Goal: Task Accomplishment & Management: Manage account settings

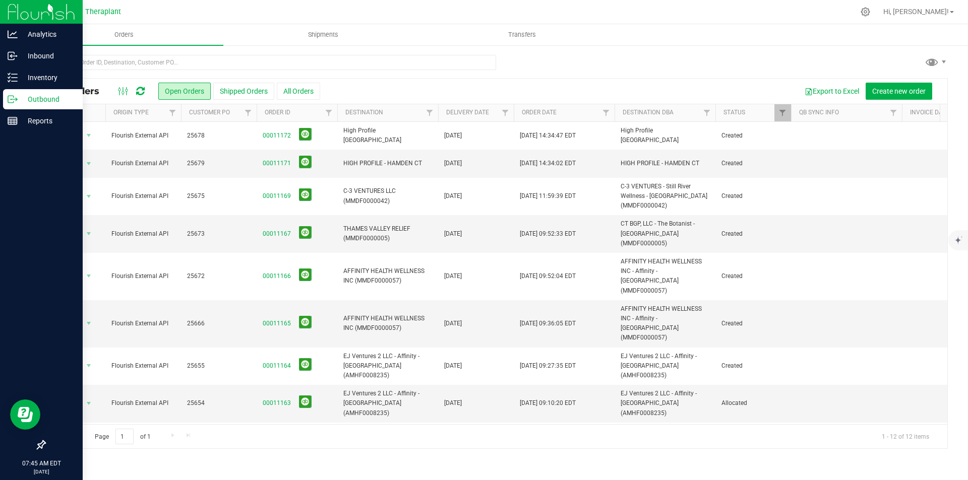
scroll to position [79, 0]
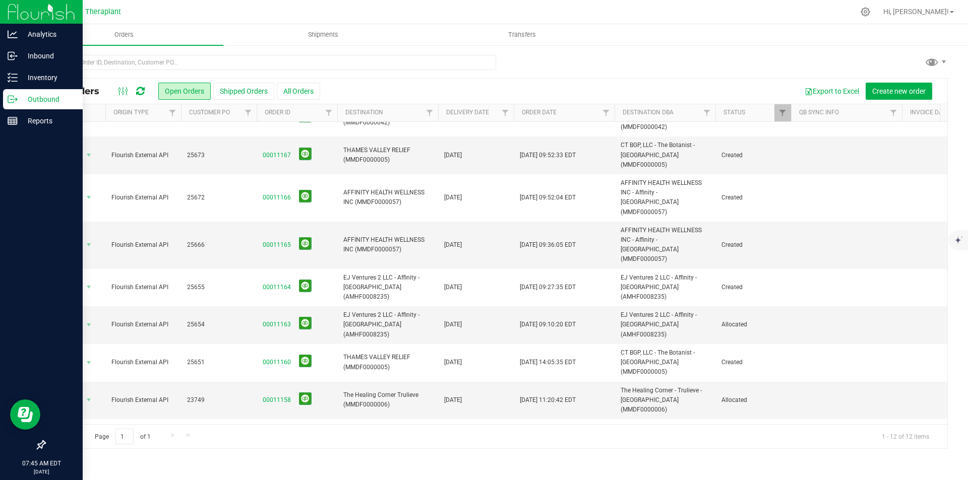
click at [12, 12] on img at bounding box center [42, 12] width 68 height 24
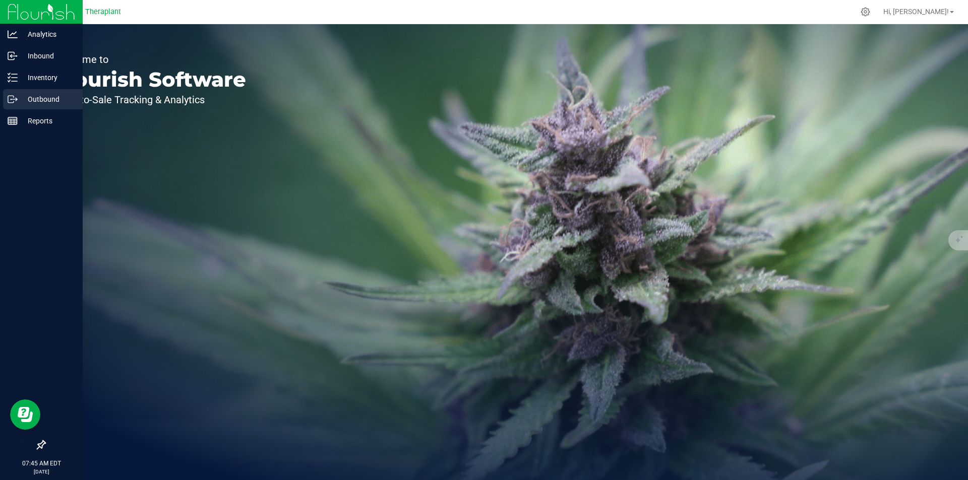
click at [56, 93] on div "Outbound" at bounding box center [43, 99] width 80 height 20
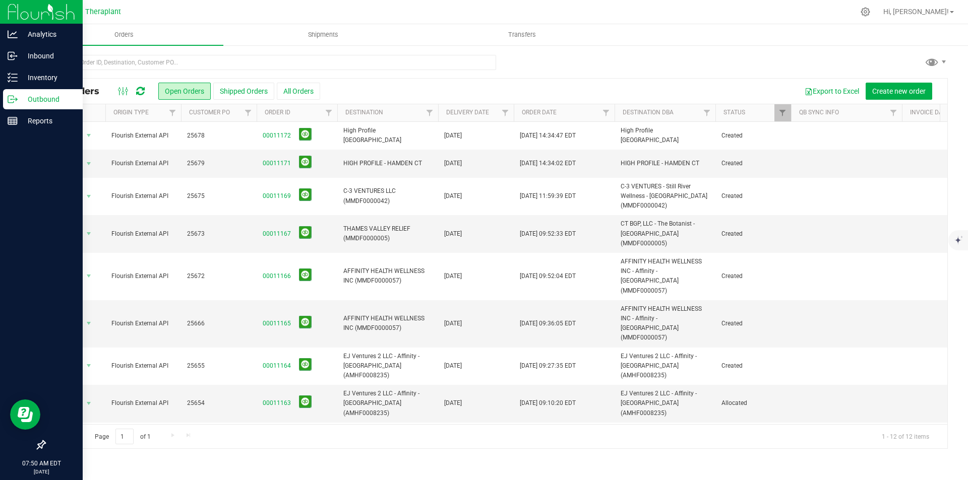
click at [140, 89] on icon at bounding box center [140, 91] width 9 height 10
click at [145, 91] on div at bounding box center [131, 91] width 34 height 12
click at [142, 90] on icon at bounding box center [140, 91] width 9 height 10
click at [142, 92] on icon at bounding box center [140, 91] width 9 height 10
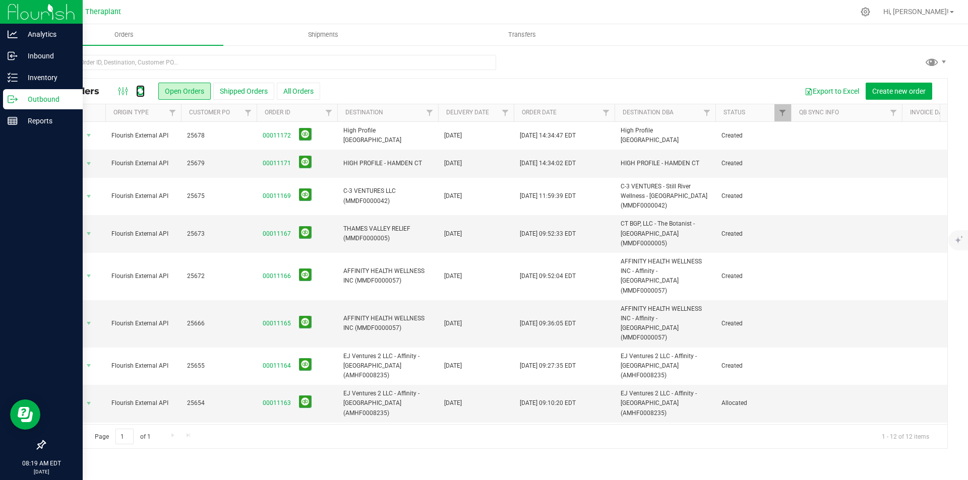
click at [142, 92] on icon at bounding box center [140, 91] width 9 height 10
click at [504, 117] on span "Filter" at bounding box center [505, 113] width 8 height 8
click at [603, 173] on span "select" at bounding box center [599, 174] width 15 height 14
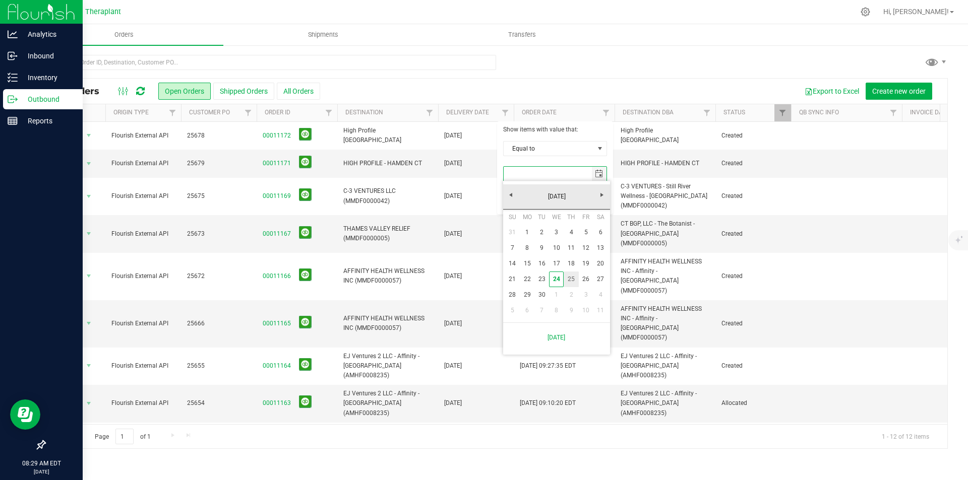
click at [574, 285] on link "25" at bounding box center [571, 280] width 15 height 16
type input "[DATE]"
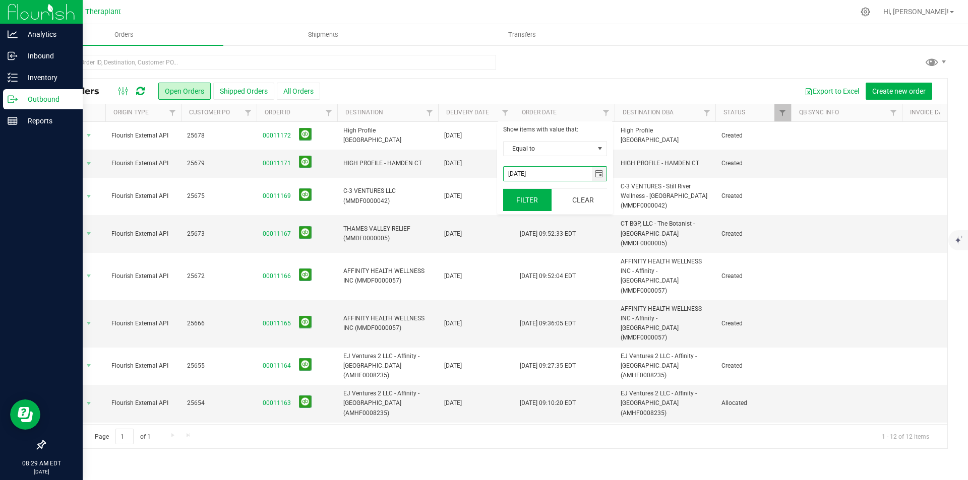
click at [510, 199] on button "Filter" at bounding box center [527, 200] width 48 height 22
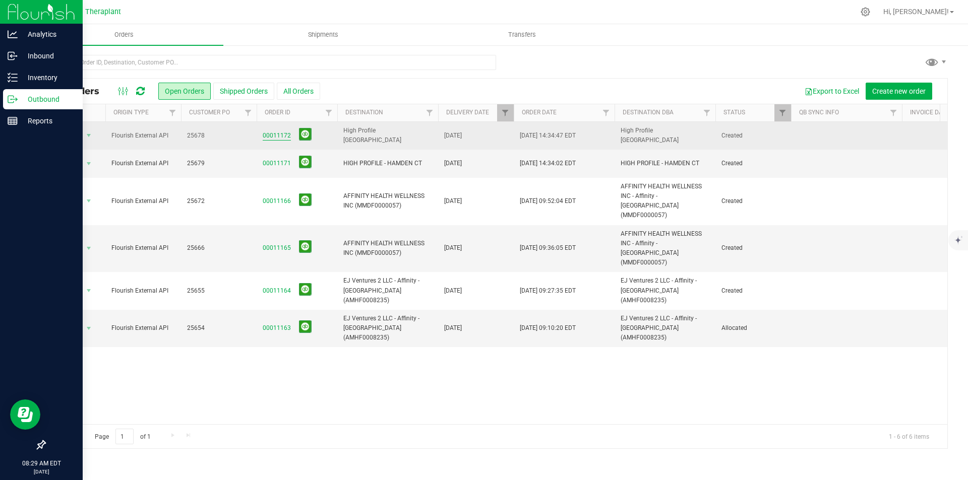
click at [273, 140] on link "00011172" at bounding box center [277, 136] width 28 height 10
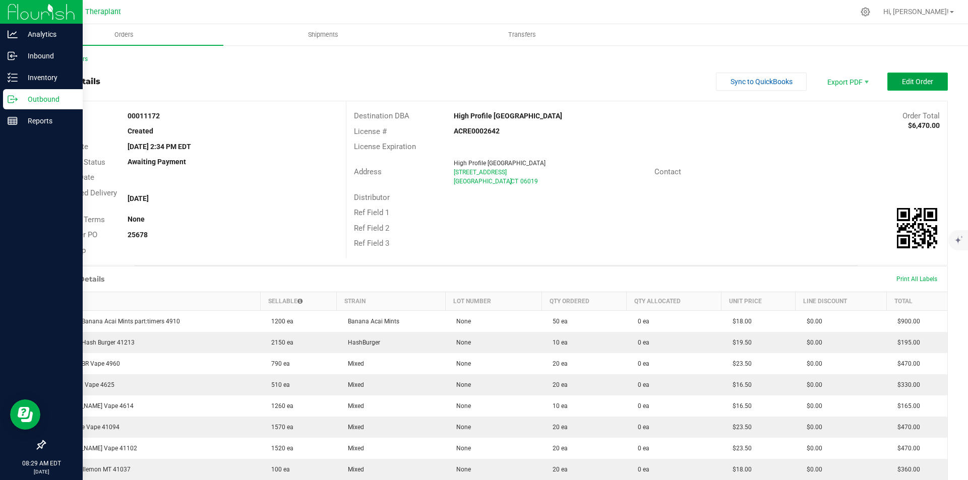
click at [911, 87] on button "Edit Order" at bounding box center [917, 82] width 60 height 18
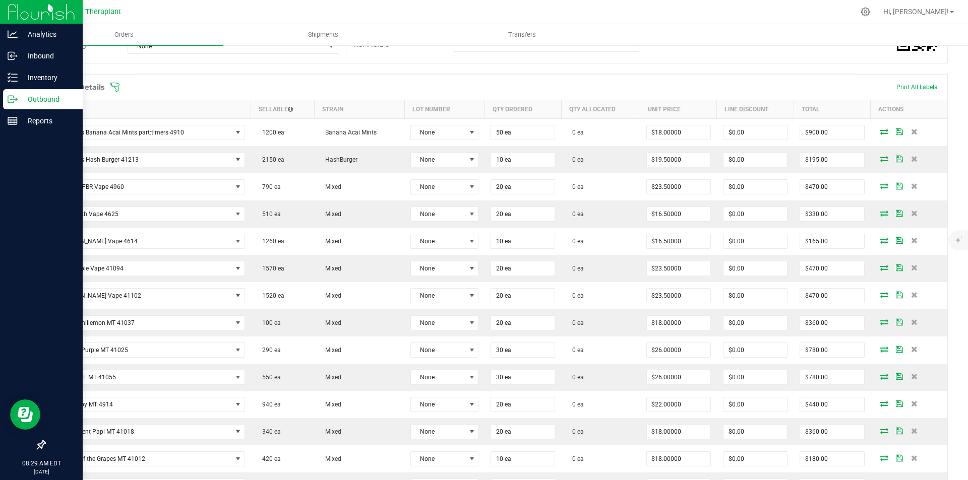
scroll to position [202, 0]
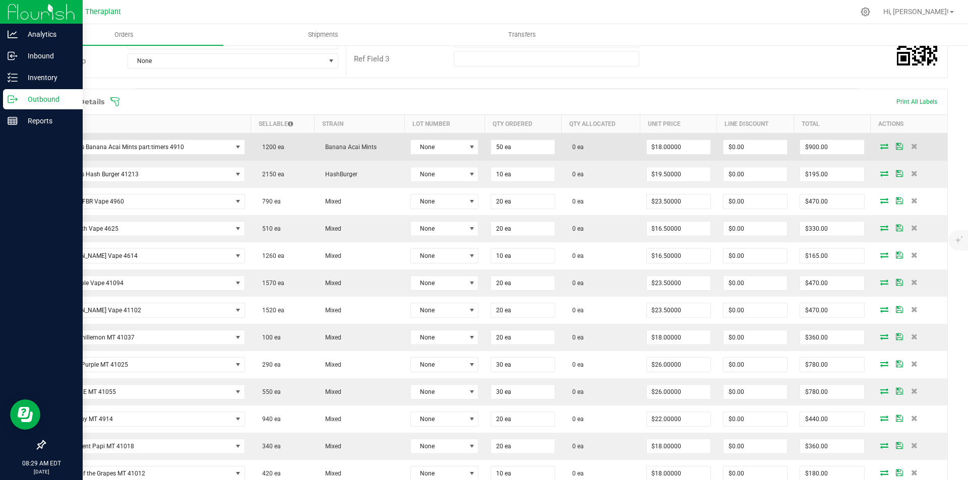
click at [880, 145] on icon at bounding box center [884, 146] width 8 height 6
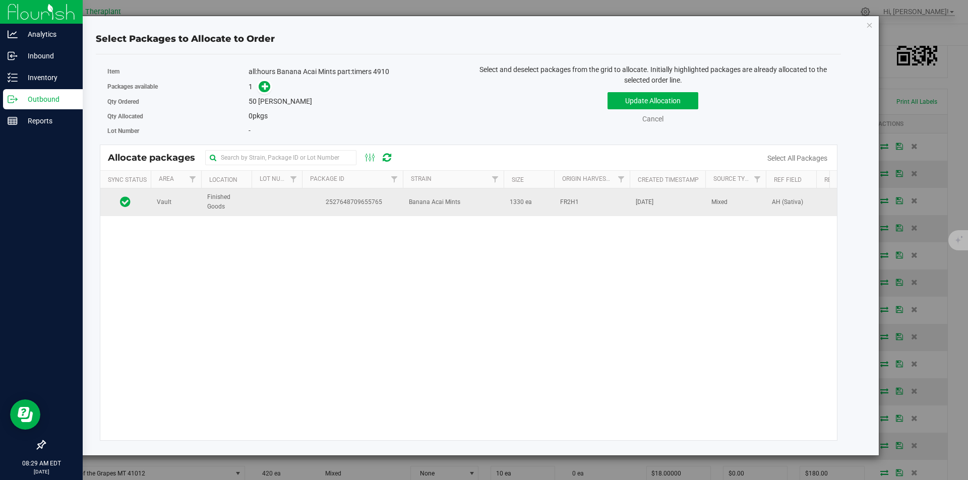
click at [306, 195] on td "2527648709655765" at bounding box center [352, 202] width 101 height 27
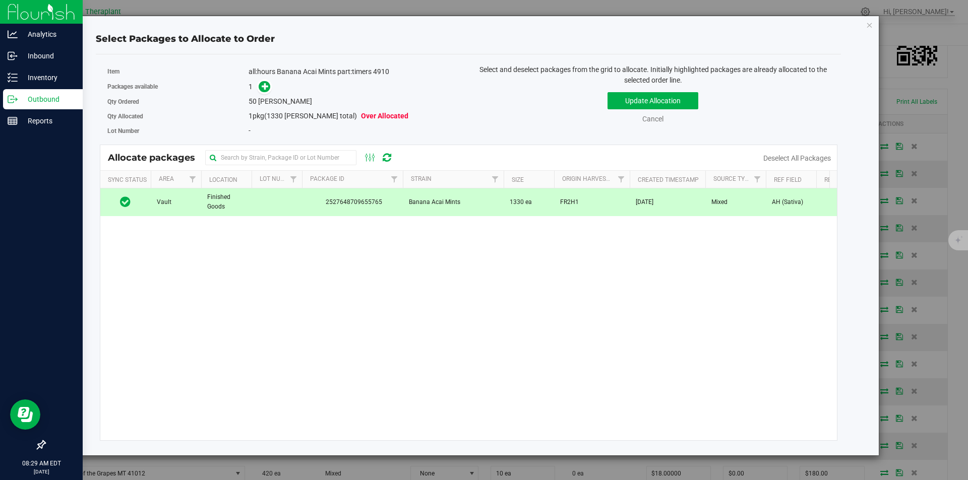
click at [260, 92] on span at bounding box center [262, 87] width 16 height 12
click at [263, 87] on icon at bounding box center [265, 86] width 7 height 7
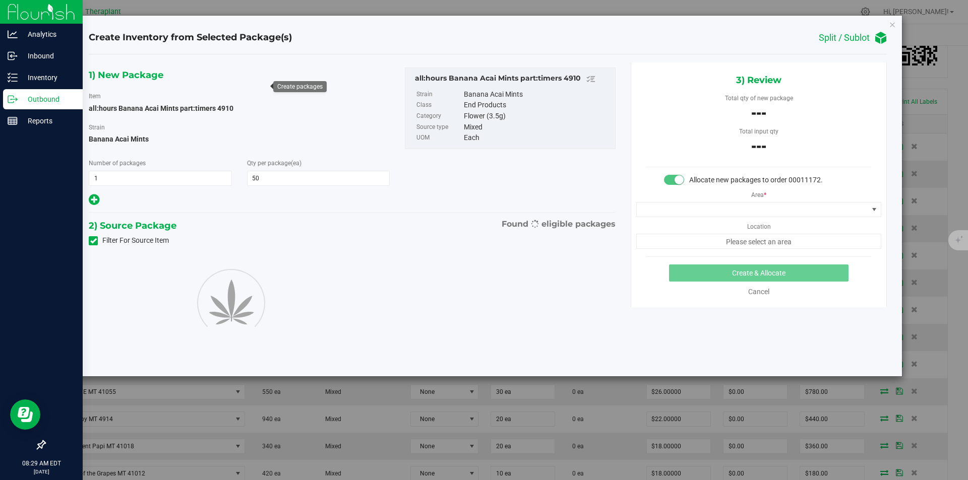
type input "50"
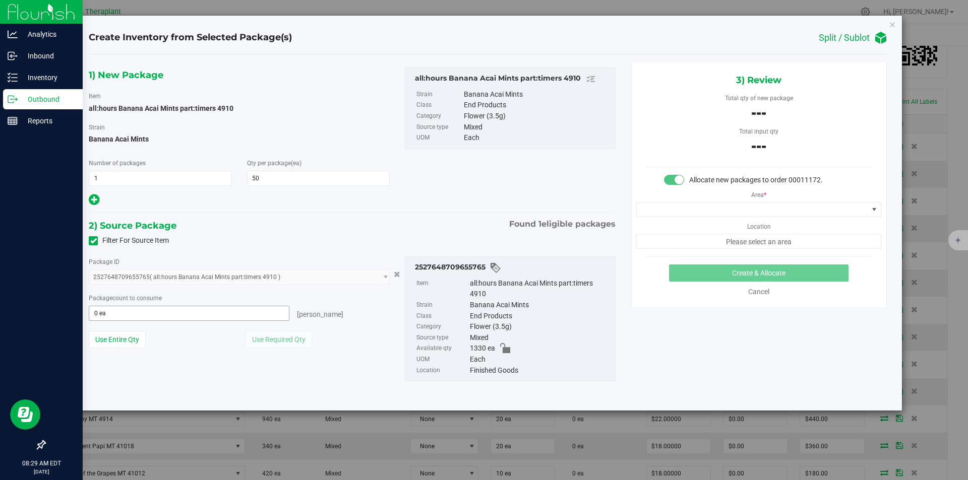
click at [135, 310] on span "0 ea 0" at bounding box center [189, 313] width 201 height 15
type input "50"
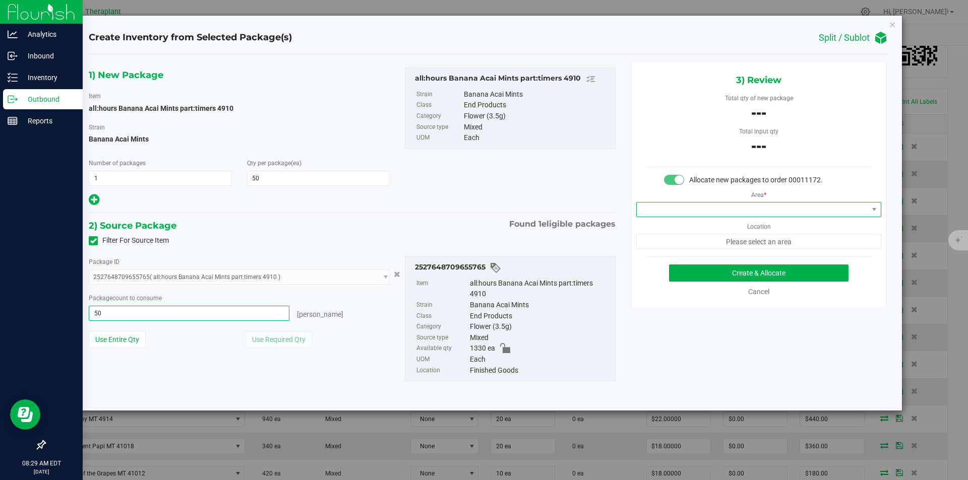
click at [683, 207] on span at bounding box center [752, 210] width 231 height 14
type input "50 ea"
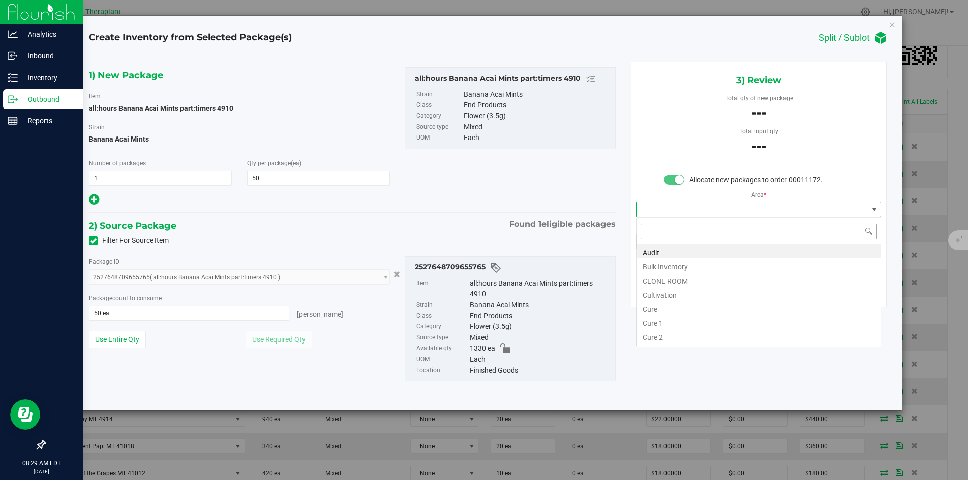
scroll to position [15, 244]
type input "v"
click at [663, 280] on li "Vault" at bounding box center [759, 280] width 244 height 14
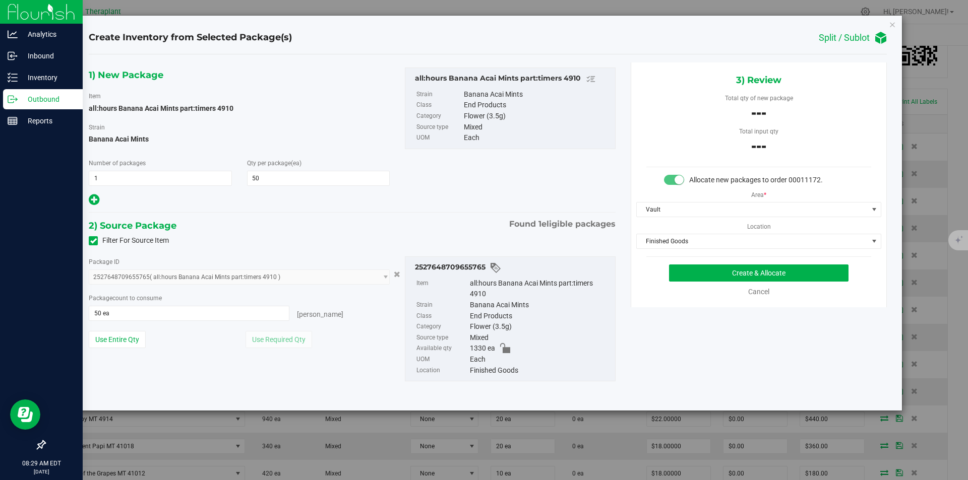
click at [673, 251] on div "3) Review Total qty of new package --- Total input qty --- Allocate new package…" at bounding box center [759, 185] width 256 height 245
click at [670, 244] on span "Finished Goods" at bounding box center [752, 241] width 231 height 14
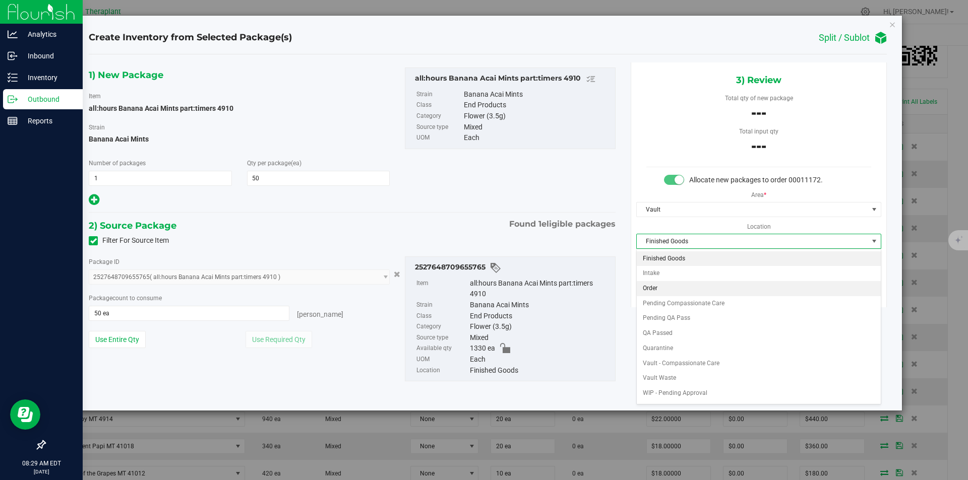
drag, startPoint x: 665, startPoint y: 290, endPoint x: 702, endPoint y: 272, distance: 41.5
click at [665, 290] on li "Order" at bounding box center [759, 288] width 244 height 15
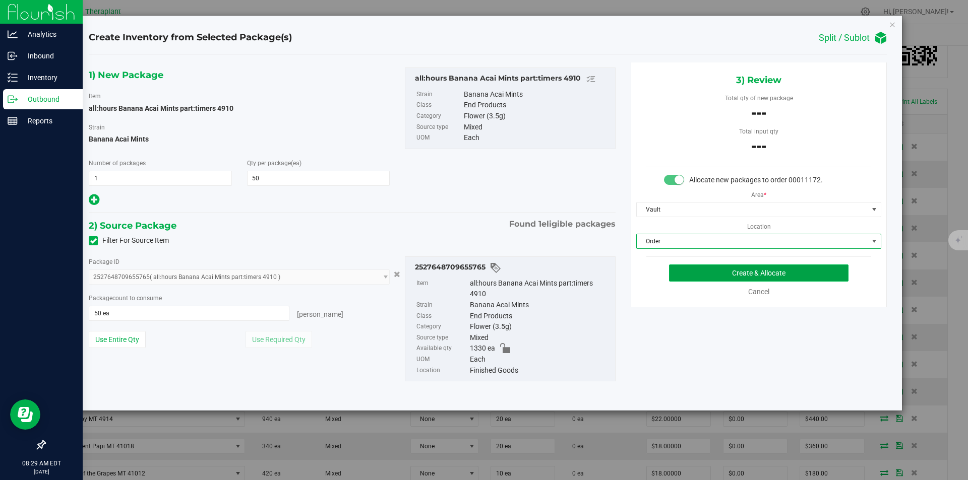
click at [702, 272] on button "Create & Allocate" at bounding box center [758, 273] width 179 height 17
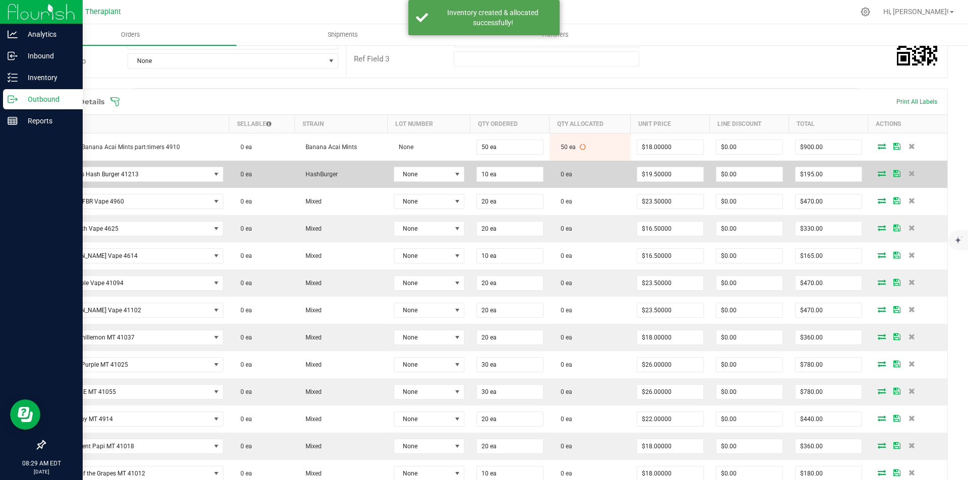
click at [880, 172] on span at bounding box center [881, 173] width 15 height 6
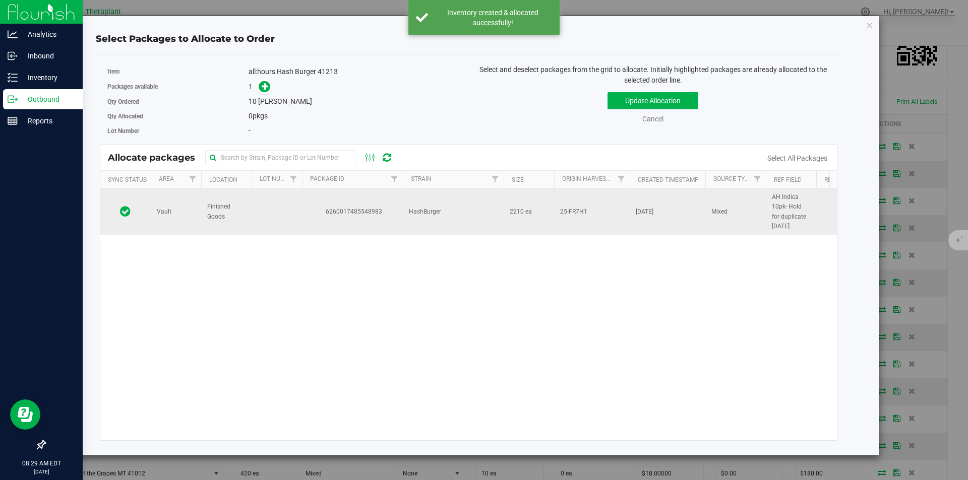
click at [412, 215] on span "HashBurger" at bounding box center [425, 212] width 32 height 10
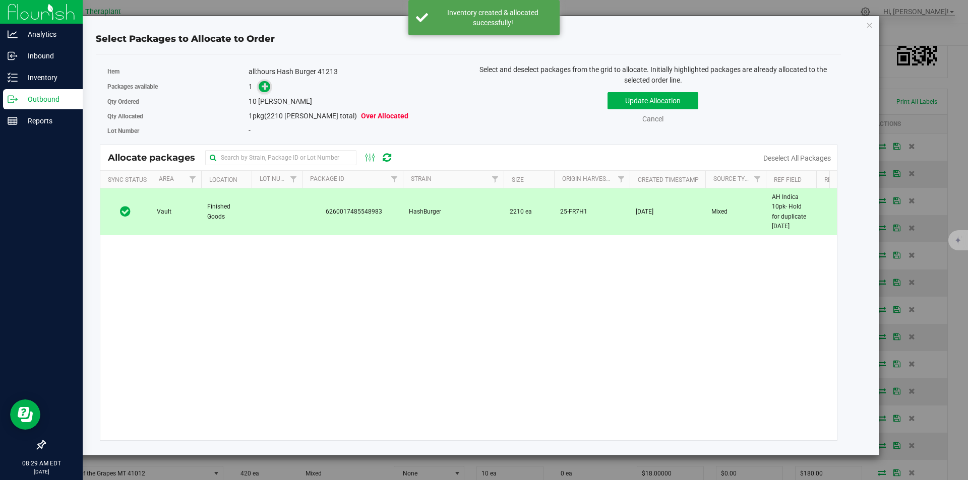
click at [266, 85] on icon at bounding box center [265, 86] width 7 height 7
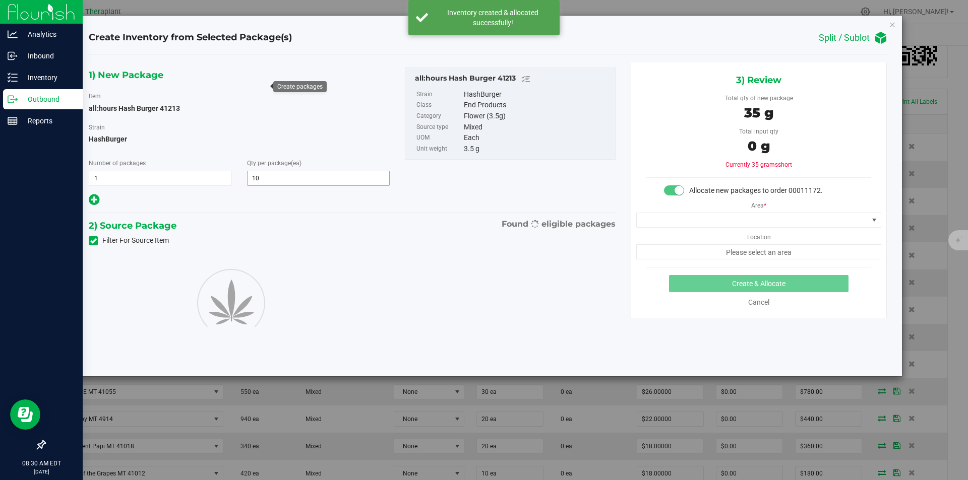
type input "10"
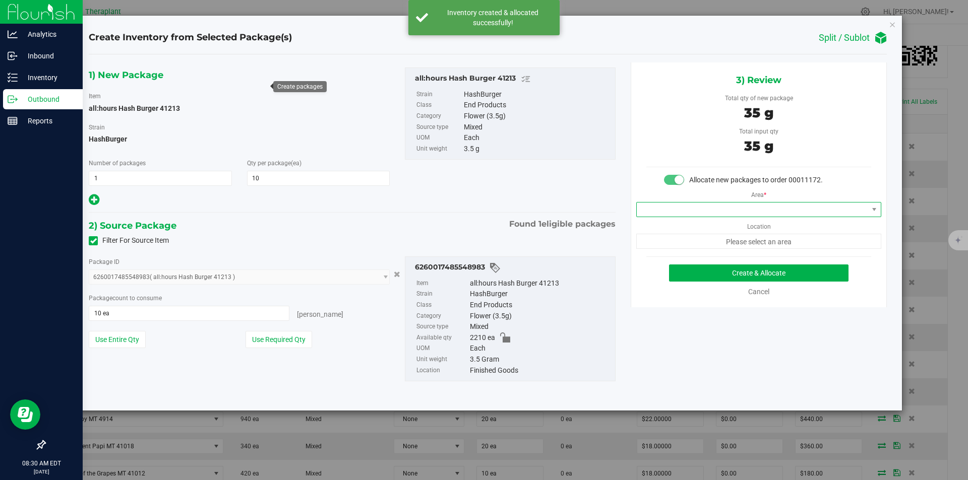
click at [647, 204] on span at bounding box center [752, 210] width 231 height 14
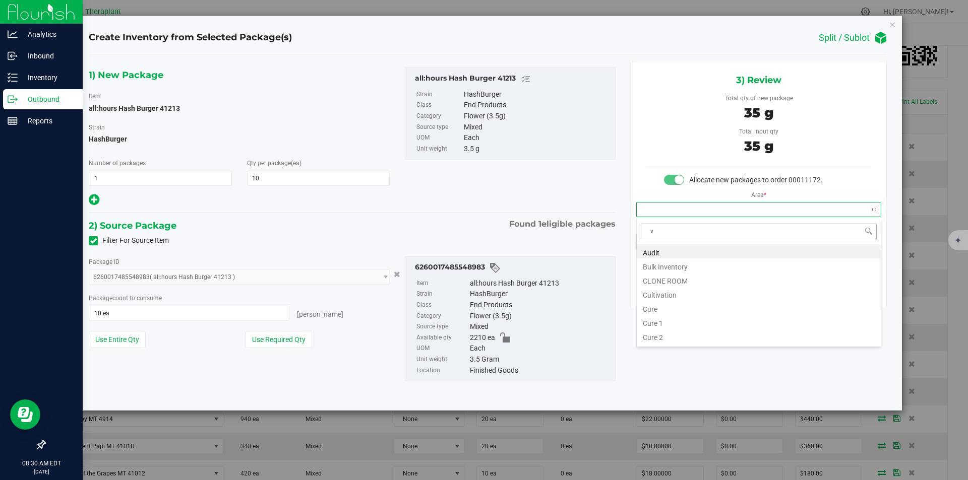
scroll to position [15, 244]
click at [657, 273] on li "Vault" at bounding box center [759, 280] width 244 height 14
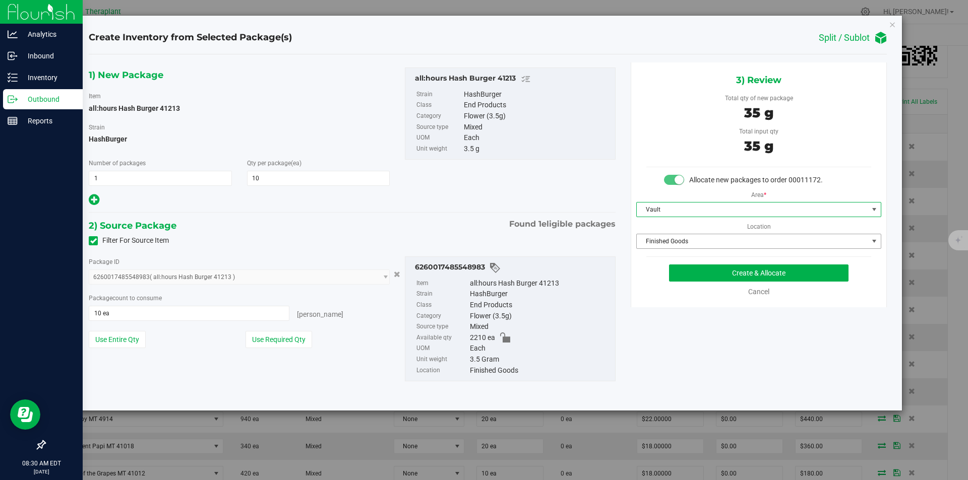
click at [661, 245] on span "Finished Goods" at bounding box center [752, 241] width 231 height 14
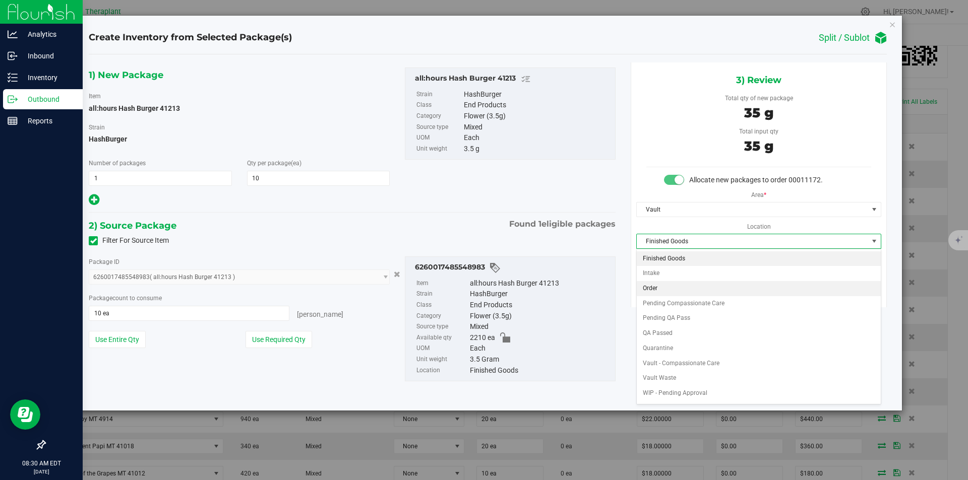
click at [658, 290] on li "Order" at bounding box center [759, 288] width 244 height 15
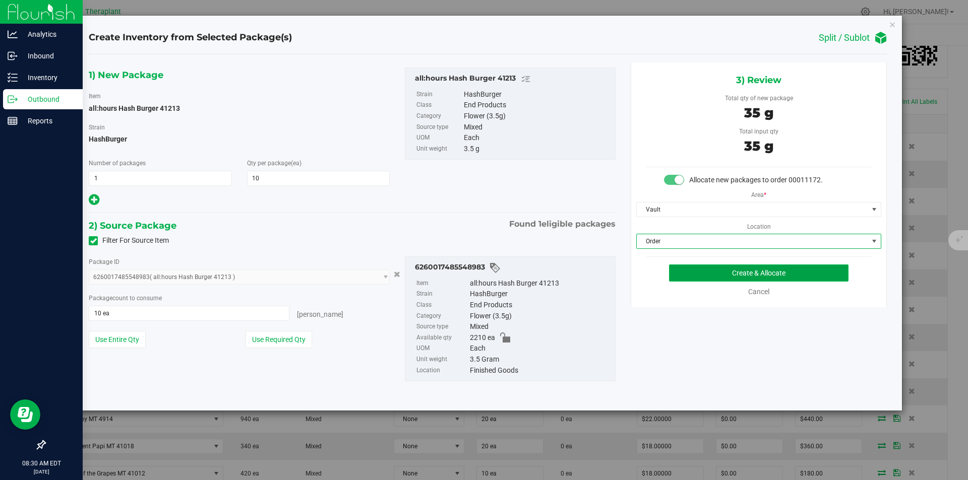
click at [693, 272] on button "Create & Allocate" at bounding box center [758, 273] width 179 height 17
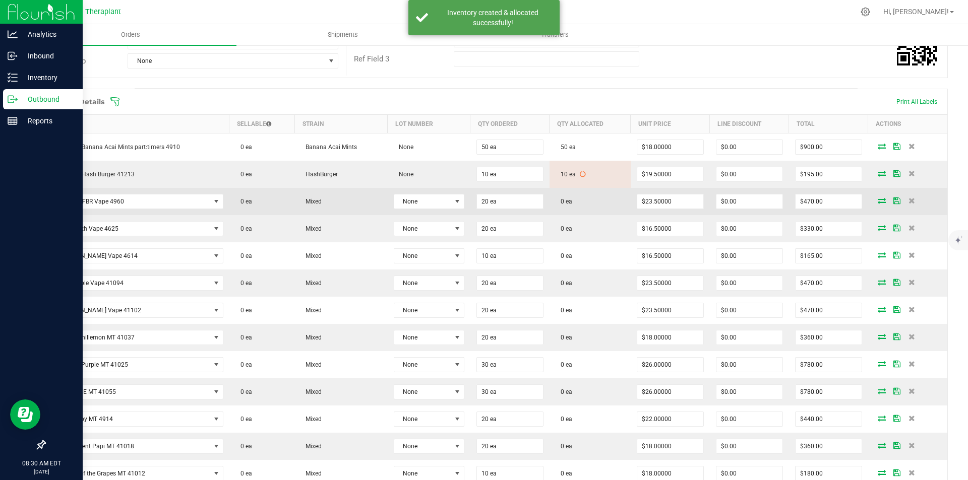
click at [878, 200] on icon at bounding box center [882, 201] width 8 height 6
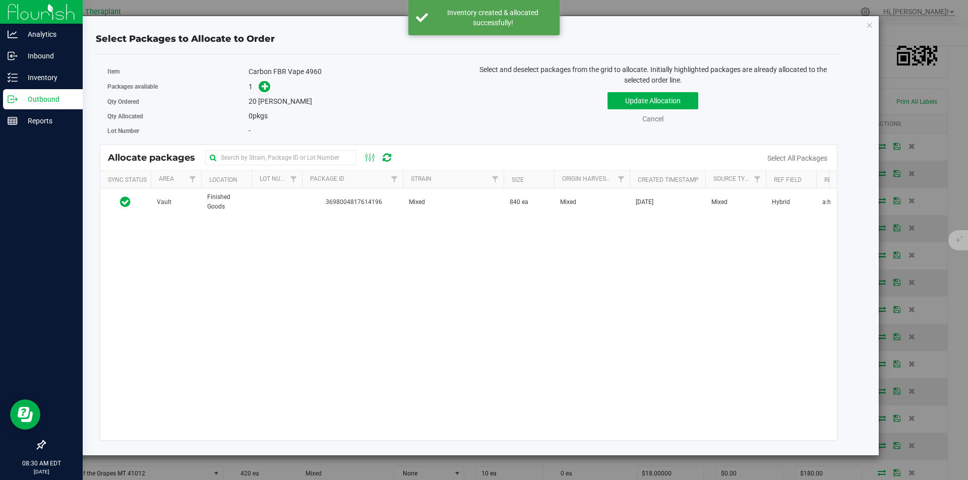
click at [280, 225] on div "Vault Finished Goods 3698004817614196 Mixed 840 ea Mixed Apr 25, 2025 Mixed Hyb…" at bounding box center [468, 315] width 737 height 252
drag, startPoint x: 277, startPoint y: 211, endPoint x: 242, endPoint y: 126, distance: 92.2
click at [277, 211] on td at bounding box center [277, 202] width 50 height 27
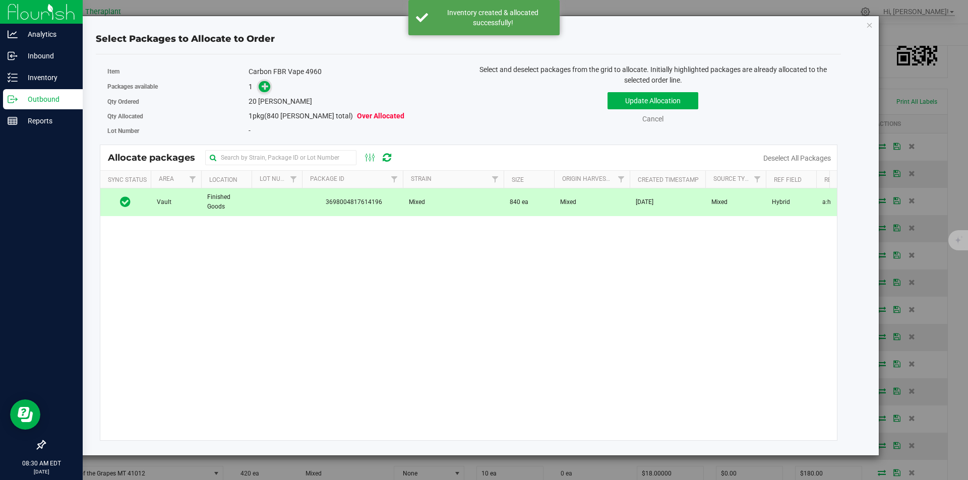
click at [266, 83] on icon at bounding box center [265, 86] width 7 height 7
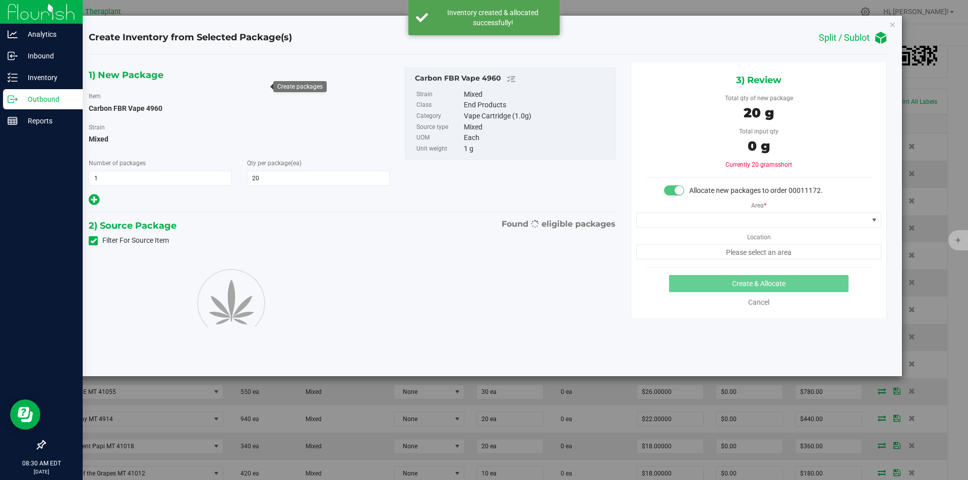
type input "20"
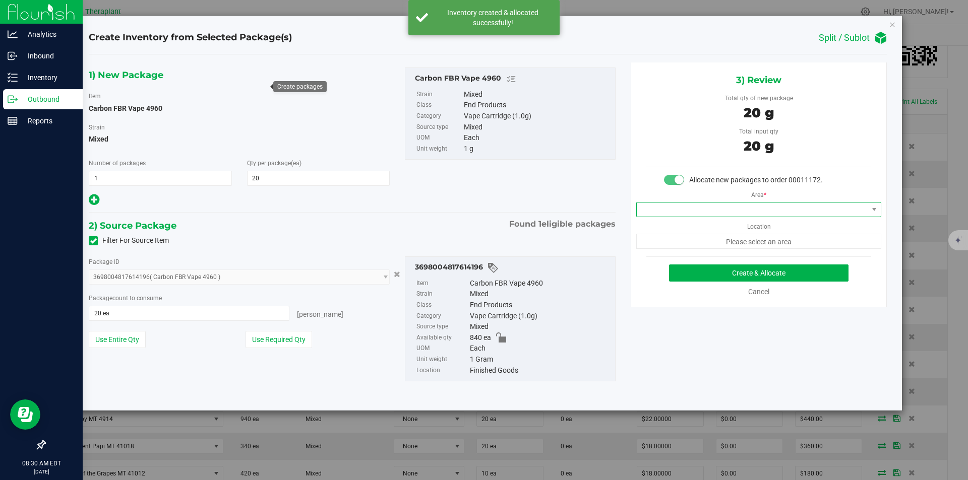
click at [653, 211] on span at bounding box center [752, 210] width 231 height 14
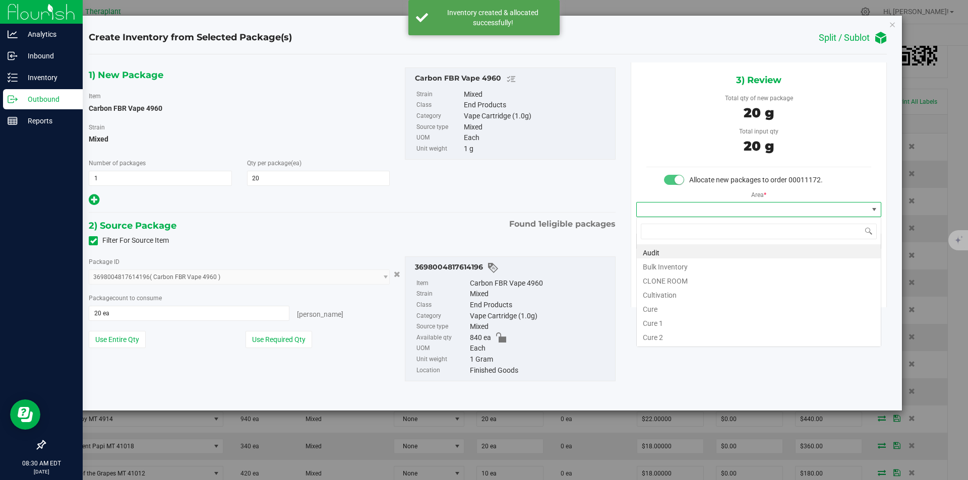
type input "v"
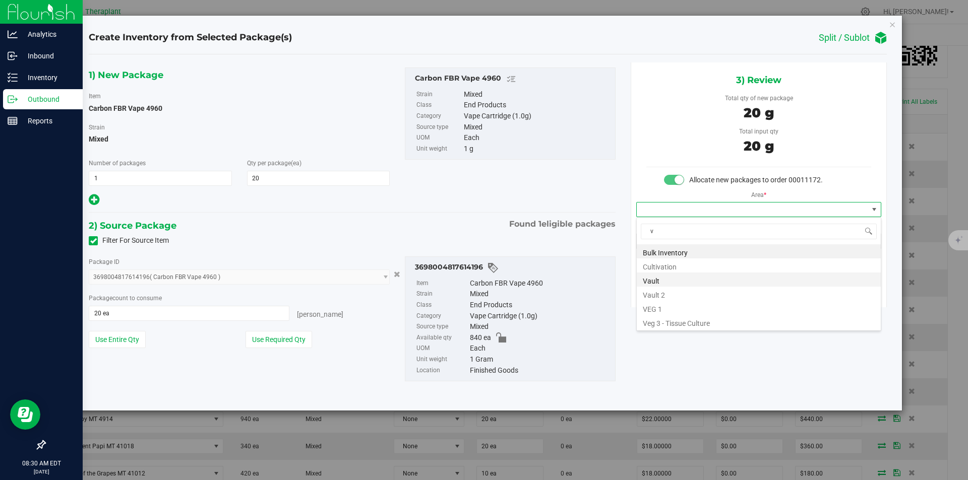
click at [658, 278] on li "Vault" at bounding box center [759, 280] width 244 height 14
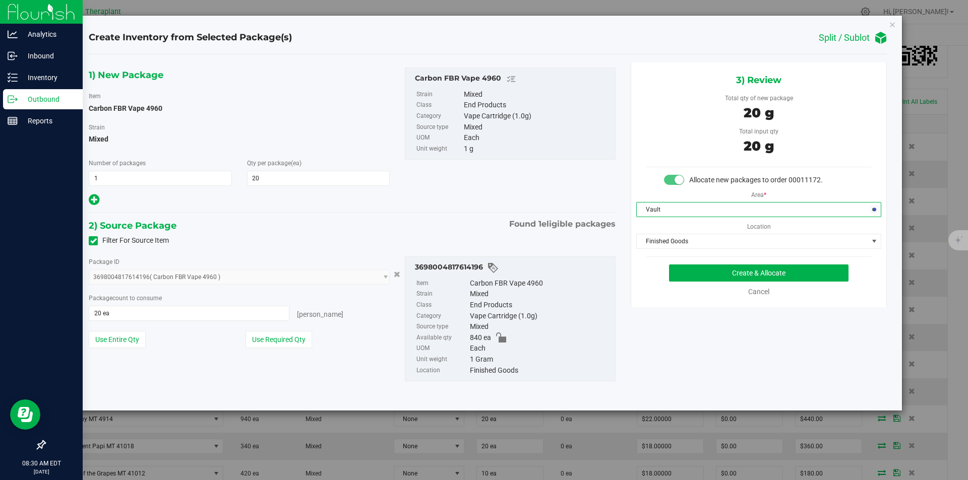
drag, startPoint x: 664, startPoint y: 244, endPoint x: 656, endPoint y: 199, distance: 46.1
click at [663, 243] on span "Finished Goods" at bounding box center [752, 241] width 231 height 14
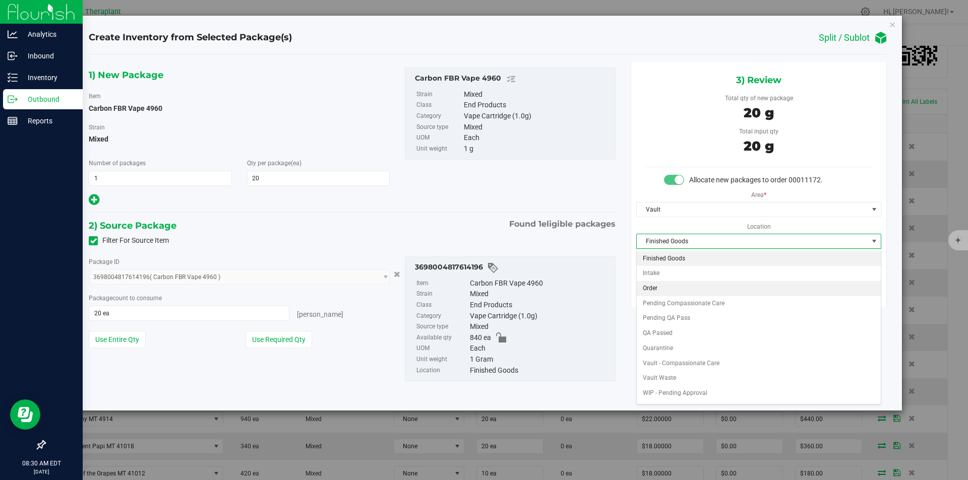
drag, startPoint x: 651, startPoint y: 291, endPoint x: 685, endPoint y: 279, distance: 35.7
click at [653, 291] on li "Order" at bounding box center [759, 288] width 244 height 15
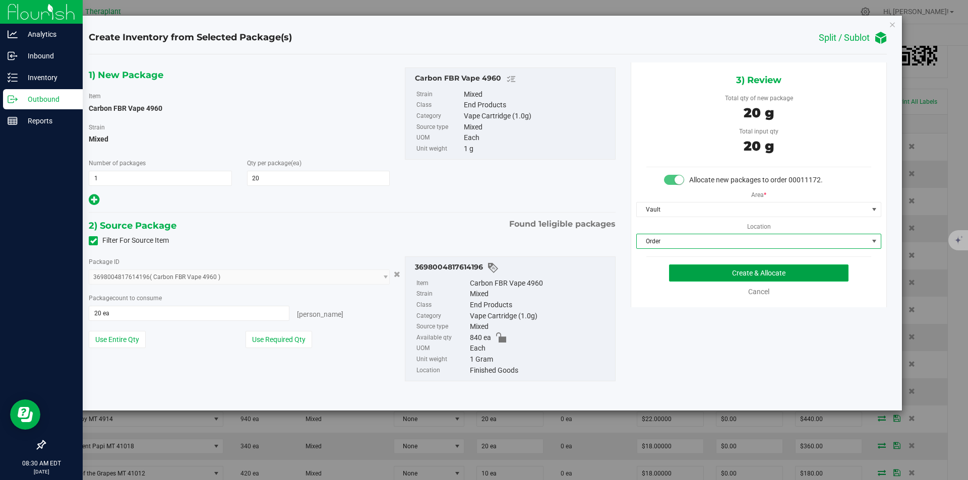
click at [686, 279] on button "Create & Allocate" at bounding box center [758, 273] width 179 height 17
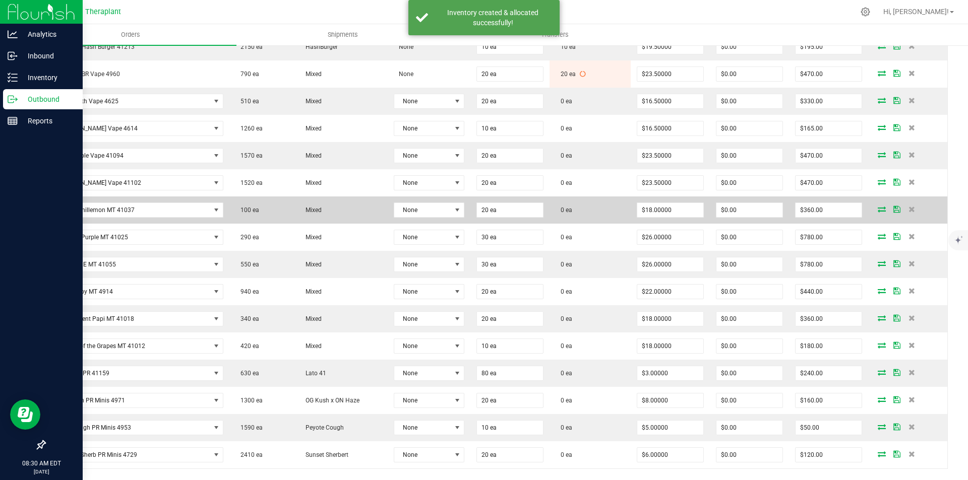
scroll to position [353, 0]
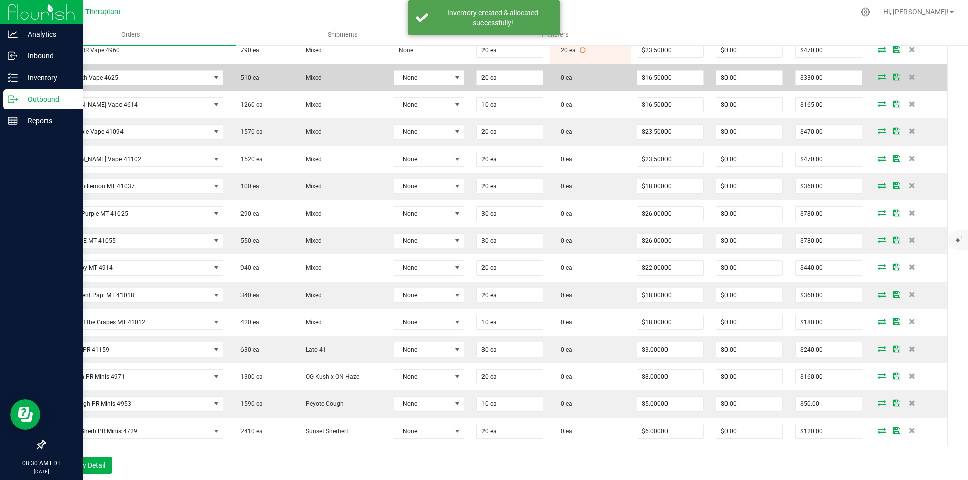
click at [878, 77] on icon at bounding box center [882, 77] width 8 height 6
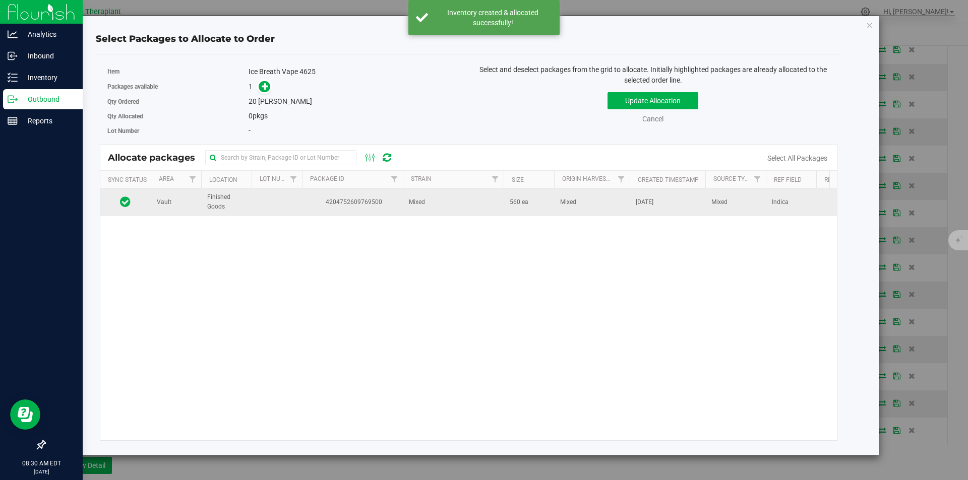
click at [310, 195] on td "4204752609769500" at bounding box center [352, 202] width 101 height 27
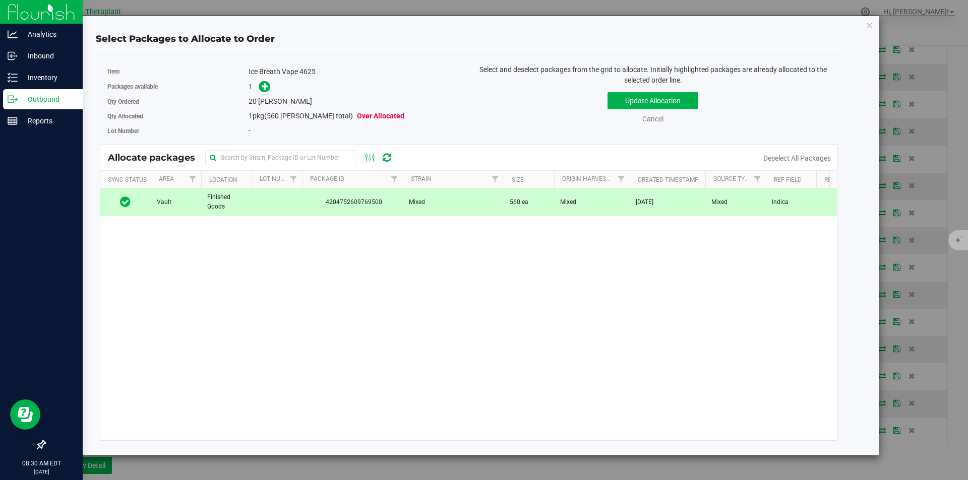
click at [258, 84] on span at bounding box center [262, 87] width 16 height 12
click at [261, 88] on span at bounding box center [265, 87] width 12 height 12
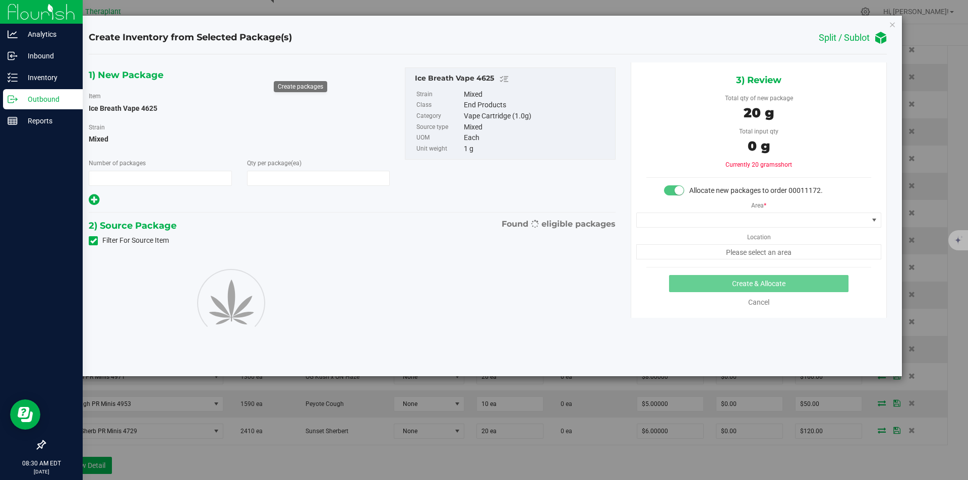
type input "1"
type input "20"
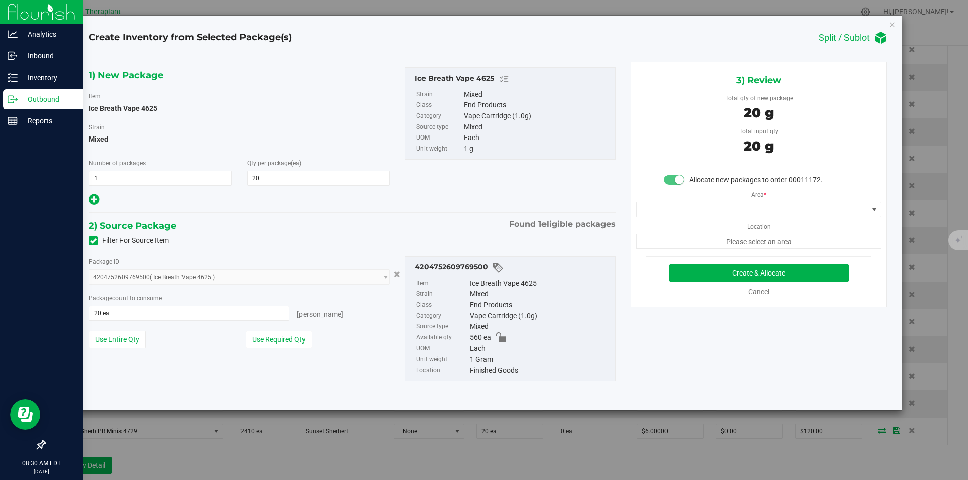
click at [673, 198] on div "Area * Location Please select an area" at bounding box center [758, 218] width 255 height 64
click at [672, 203] on span at bounding box center [752, 210] width 231 height 14
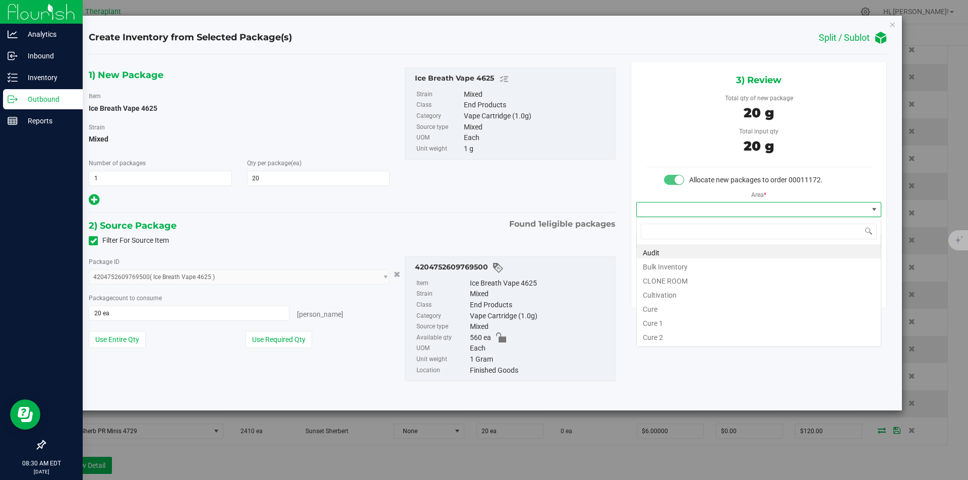
type input "v"
click at [670, 279] on li "Vault" at bounding box center [759, 280] width 244 height 14
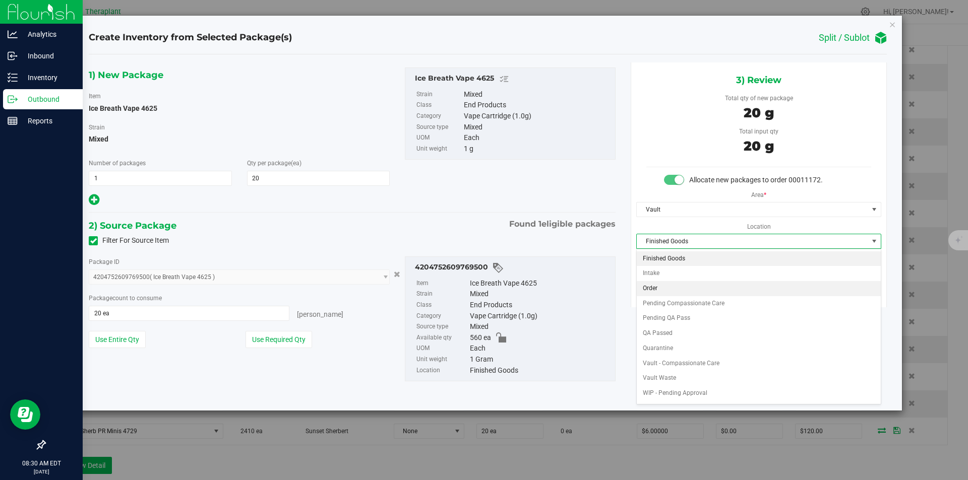
click at [671, 286] on li "Order" at bounding box center [759, 288] width 244 height 15
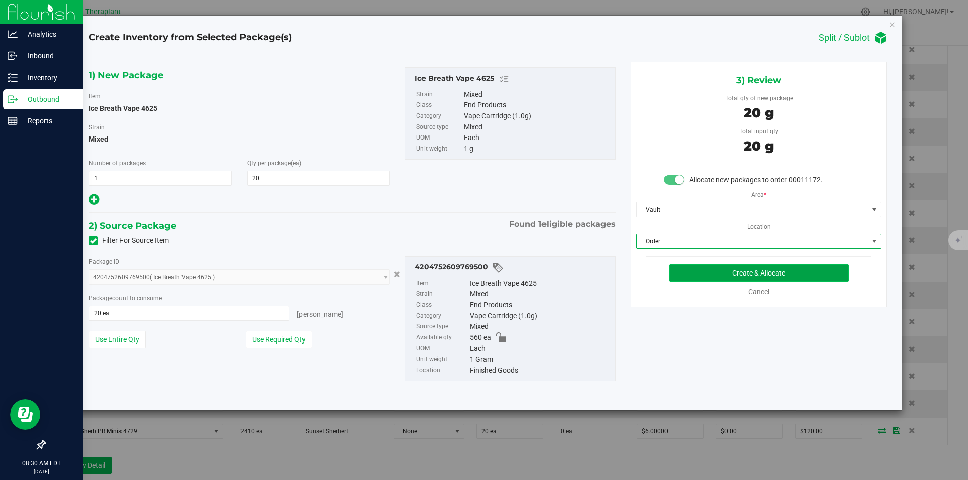
click at [676, 272] on button "Create & Allocate" at bounding box center [758, 273] width 179 height 17
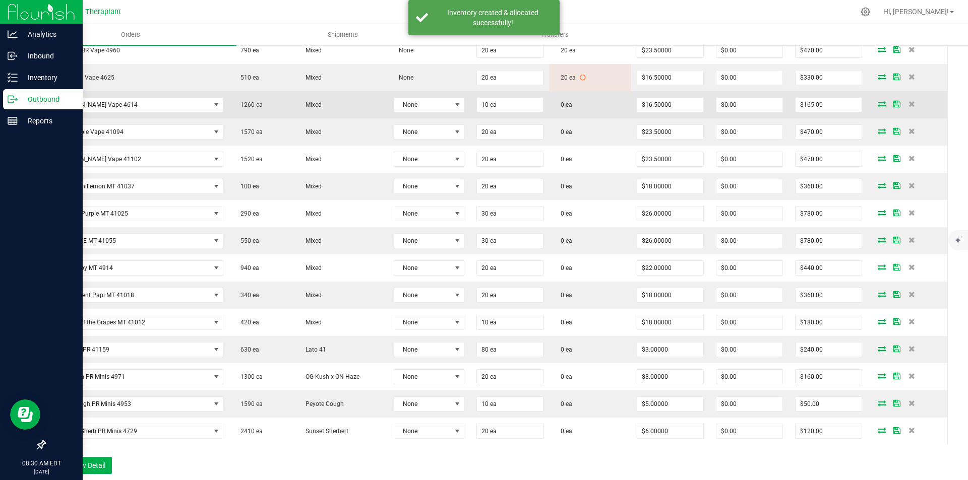
click at [878, 103] on icon at bounding box center [882, 104] width 8 height 6
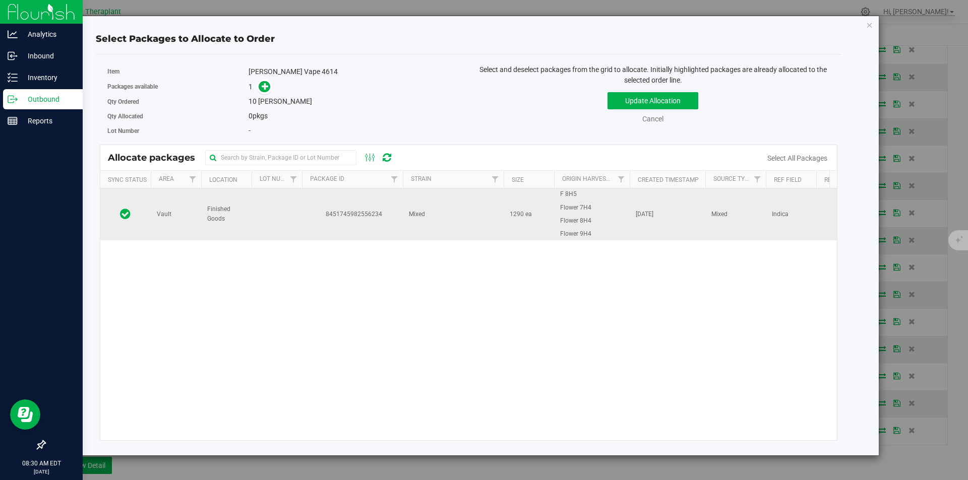
click at [349, 204] on td "8451745982556234" at bounding box center [352, 214] width 101 height 51
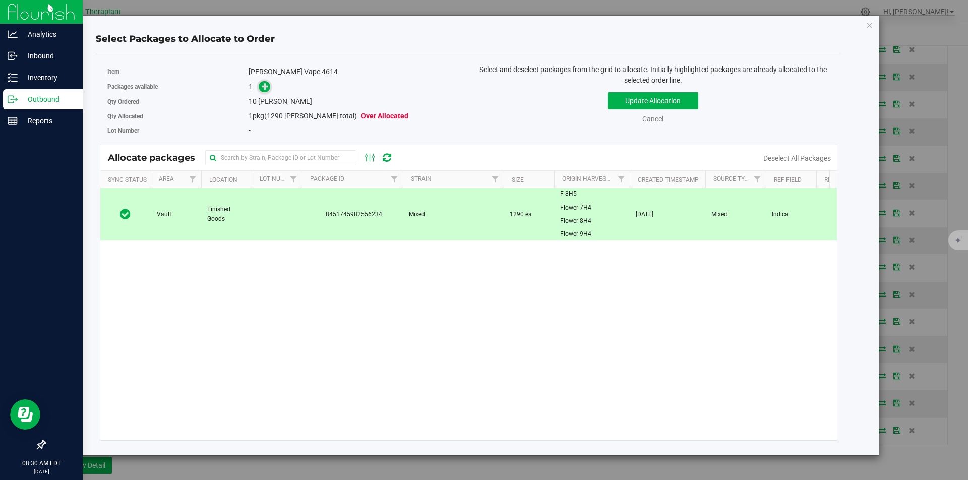
click at [260, 89] on span at bounding box center [265, 87] width 12 height 12
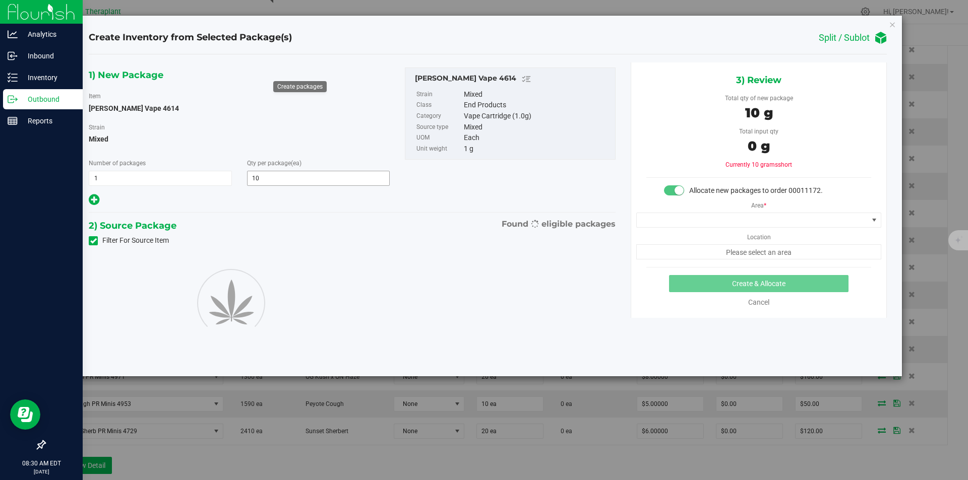
type input "10"
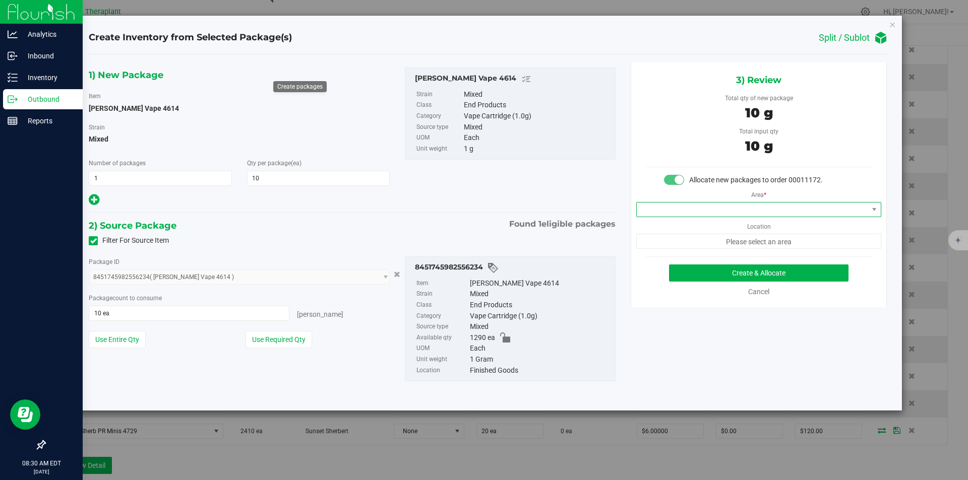
click at [668, 214] on span at bounding box center [752, 210] width 231 height 14
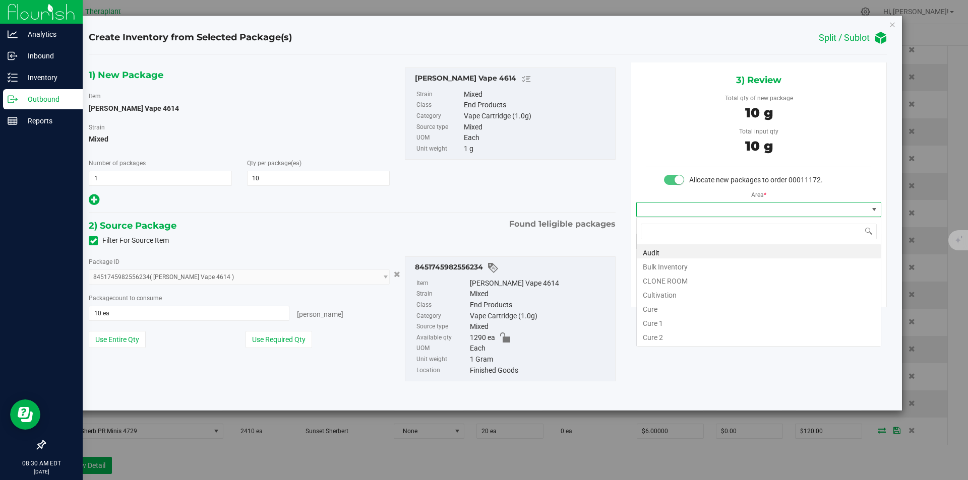
type input "v"
click at [659, 281] on li "Vault" at bounding box center [759, 280] width 244 height 14
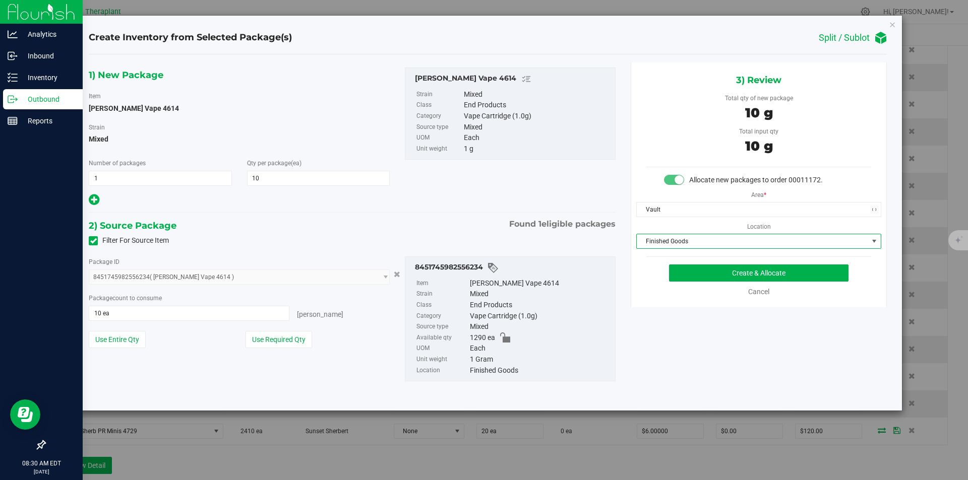
click at [669, 236] on span "Finished Goods" at bounding box center [752, 241] width 231 height 14
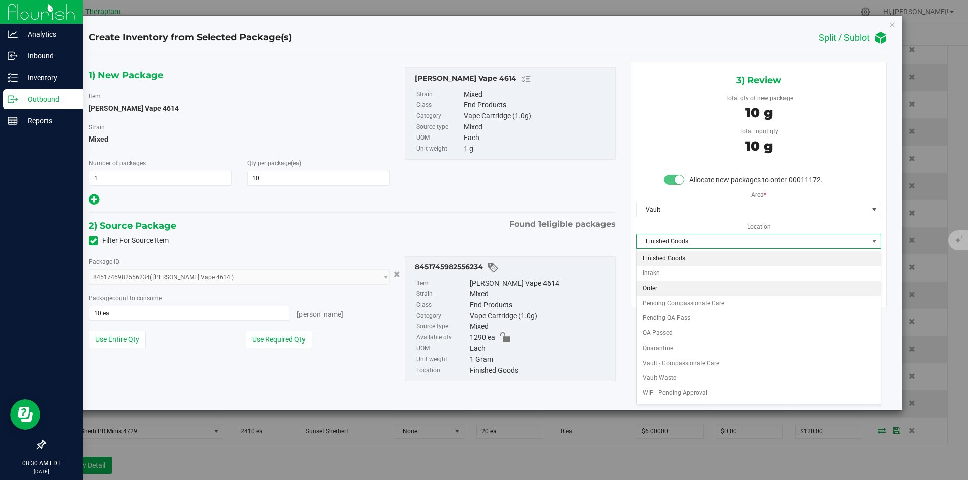
click at [662, 287] on li "Order" at bounding box center [759, 288] width 244 height 15
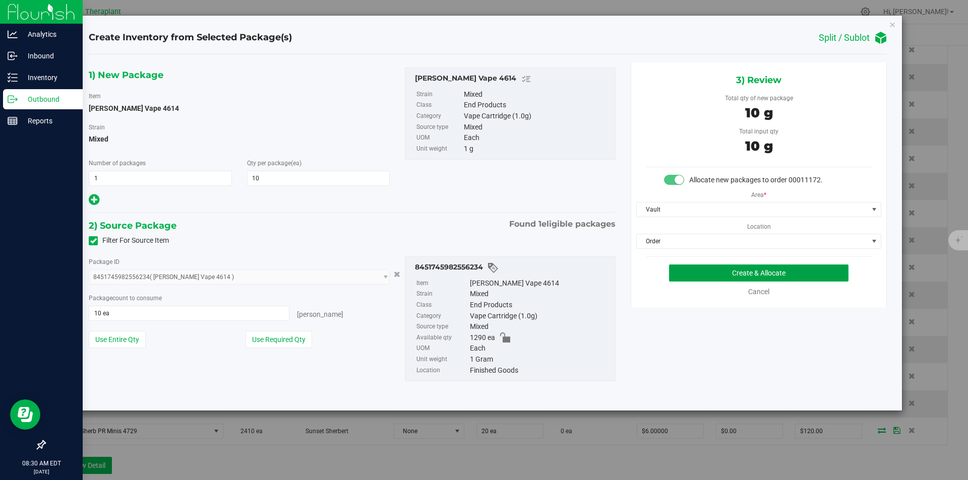
click at [683, 271] on button "Create & Allocate" at bounding box center [758, 273] width 179 height 17
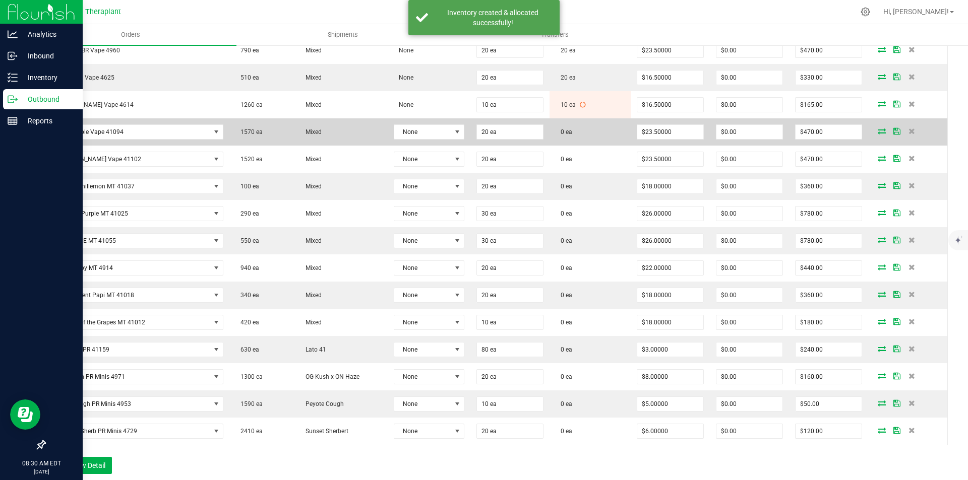
click at [878, 133] on icon at bounding box center [882, 131] width 8 height 6
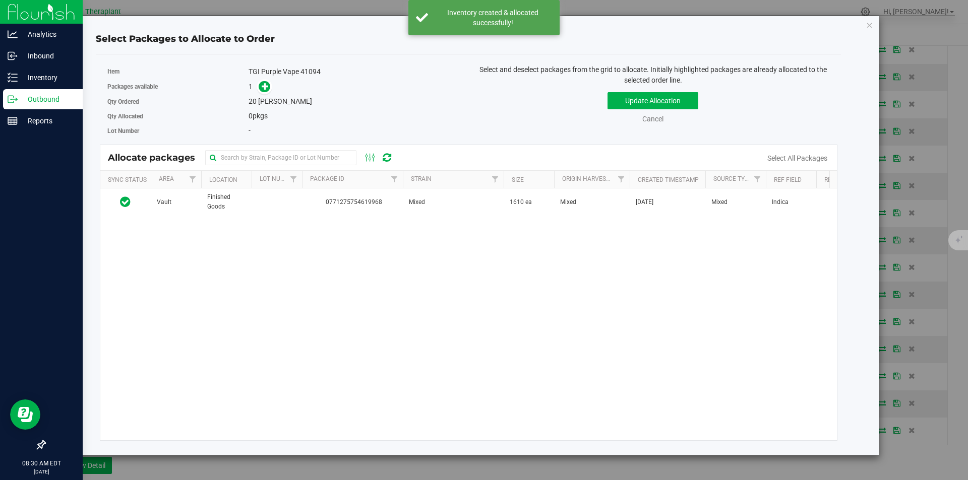
drag, startPoint x: 329, startPoint y: 189, endPoint x: 320, endPoint y: 184, distance: 10.1
click at [328, 189] on td "0771275754619968" at bounding box center [352, 202] width 101 height 27
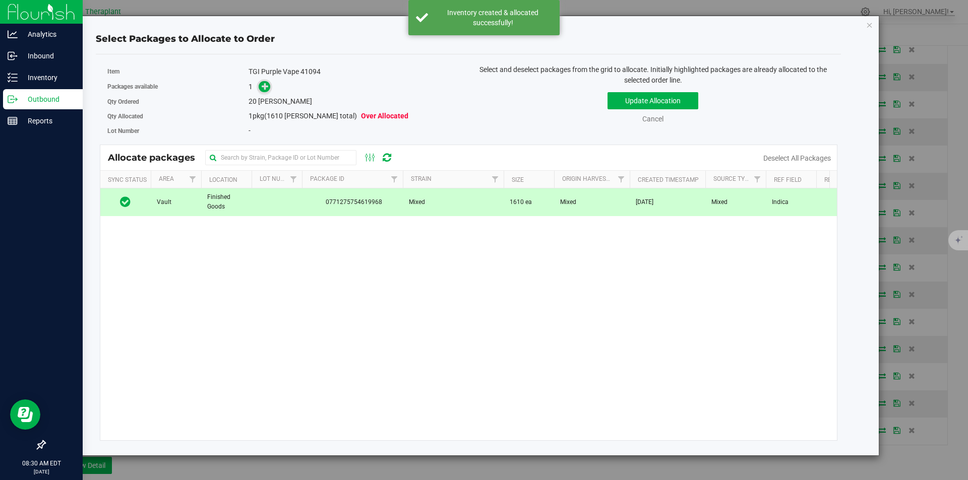
click at [265, 85] on icon at bounding box center [265, 86] width 7 height 7
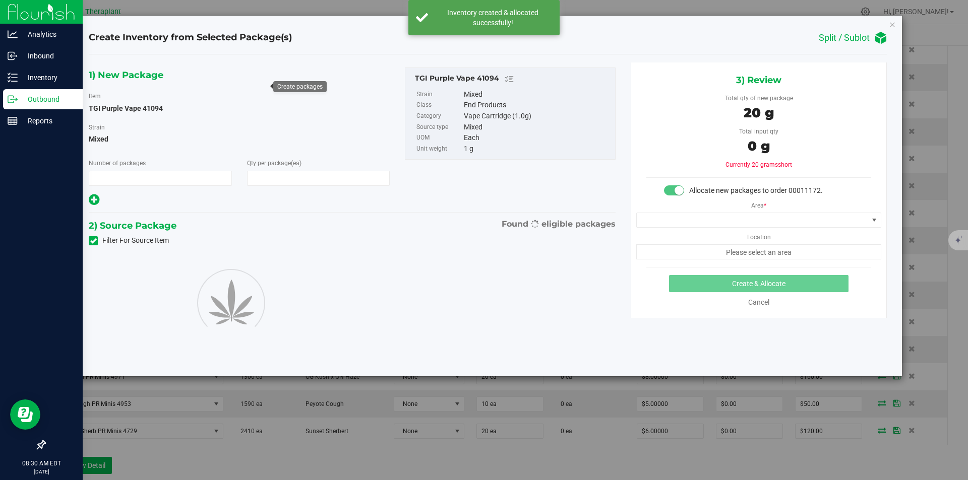
type input "1"
type input "20"
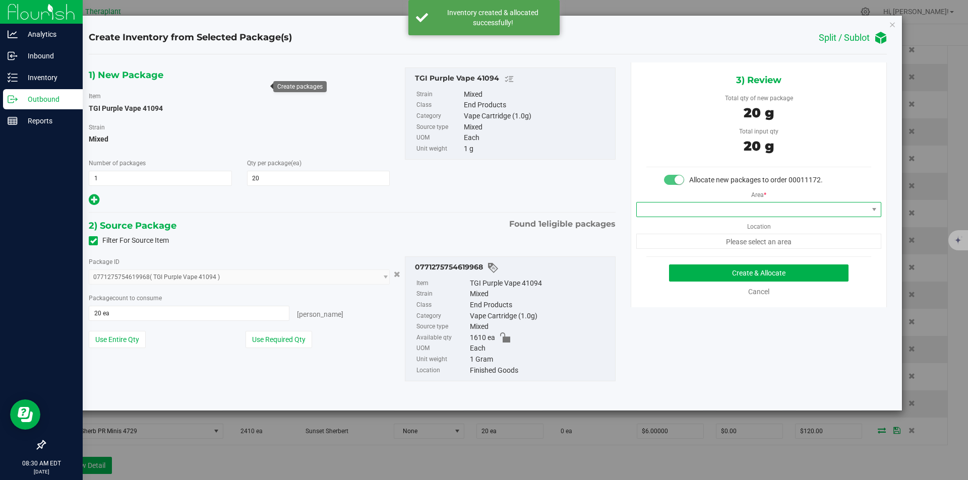
click at [734, 214] on span at bounding box center [752, 210] width 231 height 14
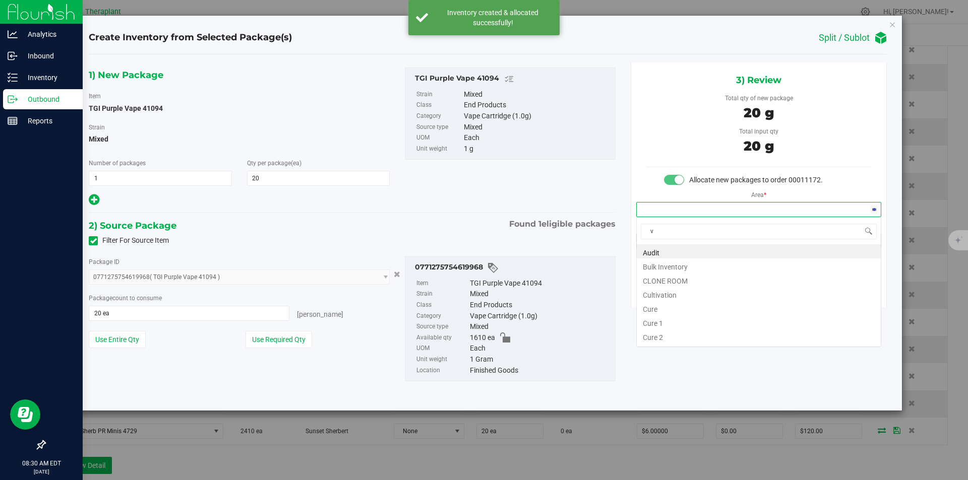
scroll to position [15, 244]
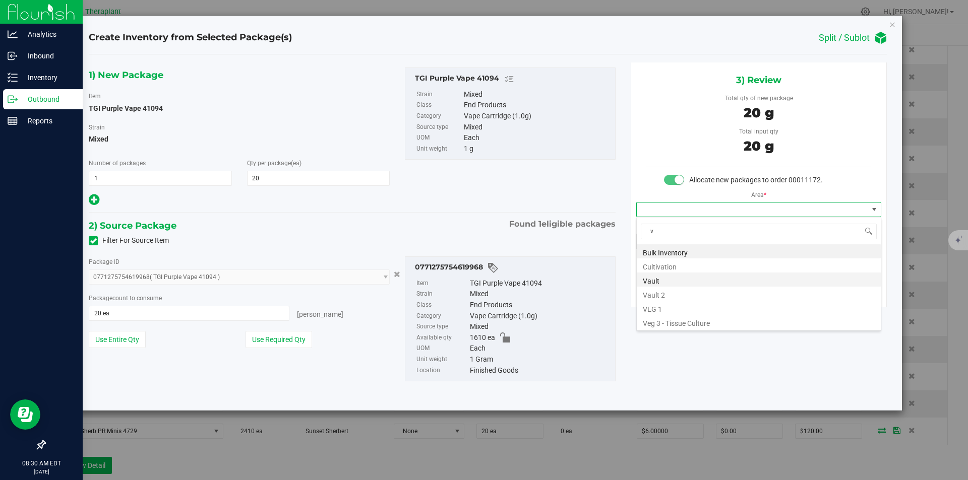
click at [663, 275] on li "Vault" at bounding box center [759, 280] width 244 height 14
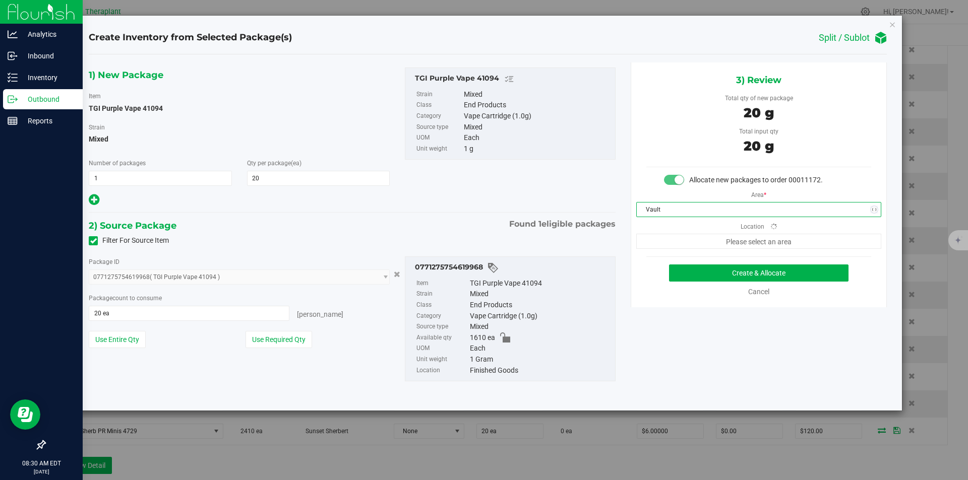
drag, startPoint x: 673, startPoint y: 243, endPoint x: 671, endPoint y: 205, distance: 37.9
click at [673, 242] on span "Please select an area" at bounding box center [758, 241] width 245 height 15
click at [666, 249] on span "Finished Goods" at bounding box center [758, 241] width 245 height 15
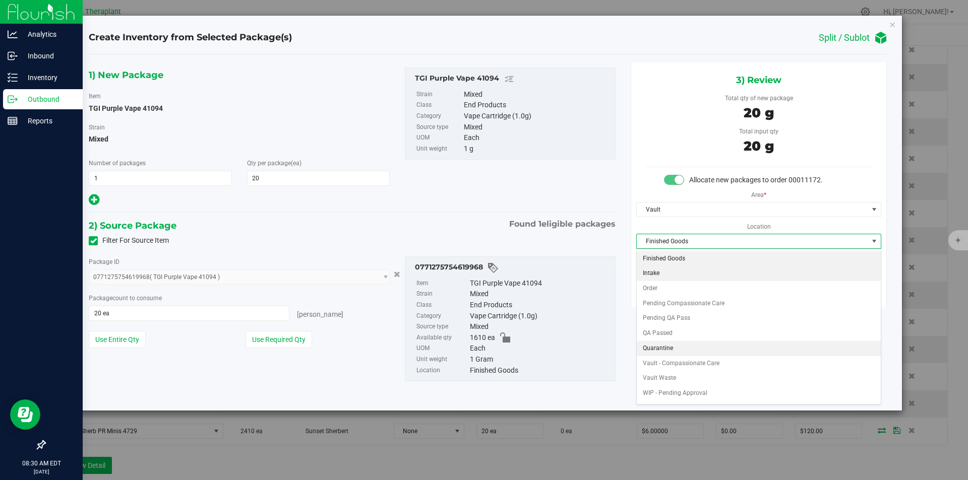
click at [653, 289] on li "Order" at bounding box center [759, 288] width 244 height 15
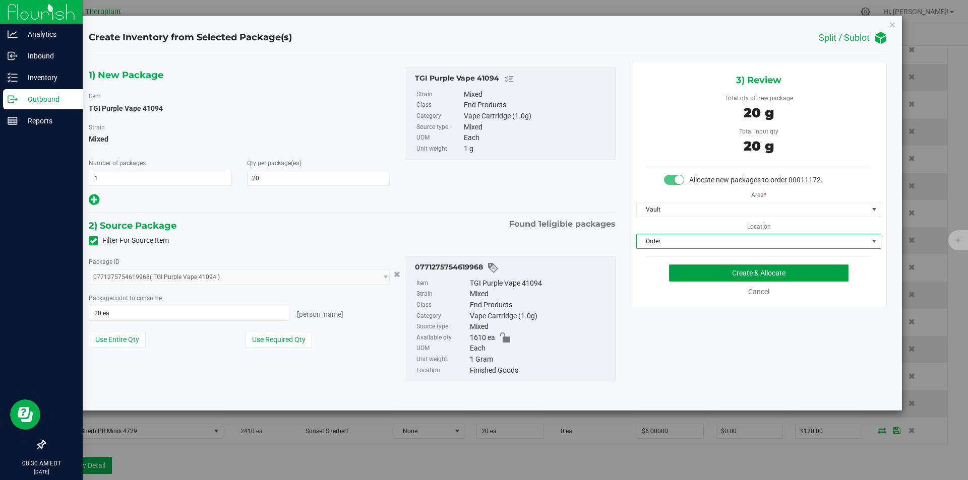
click at [681, 272] on button "Create & Allocate" at bounding box center [758, 273] width 179 height 17
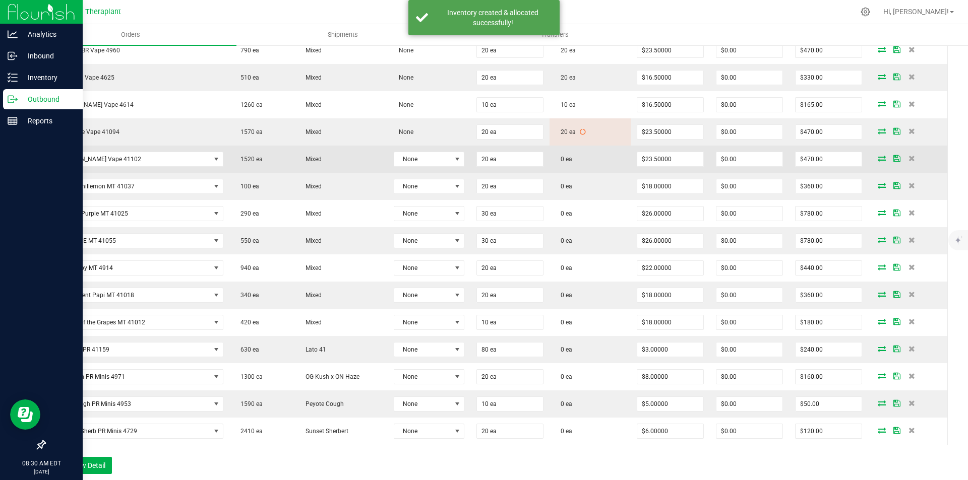
click at [878, 157] on icon at bounding box center [882, 158] width 8 height 6
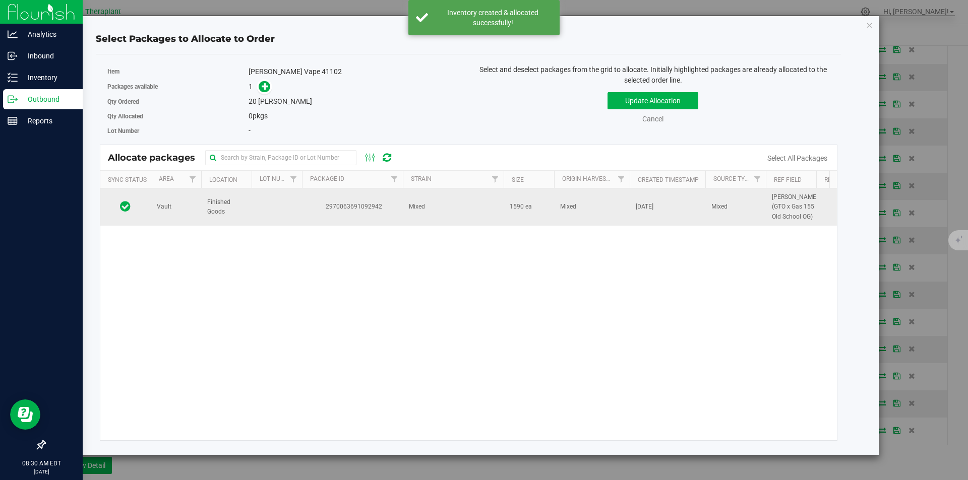
click at [368, 212] on span "2970063691092942" at bounding box center [352, 207] width 89 height 10
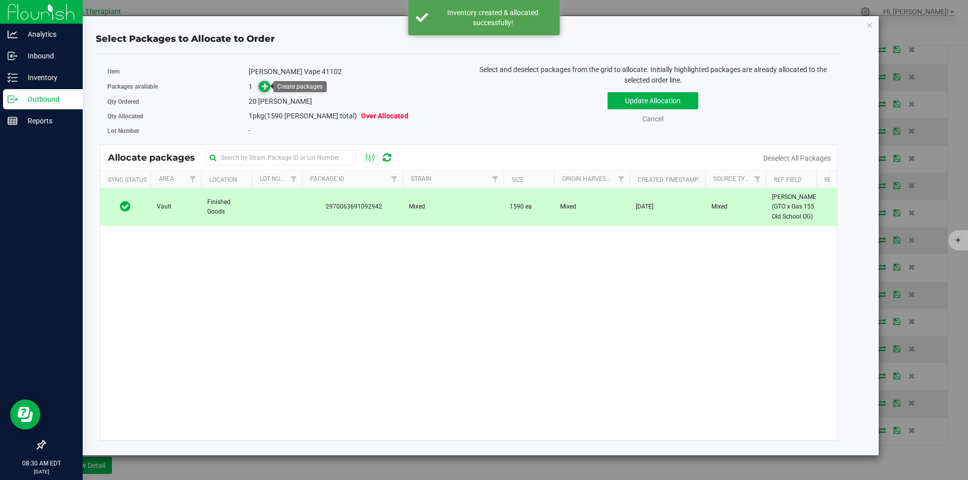
click at [265, 86] on icon at bounding box center [265, 86] width 7 height 7
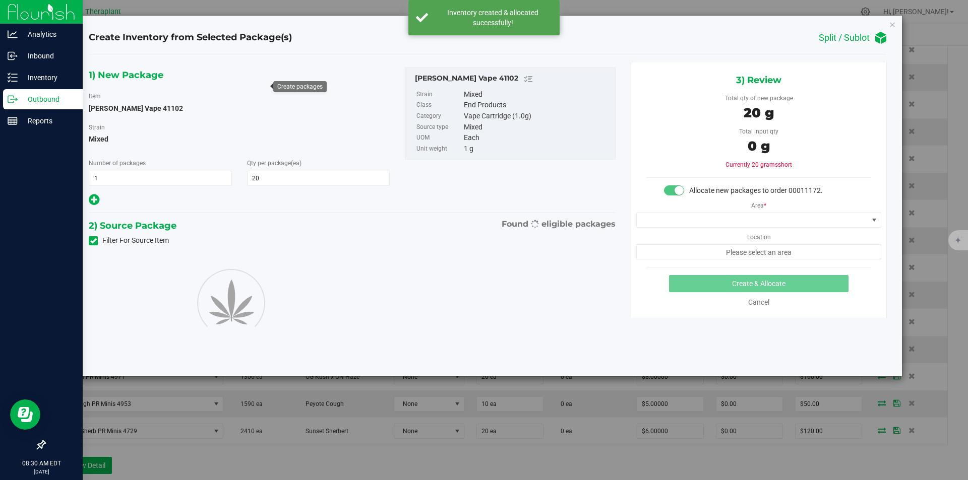
type input "20"
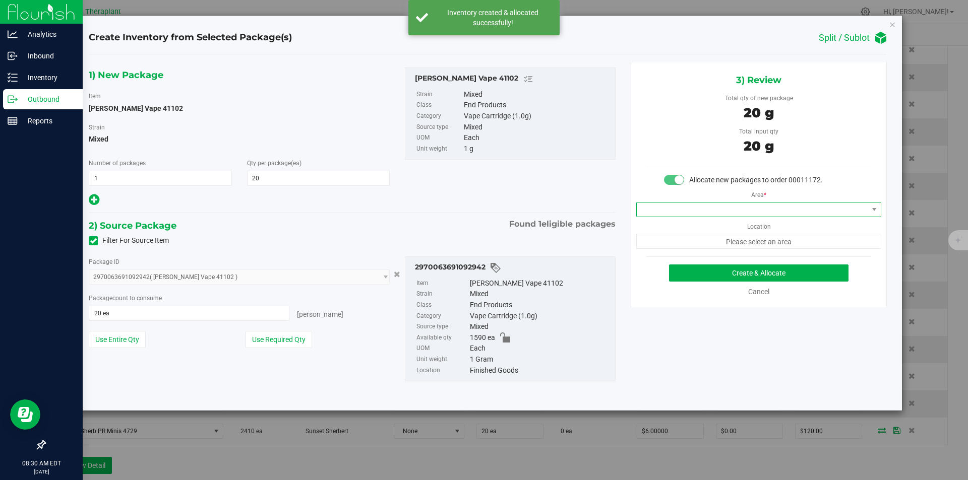
click at [653, 211] on span at bounding box center [752, 210] width 231 height 14
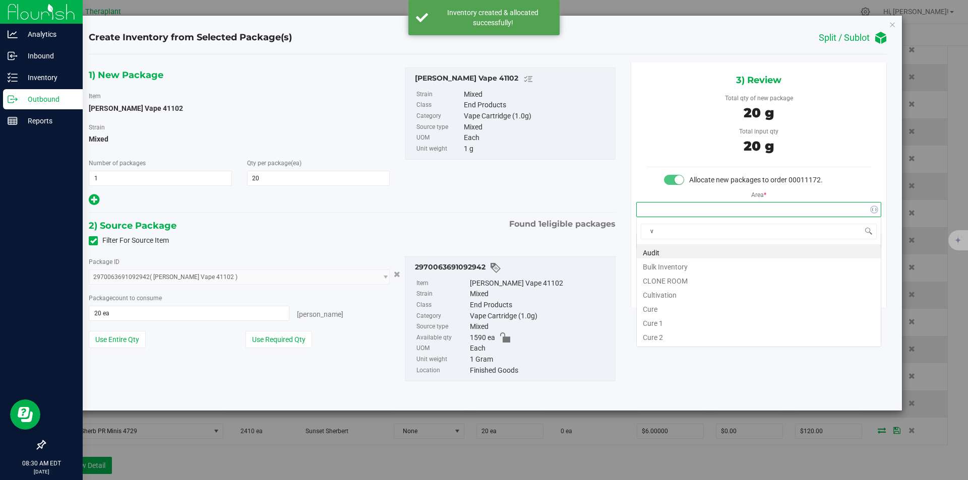
scroll to position [15, 244]
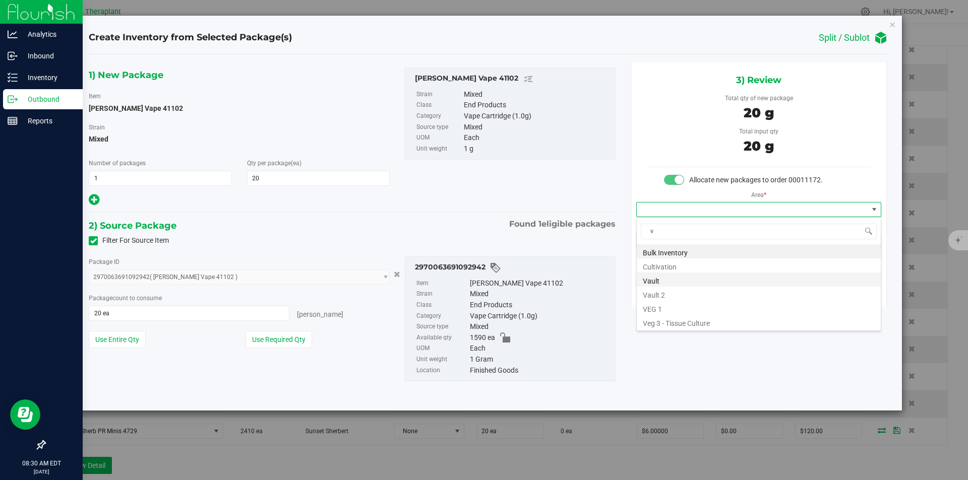
click at [653, 275] on li "Vault" at bounding box center [759, 280] width 244 height 14
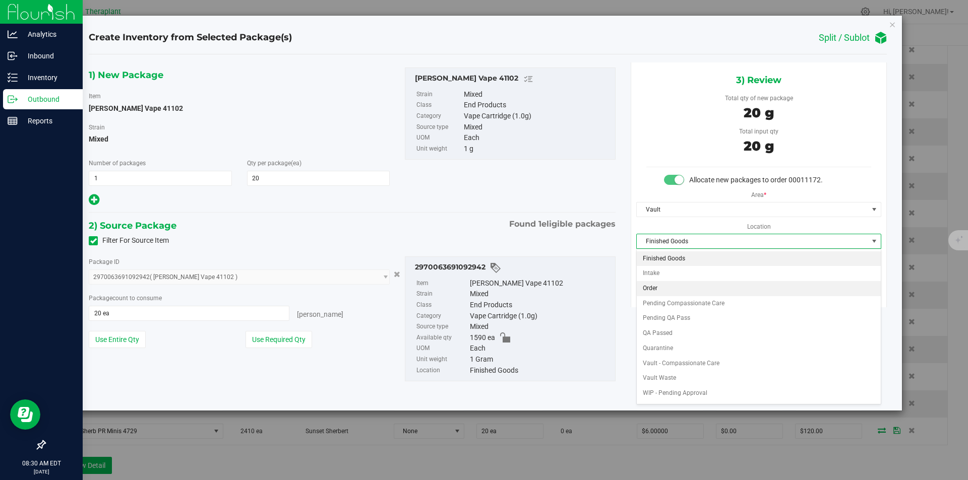
click at [658, 286] on li "Order" at bounding box center [759, 288] width 244 height 15
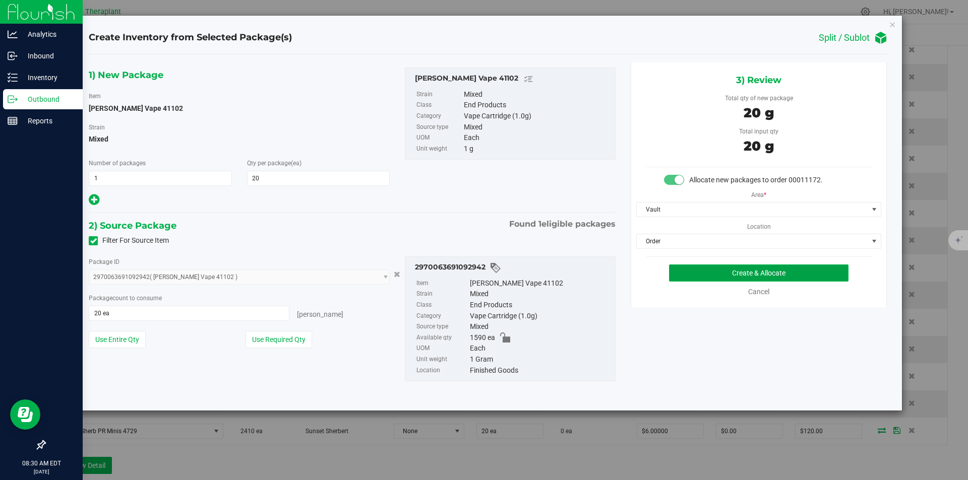
click at [680, 280] on button "Create & Allocate" at bounding box center [758, 273] width 179 height 17
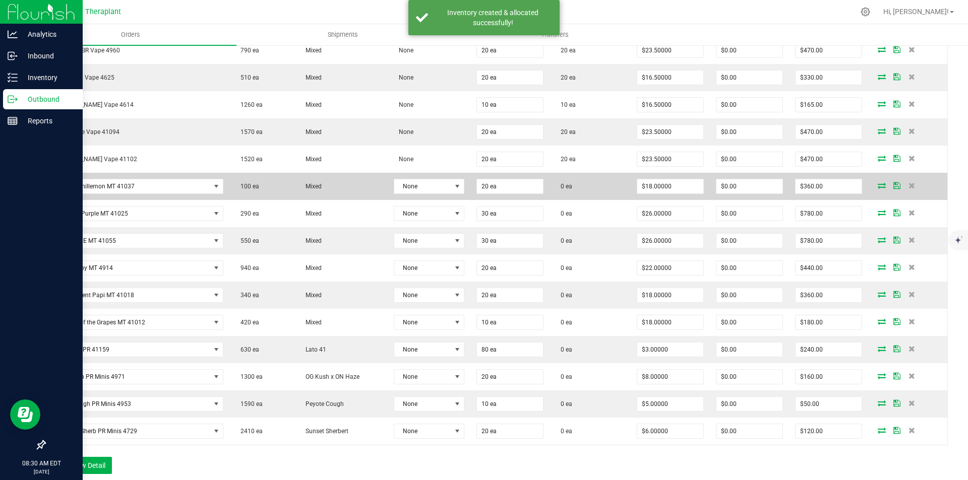
click at [878, 186] on icon at bounding box center [882, 185] width 8 height 6
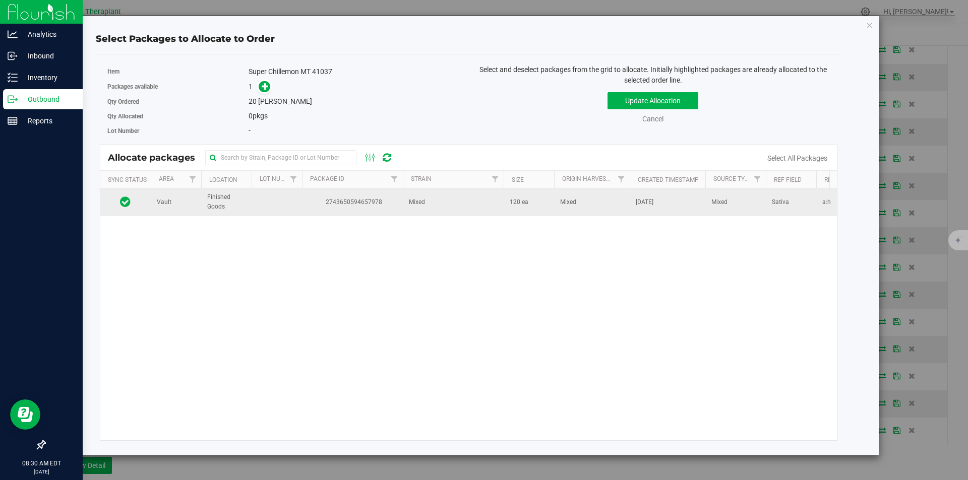
click at [254, 206] on td at bounding box center [277, 202] width 50 height 27
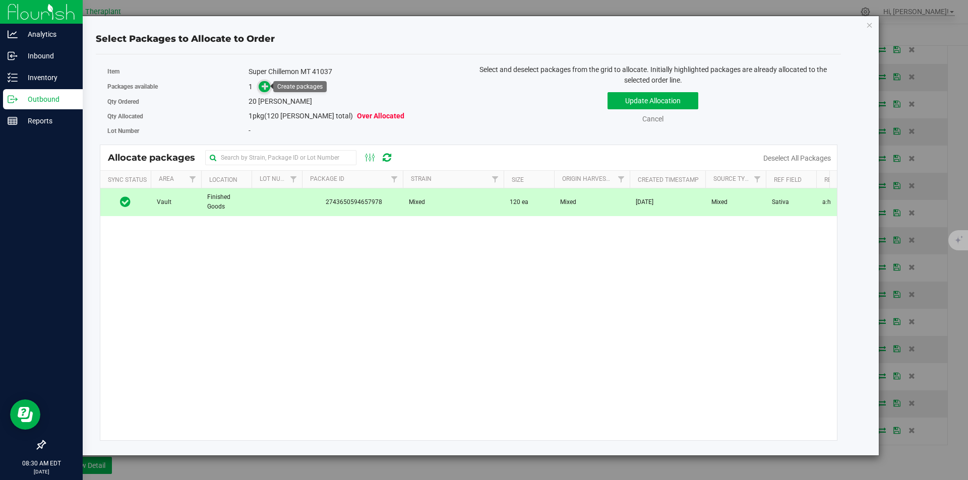
click at [262, 84] on icon at bounding box center [265, 86] width 7 height 7
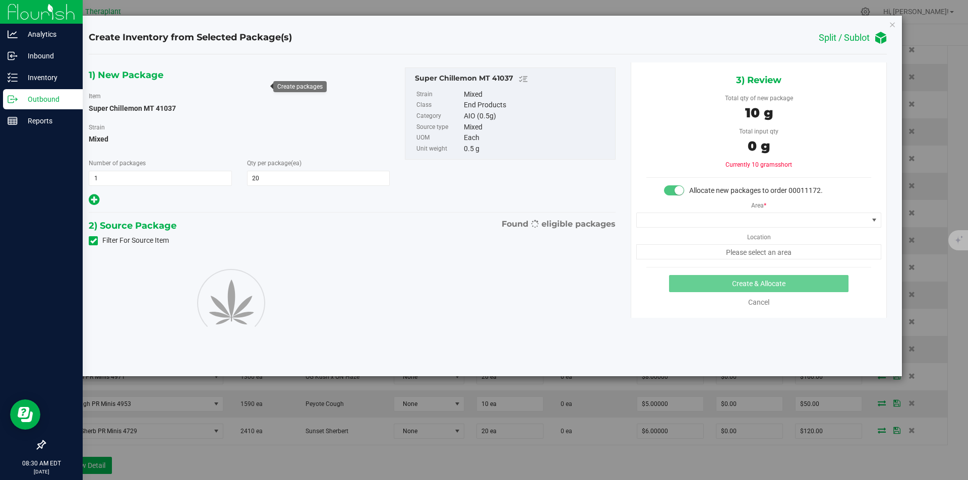
type input "20"
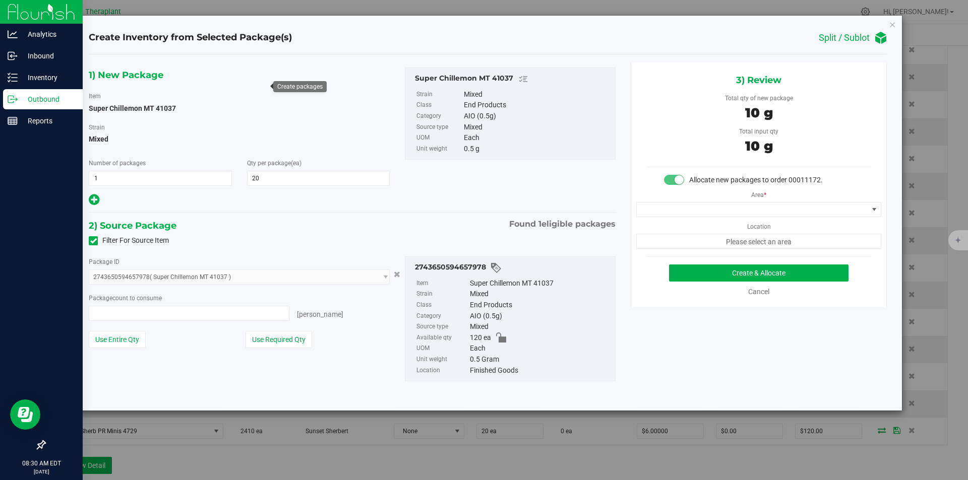
type input "20 ea"
click at [669, 208] on span at bounding box center [752, 210] width 231 height 14
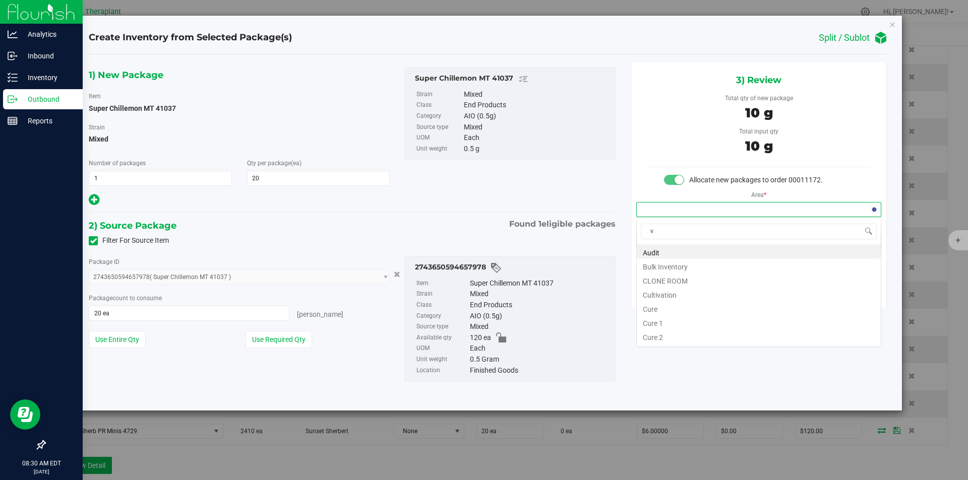
scroll to position [15, 244]
click at [654, 275] on li "Vault" at bounding box center [759, 280] width 244 height 14
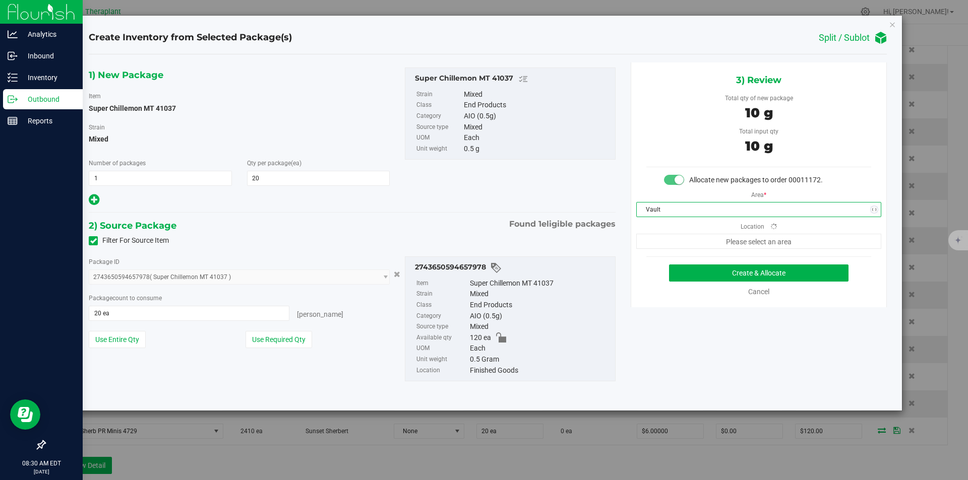
click at [666, 235] on span "Please select an area" at bounding box center [758, 241] width 245 height 15
click at [664, 239] on span "Finished Goods" at bounding box center [752, 241] width 231 height 14
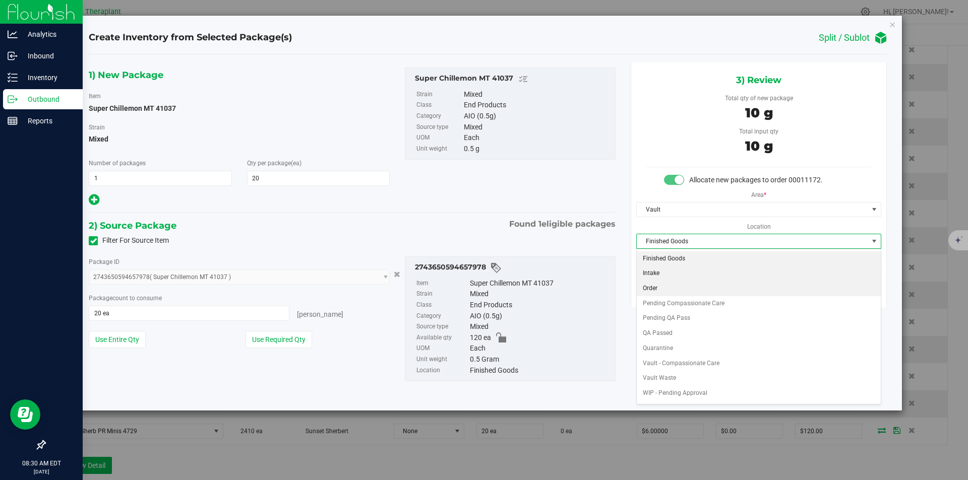
click at [660, 286] on li "Order" at bounding box center [759, 288] width 244 height 15
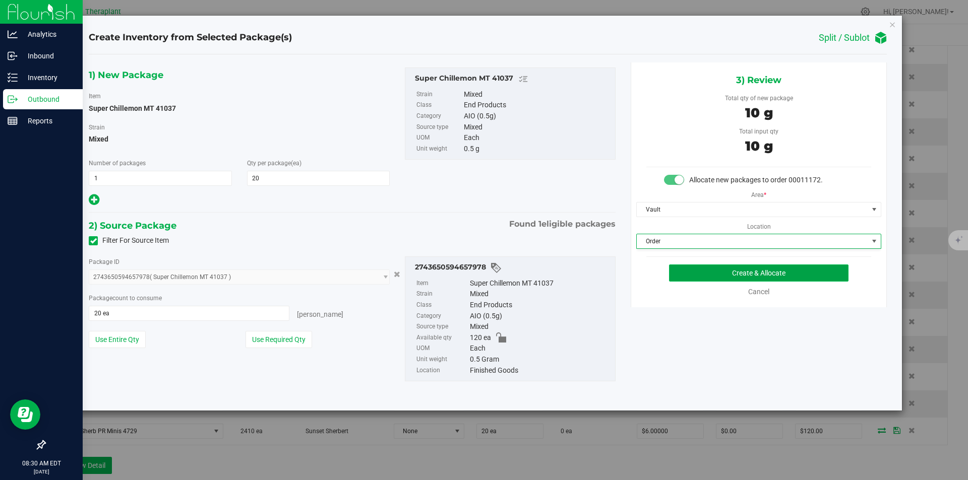
click at [680, 276] on button "Create & Allocate" at bounding box center [758, 273] width 179 height 17
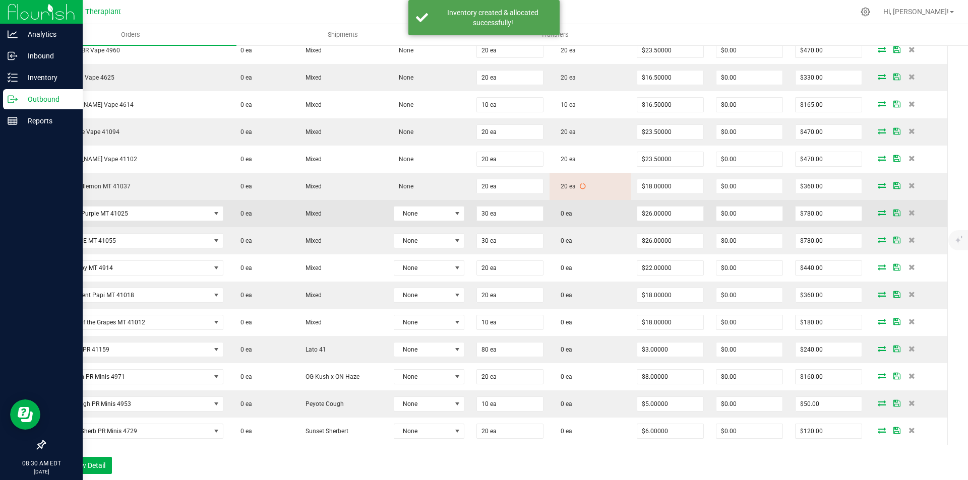
click at [878, 212] on icon at bounding box center [882, 213] width 8 height 6
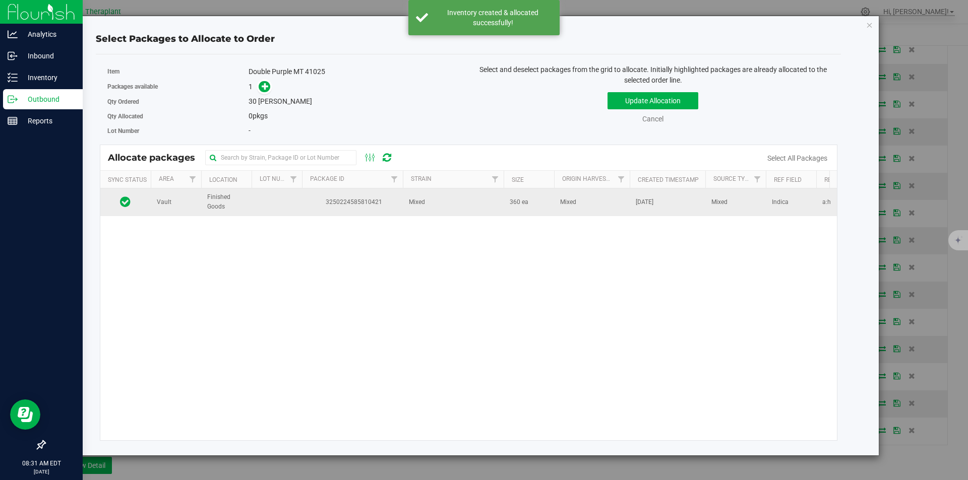
click at [297, 205] on td at bounding box center [277, 202] width 50 height 27
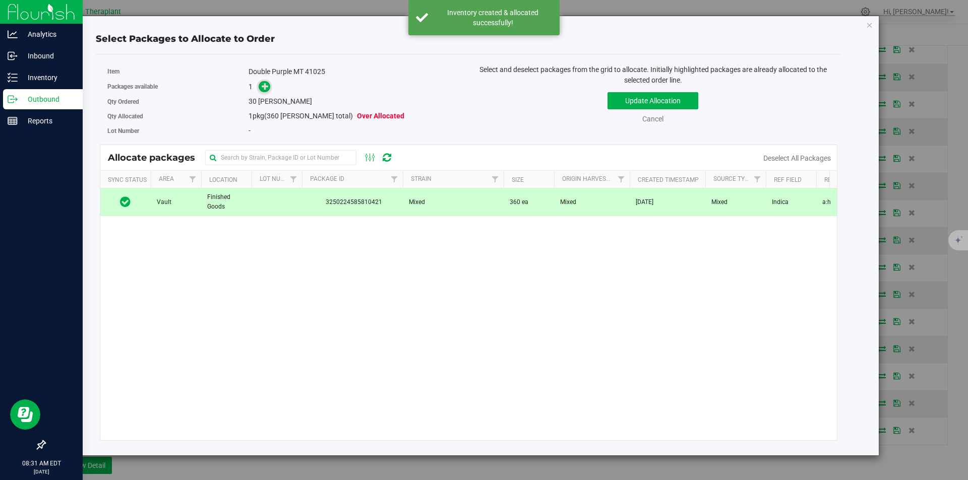
click at [266, 83] on icon at bounding box center [265, 86] width 7 height 7
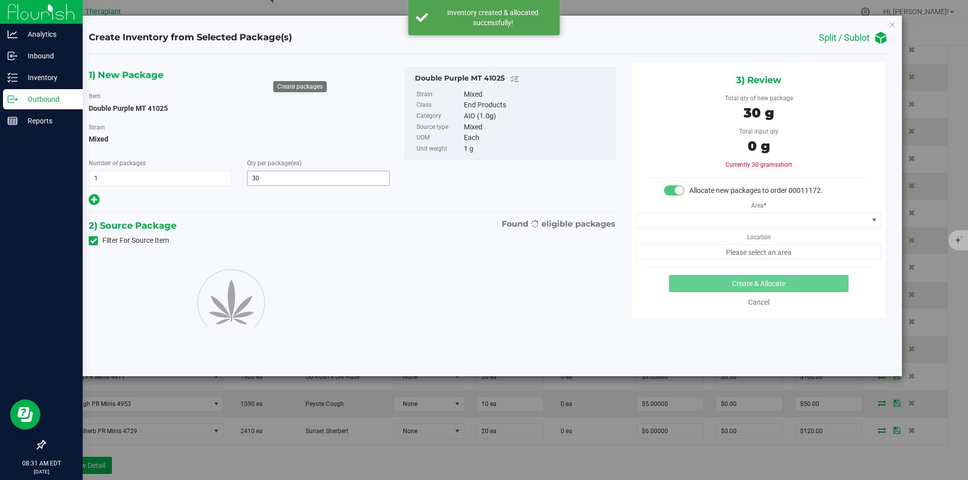
type input "30"
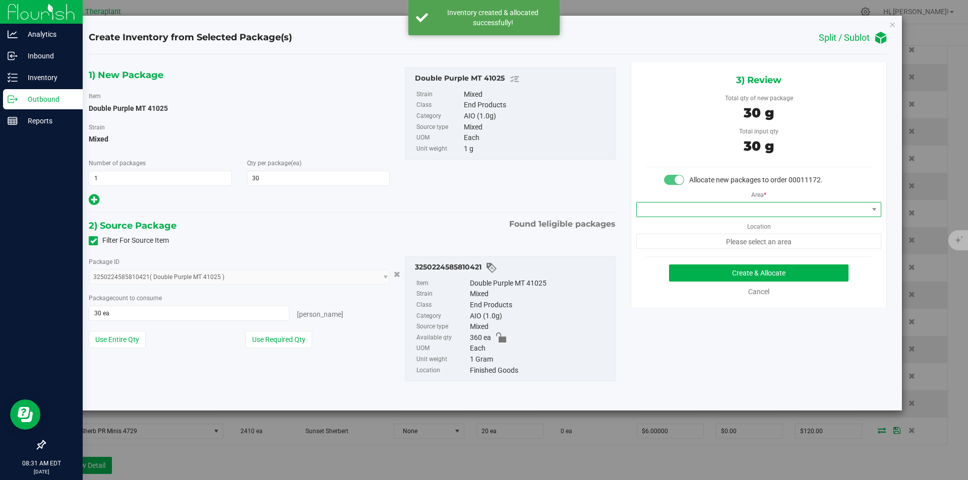
click at [678, 206] on span at bounding box center [752, 210] width 231 height 14
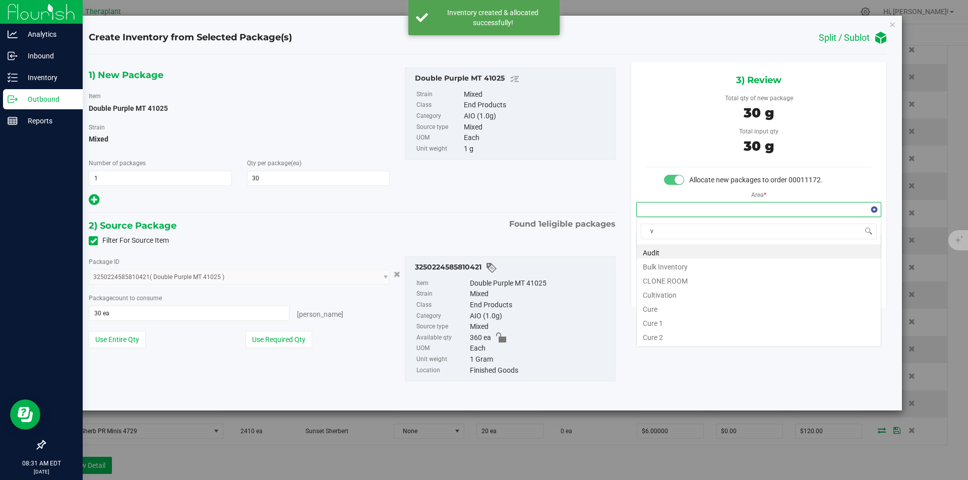
scroll to position [15, 244]
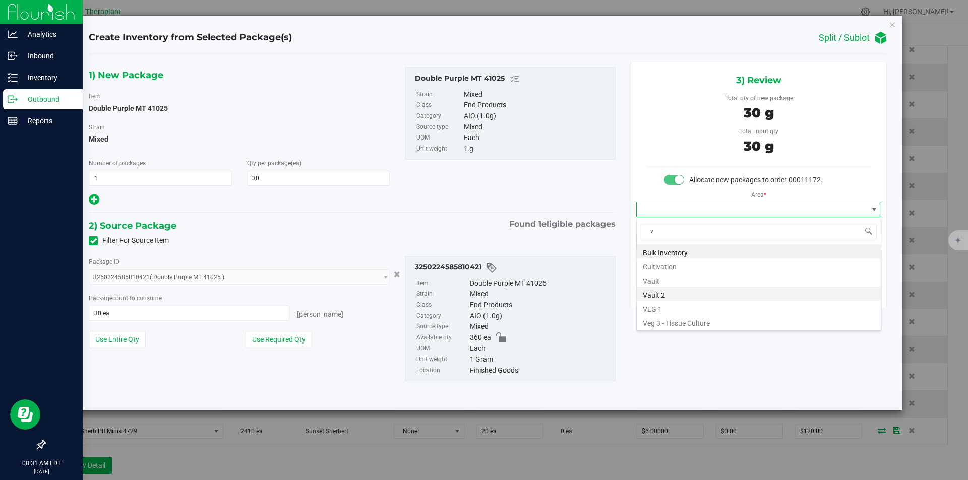
click at [661, 287] on li "Vault 2" at bounding box center [759, 294] width 244 height 14
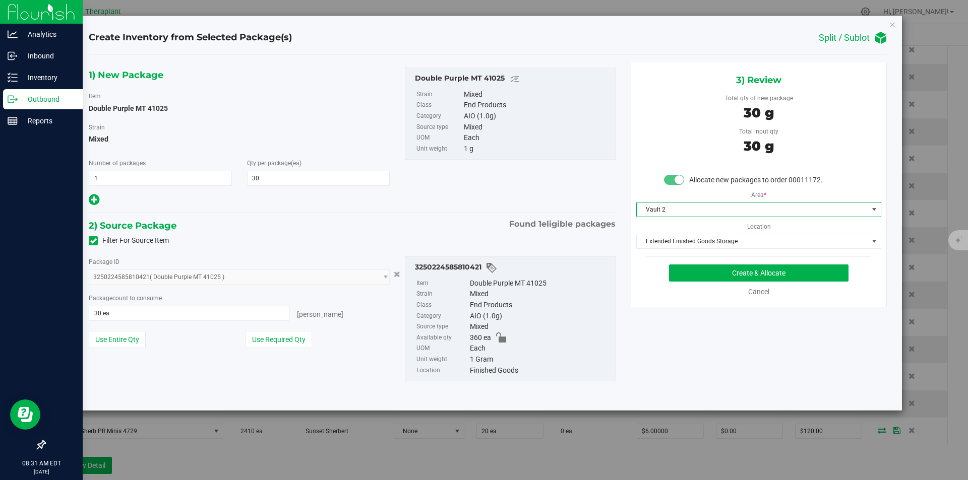
click at [669, 210] on span "Vault 2" at bounding box center [752, 210] width 231 height 14
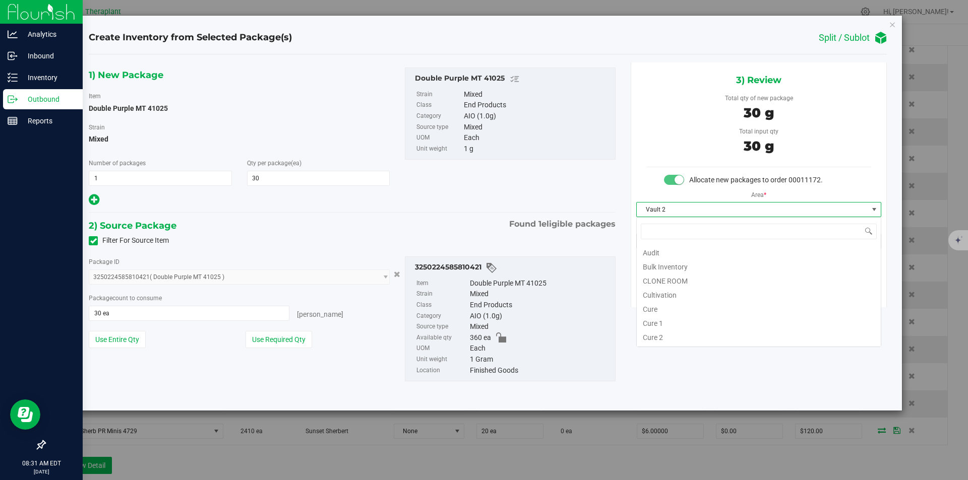
type input "v"
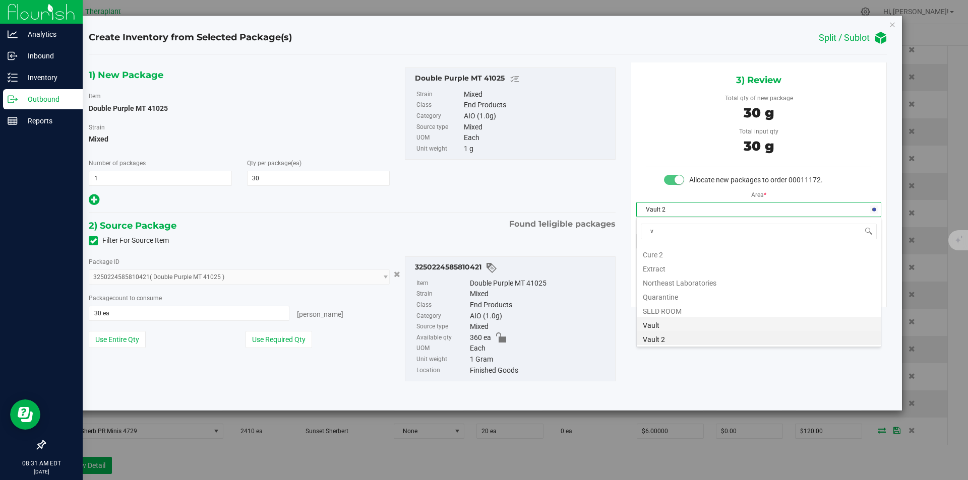
scroll to position [0, 0]
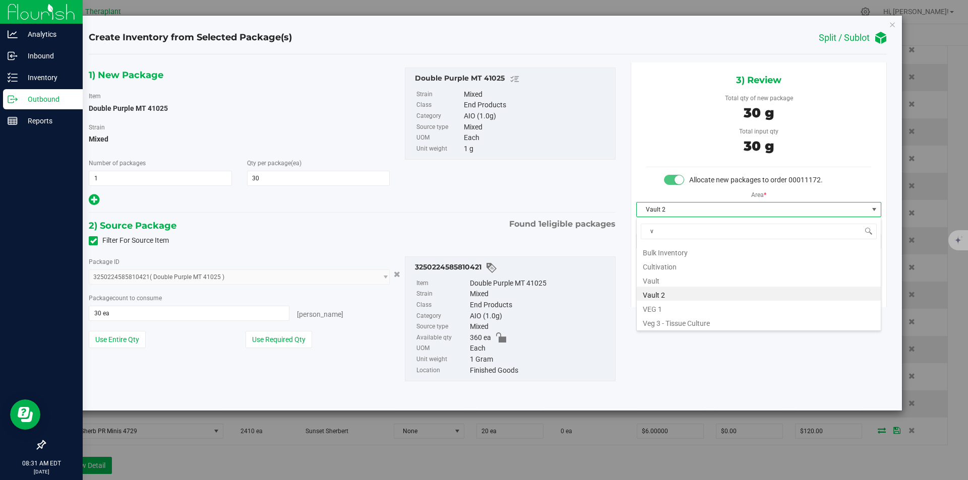
click at [665, 284] on li "Vault" at bounding box center [759, 280] width 244 height 14
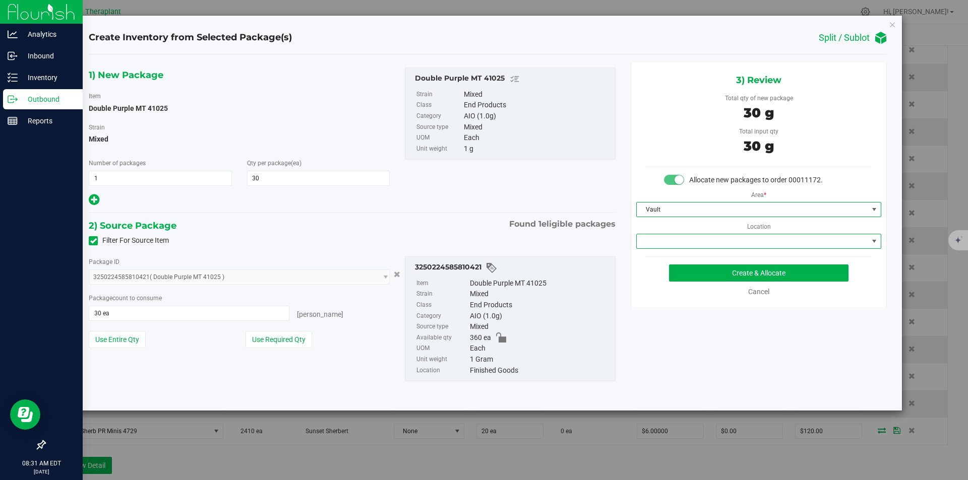
click at [677, 246] on span at bounding box center [752, 241] width 231 height 14
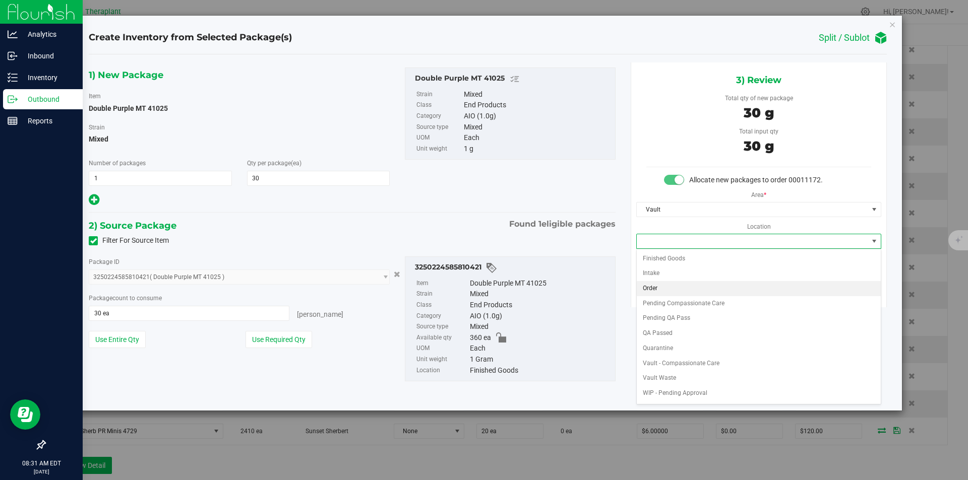
click at [667, 287] on li "Order" at bounding box center [759, 288] width 244 height 15
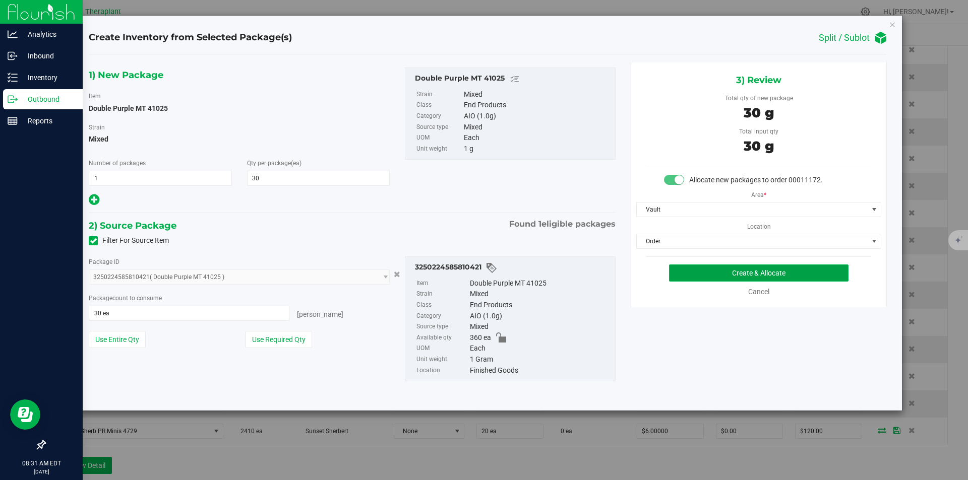
click at [681, 280] on button "Create & Allocate" at bounding box center [758, 273] width 179 height 17
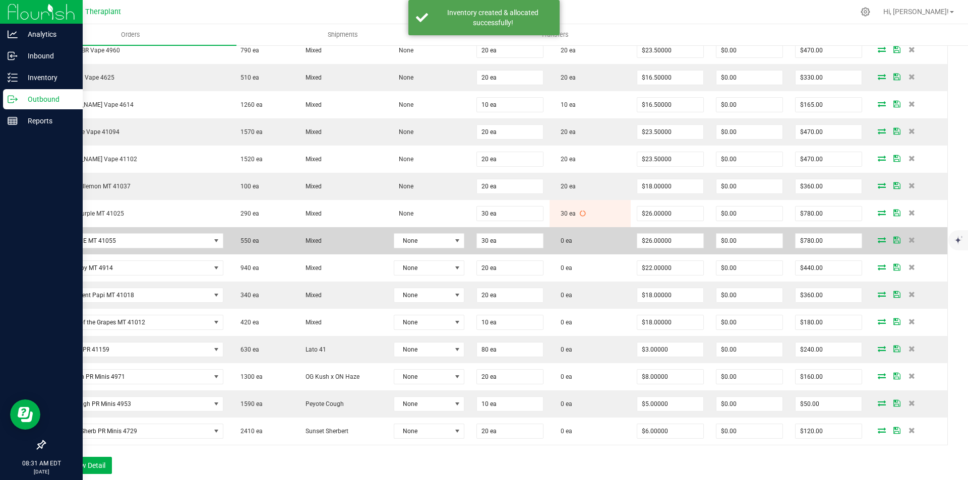
click at [878, 241] on icon at bounding box center [882, 240] width 8 height 6
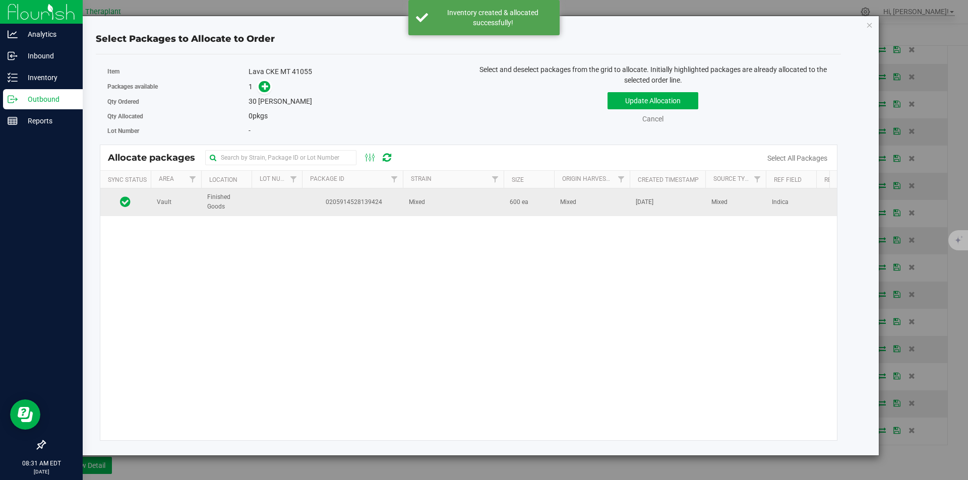
click at [388, 204] on span "0205914528139424" at bounding box center [352, 203] width 89 height 10
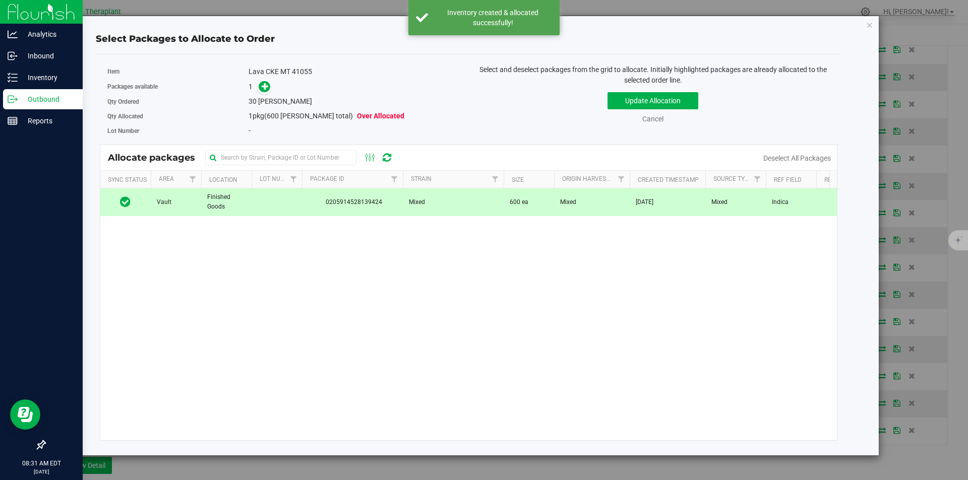
click at [256, 82] on span at bounding box center [262, 87] width 16 height 12
click at [268, 94] on div "Qty Ordered 30 eaches" at bounding box center [284, 101] width 354 height 15
click at [261, 91] on span at bounding box center [265, 87] width 12 height 12
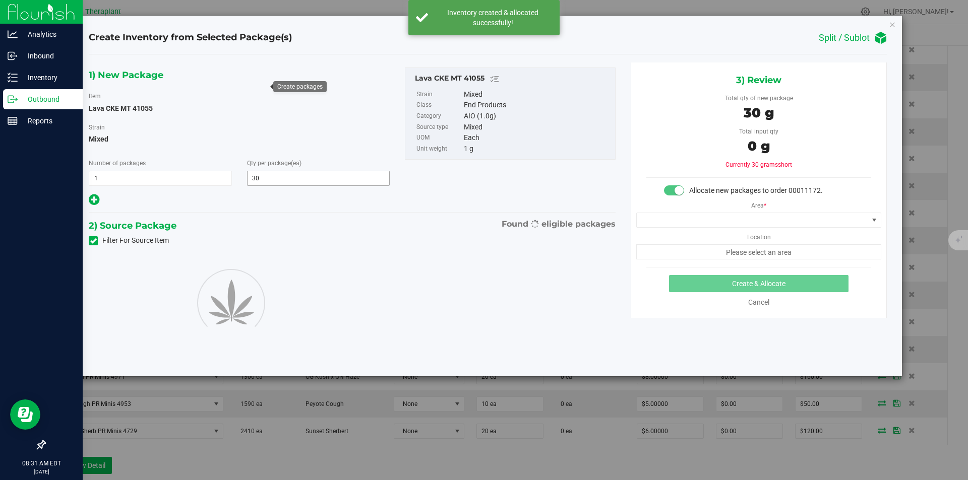
type input "30"
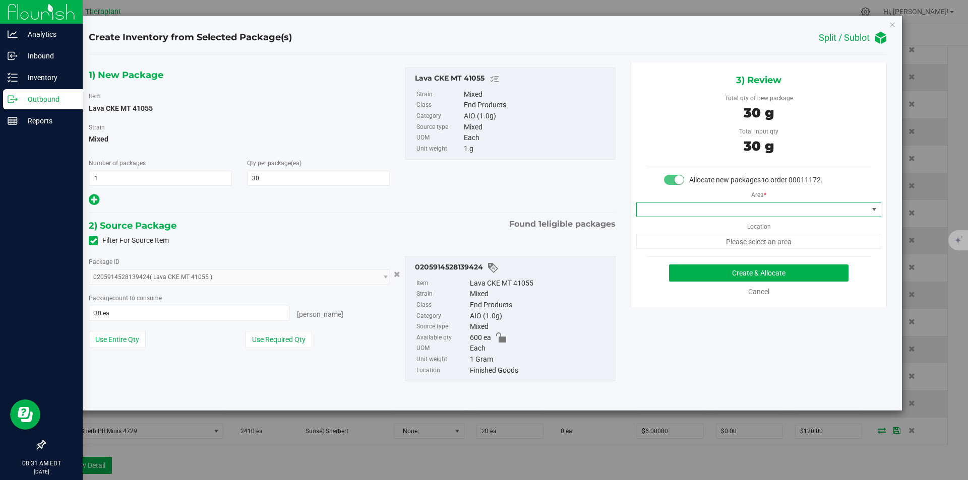
click at [655, 214] on span at bounding box center [752, 210] width 231 height 14
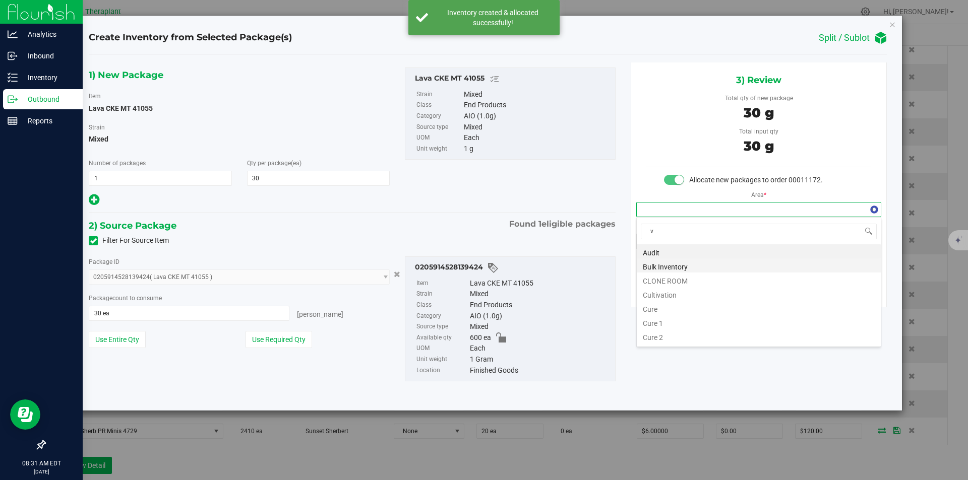
scroll to position [15, 244]
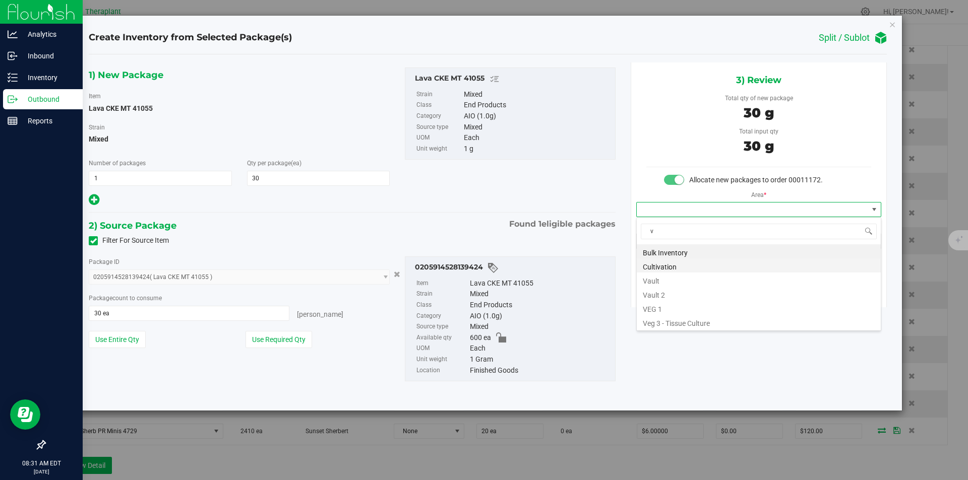
click at [659, 272] on li "Cultivation" at bounding box center [759, 266] width 244 height 14
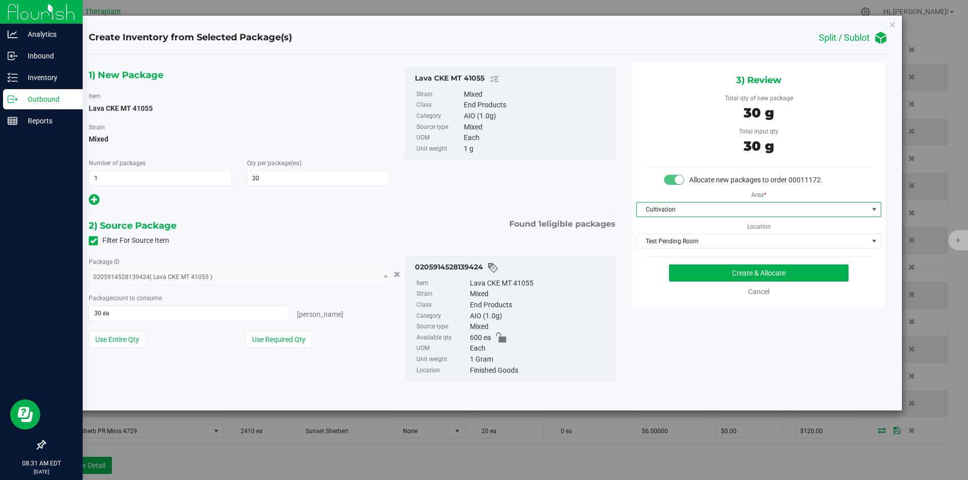
click at [662, 221] on div "Area * Cultivation Location Test Pending Room Test Pending Room" at bounding box center [758, 218] width 255 height 64
click at [660, 220] on div "Area * Cultivation Location Test Pending Room Test Pending Room" at bounding box center [758, 218] width 255 height 64
click at [660, 210] on span "Cultivation" at bounding box center [752, 210] width 231 height 14
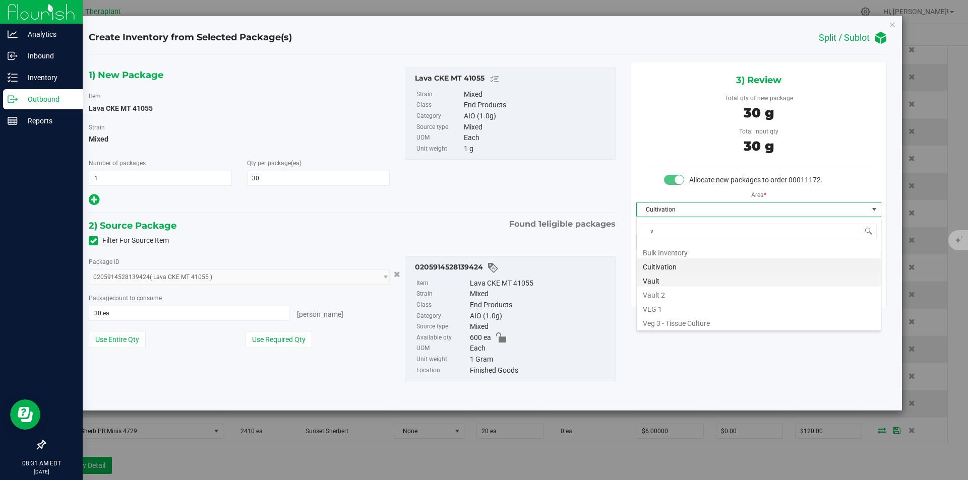
click at [661, 277] on li "Vault" at bounding box center [759, 280] width 244 height 14
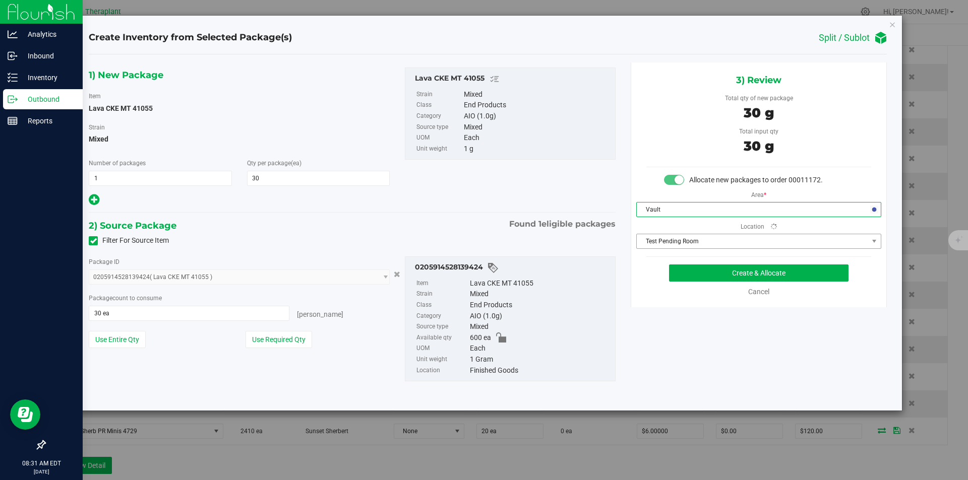
click at [670, 253] on div "3) Review Total qty of new package 30 g Total input qty 30 g Allocate new packa…" at bounding box center [759, 185] width 256 height 245
click at [669, 235] on span at bounding box center [752, 241] width 231 height 14
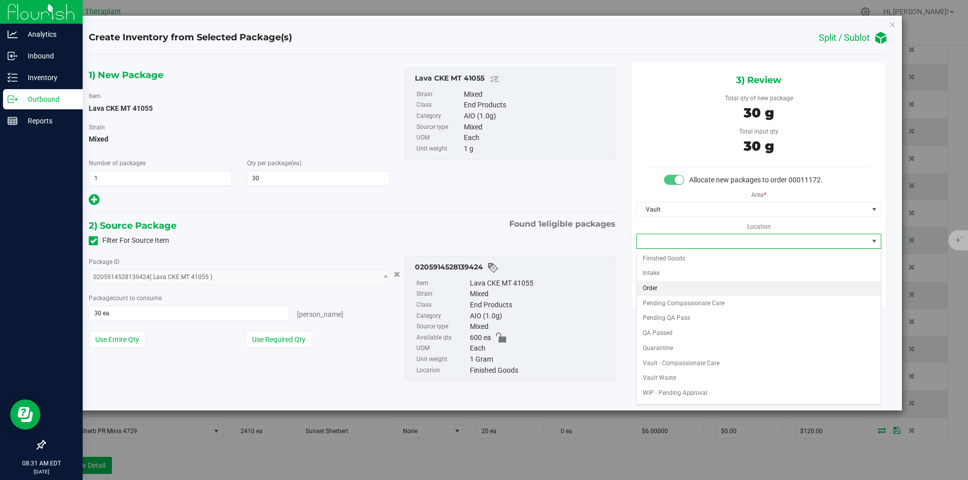
click at [662, 285] on li "Order" at bounding box center [759, 288] width 244 height 15
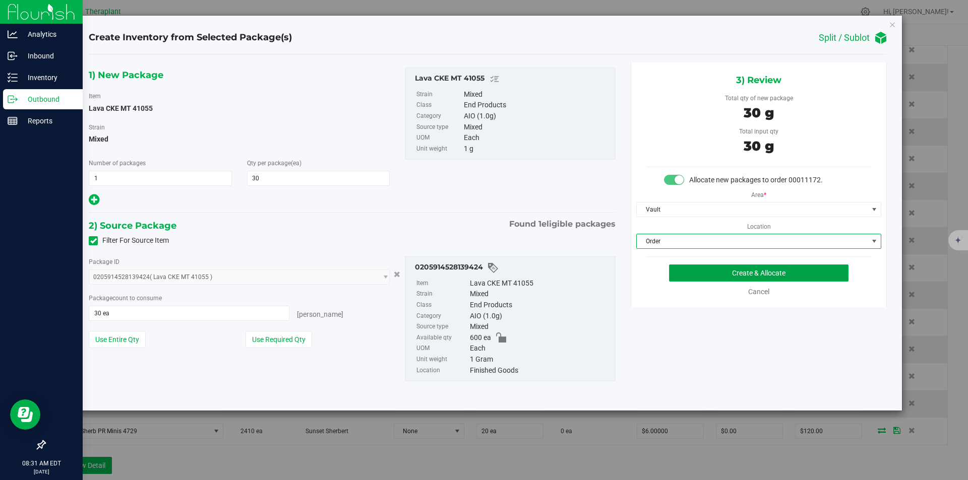
click at [674, 278] on button "Create & Allocate" at bounding box center [758, 273] width 179 height 17
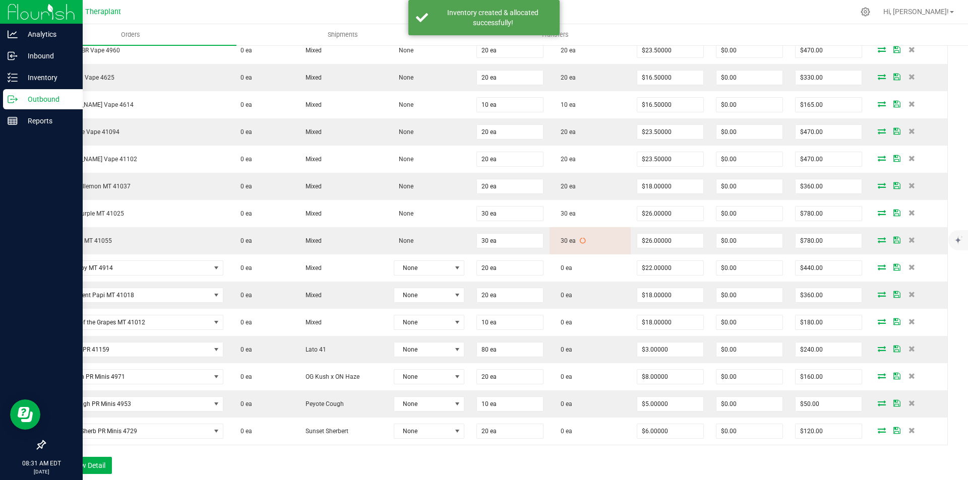
scroll to position [403, 0]
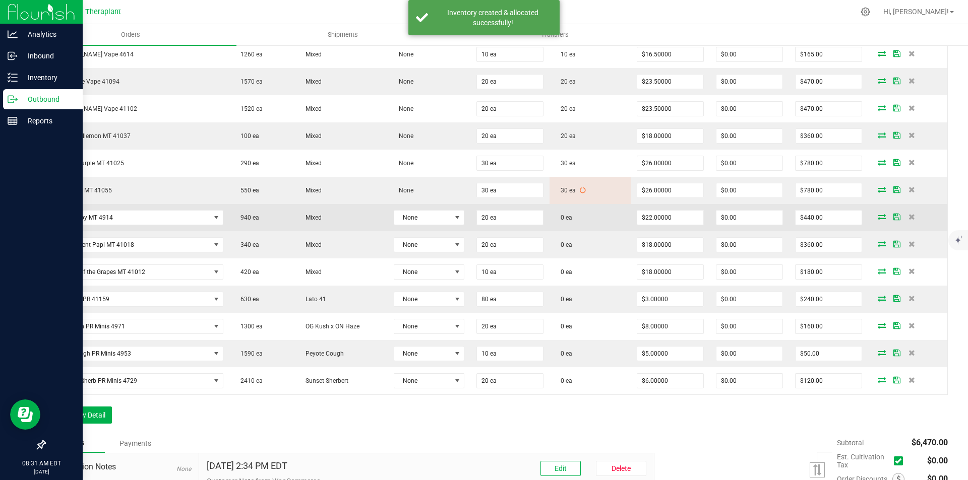
click at [878, 221] on td at bounding box center [907, 217] width 79 height 27
click at [878, 219] on icon at bounding box center [882, 217] width 8 height 6
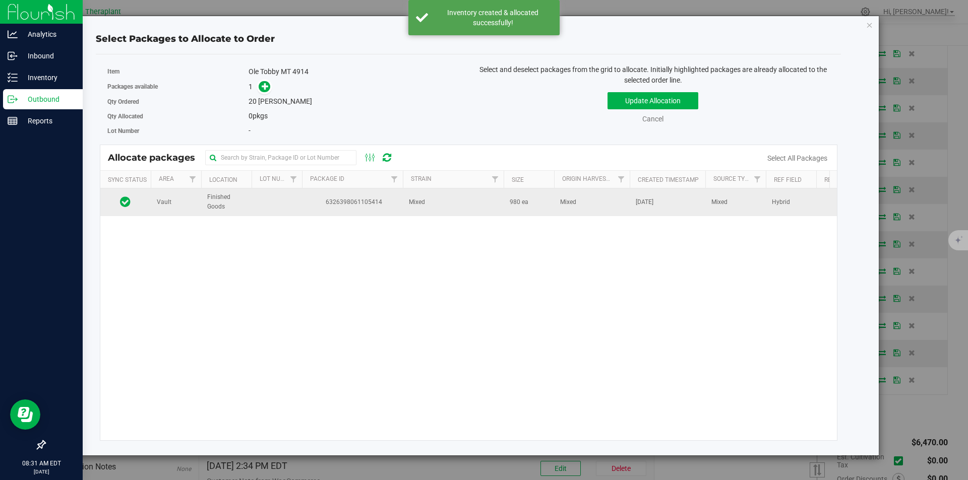
drag, startPoint x: 428, startPoint y: 212, endPoint x: 416, endPoint y: 204, distance: 14.8
click at [425, 211] on td "Mixed" at bounding box center [453, 202] width 101 height 27
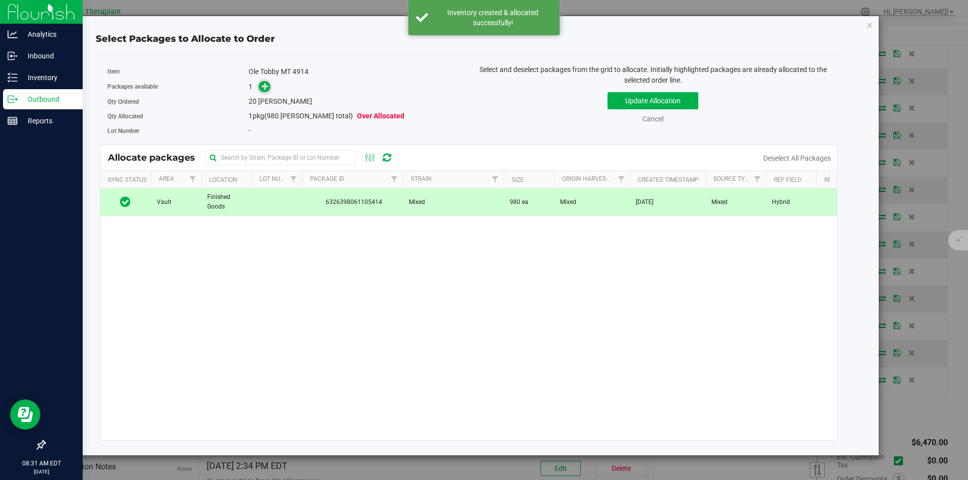
click at [263, 88] on icon at bounding box center [265, 86] width 7 height 7
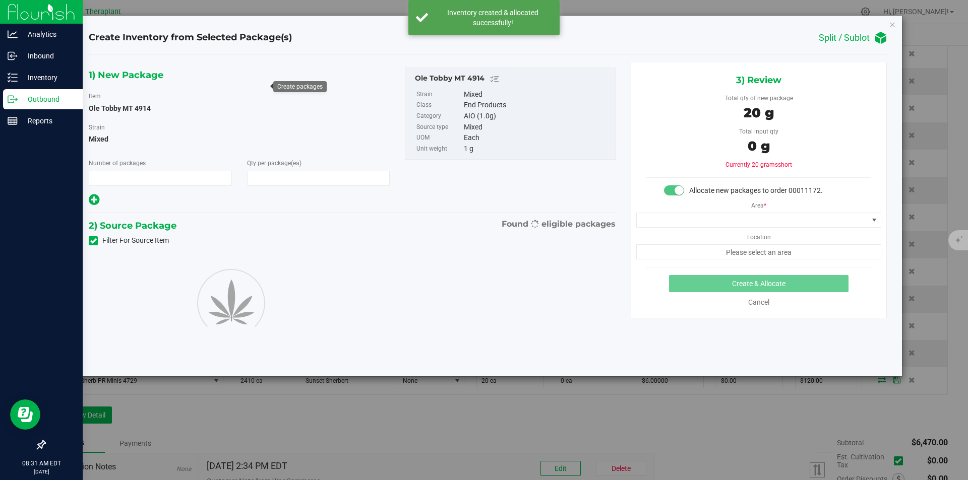
type input "1"
type input "20"
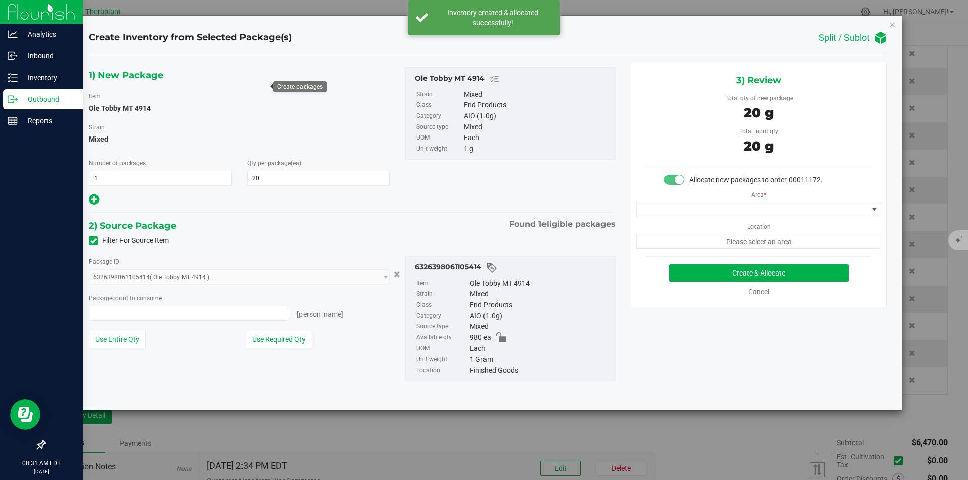
type input "20 ea"
click at [716, 202] on div "Area * Location Please select an area" at bounding box center [758, 218] width 255 height 64
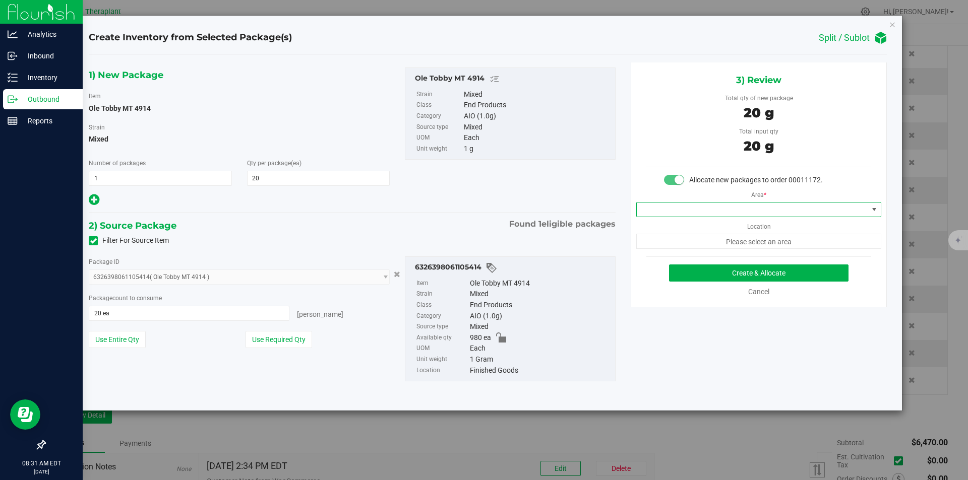
click at [702, 204] on span at bounding box center [752, 210] width 231 height 14
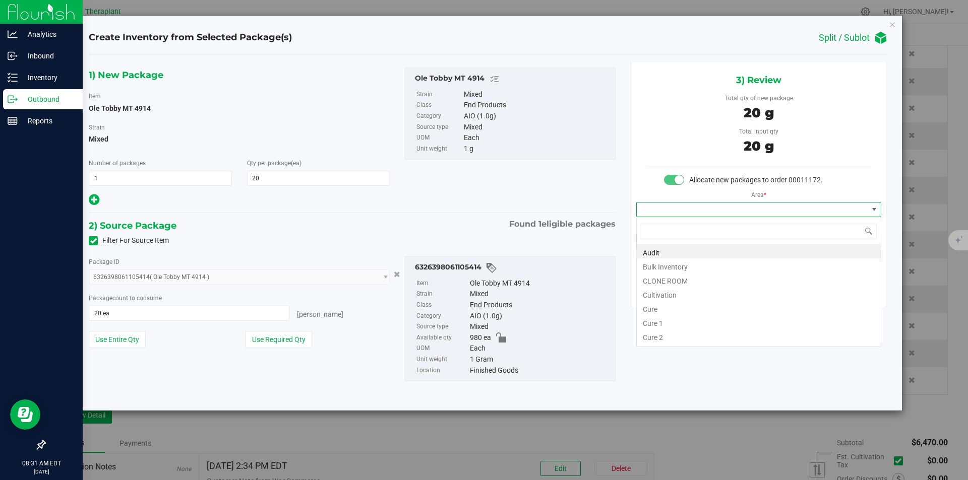
type input "v"
click at [662, 279] on li "Vault" at bounding box center [759, 280] width 244 height 14
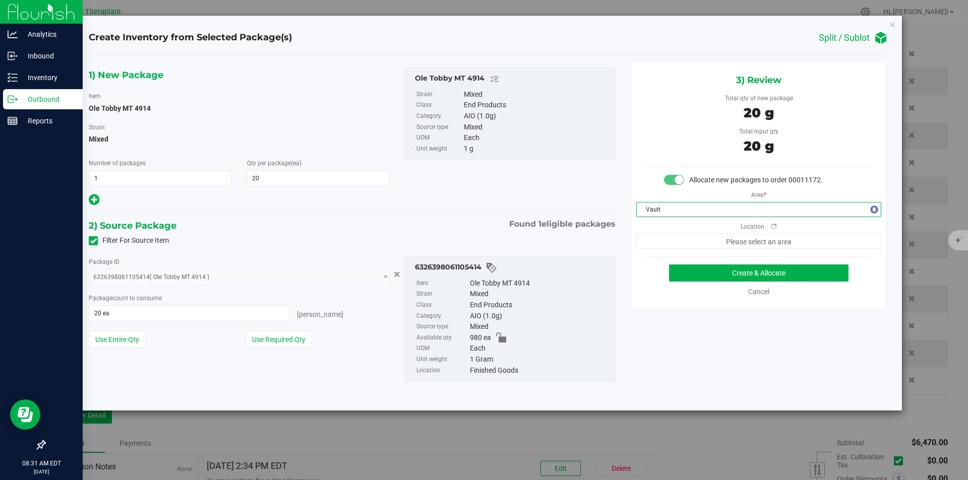
click at [674, 254] on div "3) Review Total qty of new package 20 g Total input qty 20 g Allocate new packa…" at bounding box center [759, 185] width 256 height 245
click at [669, 238] on span "Finished Goods" at bounding box center [752, 241] width 231 height 14
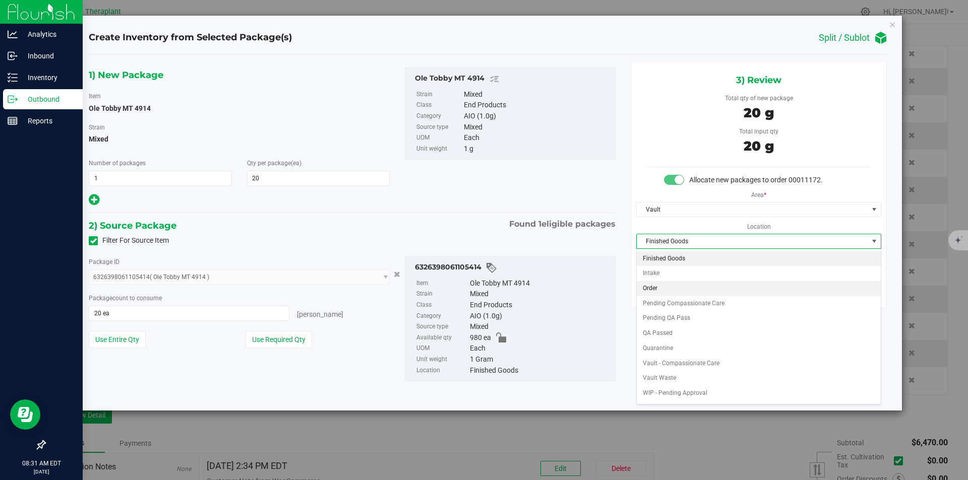
click at [662, 290] on li "Order" at bounding box center [759, 288] width 244 height 15
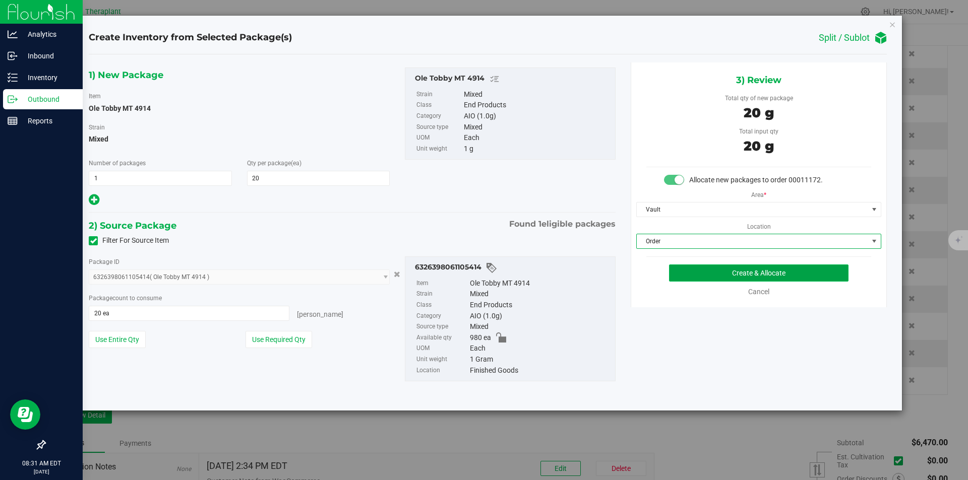
click at [678, 277] on button "Create & Allocate" at bounding box center [758, 273] width 179 height 17
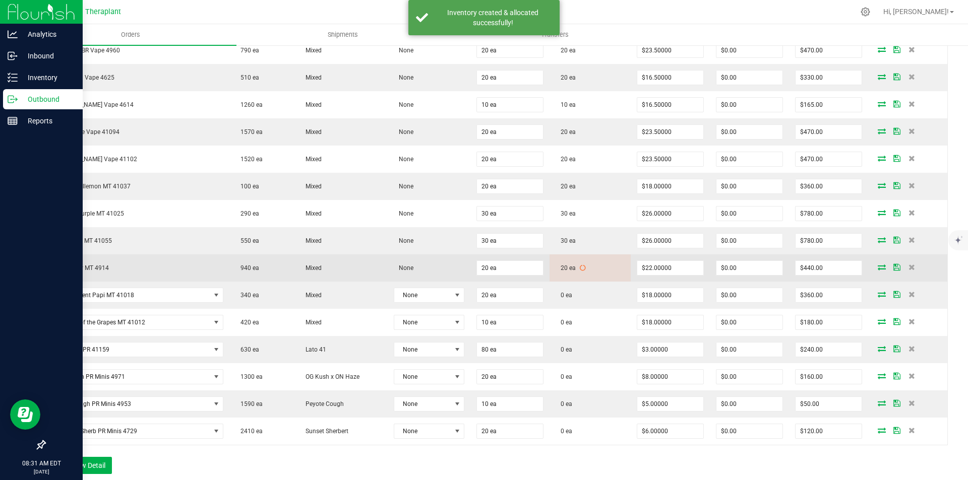
scroll to position [454, 0]
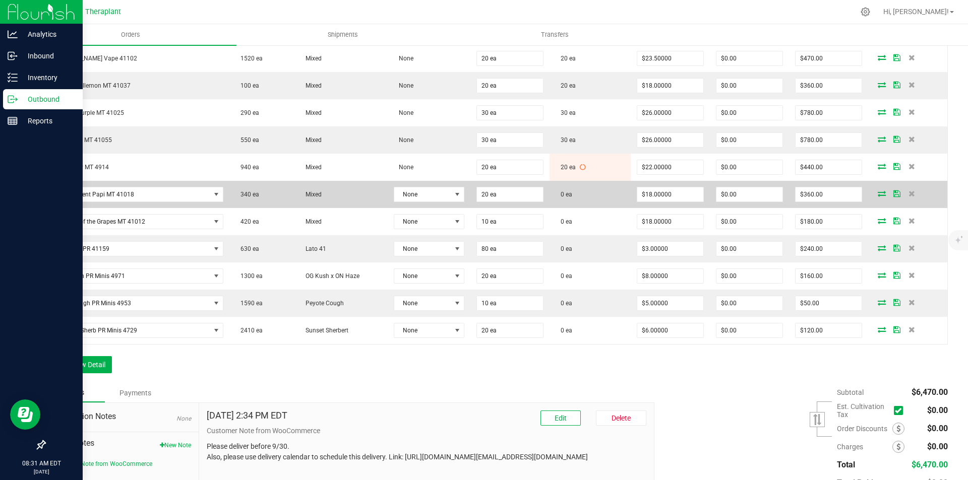
click at [878, 197] on icon at bounding box center [882, 194] width 8 height 6
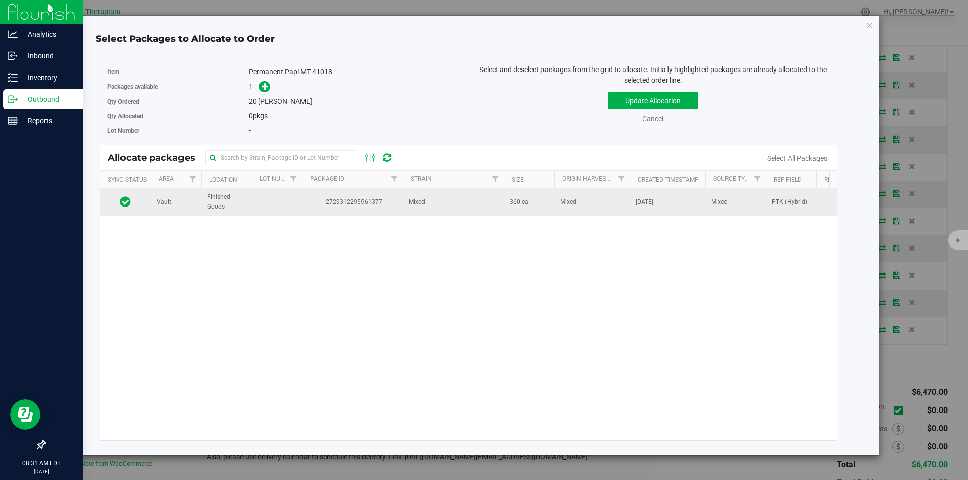
click at [327, 194] on td "2729312295961377" at bounding box center [352, 202] width 101 height 27
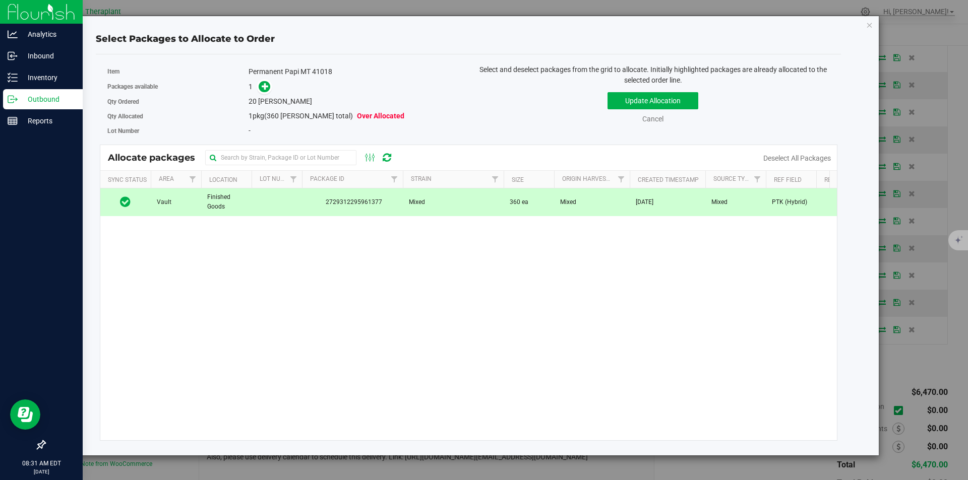
click at [257, 79] on div "Packages available 1" at bounding box center [284, 87] width 354 height 16
click at [259, 83] on link at bounding box center [265, 87] width 12 height 8
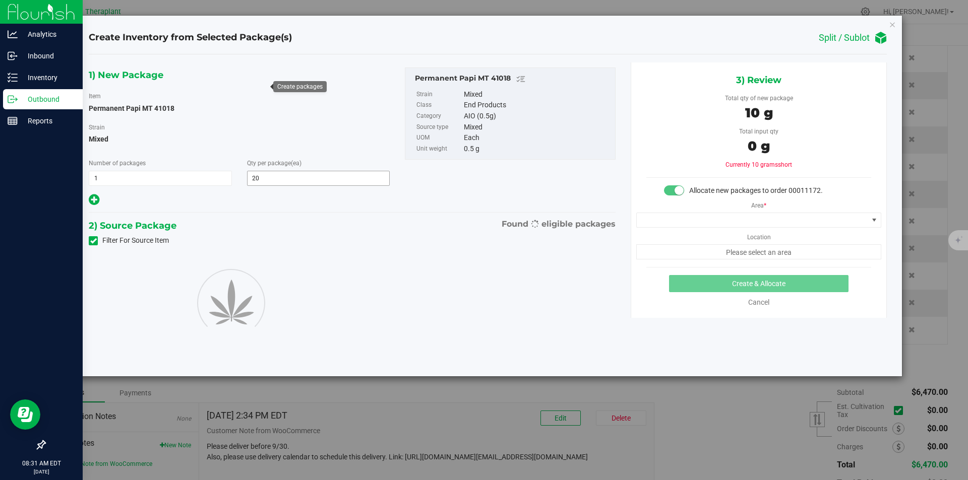
type input "20"
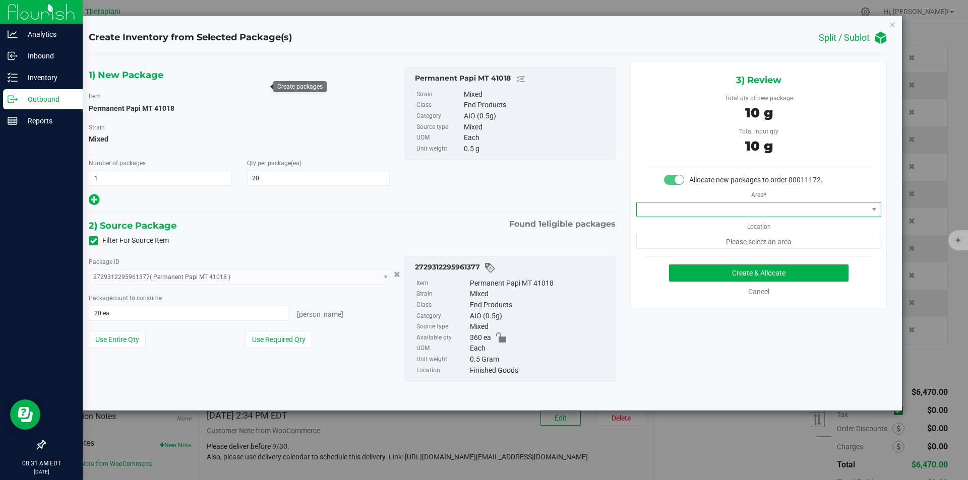
click at [654, 210] on span at bounding box center [752, 210] width 231 height 14
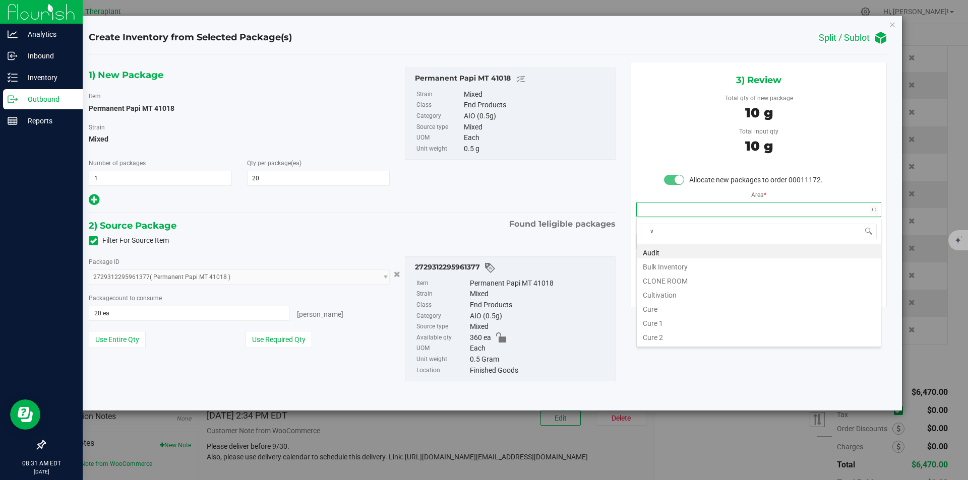
scroll to position [15, 244]
click at [664, 280] on li "Vault" at bounding box center [759, 280] width 244 height 14
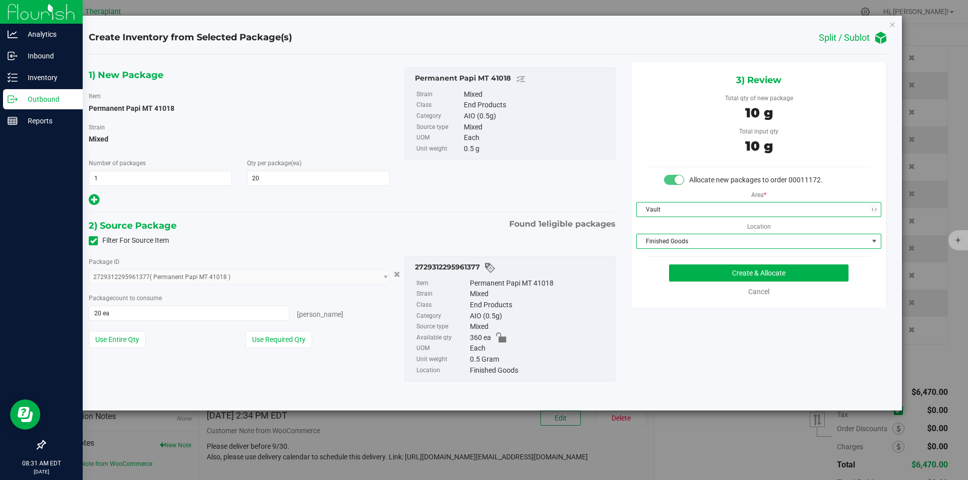
click at [681, 235] on span "Finished Goods" at bounding box center [752, 241] width 231 height 14
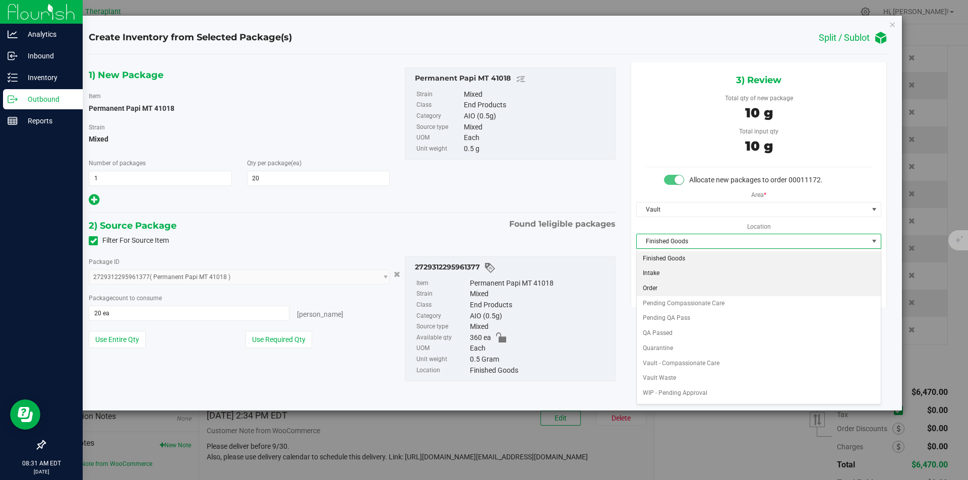
click at [668, 284] on li "Order" at bounding box center [759, 288] width 244 height 15
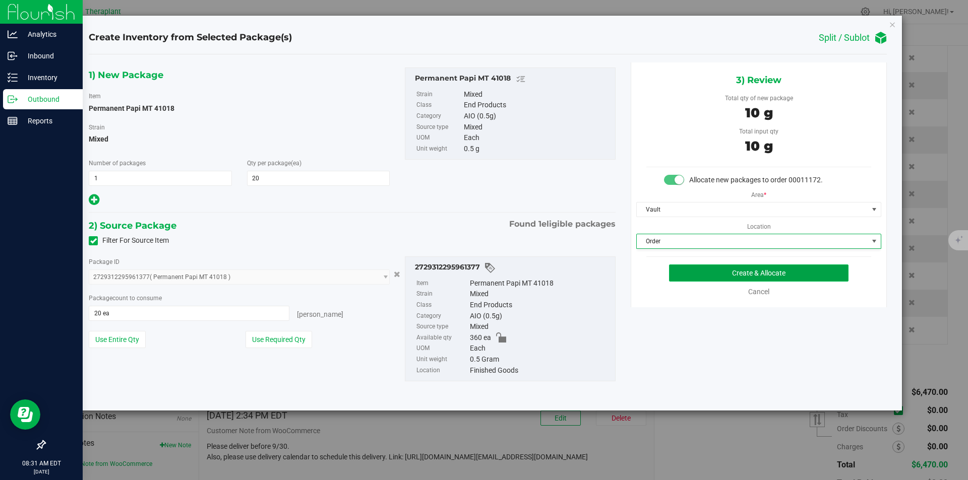
click at [683, 272] on button "Create & Allocate" at bounding box center [758, 273] width 179 height 17
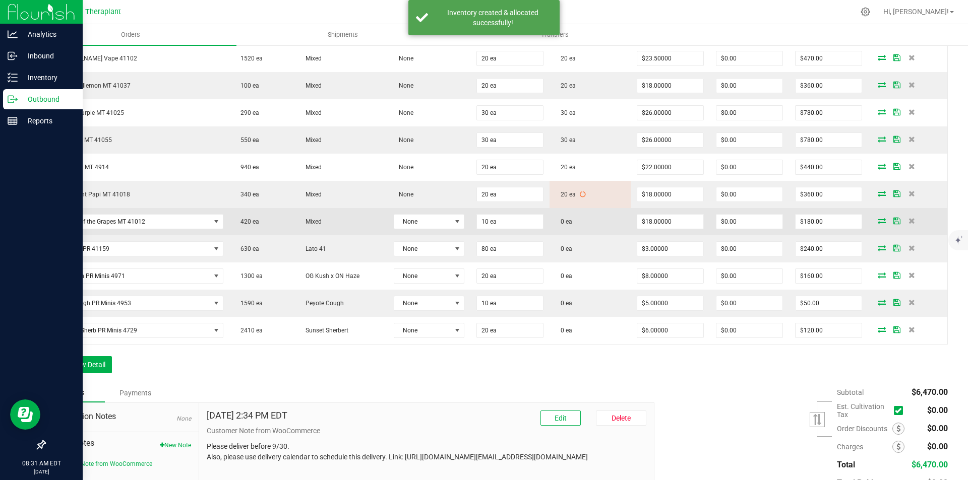
click at [878, 221] on icon at bounding box center [882, 221] width 8 height 6
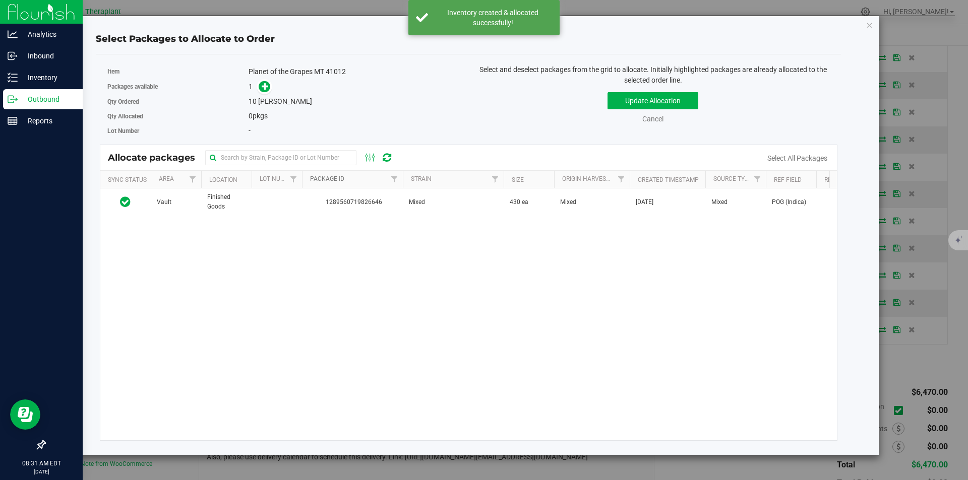
drag, startPoint x: 339, startPoint y: 180, endPoint x: 328, endPoint y: 179, distance: 11.1
click at [338, 180] on link "Package Id" at bounding box center [327, 178] width 34 height 7
click at [329, 170] on div "Allocate packages" at bounding box center [468, 157] width 737 height 25
click at [327, 176] on link "Package Id" at bounding box center [333, 178] width 46 height 7
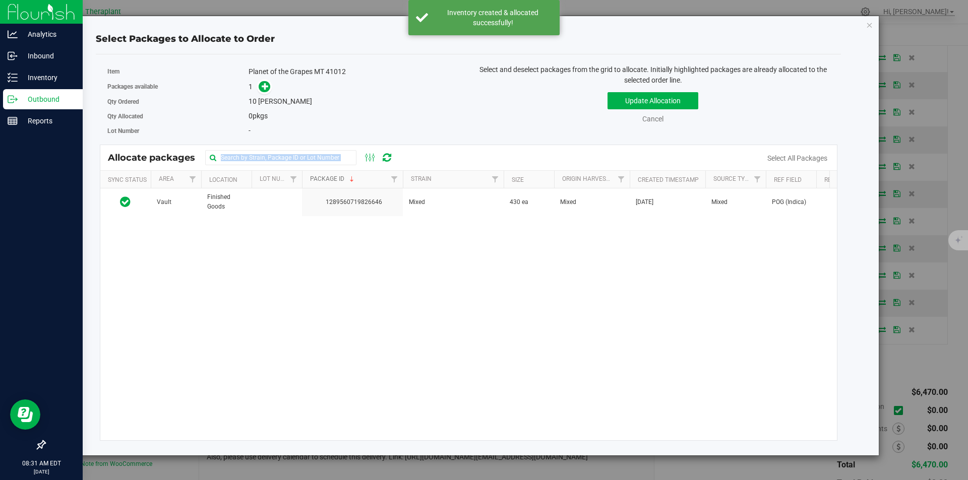
click at [327, 176] on link "Package Id" at bounding box center [333, 178] width 46 height 7
click at [314, 196] on td "1289560719826646" at bounding box center [352, 202] width 101 height 27
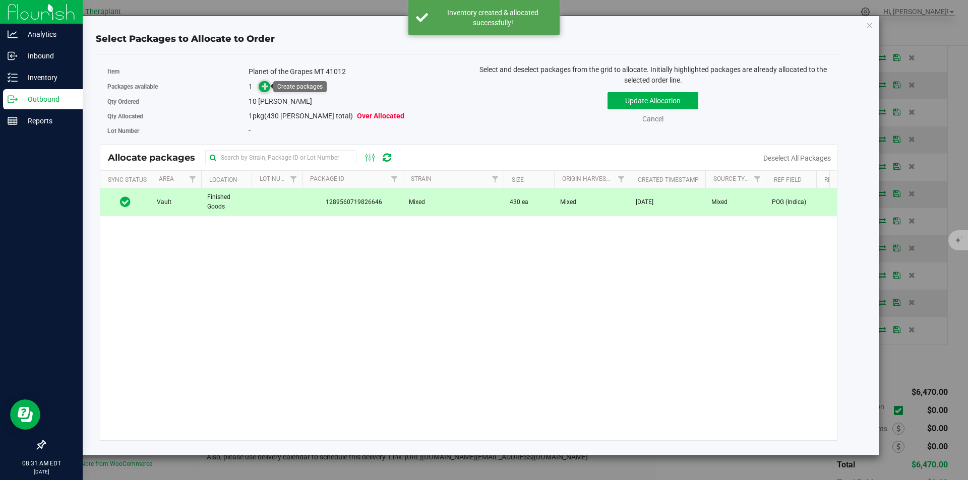
click at [267, 90] on icon at bounding box center [265, 86] width 7 height 7
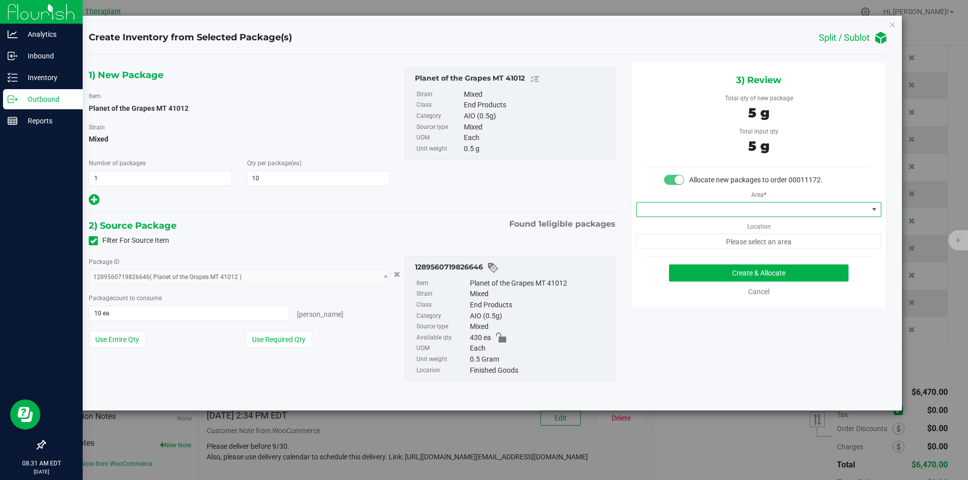
click at [643, 213] on span at bounding box center [752, 210] width 231 height 14
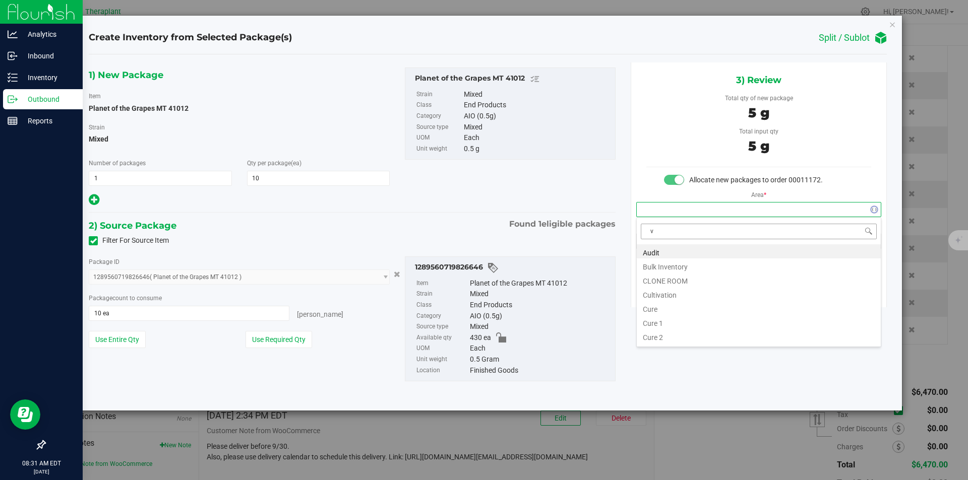
scroll to position [15, 244]
click at [654, 275] on li "Vault" at bounding box center [759, 280] width 244 height 14
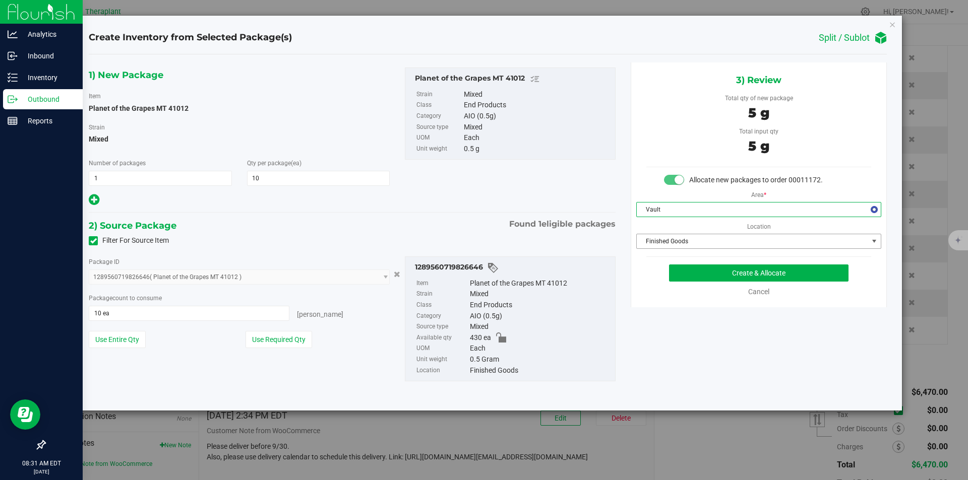
click at [666, 239] on span "Finished Goods" at bounding box center [752, 241] width 231 height 14
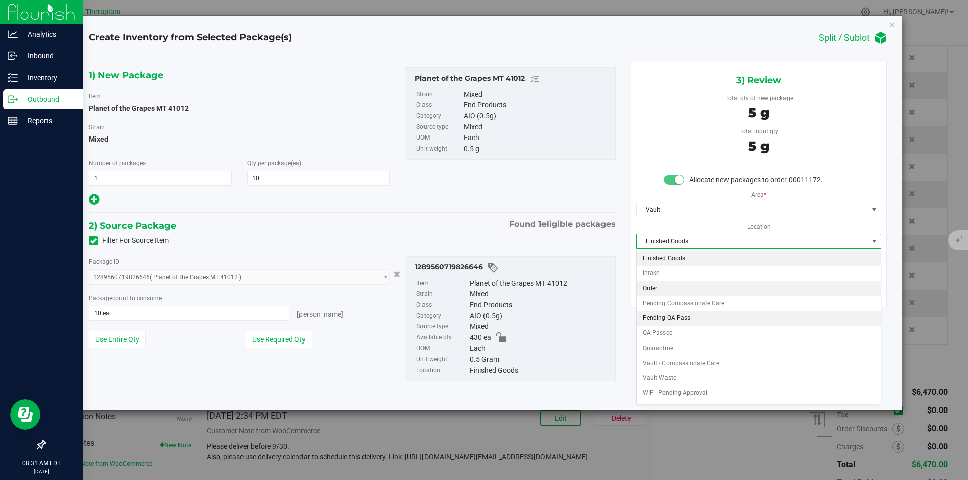
click at [657, 288] on li "Order" at bounding box center [759, 288] width 244 height 15
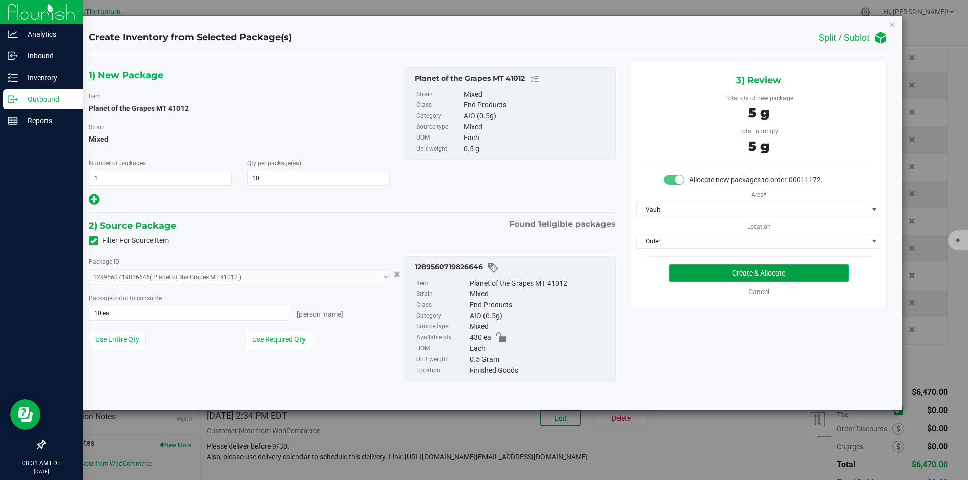
click at [677, 273] on button "Create & Allocate" at bounding box center [758, 273] width 179 height 17
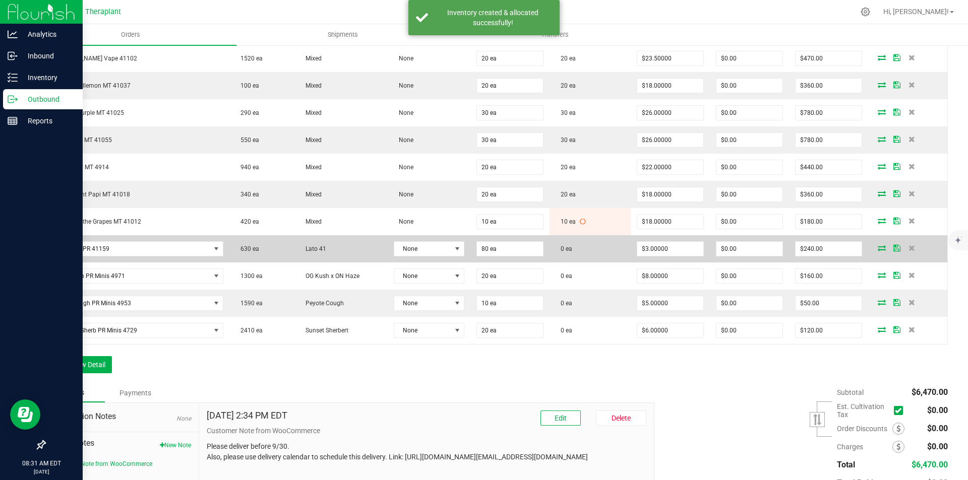
click at [878, 247] on icon at bounding box center [882, 248] width 8 height 6
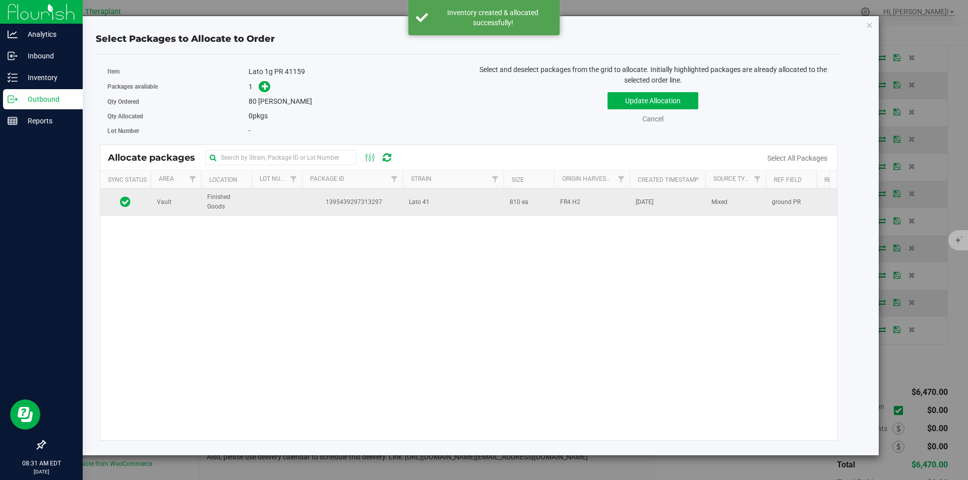
click at [313, 210] on td "1395439297313297" at bounding box center [352, 202] width 101 height 27
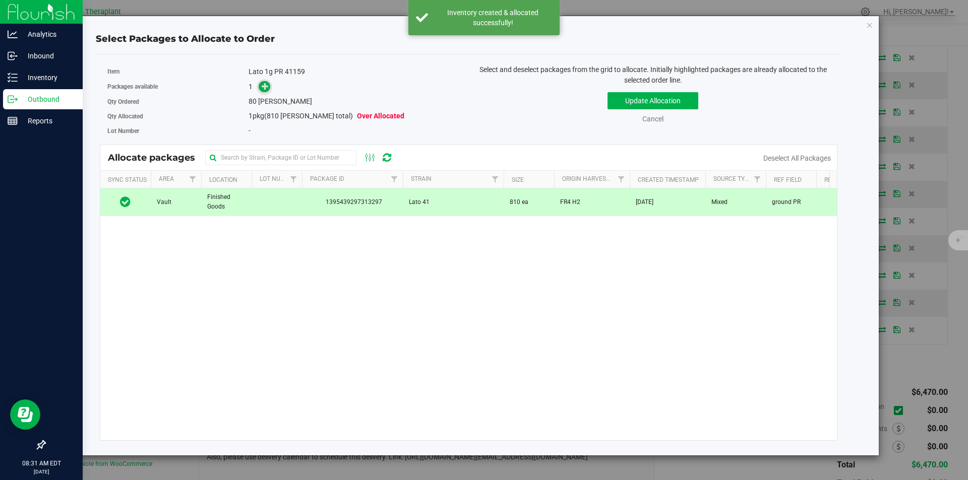
drag, startPoint x: 260, startPoint y: 76, endPoint x: 259, endPoint y: 85, distance: 9.6
click at [259, 84] on div "Item Lato 1g PR 41159 Packages available 1 Qty Ordered 80 eaches Qty Allocated 1" at bounding box center [284, 102] width 369 height 74
click at [261, 85] on span at bounding box center [265, 87] width 12 height 12
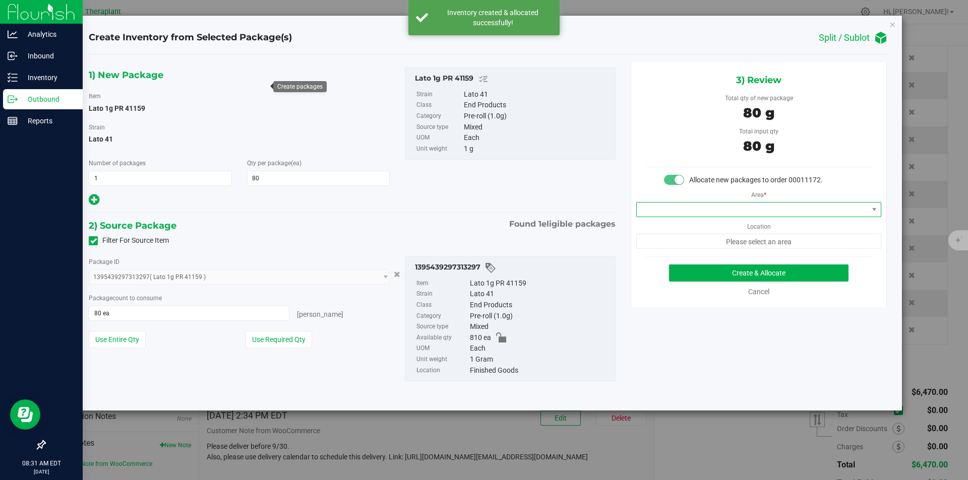
click at [668, 214] on span at bounding box center [752, 210] width 231 height 14
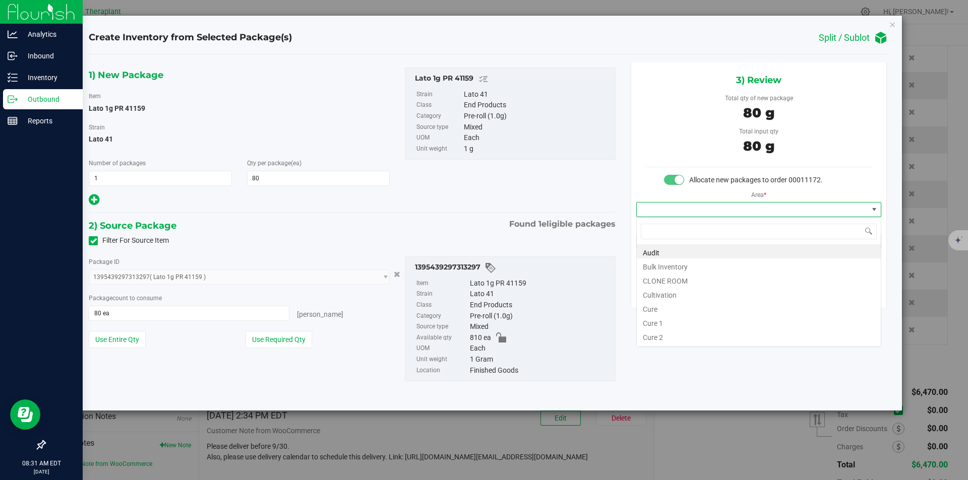
type input "v"
click at [659, 277] on li "Vault" at bounding box center [759, 280] width 244 height 14
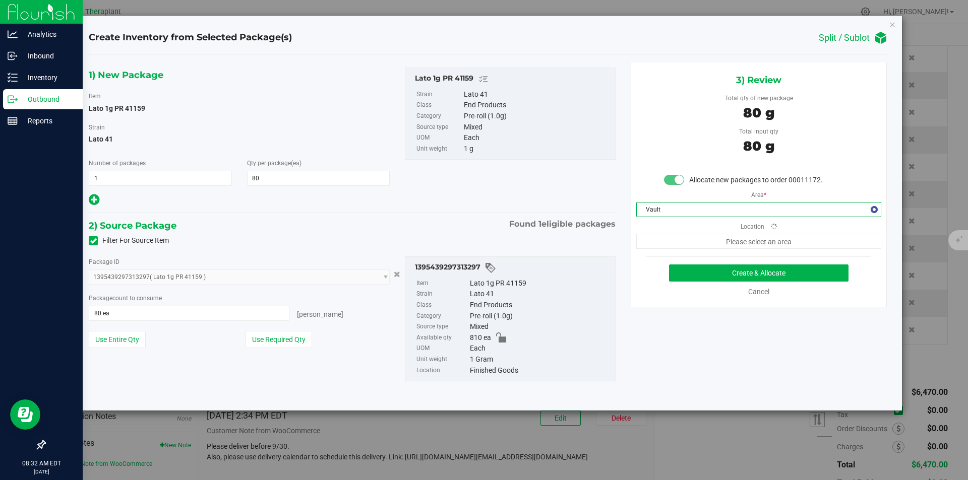
drag, startPoint x: 664, startPoint y: 244, endPoint x: 664, endPoint y: 233, distance: 11.6
click at [664, 244] on span "Please select an area" at bounding box center [758, 241] width 245 height 15
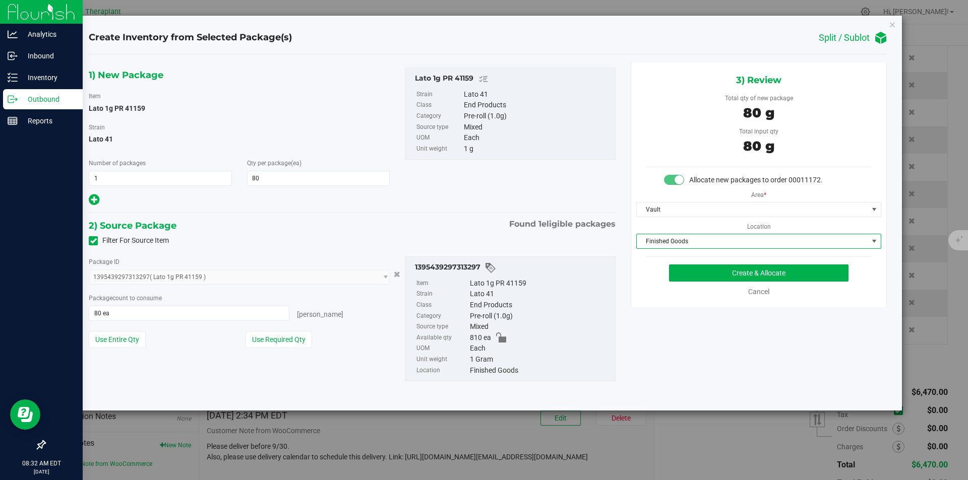
click at [664, 240] on span "Finished Goods" at bounding box center [752, 241] width 231 height 14
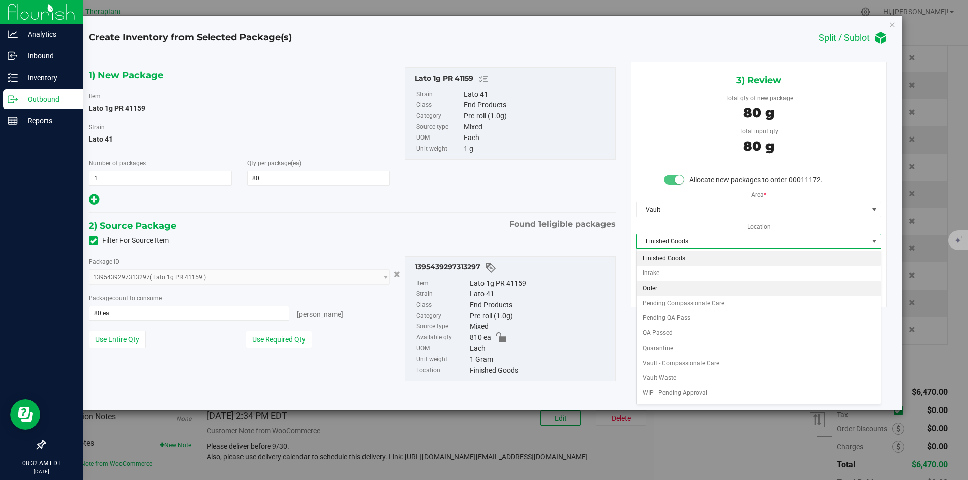
click at [657, 288] on li "Order" at bounding box center [759, 288] width 244 height 15
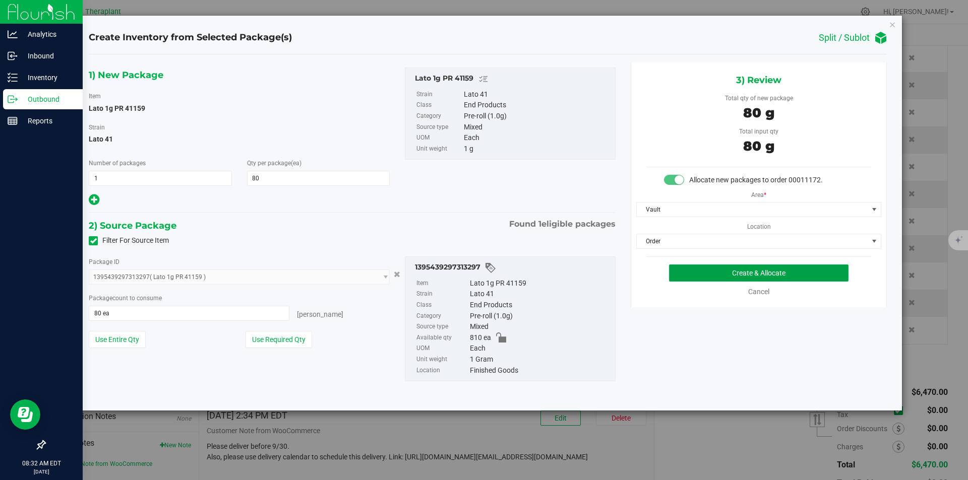
click at [679, 281] on button "Create & Allocate" at bounding box center [758, 273] width 179 height 17
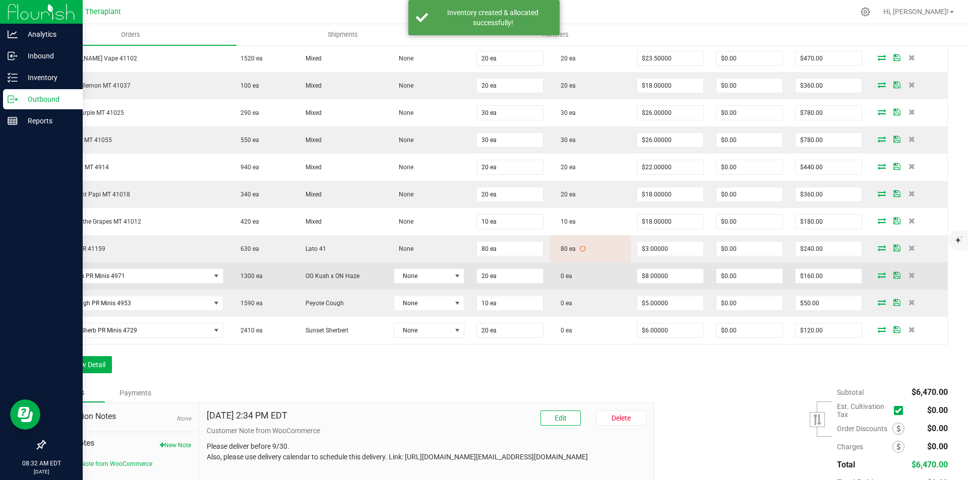
click at [878, 276] on icon at bounding box center [882, 275] width 8 height 6
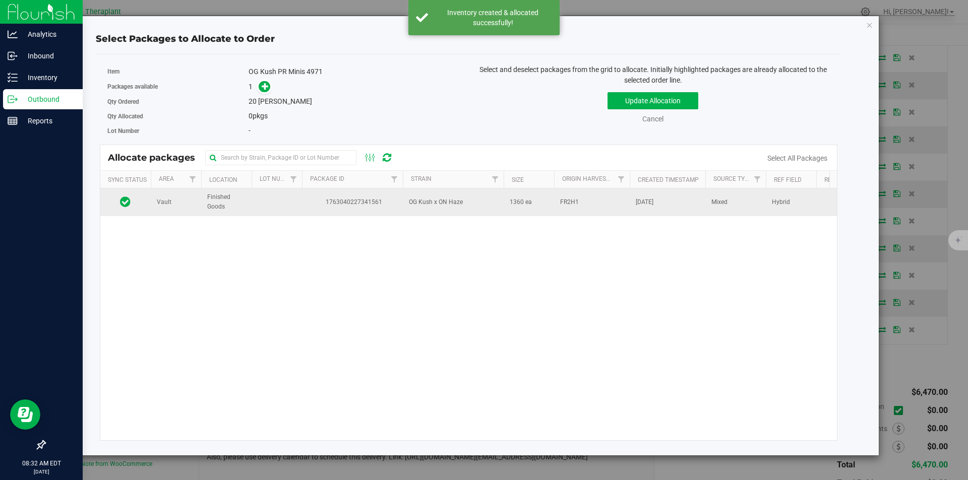
click at [305, 193] on td "1763040227341561" at bounding box center [352, 202] width 101 height 27
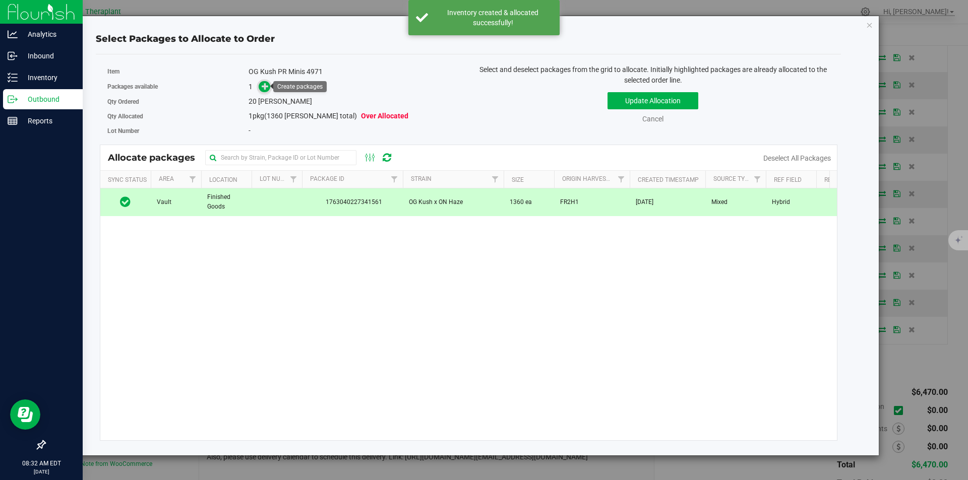
click at [261, 84] on span at bounding box center [265, 87] width 12 height 12
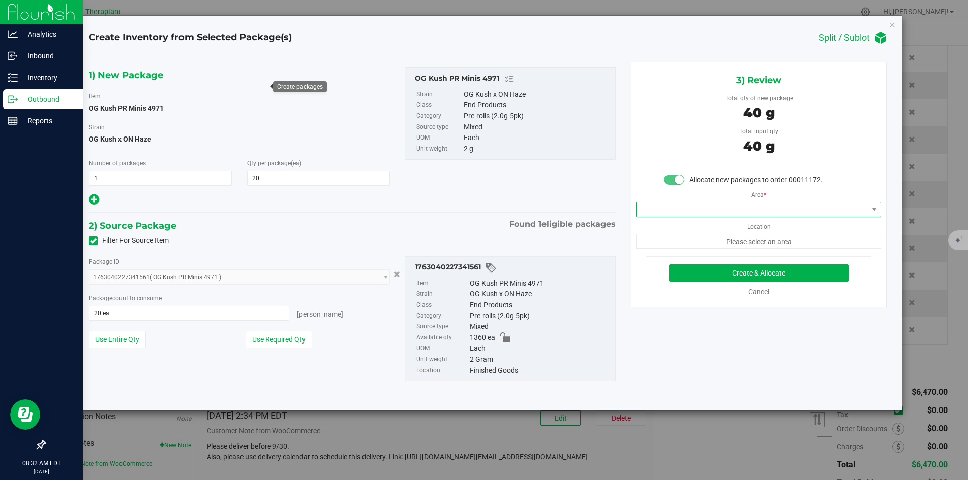
click at [694, 213] on span at bounding box center [752, 210] width 231 height 14
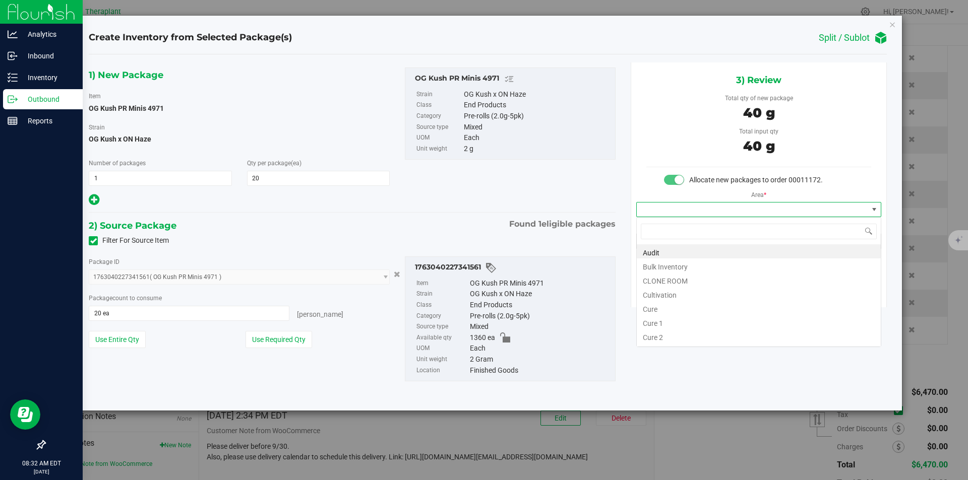
type input "v"
click at [661, 279] on li "Vault" at bounding box center [759, 280] width 244 height 14
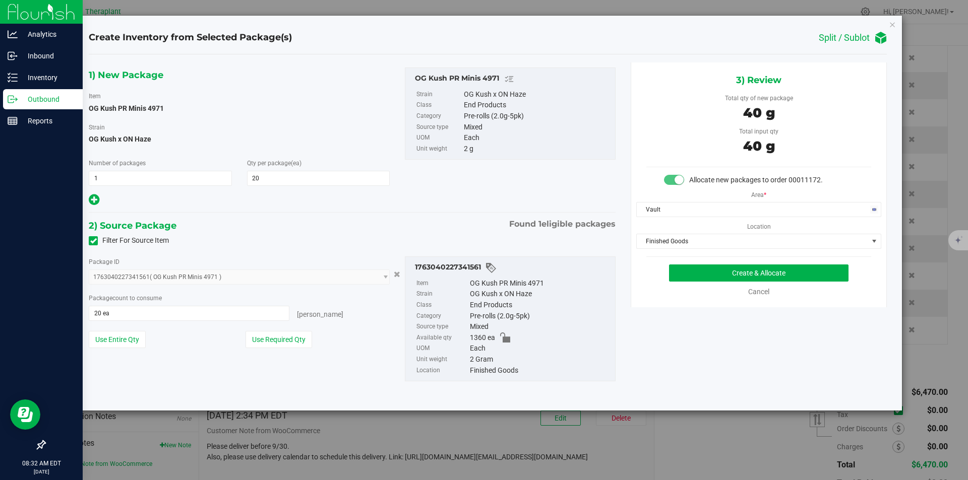
click at [671, 250] on div "3) Review Total qty of new package 40 g Total input qty 40 g Allocate new packa…" at bounding box center [759, 185] width 256 height 245
click at [667, 248] on span "Finished Goods" at bounding box center [752, 241] width 231 height 14
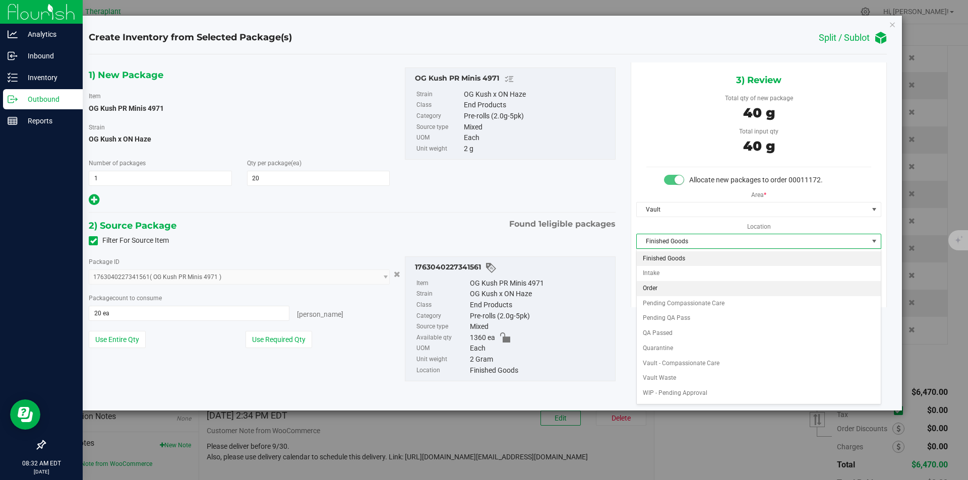
click at [667, 286] on li "Order" at bounding box center [759, 288] width 244 height 15
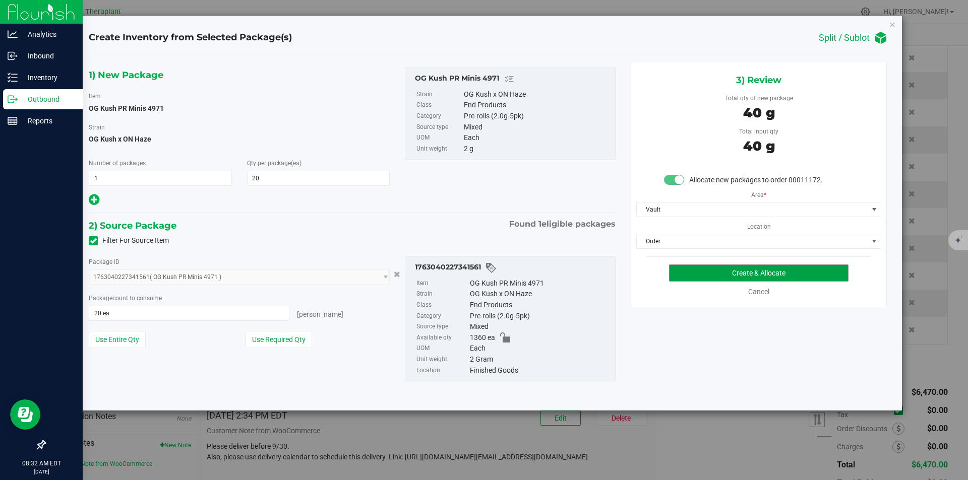
click at [696, 271] on button "Create & Allocate" at bounding box center [758, 273] width 179 height 17
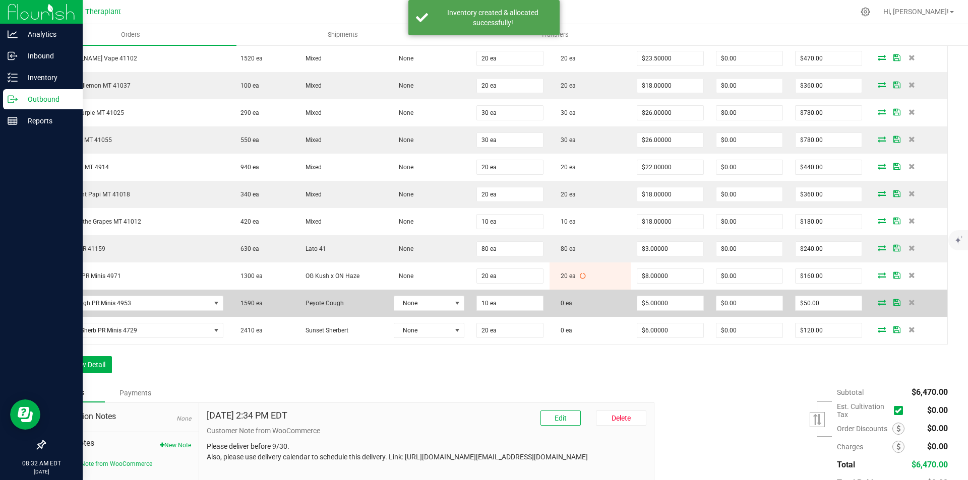
click at [875, 306] on td at bounding box center [907, 303] width 79 height 27
click at [878, 304] on icon at bounding box center [882, 302] width 8 height 6
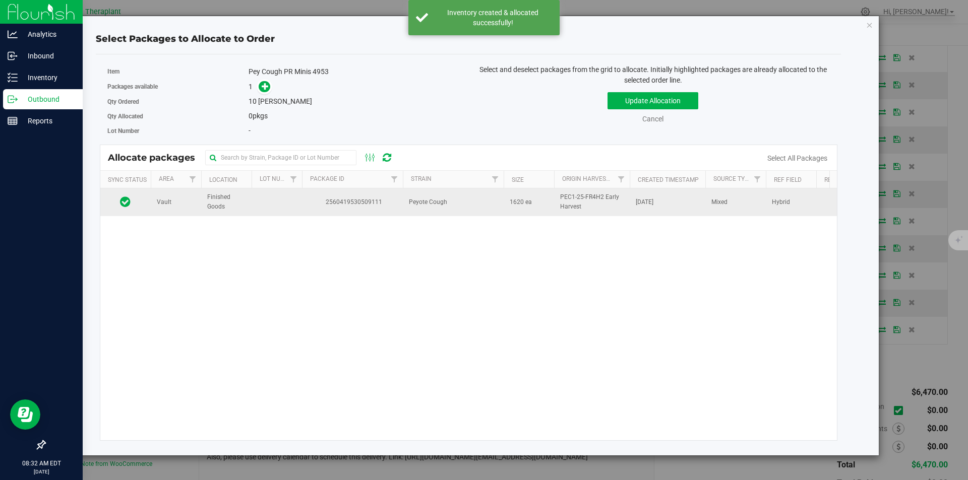
click at [355, 191] on td "2560419530509111" at bounding box center [352, 202] width 101 height 27
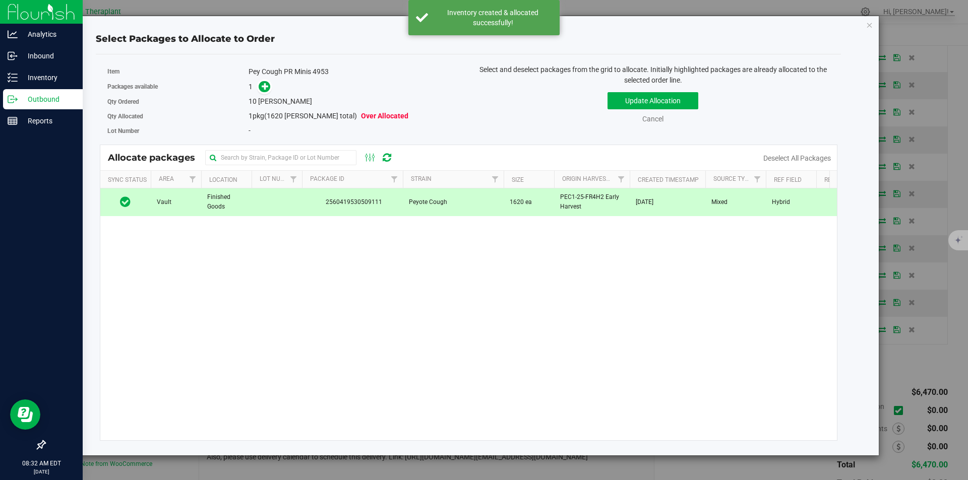
click at [264, 79] on div "Packages available 1" at bounding box center [284, 87] width 354 height 16
click at [259, 84] on link at bounding box center [265, 87] width 12 height 8
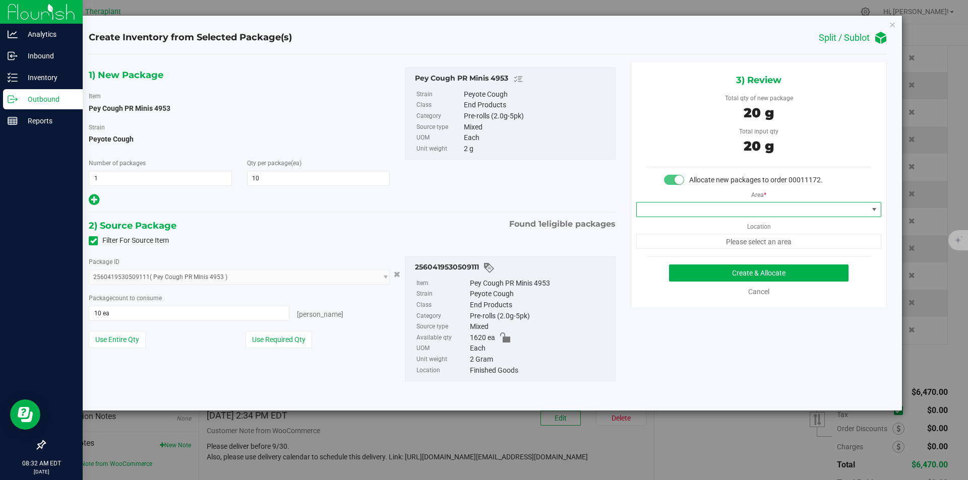
click at [684, 212] on span at bounding box center [752, 210] width 231 height 14
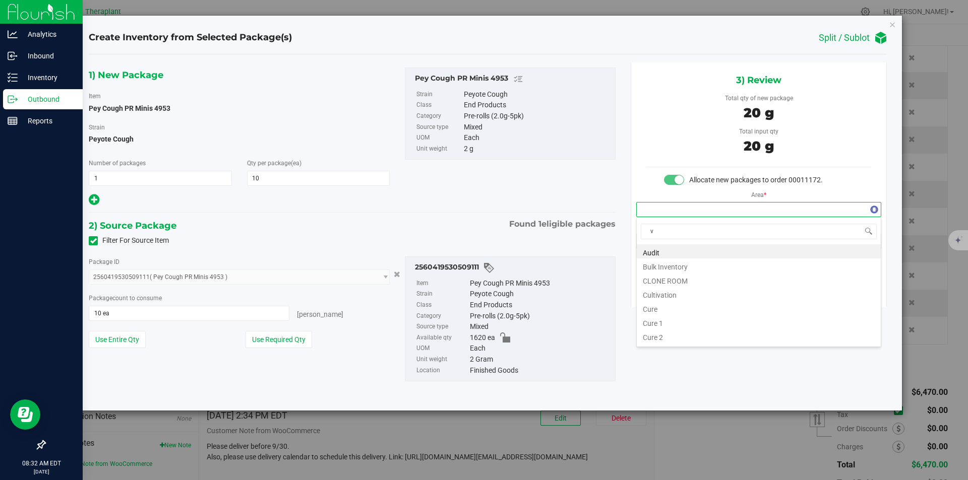
scroll to position [15, 244]
click at [659, 276] on li "Vault" at bounding box center [759, 280] width 244 height 14
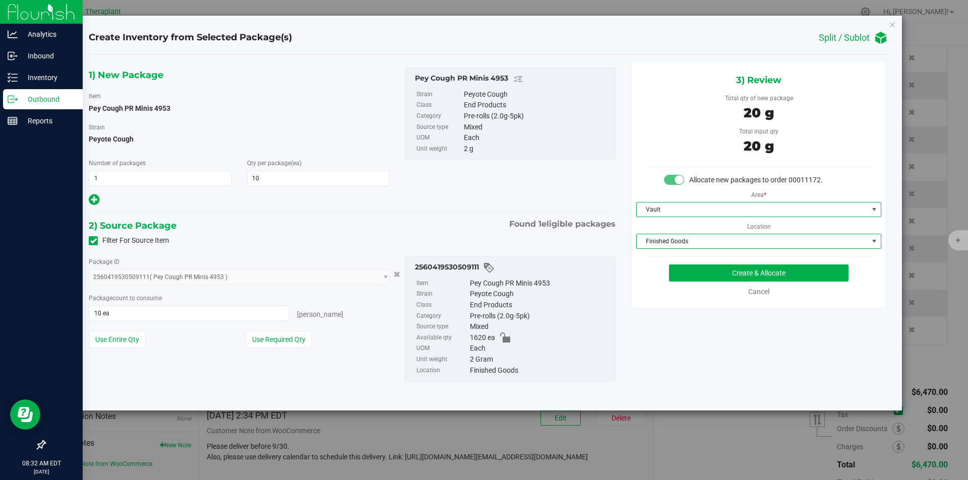
click at [672, 245] on span "Finished Goods" at bounding box center [752, 241] width 231 height 14
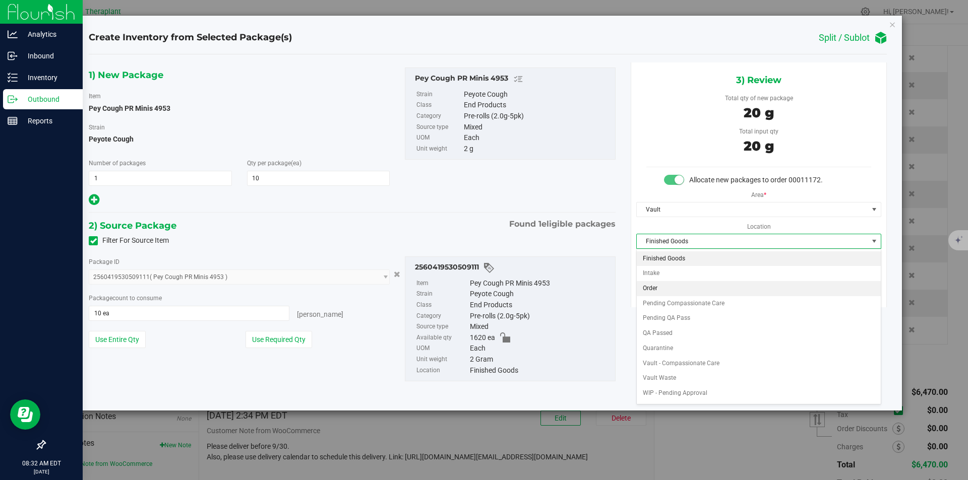
click at [670, 286] on li "Order" at bounding box center [759, 288] width 244 height 15
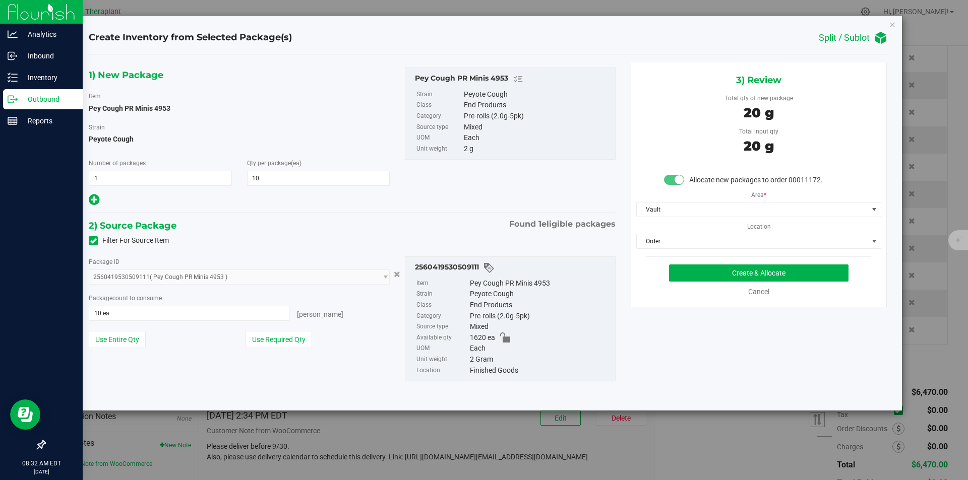
click at [688, 275] on body "Create Inventory from Selected Package(s) Split / Sublot 1) New Package Item Pe…" at bounding box center [484, 240] width 968 height 480
click at [688, 275] on button "Create & Allocate" at bounding box center [758, 273] width 179 height 17
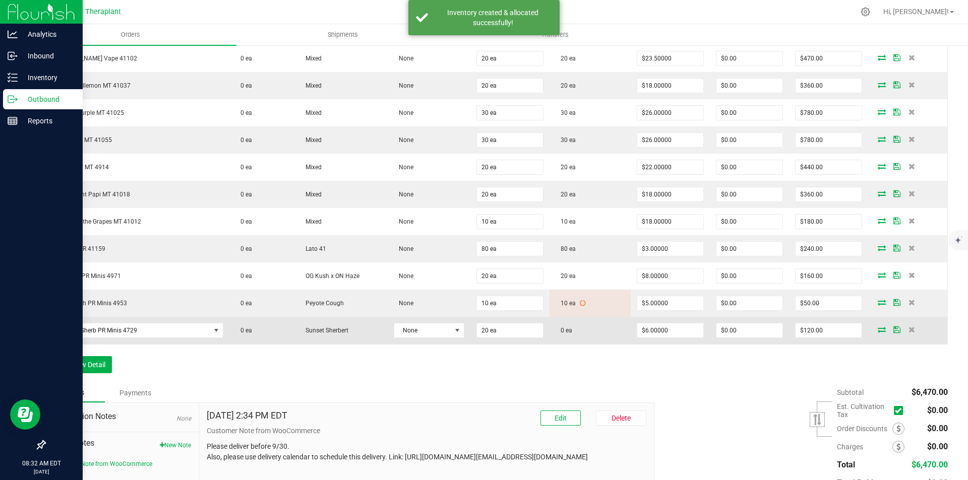
click at [878, 330] on icon at bounding box center [882, 330] width 8 height 6
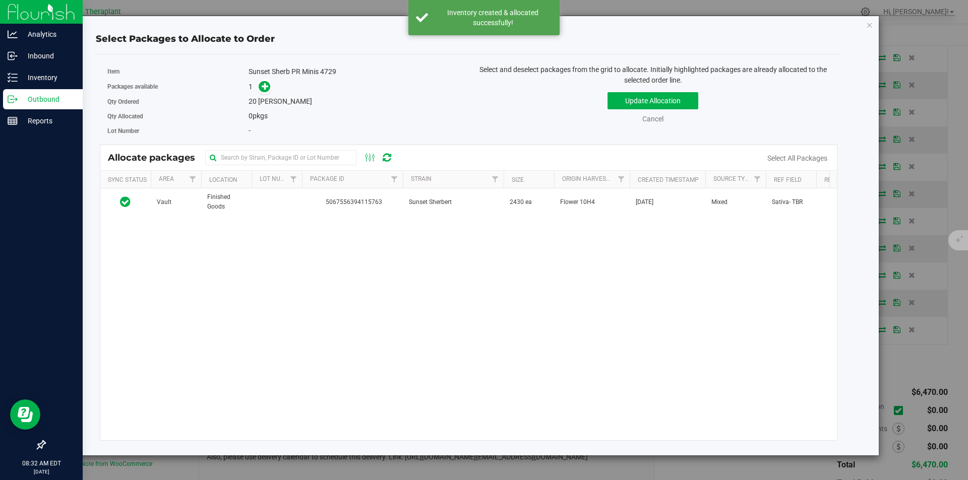
drag, startPoint x: 413, startPoint y: 201, endPoint x: 305, endPoint y: 125, distance: 131.9
click at [412, 201] on span "Sunset Sherbert" at bounding box center [430, 203] width 43 height 10
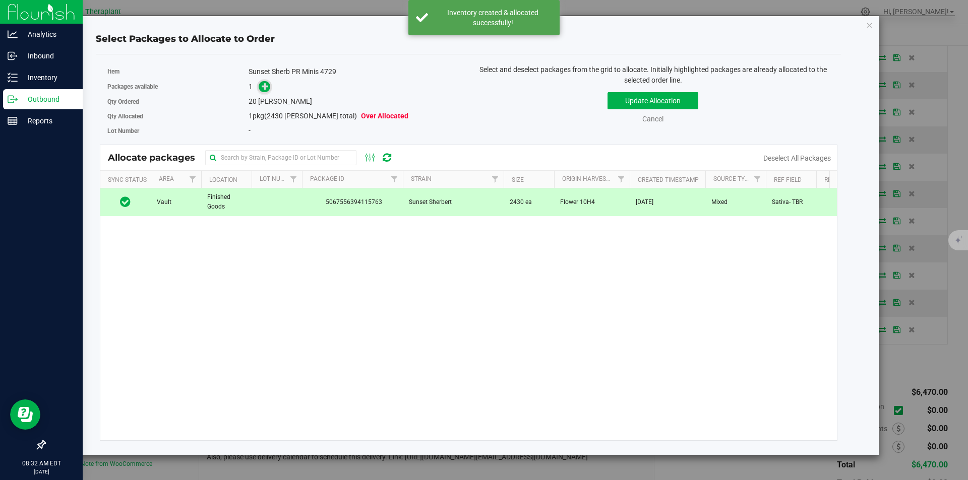
click at [267, 90] on icon at bounding box center [265, 86] width 7 height 7
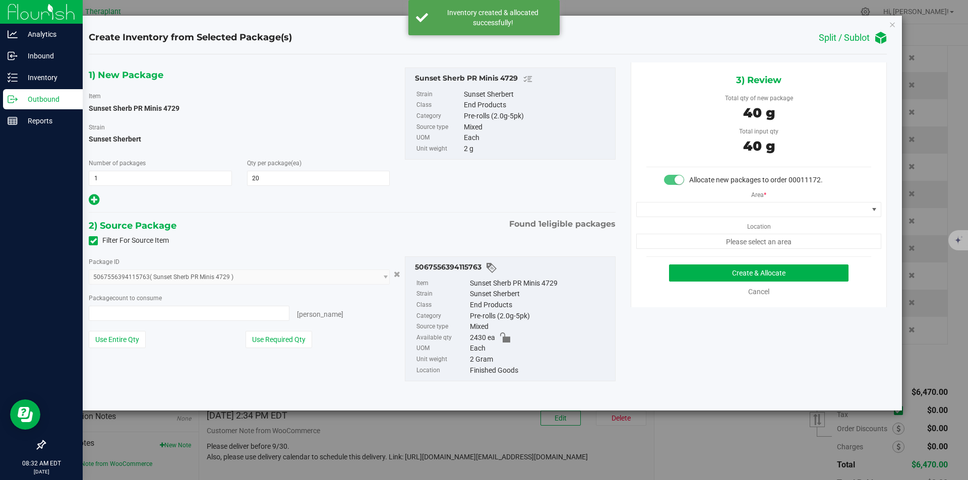
type input "20 ea"
click at [667, 214] on span at bounding box center [752, 210] width 231 height 14
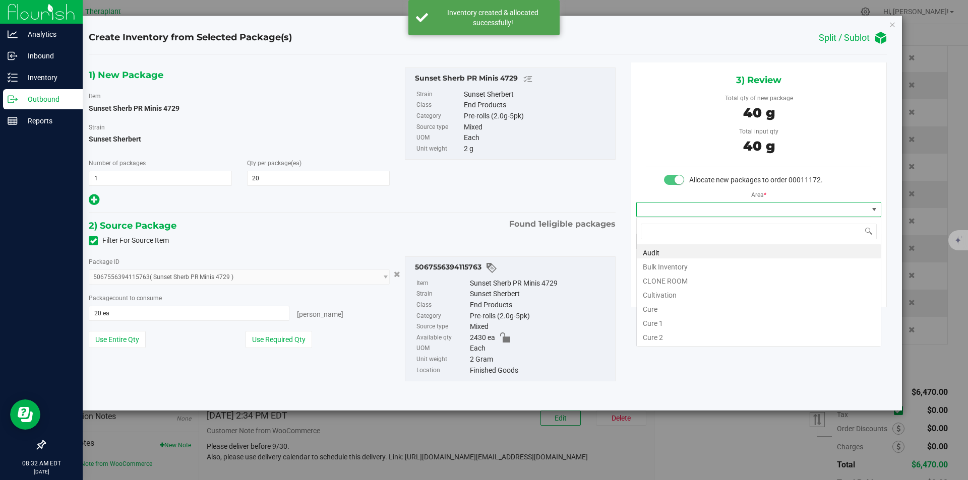
type input "v"
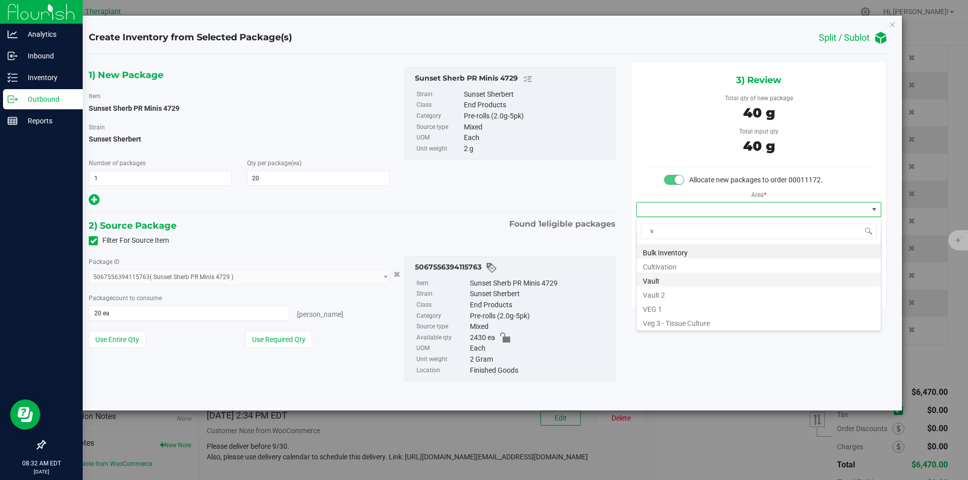
click at [655, 275] on li "Vault" at bounding box center [759, 280] width 244 height 14
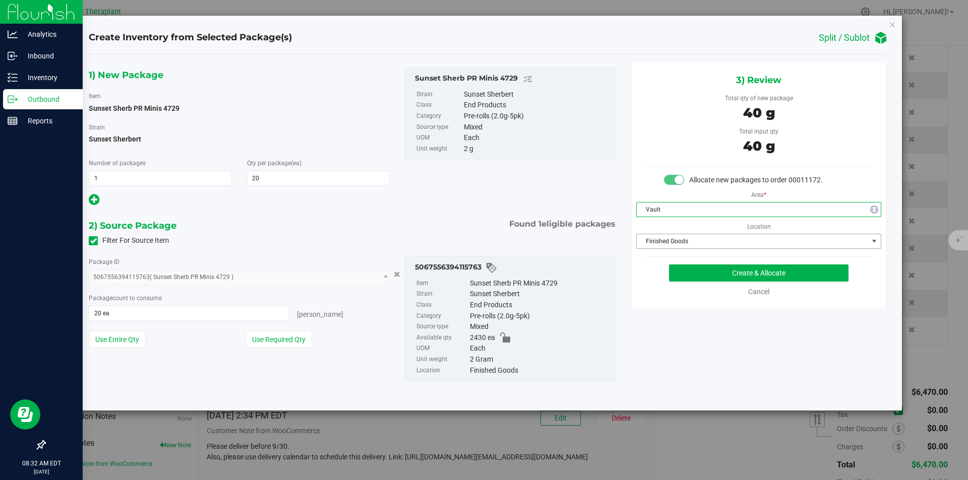
click at [664, 241] on span "Finished Goods" at bounding box center [752, 241] width 231 height 14
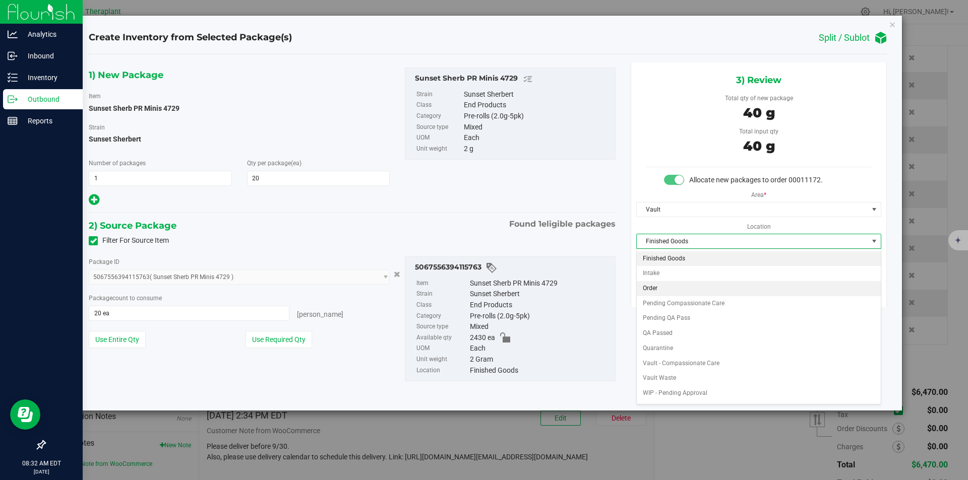
click at [662, 285] on li "Order" at bounding box center [759, 288] width 244 height 15
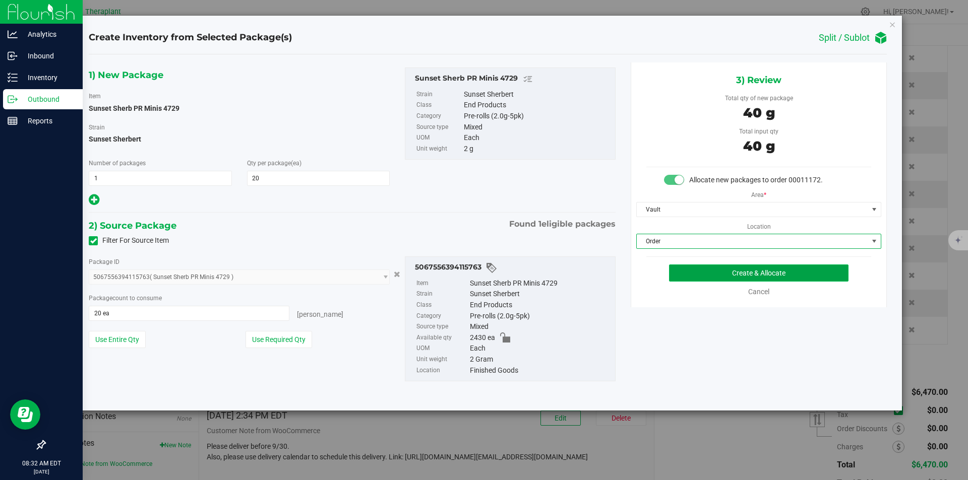
click at [673, 274] on button "Create & Allocate" at bounding box center [758, 273] width 179 height 17
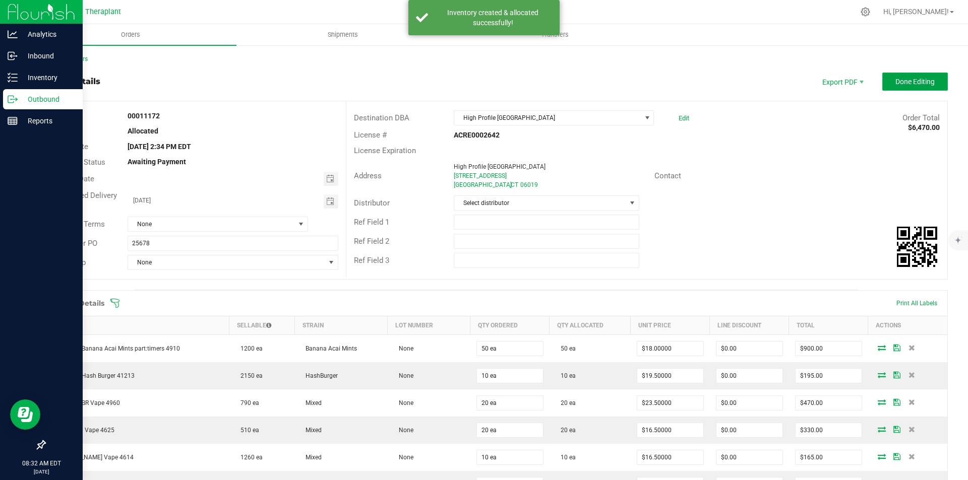
click at [895, 84] on span "Done Editing" at bounding box center [914, 82] width 39 height 8
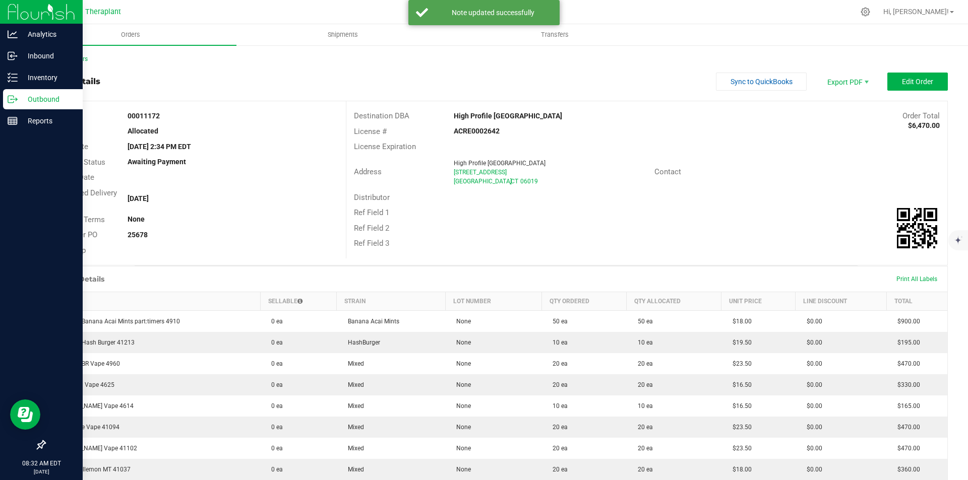
click at [64, 63] on div "Back to Orders" at bounding box center [495, 58] width 903 height 9
click at [64, 57] on link "Back to Orders" at bounding box center [65, 58] width 43 height 7
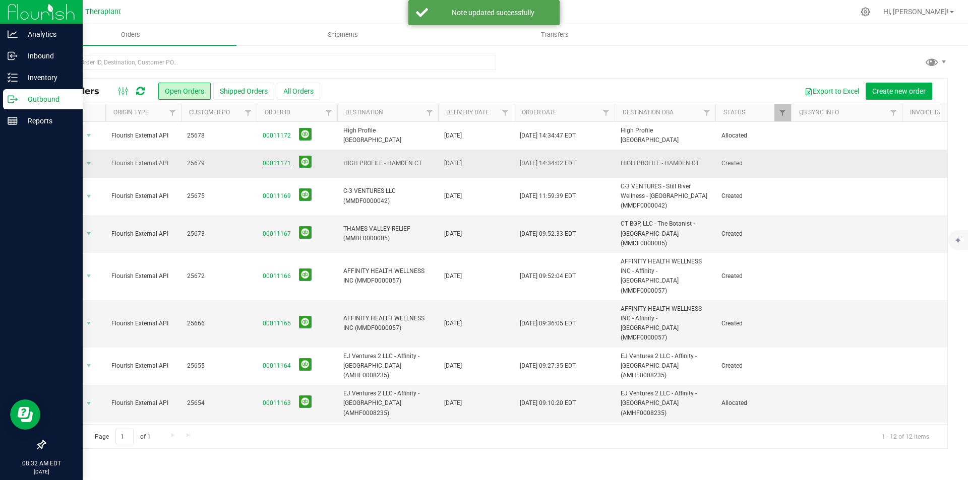
click at [269, 161] on link "00011171" at bounding box center [277, 164] width 28 height 10
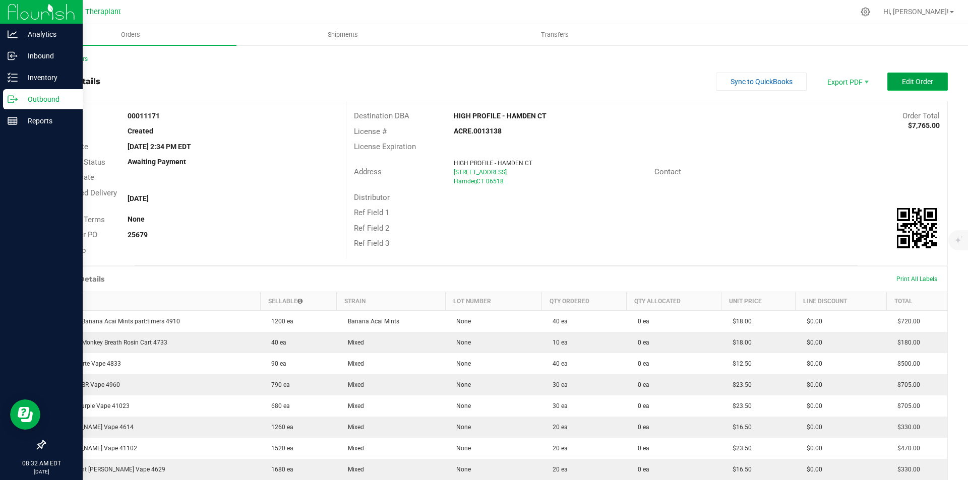
click at [910, 73] on button "Edit Order" at bounding box center [917, 82] width 60 height 18
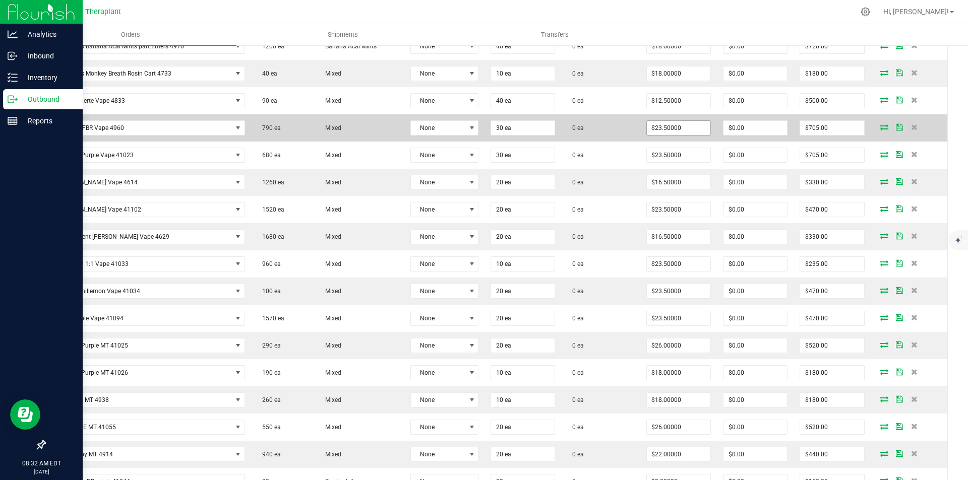
scroll to position [252, 0]
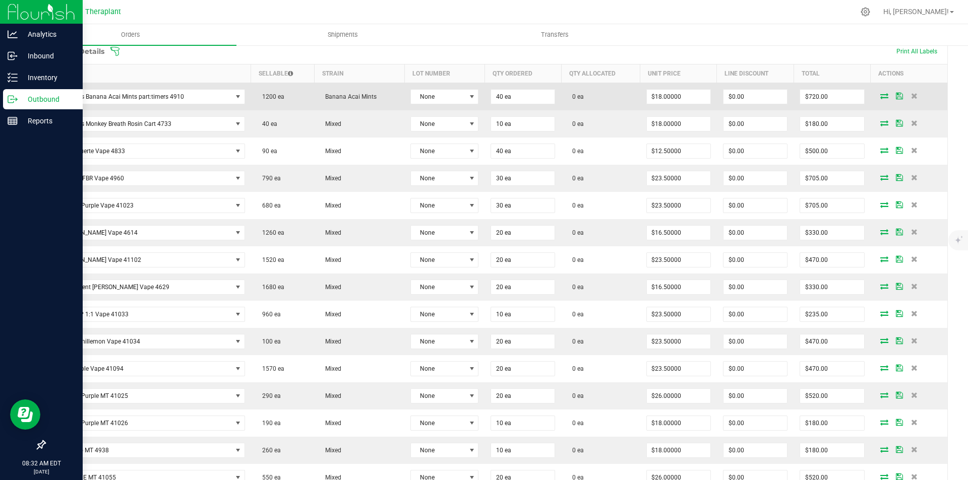
click at [880, 95] on icon at bounding box center [884, 96] width 8 height 6
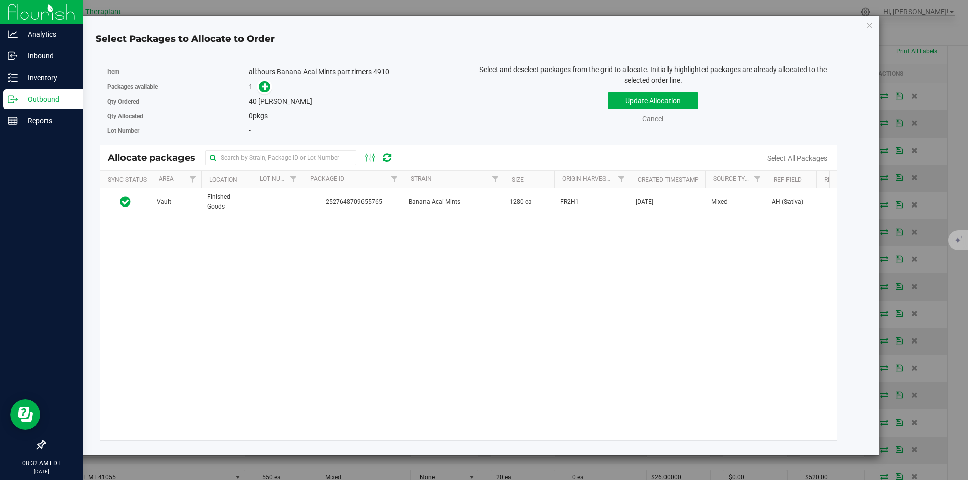
drag, startPoint x: 305, startPoint y: 196, endPoint x: 283, endPoint y: 167, distance: 36.7
click at [305, 196] on td "2527648709655765" at bounding box center [352, 202] width 101 height 27
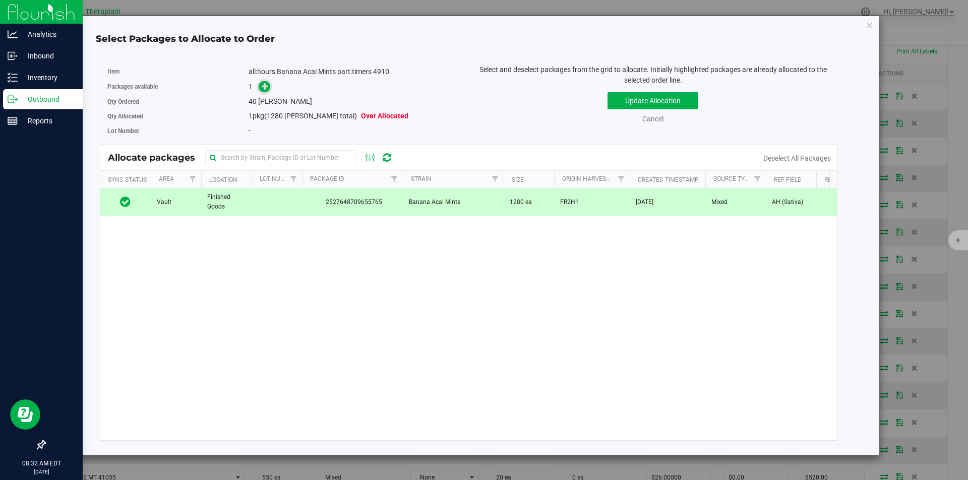
click at [264, 87] on icon at bounding box center [265, 86] width 7 height 7
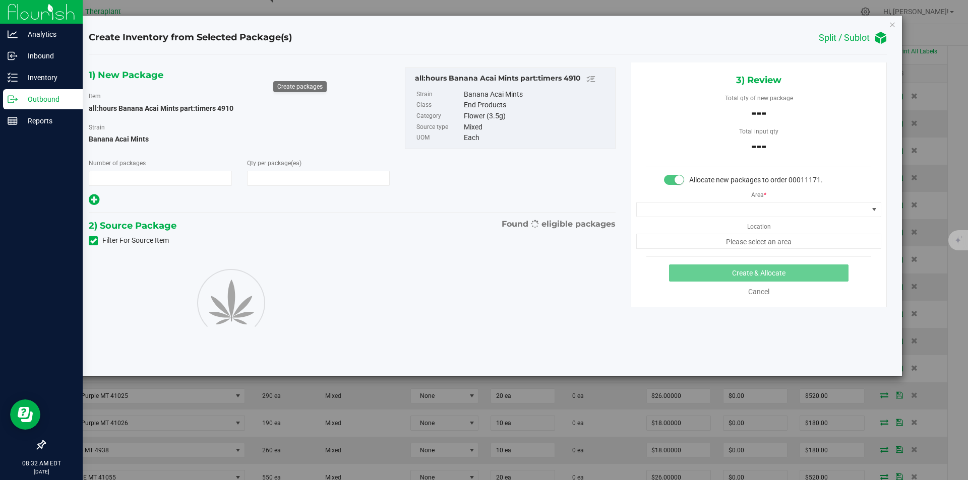
type input "1"
type input "40"
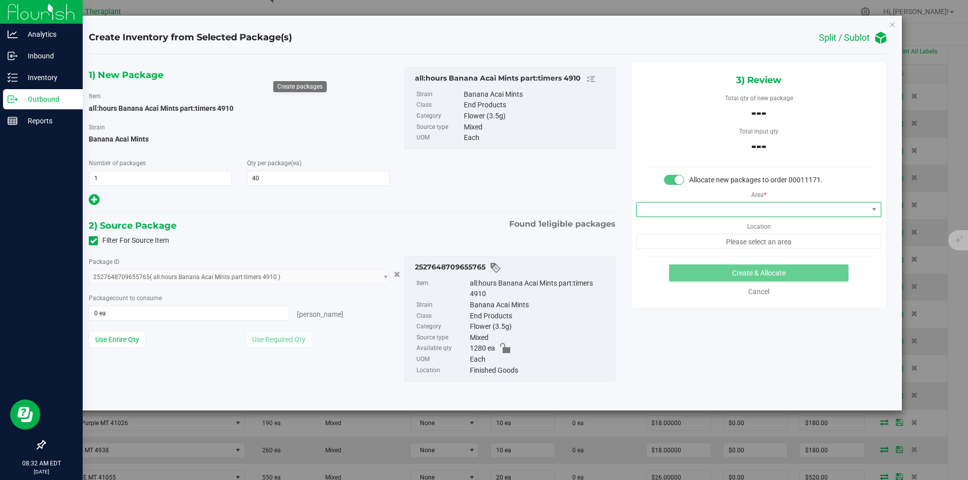
click at [644, 207] on span at bounding box center [752, 210] width 231 height 14
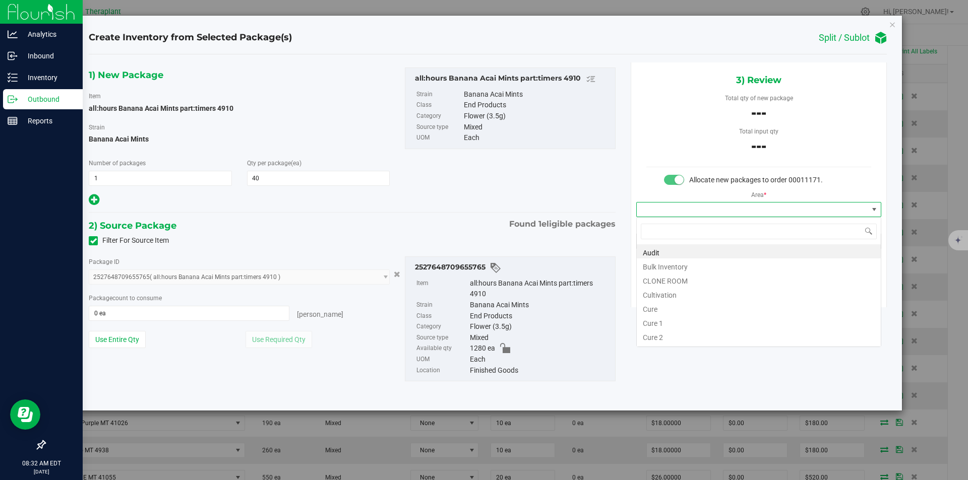
type input "v"
click at [652, 280] on li "Vault" at bounding box center [759, 280] width 244 height 14
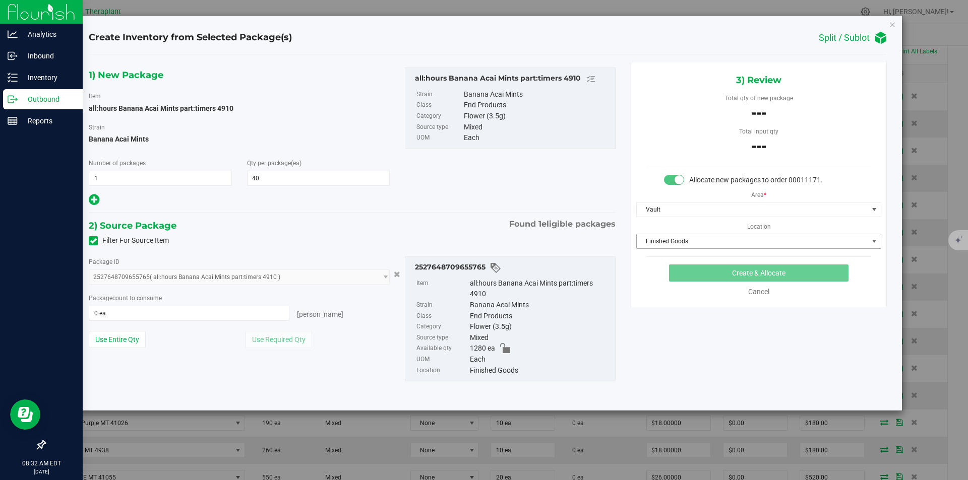
click at [653, 235] on span "Finished Goods" at bounding box center [752, 241] width 231 height 14
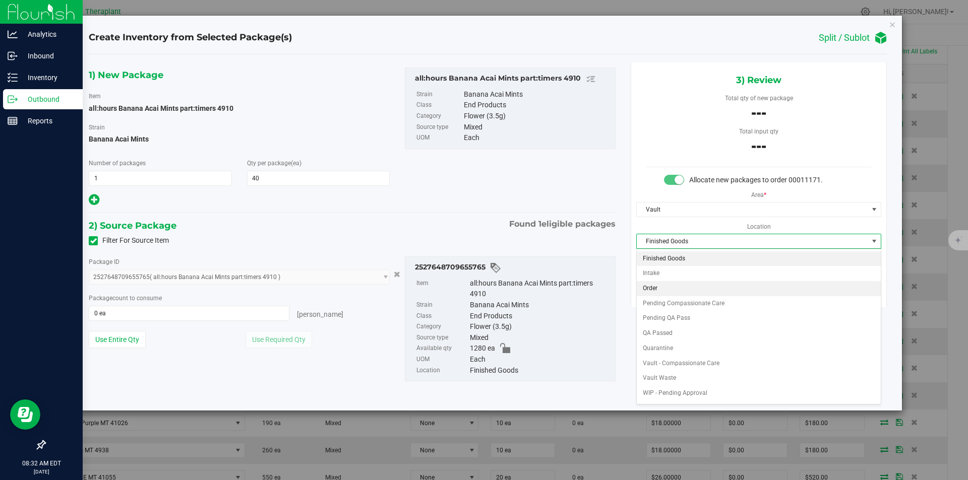
click at [659, 285] on li "Order" at bounding box center [759, 288] width 244 height 15
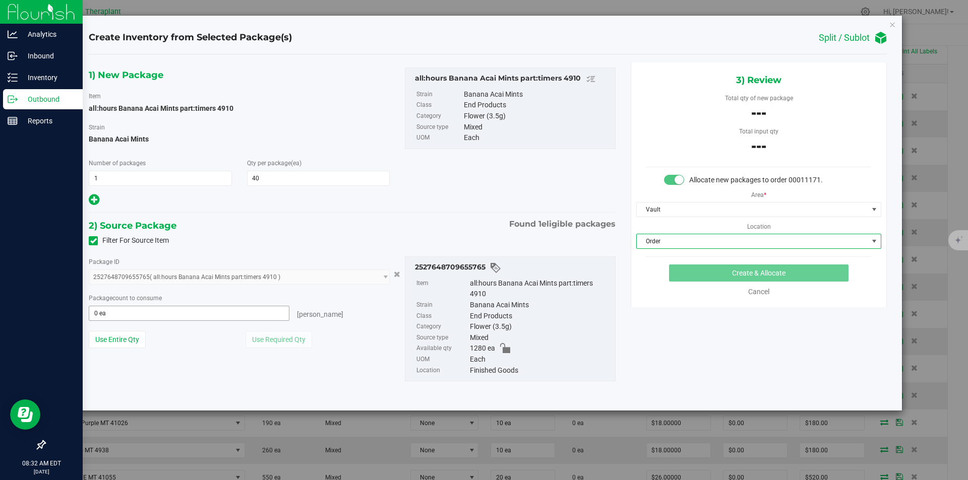
click at [203, 313] on span "0 ea 0" at bounding box center [189, 313] width 201 height 15
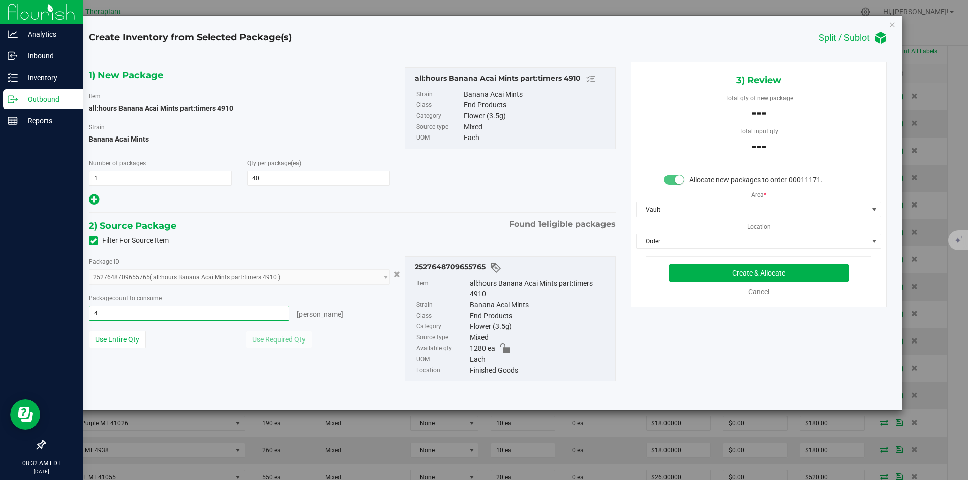
type input "40"
type input "40 ea"
click at [672, 276] on button "Create & Allocate" at bounding box center [758, 273] width 179 height 17
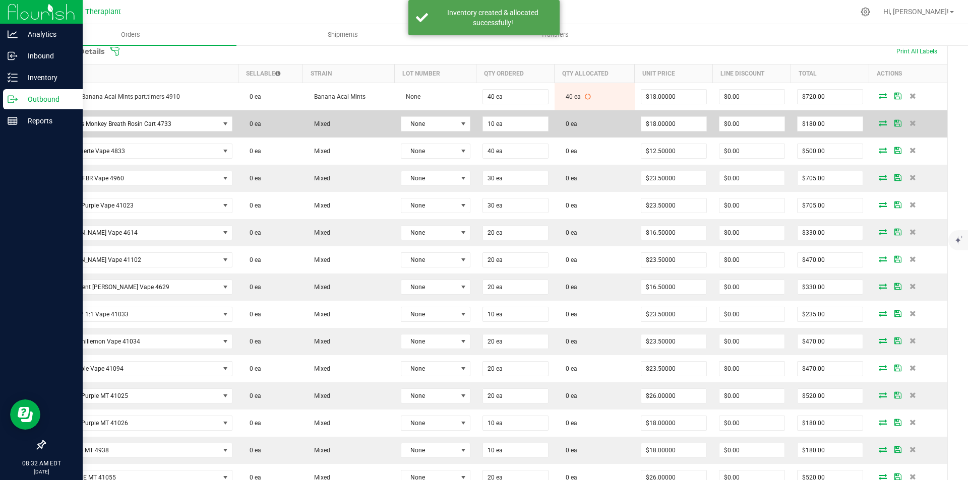
click at [879, 121] on icon at bounding box center [883, 123] width 8 height 6
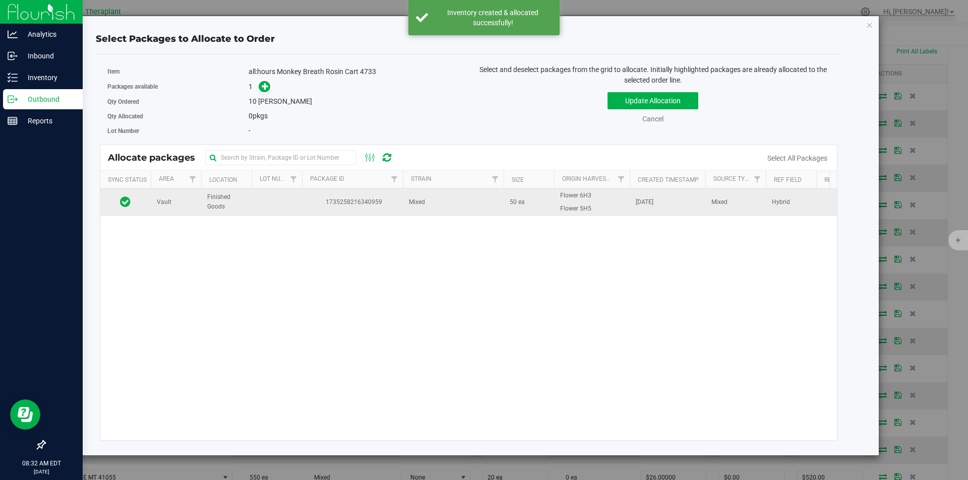
click at [320, 213] on td "1735258216340959" at bounding box center [352, 202] width 101 height 27
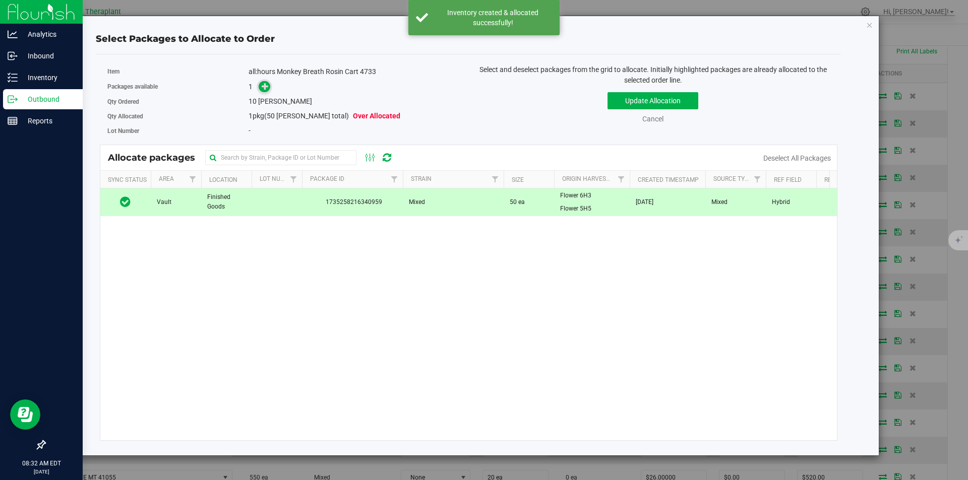
click at [266, 89] on icon at bounding box center [265, 86] width 7 height 7
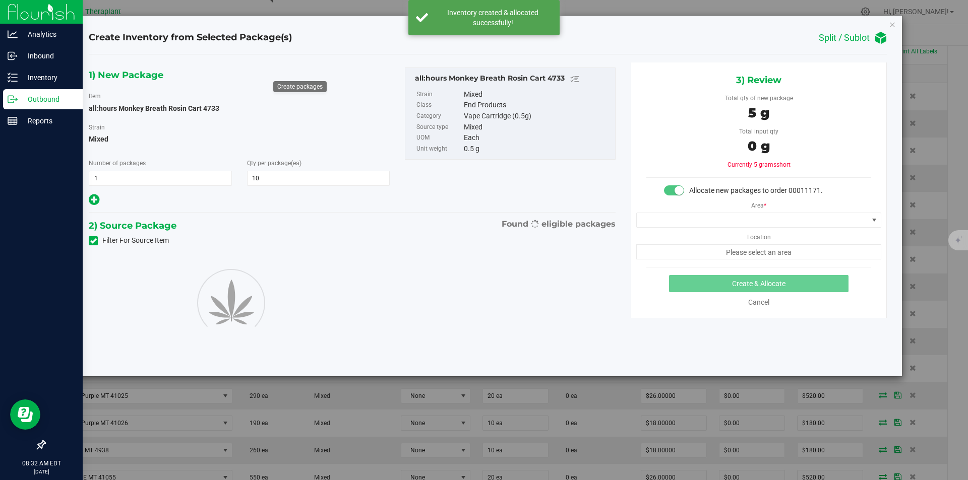
type input "10"
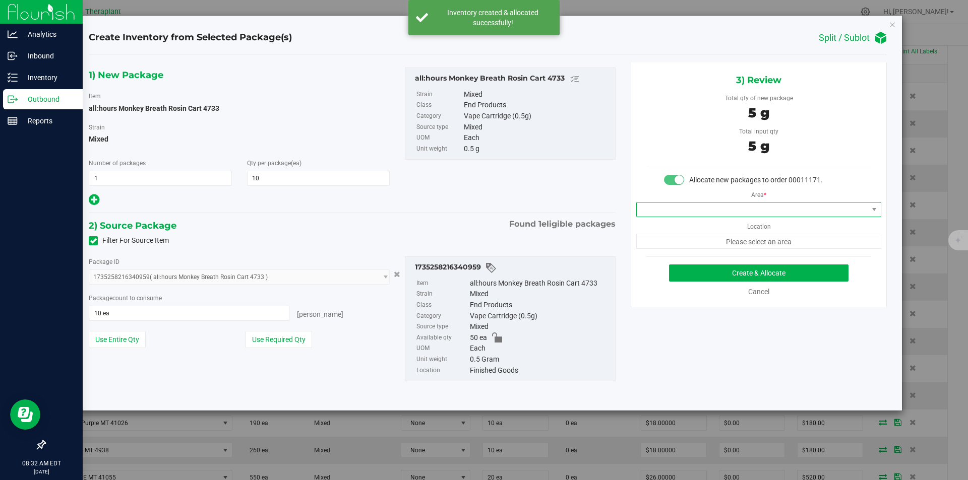
click at [687, 209] on span at bounding box center [752, 210] width 231 height 14
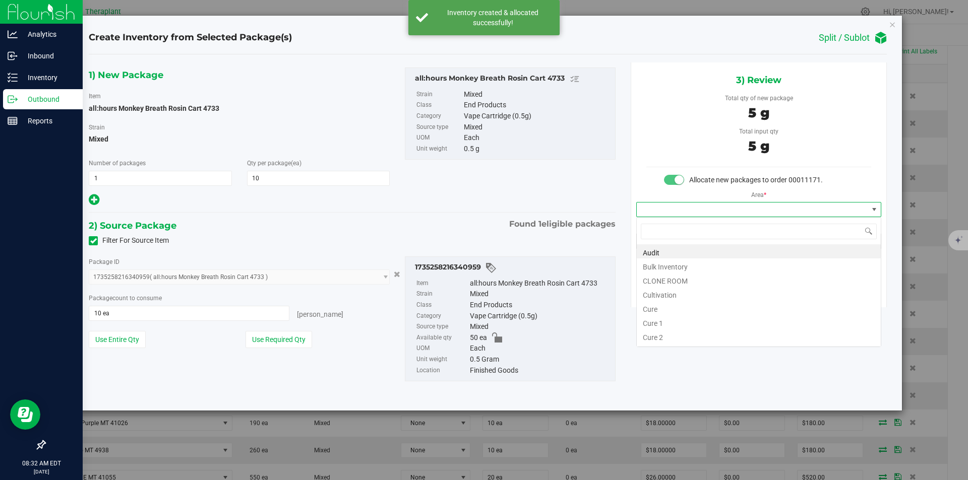
type input "v"
click at [666, 273] on li "Vault" at bounding box center [759, 280] width 244 height 14
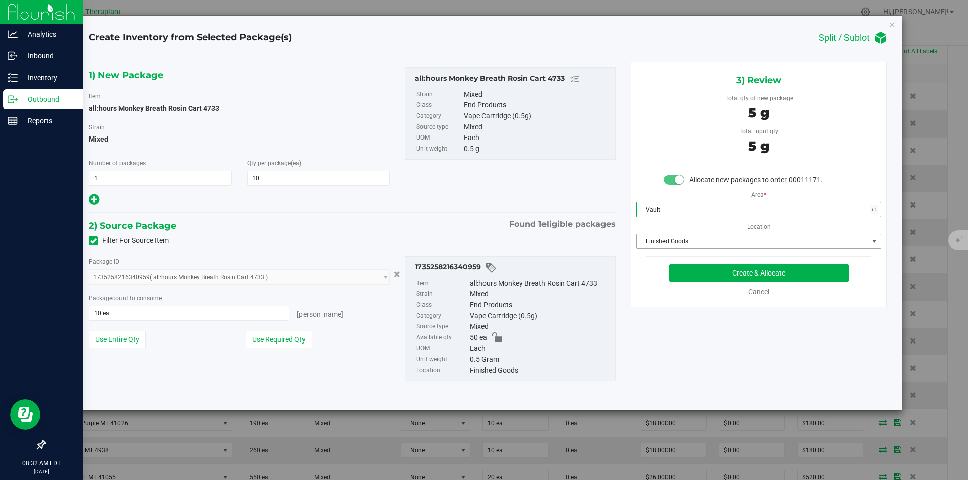
click at [671, 246] on span "Finished Goods" at bounding box center [752, 241] width 231 height 14
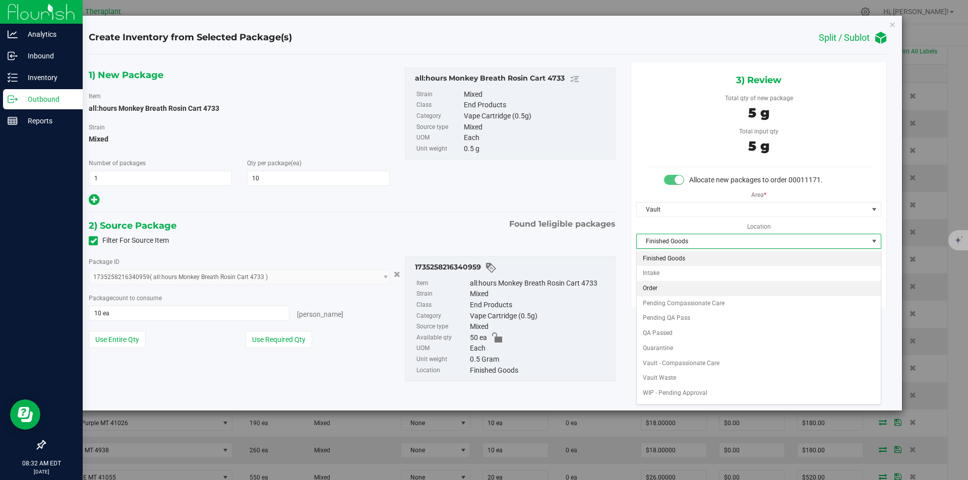
drag, startPoint x: 667, startPoint y: 285, endPoint x: 675, endPoint y: 283, distance: 8.5
click at [667, 286] on li "Order" at bounding box center [759, 288] width 244 height 15
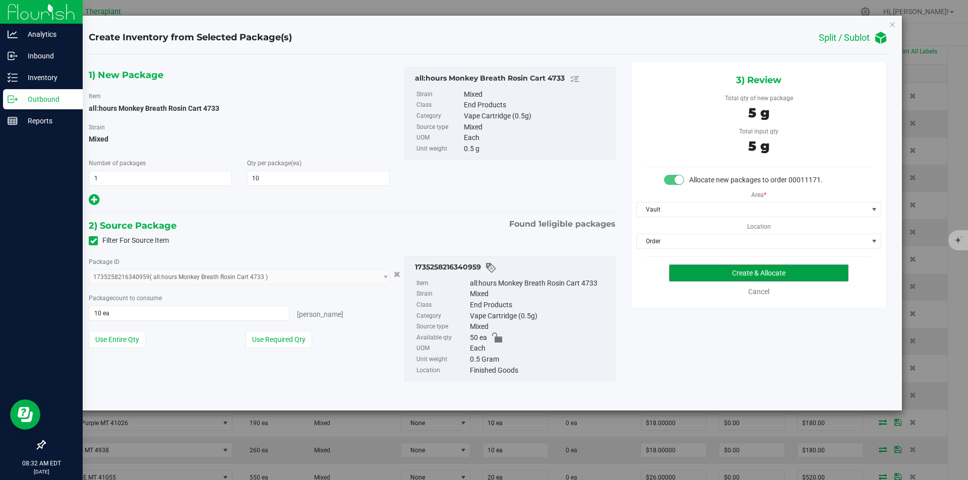
click at [686, 276] on button "Create & Allocate" at bounding box center [758, 273] width 179 height 17
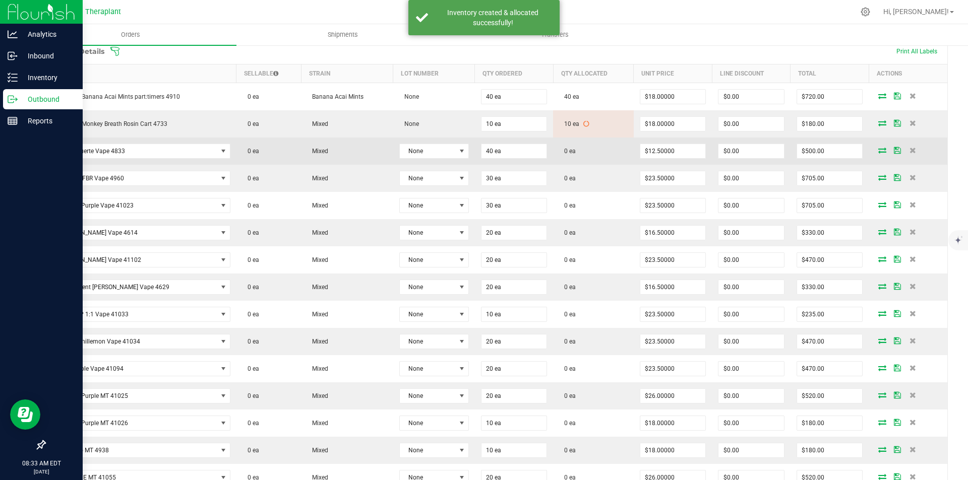
click at [878, 151] on icon at bounding box center [882, 150] width 8 height 6
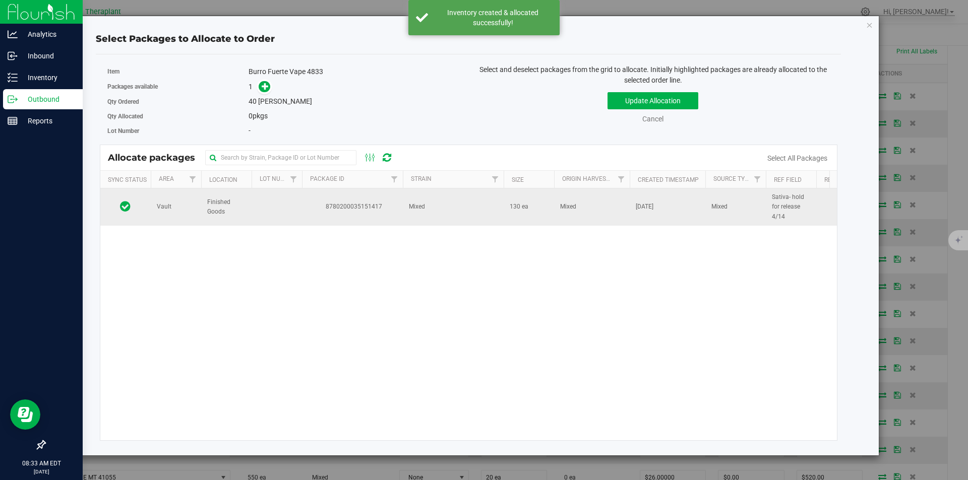
click at [322, 202] on span "8780200035151417" at bounding box center [352, 207] width 89 height 10
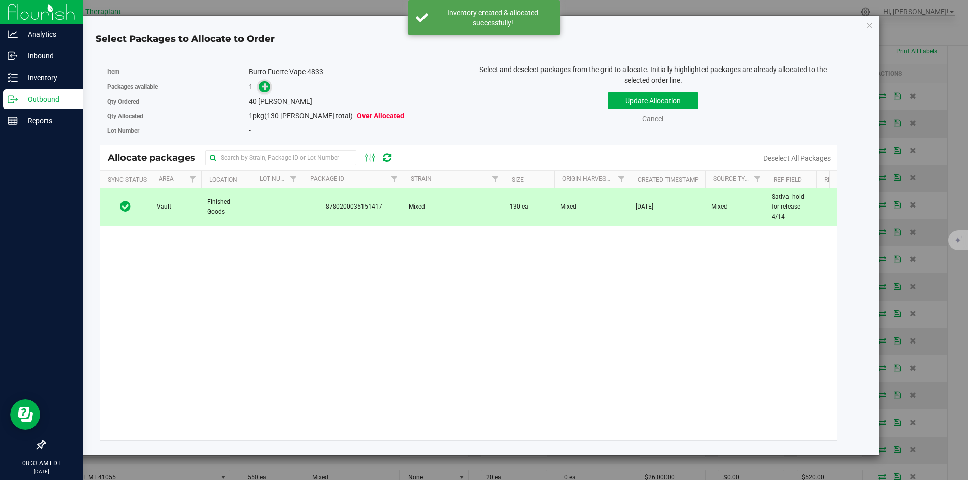
click at [261, 86] on span at bounding box center [265, 87] width 12 height 12
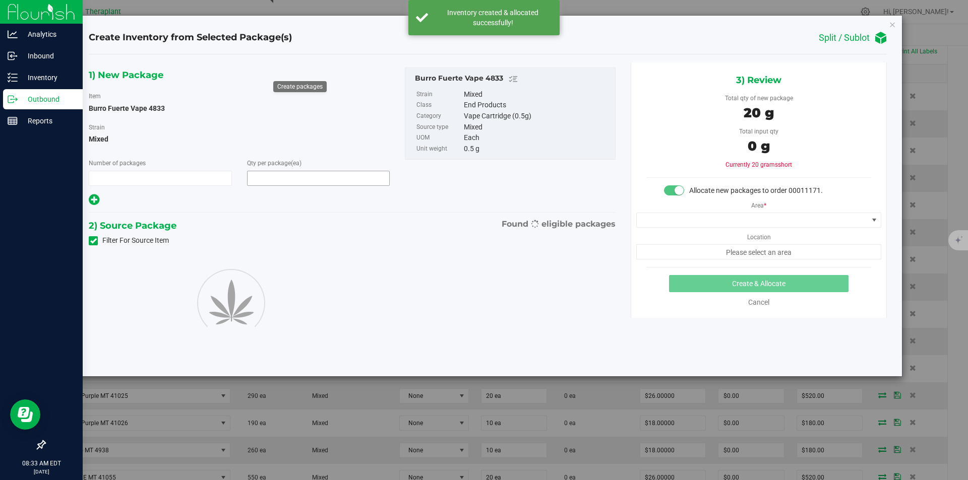
type input "1"
type input "40"
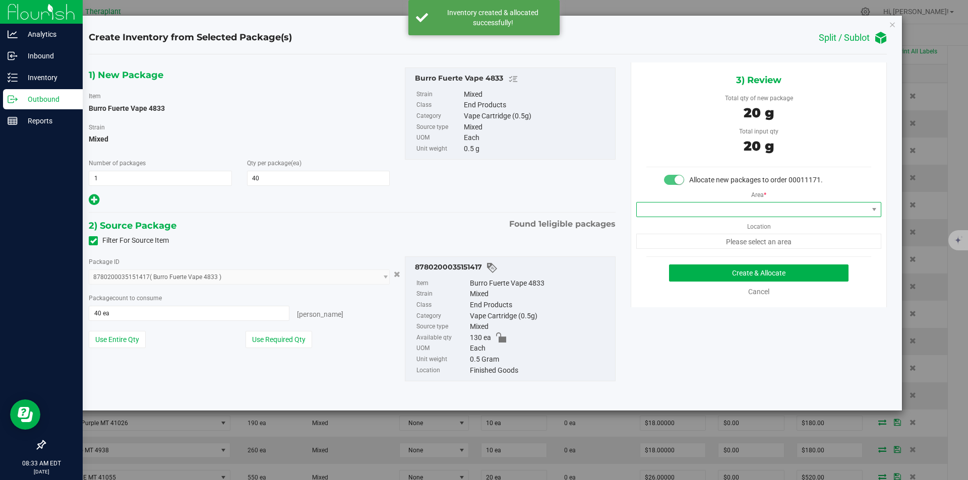
click at [663, 211] on span at bounding box center [752, 210] width 231 height 14
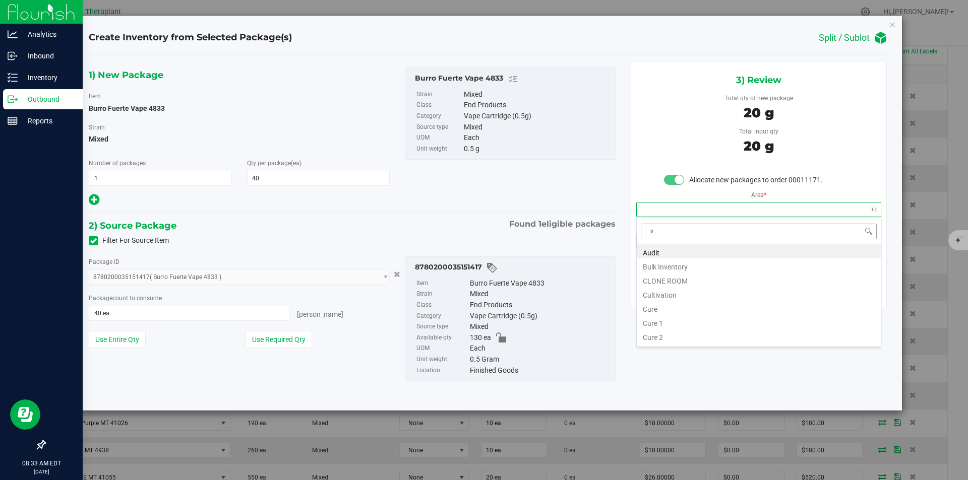
scroll to position [15, 244]
click at [660, 275] on li "Vault" at bounding box center [759, 280] width 244 height 14
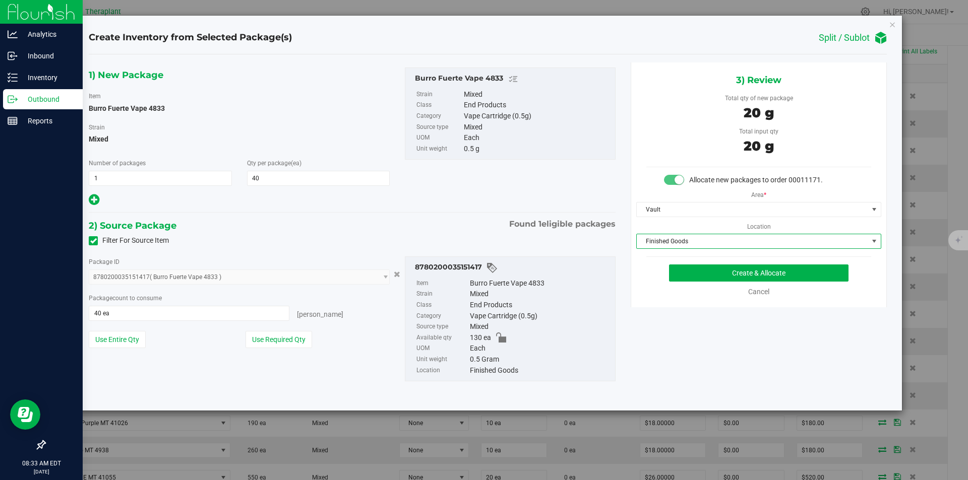
click at [668, 239] on span "Finished Goods" at bounding box center [752, 241] width 231 height 14
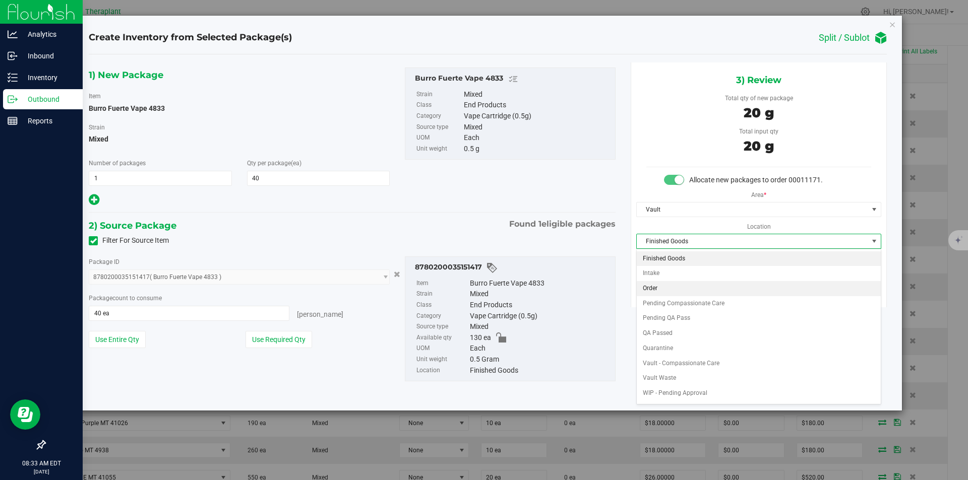
click at [662, 291] on li "Order" at bounding box center [759, 288] width 244 height 15
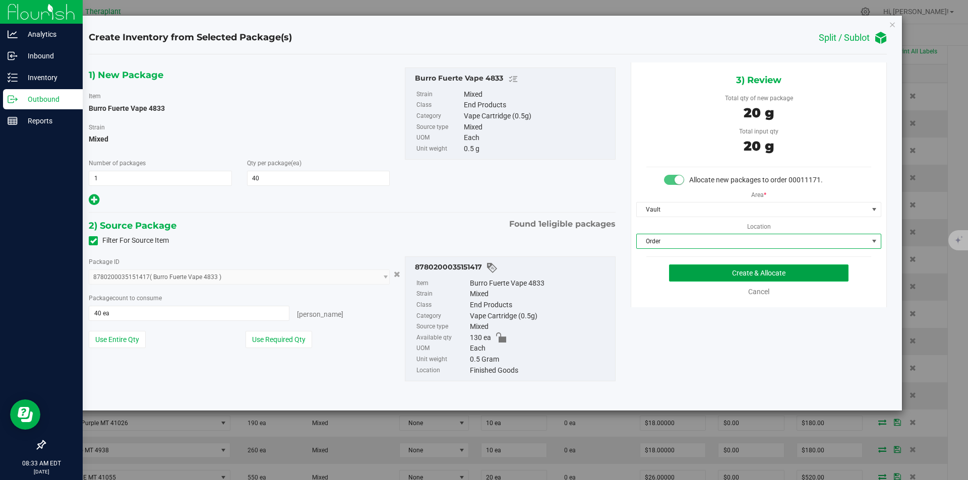
click at [689, 276] on button "Create & Allocate" at bounding box center [758, 273] width 179 height 17
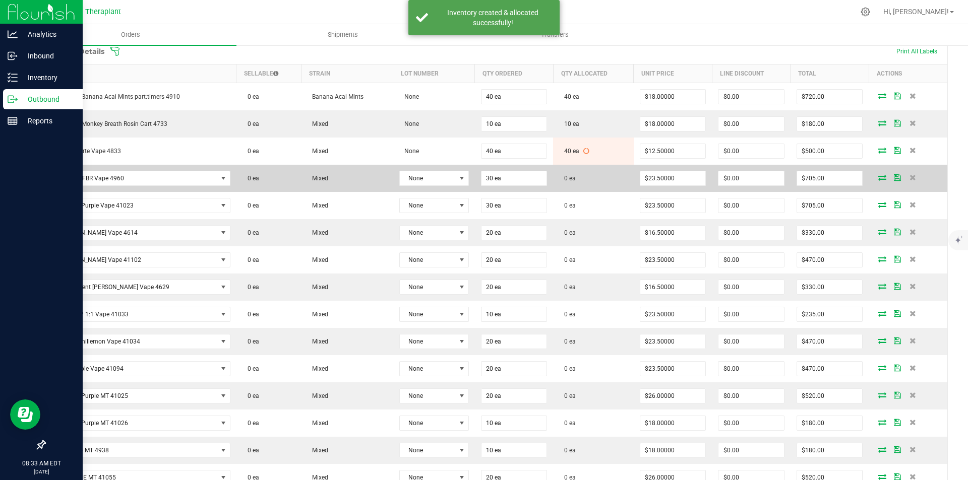
click at [878, 176] on icon at bounding box center [882, 177] width 8 height 6
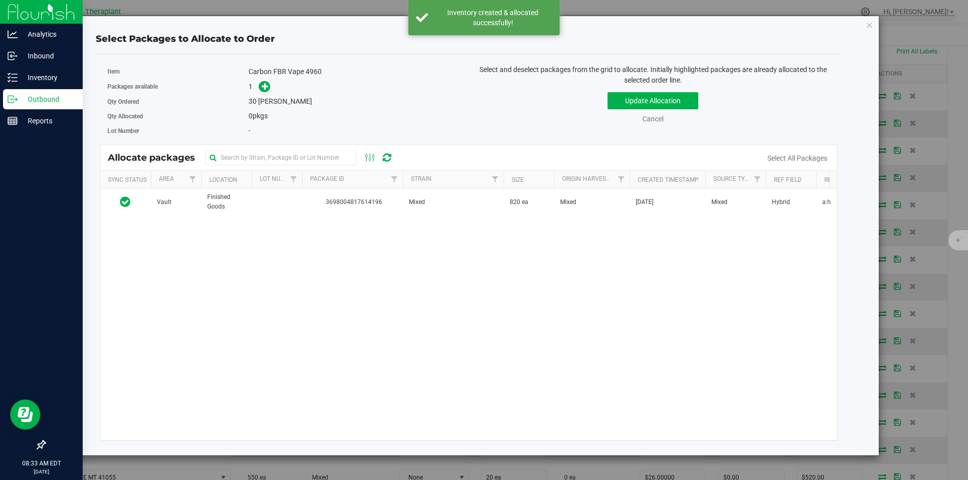
click at [333, 227] on div "Vault Finished Goods 3698004817614196 Mixed 820 ea Mixed Apr 25, 2025 Mixed Hyb…" at bounding box center [468, 315] width 737 height 252
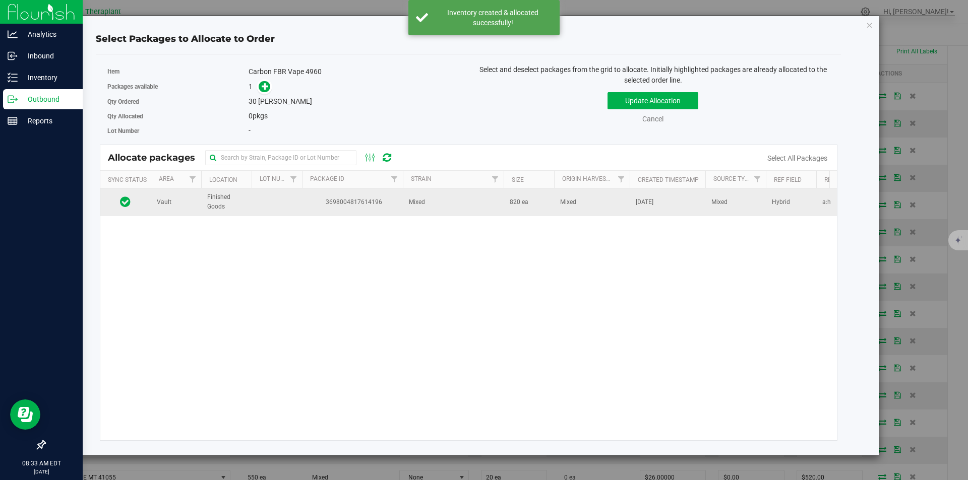
click at [331, 213] on td "3698004817614196" at bounding box center [352, 202] width 101 height 27
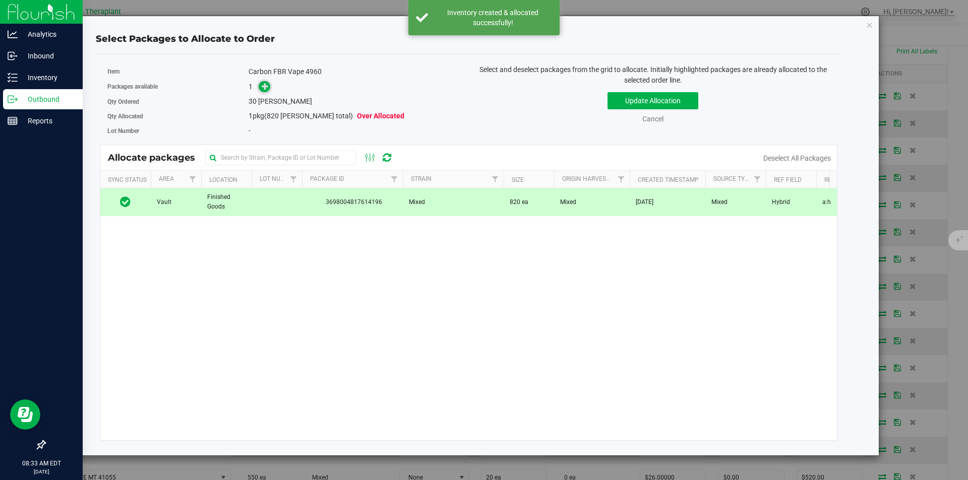
click at [268, 85] on icon at bounding box center [265, 86] width 7 height 7
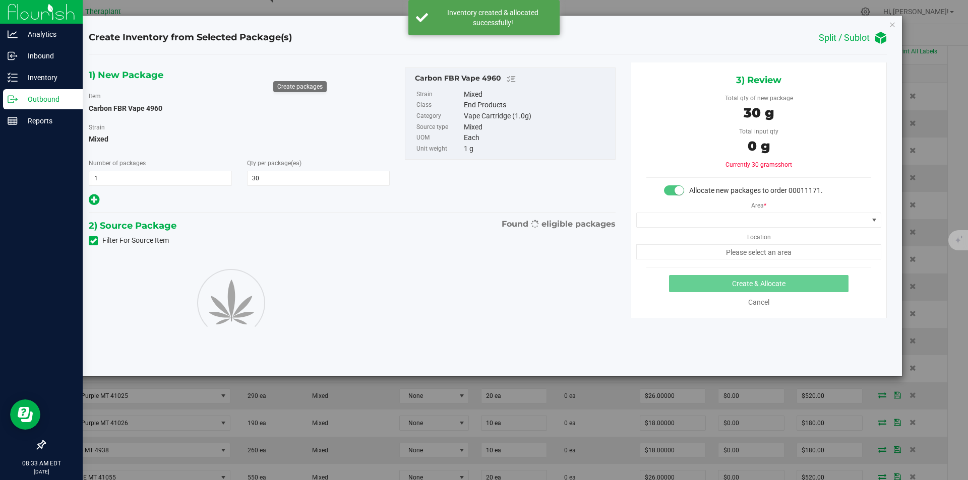
type input "30"
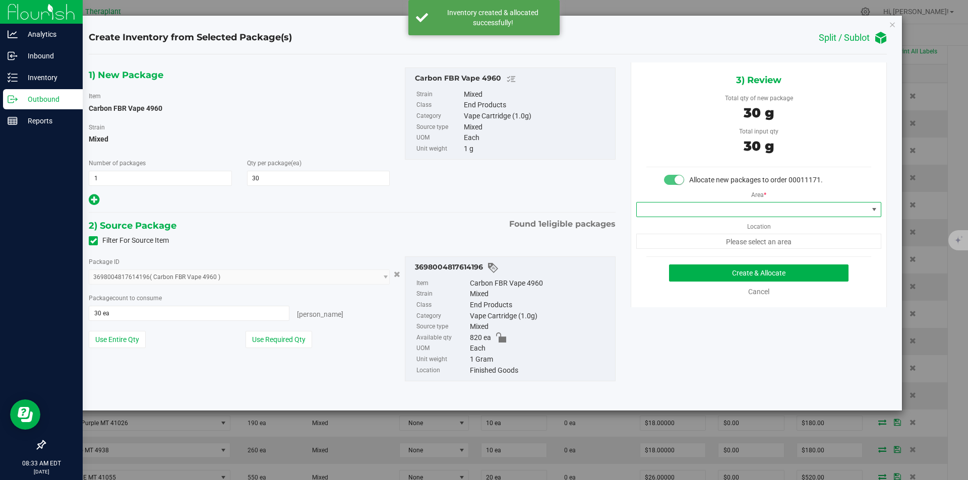
click at [697, 212] on span at bounding box center [752, 210] width 231 height 14
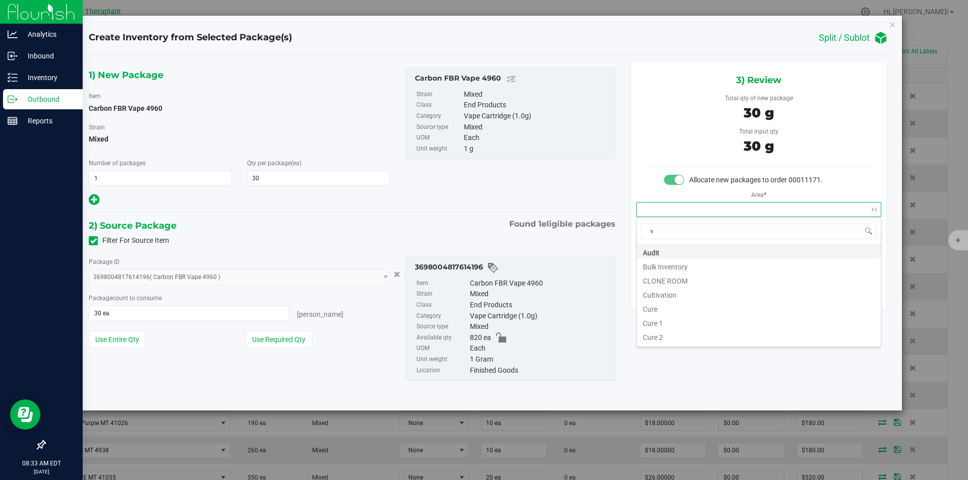
scroll to position [15, 244]
click at [667, 279] on li "Vault" at bounding box center [759, 280] width 244 height 14
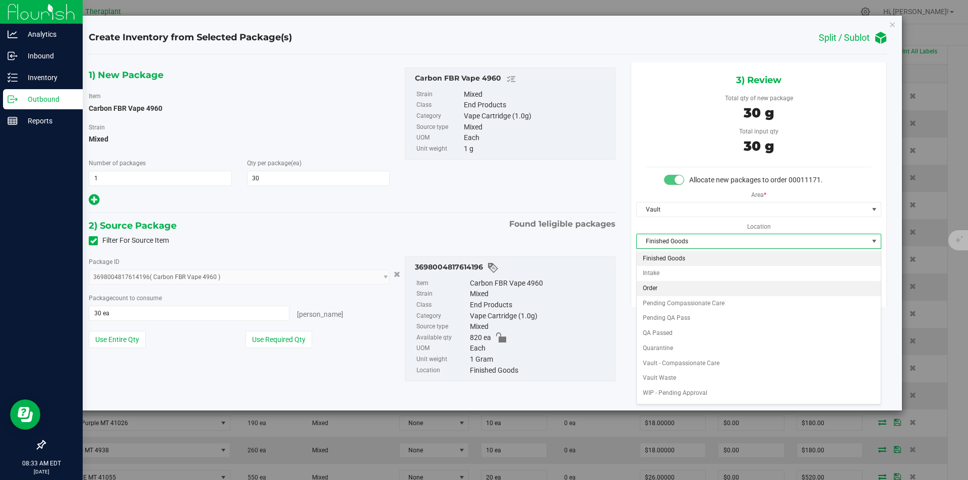
drag, startPoint x: 661, startPoint y: 285, endPoint x: 687, endPoint y: 275, distance: 27.6
click at [661, 285] on li "Order" at bounding box center [759, 288] width 244 height 15
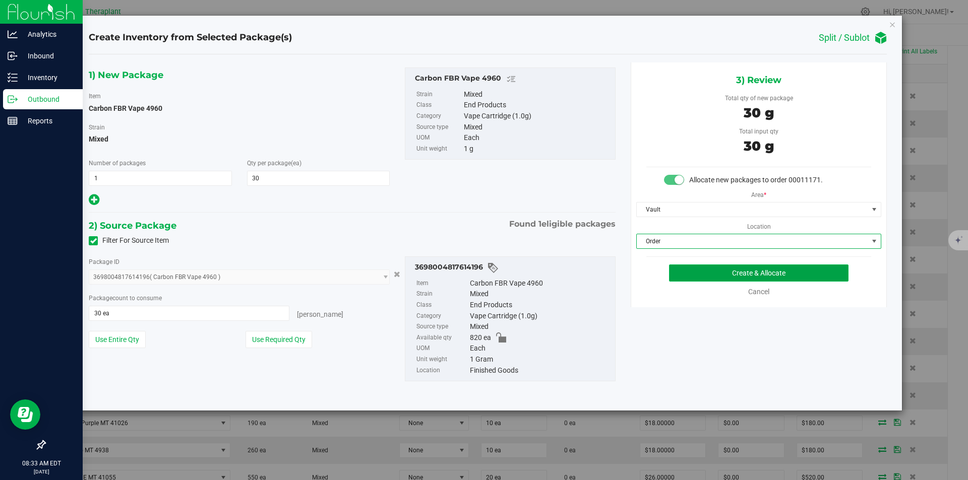
click at [691, 273] on button "Create & Allocate" at bounding box center [758, 273] width 179 height 17
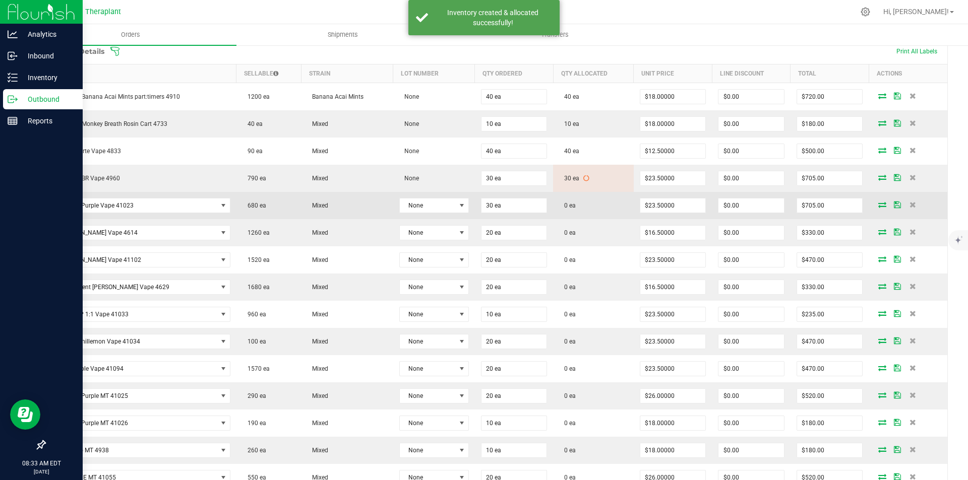
click at [878, 202] on icon at bounding box center [882, 205] width 8 height 6
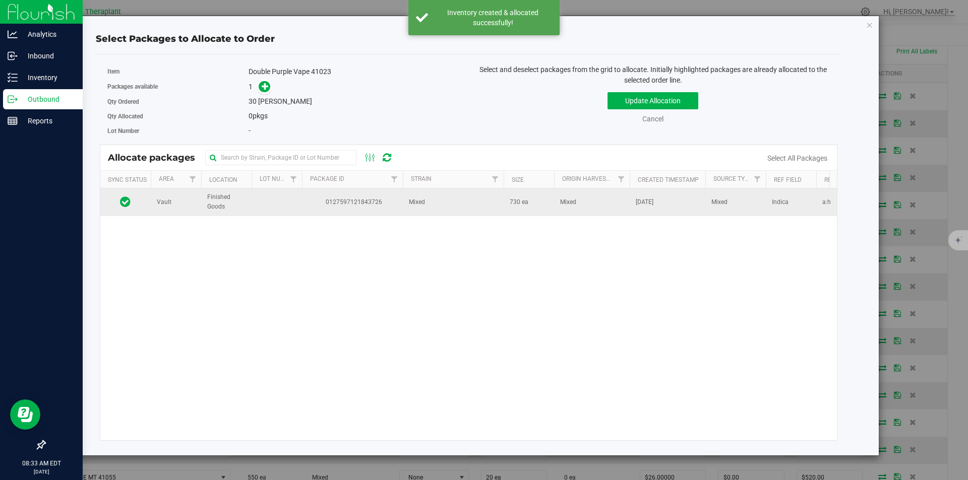
click at [341, 196] on td "0127597121843726" at bounding box center [352, 202] width 101 height 27
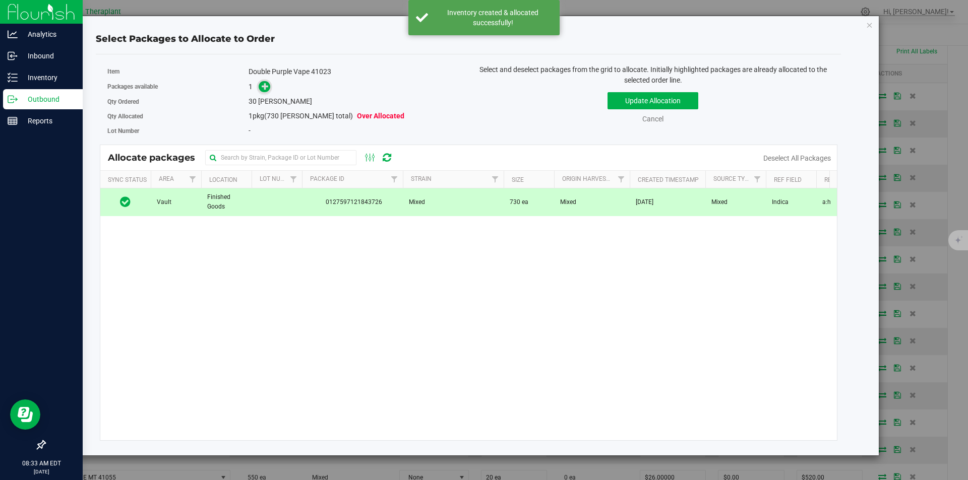
click at [267, 87] on icon at bounding box center [265, 86] width 7 height 7
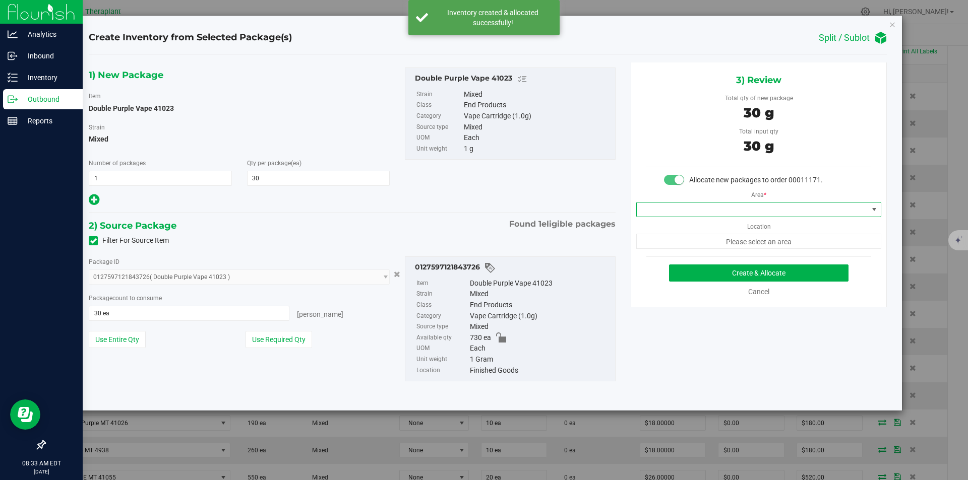
click at [656, 204] on span at bounding box center [752, 210] width 231 height 14
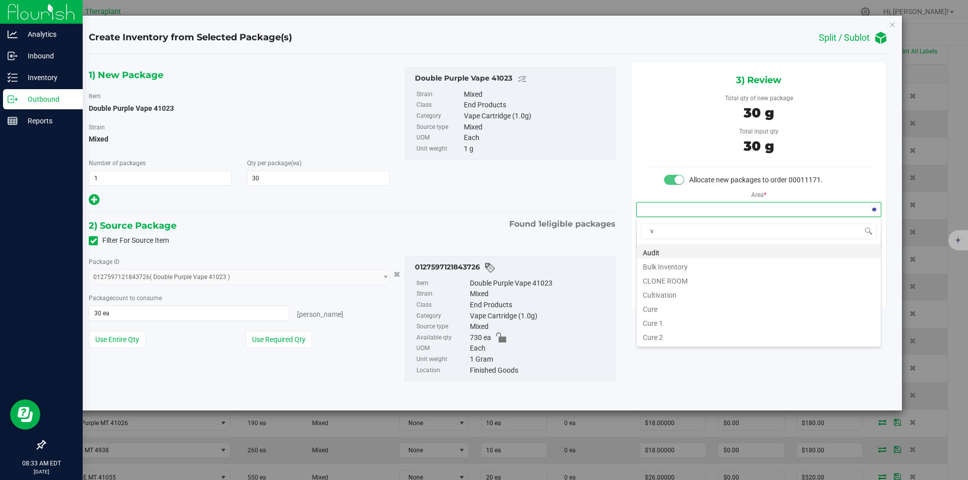
scroll to position [15, 244]
click at [657, 279] on li "Vault" at bounding box center [759, 280] width 244 height 14
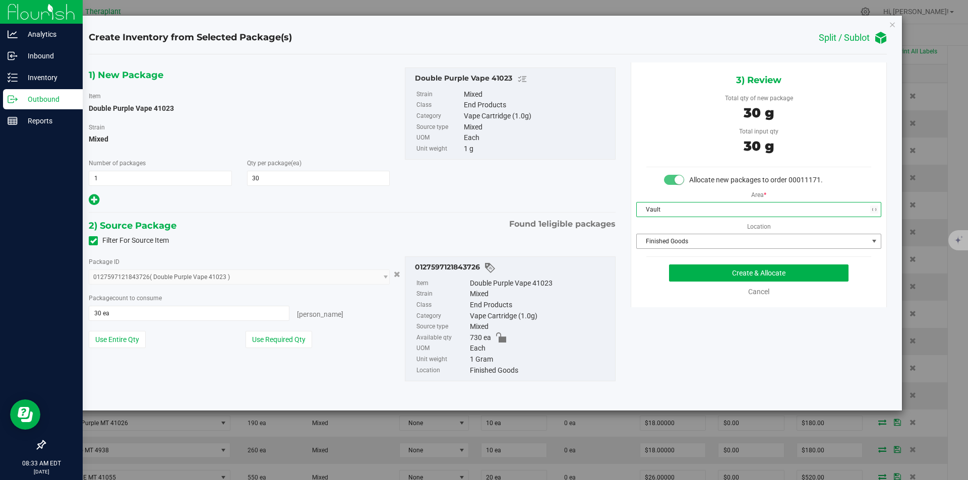
click at [662, 239] on span "Finished Goods" at bounding box center [752, 241] width 231 height 14
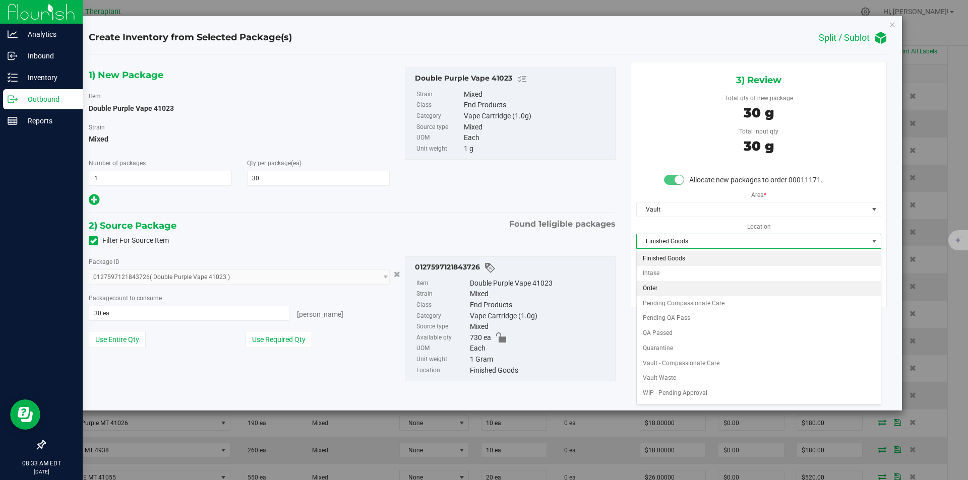
click at [663, 285] on li "Order" at bounding box center [759, 288] width 244 height 15
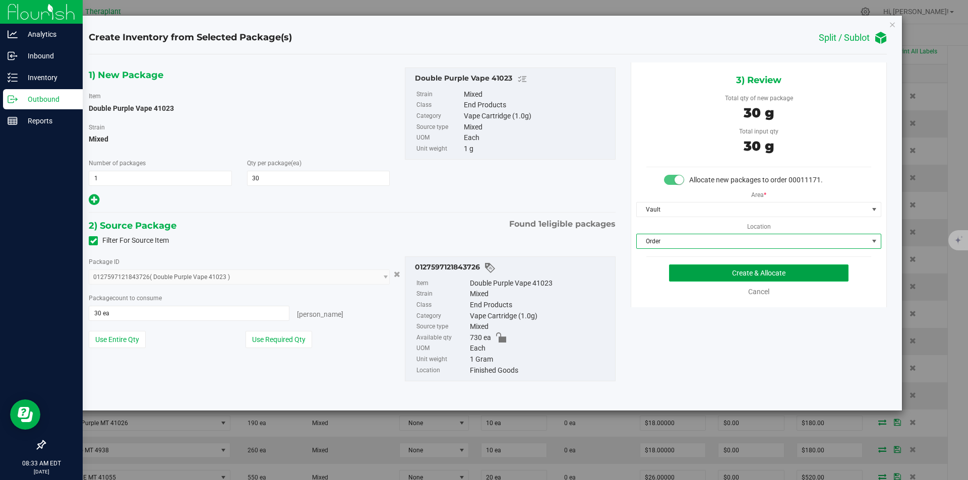
click at [673, 273] on button "Create & Allocate" at bounding box center [758, 273] width 179 height 17
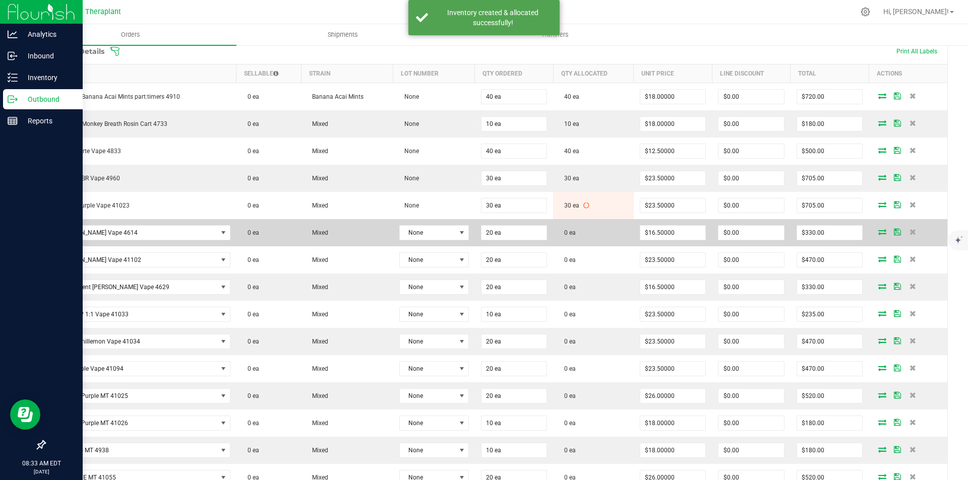
click at [878, 231] on icon at bounding box center [882, 232] width 8 height 6
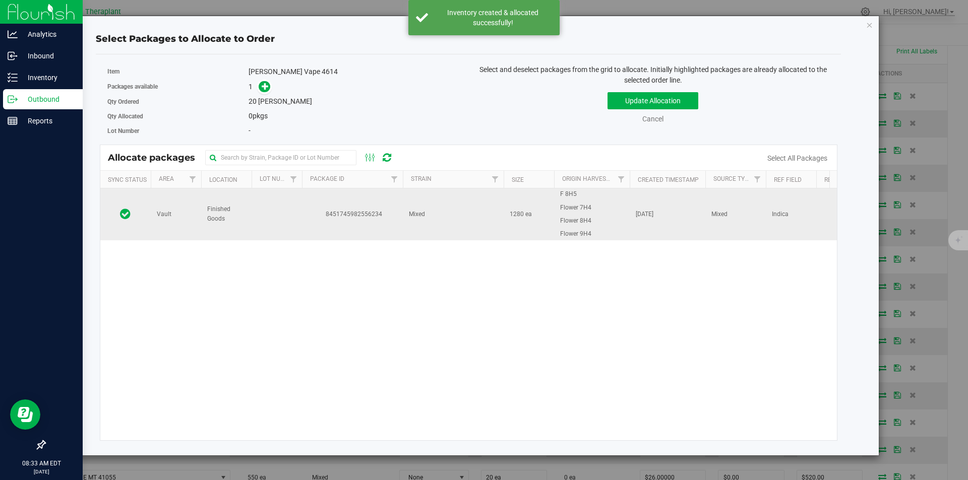
click at [334, 204] on td "8451745982556234" at bounding box center [352, 214] width 101 height 51
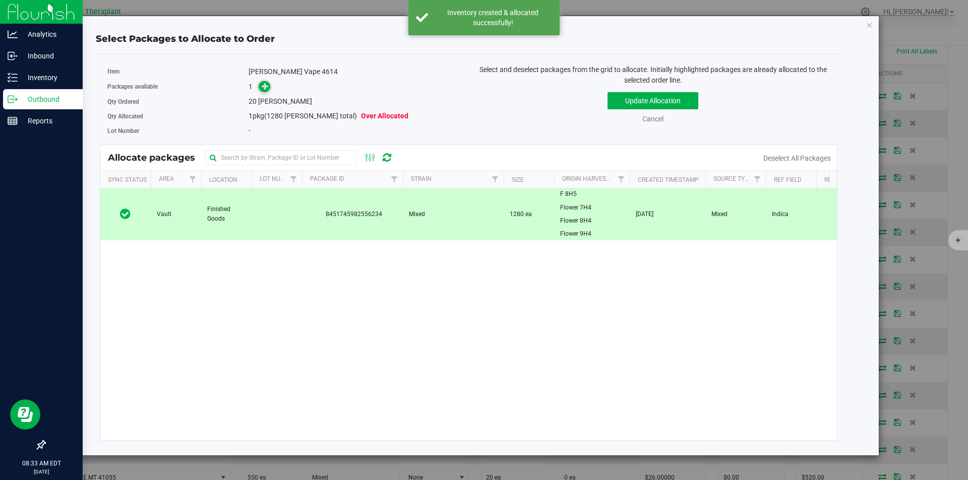
click at [267, 91] on span at bounding box center [265, 87] width 12 height 12
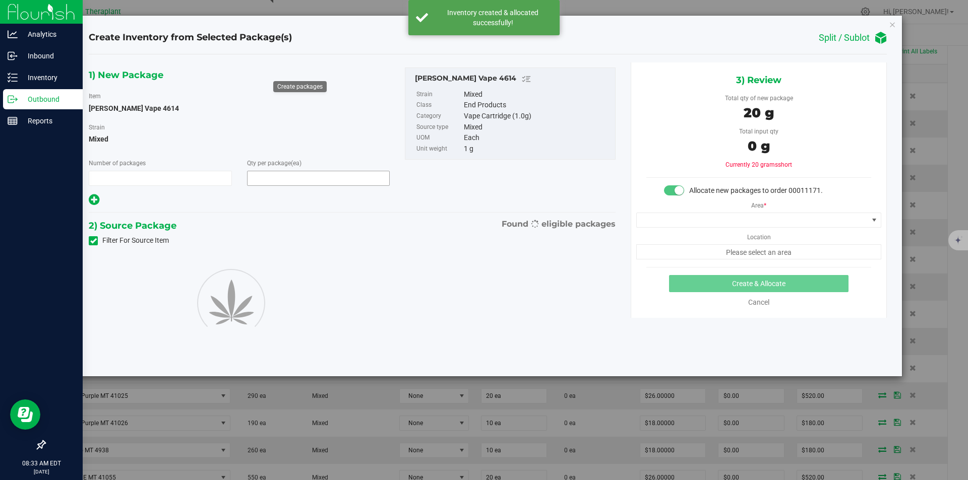
type input "1"
type input "20"
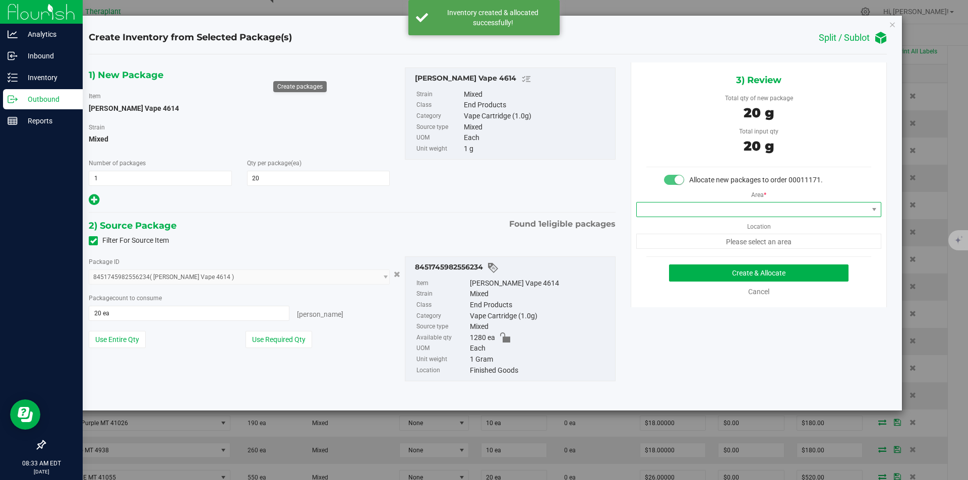
click at [673, 214] on span at bounding box center [752, 210] width 231 height 14
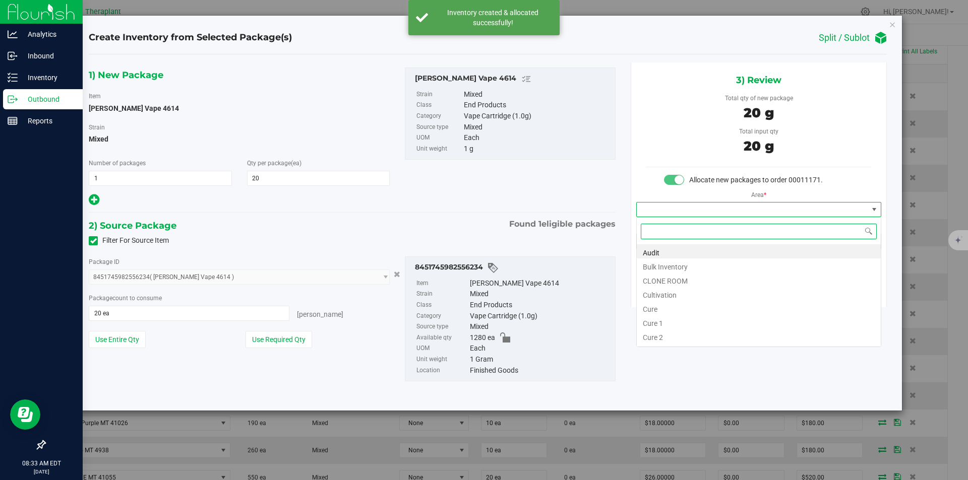
type input "v"
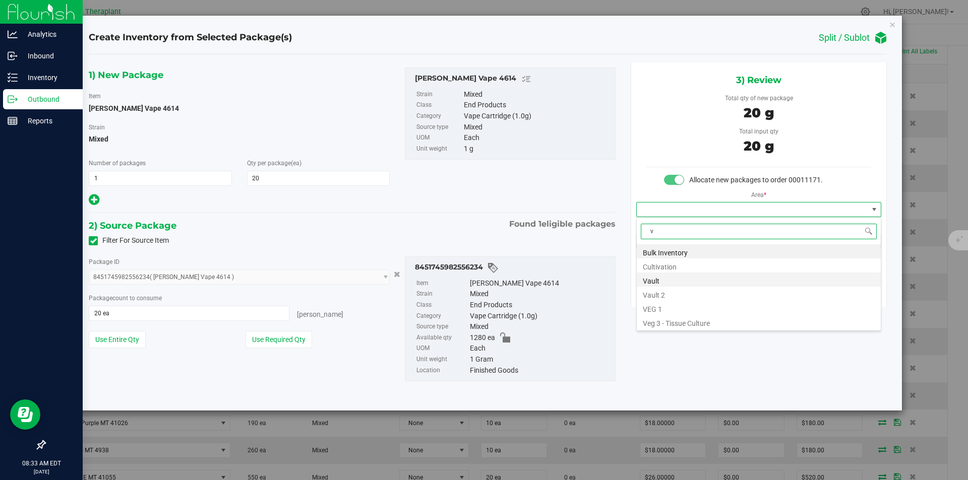
click at [663, 275] on li "Vault" at bounding box center [759, 280] width 244 height 14
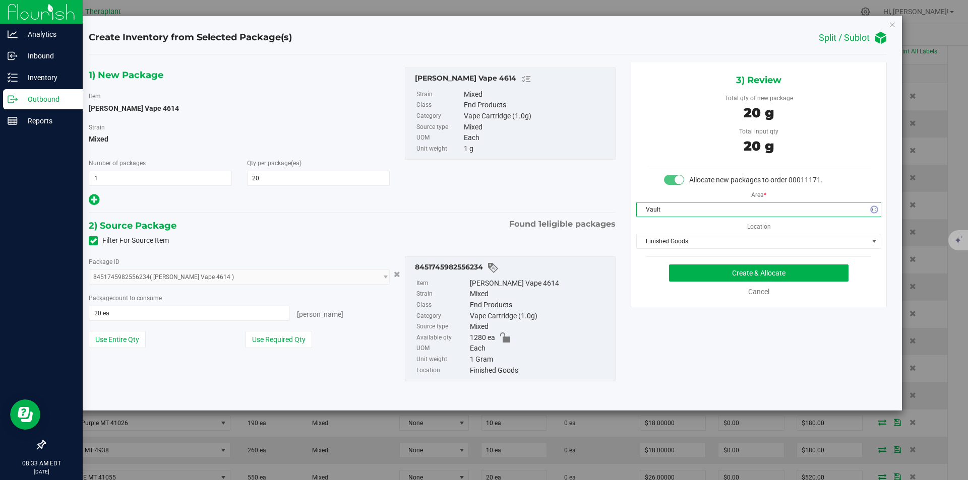
click at [667, 247] on span "Finished Goods" at bounding box center [752, 241] width 231 height 14
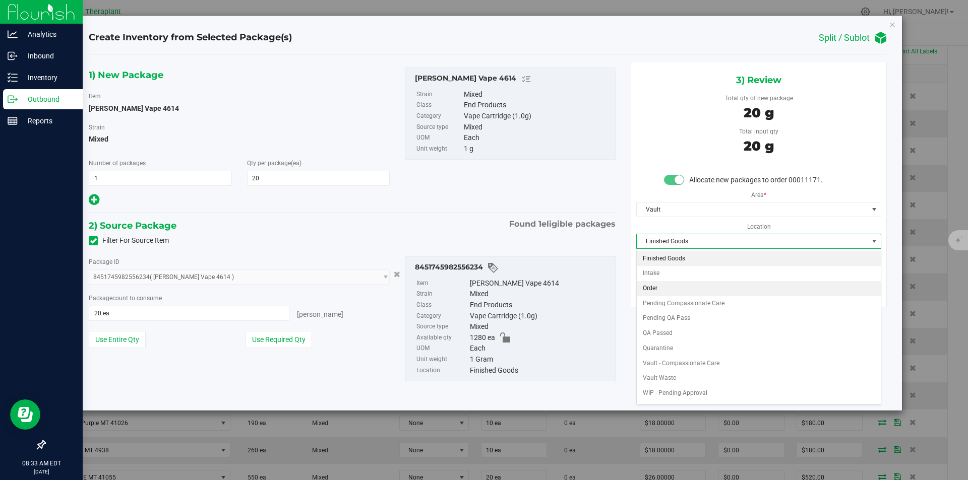
drag, startPoint x: 660, startPoint y: 286, endPoint x: 674, endPoint y: 280, distance: 15.1
click at [660, 287] on li "Order" at bounding box center [759, 288] width 244 height 15
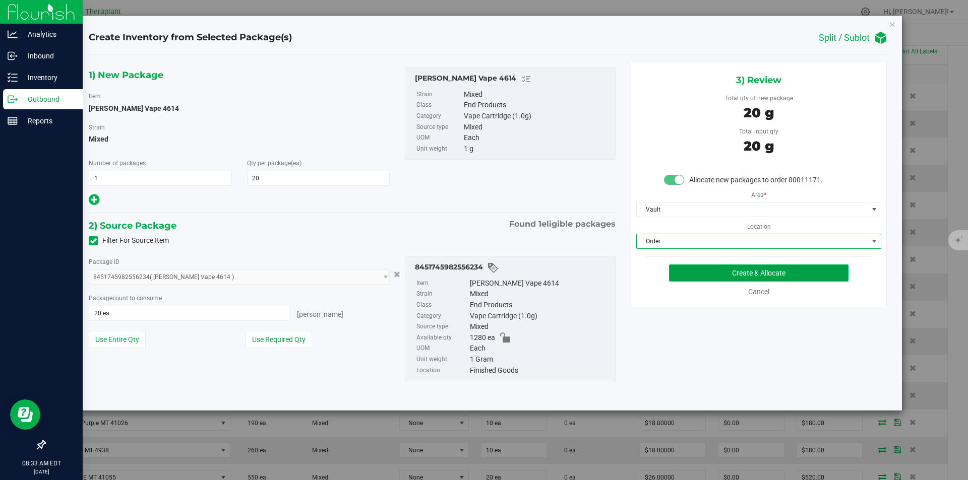
click at [678, 276] on button "Create & Allocate" at bounding box center [758, 273] width 179 height 17
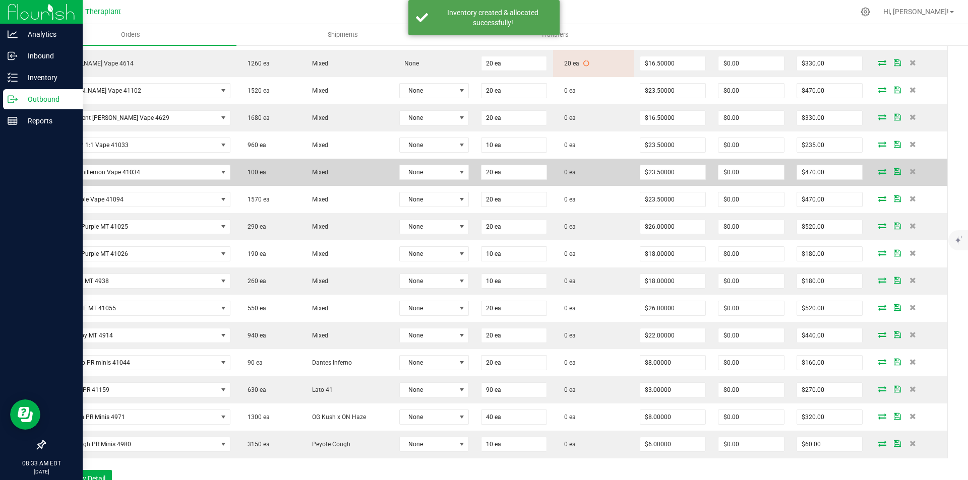
scroll to position [403, 0]
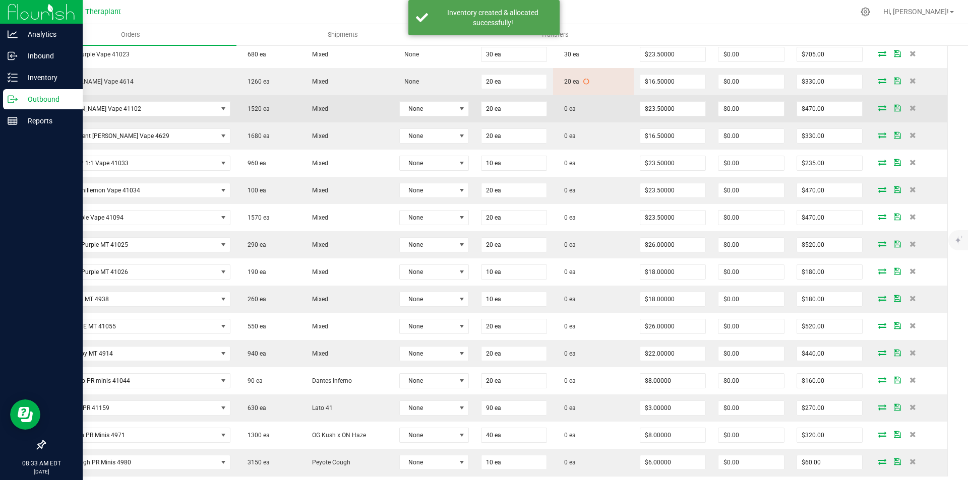
click at [878, 107] on icon at bounding box center [882, 108] width 8 height 6
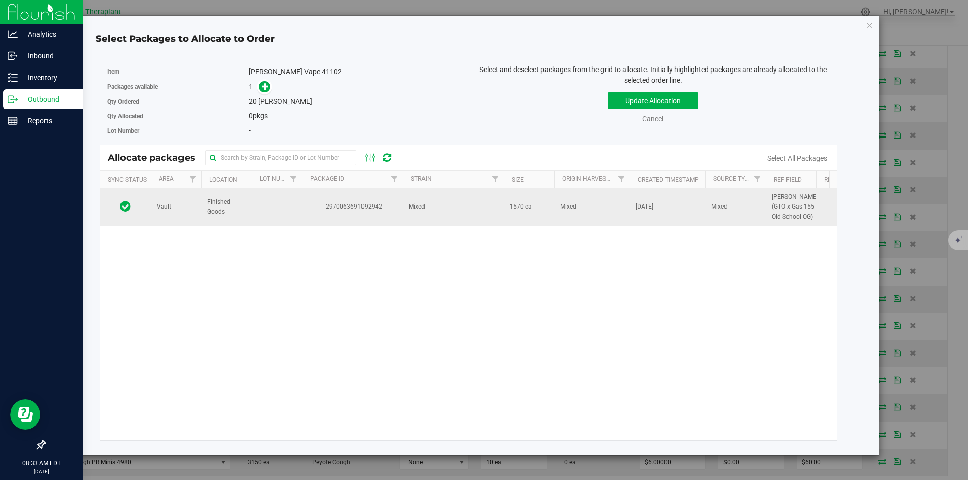
click at [294, 205] on td at bounding box center [277, 207] width 50 height 37
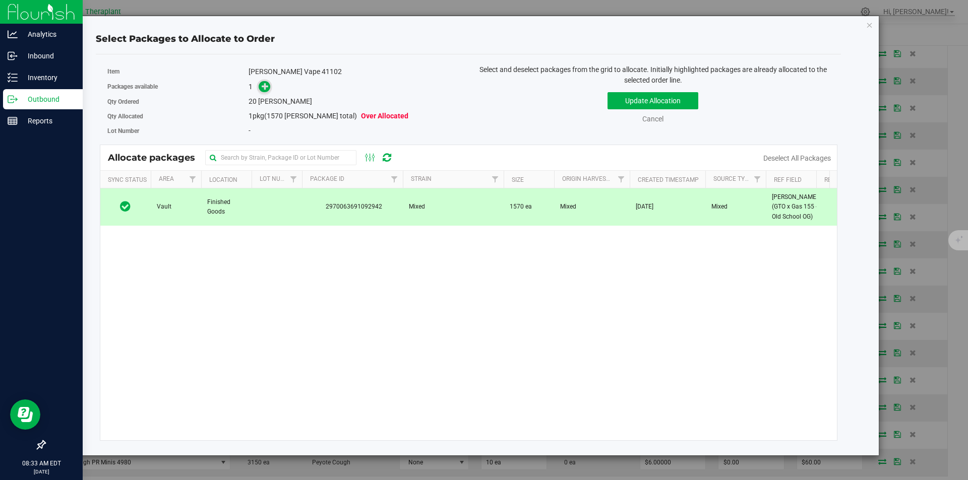
click at [263, 81] on span at bounding box center [265, 87] width 12 height 12
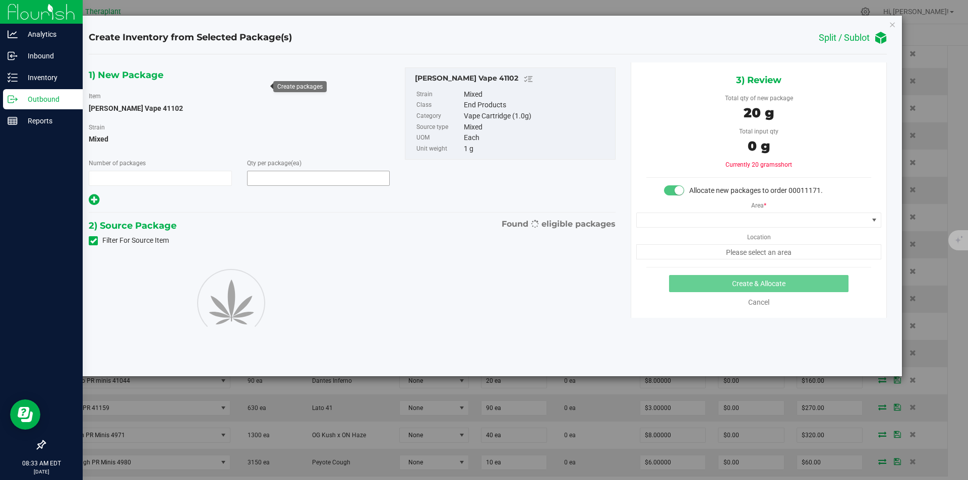
type input "1"
type input "20"
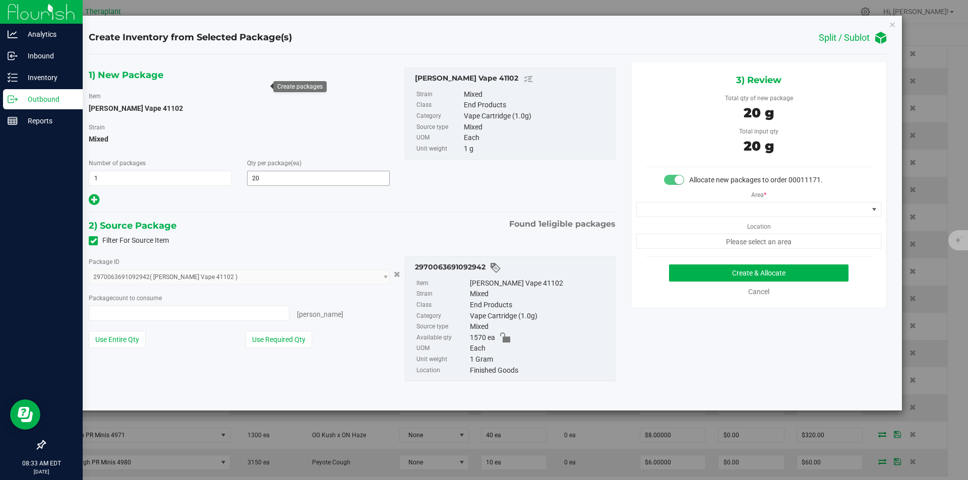
type input "20 ea"
click at [727, 211] on span at bounding box center [752, 210] width 231 height 14
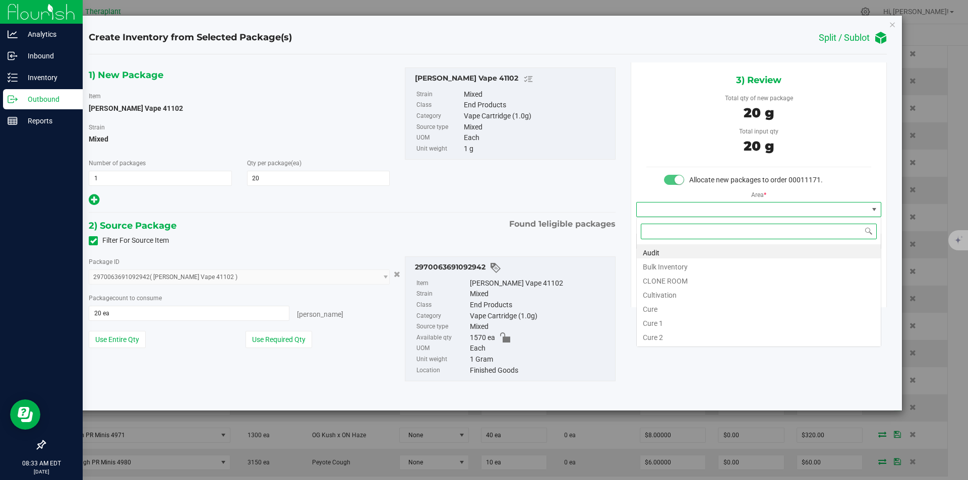
type input "v"
click at [672, 277] on li "Vault" at bounding box center [759, 280] width 244 height 14
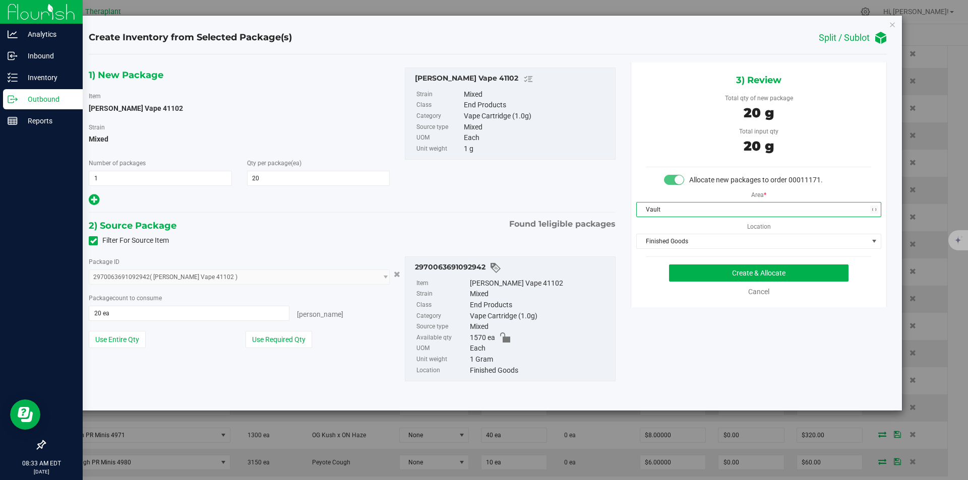
click at [668, 246] on span "Finished Goods" at bounding box center [752, 241] width 231 height 14
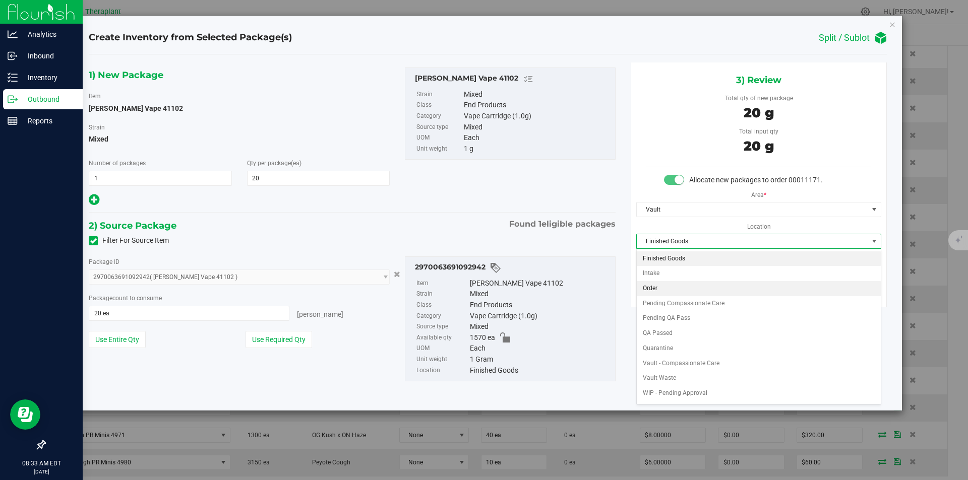
click at [658, 285] on li "Order" at bounding box center [759, 288] width 244 height 15
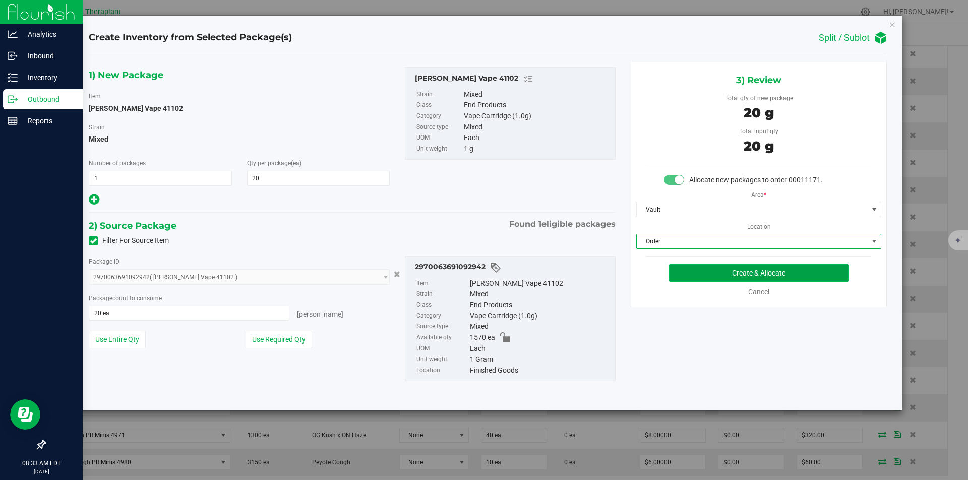
click at [678, 270] on button "Create & Allocate" at bounding box center [758, 273] width 179 height 17
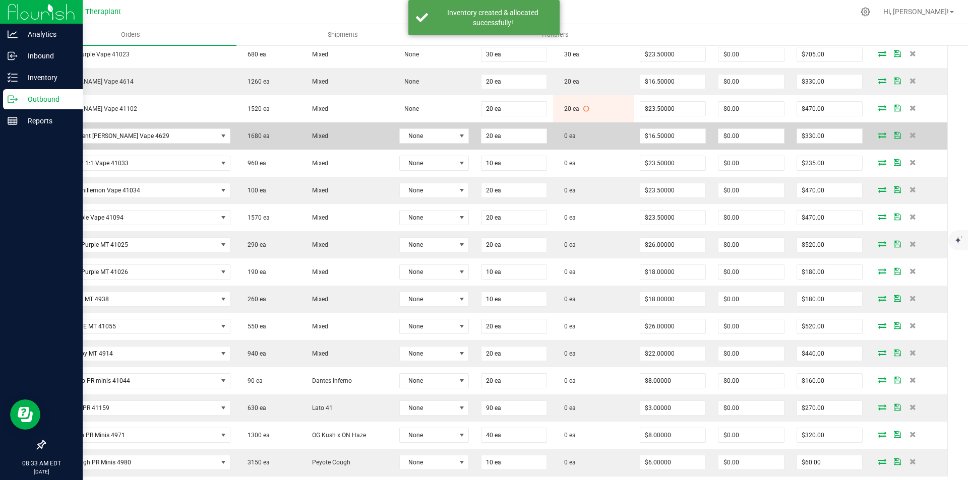
click at [878, 135] on icon at bounding box center [882, 135] width 8 height 6
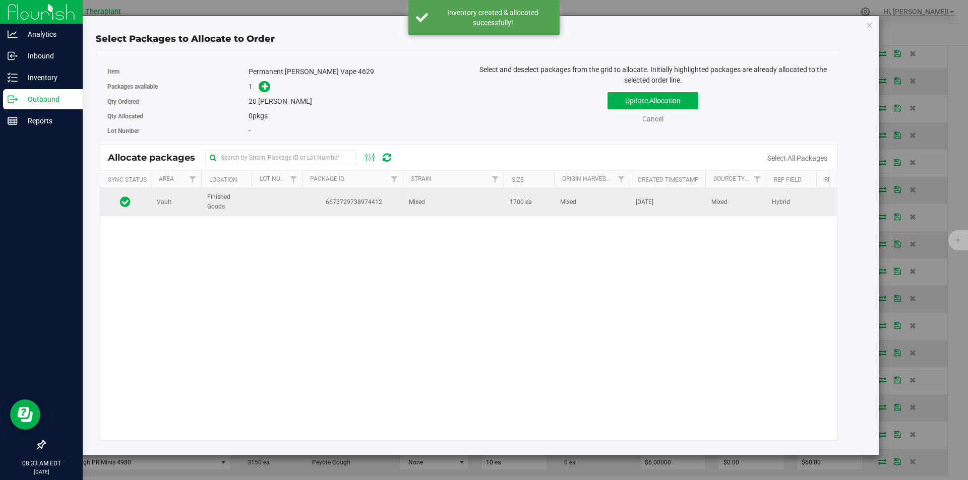
click at [395, 199] on span "6673729738974412" at bounding box center [352, 203] width 89 height 10
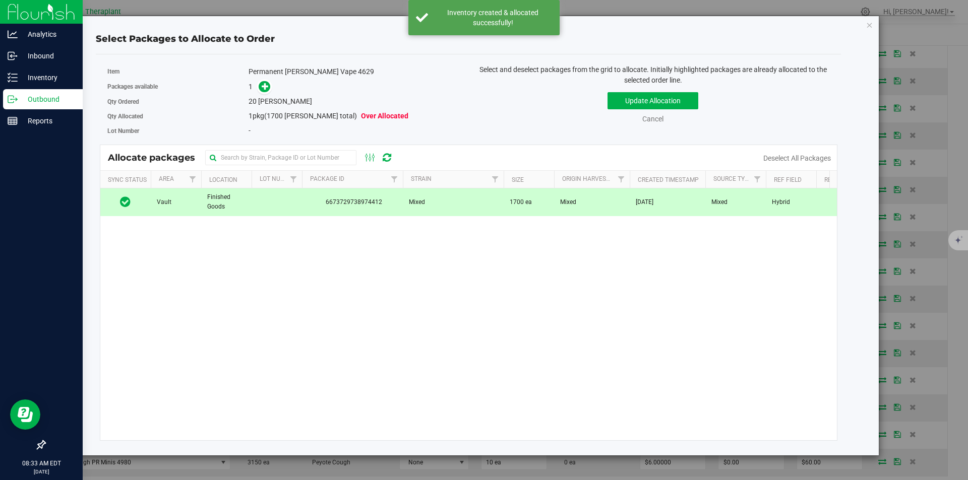
click at [253, 85] on div "1" at bounding box center [355, 87] width 212 height 12
click at [265, 88] on icon at bounding box center [265, 86] width 7 height 7
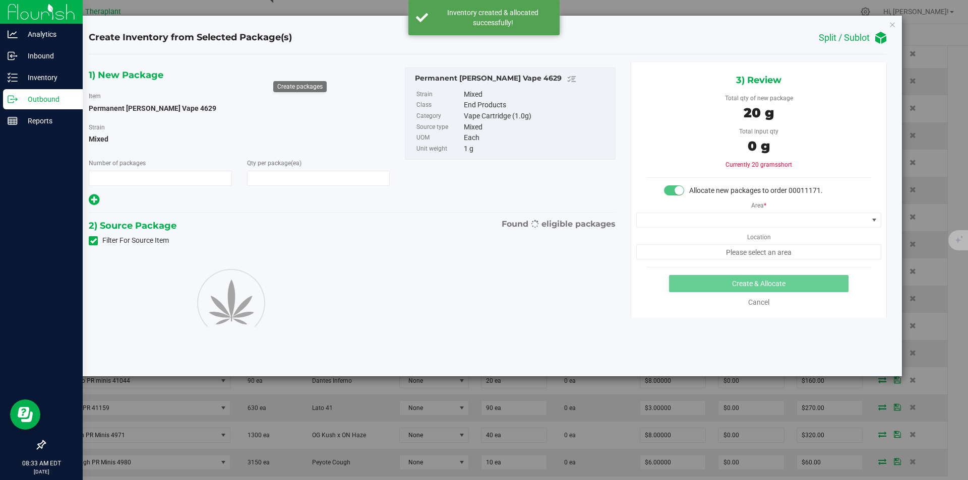
type input "1"
type input "20"
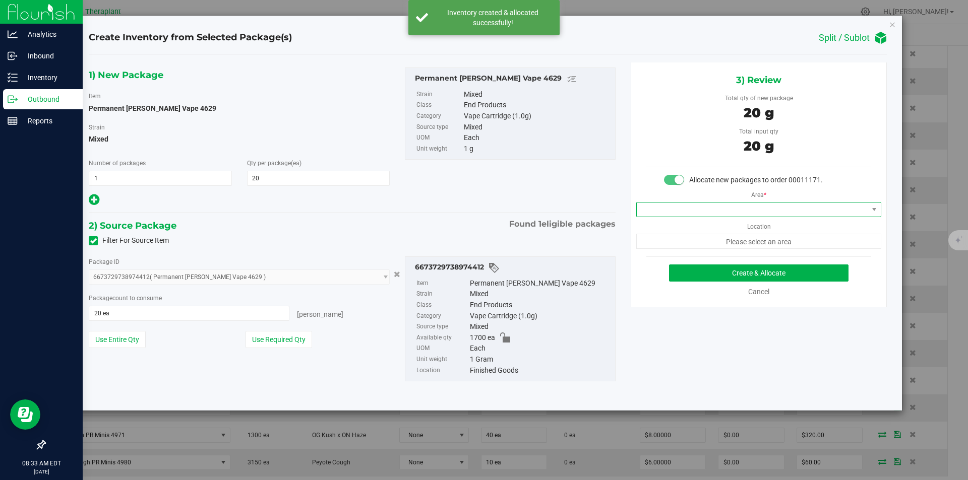
click at [654, 211] on span at bounding box center [752, 210] width 231 height 14
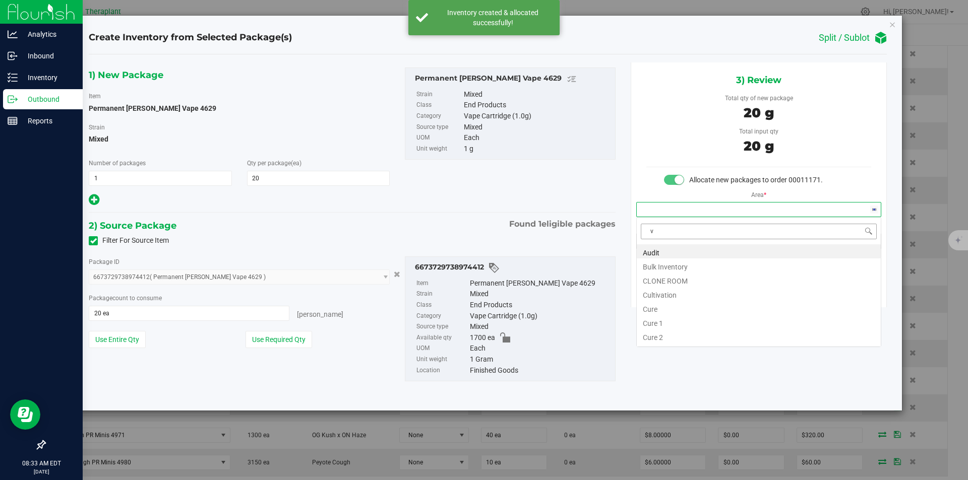
scroll to position [15, 244]
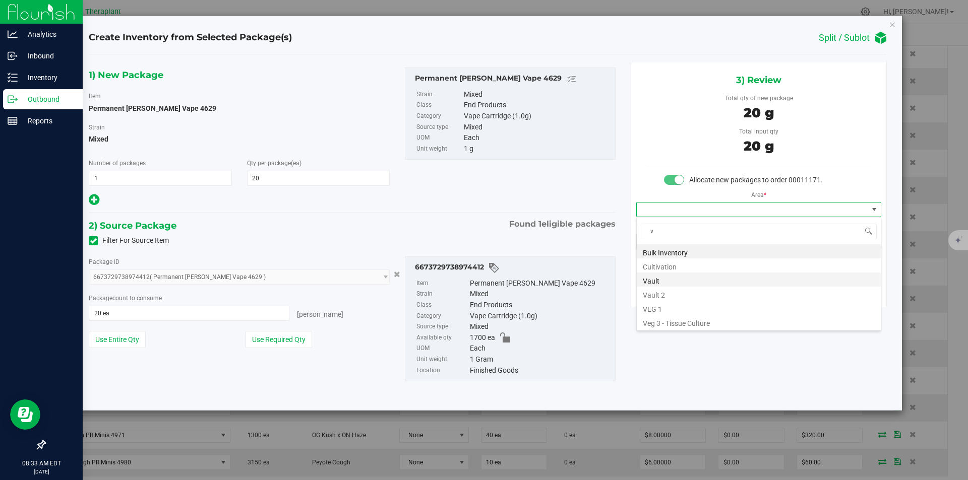
click at [654, 279] on li "Vault" at bounding box center [759, 280] width 244 height 14
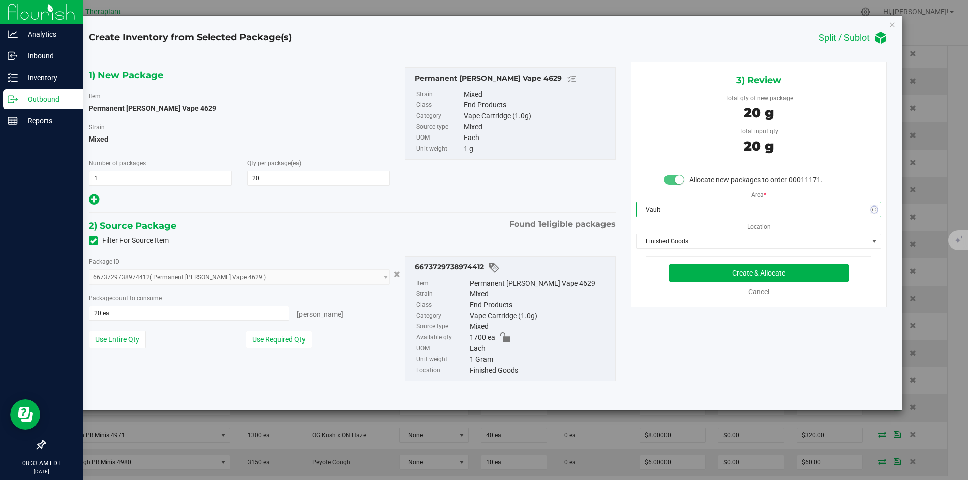
click at [669, 248] on div "3) Review Total qty of new package 20 g Total input qty 20 g Allocate new packa…" at bounding box center [759, 185] width 256 height 245
click at [666, 234] on span "Finished Goods" at bounding box center [752, 241] width 231 height 14
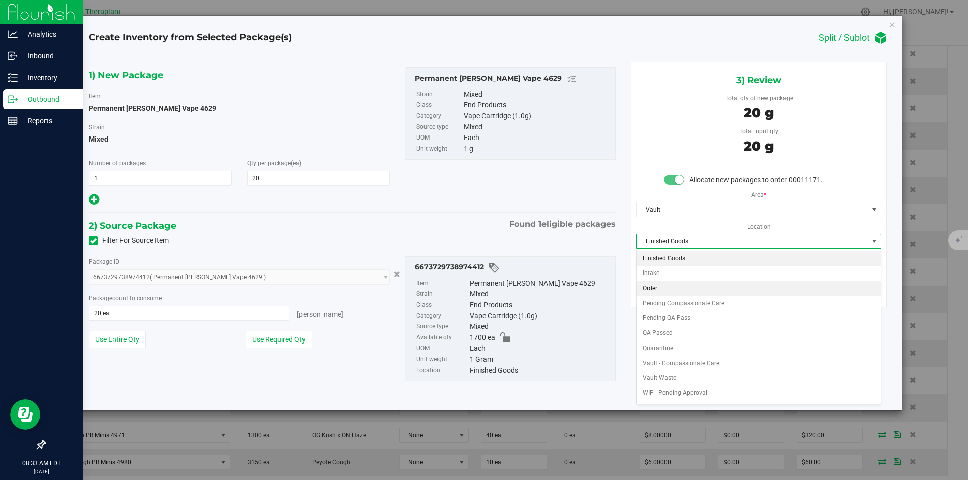
drag, startPoint x: 659, startPoint y: 283, endPoint x: 686, endPoint y: 270, distance: 30.0
click at [659, 283] on li "Order" at bounding box center [759, 288] width 244 height 15
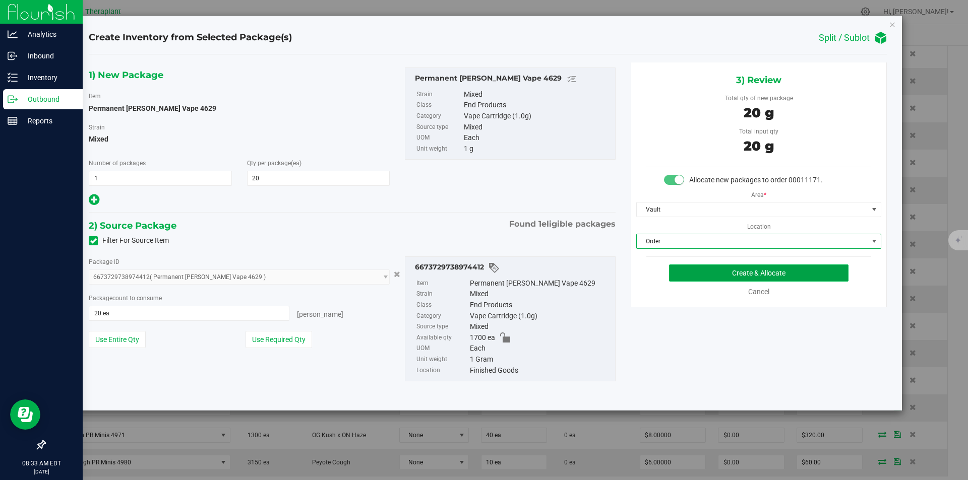
click at [688, 269] on button "Create & Allocate" at bounding box center [758, 273] width 179 height 17
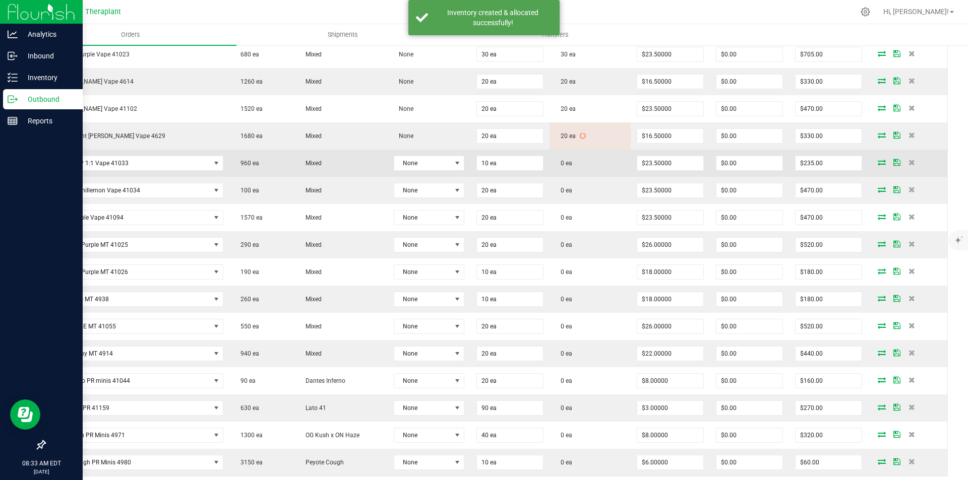
click at [878, 162] on icon at bounding box center [882, 162] width 8 height 6
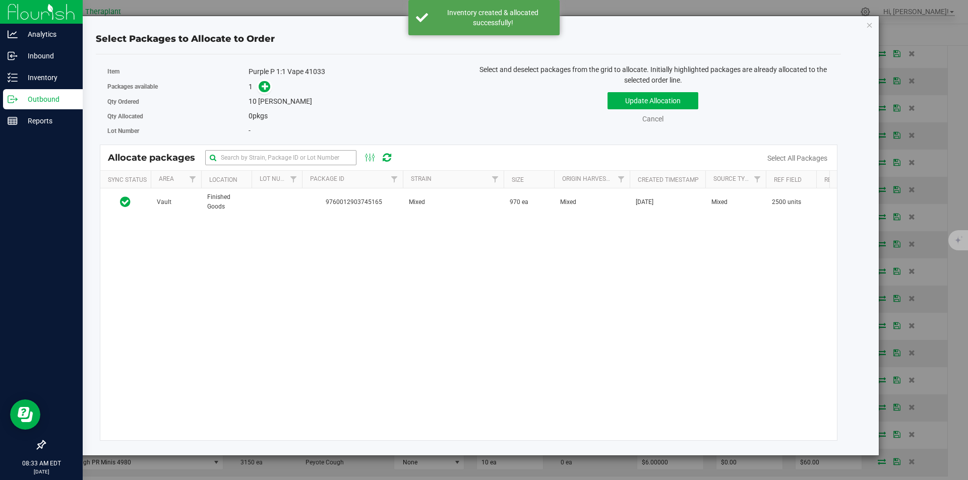
drag, startPoint x: 349, startPoint y: 192, endPoint x: 299, endPoint y: 153, distance: 62.5
click at [348, 192] on td "9760012903745165" at bounding box center [352, 202] width 101 height 27
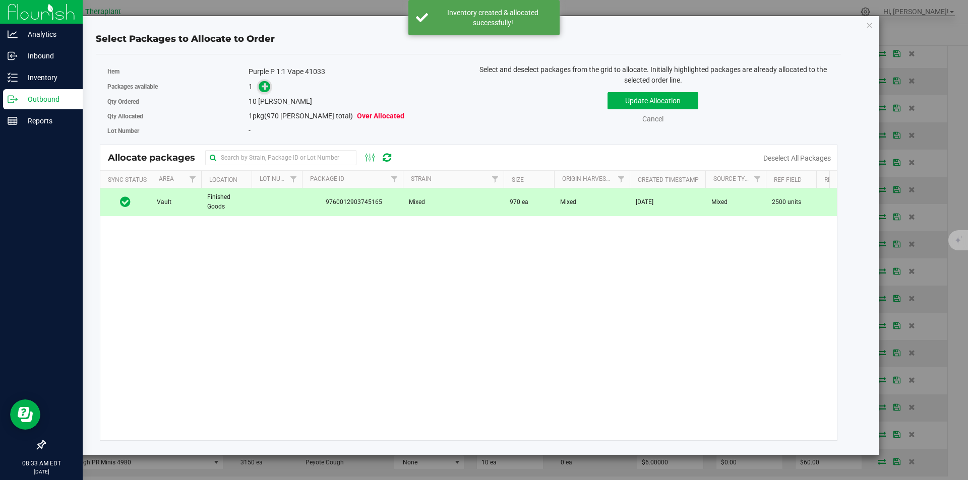
click at [263, 87] on icon at bounding box center [265, 86] width 7 height 7
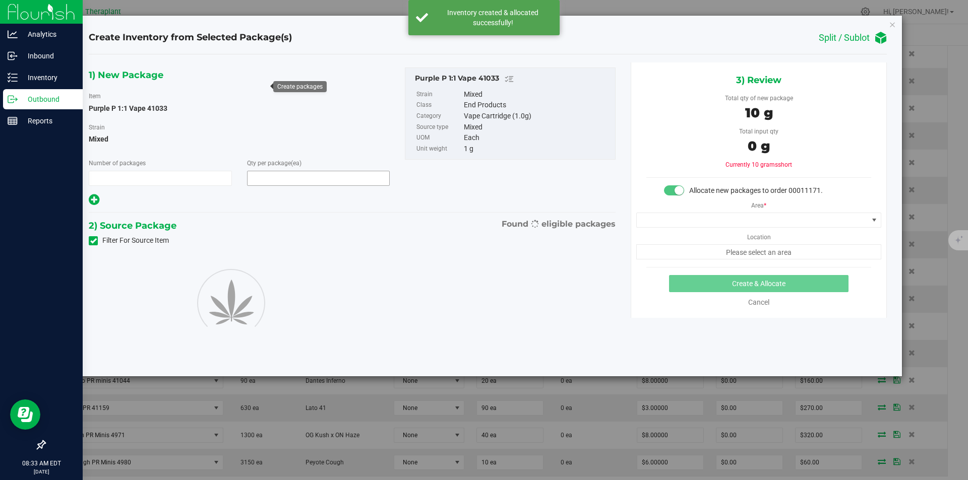
type input "1"
type input "10"
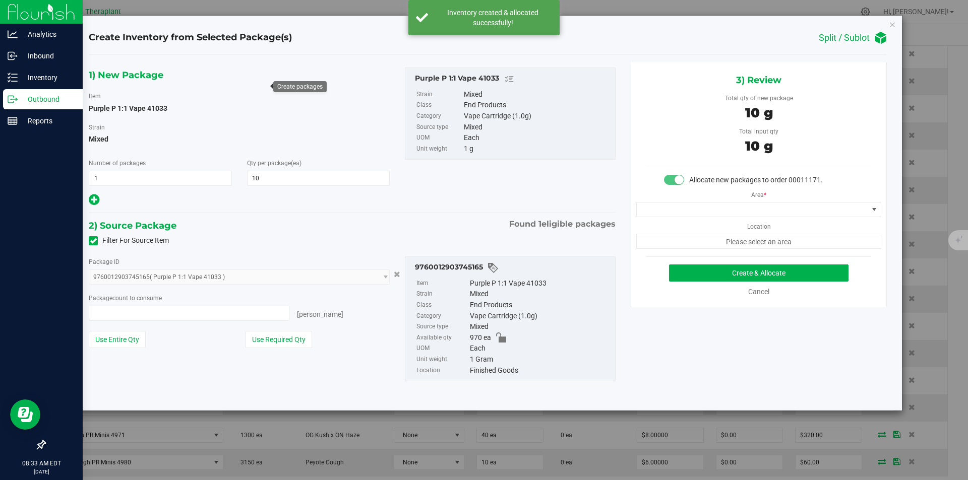
type input "10 ea"
click at [705, 210] on span at bounding box center [752, 210] width 231 height 14
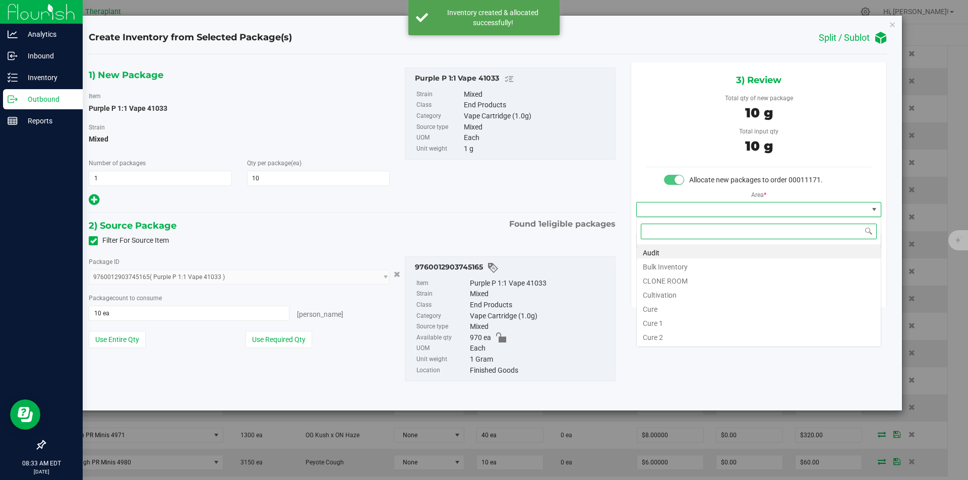
type input "v"
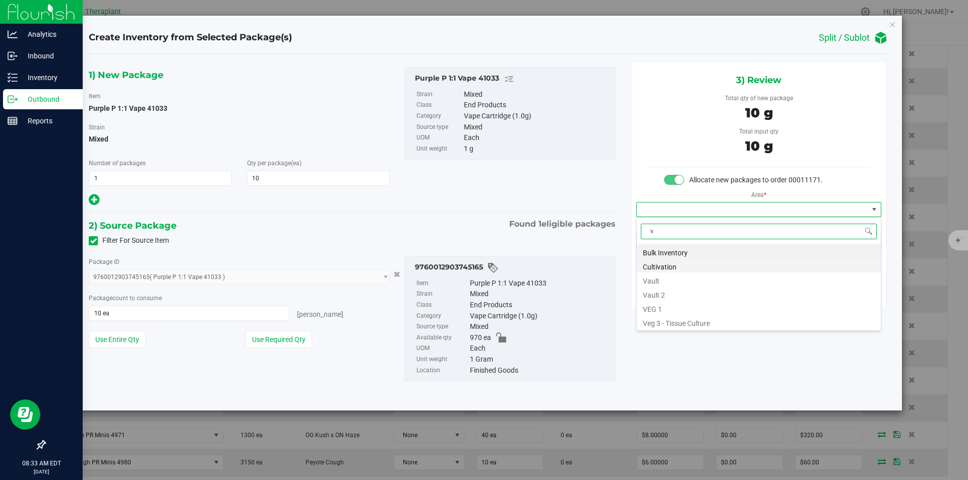
click at [667, 272] on li "Cultivation" at bounding box center [759, 266] width 244 height 14
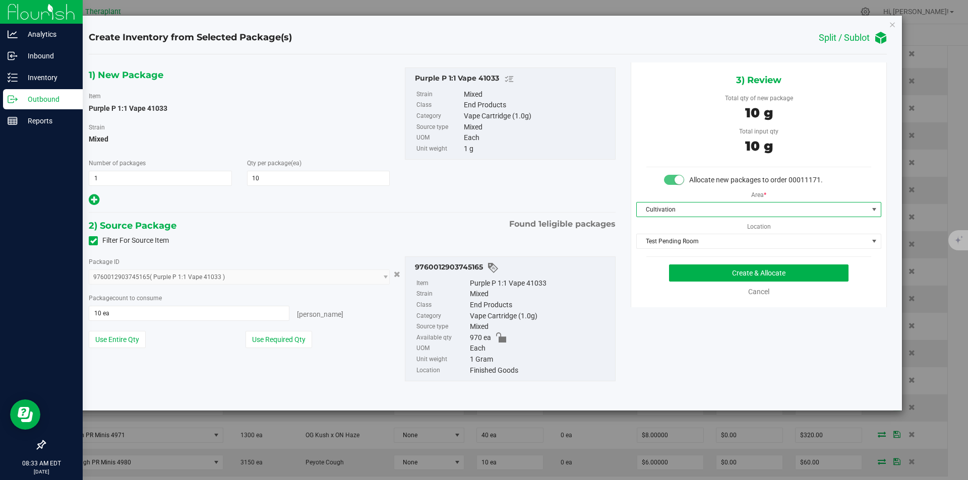
click at [671, 212] on span "Cultivation" at bounding box center [752, 210] width 231 height 14
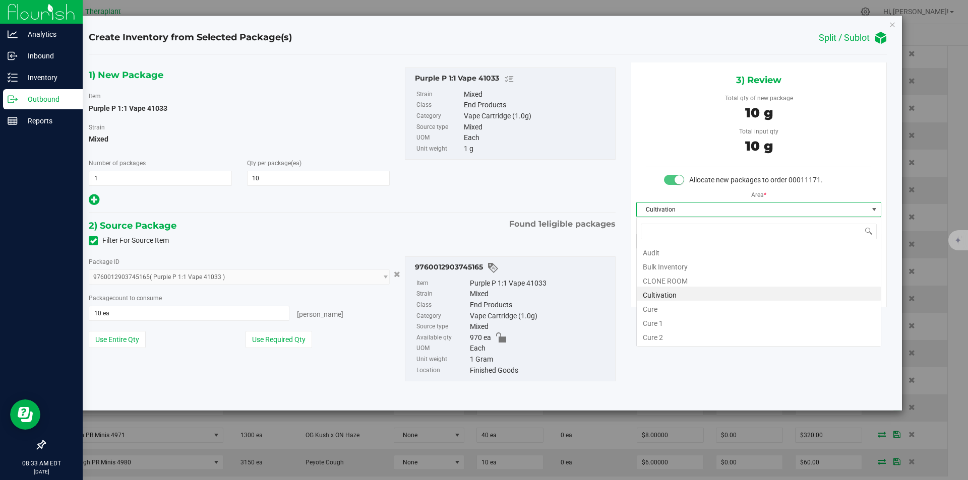
type input "v"
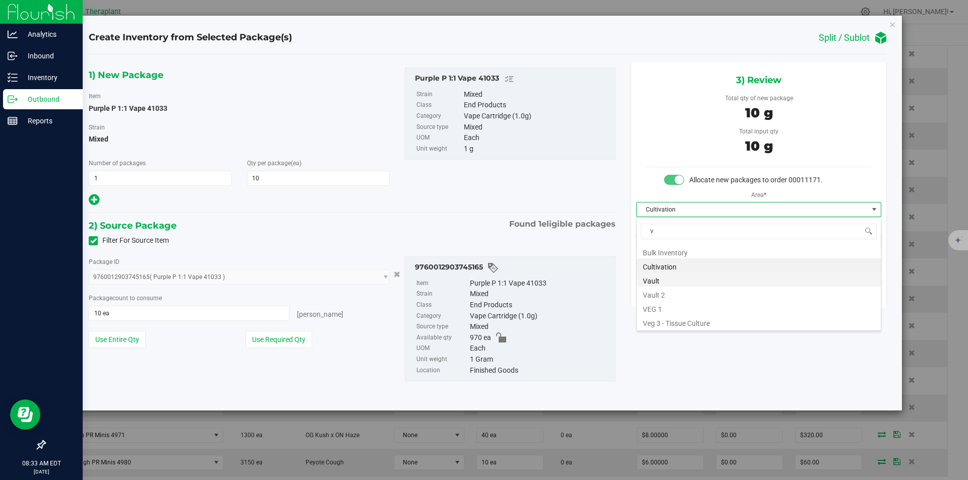
click at [659, 284] on li "Vault" at bounding box center [759, 280] width 244 height 14
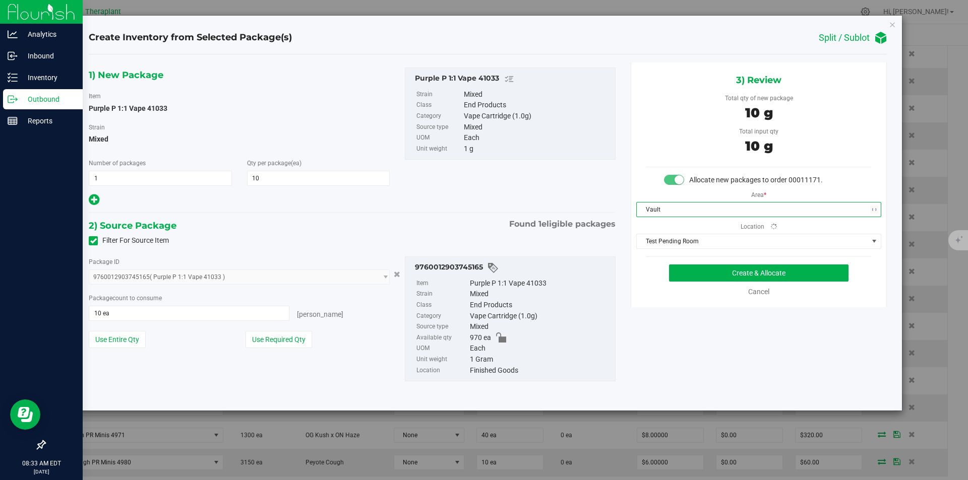
click at [669, 246] on span "Test Pending Room" at bounding box center [752, 241] width 231 height 14
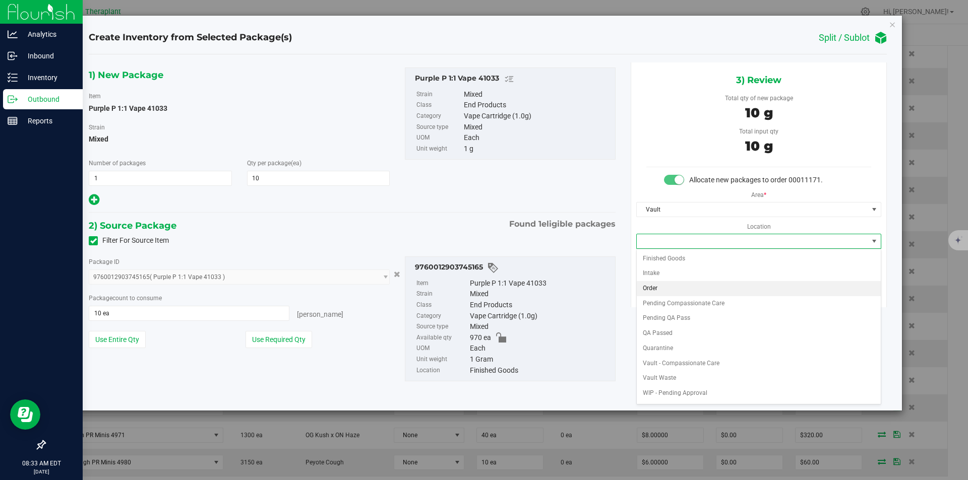
click at [665, 290] on li "Order" at bounding box center [759, 288] width 244 height 15
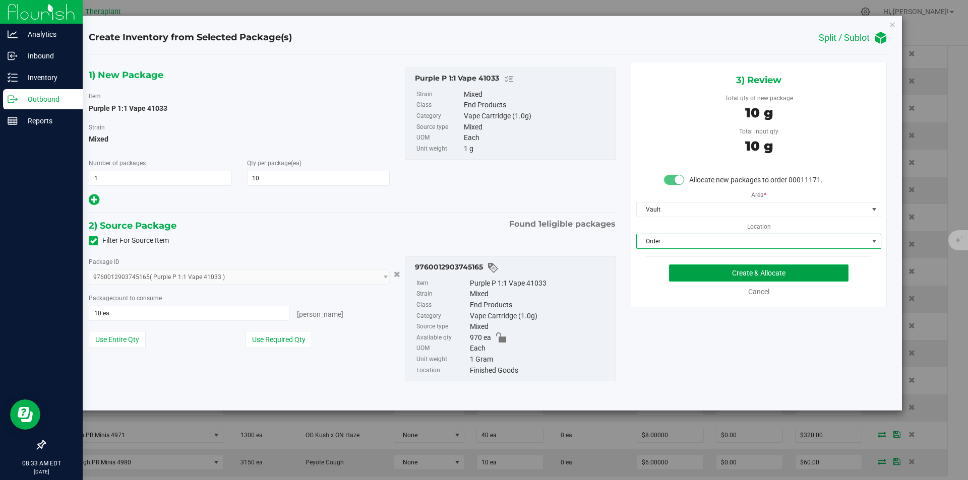
click at [683, 277] on button "Create & Allocate" at bounding box center [758, 273] width 179 height 17
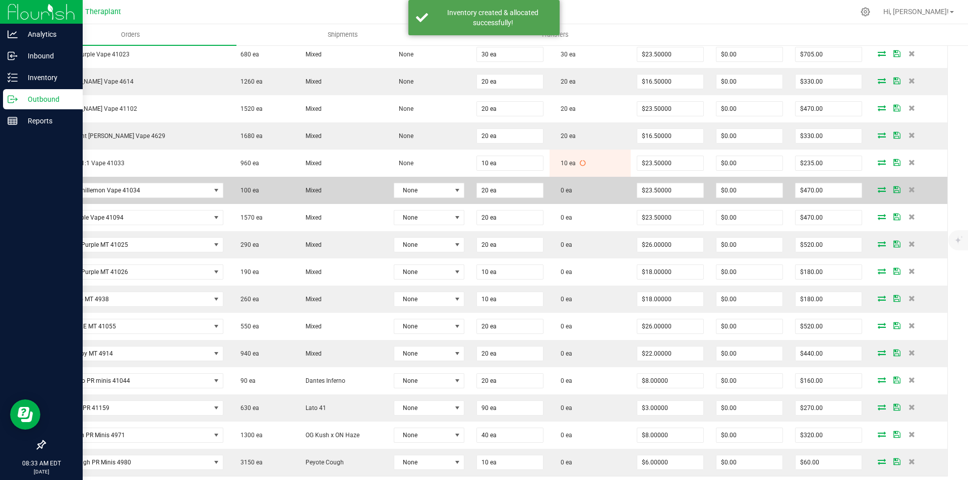
click at [874, 190] on span at bounding box center [881, 190] width 15 height 6
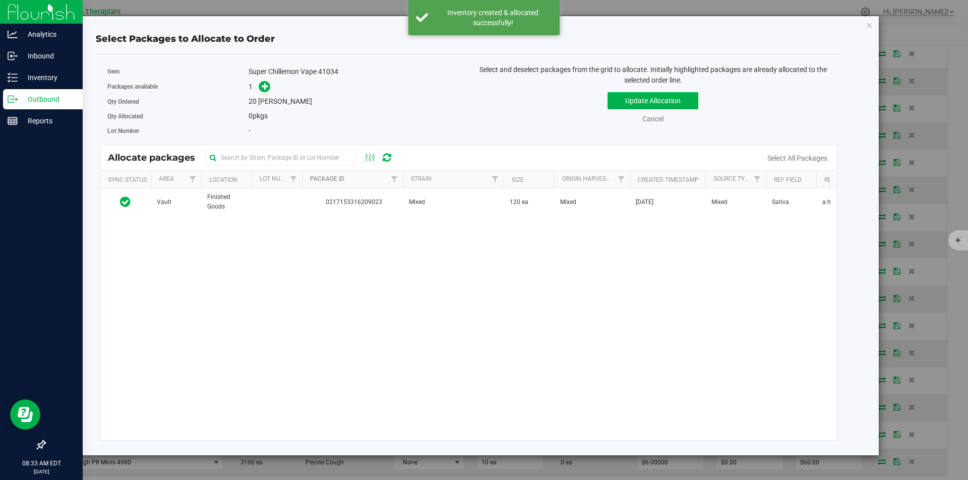
click at [315, 182] on link "Package Id" at bounding box center [327, 178] width 34 height 7
click at [313, 175] on th "Package Id" at bounding box center [352, 180] width 101 height 18
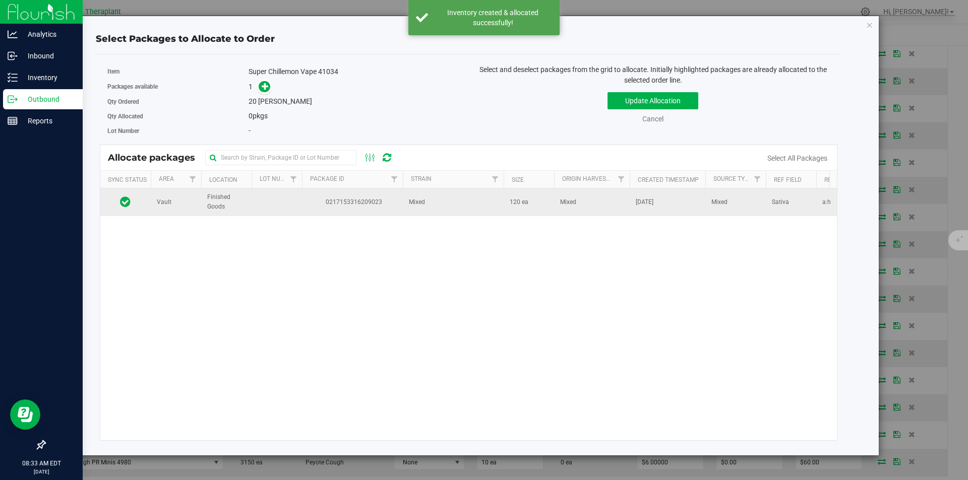
click at [311, 204] on span "0217153316209023" at bounding box center [352, 203] width 89 height 10
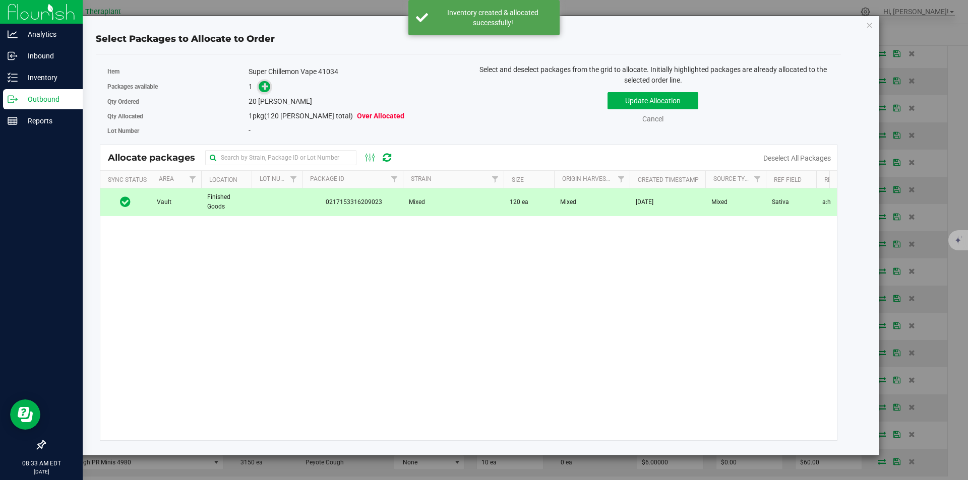
click at [269, 88] on icon at bounding box center [265, 86] width 7 height 7
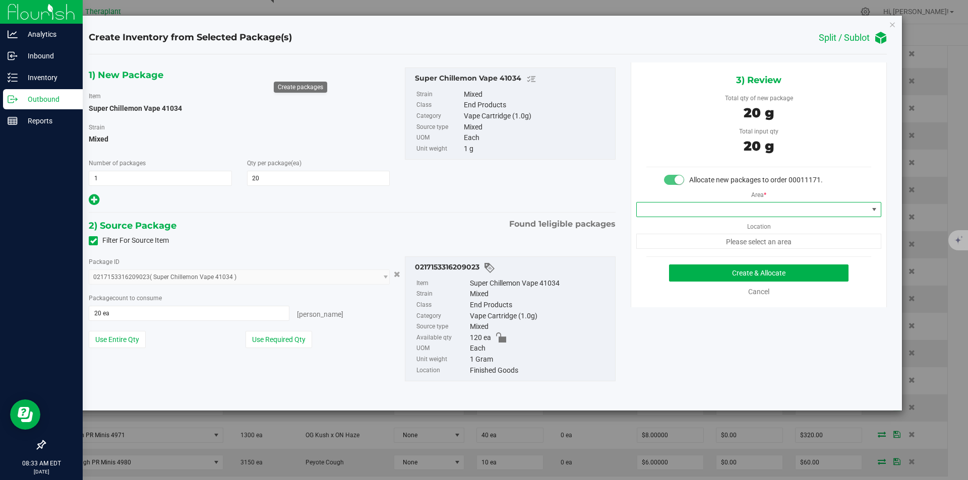
drag, startPoint x: 658, startPoint y: 207, endPoint x: 662, endPoint y: 191, distance: 17.2
click at [658, 208] on span at bounding box center [752, 210] width 231 height 14
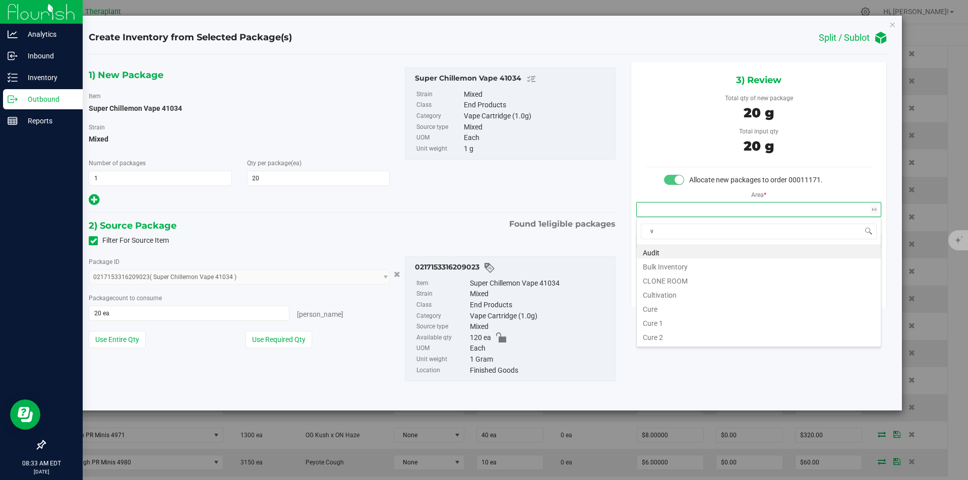
scroll to position [15, 244]
click at [656, 280] on li "Vault" at bounding box center [759, 280] width 244 height 14
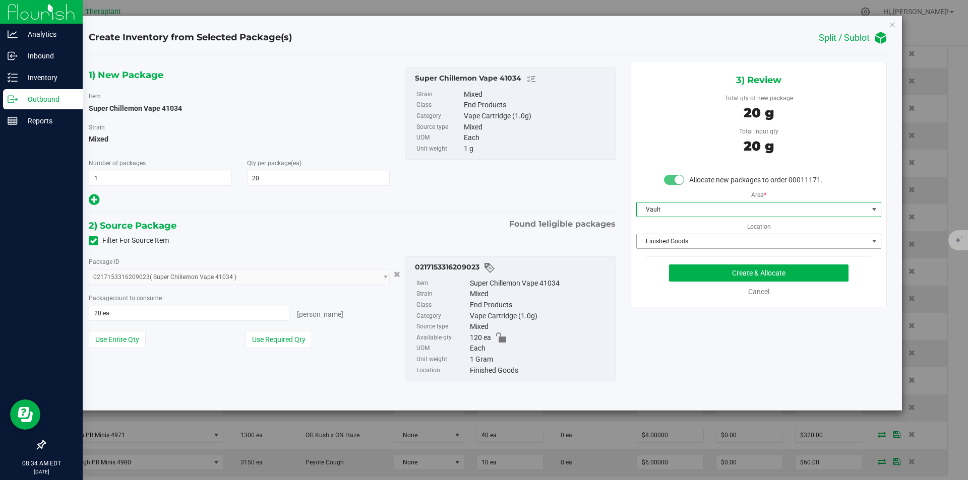
click at [665, 244] on span "Finished Goods" at bounding box center [752, 241] width 231 height 14
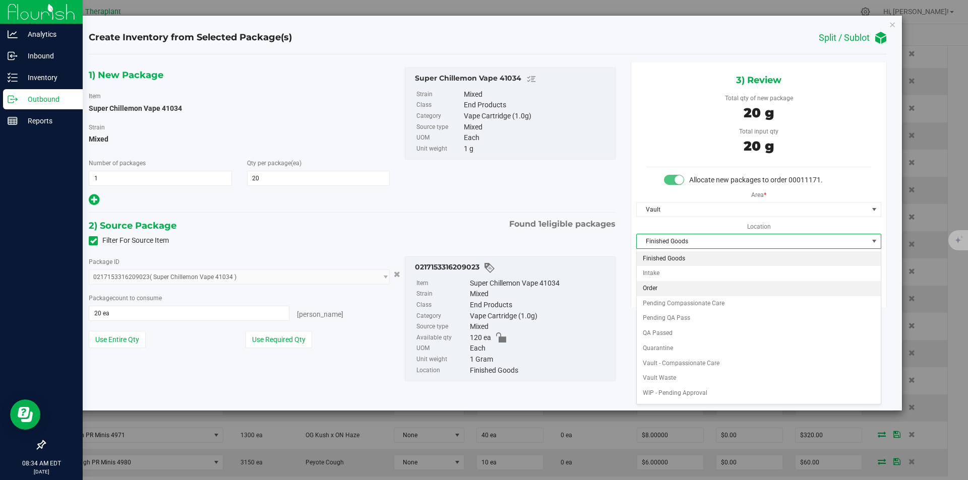
click at [663, 296] on \}\}_listbox "Finished Goods Intake Order Pending Compassionate Care Pending QA Pass QA Passe…" at bounding box center [759, 334] width 244 height 165
click at [677, 269] on li "Intake" at bounding box center [759, 273] width 244 height 15
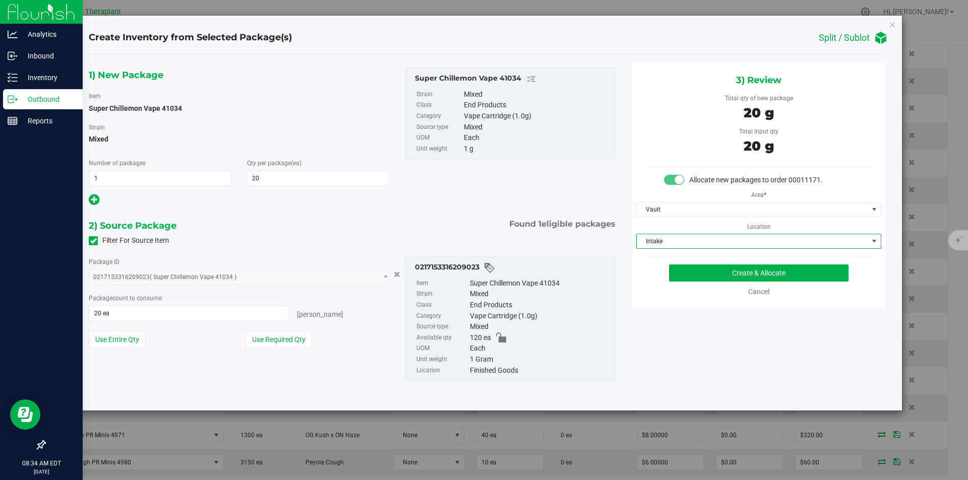
click at [672, 243] on span "Intake" at bounding box center [752, 241] width 231 height 14
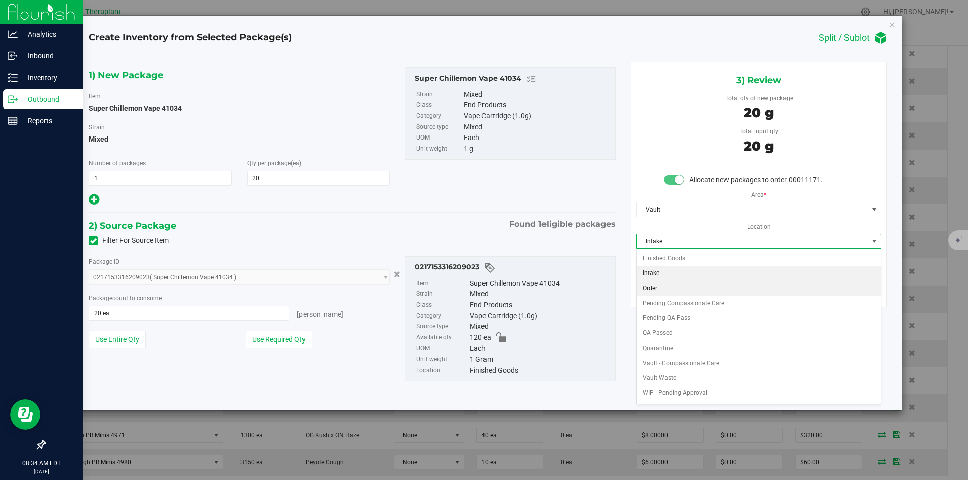
click at [660, 292] on li "Order" at bounding box center [759, 288] width 244 height 15
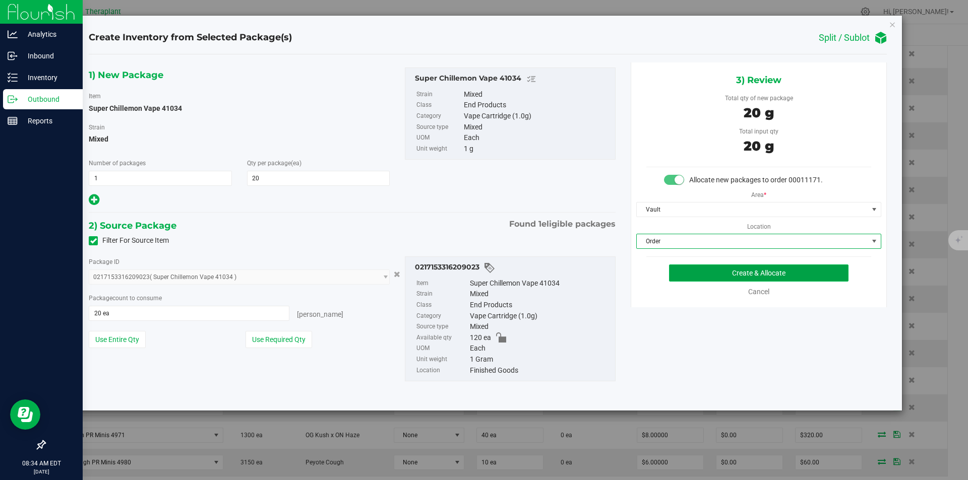
click at [687, 273] on button "Create & Allocate" at bounding box center [758, 273] width 179 height 17
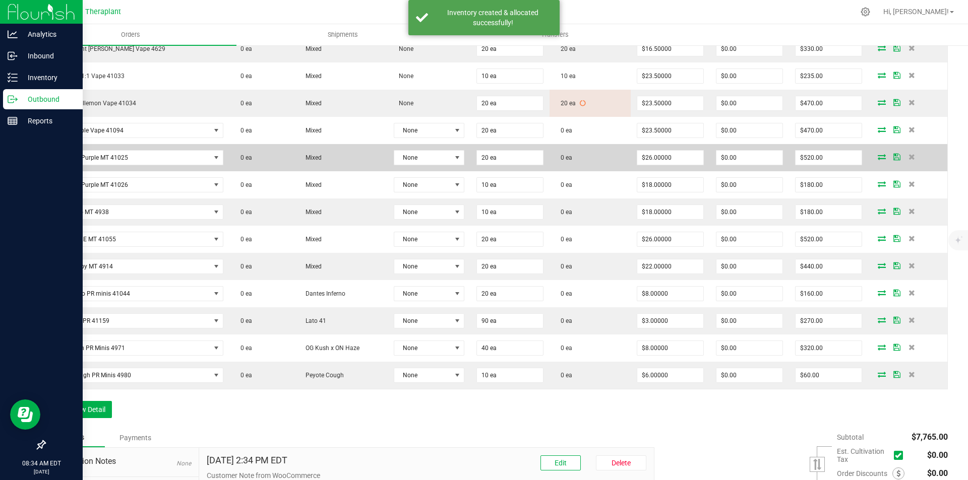
scroll to position [504, 0]
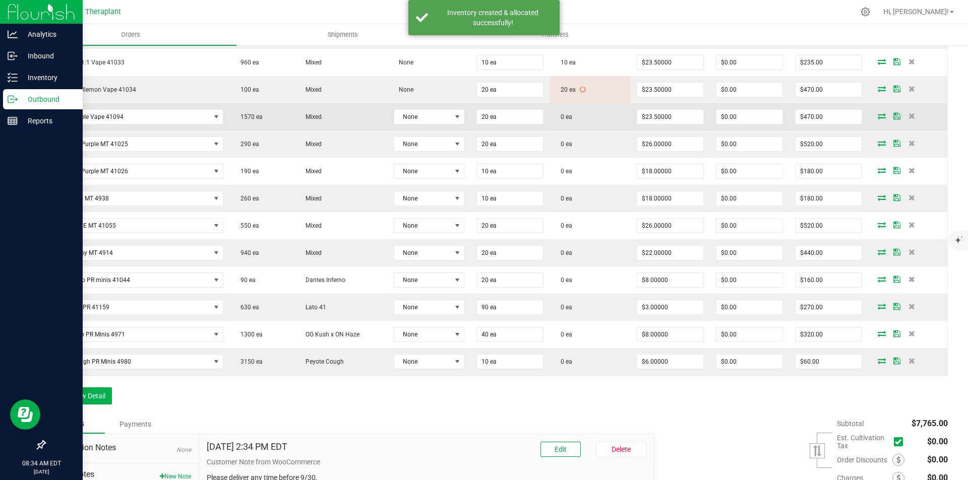
click at [874, 116] on span at bounding box center [881, 116] width 15 height 6
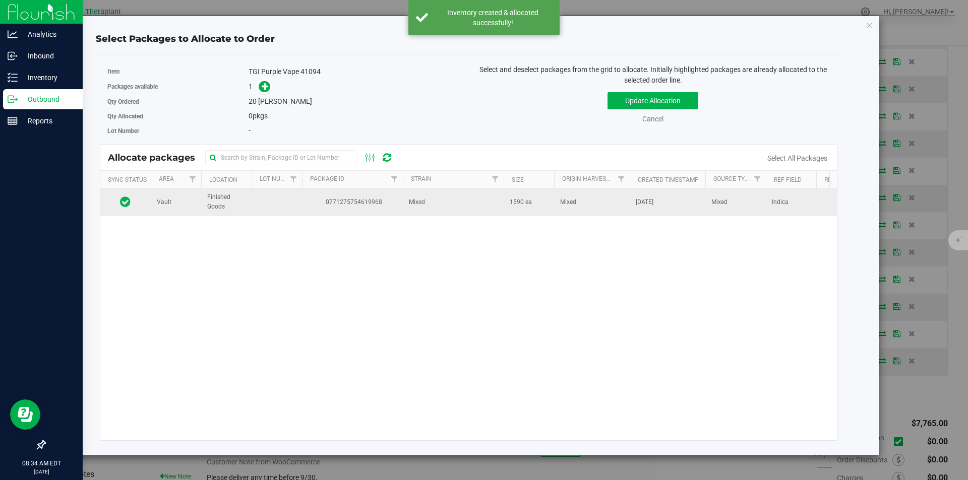
click at [346, 199] on span "0771275754619968" at bounding box center [352, 203] width 89 height 10
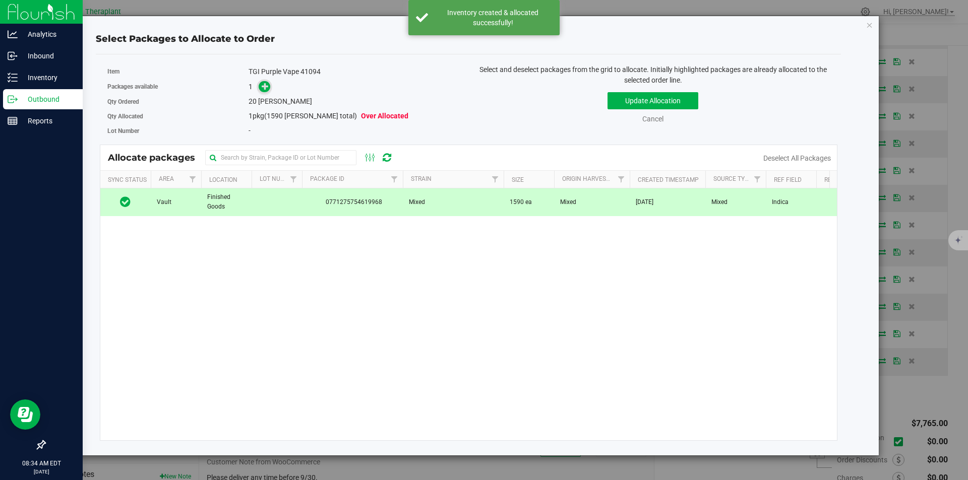
drag, startPoint x: 273, startPoint y: 89, endPoint x: 268, endPoint y: 87, distance: 5.4
click at [269, 87] on div "1" at bounding box center [355, 87] width 212 height 12
click at [268, 87] on icon at bounding box center [265, 86] width 7 height 7
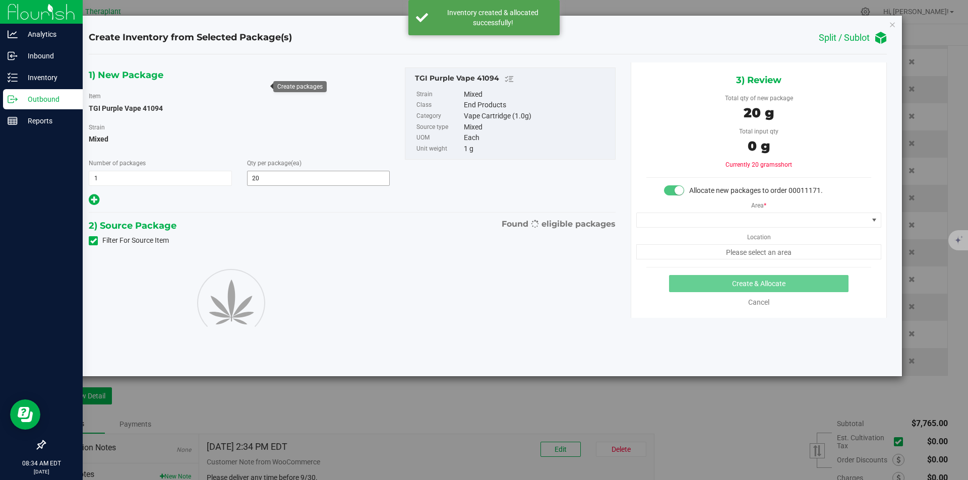
type input "20"
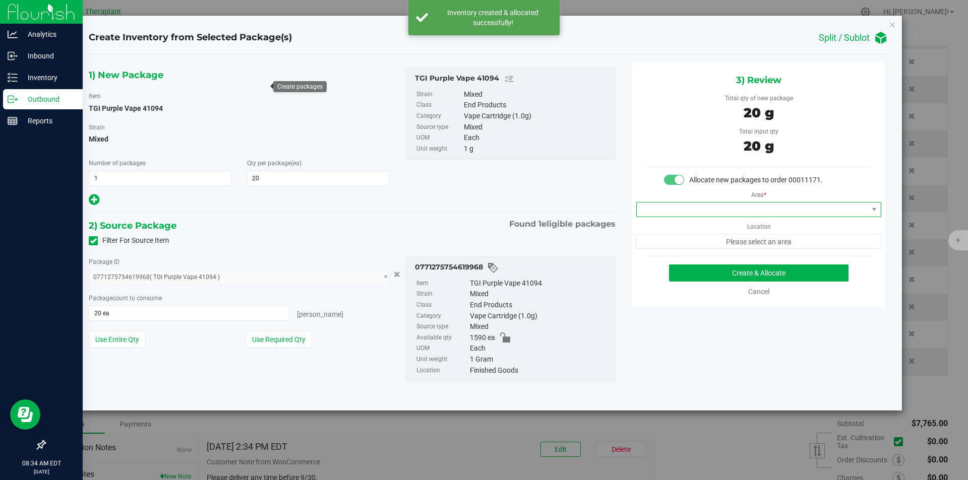
click at [689, 213] on span at bounding box center [752, 210] width 231 height 14
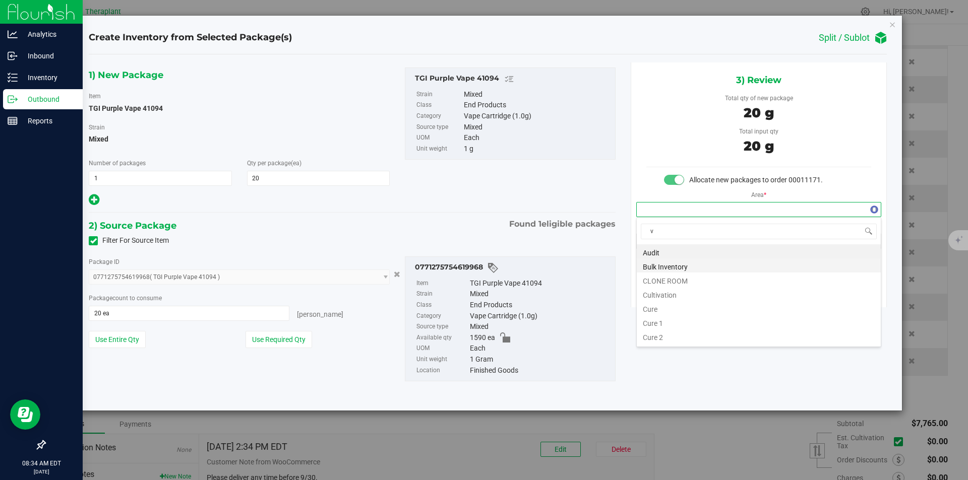
scroll to position [15, 244]
click at [666, 278] on li "Vault" at bounding box center [759, 280] width 244 height 14
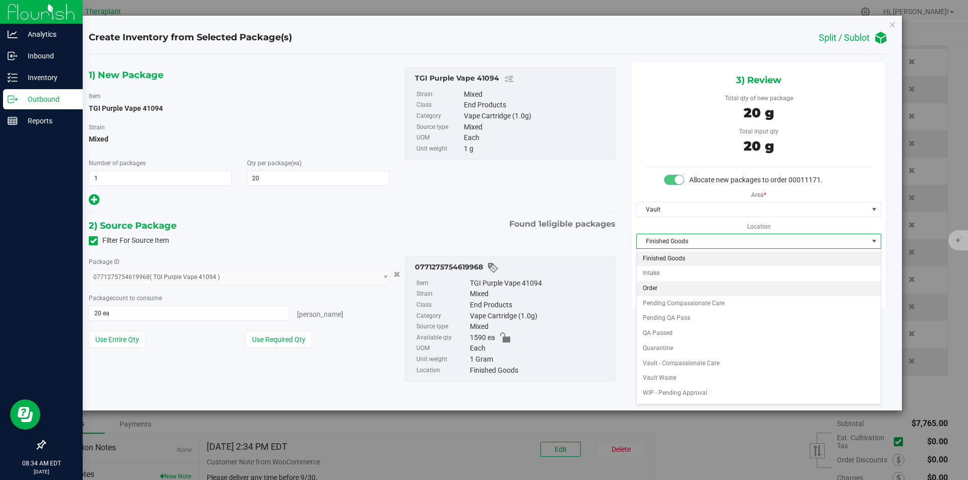
click at [665, 290] on li "Order" at bounding box center [759, 288] width 244 height 15
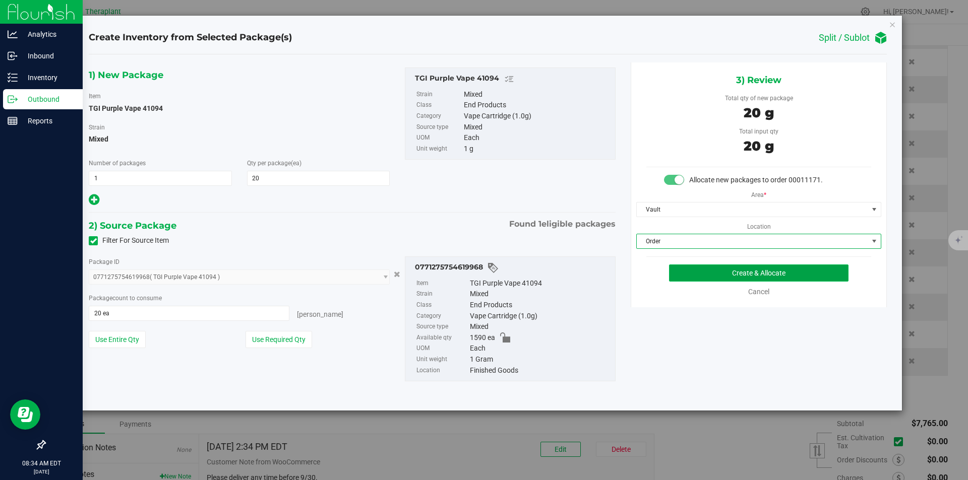
click at [687, 269] on button "Create & Allocate" at bounding box center [758, 273] width 179 height 17
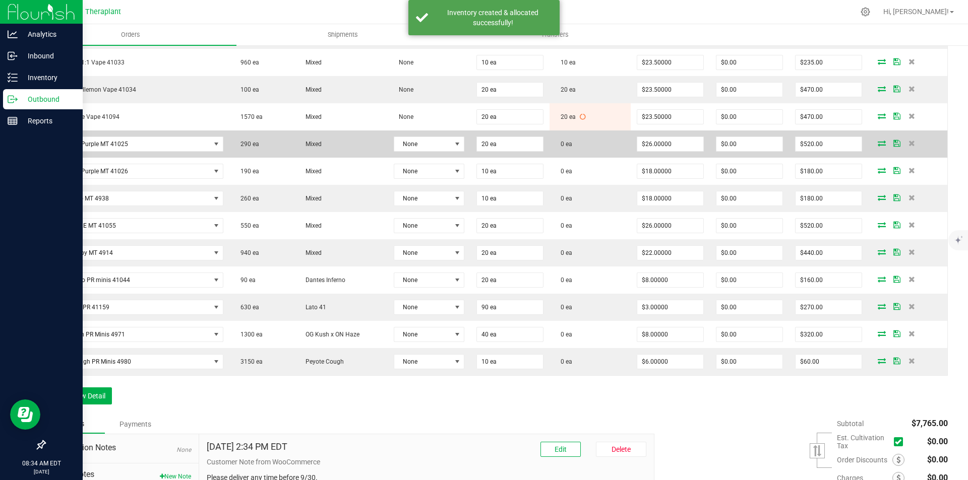
click at [878, 144] on icon at bounding box center [882, 143] width 8 height 6
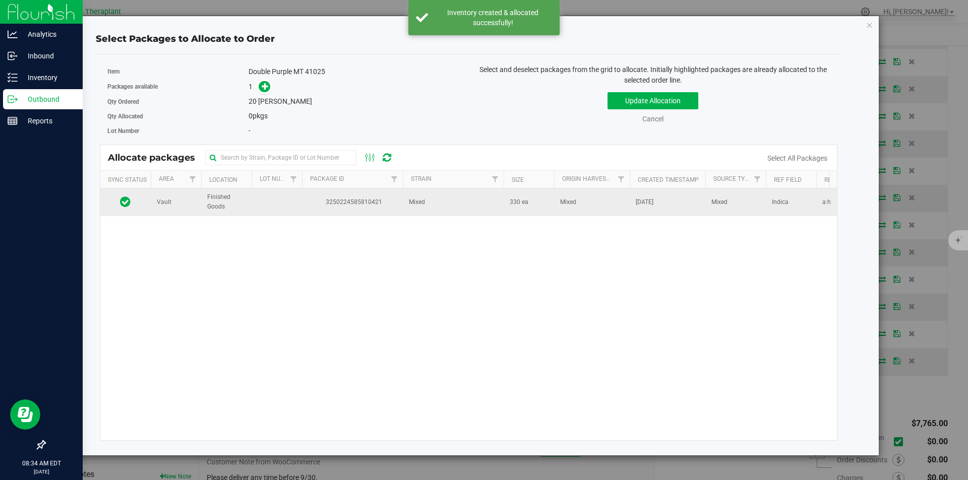
click at [347, 209] on td "3250224585810421" at bounding box center [352, 202] width 101 height 27
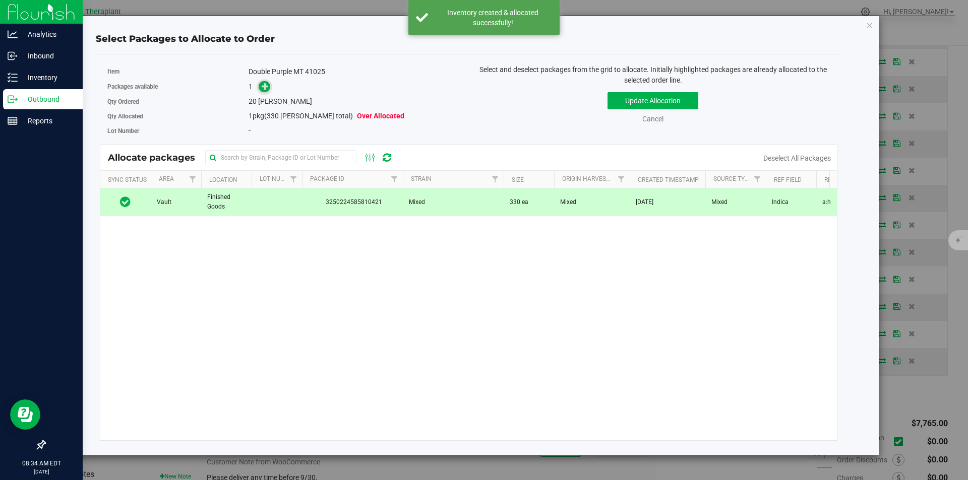
click at [269, 91] on span at bounding box center [265, 87] width 12 height 12
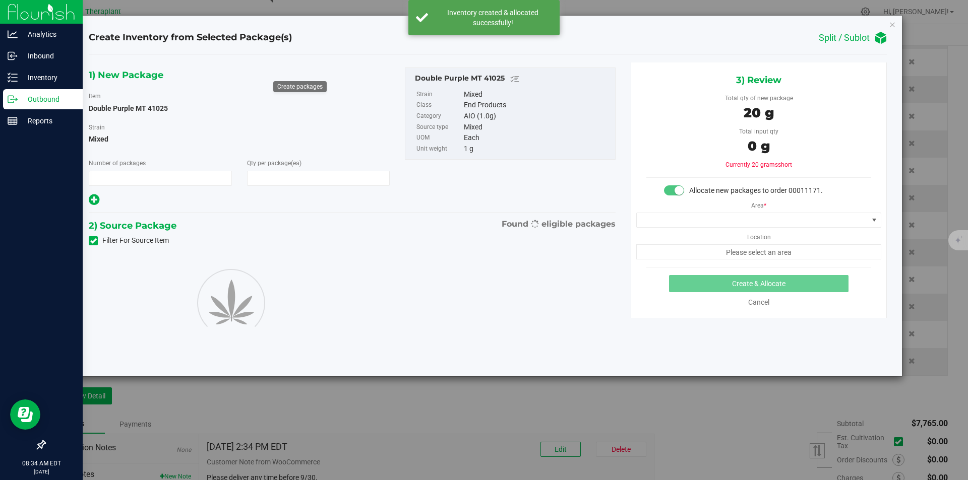
type input "1"
type input "20"
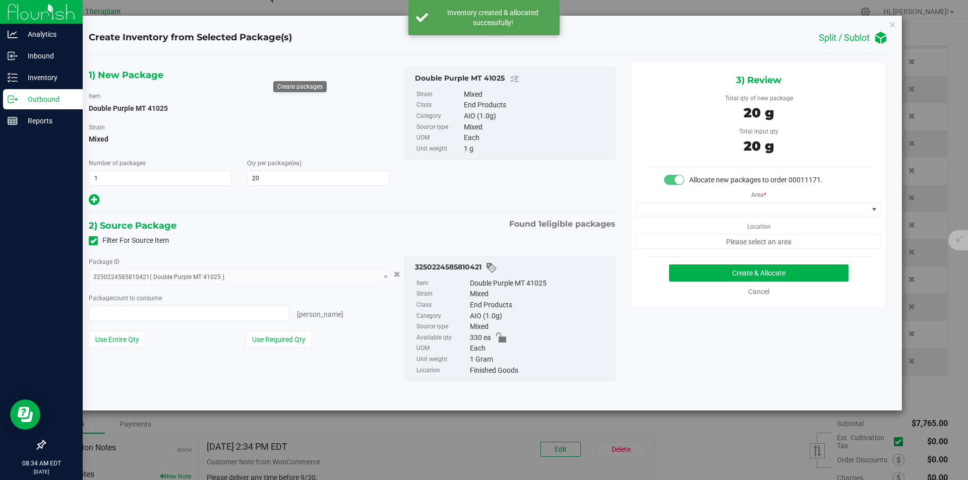
type input "20 ea"
click at [695, 208] on span at bounding box center [752, 210] width 231 height 14
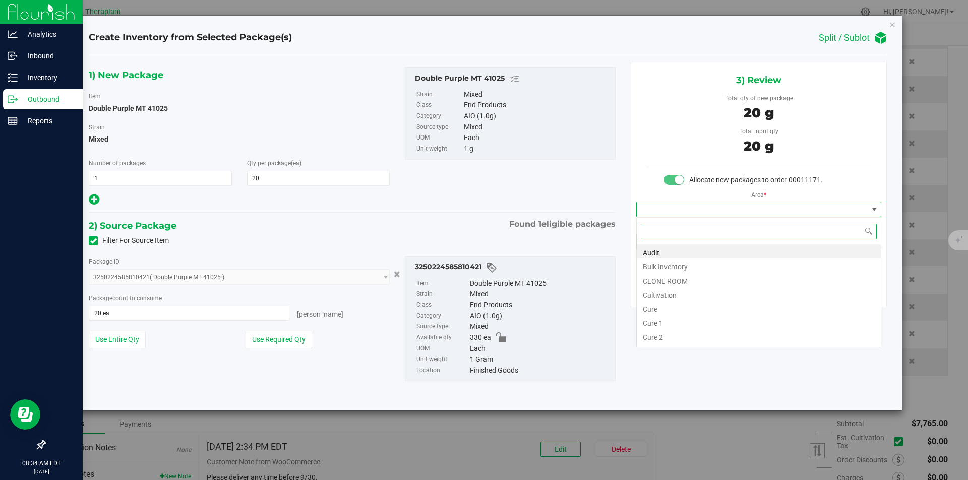
type input "v"
click at [655, 278] on li "Vault" at bounding box center [759, 280] width 244 height 14
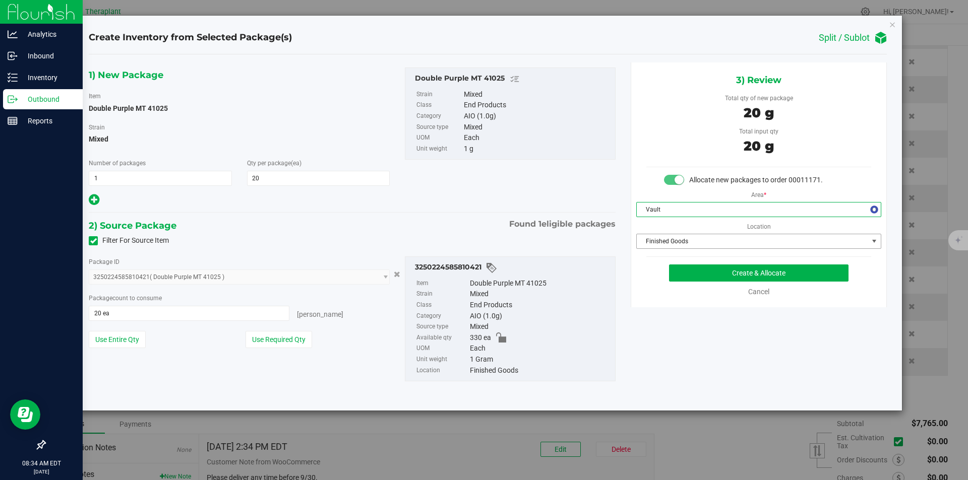
click at [666, 241] on span "Finished Goods" at bounding box center [752, 241] width 231 height 14
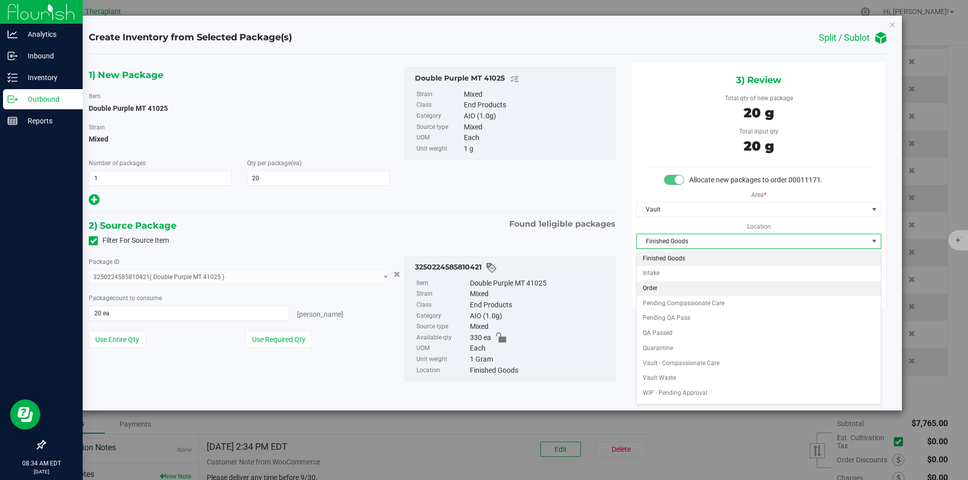
click at [660, 288] on li "Order" at bounding box center [759, 288] width 244 height 15
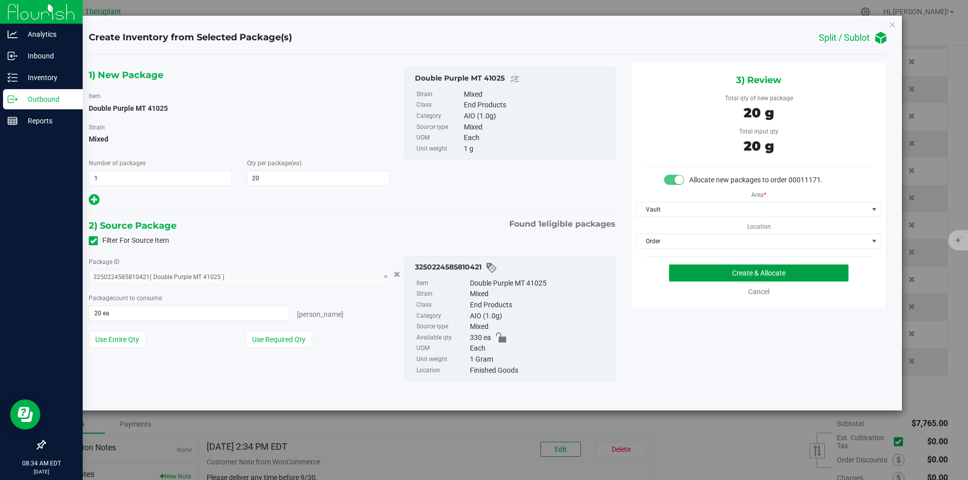
click at [683, 275] on button "Create & Allocate" at bounding box center [758, 273] width 179 height 17
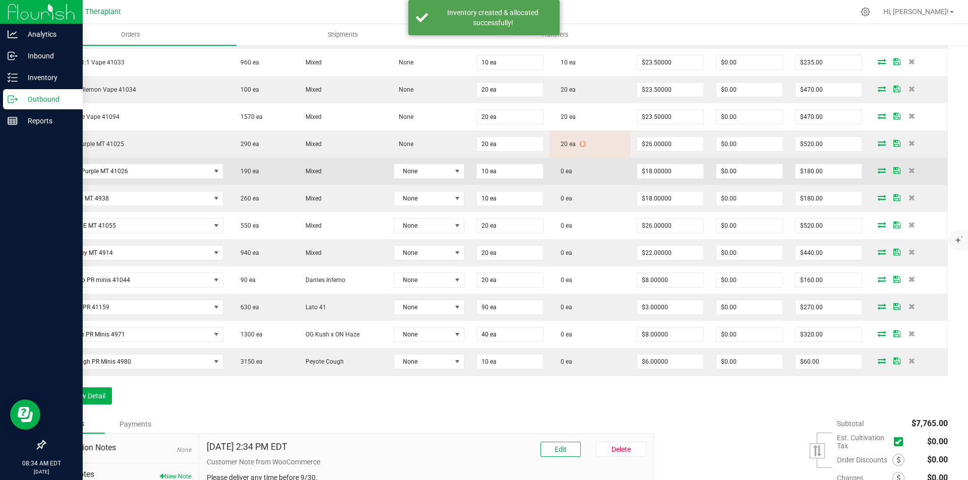
click at [878, 170] on icon at bounding box center [882, 170] width 8 height 6
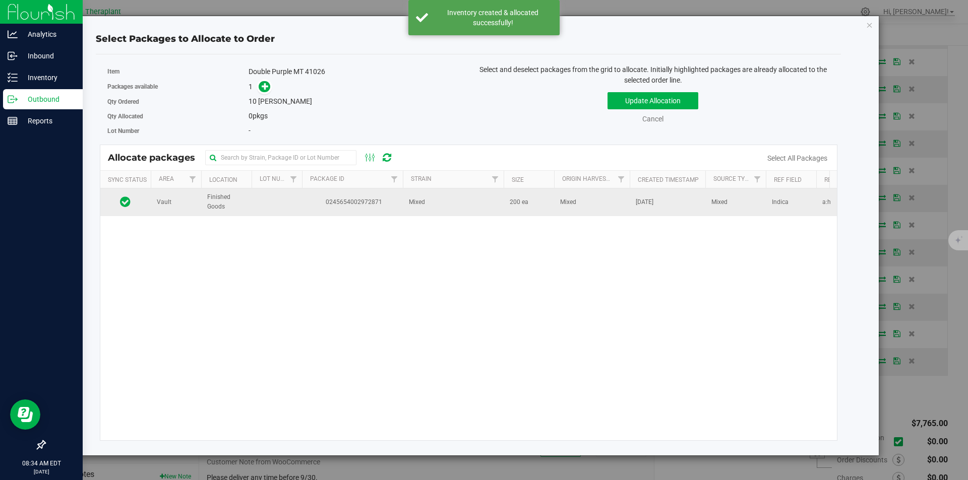
click at [310, 200] on span "0245654002972871" at bounding box center [352, 203] width 89 height 10
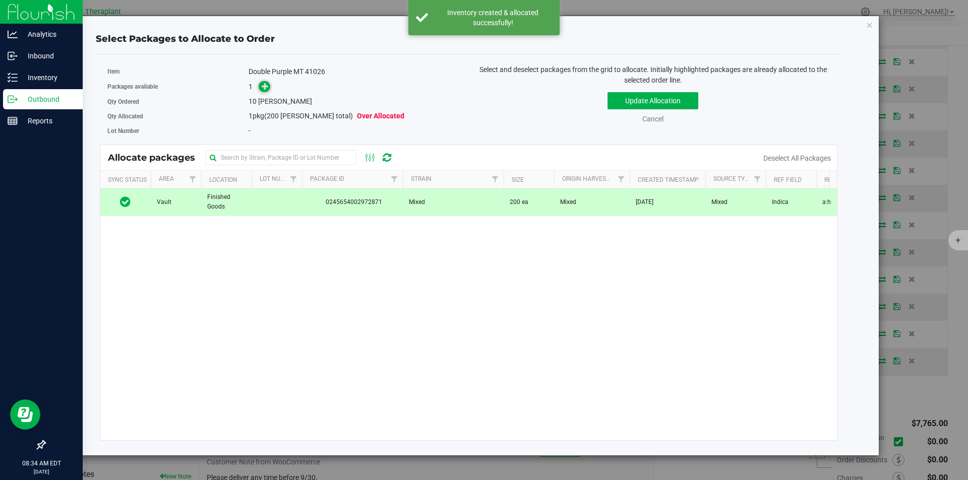
click at [266, 89] on icon at bounding box center [265, 86] width 7 height 7
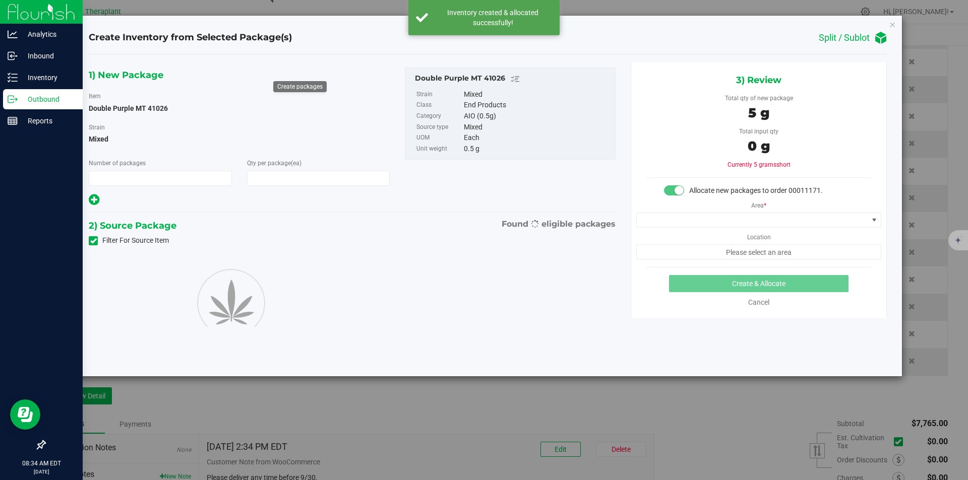
type input "1"
type input "10"
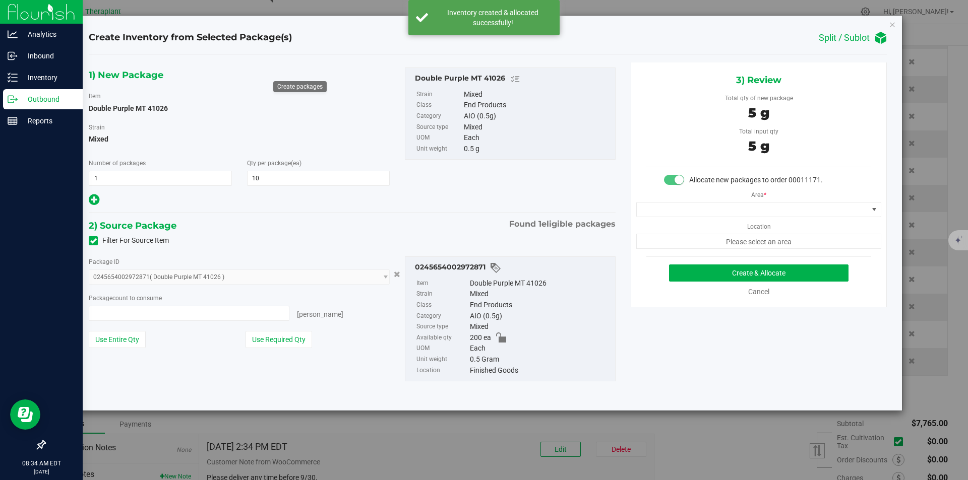
type input "10 ea"
click at [670, 211] on span at bounding box center [752, 210] width 231 height 14
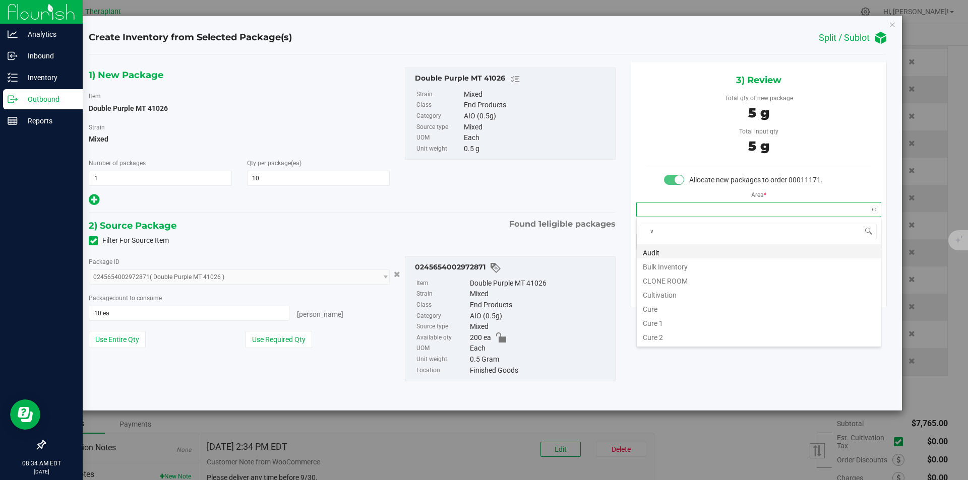
scroll to position [15, 244]
click at [659, 282] on li "Vault" at bounding box center [759, 280] width 244 height 14
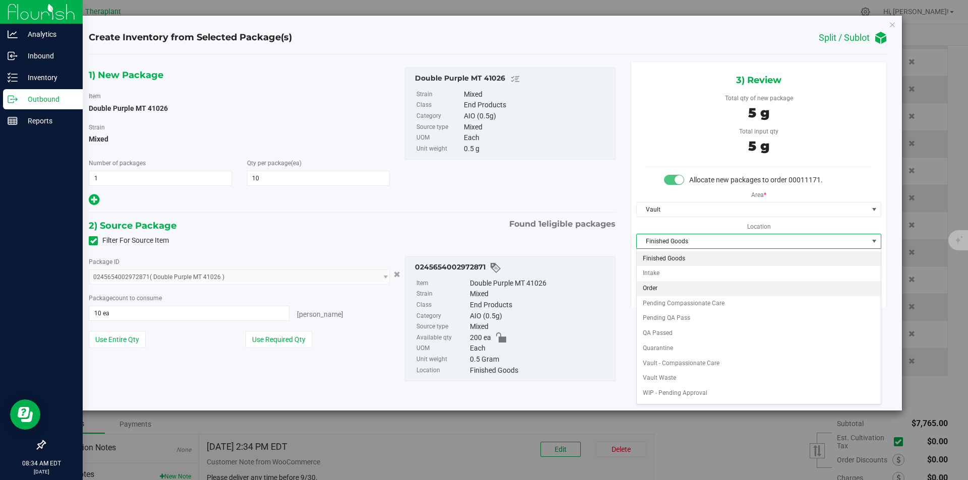
click at [662, 287] on li "Order" at bounding box center [759, 288] width 244 height 15
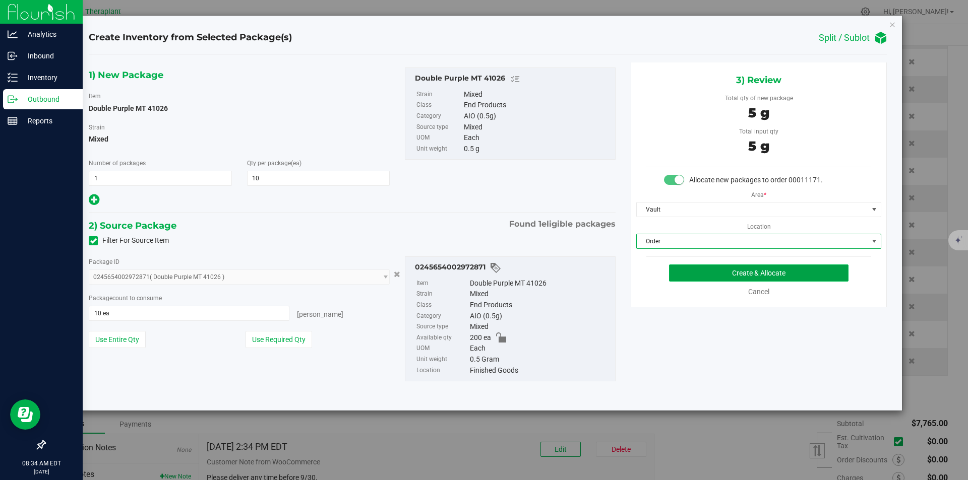
click at [680, 273] on button "Create & Allocate" at bounding box center [758, 273] width 179 height 17
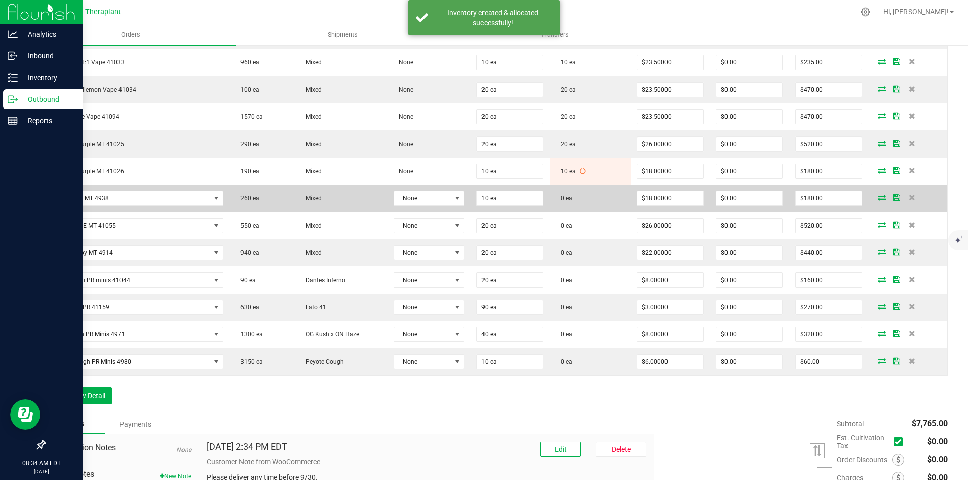
click at [878, 198] on icon at bounding box center [882, 198] width 8 height 6
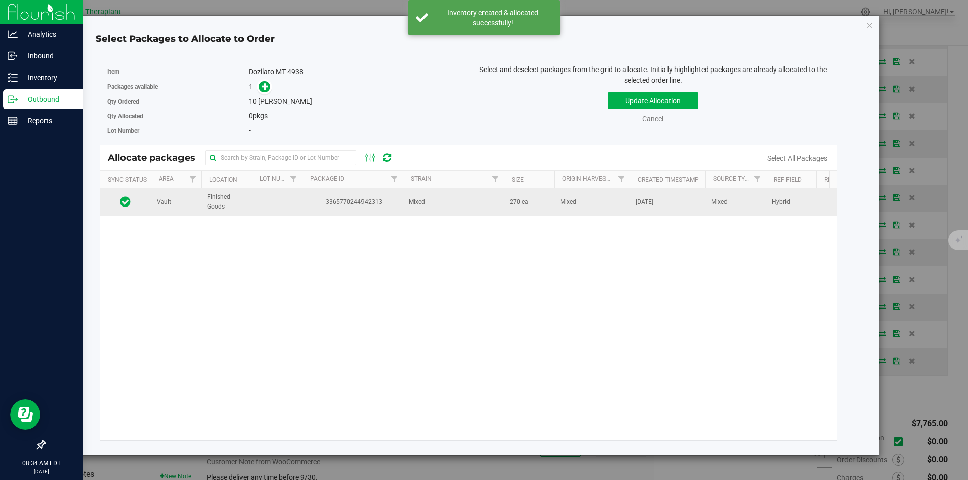
click at [294, 206] on td at bounding box center [277, 202] width 50 height 27
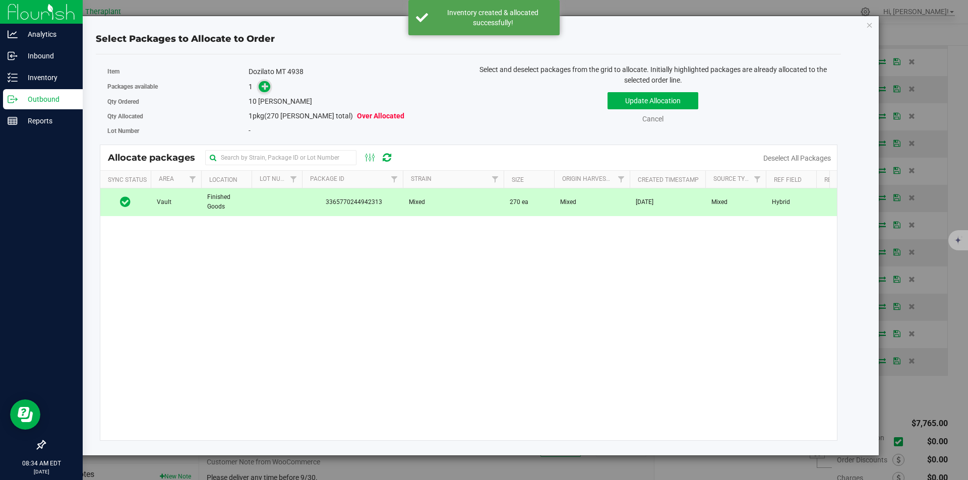
click at [265, 84] on icon at bounding box center [265, 86] width 7 height 7
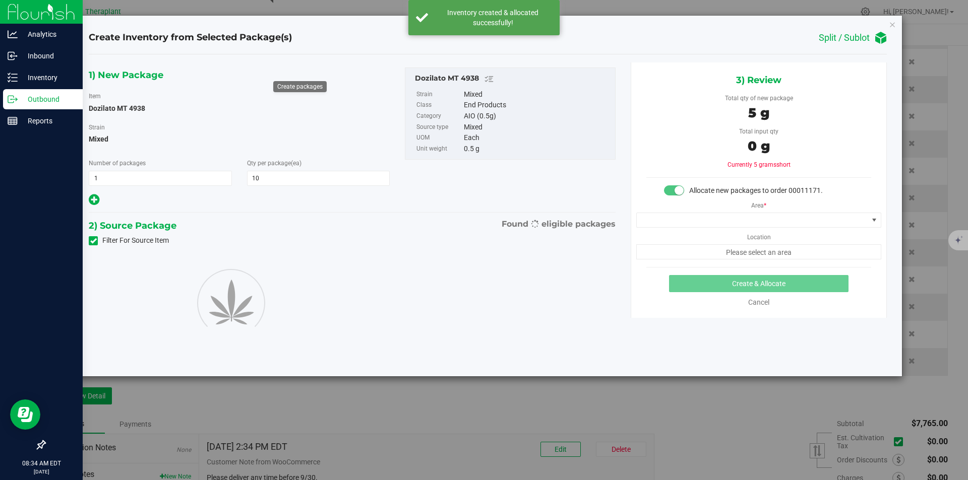
type input "10"
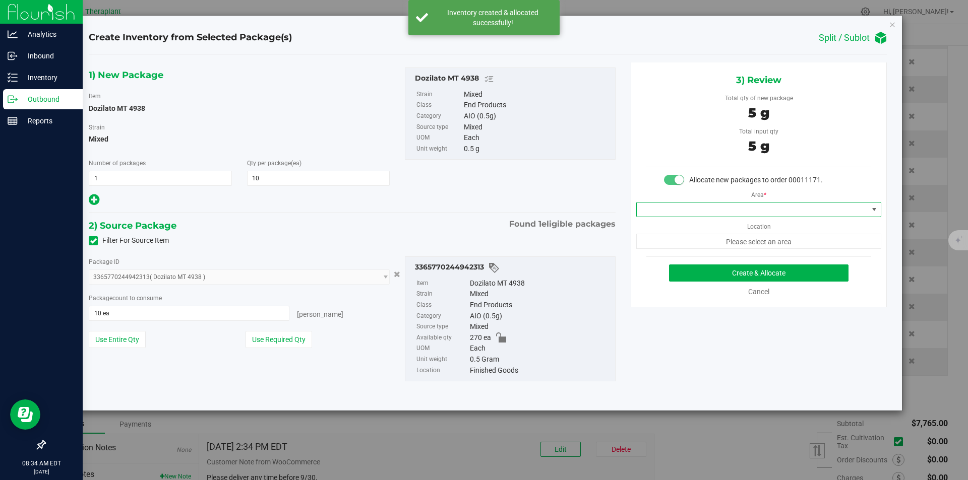
click at [654, 207] on span at bounding box center [752, 210] width 231 height 14
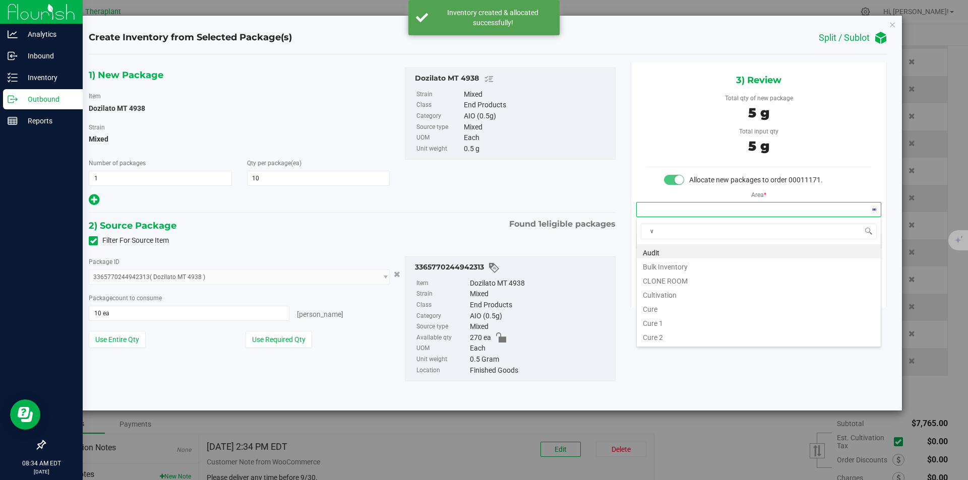
scroll to position [15, 244]
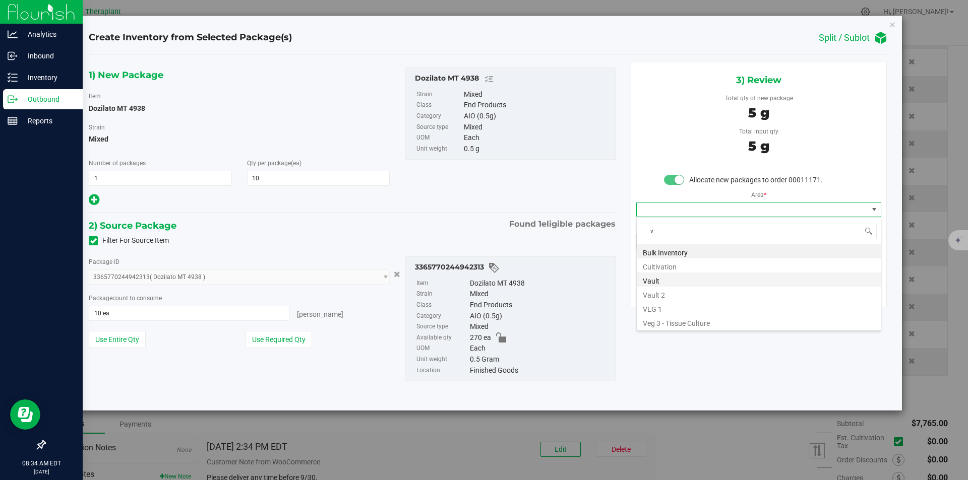
click at [667, 281] on li "Vault" at bounding box center [759, 280] width 244 height 14
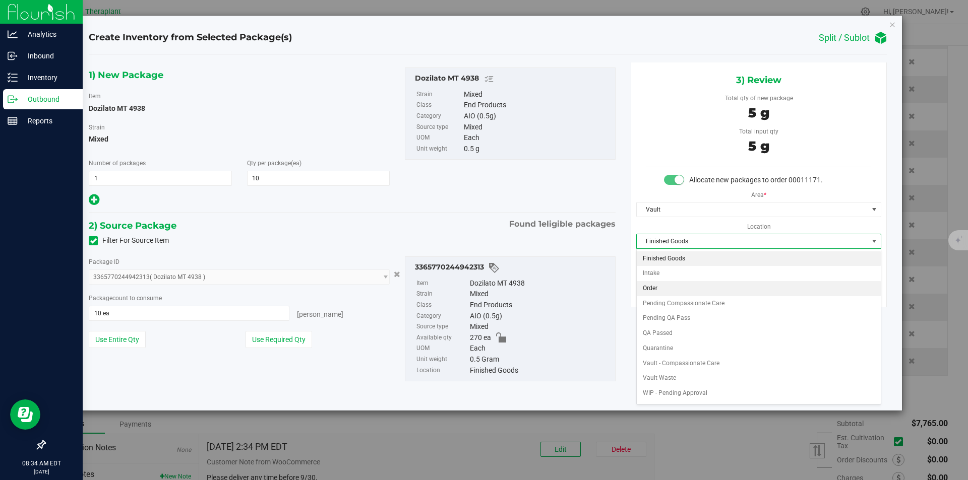
click at [661, 290] on li "Order" at bounding box center [759, 288] width 244 height 15
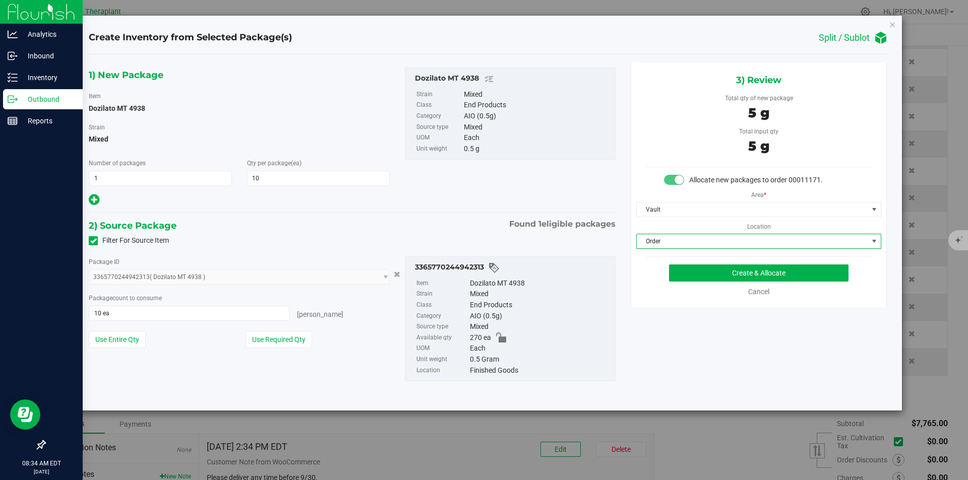
click at [679, 272] on body "Create Inventory from Selected Package(s) Split / Sublot 1) New Package Item Do…" at bounding box center [484, 240] width 968 height 480
click at [679, 272] on button "Create & Allocate" at bounding box center [758, 273] width 179 height 17
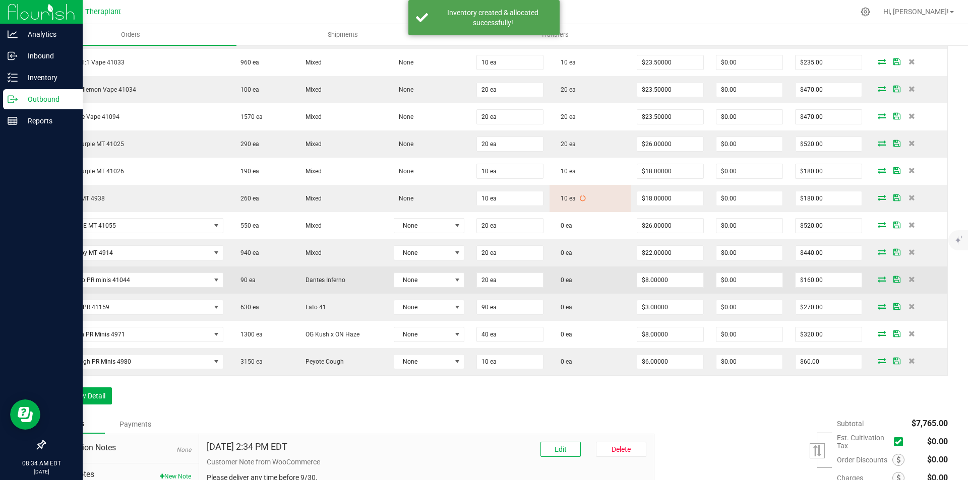
scroll to position [554, 0]
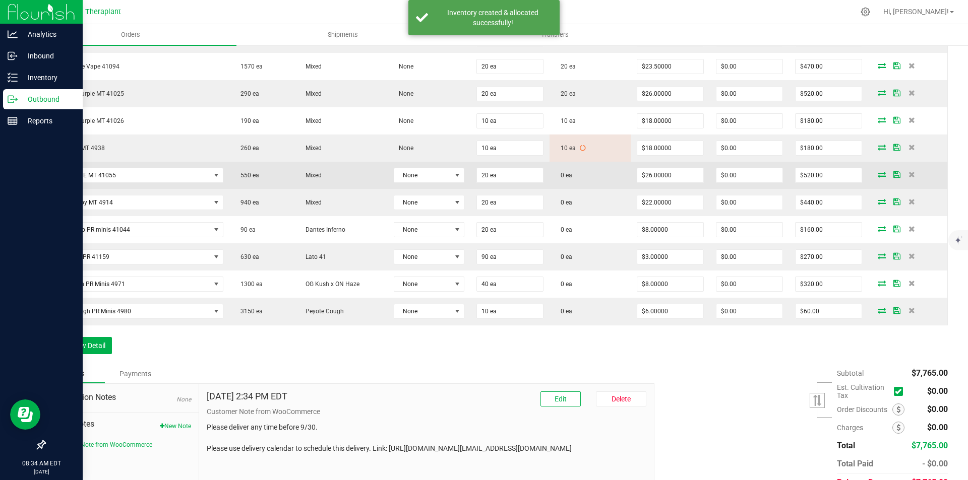
click at [878, 174] on icon at bounding box center [882, 174] width 8 height 6
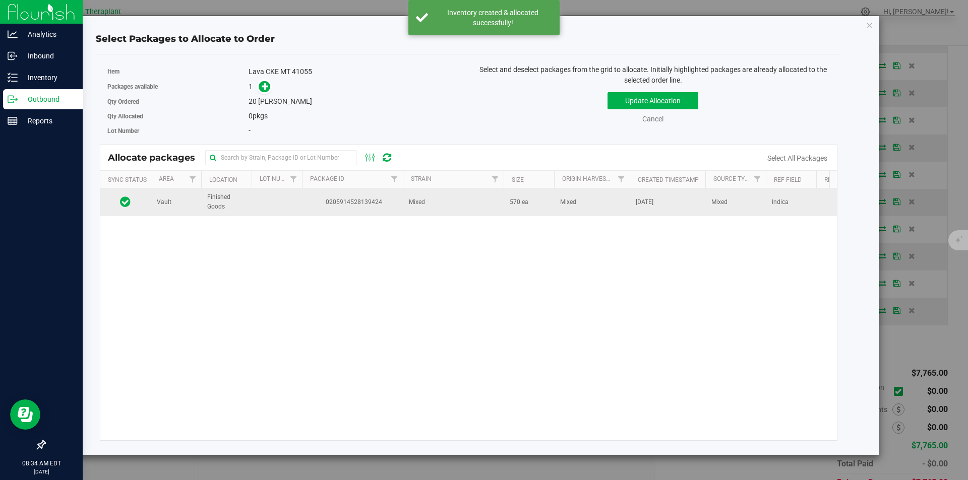
click at [269, 215] on td at bounding box center [277, 202] width 50 height 27
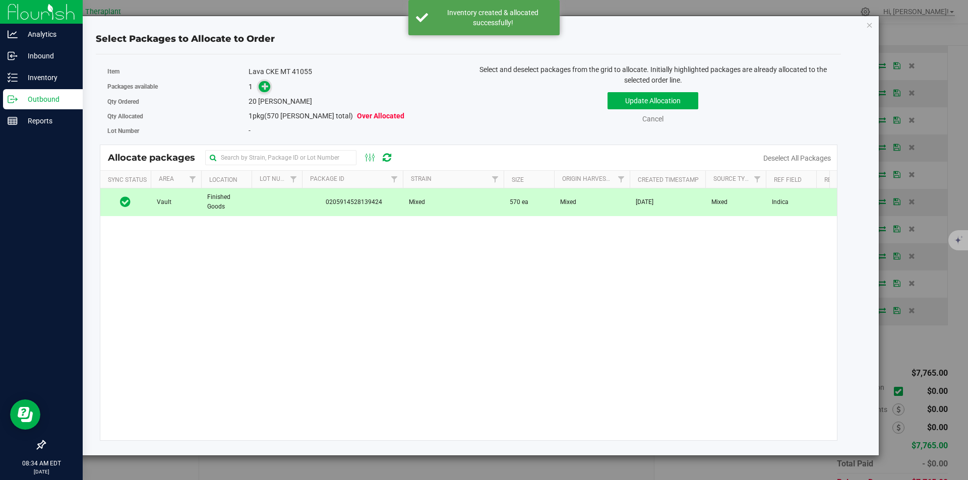
click at [266, 90] on icon at bounding box center [265, 86] width 7 height 7
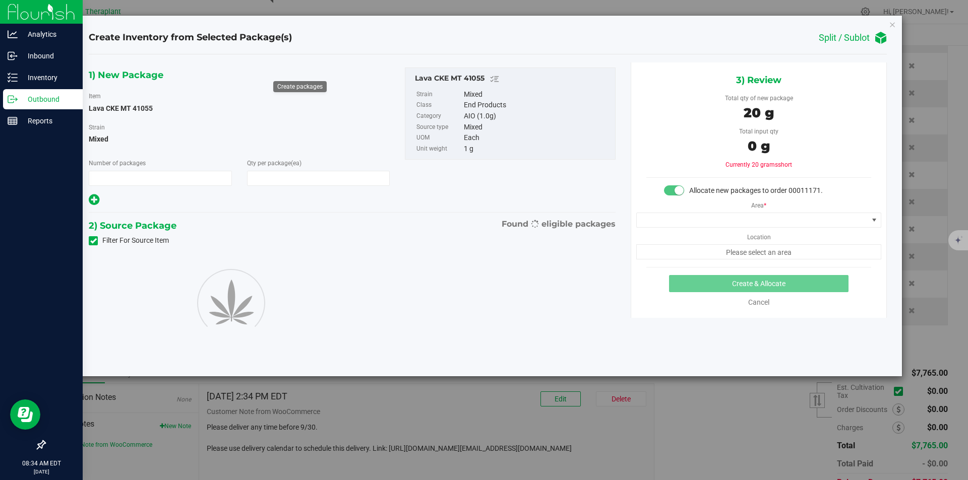
type input "1"
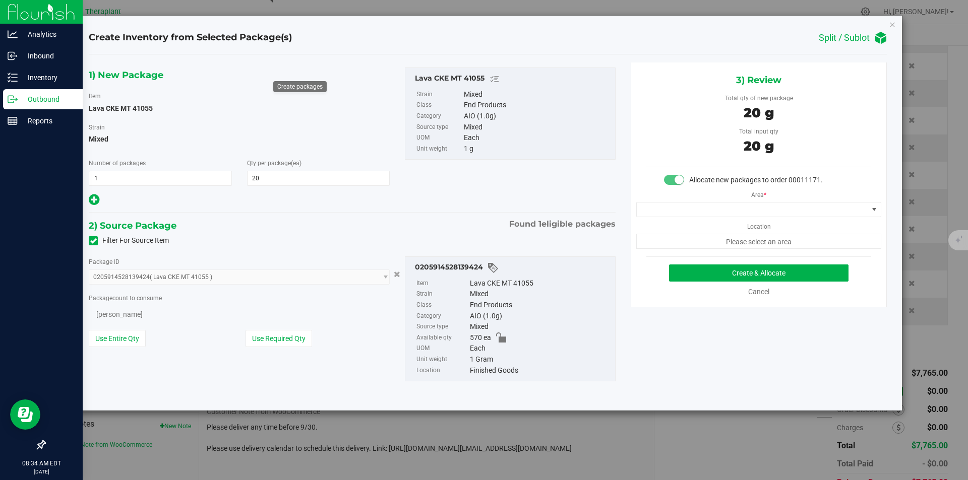
type input "20"
click at [696, 203] on span at bounding box center [752, 210] width 231 height 14
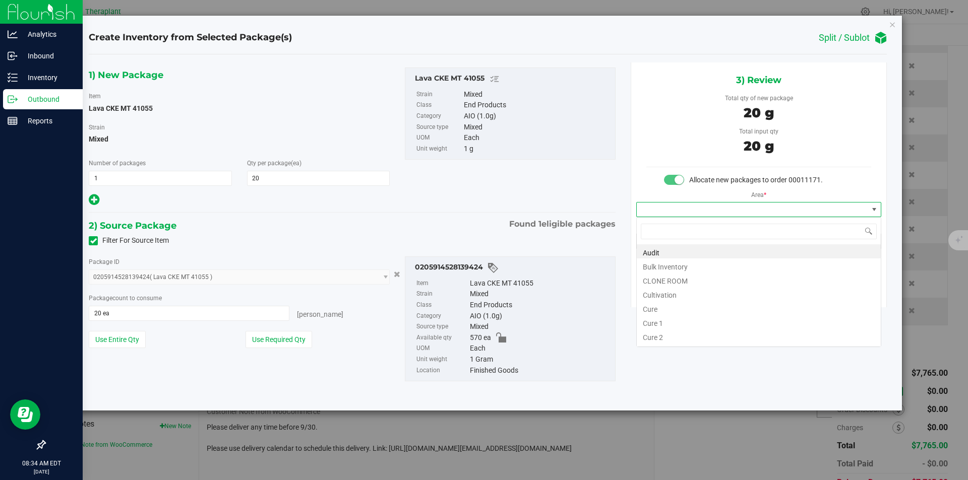
type input "v"
click at [660, 278] on li "Vault" at bounding box center [759, 280] width 244 height 14
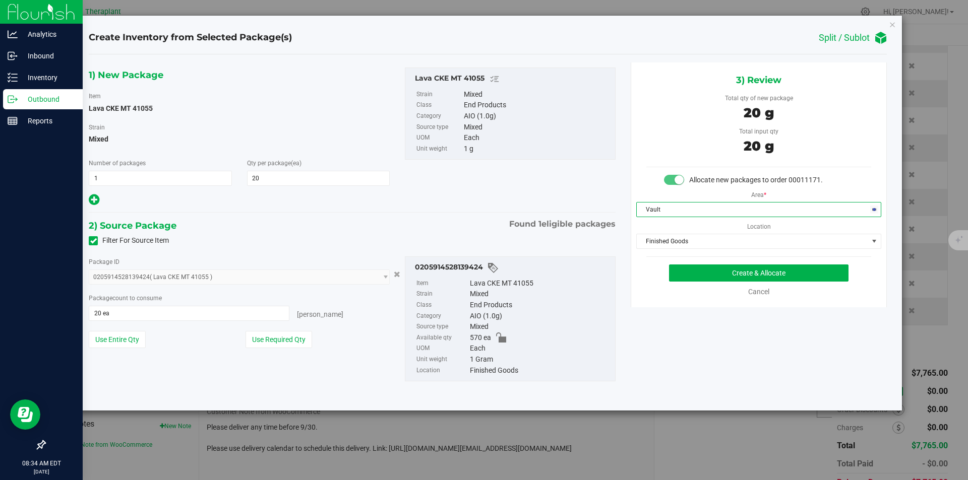
click at [672, 233] on div "Area * Vault Location Finished Goods Finished Goods Intake Order Pending Compas…" at bounding box center [758, 218] width 255 height 64
click at [666, 238] on span "Finished Goods" at bounding box center [752, 241] width 231 height 14
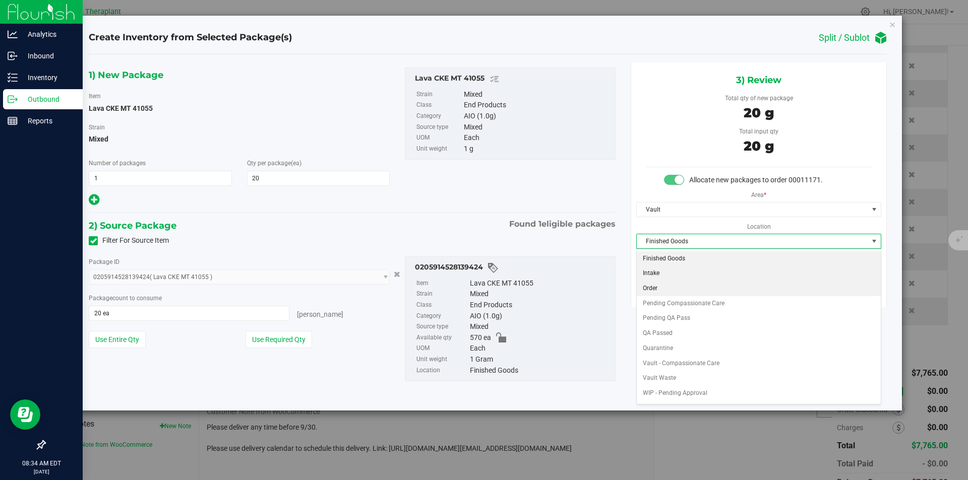
click at [667, 286] on li "Order" at bounding box center [759, 288] width 244 height 15
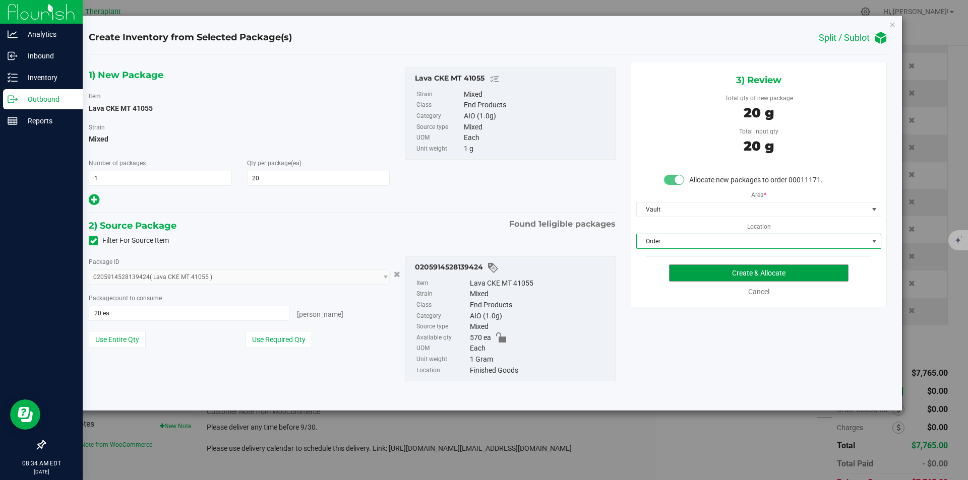
click at [679, 273] on button "Create & Allocate" at bounding box center [758, 273] width 179 height 17
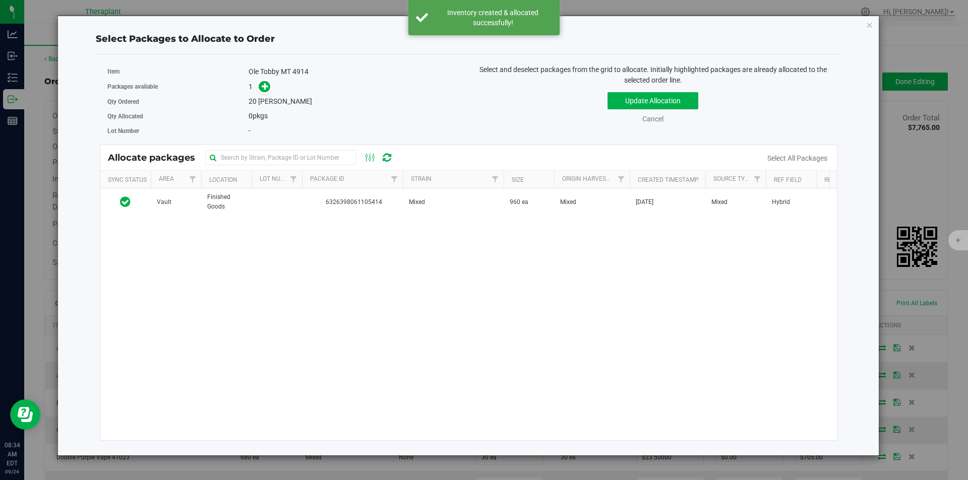
click at [320, 202] on span "6326398061105414" at bounding box center [352, 203] width 89 height 10
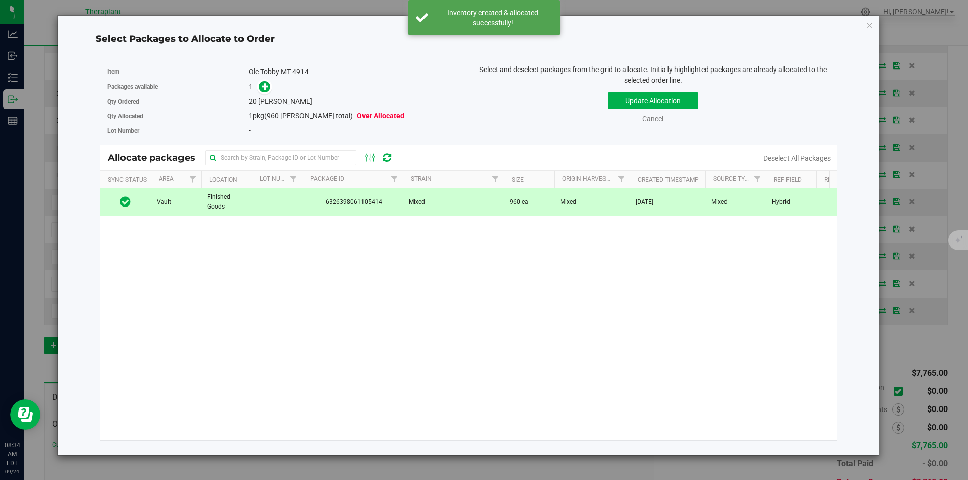
click at [257, 75] on div "Ole Tobby MT 4914" at bounding box center [355, 72] width 212 height 11
click at [263, 83] on icon at bounding box center [265, 86] width 7 height 7
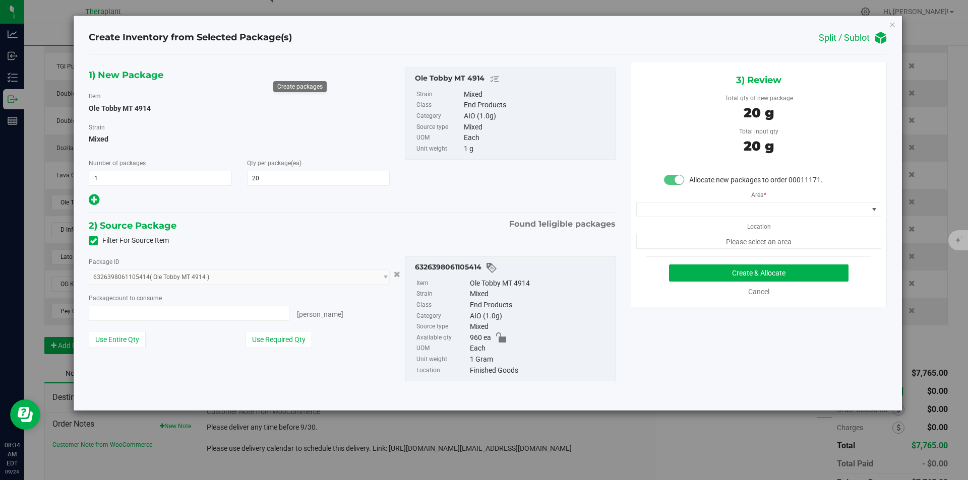
type input "20 ea"
click at [709, 196] on div "Area * Location Please select an area" at bounding box center [758, 218] width 255 height 64
drag, startPoint x: 708, startPoint y: 199, endPoint x: 707, endPoint y: 205, distance: 6.1
click at [707, 200] on div "Area * Location Please select an area" at bounding box center [758, 218] width 255 height 64
click at [707, 205] on span at bounding box center [752, 210] width 231 height 14
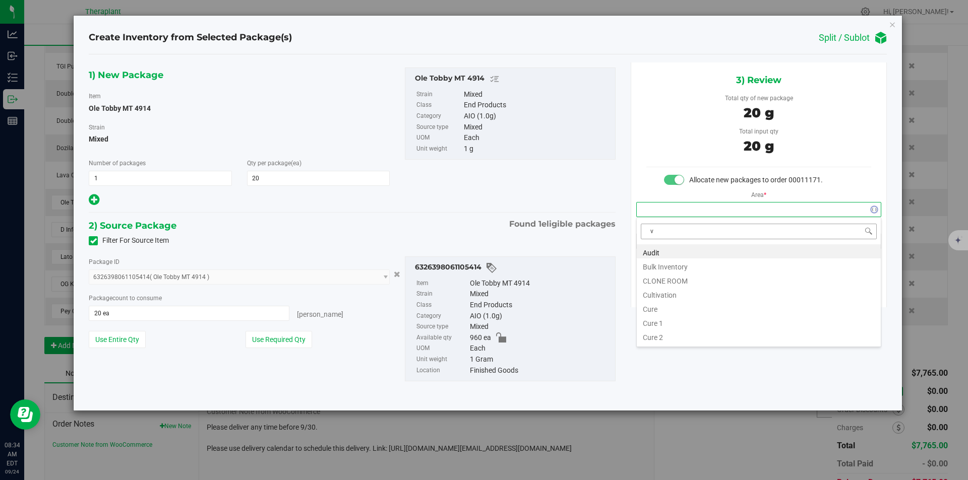
scroll to position [15, 244]
click at [663, 278] on li "Vault" at bounding box center [759, 280] width 244 height 14
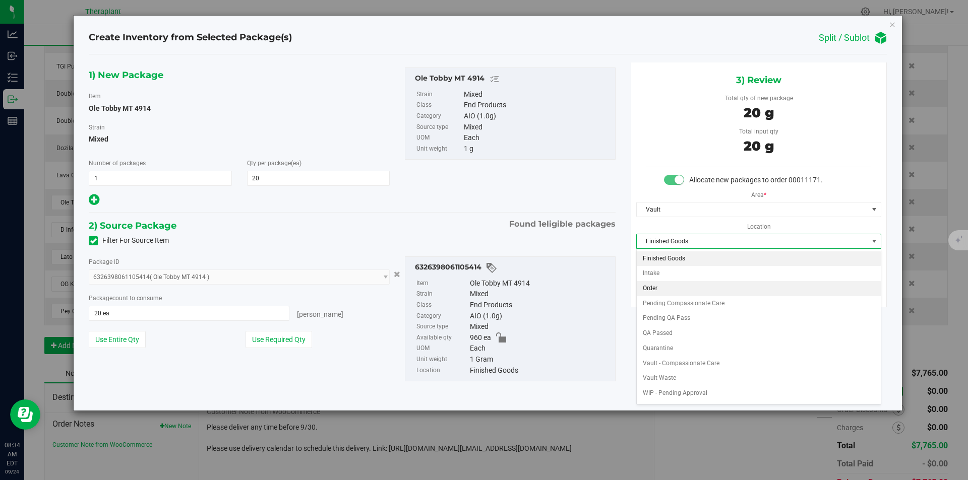
click at [653, 289] on li "Order" at bounding box center [759, 288] width 244 height 15
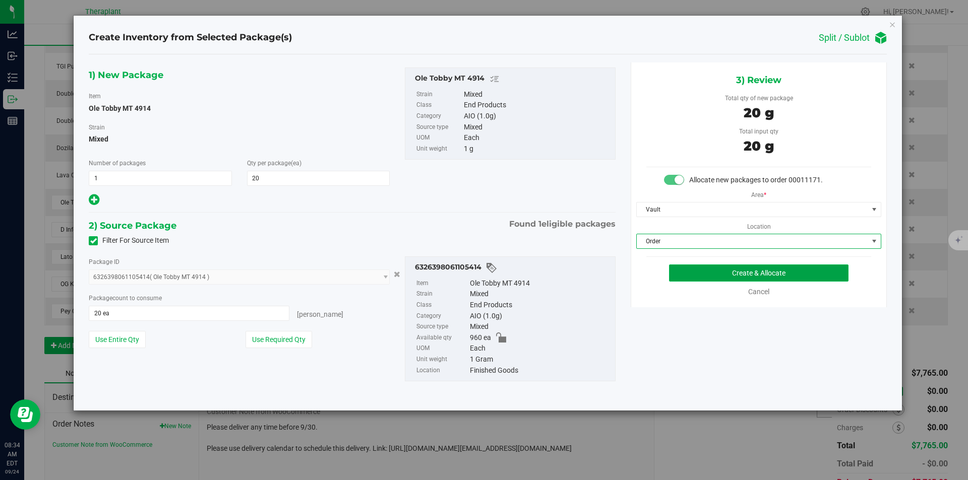
click at [675, 274] on button "Create & Allocate" at bounding box center [758, 273] width 179 height 17
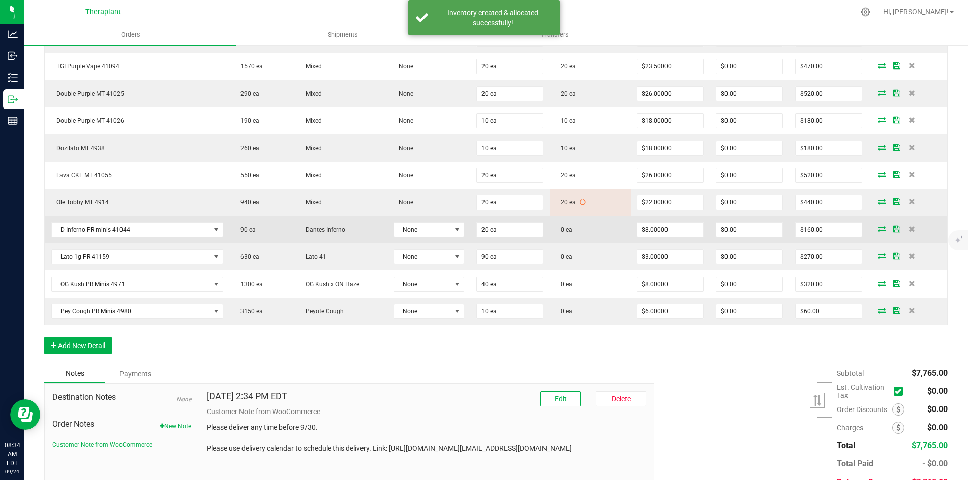
click at [878, 227] on icon at bounding box center [882, 229] width 8 height 6
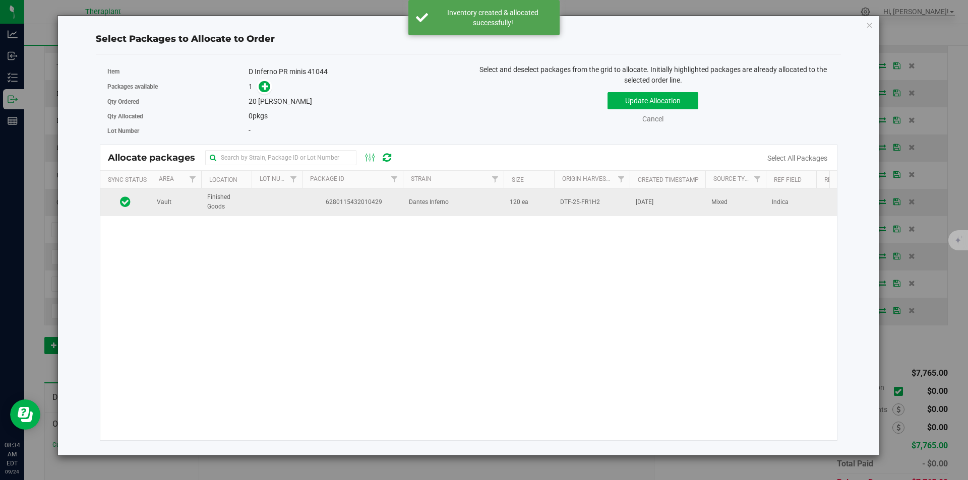
click at [307, 195] on td "6280115432010429" at bounding box center [352, 202] width 101 height 27
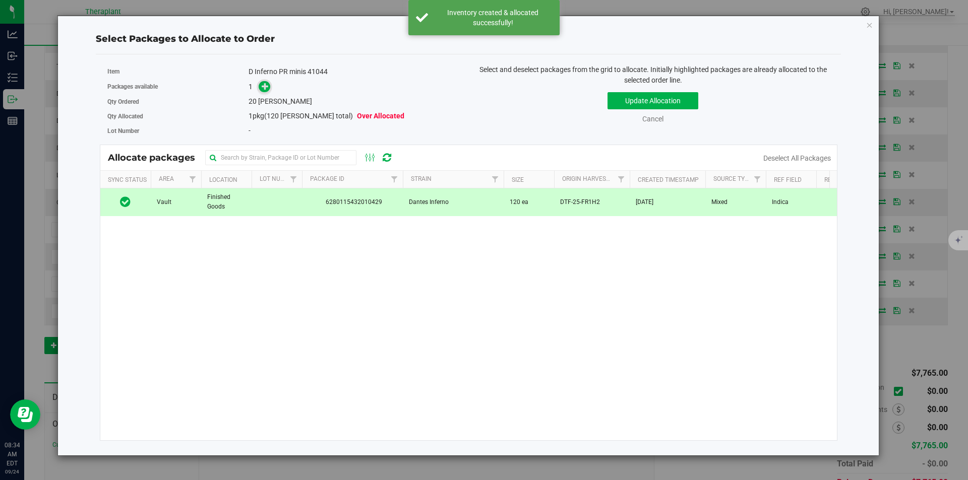
click at [263, 86] on icon at bounding box center [265, 86] width 7 height 7
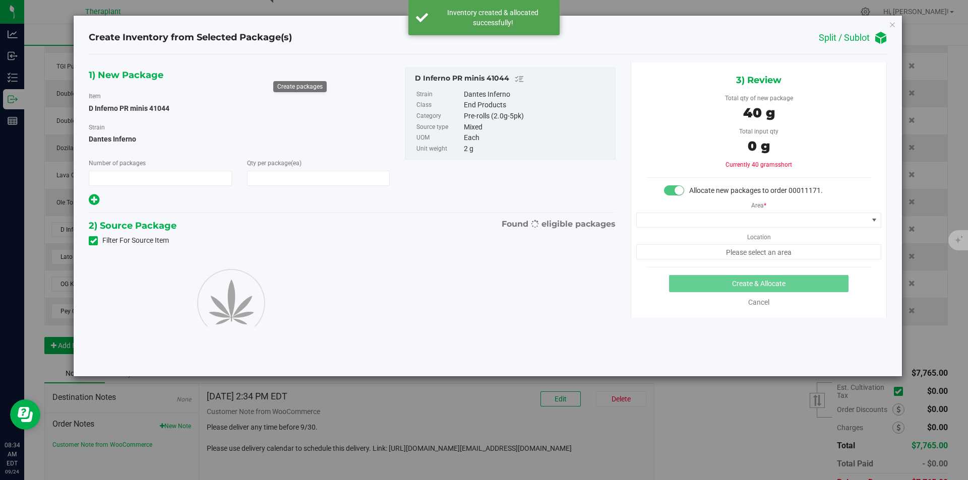
type input "1"
type input "20"
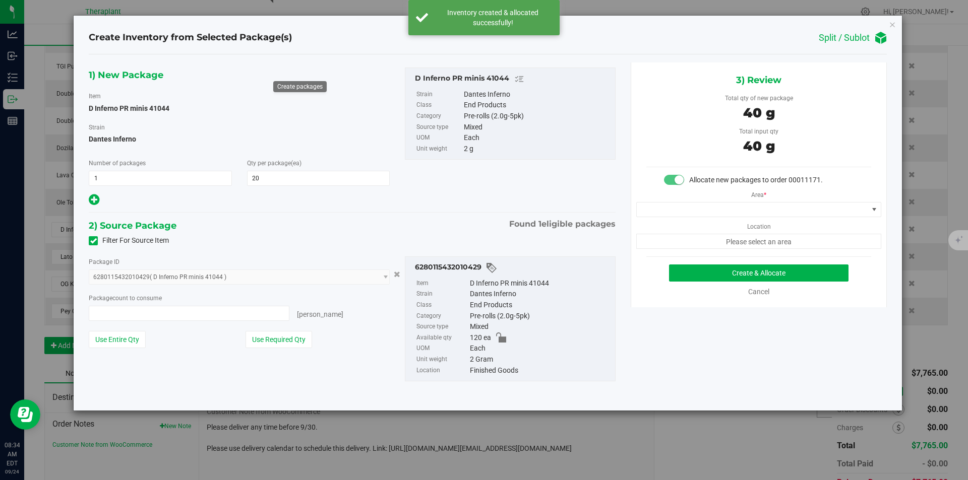
type input "20 ea"
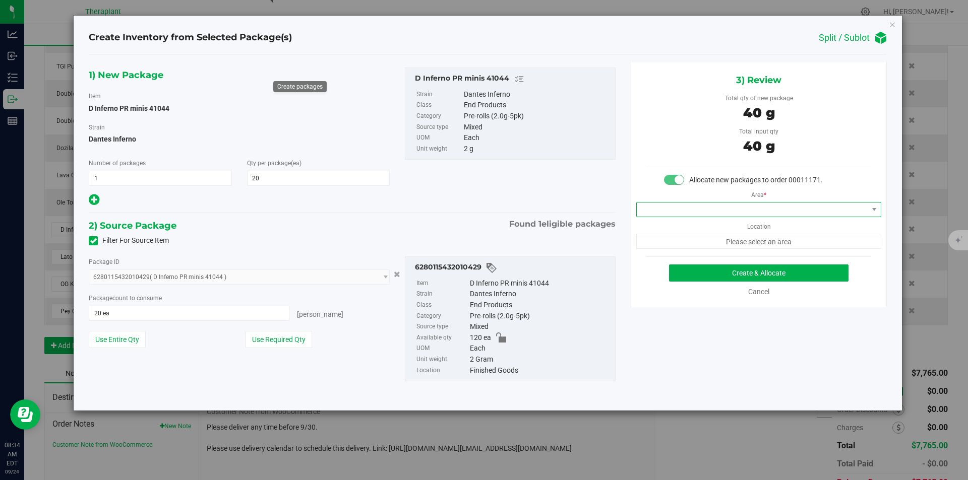
click at [675, 203] on span at bounding box center [752, 210] width 231 height 14
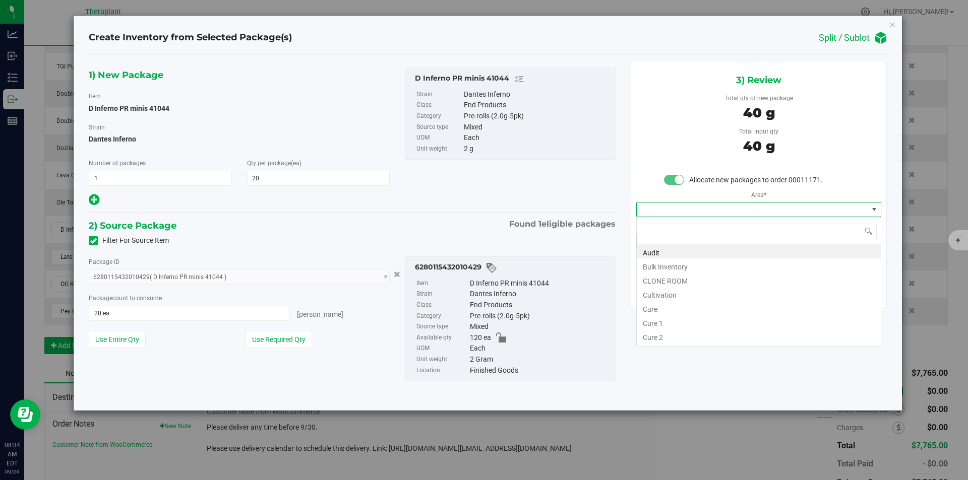
type input "v"
click at [661, 277] on li "Vault" at bounding box center [759, 280] width 244 height 14
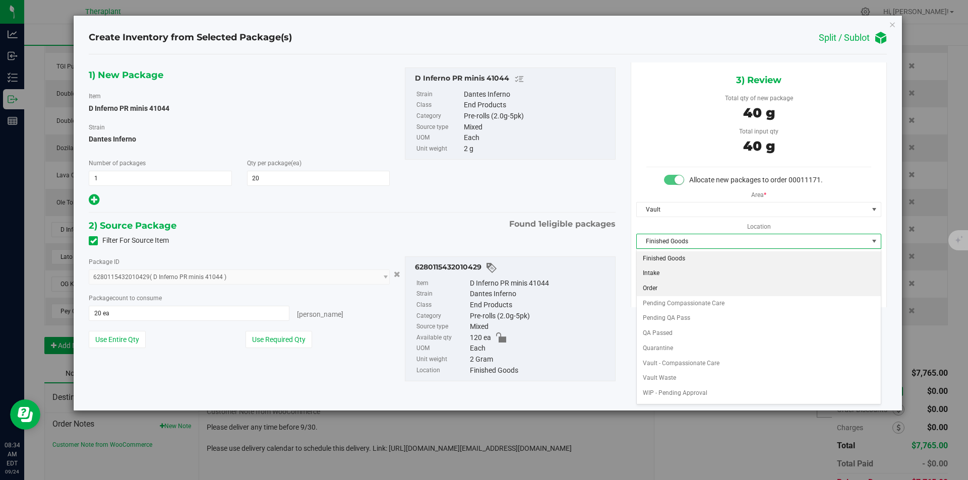
click at [657, 286] on li "Order" at bounding box center [759, 288] width 244 height 15
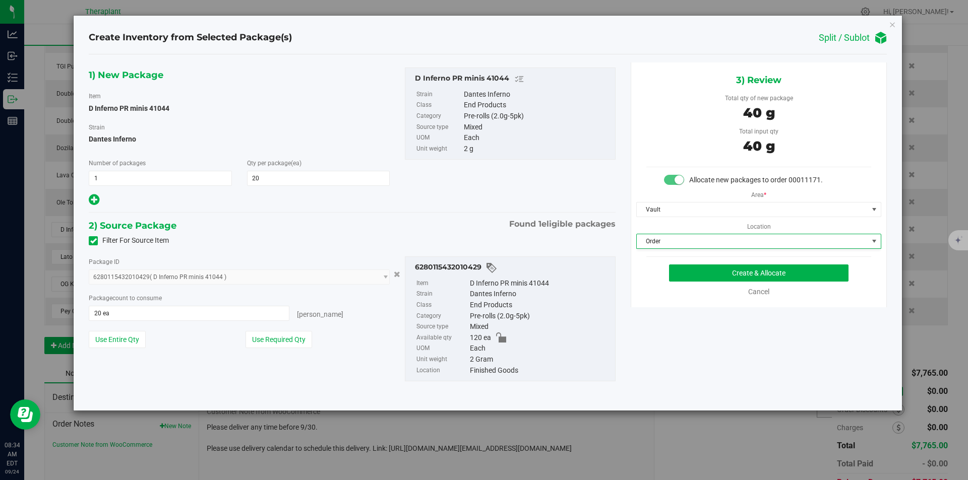
click at [681, 272] on body "Create Inventory from Selected Package(s) Split / Sublot 1) New Package Item D …" at bounding box center [484, 240] width 968 height 480
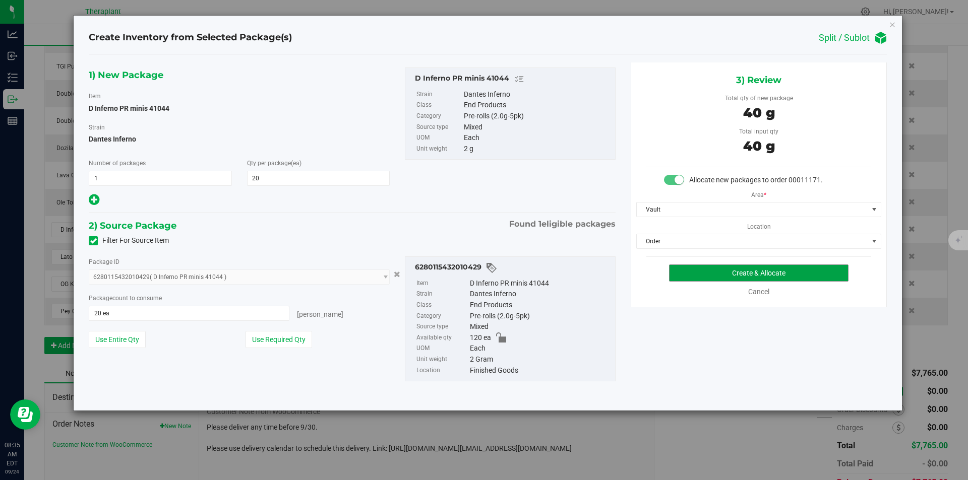
click at [681, 272] on button "Create & Allocate" at bounding box center [758, 273] width 179 height 17
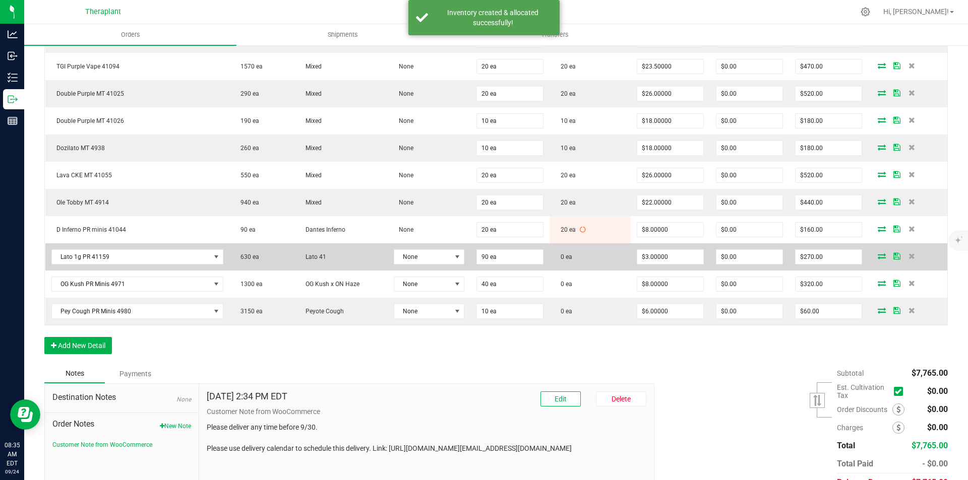
click at [878, 257] on icon at bounding box center [882, 256] width 8 height 6
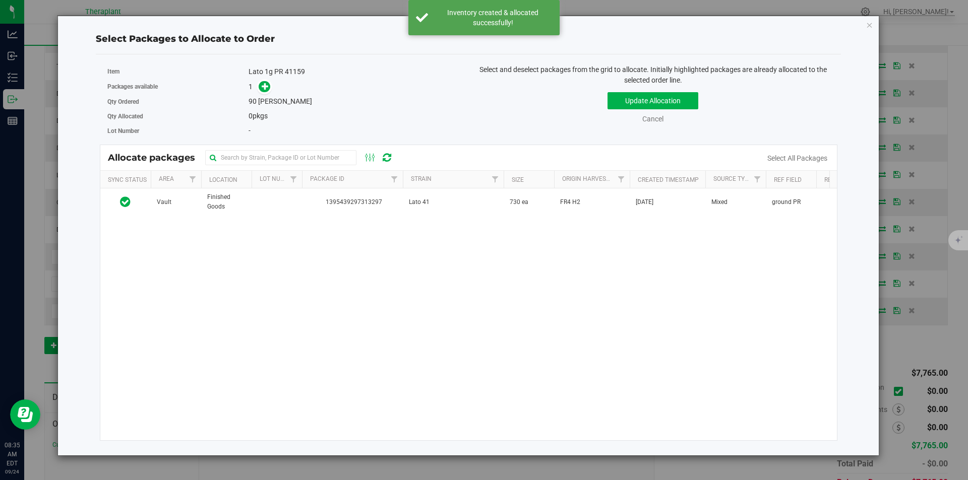
click at [334, 194] on td "1395439297313297" at bounding box center [352, 202] width 101 height 27
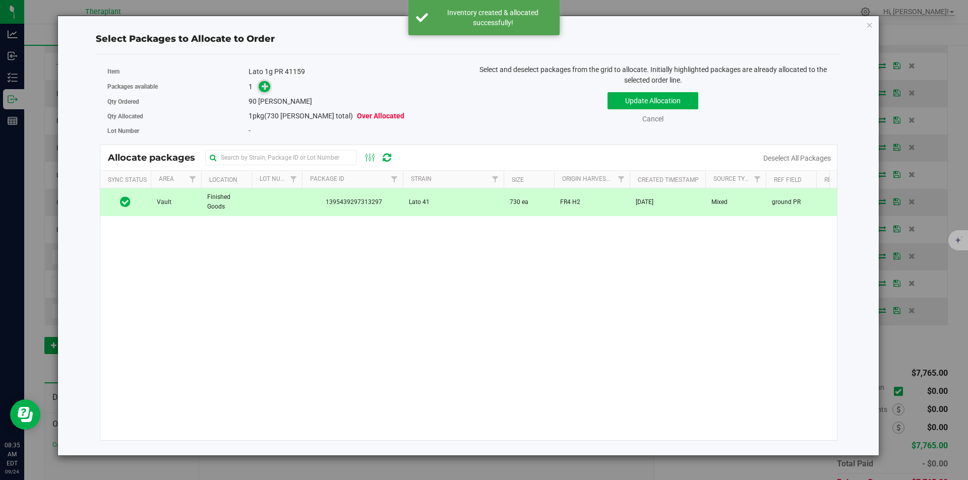
click at [263, 89] on icon at bounding box center [265, 86] width 7 height 7
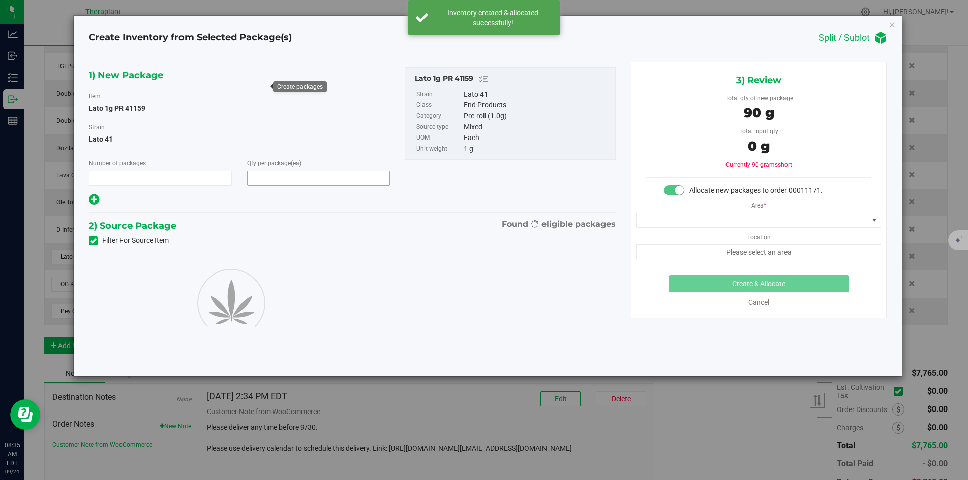
type input "1"
type input "90"
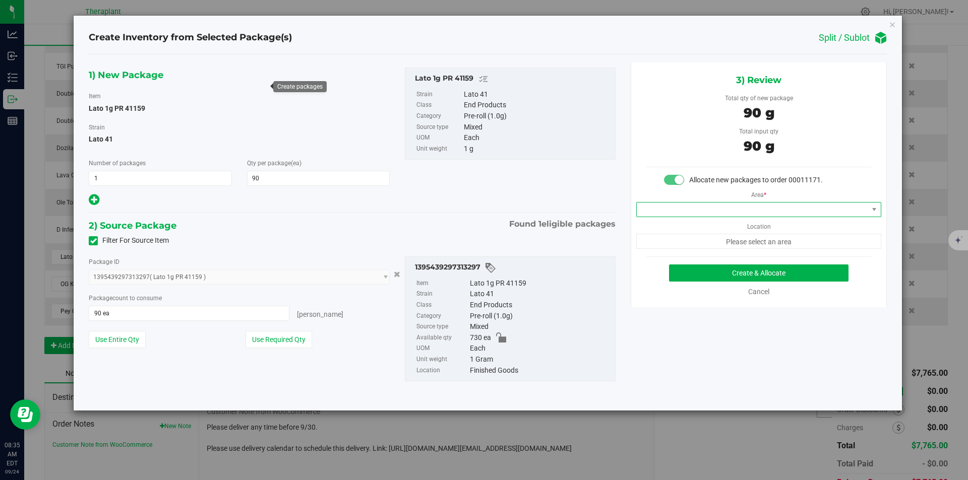
click at [686, 213] on span at bounding box center [752, 210] width 231 height 14
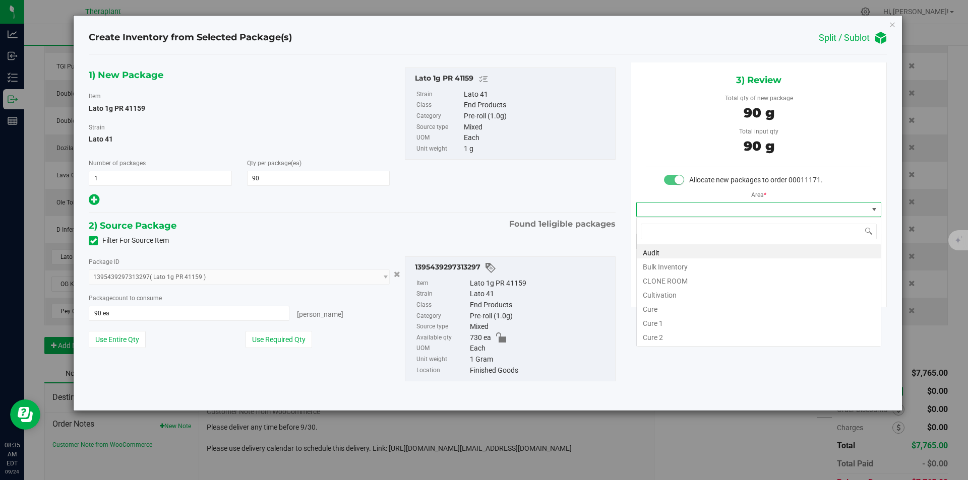
type input "v"
click at [675, 276] on li "Vault" at bounding box center [759, 280] width 244 height 14
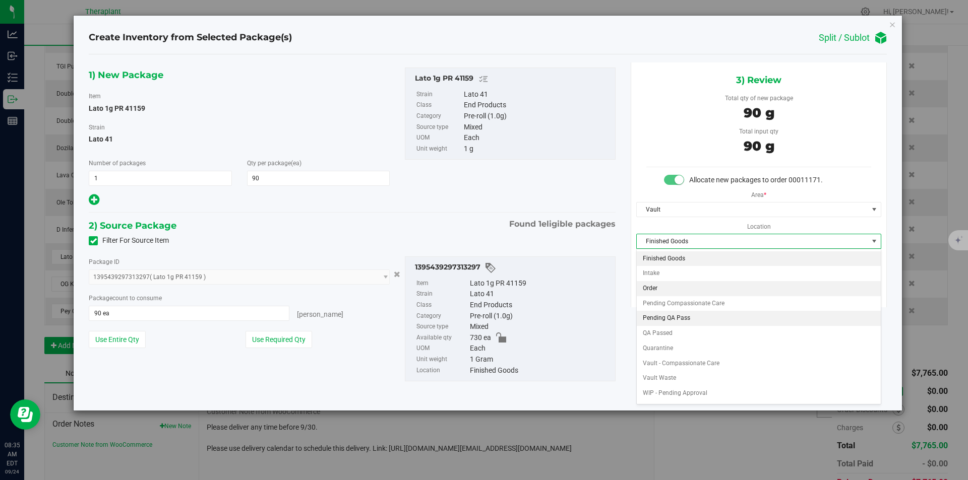
drag, startPoint x: 657, startPoint y: 294, endPoint x: 668, endPoint y: 282, distance: 15.7
click at [658, 294] on li "Order" at bounding box center [759, 288] width 244 height 15
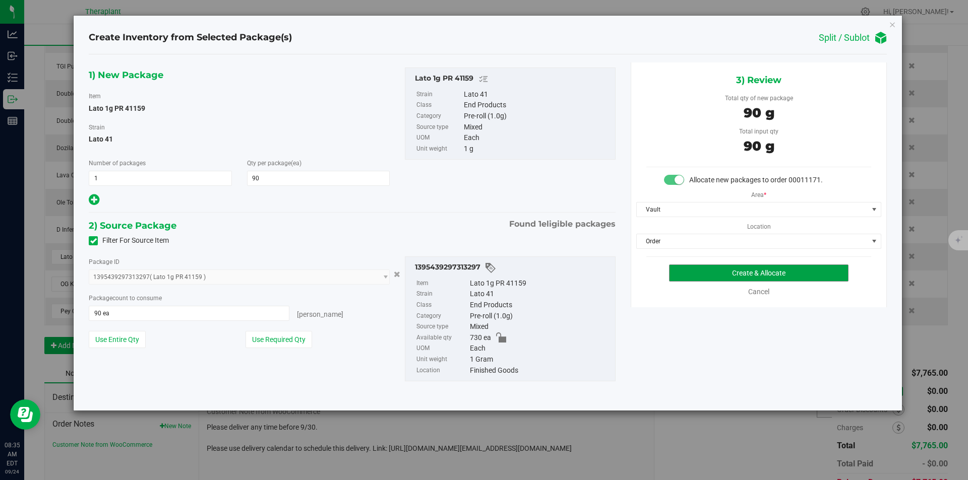
click at [676, 276] on button "Create & Allocate" at bounding box center [758, 273] width 179 height 17
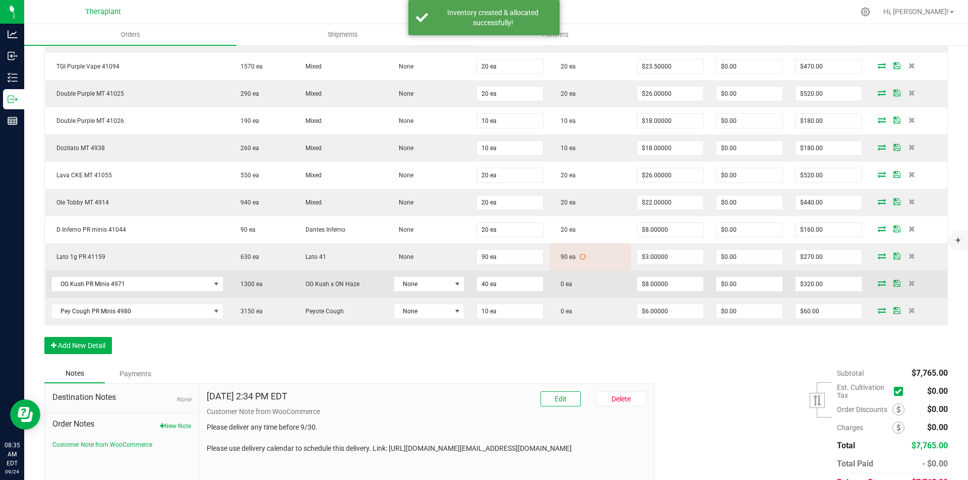
click at [878, 281] on icon at bounding box center [882, 283] width 8 height 6
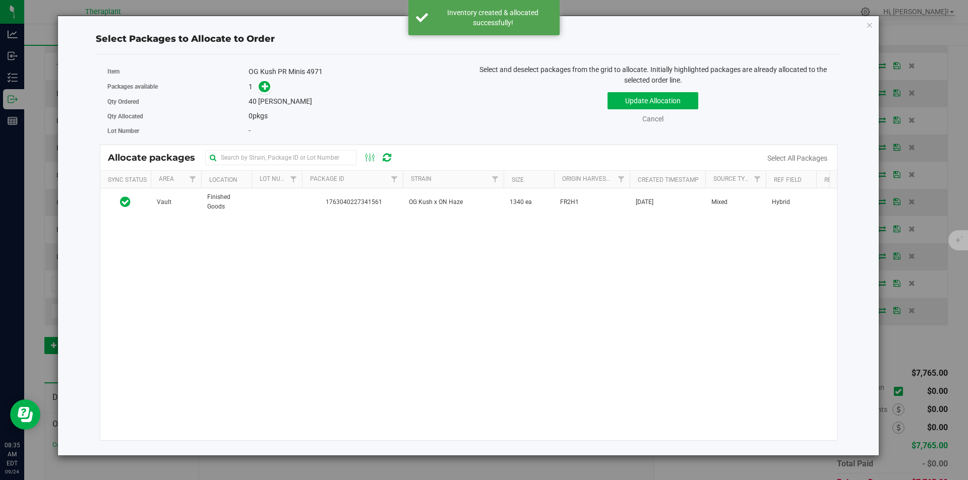
click at [338, 203] on span "1763040227341561" at bounding box center [352, 203] width 89 height 10
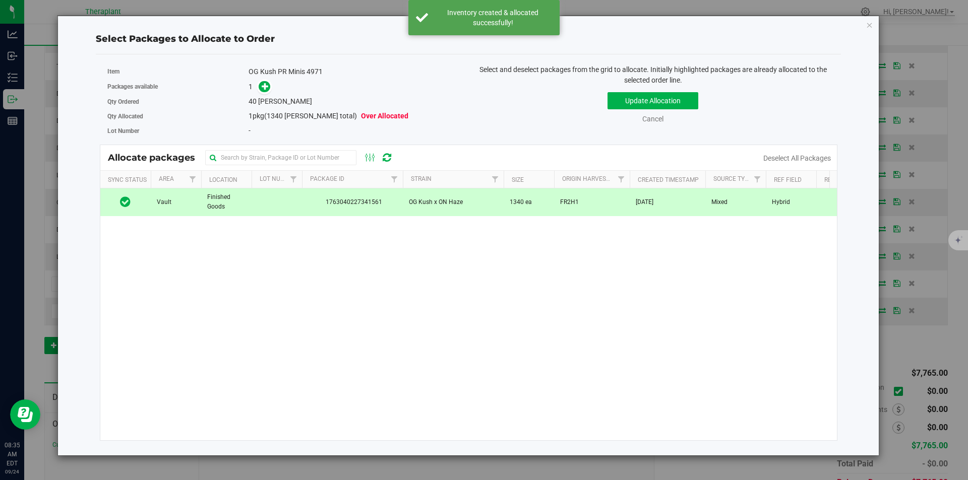
click at [266, 96] on div "40 eaches" at bounding box center [355, 101] width 212 height 11
click at [258, 87] on span at bounding box center [262, 87] width 16 height 12
click at [263, 86] on icon at bounding box center [265, 86] width 7 height 7
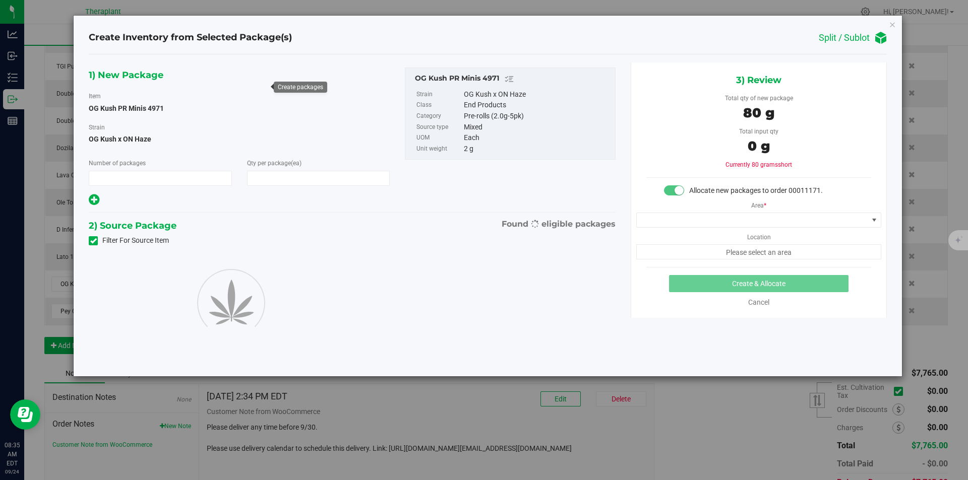
type input "1"
type input "40"
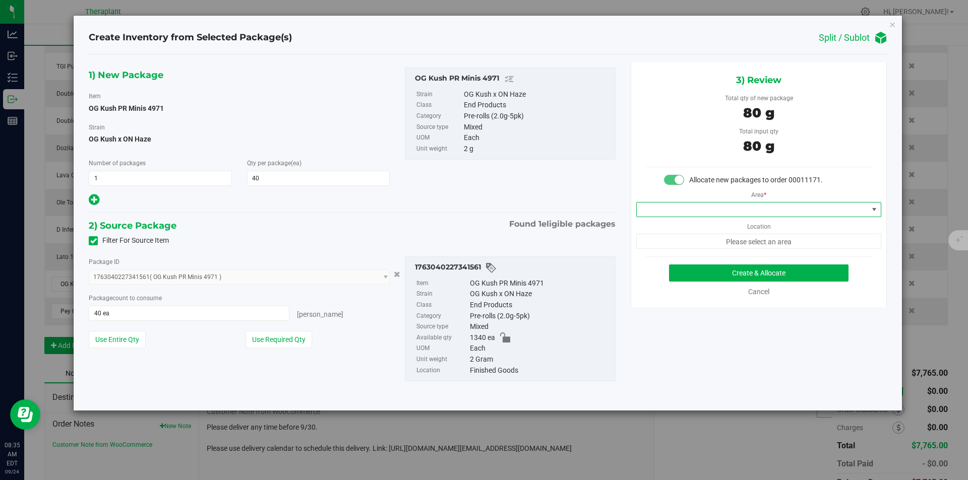
click at [669, 213] on span at bounding box center [752, 210] width 231 height 14
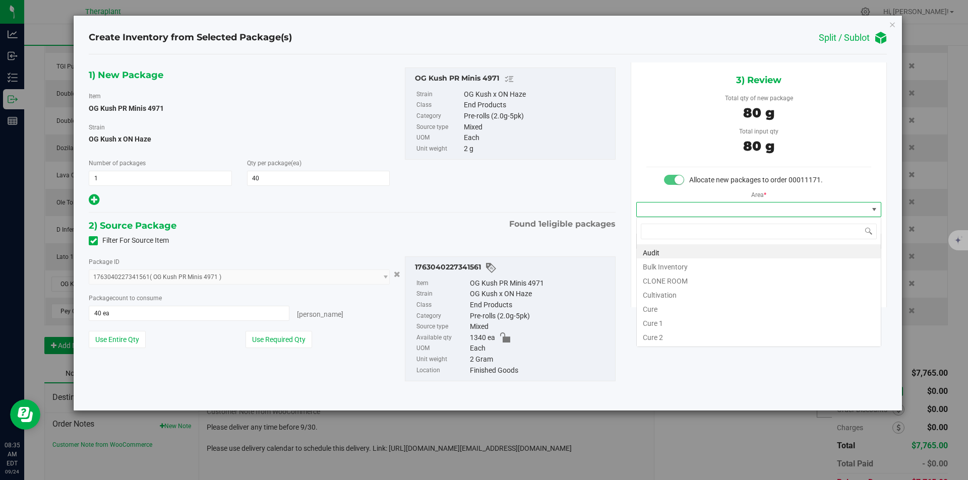
type input "v"
drag, startPoint x: 662, startPoint y: 277, endPoint x: 663, endPoint y: 268, distance: 9.1
click at [662, 277] on li "Vault" at bounding box center [759, 280] width 244 height 14
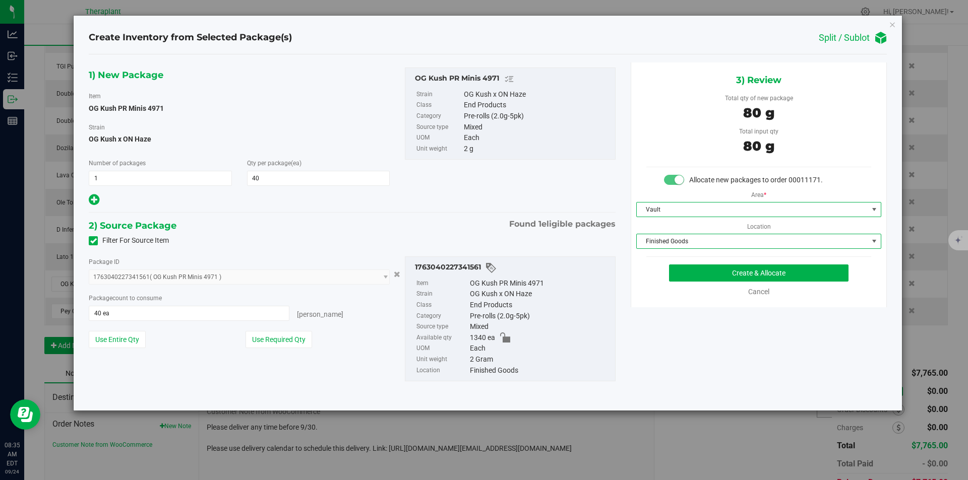
click at [667, 243] on span "Finished Goods" at bounding box center [752, 241] width 231 height 14
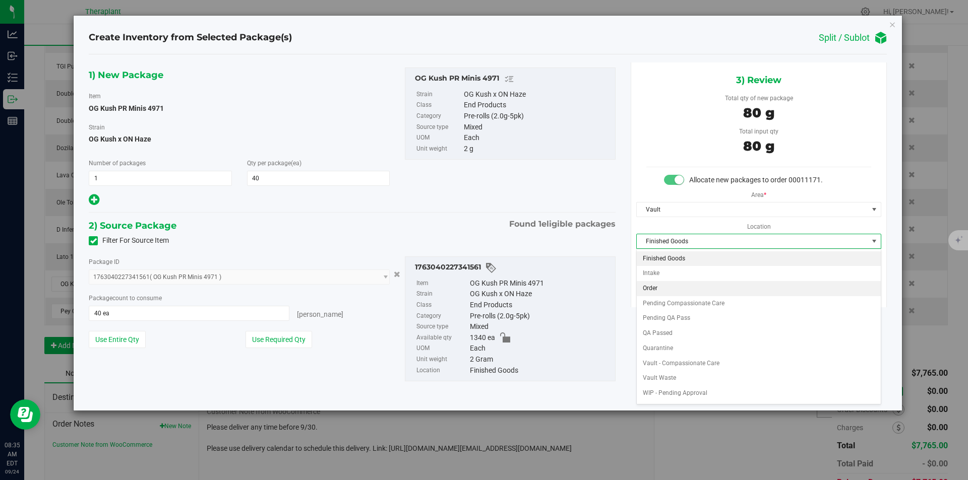
click at [663, 291] on li "Order" at bounding box center [759, 288] width 244 height 15
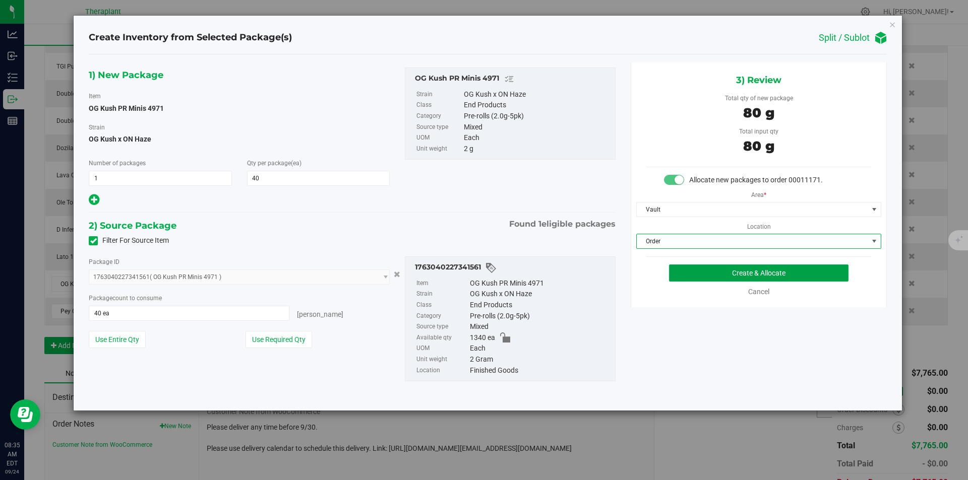
click at [677, 281] on button "Create & Allocate" at bounding box center [758, 273] width 179 height 17
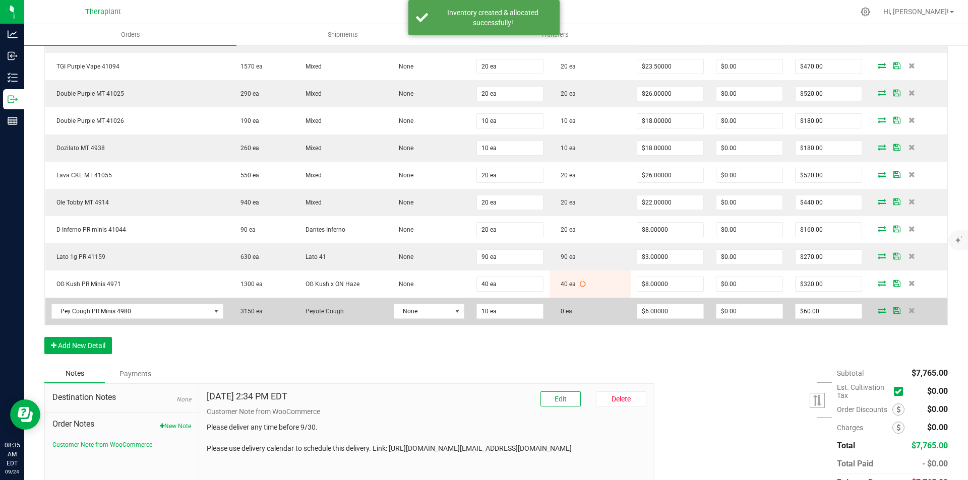
click at [878, 311] on icon at bounding box center [882, 310] width 8 height 6
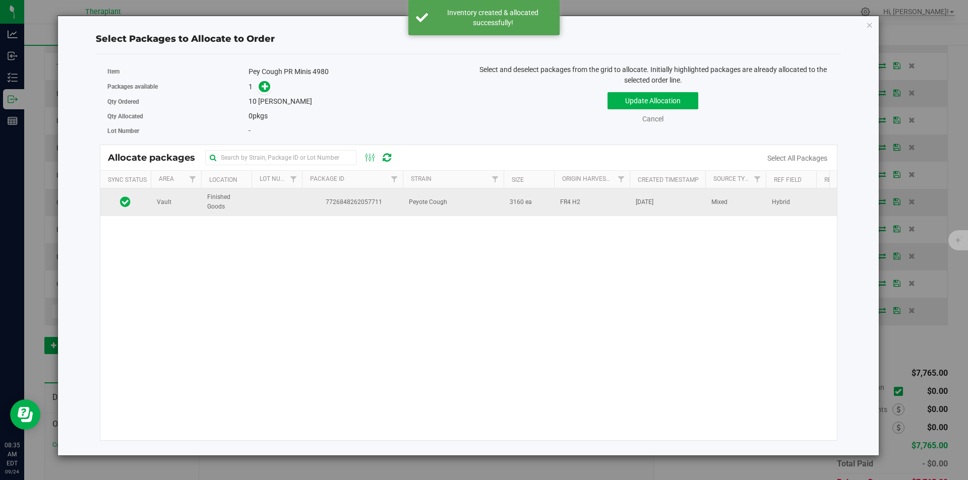
click at [393, 201] on span "7726848262057711" at bounding box center [352, 203] width 89 height 10
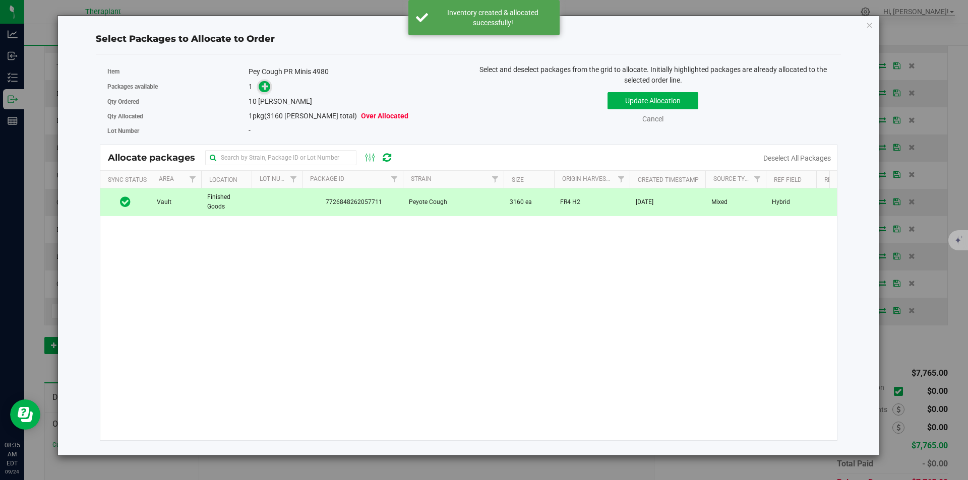
click at [267, 92] on span at bounding box center [265, 87] width 12 height 12
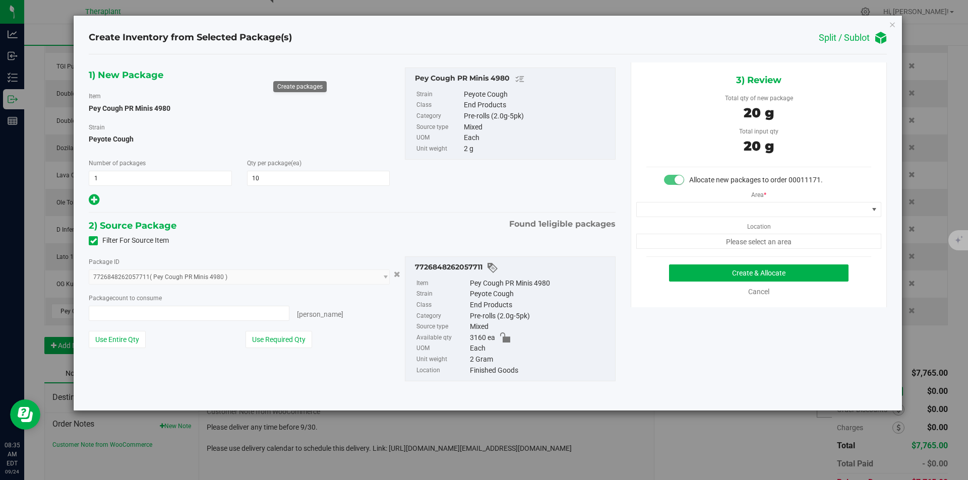
type input "10 ea"
click at [724, 215] on span at bounding box center [752, 210] width 231 height 14
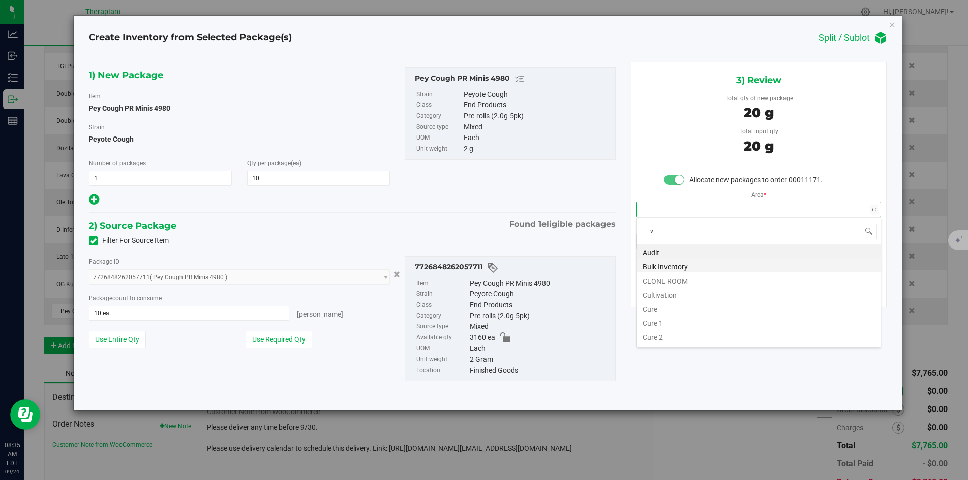
scroll to position [15, 244]
click at [677, 275] on li "Vault" at bounding box center [759, 280] width 244 height 14
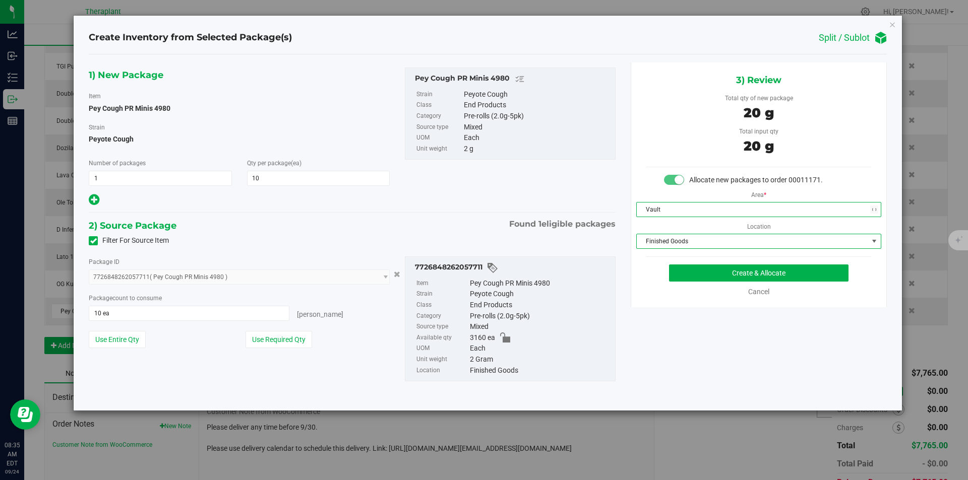
click at [682, 239] on span "Finished Goods" at bounding box center [752, 241] width 231 height 14
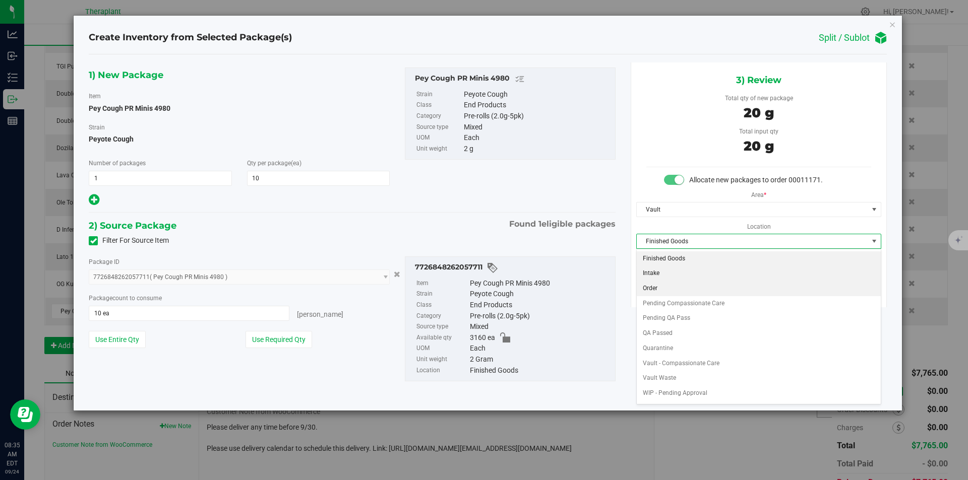
click at [664, 285] on li "Order" at bounding box center [759, 288] width 244 height 15
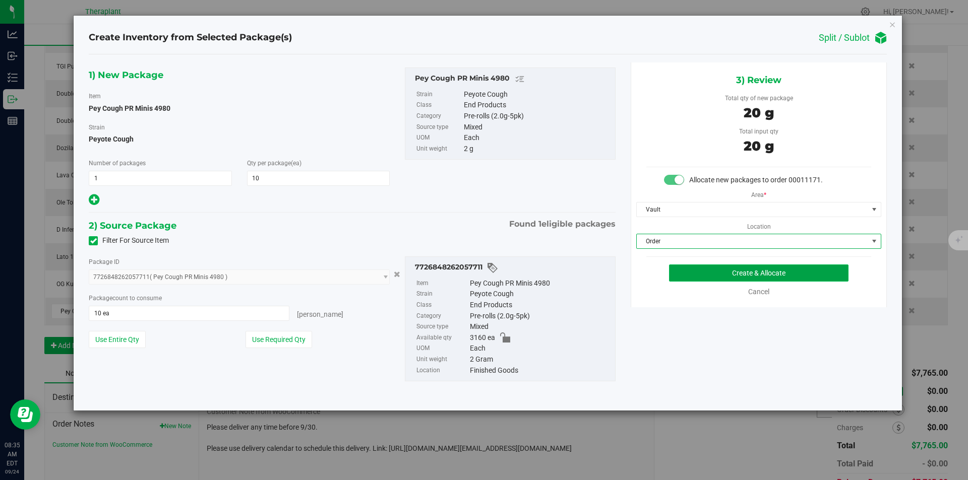
click at [688, 274] on button "Create & Allocate" at bounding box center [758, 273] width 179 height 17
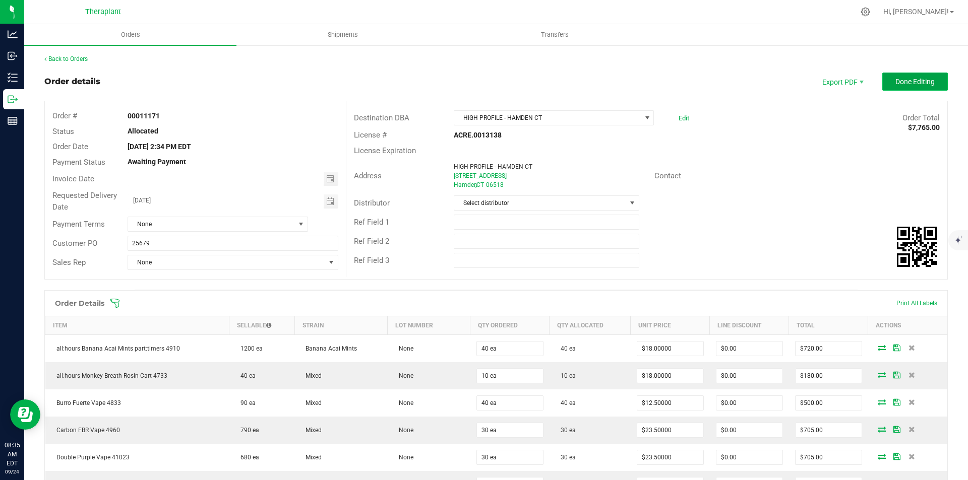
click at [899, 85] on span "Done Editing" at bounding box center [914, 82] width 39 height 8
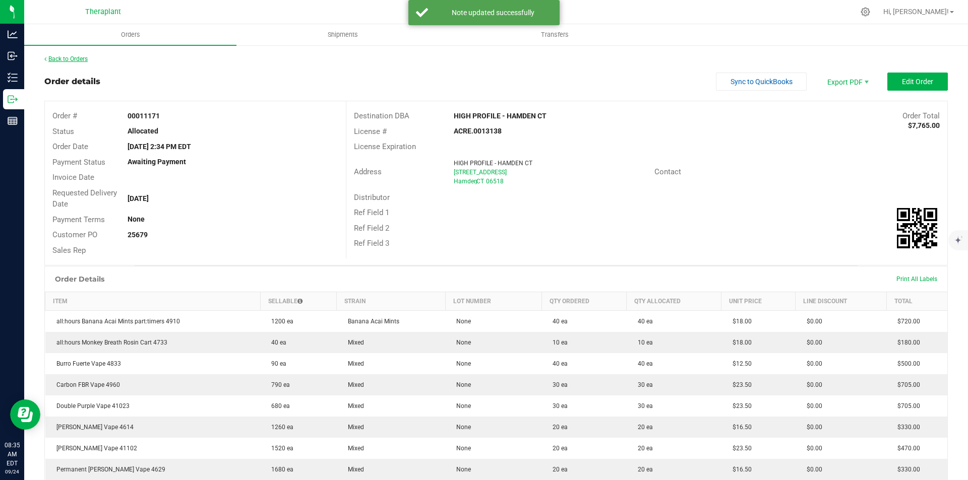
click at [56, 58] on link "Back to Orders" at bounding box center [65, 58] width 43 height 7
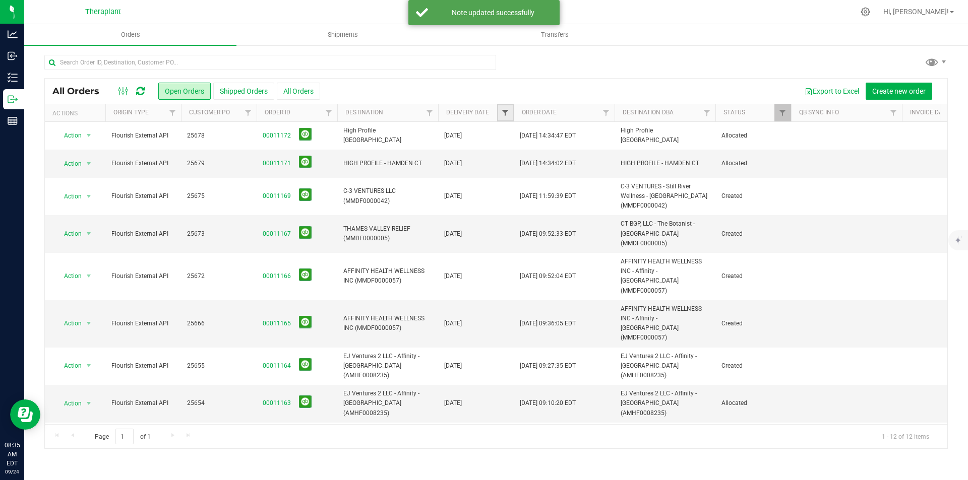
click at [505, 115] on span "Filter" at bounding box center [505, 113] width 8 height 8
click at [597, 171] on span "select" at bounding box center [599, 174] width 8 height 8
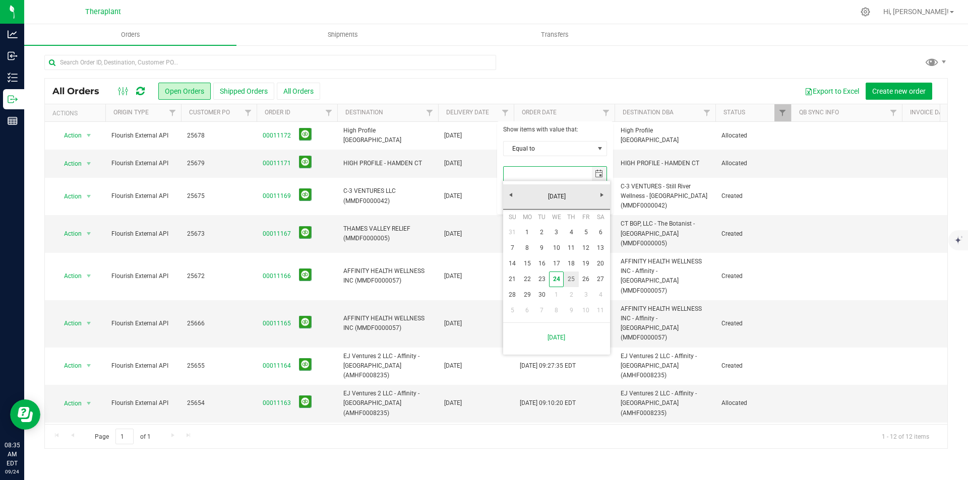
click at [571, 280] on link "25" at bounding box center [571, 280] width 15 height 16
type input "[DATE]"
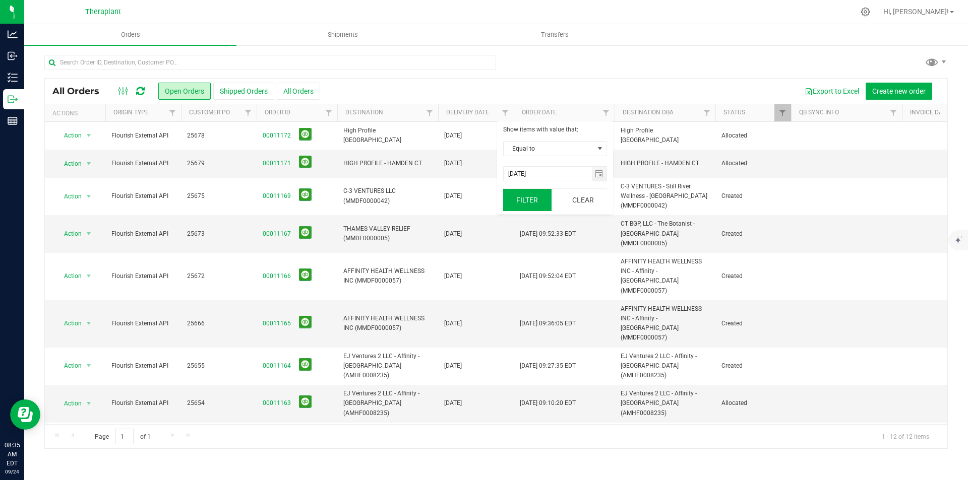
click at [533, 207] on button "Filter" at bounding box center [527, 200] width 48 height 22
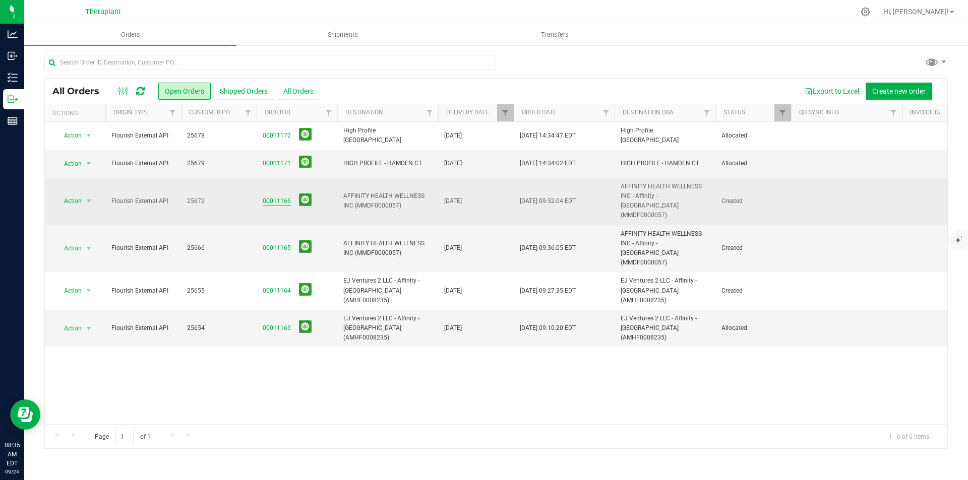
click at [273, 197] on link "00011166" at bounding box center [277, 202] width 28 height 10
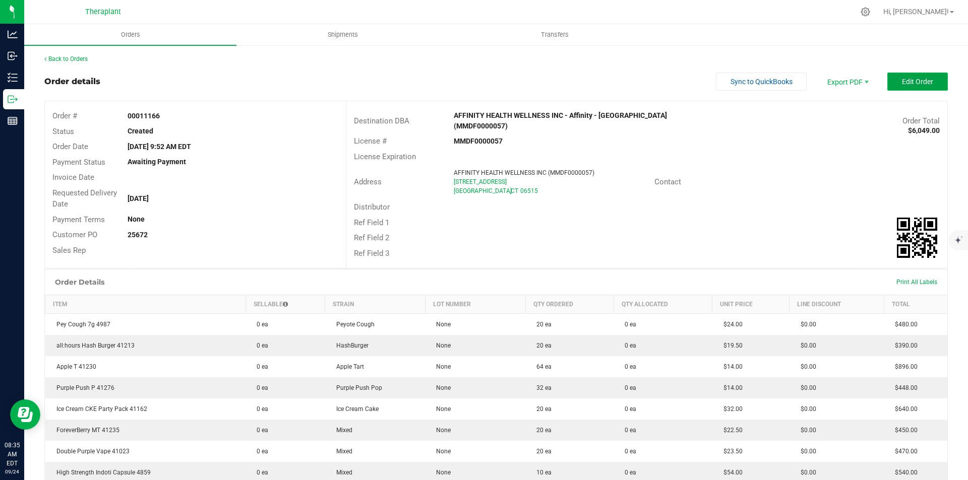
click at [901, 77] on button "Edit Order" at bounding box center [917, 82] width 60 height 18
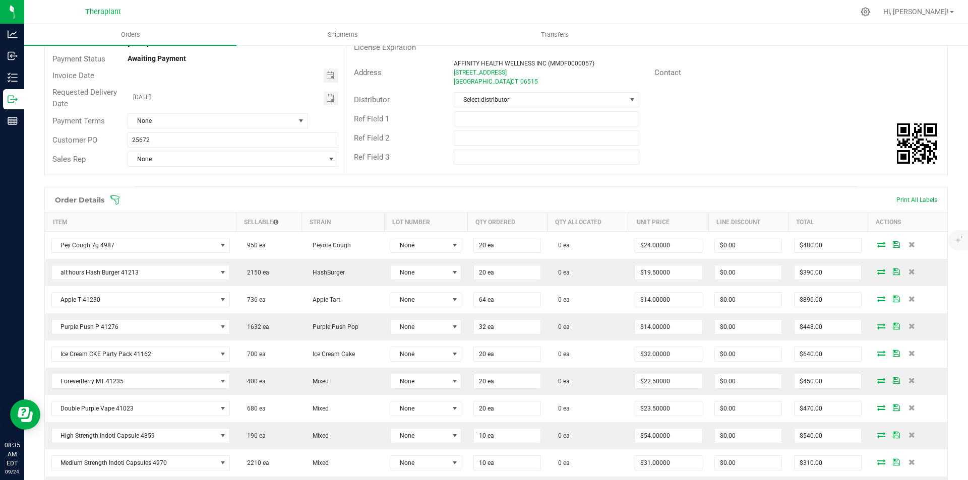
scroll to position [252, 0]
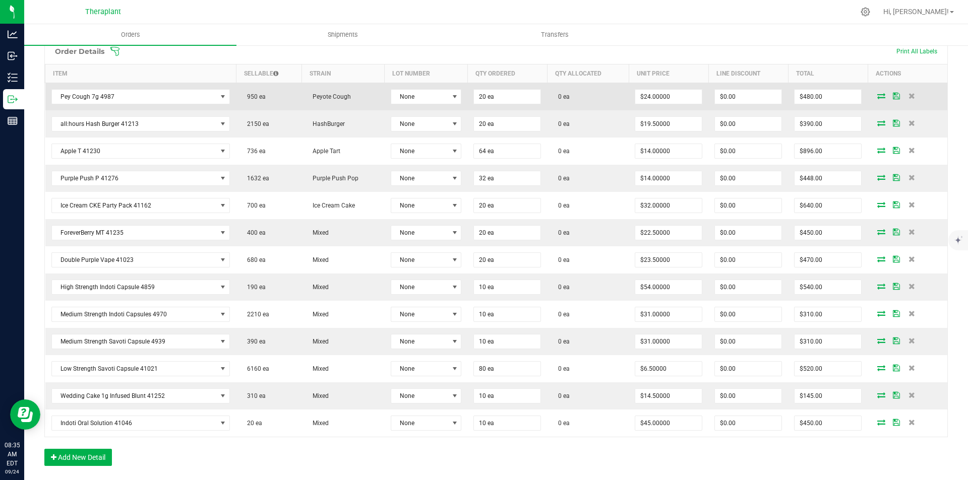
click at [878, 98] on icon at bounding box center [881, 96] width 8 height 6
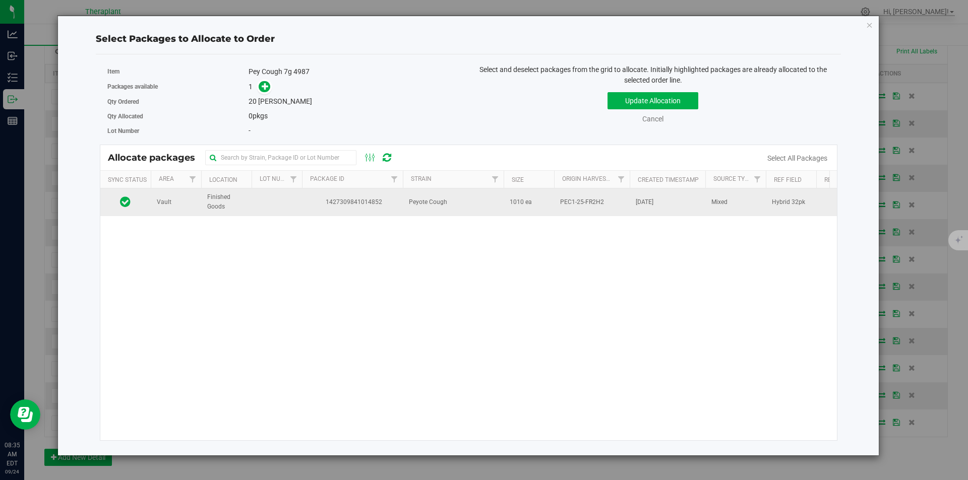
click at [326, 191] on td "1427309841014852" at bounding box center [352, 202] width 101 height 27
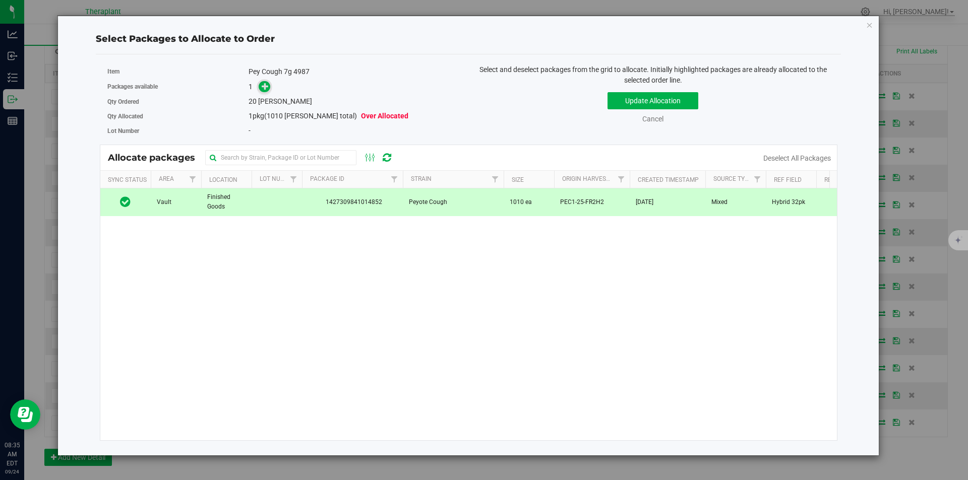
click at [265, 86] on icon at bounding box center [265, 86] width 7 height 7
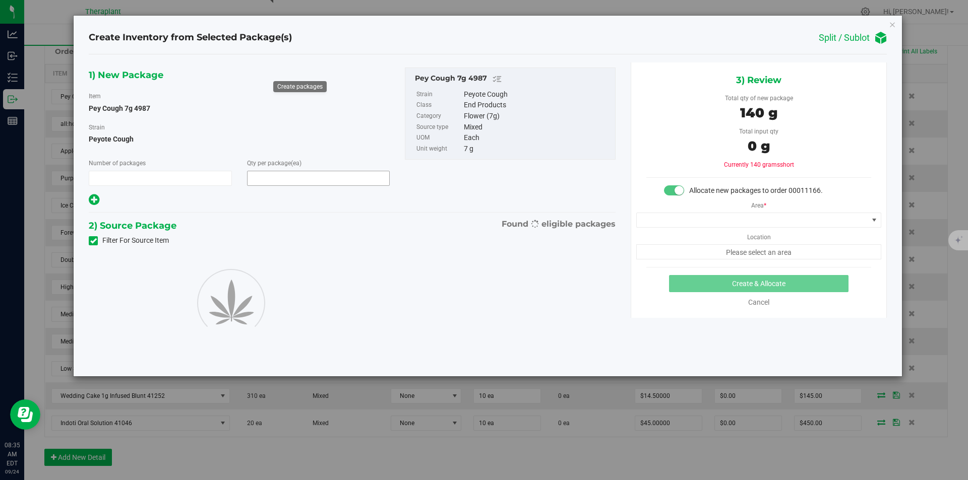
type input "1"
type input "20"
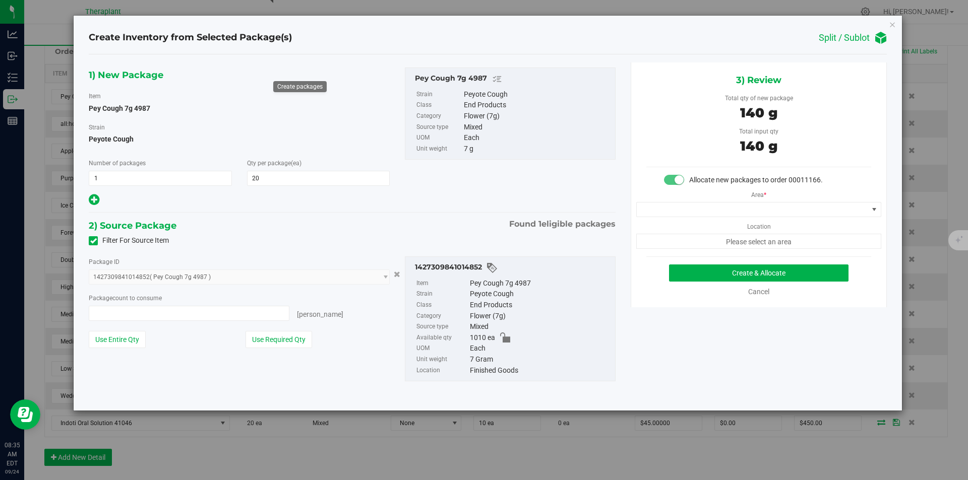
type input "20 ea"
click at [702, 208] on span at bounding box center [752, 210] width 231 height 14
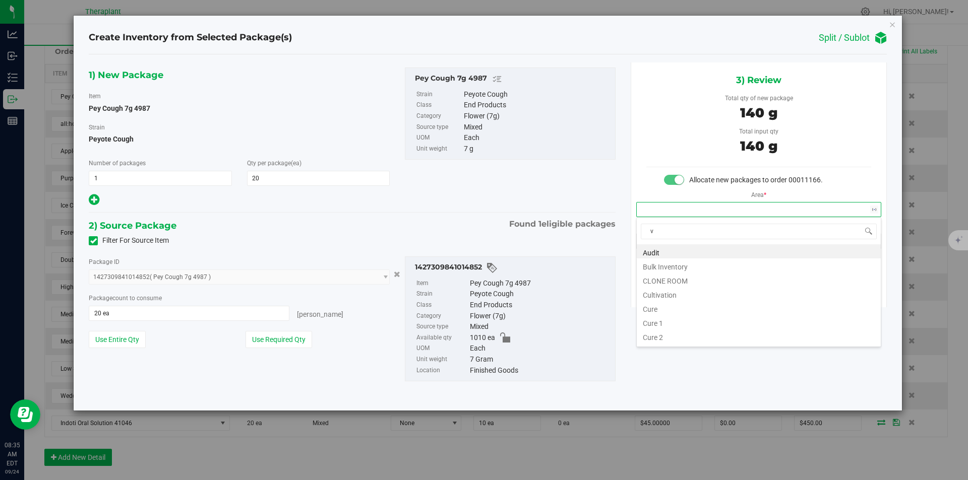
scroll to position [15, 244]
click at [662, 278] on li "Vault" at bounding box center [759, 280] width 244 height 14
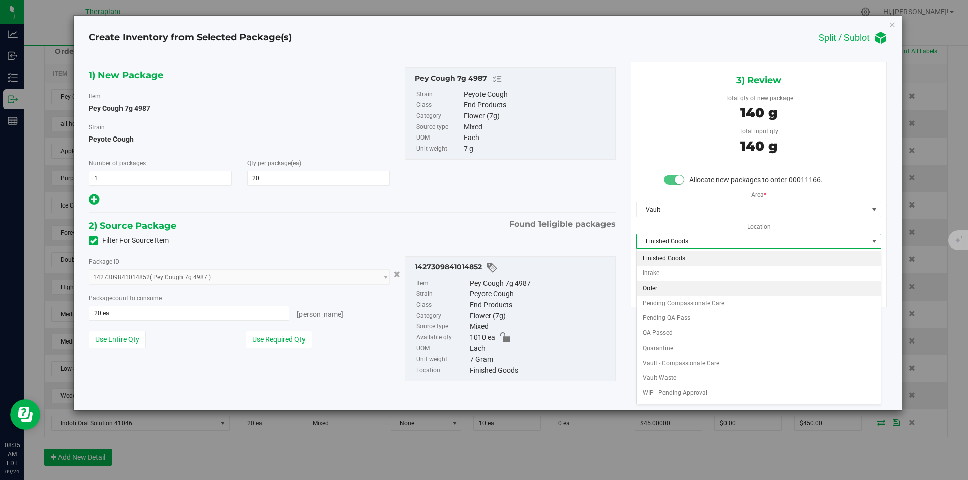
click at [661, 286] on li "Order" at bounding box center [759, 288] width 244 height 15
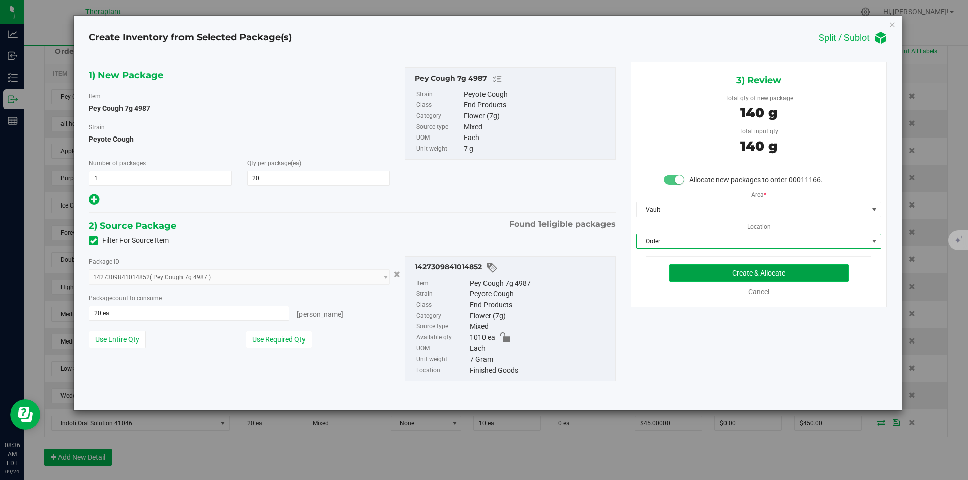
click at [679, 270] on button "Create & Allocate" at bounding box center [758, 273] width 179 height 17
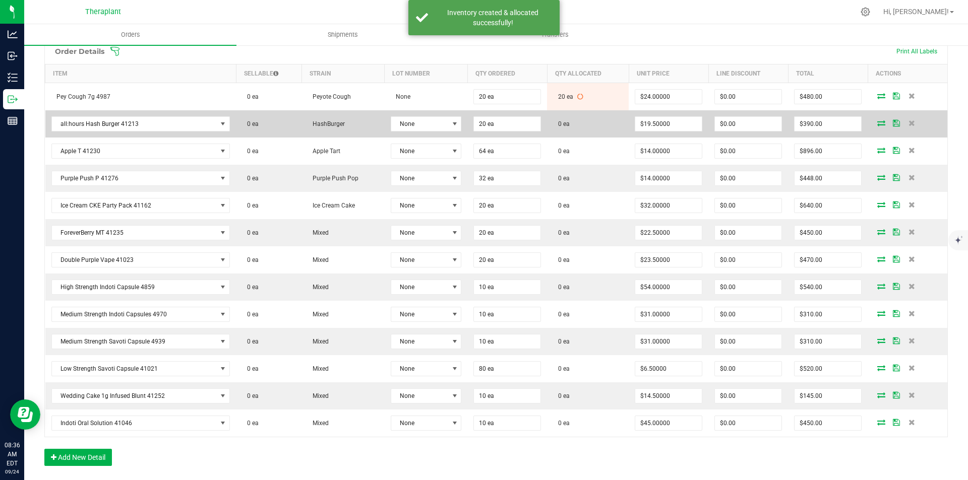
click at [877, 125] on icon at bounding box center [881, 123] width 8 height 6
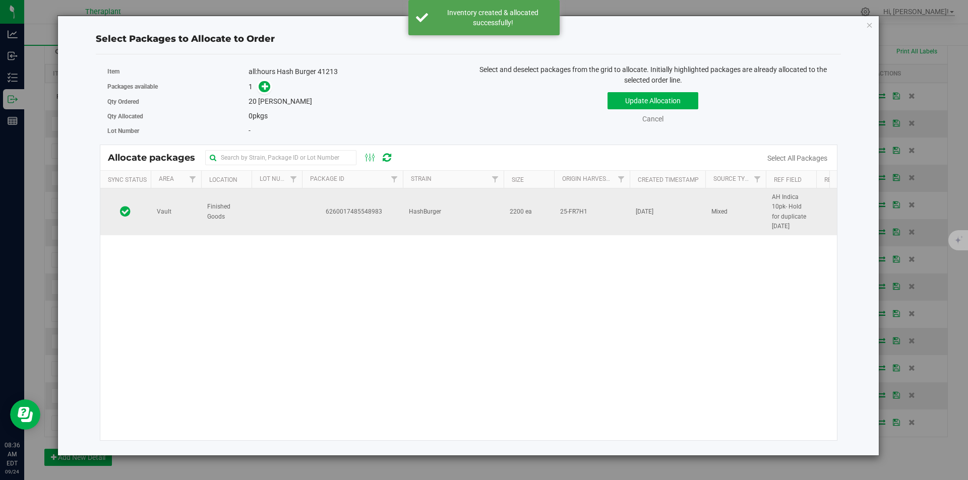
click at [419, 208] on span "HashBurger" at bounding box center [425, 212] width 32 height 10
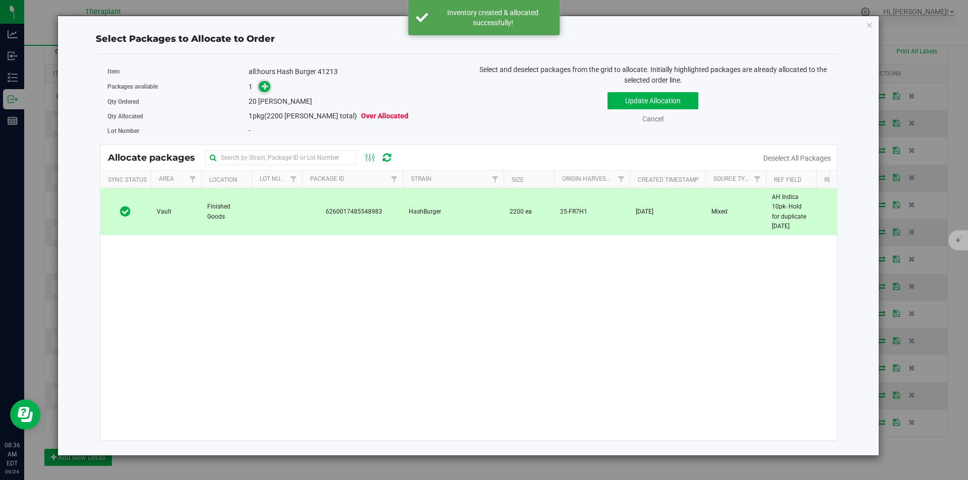
click at [264, 81] on span at bounding box center [265, 87] width 12 height 12
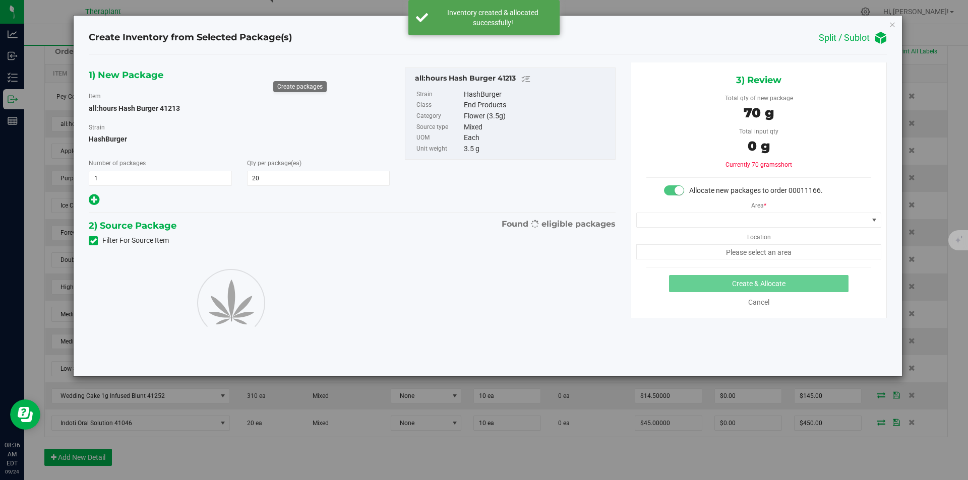
type input "20"
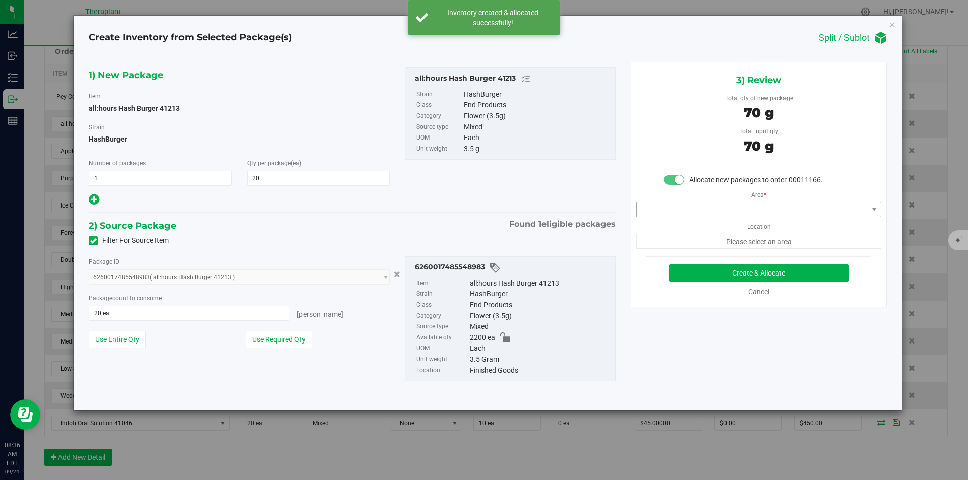
drag, startPoint x: 670, startPoint y: 218, endPoint x: 670, endPoint y: 212, distance: 5.5
click at [670, 217] on div "Area * Location Please select an area" at bounding box center [758, 218] width 255 height 64
click at [670, 212] on span at bounding box center [752, 210] width 231 height 14
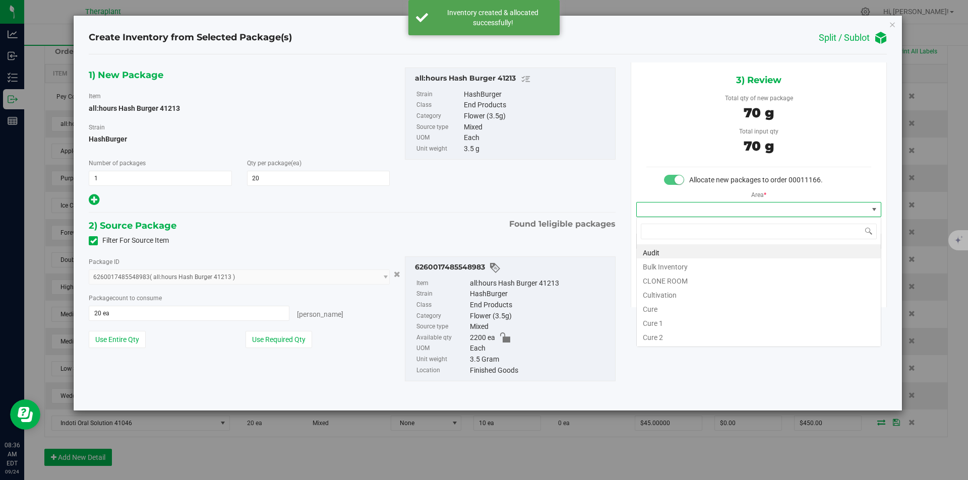
scroll to position [15, 244]
type input "v"
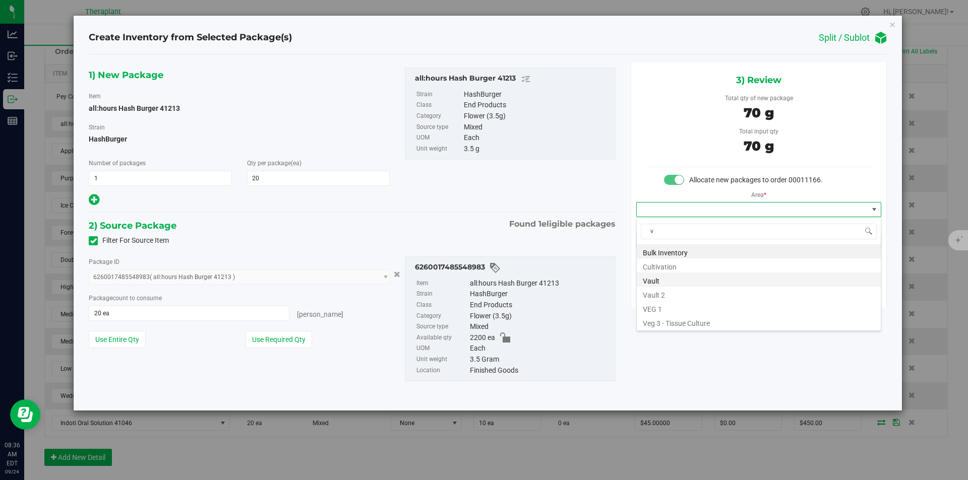
click at [651, 283] on li "Vault" at bounding box center [759, 280] width 244 height 14
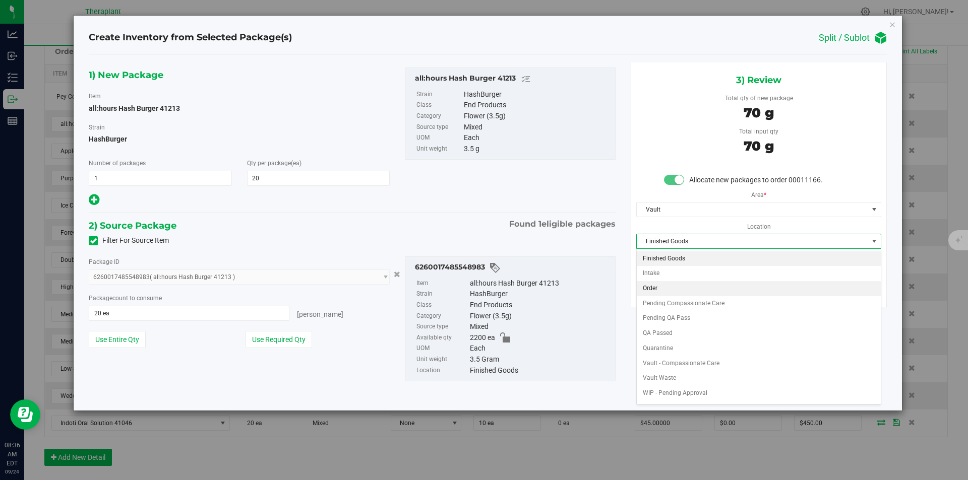
click at [657, 282] on li "Order" at bounding box center [759, 288] width 244 height 15
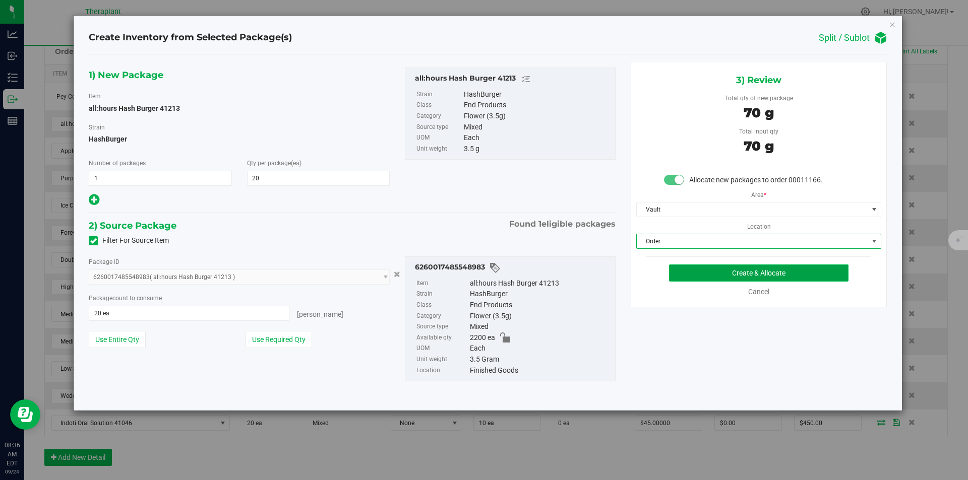
click at [684, 272] on button "Create & Allocate" at bounding box center [758, 273] width 179 height 17
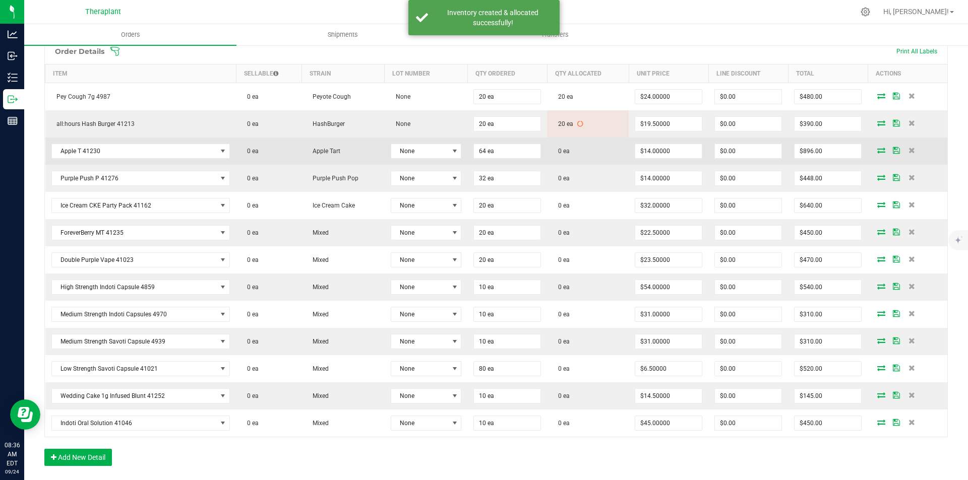
click at [877, 149] on icon at bounding box center [881, 150] width 8 height 6
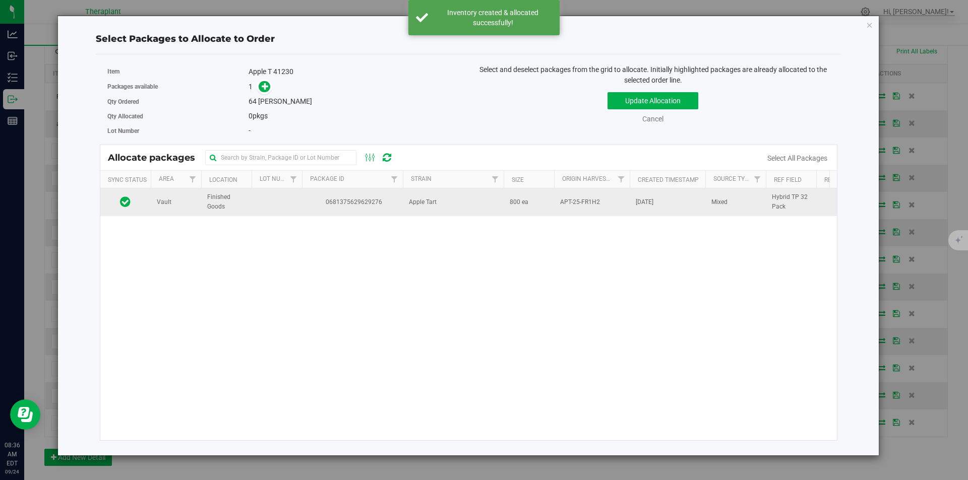
click at [378, 194] on td "0681375629629276" at bounding box center [352, 202] width 101 height 27
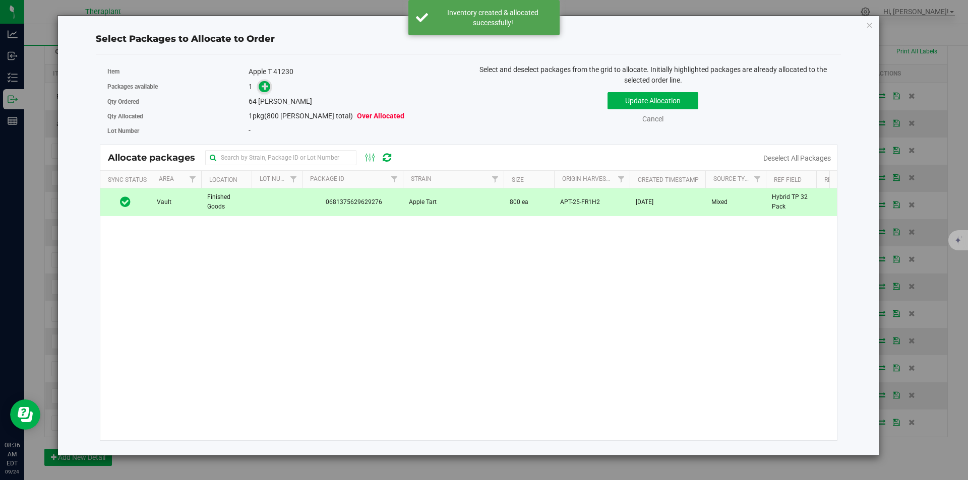
click at [267, 86] on icon at bounding box center [265, 86] width 7 height 7
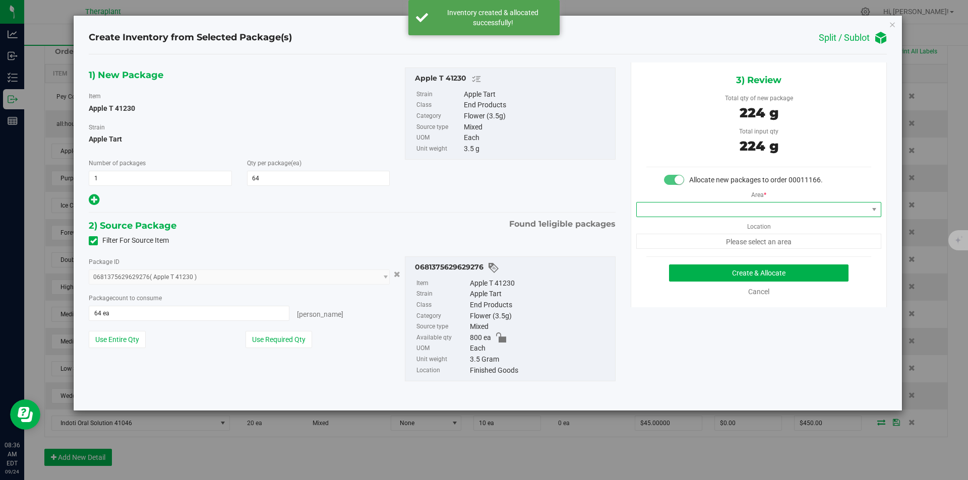
click at [653, 205] on span at bounding box center [752, 210] width 231 height 14
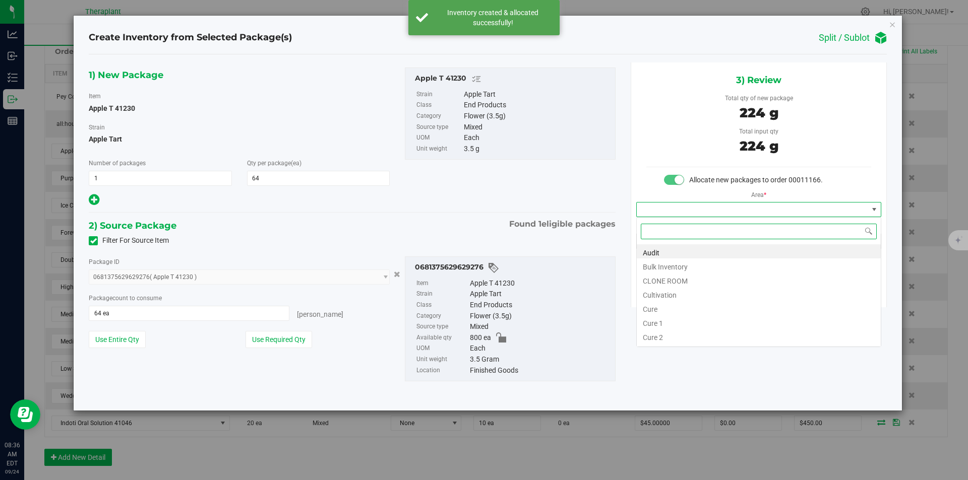
type input "v"
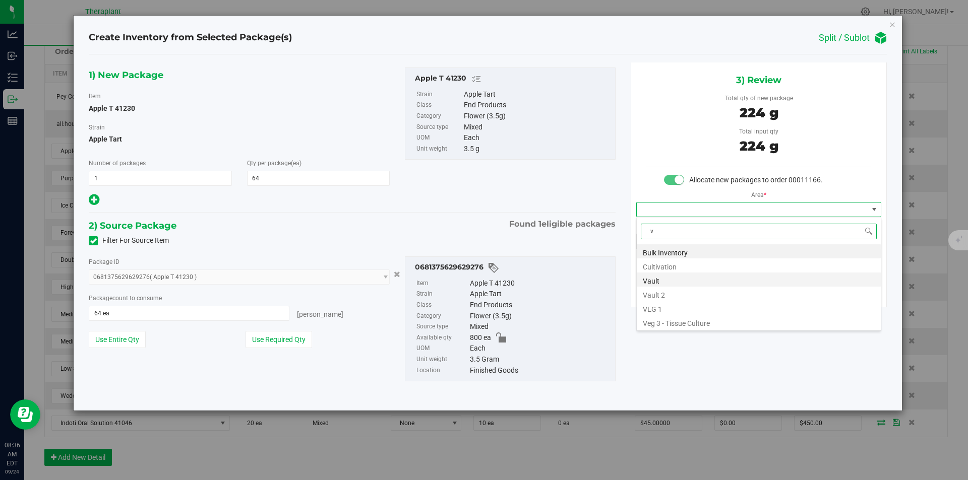
click at [651, 273] on li "Vault" at bounding box center [759, 280] width 244 height 14
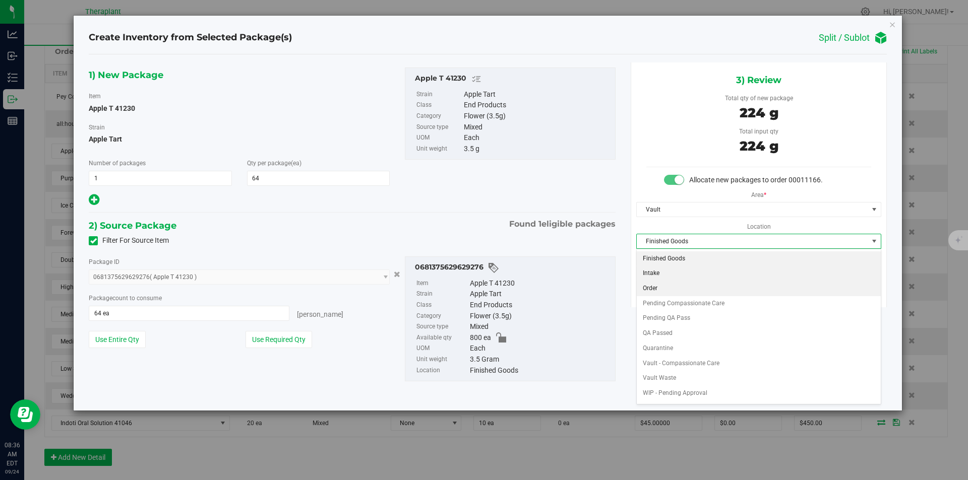
click at [652, 283] on li "Order" at bounding box center [759, 288] width 244 height 15
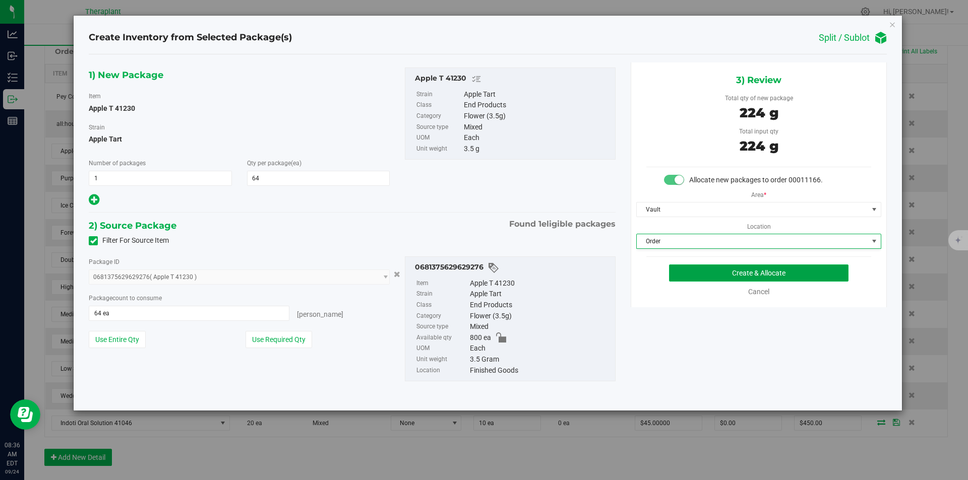
click at [674, 272] on button "Create & Allocate" at bounding box center [758, 273] width 179 height 17
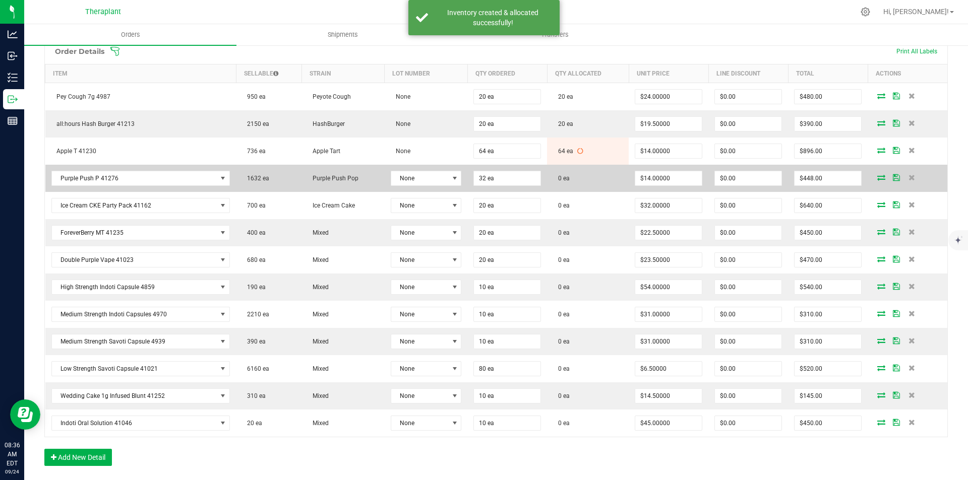
click at [877, 178] on icon at bounding box center [881, 177] width 8 height 6
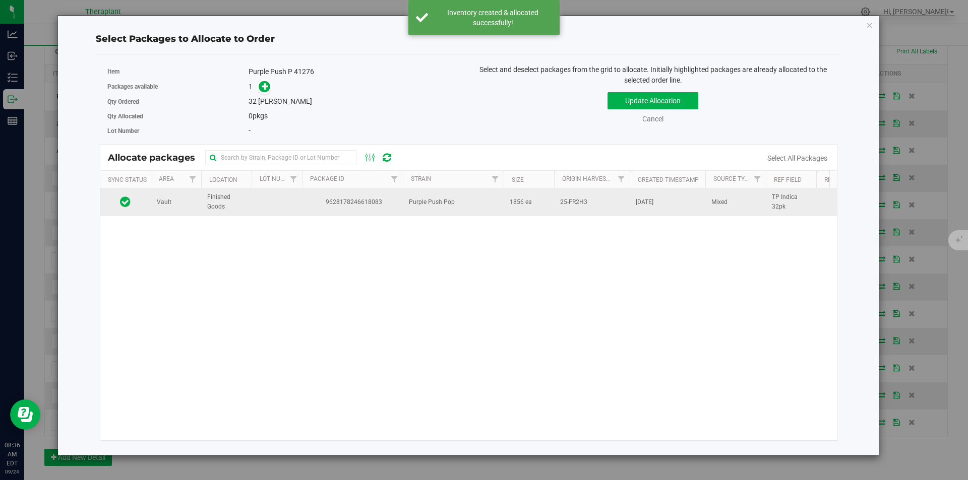
click at [329, 190] on td "9628178246618083" at bounding box center [352, 202] width 101 height 27
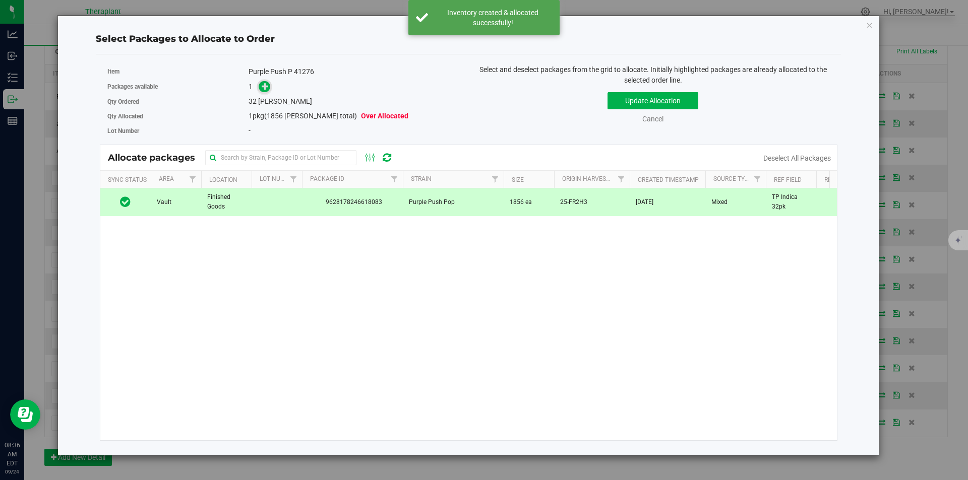
click at [260, 87] on span at bounding box center [265, 87] width 12 height 12
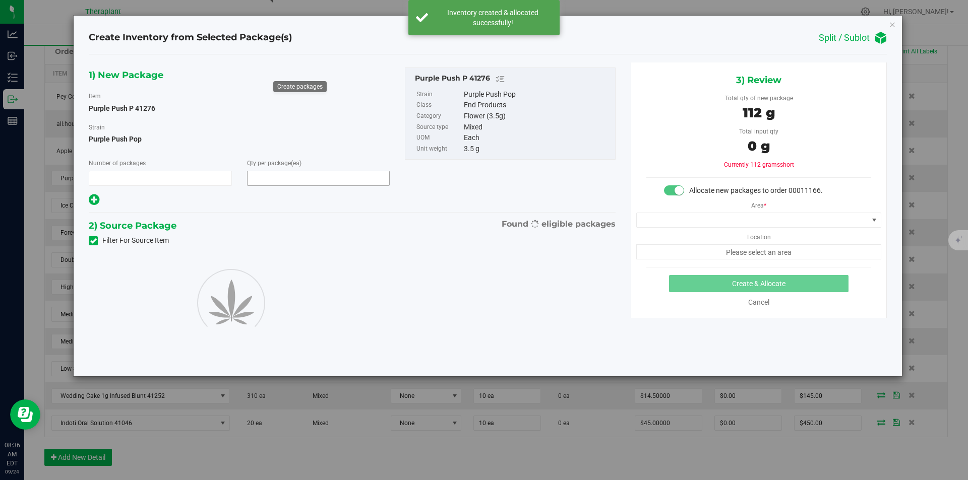
type input "1"
type input "32"
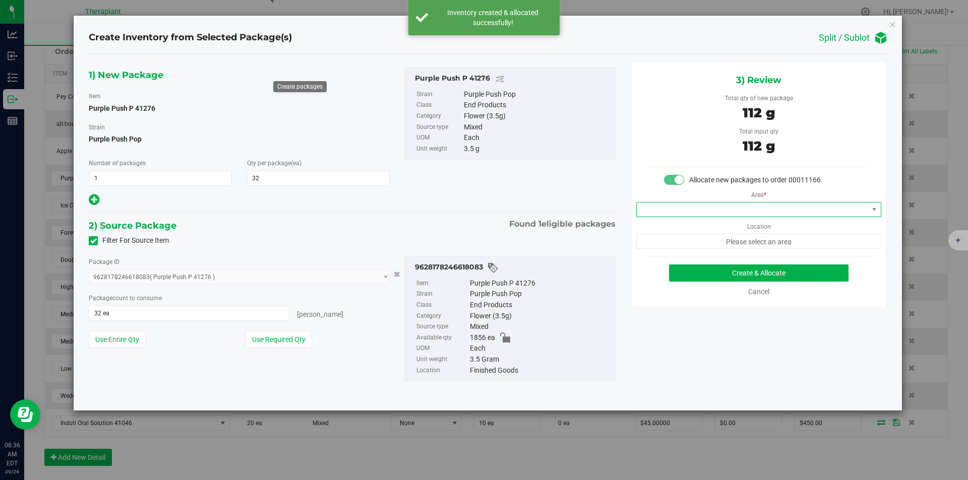
click at [650, 211] on span at bounding box center [752, 210] width 231 height 14
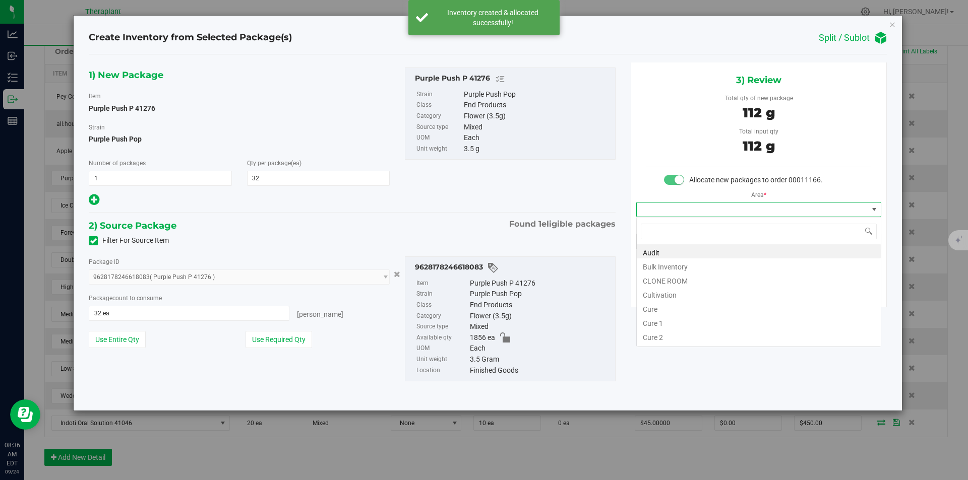
type input "v"
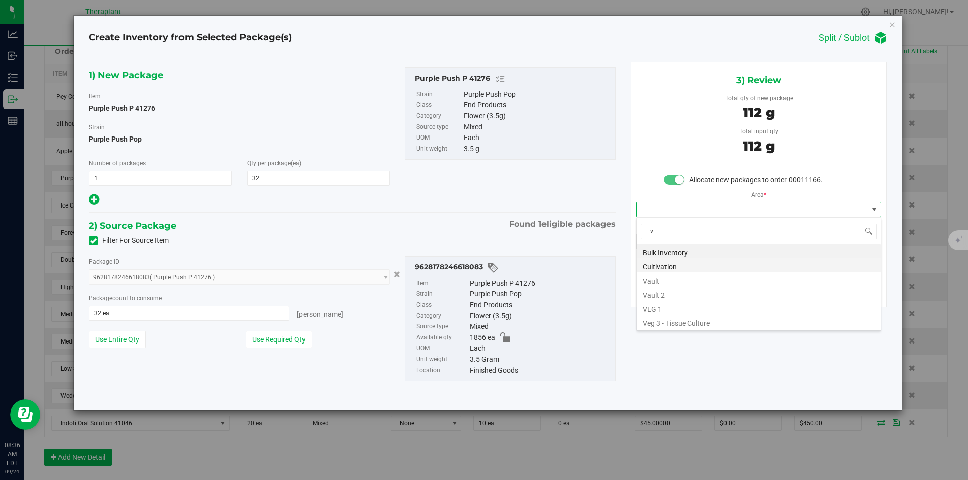
click at [664, 272] on li "Cultivation" at bounding box center [759, 266] width 244 height 14
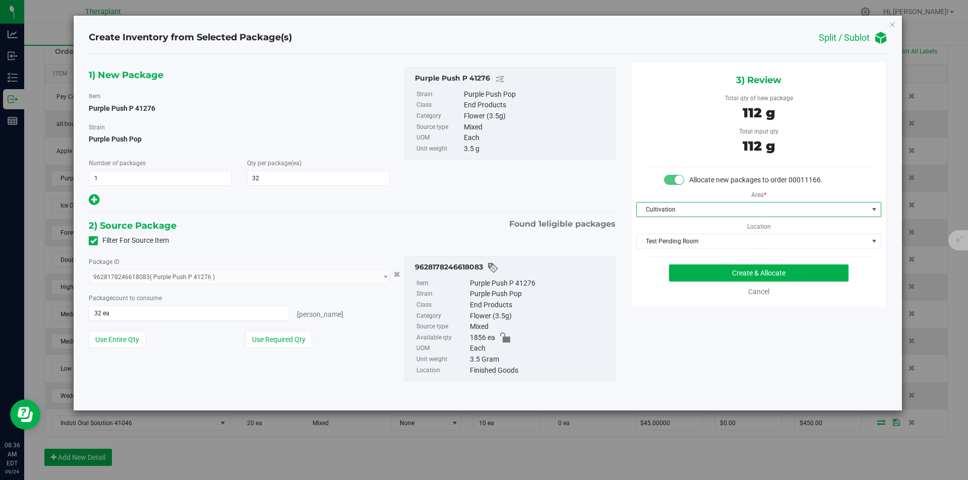
click at [662, 210] on span "Cultivation" at bounding box center [752, 210] width 231 height 14
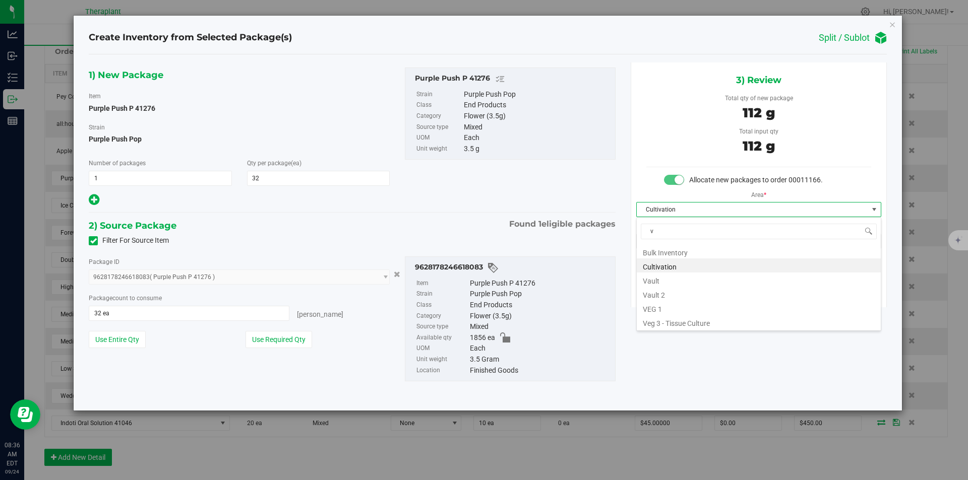
click at [663, 277] on li "Vault" at bounding box center [759, 280] width 244 height 14
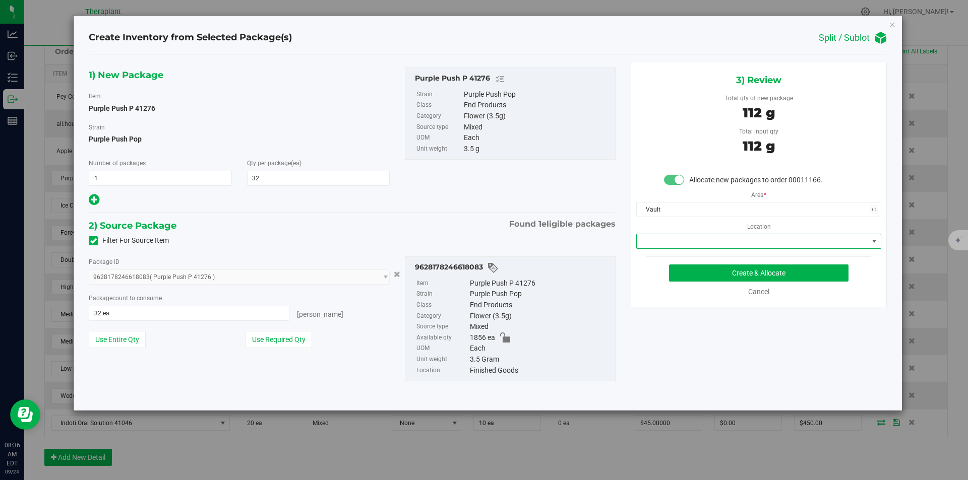
click at [666, 243] on span at bounding box center [752, 241] width 231 height 14
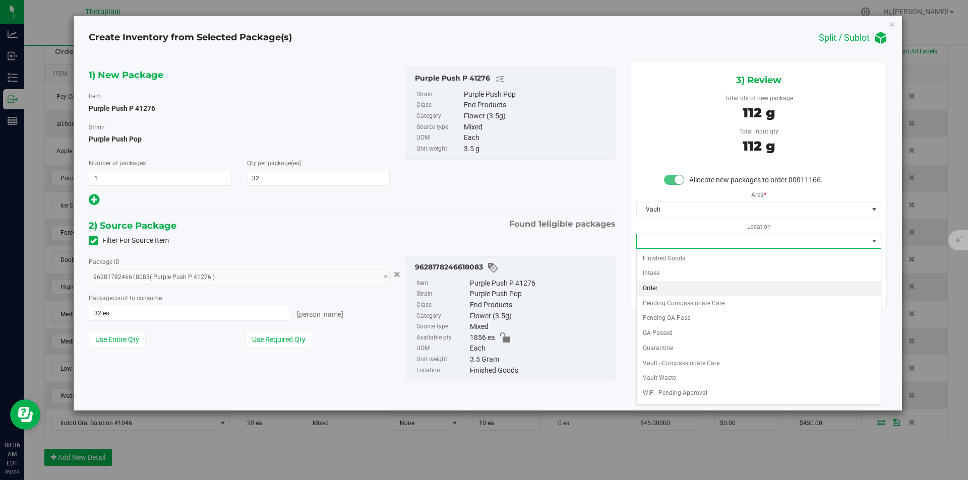
click at [664, 285] on li "Order" at bounding box center [759, 288] width 244 height 15
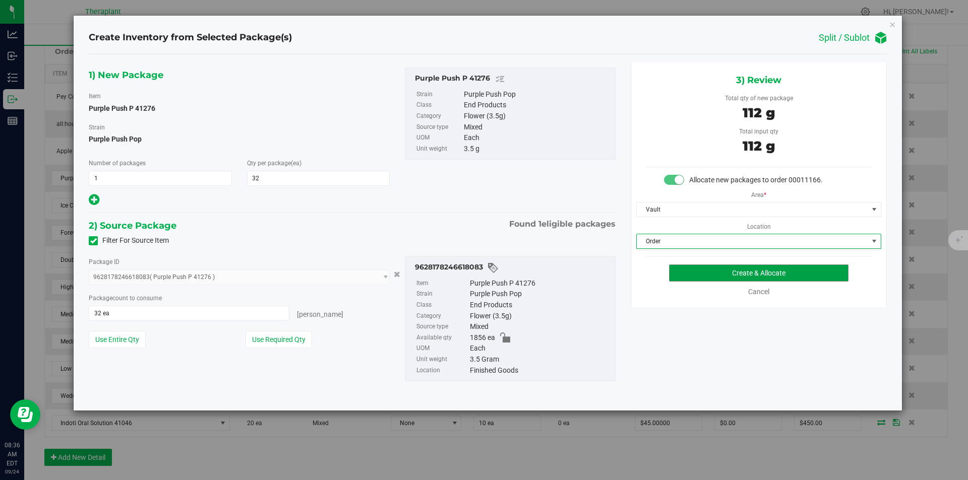
click at [686, 272] on button "Create & Allocate" at bounding box center [758, 273] width 179 height 17
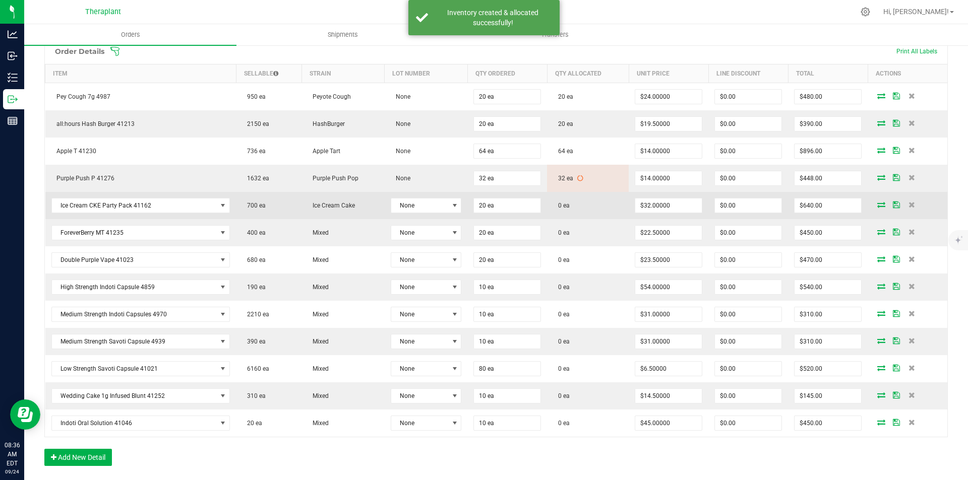
click at [877, 206] on icon at bounding box center [881, 205] width 8 height 6
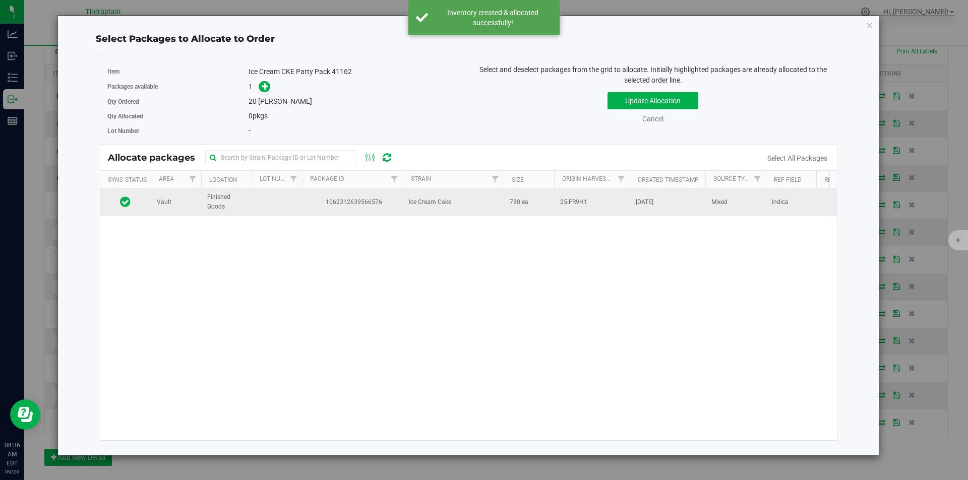
click at [302, 197] on td "1062312639566576" at bounding box center [352, 202] width 101 height 27
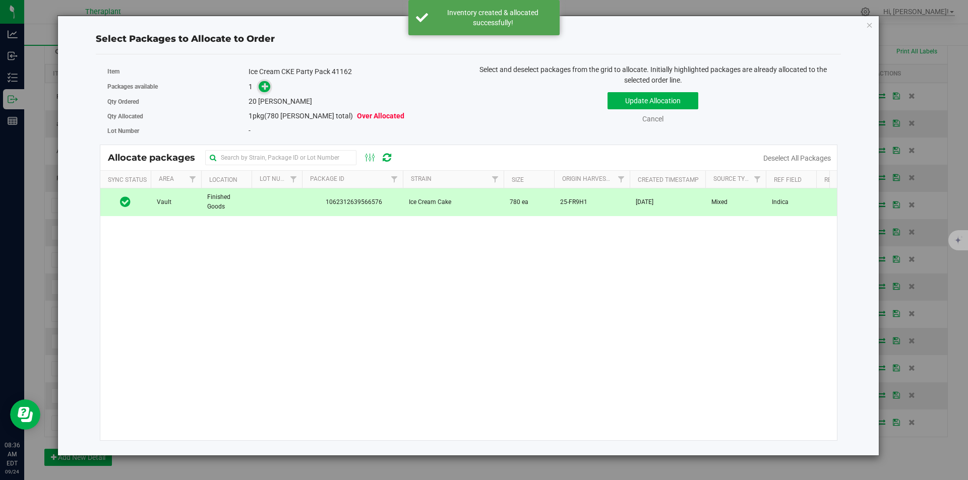
click at [261, 85] on span at bounding box center [265, 87] width 12 height 12
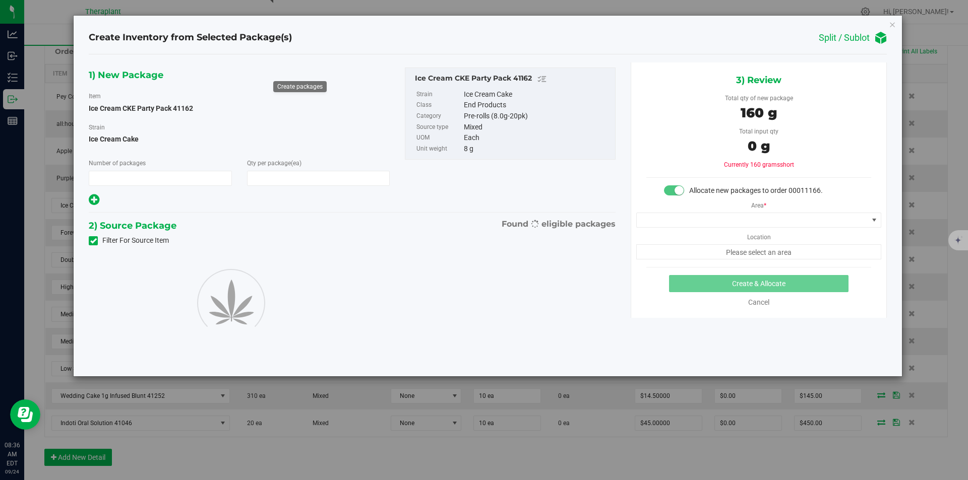
type input "1"
type input "20"
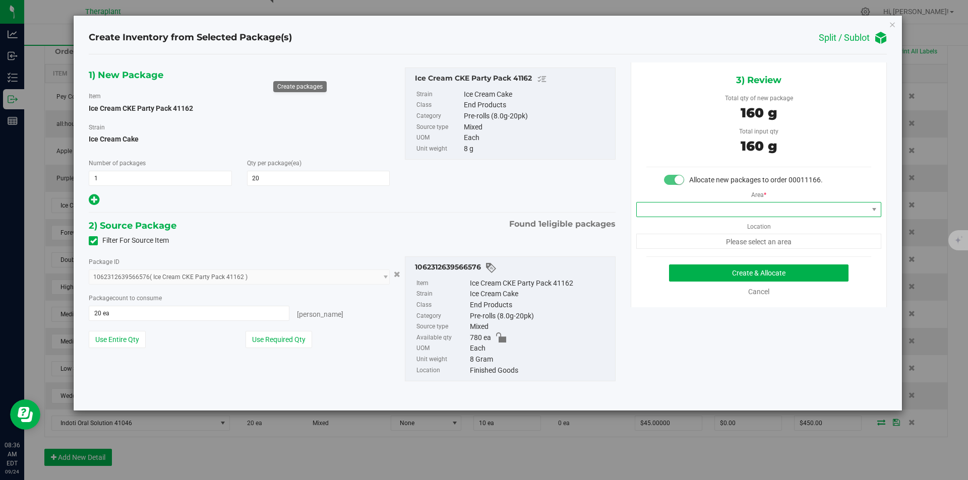
drag, startPoint x: 671, startPoint y: 210, endPoint x: 669, endPoint y: 204, distance: 5.9
click at [670, 208] on span at bounding box center [752, 210] width 231 height 14
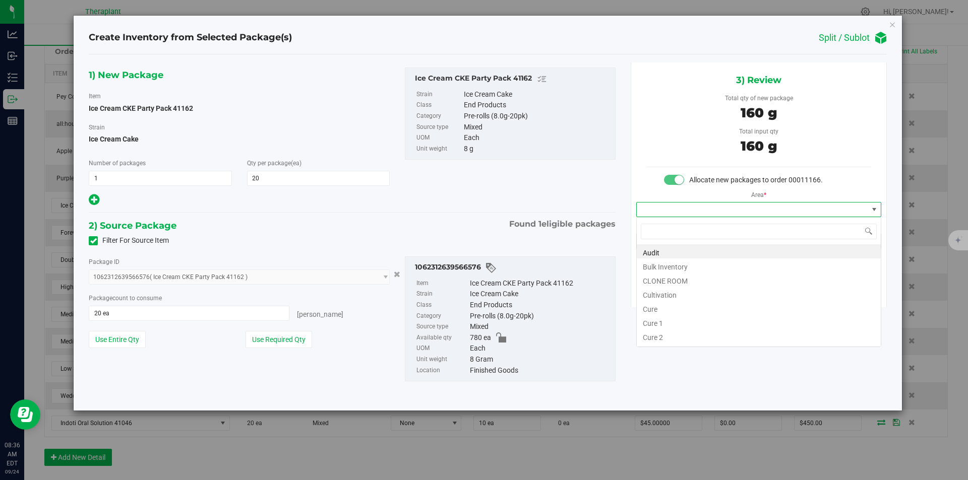
type input "v"
drag, startPoint x: 663, startPoint y: 275, endPoint x: 668, endPoint y: 266, distance: 10.1
click at [663, 275] on li "Vault" at bounding box center [759, 280] width 244 height 14
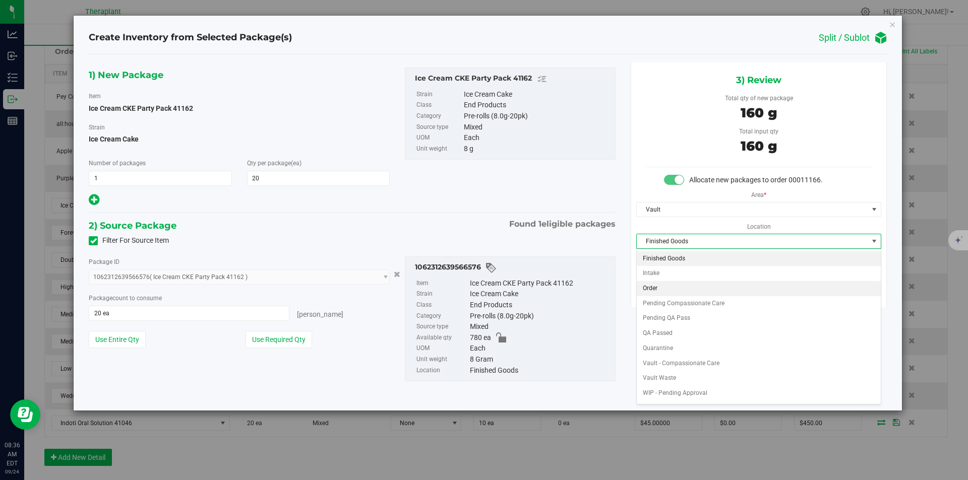
click at [666, 293] on li "Order" at bounding box center [759, 288] width 244 height 15
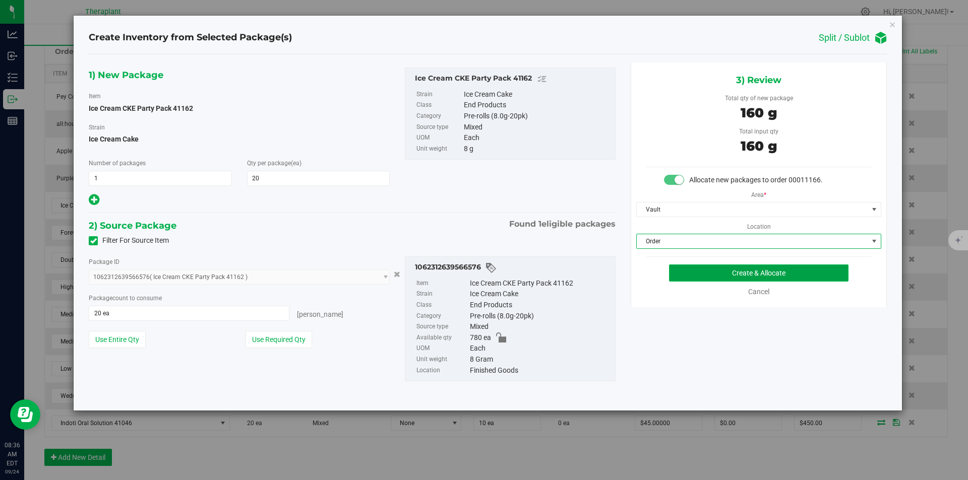
click at [696, 271] on button "Create & Allocate" at bounding box center [758, 273] width 179 height 17
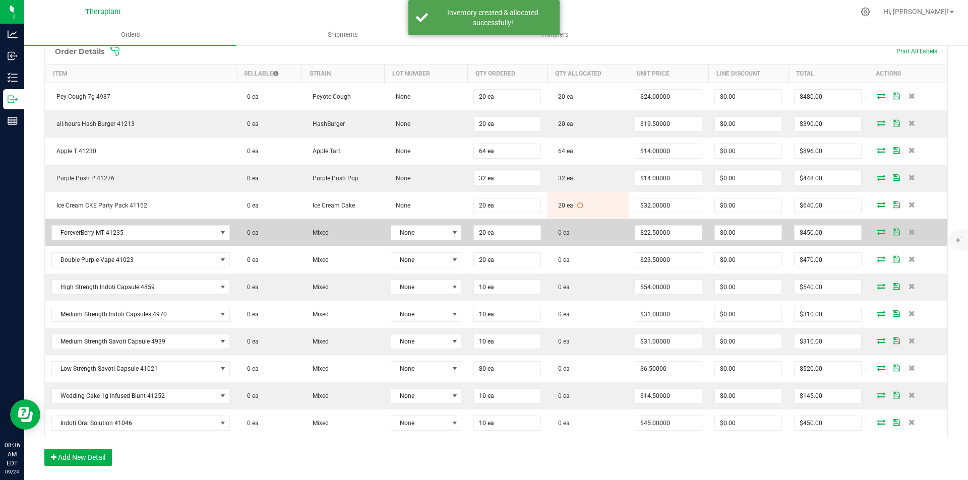
click at [877, 231] on icon at bounding box center [881, 232] width 8 height 6
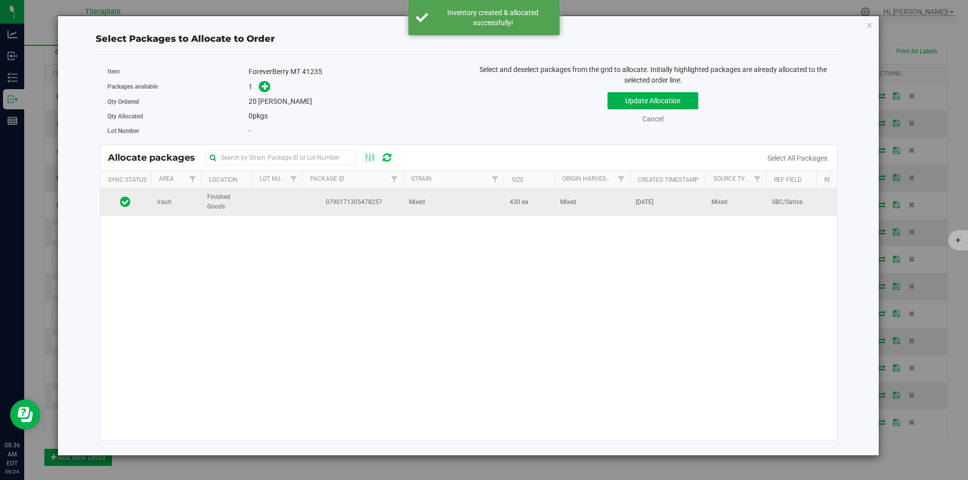
click at [290, 189] on td at bounding box center [277, 202] width 50 height 27
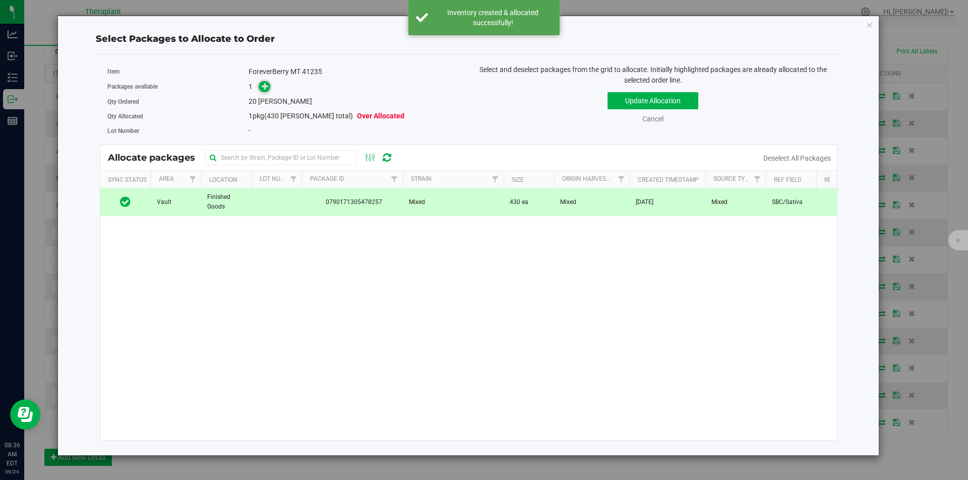
click at [267, 88] on icon at bounding box center [265, 86] width 7 height 7
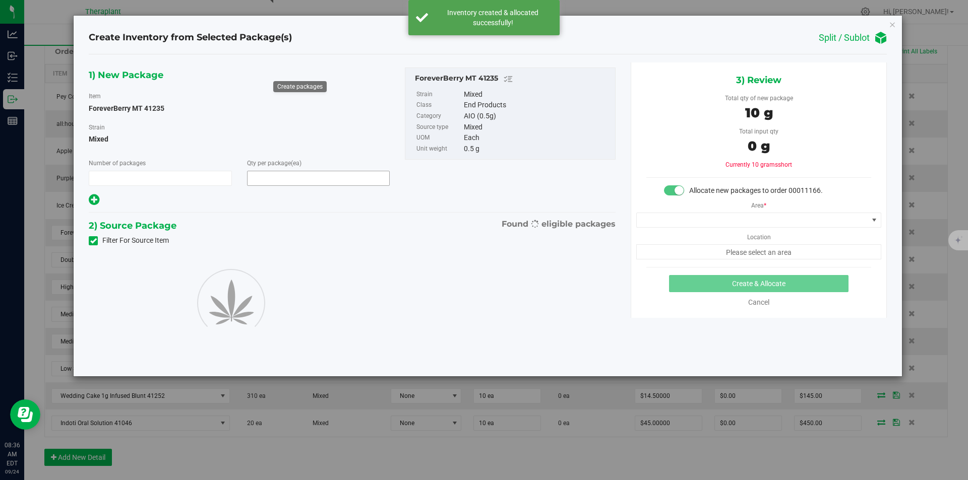
type input "1"
type input "20"
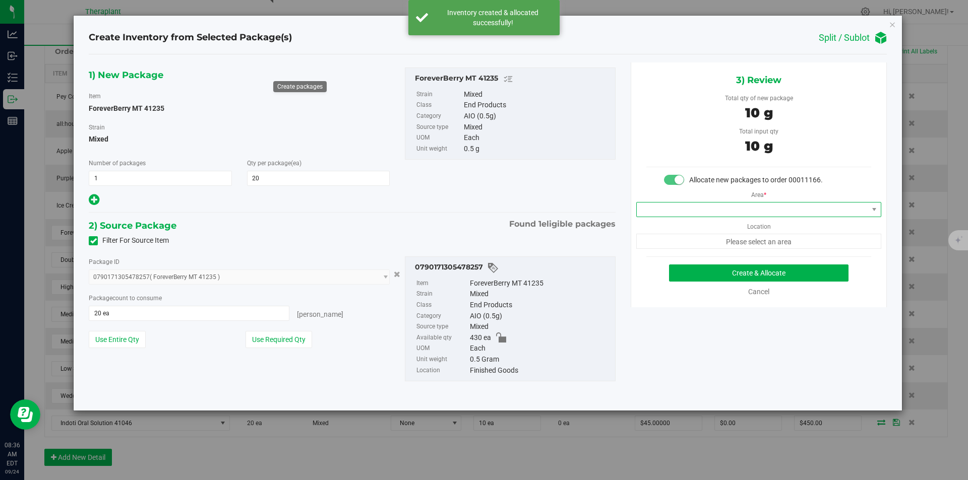
click at [689, 215] on span at bounding box center [752, 210] width 231 height 14
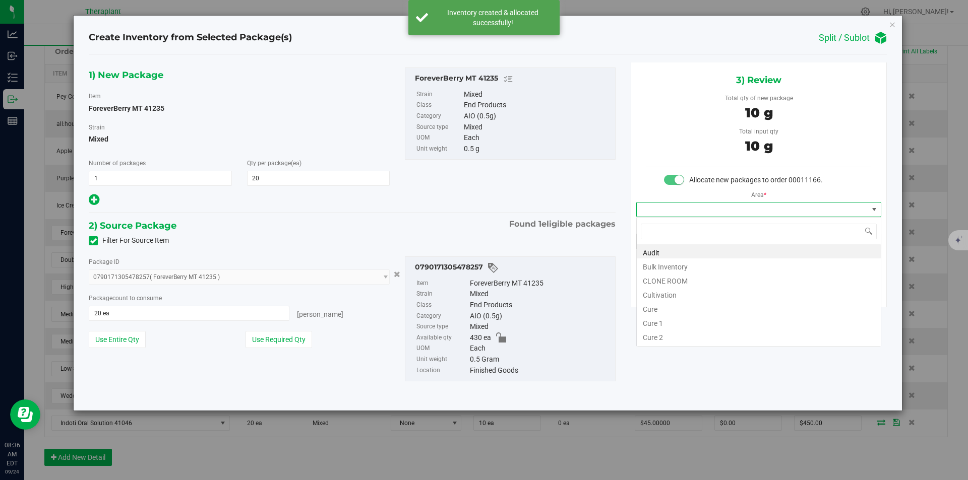
type input "v"
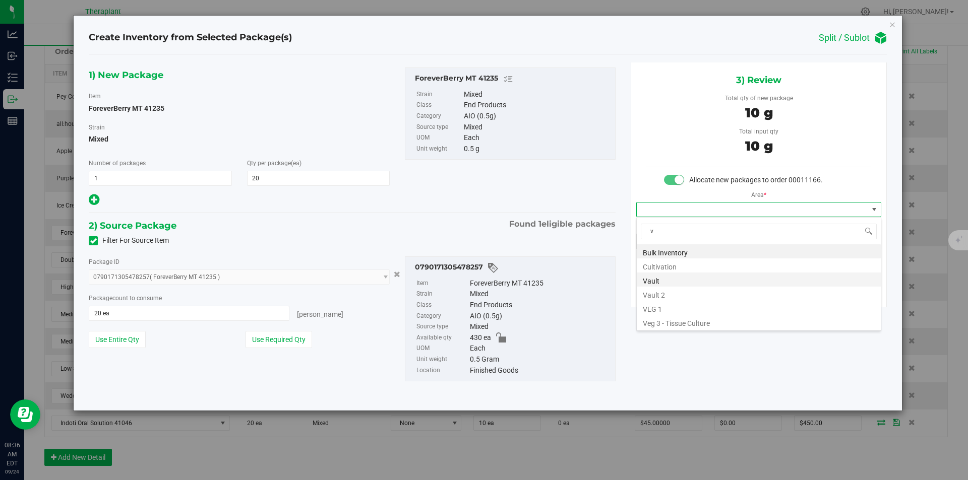
click at [669, 278] on li "Vault" at bounding box center [759, 280] width 244 height 14
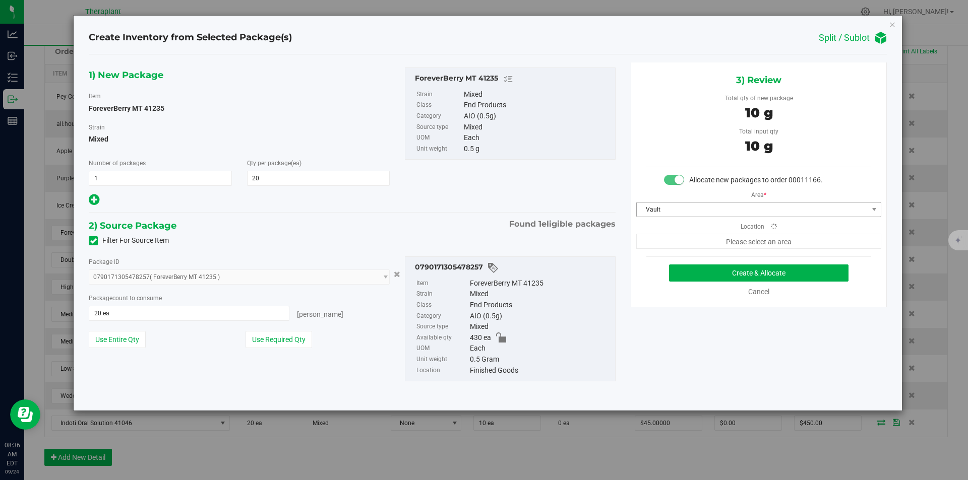
drag, startPoint x: 673, startPoint y: 239, endPoint x: 672, endPoint y: 213, distance: 26.8
click at [673, 237] on span "Please select an area" at bounding box center [758, 241] width 245 height 15
drag, startPoint x: 668, startPoint y: 254, endPoint x: 671, endPoint y: 219, distance: 34.9
click at [668, 253] on div "3) Review Total qty of new package 10 g Total input qty 10 g Allocate new packa…" at bounding box center [759, 185] width 256 height 245
click at [667, 238] on span "Finished Goods" at bounding box center [752, 241] width 231 height 14
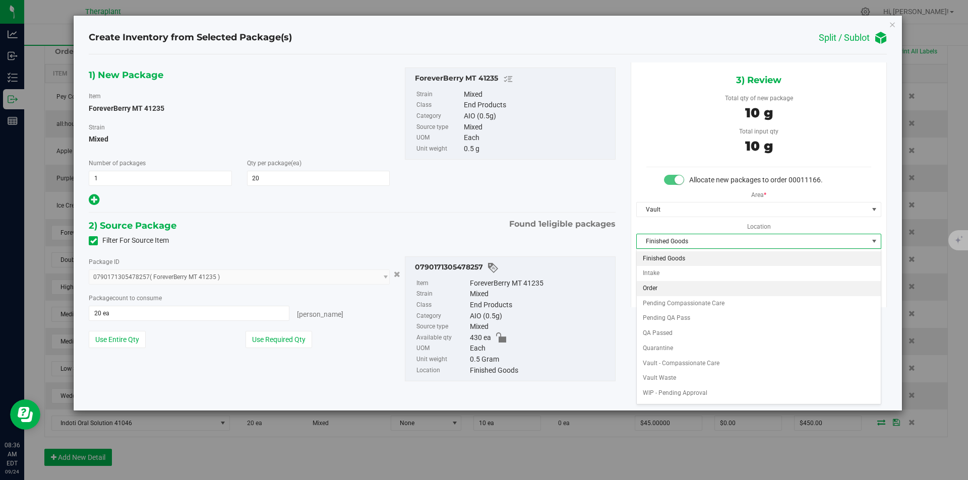
click at [656, 284] on li "Order" at bounding box center [759, 288] width 244 height 15
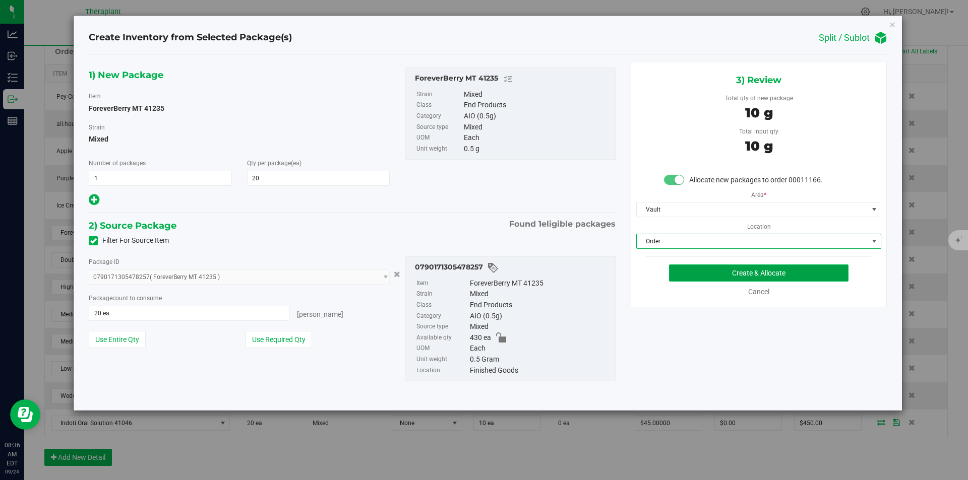
click at [673, 270] on button "Create & Allocate" at bounding box center [758, 273] width 179 height 17
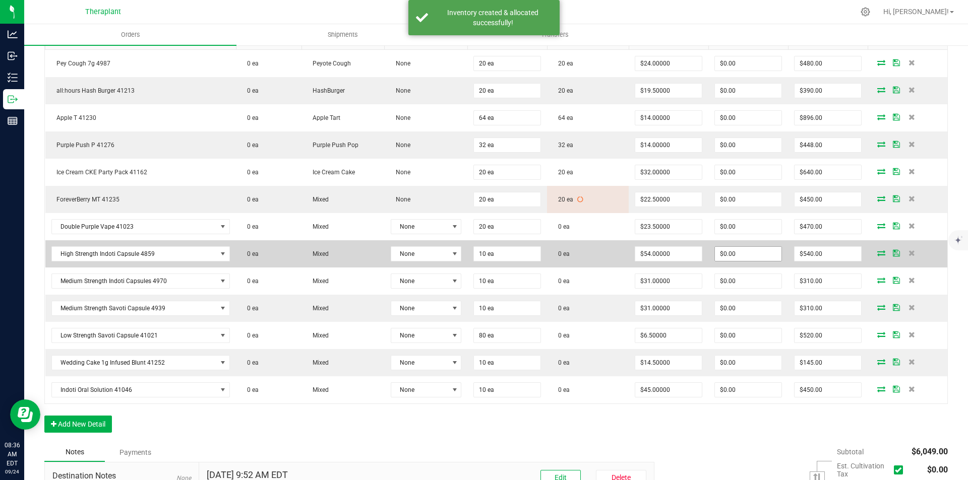
scroll to position [302, 0]
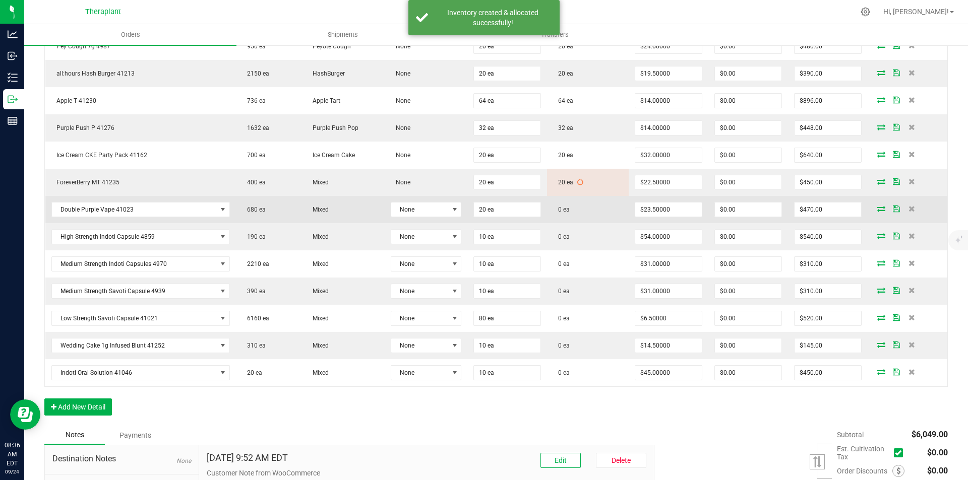
click at [877, 208] on icon at bounding box center [881, 209] width 8 height 6
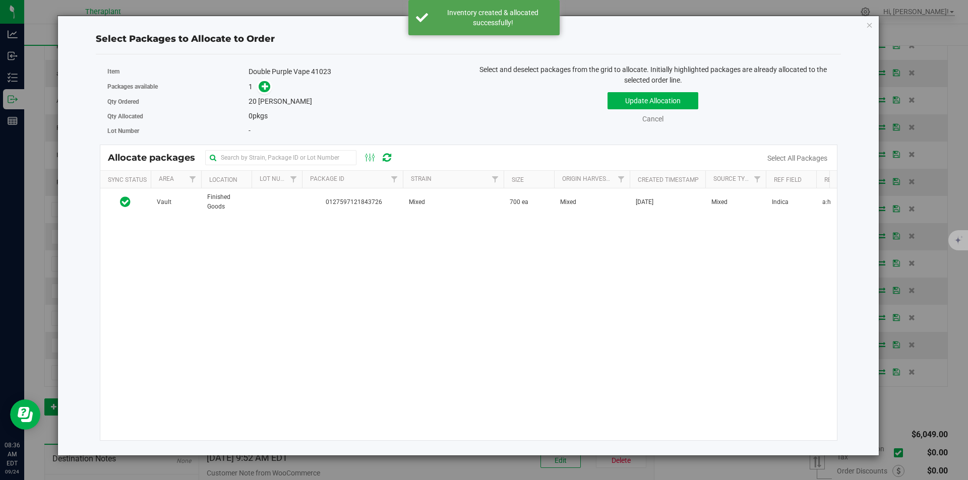
click at [336, 185] on th "Package Id" at bounding box center [352, 180] width 101 height 18
click at [354, 181] on span at bounding box center [352, 179] width 8 height 8
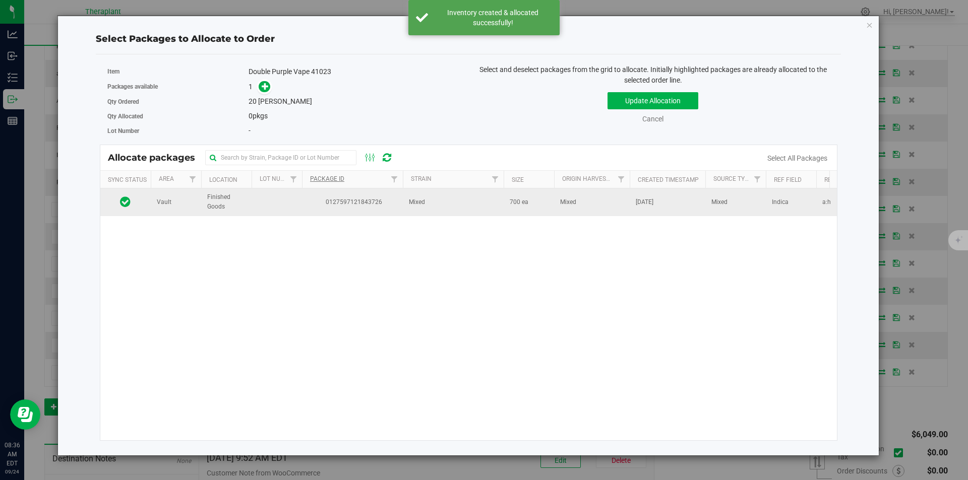
click at [343, 195] on td "0127597121843726" at bounding box center [352, 202] width 101 height 27
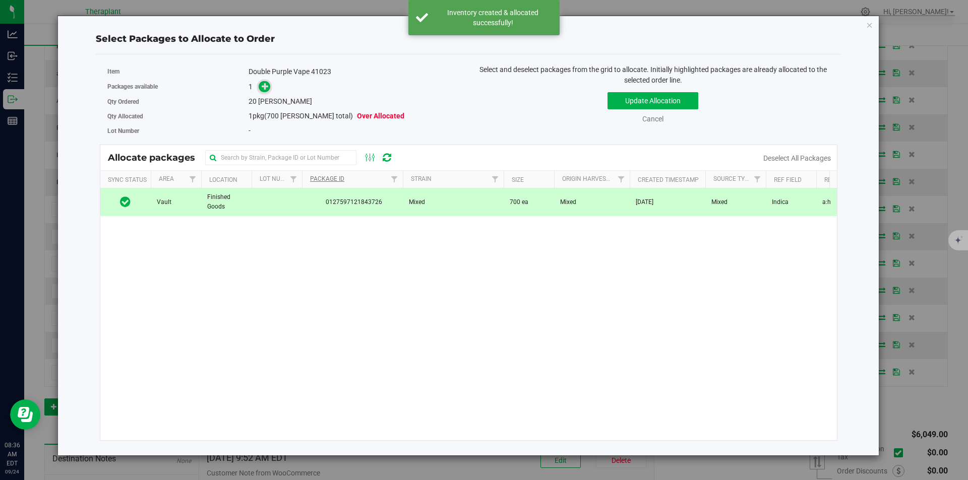
click at [263, 83] on icon at bounding box center [265, 86] width 7 height 7
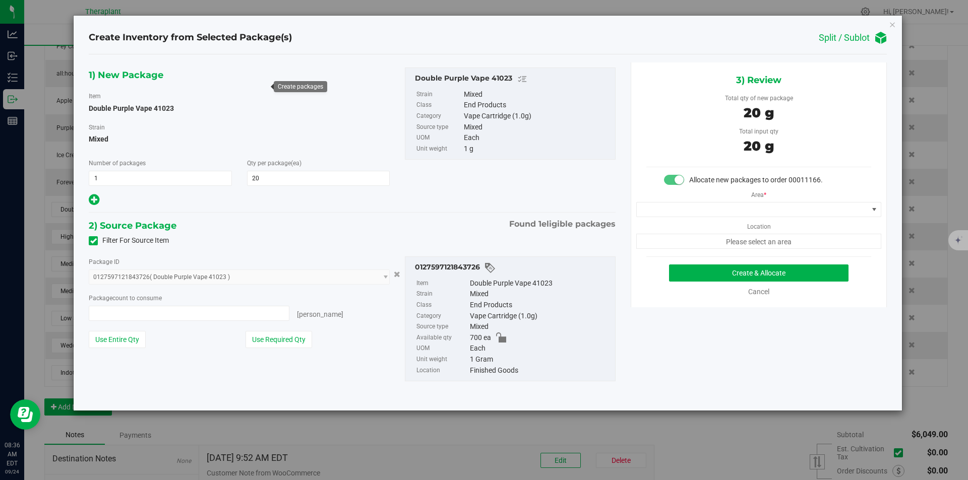
type input "20 ea"
click at [673, 210] on span at bounding box center [752, 210] width 231 height 14
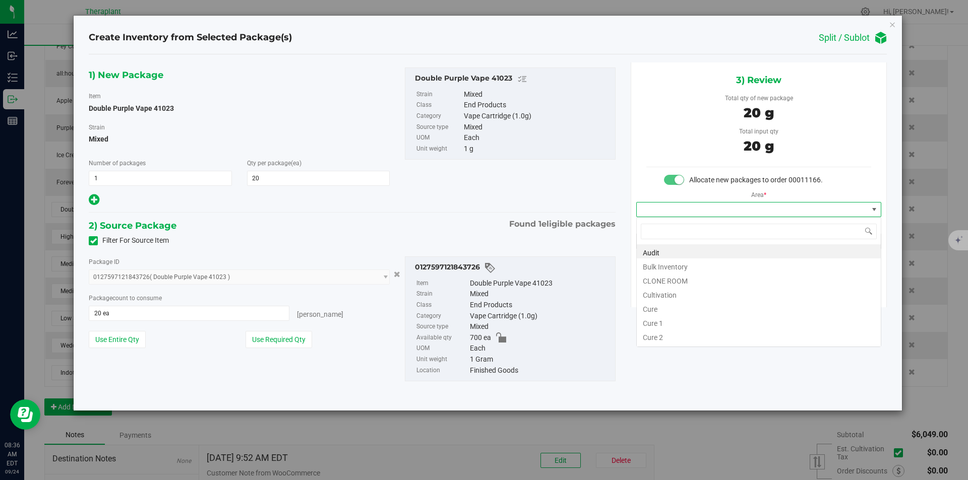
type input "v"
click at [663, 276] on li "Vault" at bounding box center [759, 280] width 244 height 14
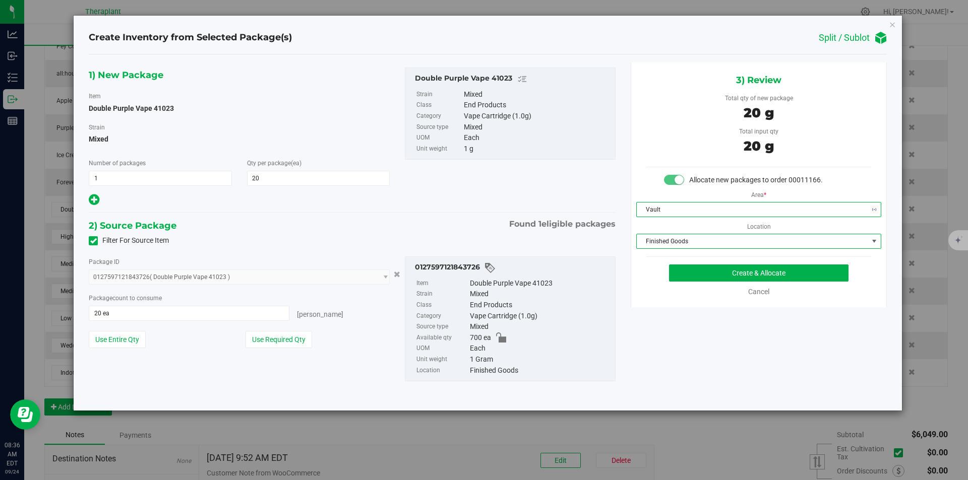
click at [669, 237] on span "Finished Goods" at bounding box center [752, 241] width 231 height 14
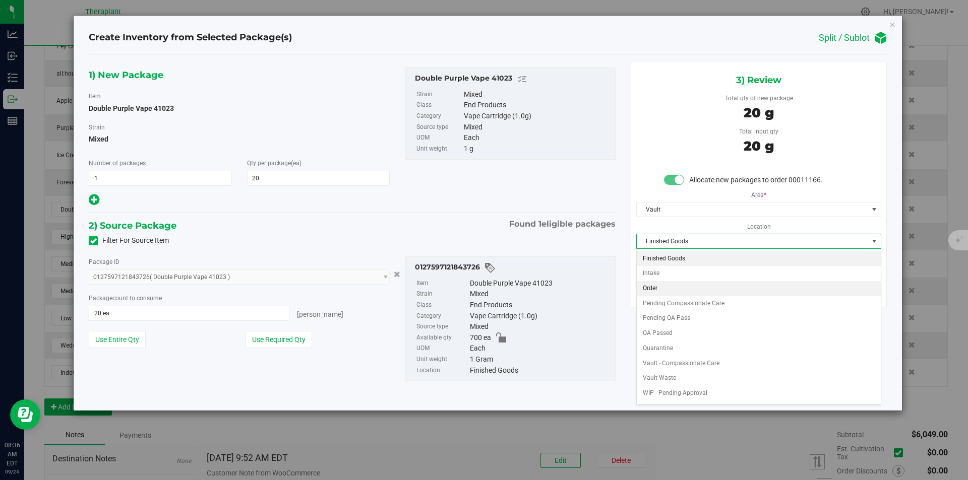
click at [651, 284] on li "Order" at bounding box center [759, 288] width 244 height 15
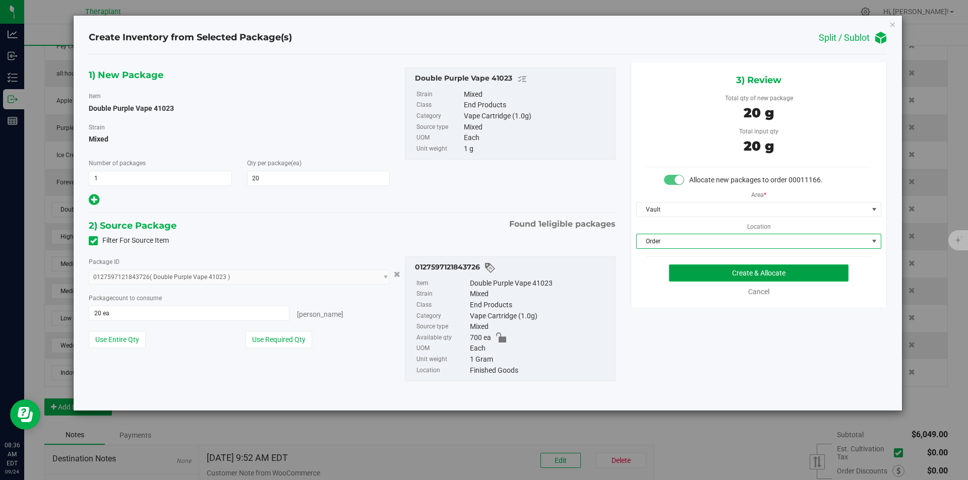
click at [677, 281] on button "Create & Allocate" at bounding box center [758, 273] width 179 height 17
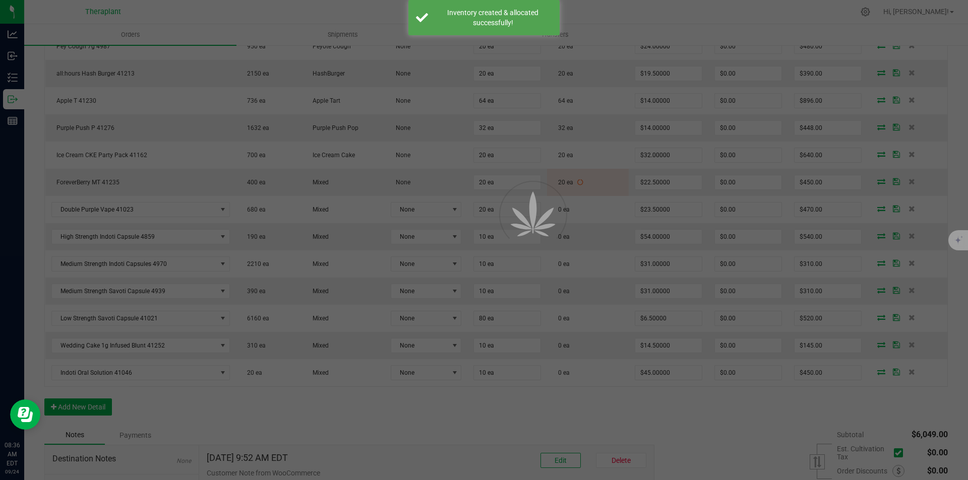
click at [683, 271] on div at bounding box center [484, 240] width 968 height 480
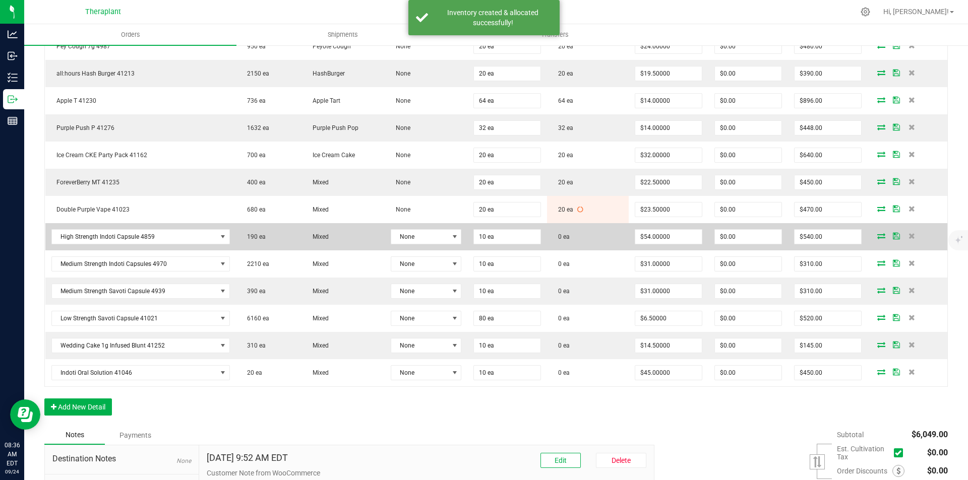
click at [877, 236] on icon at bounding box center [881, 236] width 8 height 6
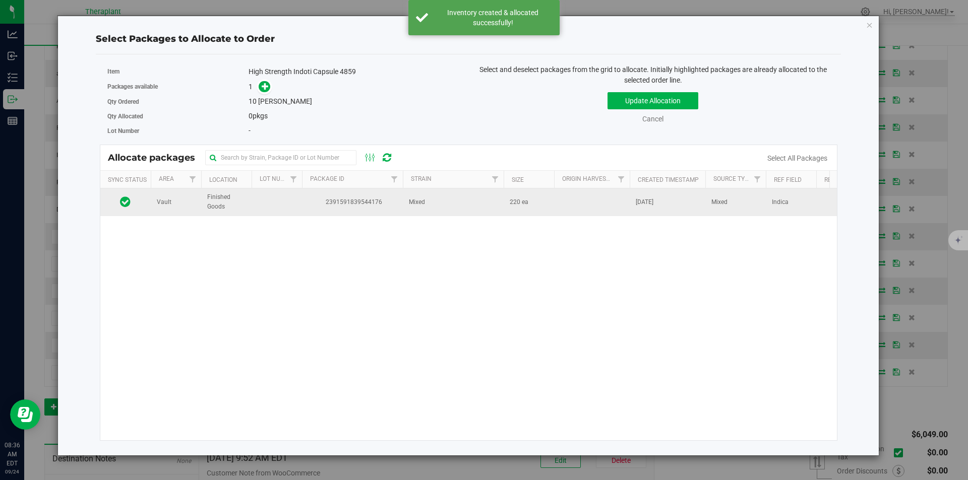
click at [269, 191] on td at bounding box center [277, 202] width 50 height 27
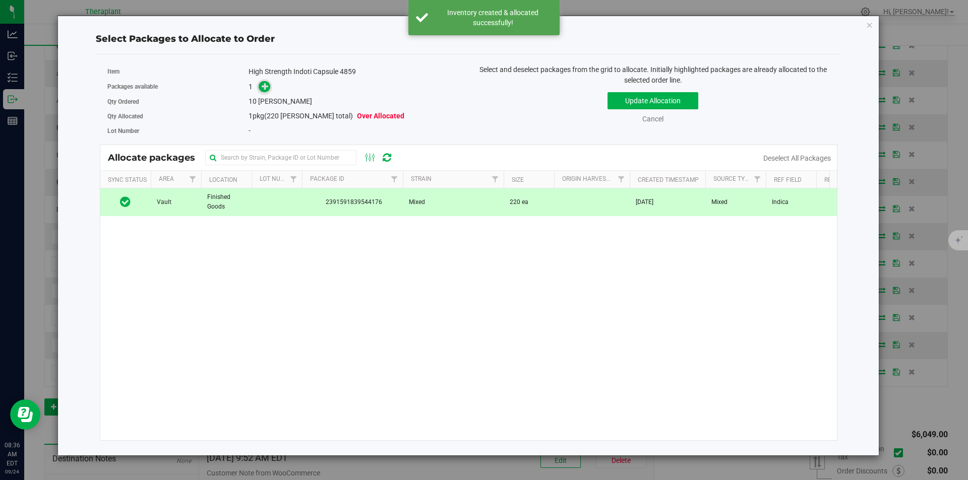
click at [262, 90] on icon at bounding box center [265, 86] width 7 height 7
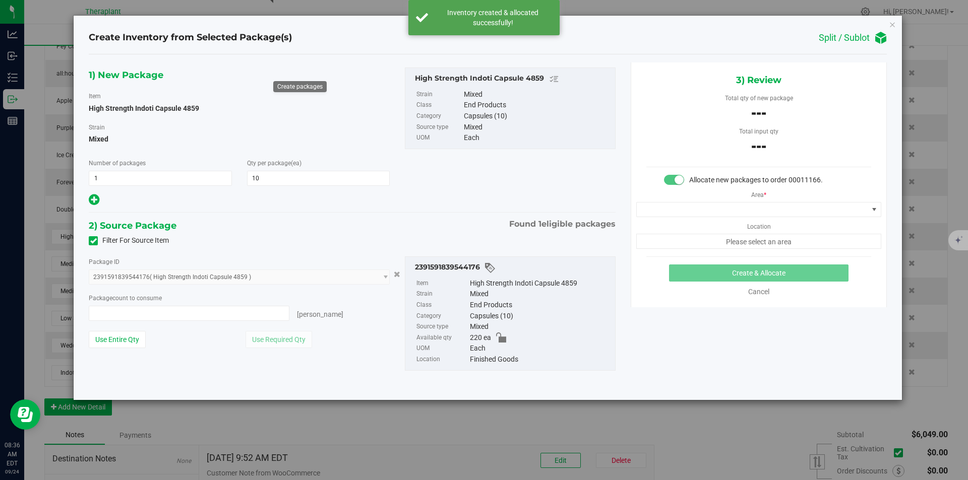
type input "0 ea"
type input "0"
click at [146, 320] on span "0 ea 0" at bounding box center [189, 313] width 201 height 15
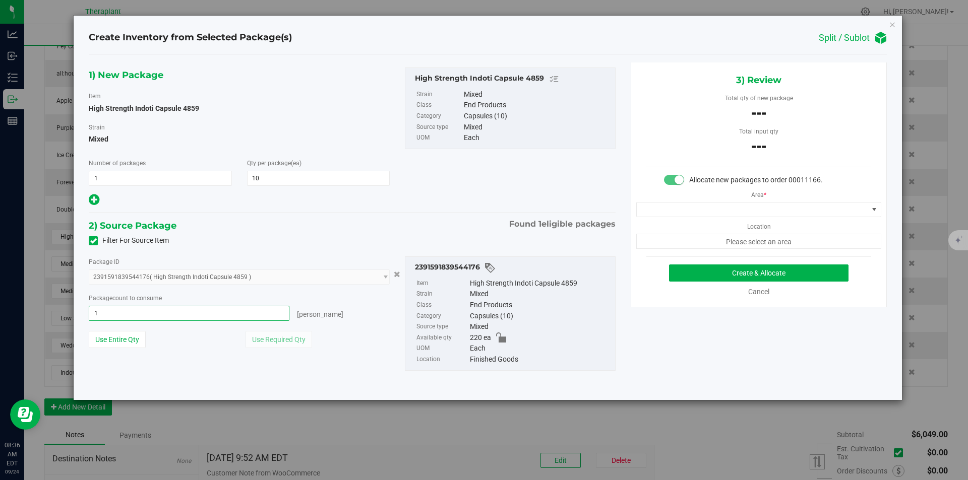
type input "10"
type input "10 ea"
drag, startPoint x: 720, startPoint y: 207, endPoint x: 716, endPoint y: 201, distance: 6.6
click at [720, 207] on span at bounding box center [752, 210] width 231 height 14
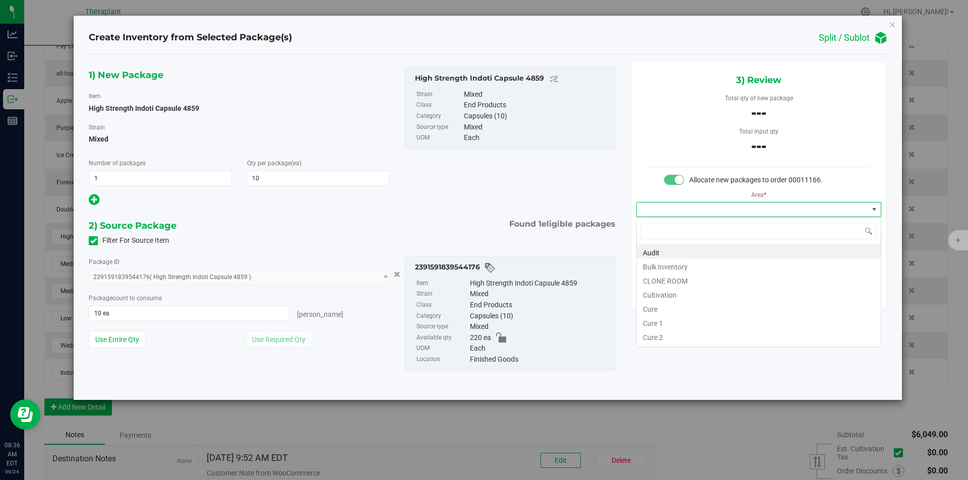
type input "v"
click at [659, 269] on li "Cultivation" at bounding box center [759, 266] width 244 height 14
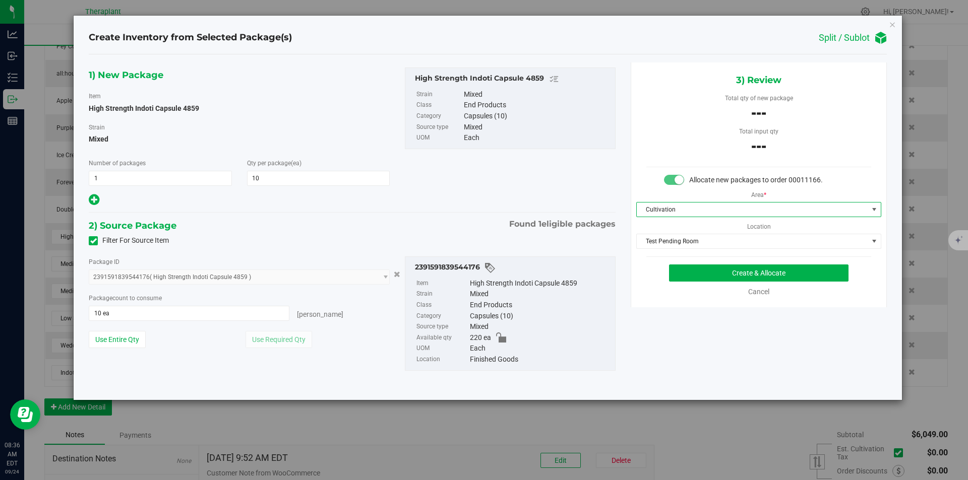
click at [665, 209] on span "Cultivation" at bounding box center [752, 210] width 231 height 14
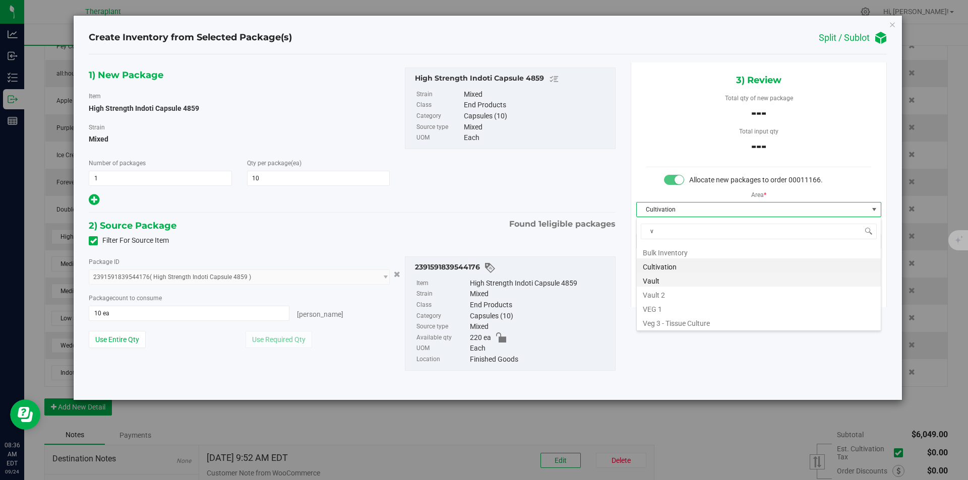
click at [660, 277] on li "Vault" at bounding box center [759, 280] width 244 height 14
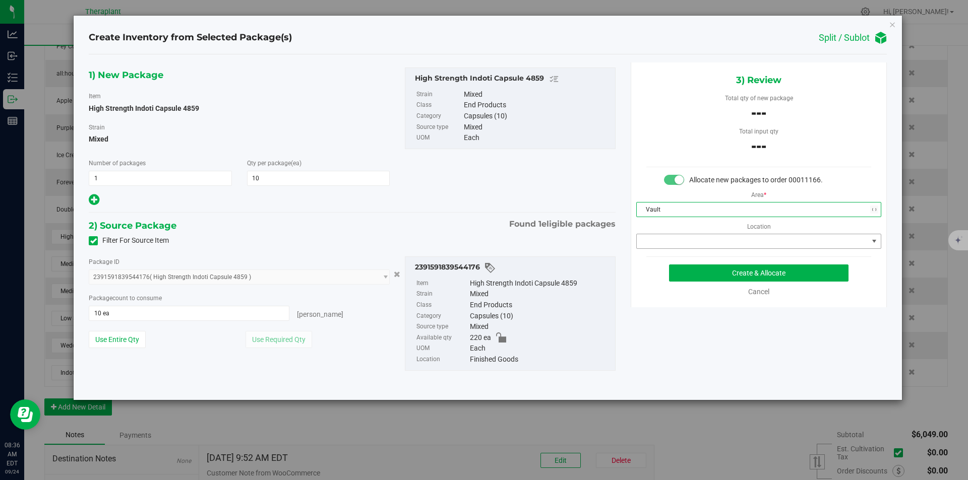
click at [664, 242] on span at bounding box center [752, 241] width 231 height 14
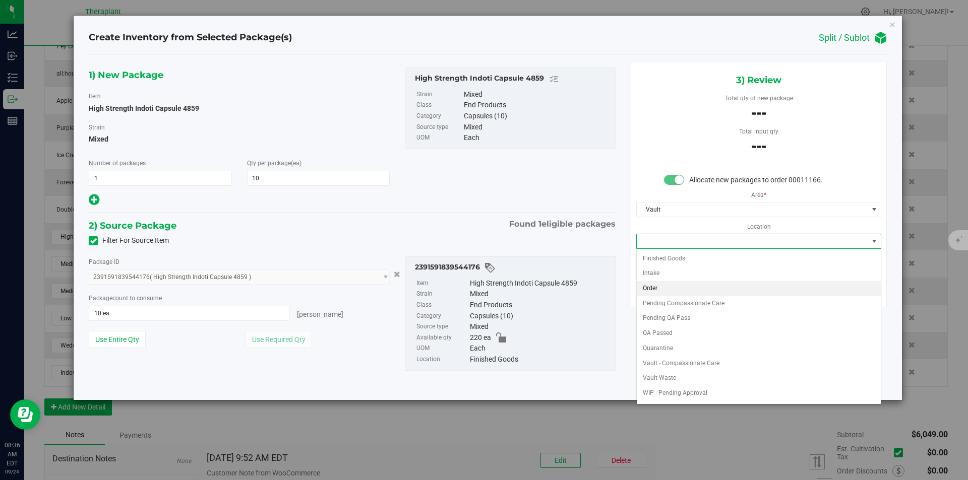
click at [655, 289] on li "Order" at bounding box center [759, 288] width 244 height 15
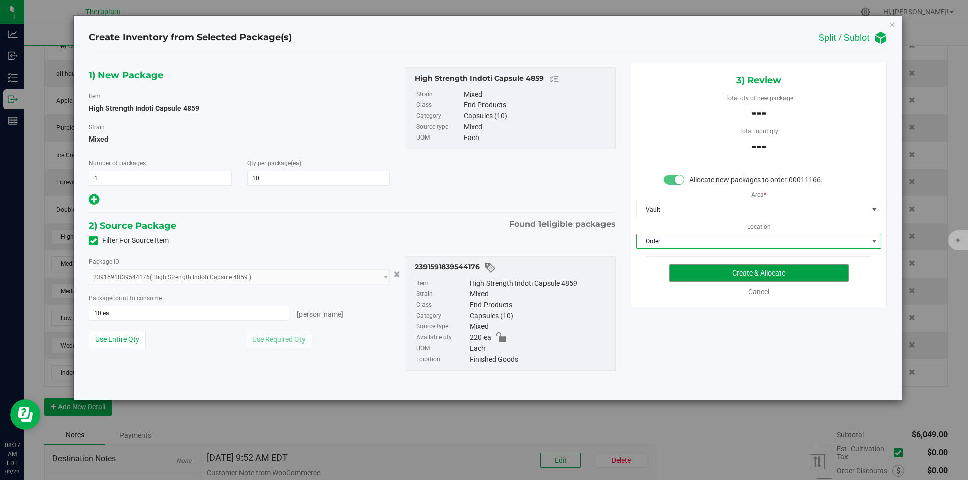
click at [686, 274] on button "Create & Allocate" at bounding box center [758, 273] width 179 height 17
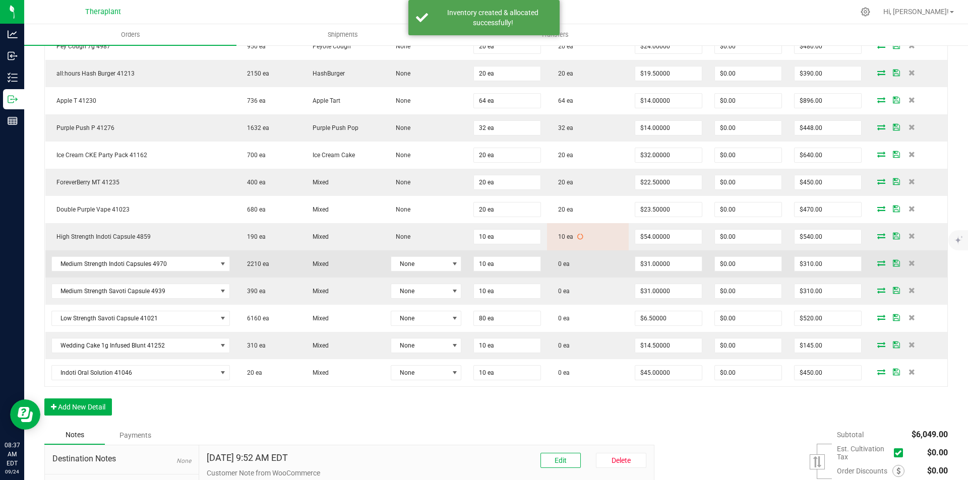
click at [877, 262] on icon at bounding box center [881, 263] width 8 height 6
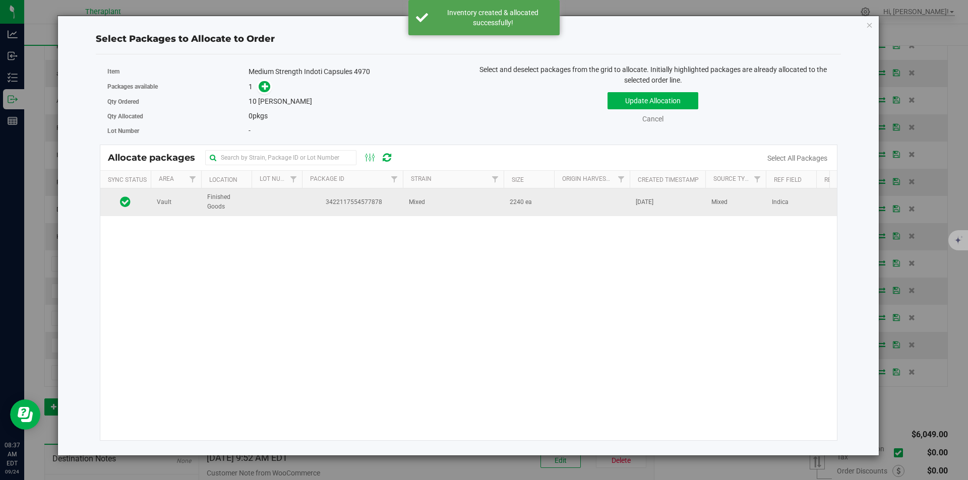
click at [294, 196] on td at bounding box center [277, 202] width 50 height 27
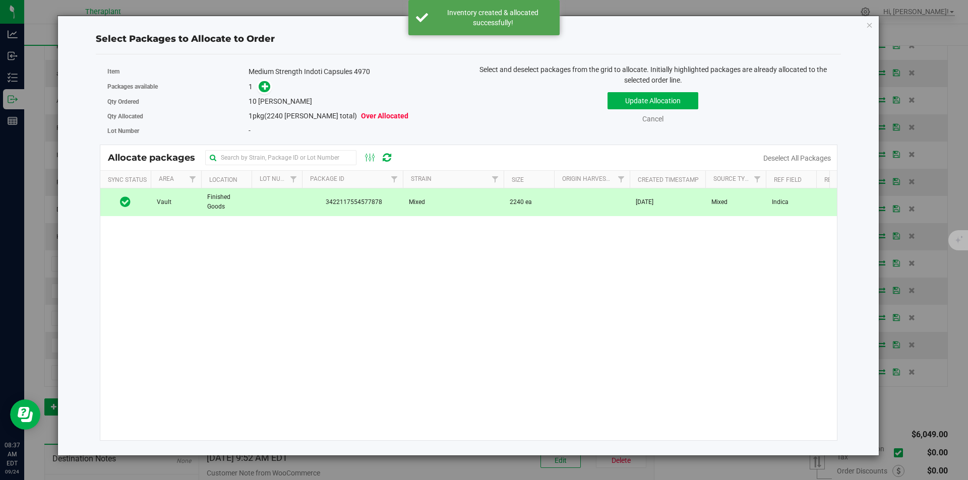
click at [256, 91] on span at bounding box center [262, 87] width 16 height 12
click at [263, 86] on icon at bounding box center [265, 86] width 7 height 7
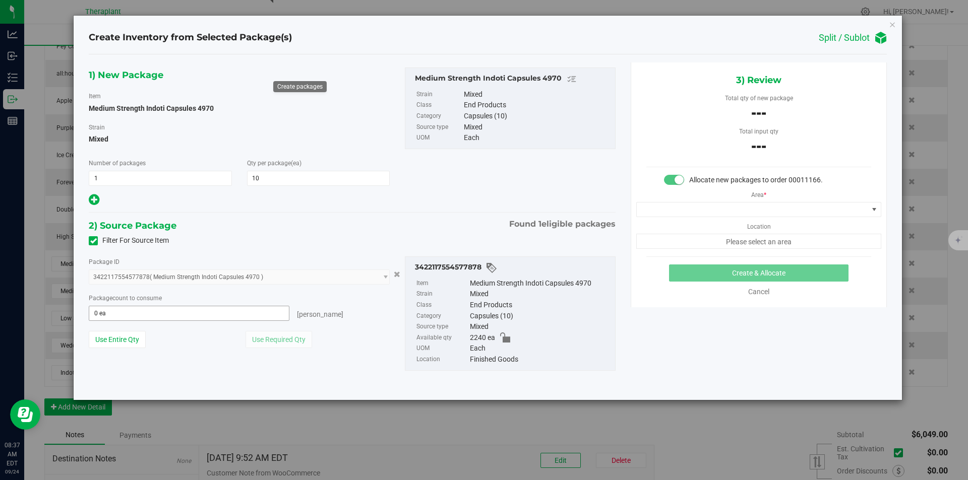
click at [156, 306] on input "0 ea" at bounding box center [189, 313] width 200 height 14
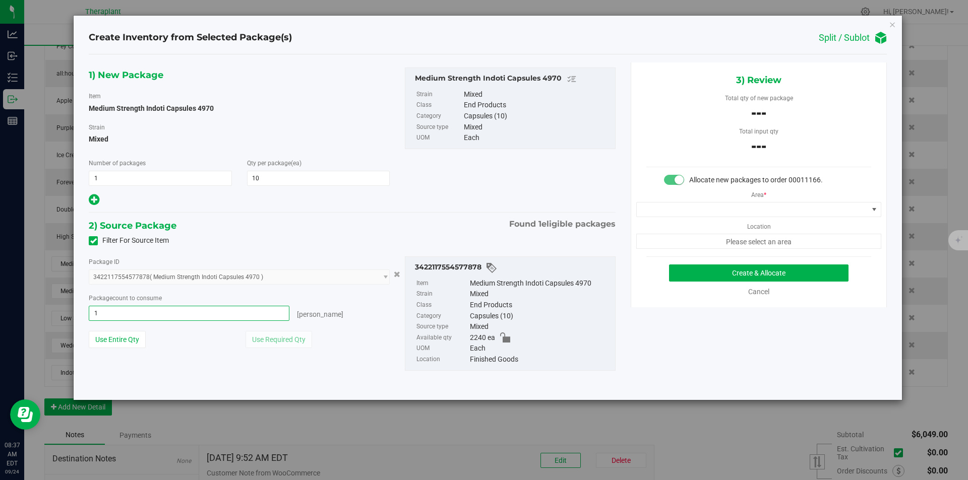
type input "10"
type input "10 ea"
click at [673, 211] on span at bounding box center [752, 210] width 231 height 14
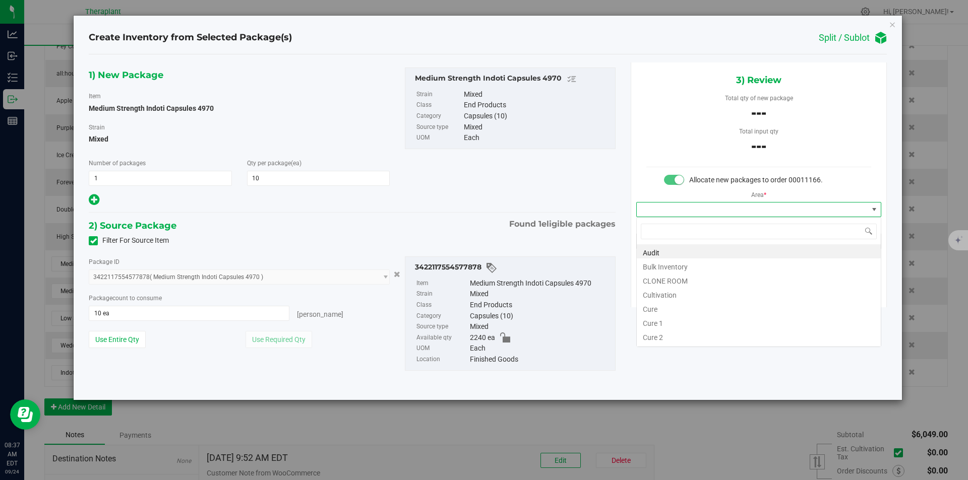
type input "v"
click at [663, 278] on li "Vault" at bounding box center [759, 280] width 244 height 14
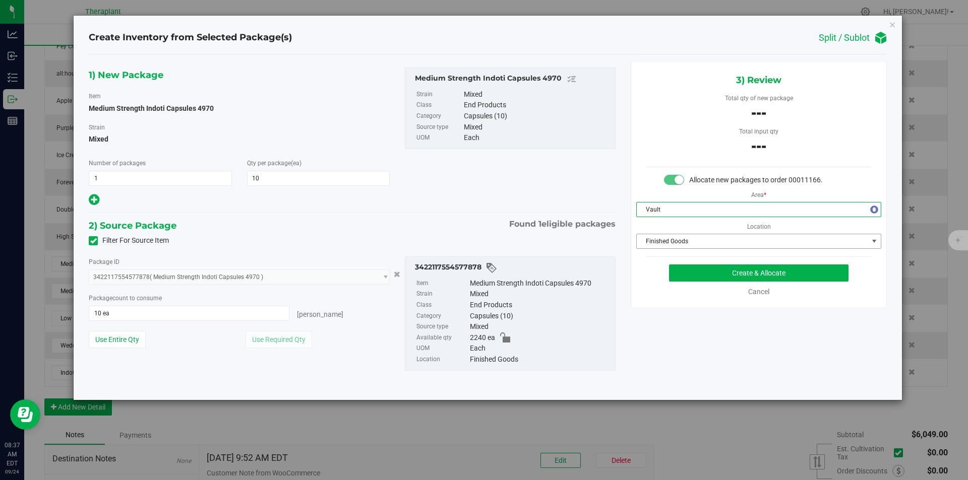
drag, startPoint x: 672, startPoint y: 244, endPoint x: 669, endPoint y: 196, distance: 48.5
click at [672, 241] on span "Finished Goods" at bounding box center [752, 241] width 231 height 14
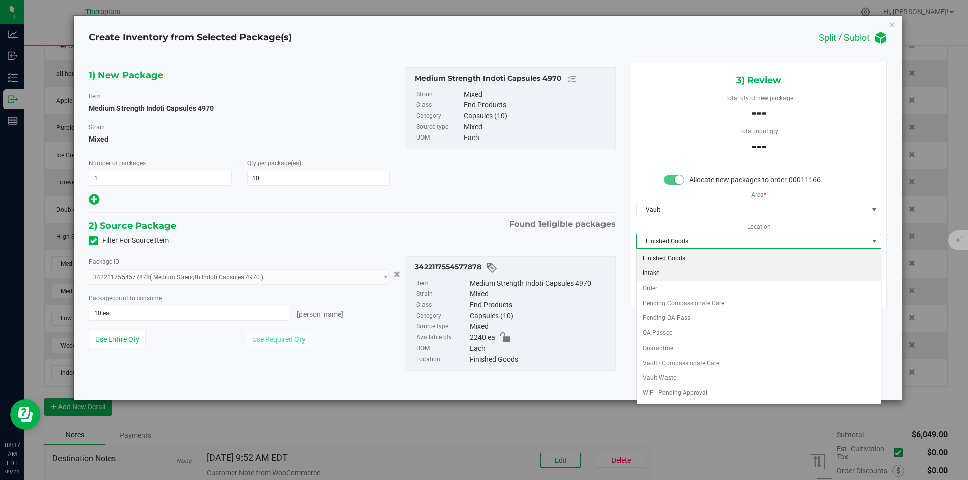
click at [670, 279] on li "Intake" at bounding box center [759, 273] width 244 height 15
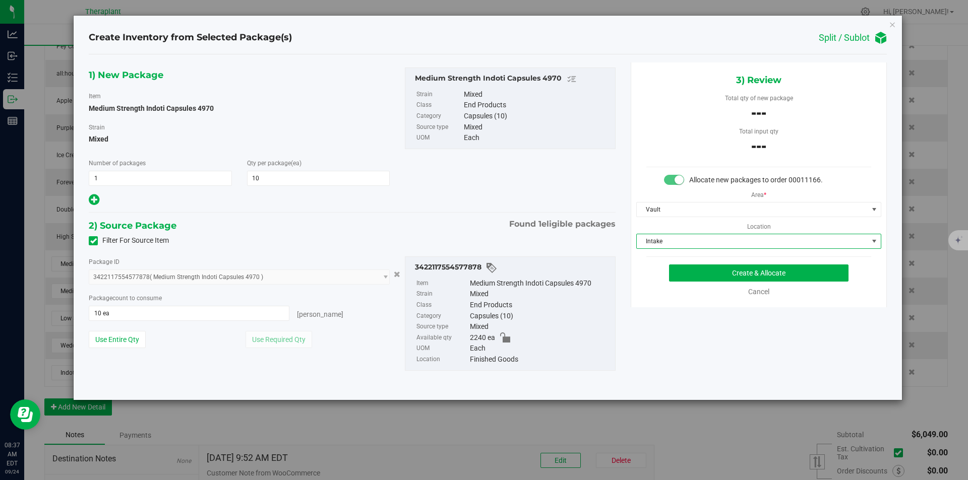
click at [671, 249] on span "Intake" at bounding box center [752, 241] width 231 height 14
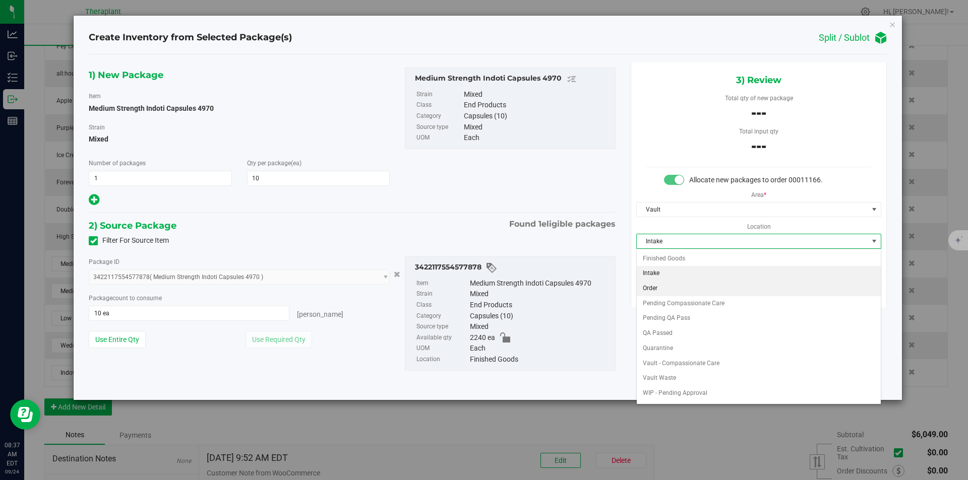
click at [664, 289] on li "Order" at bounding box center [759, 288] width 244 height 15
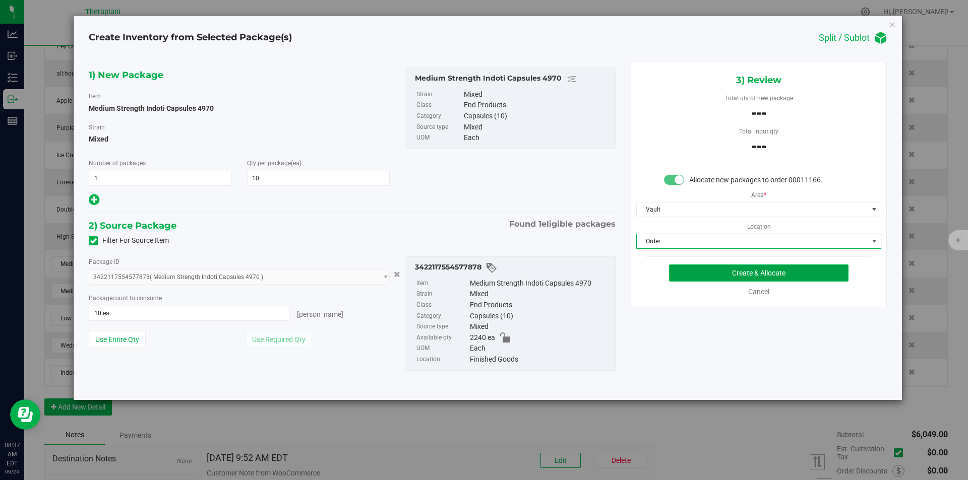
click at [697, 273] on button "Create & Allocate" at bounding box center [758, 273] width 179 height 17
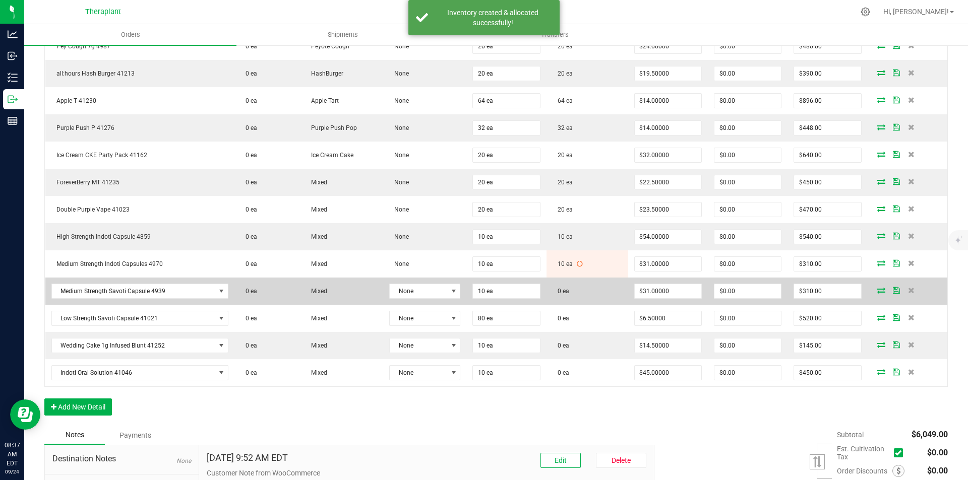
click at [877, 291] on icon at bounding box center [881, 290] width 8 height 6
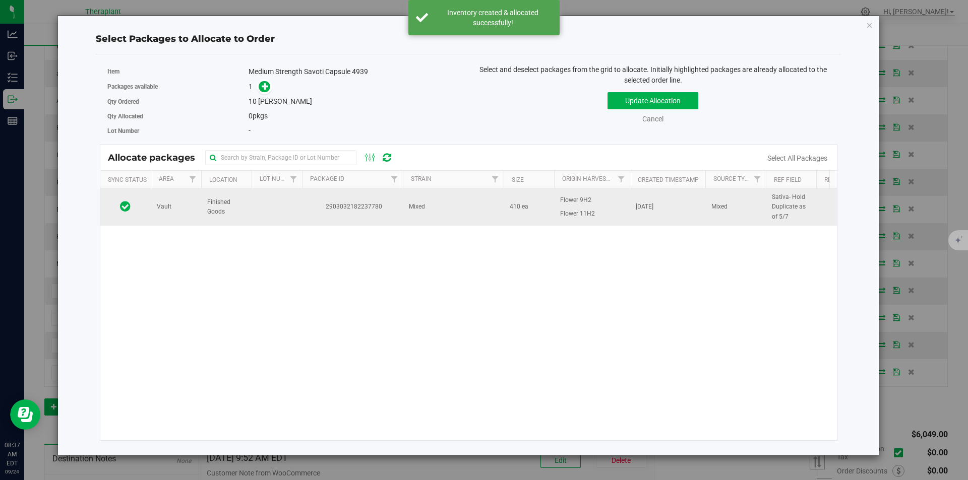
click at [310, 206] on span "2903032182237780" at bounding box center [352, 207] width 89 height 10
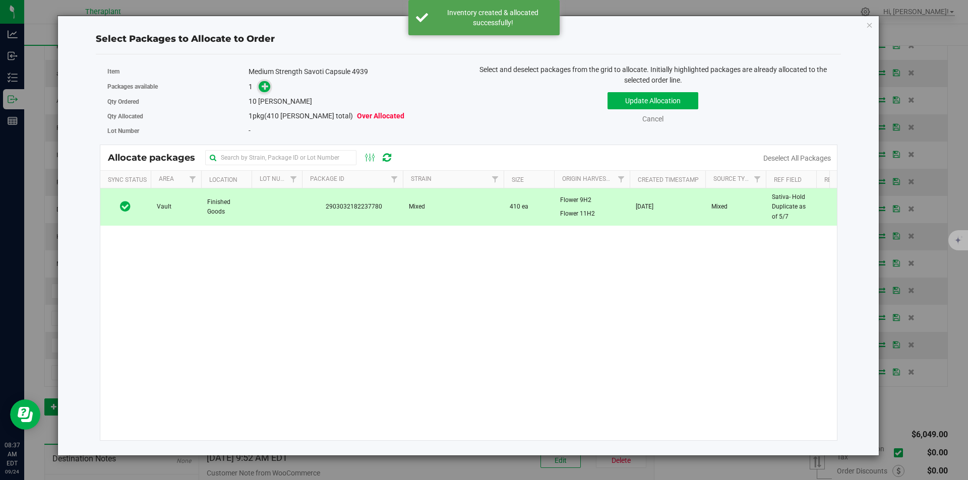
click at [264, 87] on icon at bounding box center [265, 86] width 7 height 7
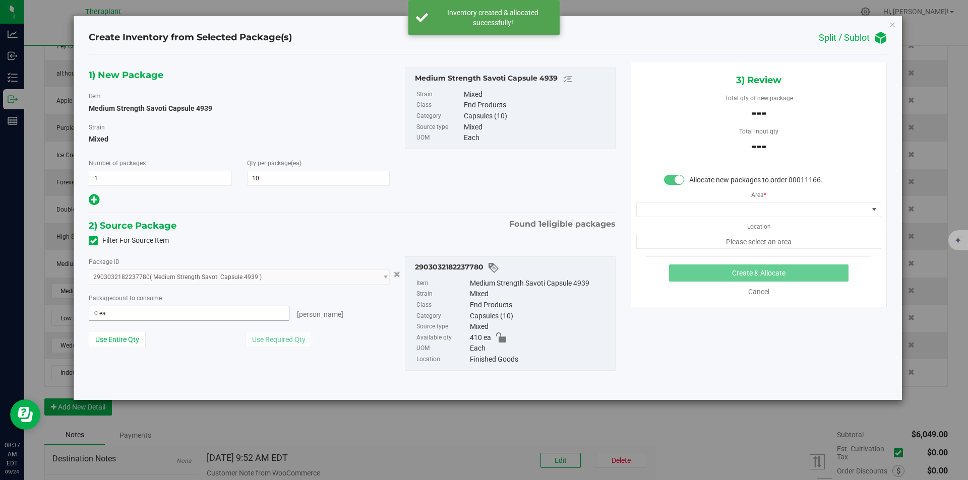
click at [130, 310] on span "0 ea 0" at bounding box center [189, 313] width 201 height 15
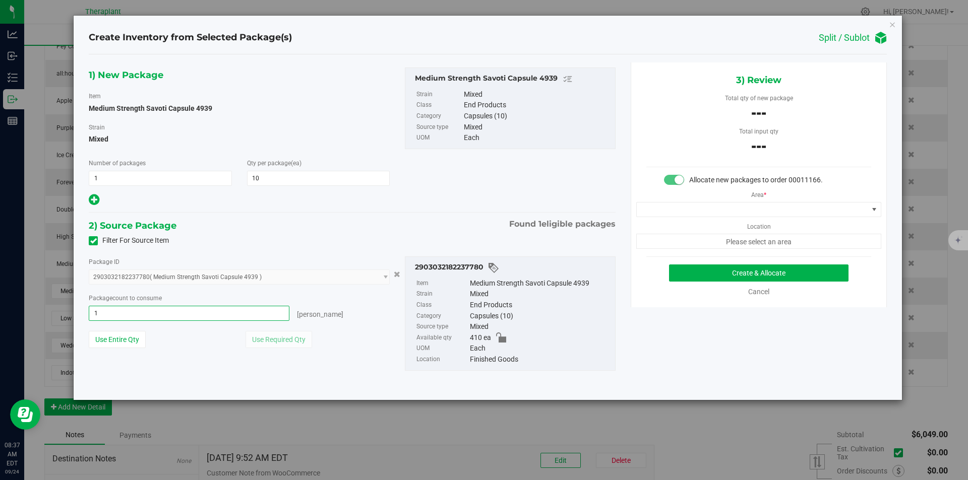
type input "10"
click at [674, 207] on span at bounding box center [752, 210] width 231 height 14
type input "10 ea"
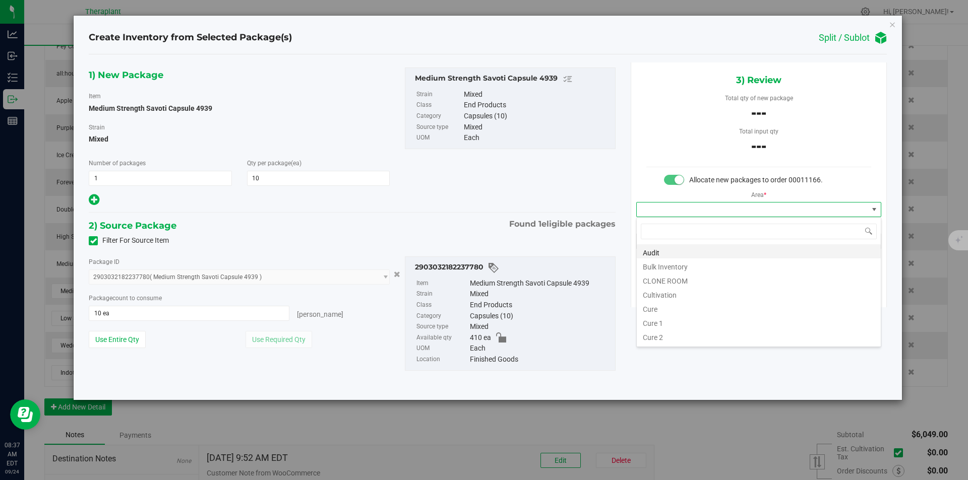
scroll to position [15, 244]
type input "v"
click at [662, 278] on li "Vault" at bounding box center [759, 280] width 244 height 14
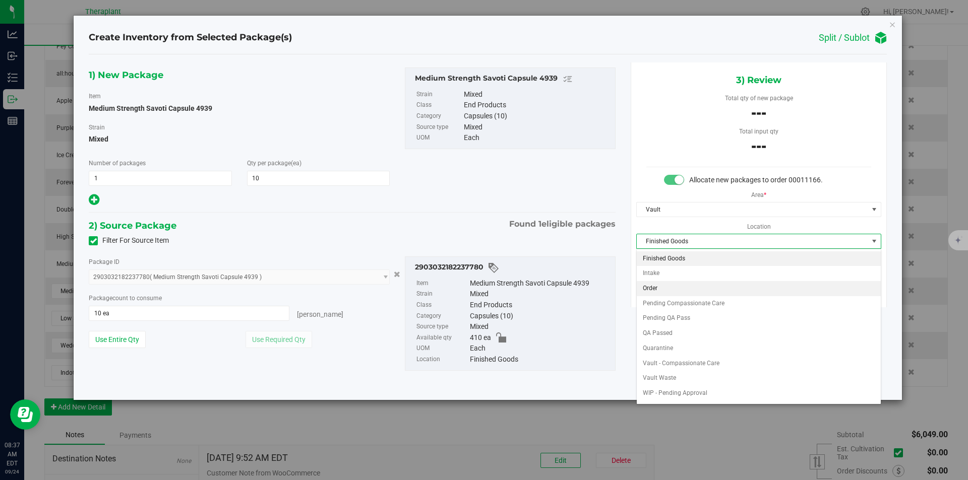
click at [666, 285] on li "Order" at bounding box center [759, 288] width 244 height 15
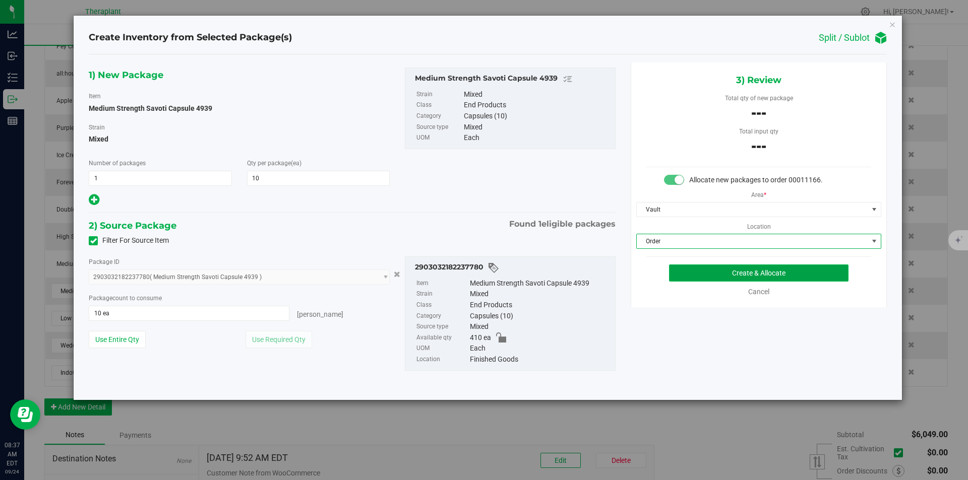
click at [687, 271] on button "Create & Allocate" at bounding box center [758, 273] width 179 height 17
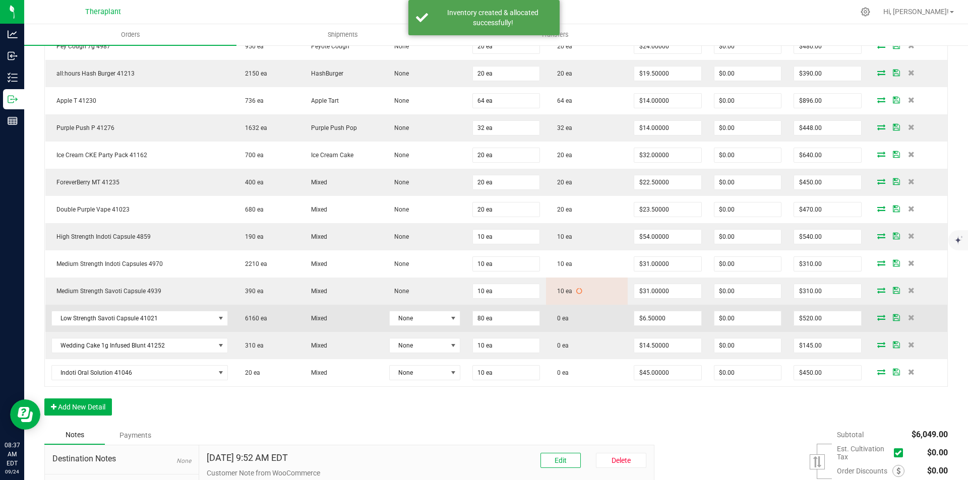
click at [877, 318] on icon at bounding box center [881, 318] width 8 height 6
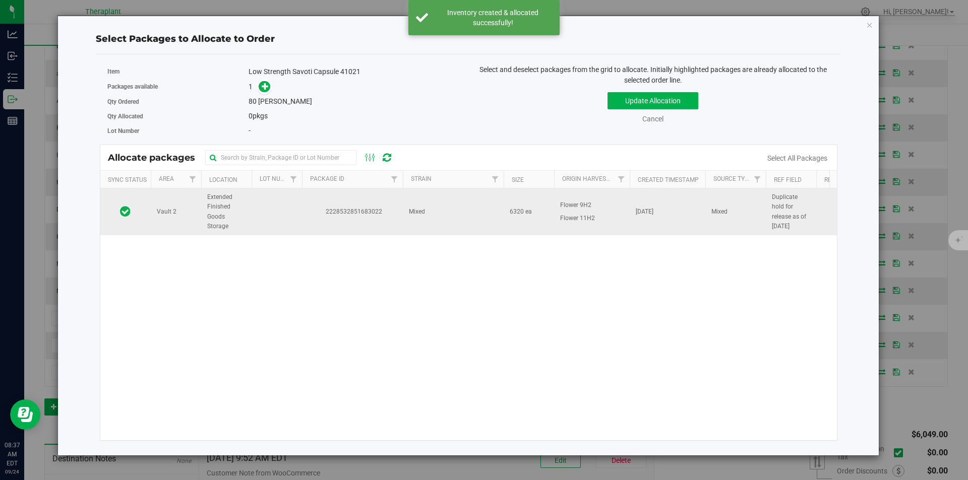
click at [320, 204] on td "2228532851683022" at bounding box center [352, 212] width 101 height 47
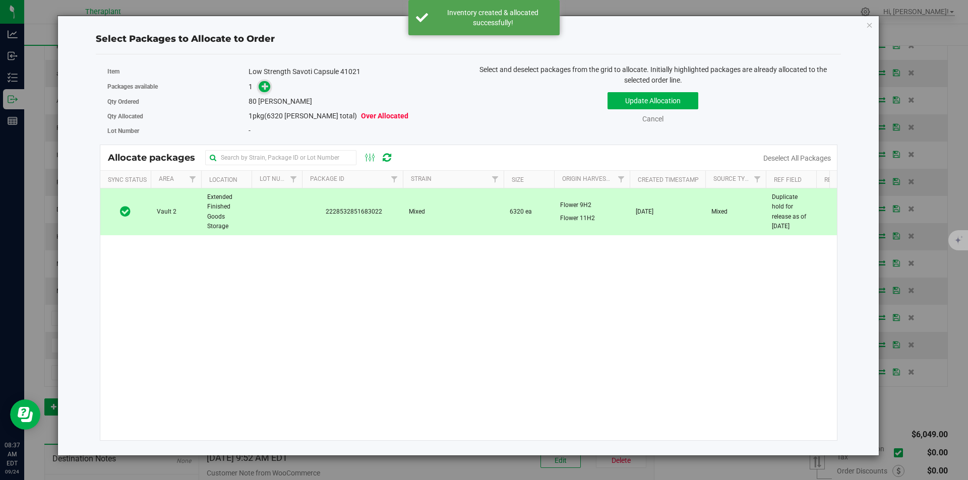
click at [263, 85] on icon at bounding box center [265, 86] width 7 height 7
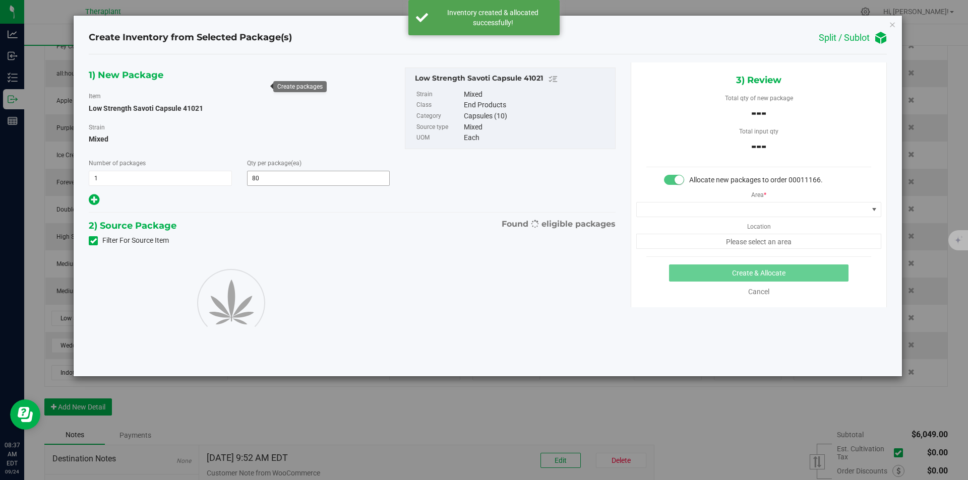
type input "80"
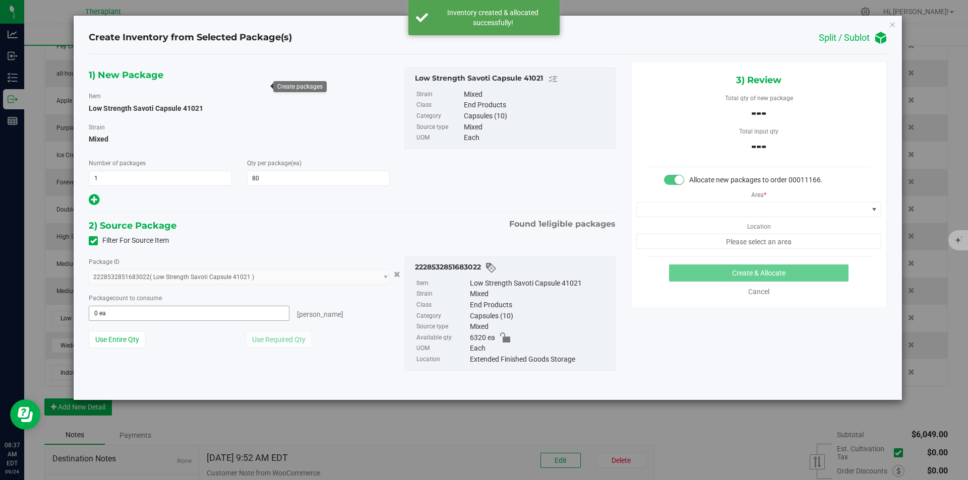
click at [141, 314] on input "0 ea" at bounding box center [189, 313] width 200 height 14
type input "80"
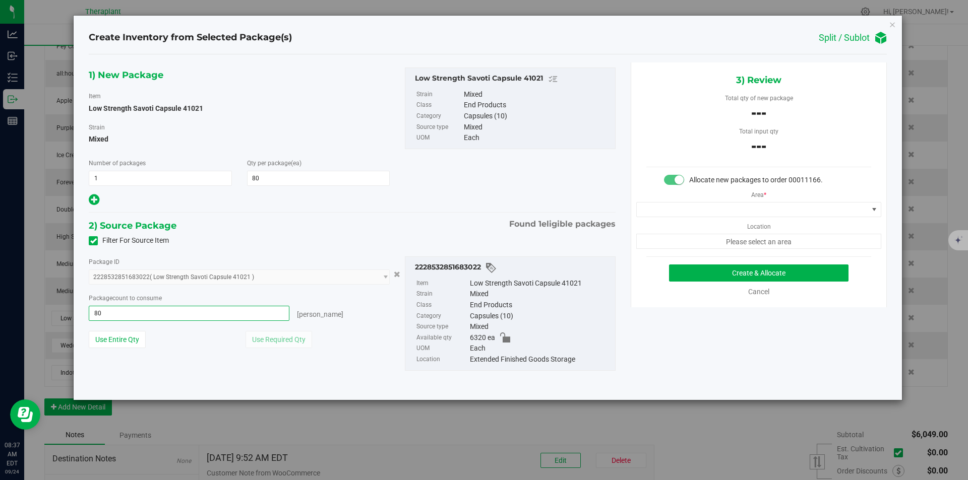
type input "80 ea"
click at [673, 198] on div "Area * Location Please select an area" at bounding box center [758, 218] width 255 height 64
click at [680, 211] on span at bounding box center [752, 210] width 231 height 14
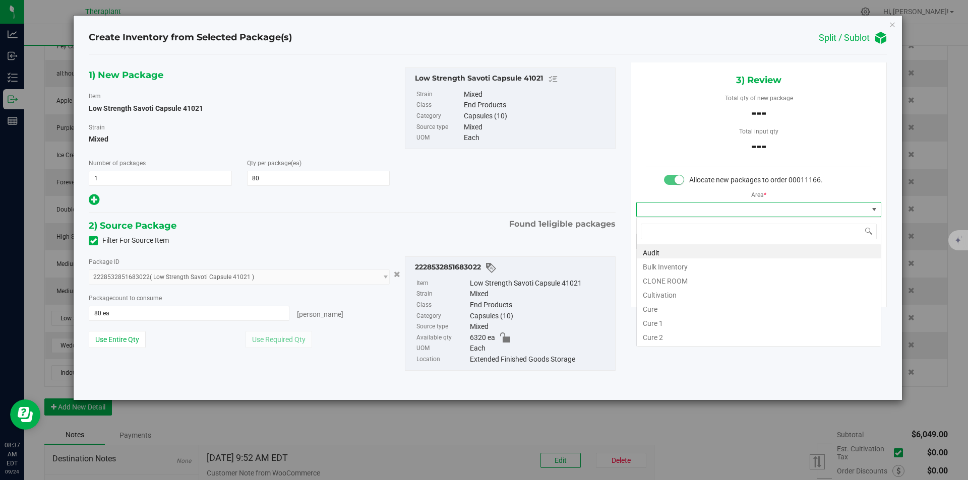
type input "v"
click at [666, 279] on li "Vault" at bounding box center [759, 280] width 244 height 14
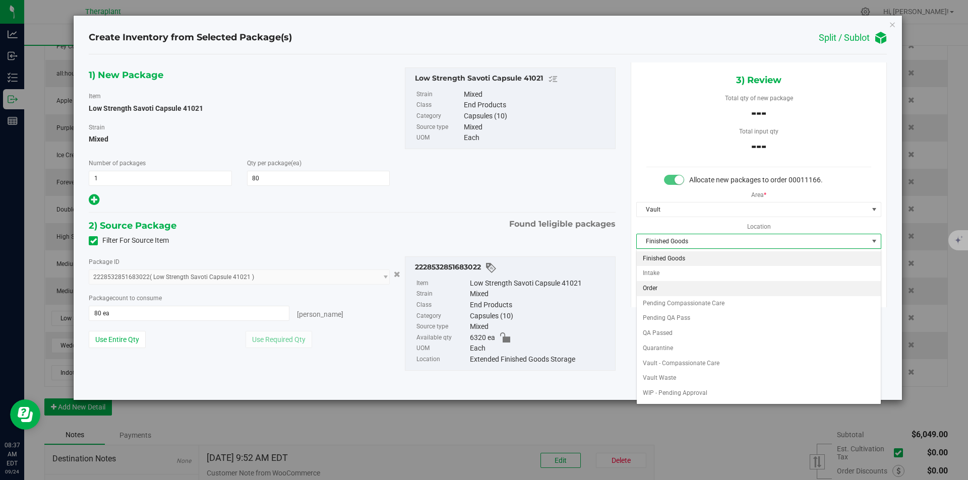
click at [667, 286] on li "Order" at bounding box center [759, 288] width 244 height 15
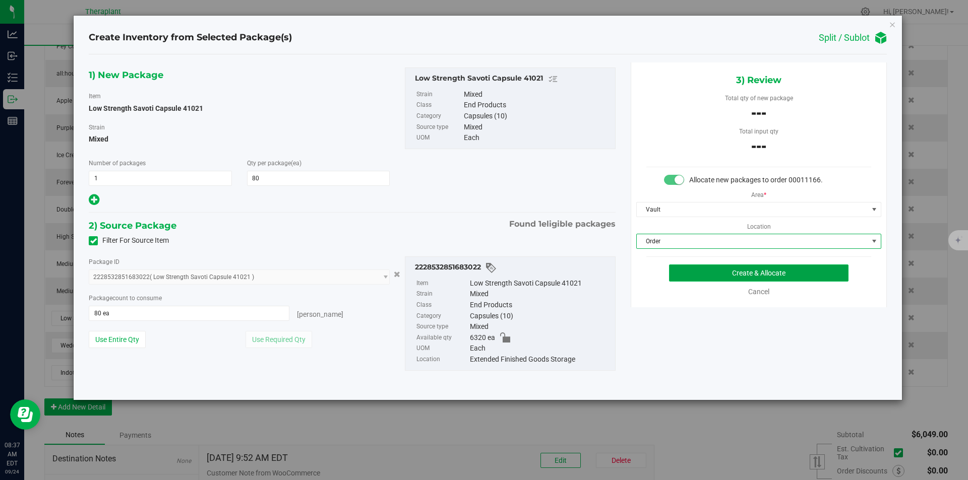
click at [687, 276] on button "Create & Allocate" at bounding box center [758, 273] width 179 height 17
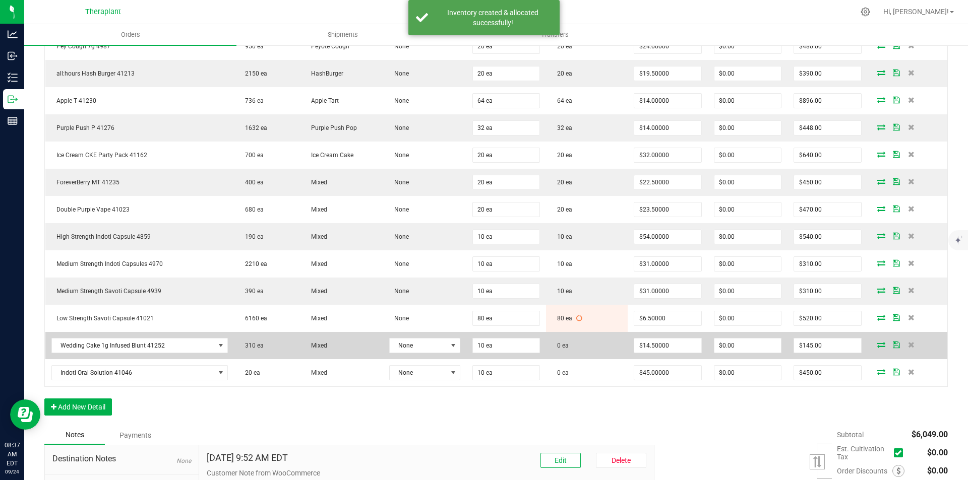
click at [877, 344] on icon at bounding box center [881, 345] width 8 height 6
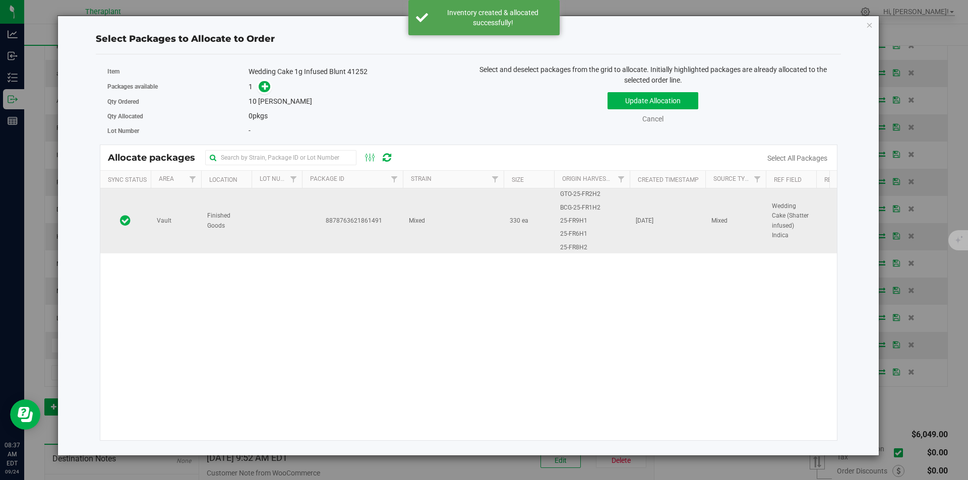
click at [335, 216] on span "8878763621861491" at bounding box center [352, 221] width 89 height 10
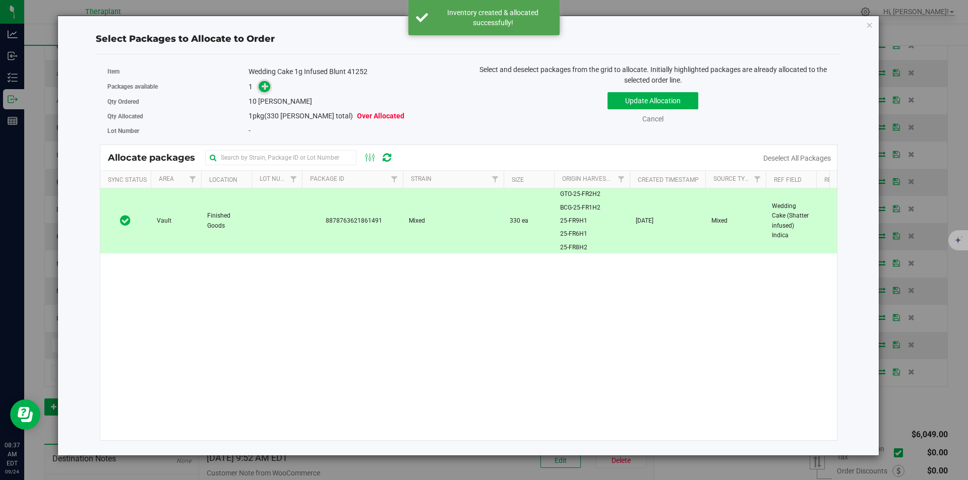
click at [266, 93] on span at bounding box center [265, 87] width 12 height 12
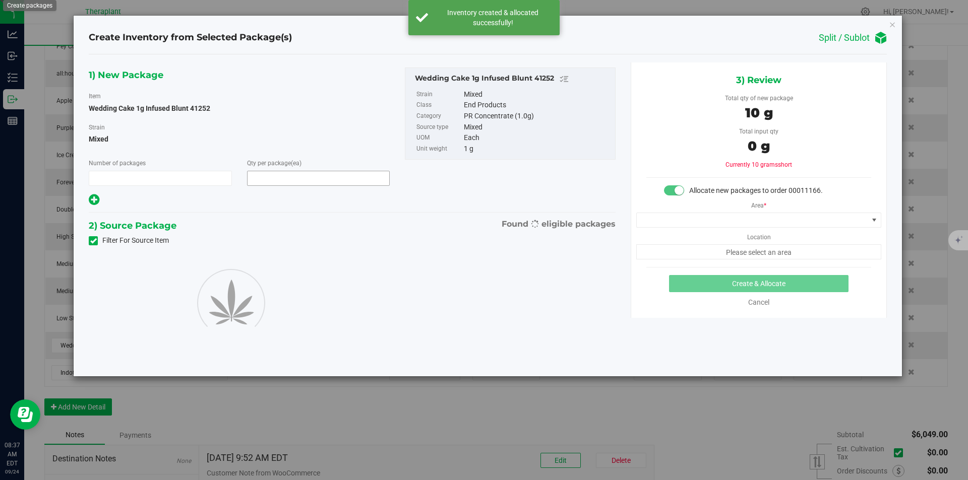
type input "1"
type input "10"
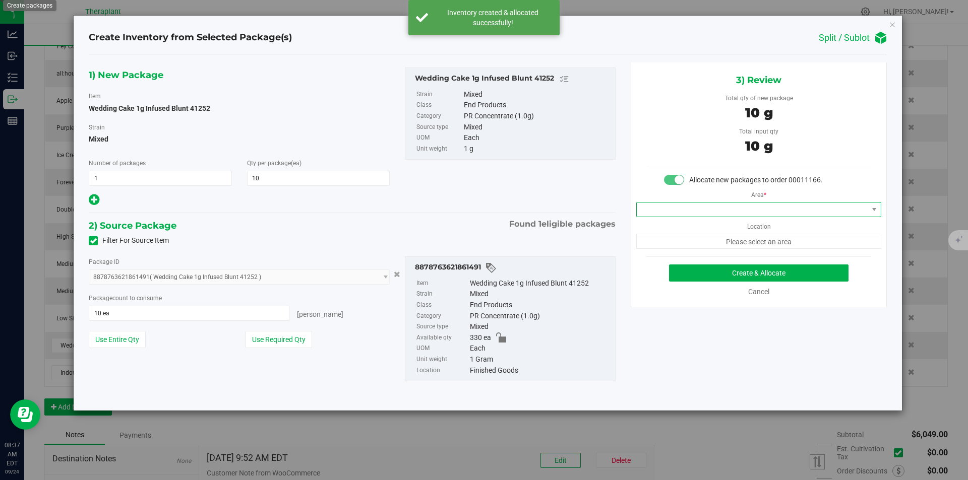
click at [646, 210] on span at bounding box center [752, 210] width 231 height 14
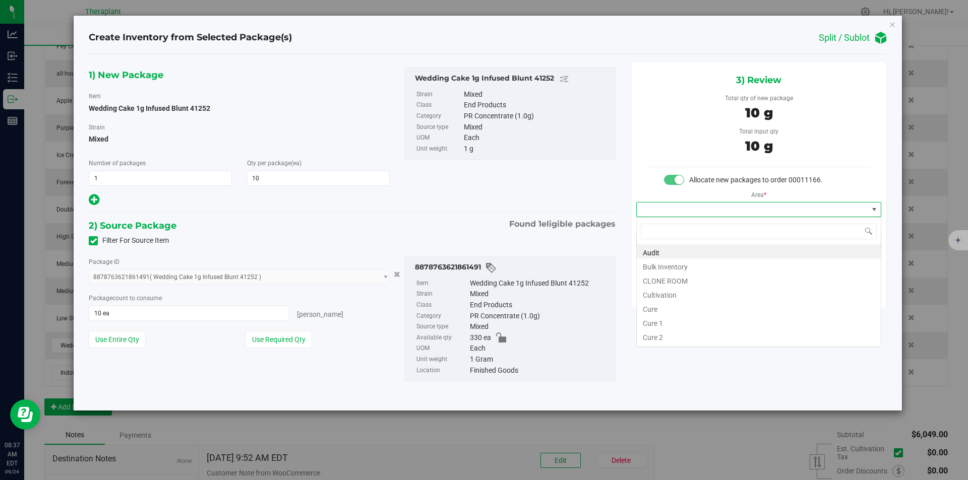
type input "v"
click at [662, 276] on li "Vault" at bounding box center [759, 280] width 244 height 14
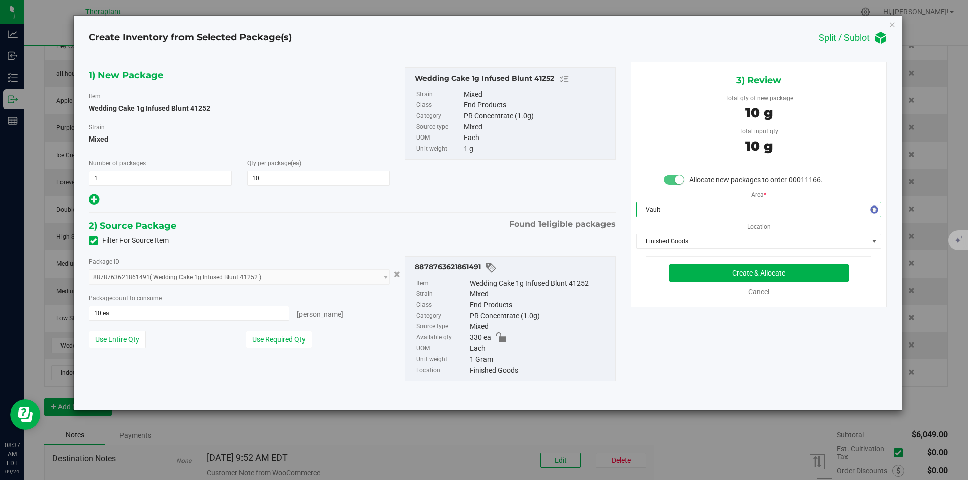
click at [666, 233] on div "Area * Vault Location Finished Goods Finished Goods Intake Order Pending Compas…" at bounding box center [758, 218] width 255 height 64
click at [665, 237] on span "Finished Goods" at bounding box center [752, 241] width 231 height 14
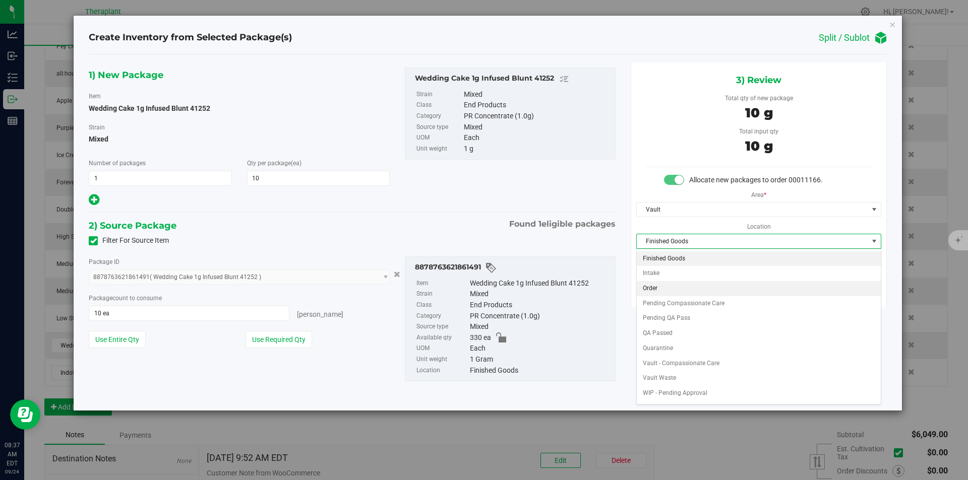
click at [657, 285] on li "Order" at bounding box center [759, 288] width 244 height 15
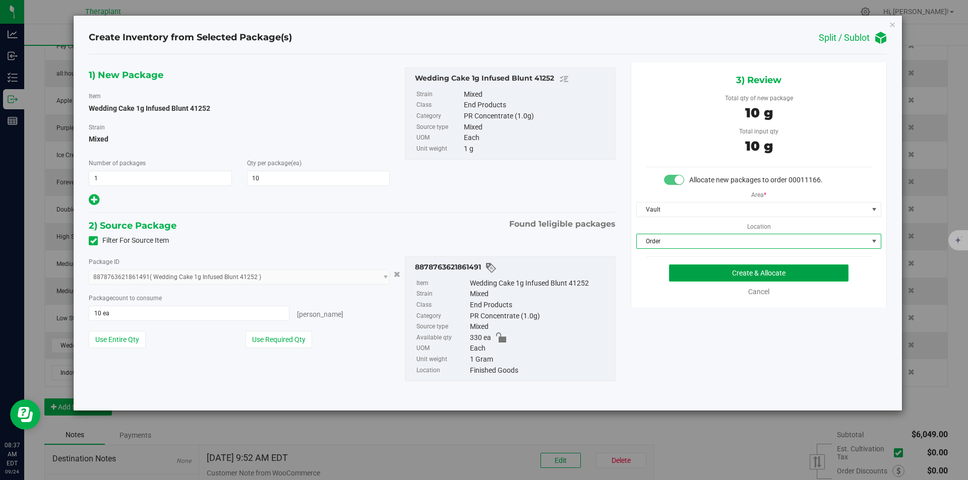
click at [672, 270] on button "Create & Allocate" at bounding box center [758, 273] width 179 height 17
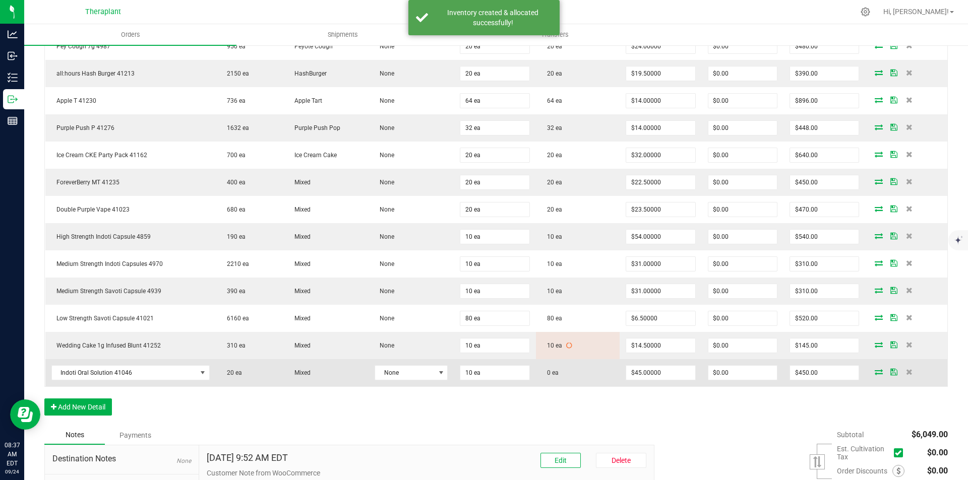
click at [875, 371] on icon at bounding box center [879, 372] width 8 height 6
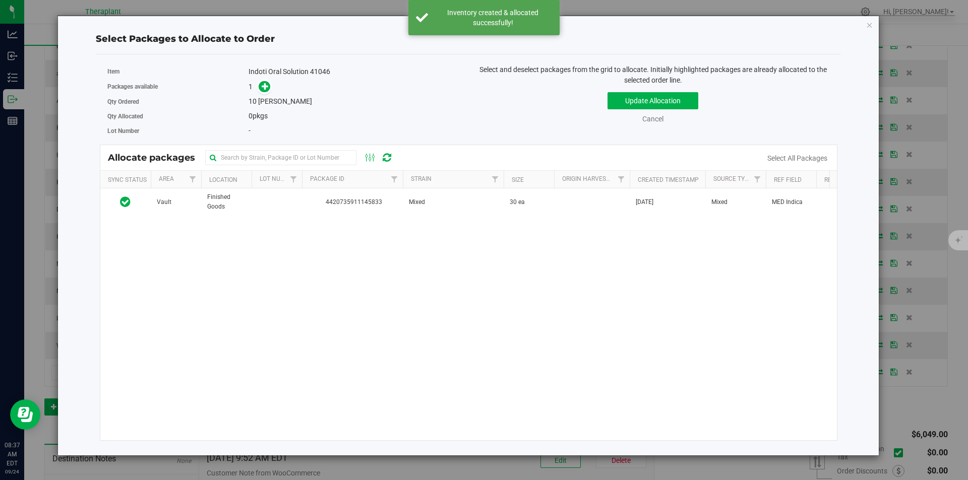
click at [373, 217] on div "Vault Finished Goods 4420735911145833 Mixed 30 ea May 8, 2025 Mixed MED Indica …" at bounding box center [468, 315] width 737 height 252
drag, startPoint x: 359, startPoint y: 193, endPoint x: 311, endPoint y: 154, distance: 62.4
click at [359, 193] on td "4420735911145833" at bounding box center [352, 202] width 101 height 27
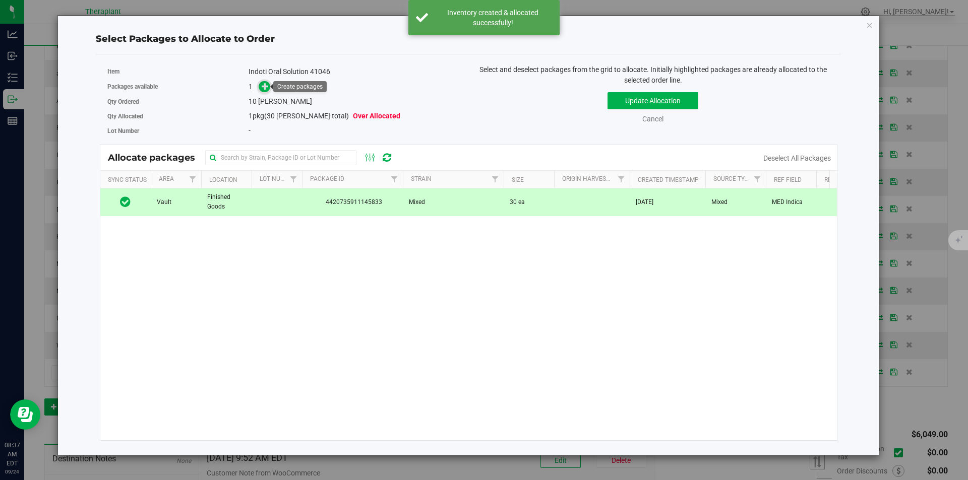
click at [266, 86] on icon at bounding box center [265, 86] width 7 height 7
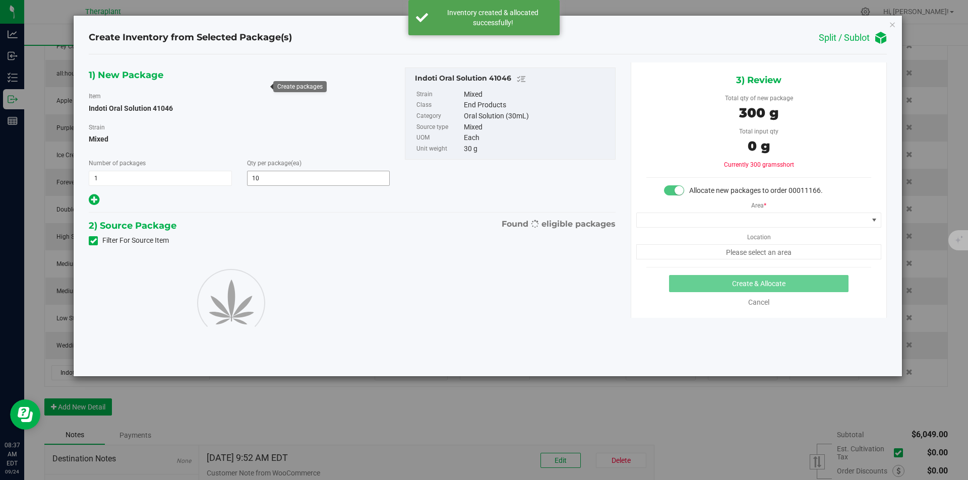
type input "10"
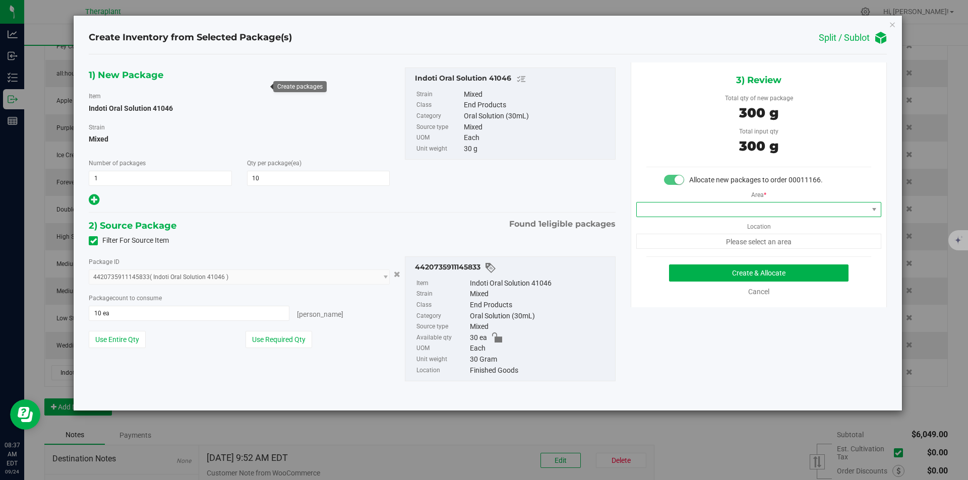
click at [670, 208] on span at bounding box center [752, 210] width 231 height 14
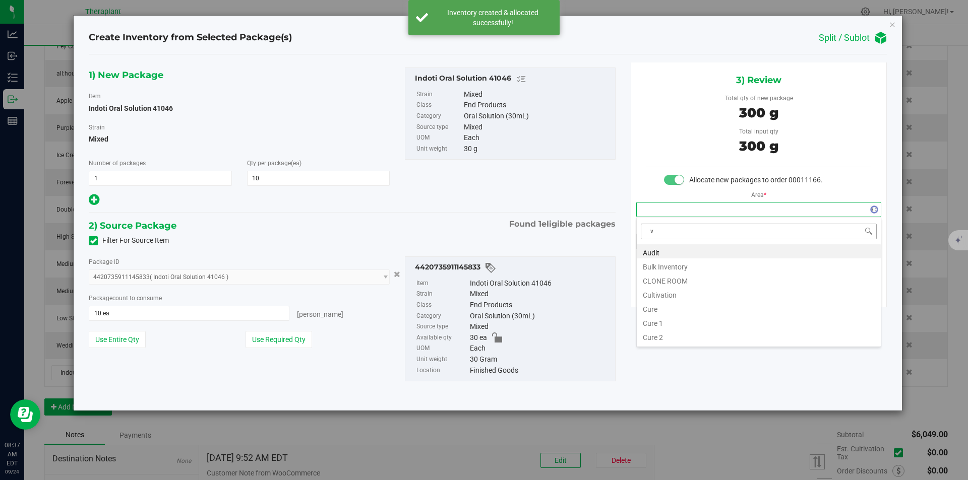
scroll to position [15, 244]
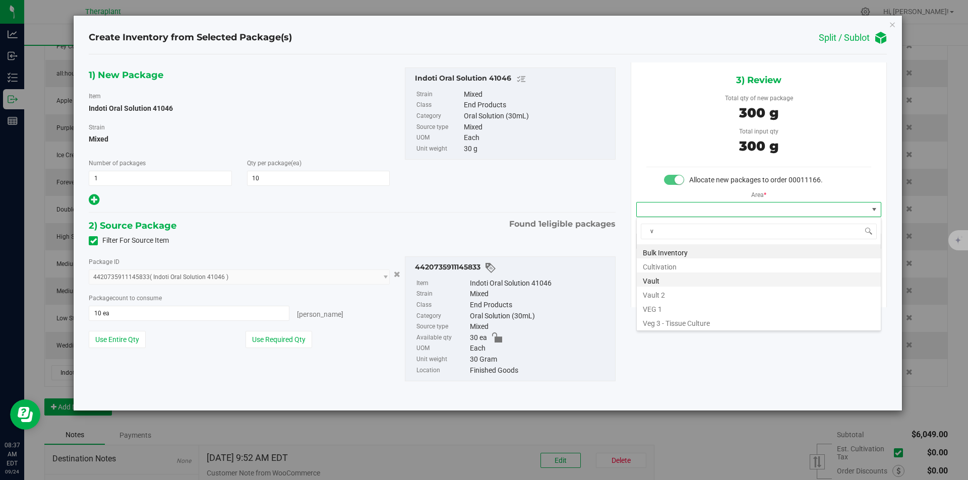
click at [659, 276] on li "Vault" at bounding box center [759, 280] width 244 height 14
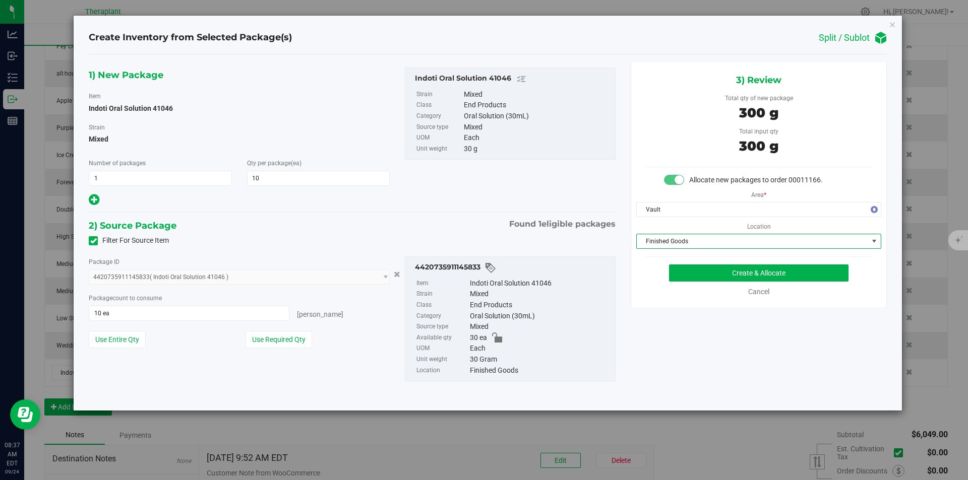
click at [661, 241] on span "Finished Goods" at bounding box center [752, 241] width 231 height 14
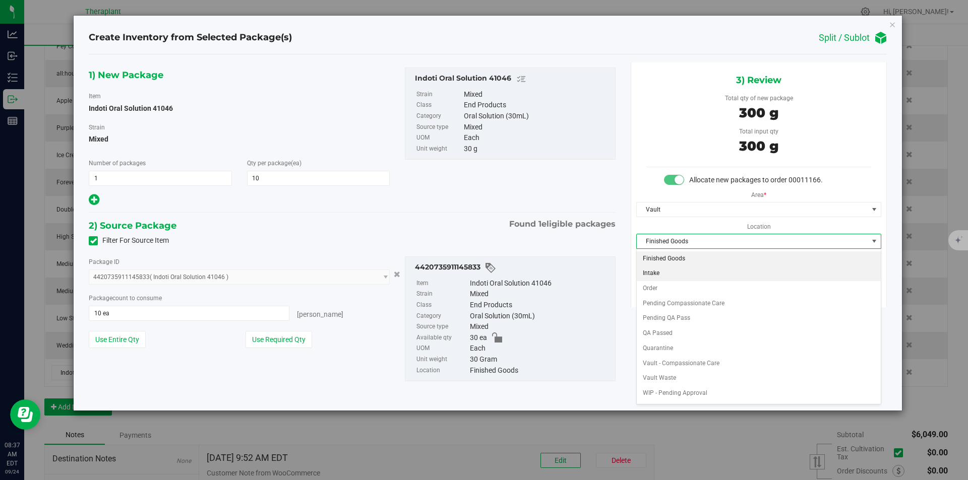
click at [660, 284] on li "Order" at bounding box center [759, 288] width 244 height 15
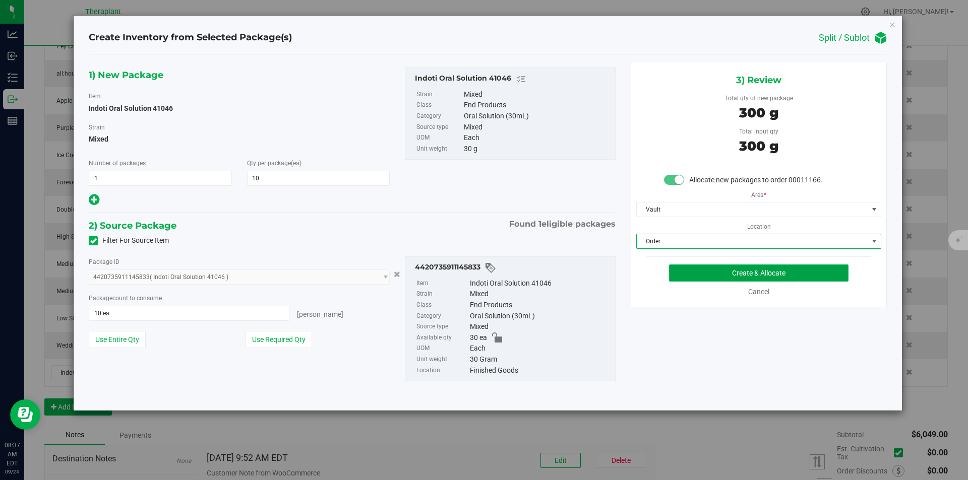
click at [677, 277] on button "Create & Allocate" at bounding box center [758, 273] width 179 height 17
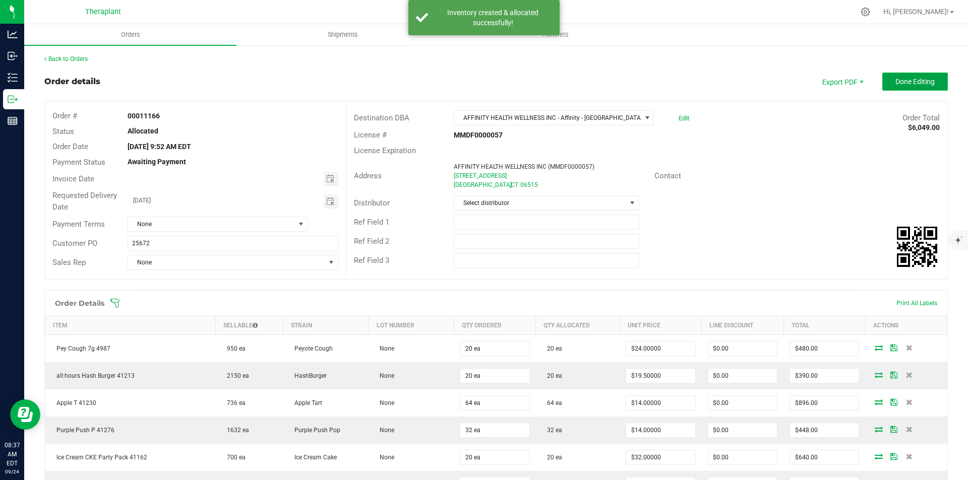
click at [902, 83] on span "Done Editing" at bounding box center [914, 82] width 39 height 8
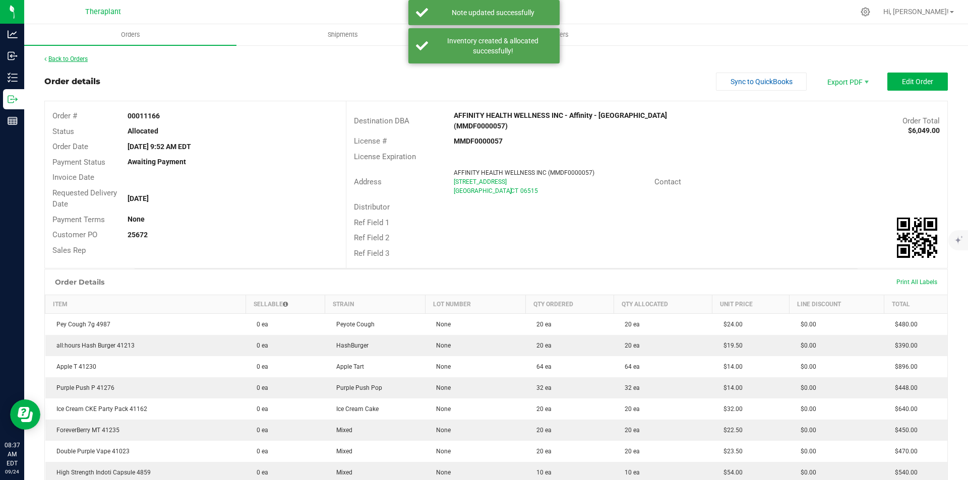
click at [72, 55] on link "Back to Orders" at bounding box center [65, 58] width 43 height 7
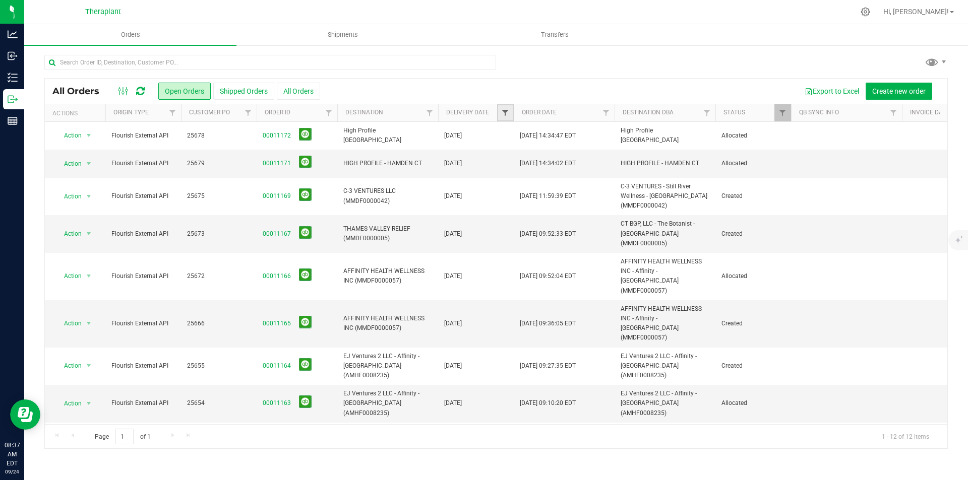
click at [506, 113] on span "Filter" at bounding box center [505, 113] width 8 height 8
click at [595, 171] on span "select" at bounding box center [599, 174] width 8 height 8
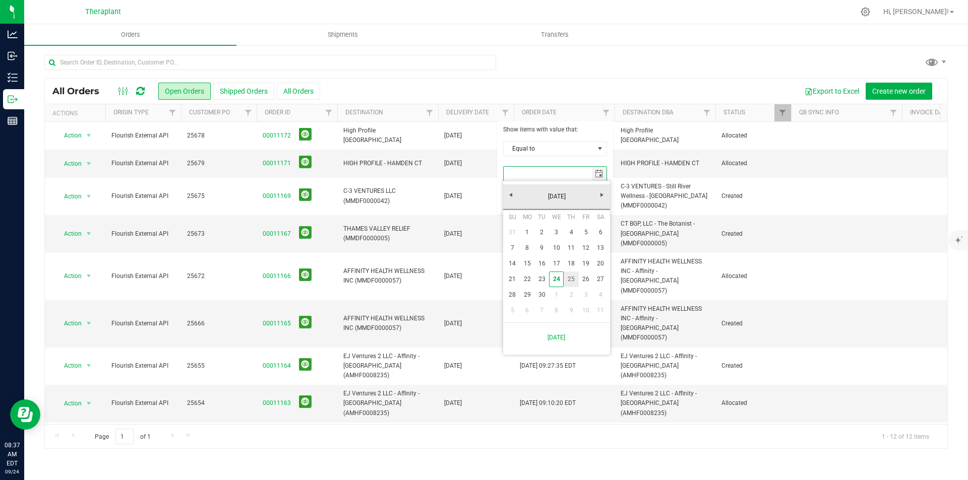
click at [569, 275] on link "25" at bounding box center [571, 280] width 15 height 16
type input "[DATE]"
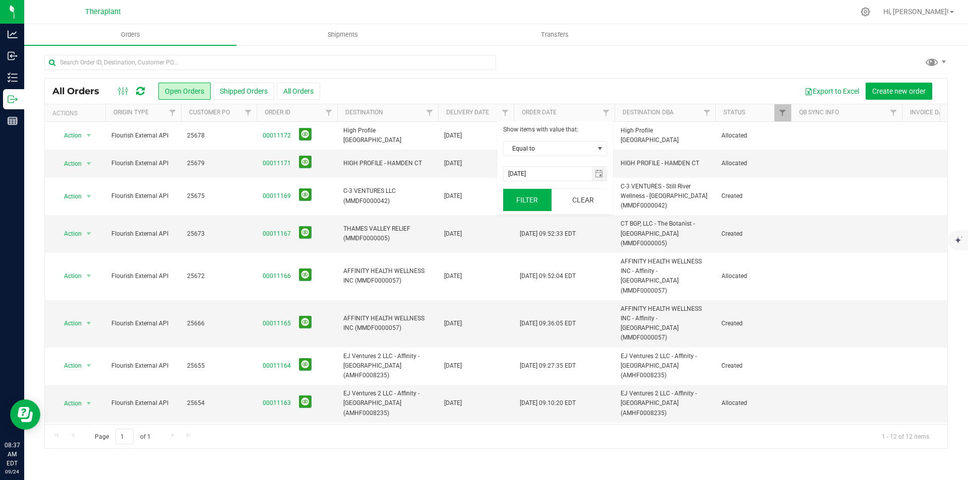
click at [526, 207] on button "Filter" at bounding box center [527, 200] width 48 height 22
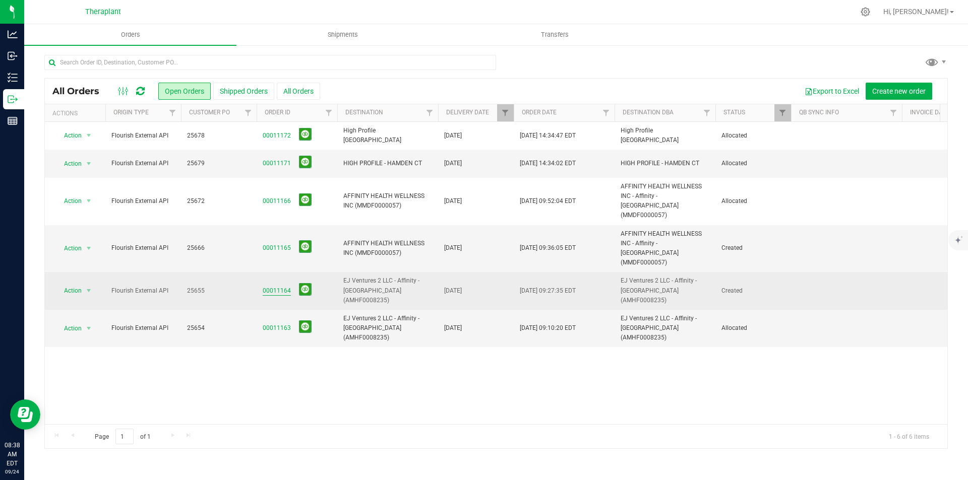
click at [263, 286] on link "00011164" at bounding box center [277, 291] width 28 height 10
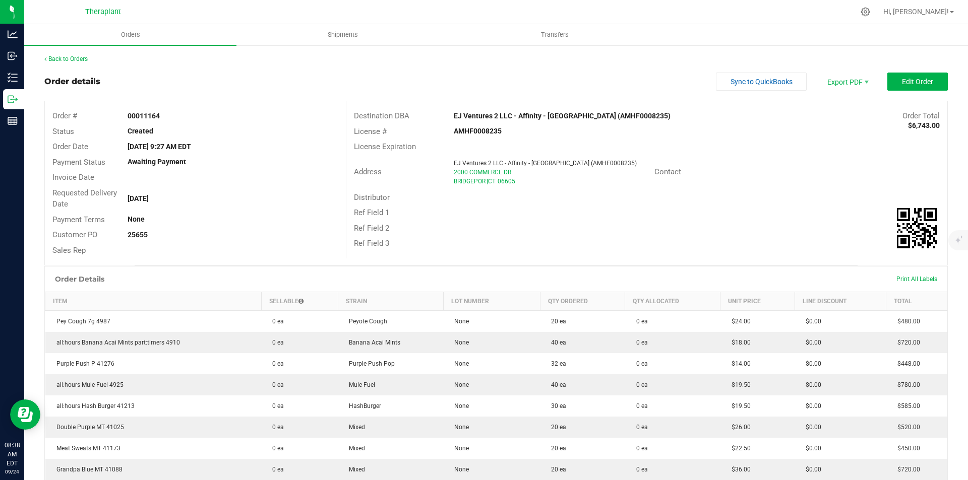
click at [944, 57] on div "Back to Orders Order details Sync to QuickBooks Export PDF Edit Order Order # 0…" at bounding box center [496, 403] width 944 height 718
click at [920, 77] on button "Edit Order" at bounding box center [917, 82] width 60 height 18
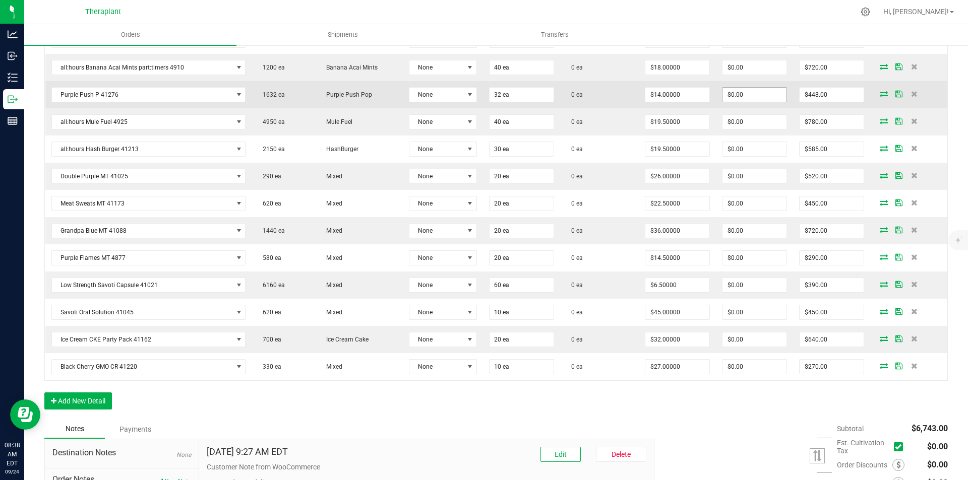
scroll to position [252, 0]
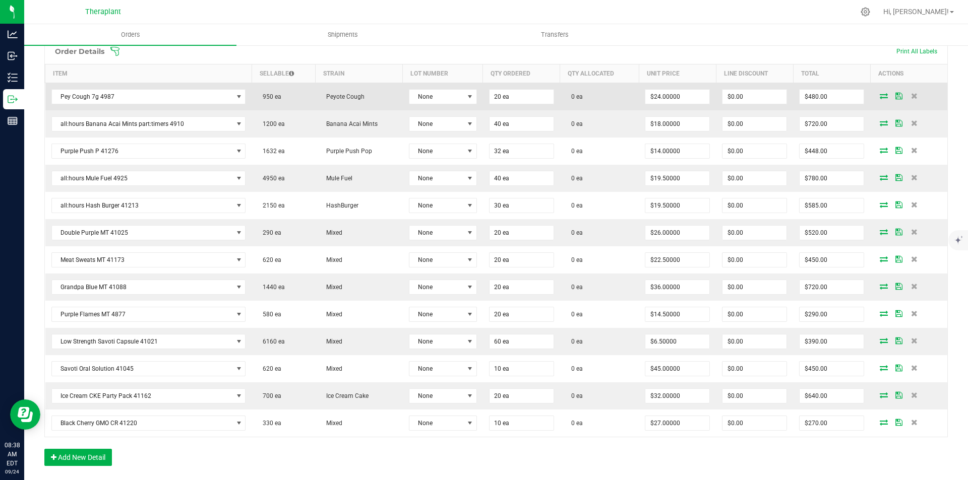
click at [880, 95] on icon at bounding box center [884, 96] width 8 height 6
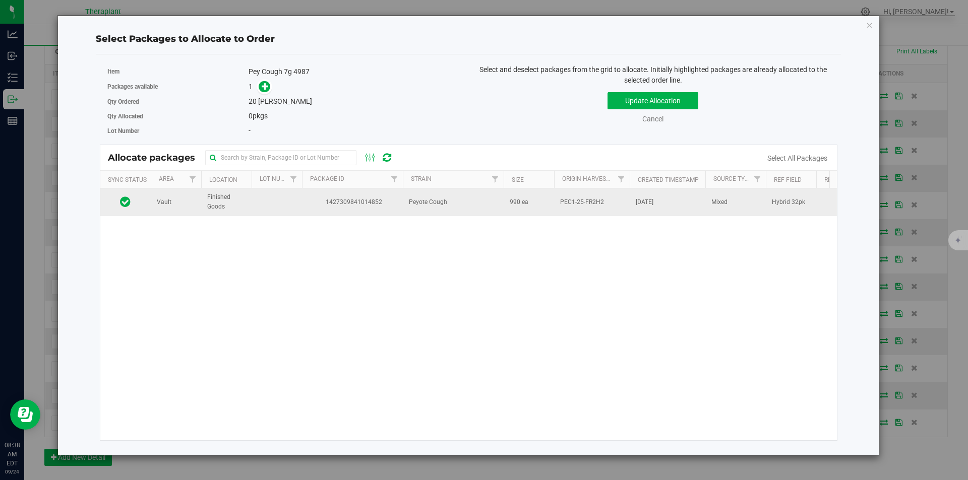
click at [383, 202] on span "1427309841014852" at bounding box center [352, 203] width 89 height 10
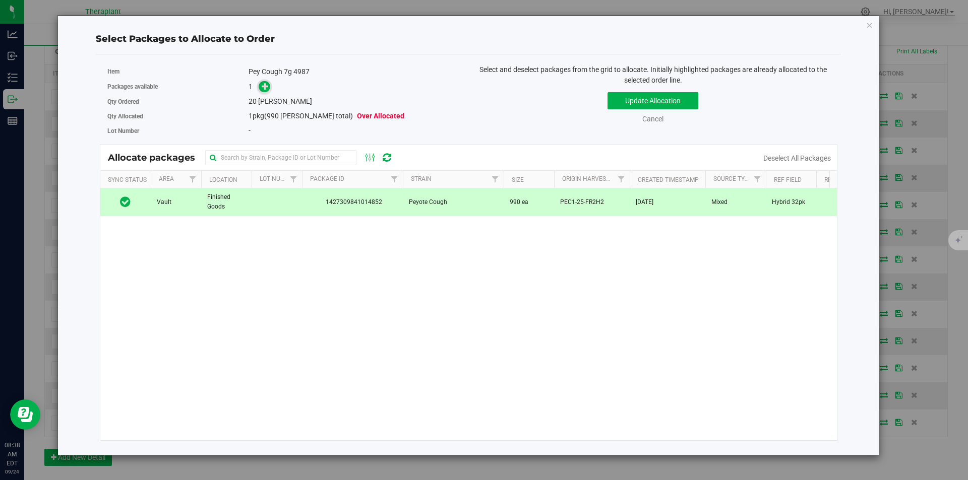
click at [263, 89] on icon at bounding box center [265, 86] width 7 height 7
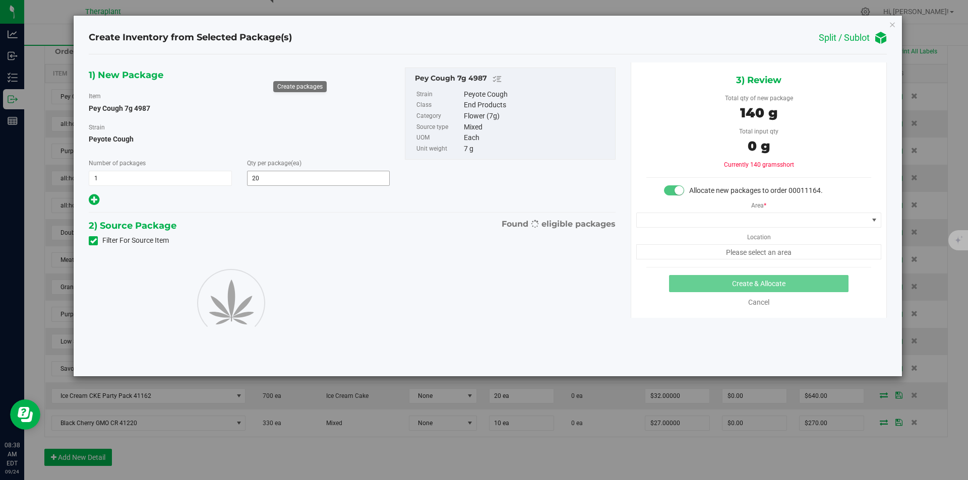
type input "20"
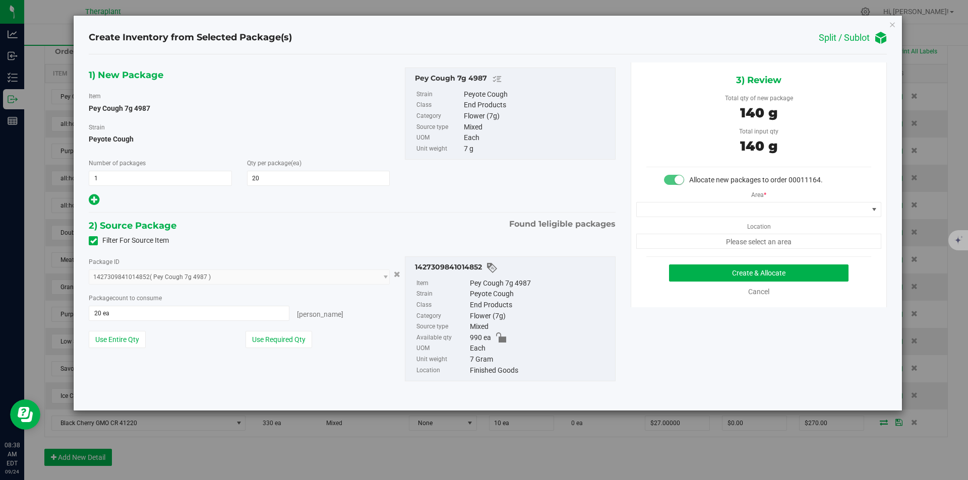
click at [723, 202] on div "Area * Location Please select an area" at bounding box center [758, 218] width 255 height 64
click at [723, 213] on span at bounding box center [752, 210] width 231 height 14
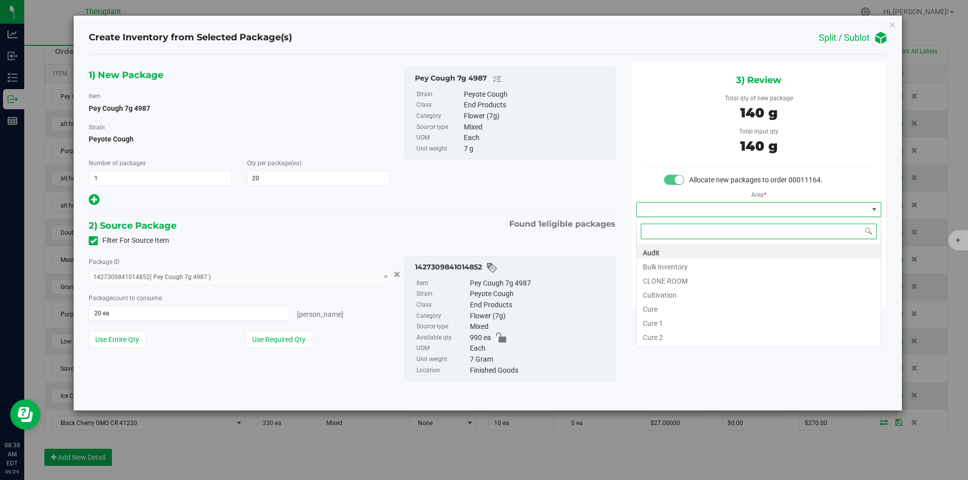
type input "v"
click at [662, 278] on li "Vault" at bounding box center [759, 280] width 244 height 14
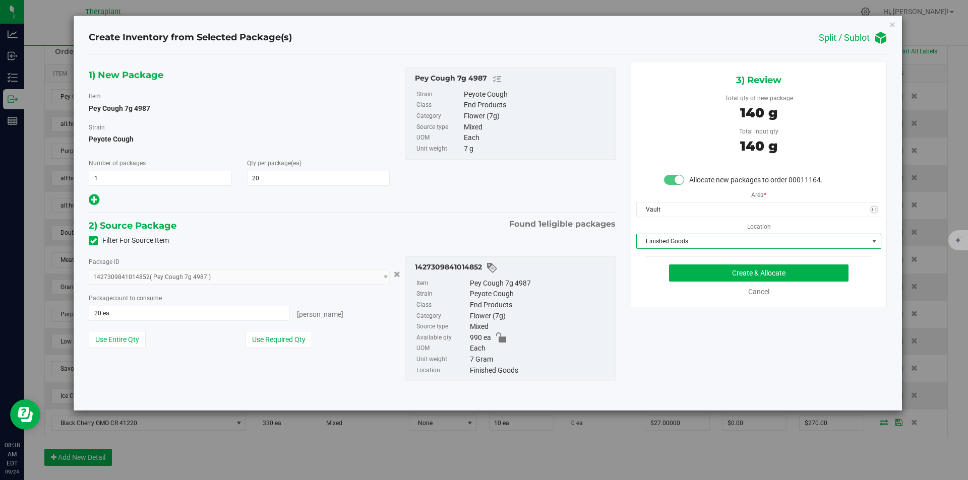
click at [675, 235] on span "Finished Goods" at bounding box center [752, 241] width 231 height 14
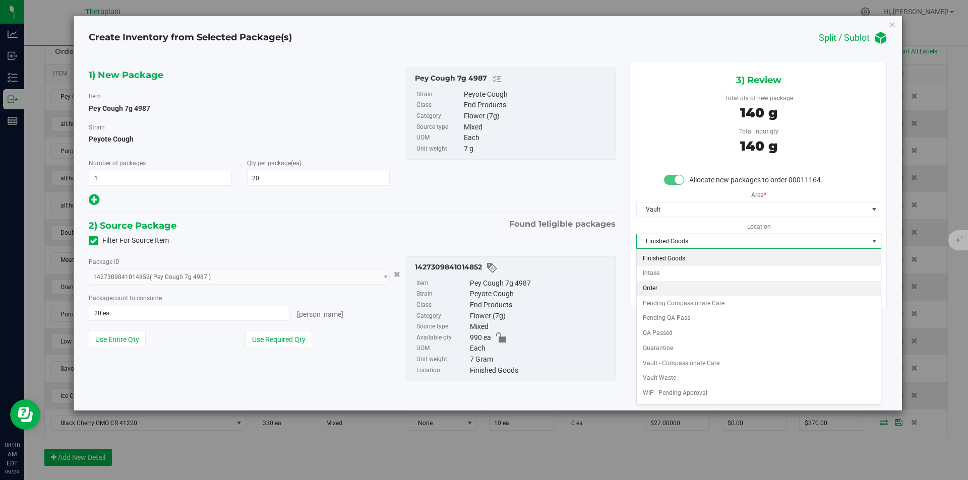
drag, startPoint x: 663, startPoint y: 284, endPoint x: 682, endPoint y: 274, distance: 20.8
click at [663, 284] on li "Order" at bounding box center [759, 288] width 244 height 15
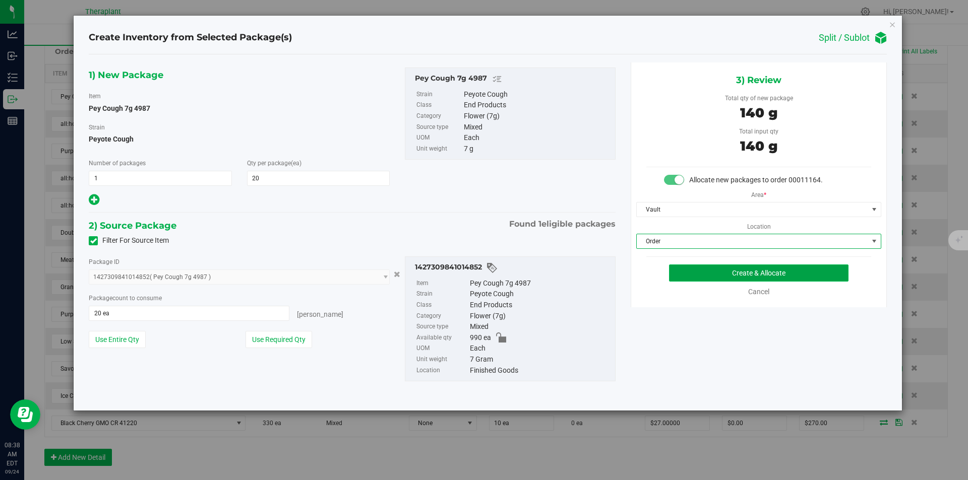
click at [683, 273] on button "Create & Allocate" at bounding box center [758, 273] width 179 height 17
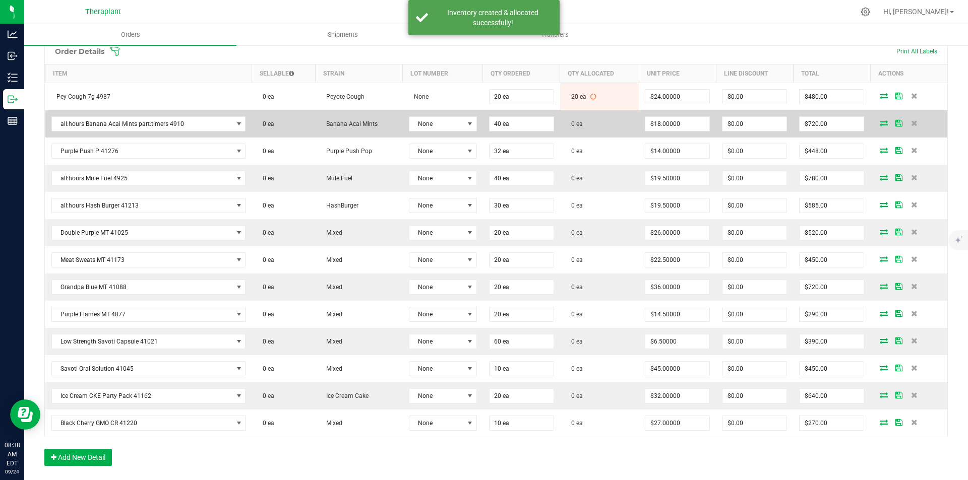
click at [880, 122] on icon at bounding box center [884, 123] width 8 height 6
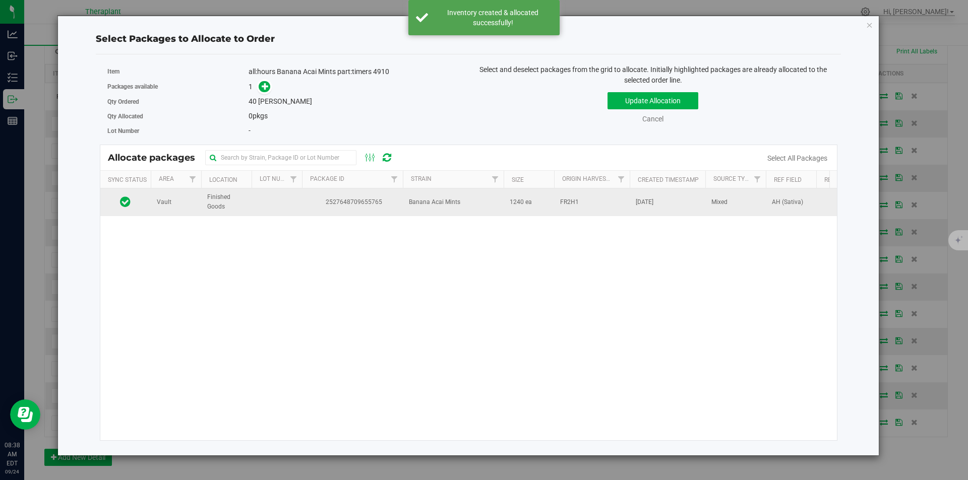
click at [423, 202] on span "Banana Acai Mints" at bounding box center [434, 203] width 51 height 10
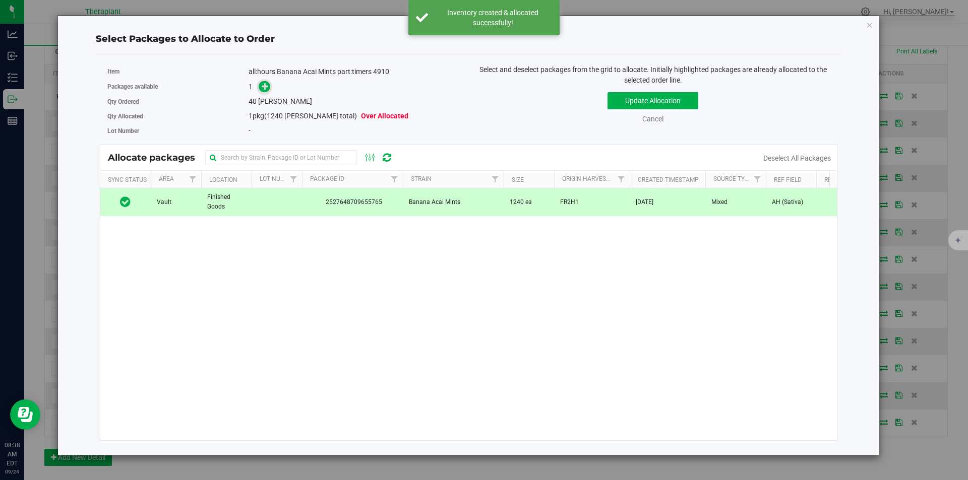
click at [262, 83] on icon at bounding box center [265, 86] width 7 height 7
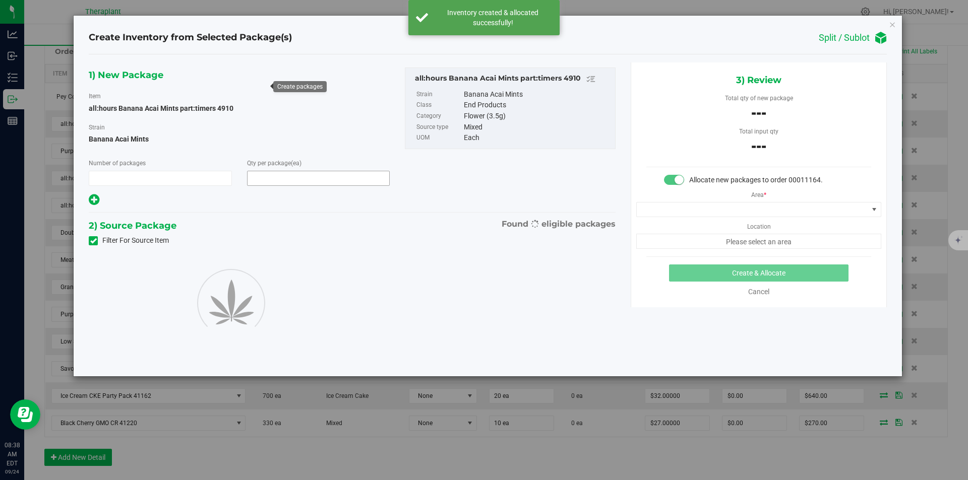
type input "1"
type input "40"
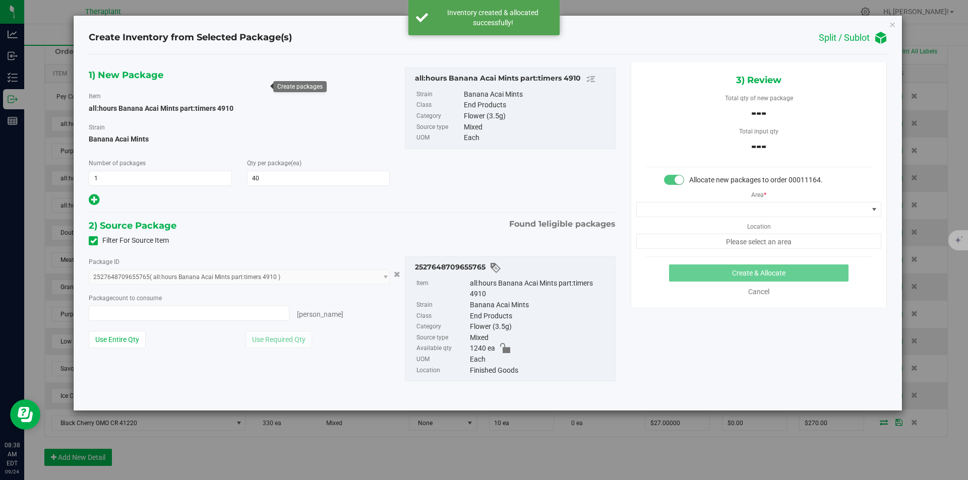
type input "0 ea"
type input "0"
click at [252, 310] on span "0 ea 0" at bounding box center [189, 313] width 201 height 15
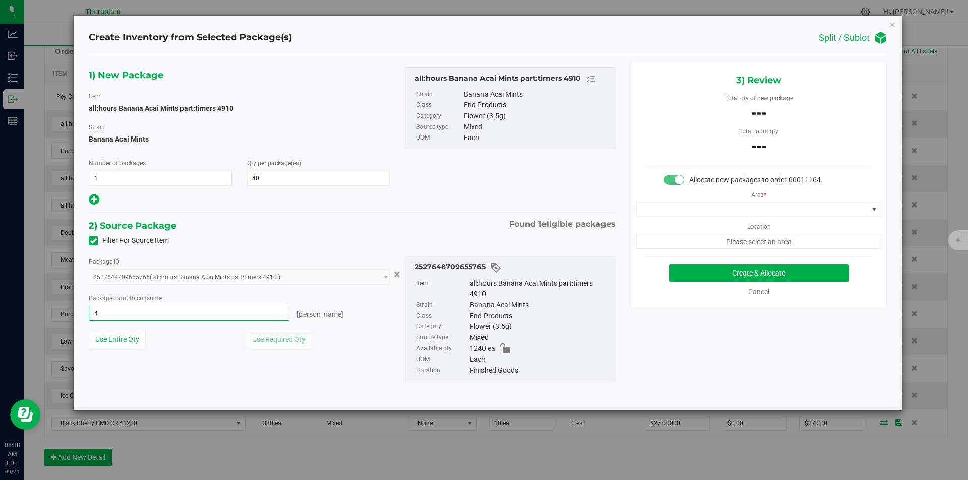
type input "40"
click at [692, 203] on span at bounding box center [752, 210] width 231 height 14
type input "40 ea"
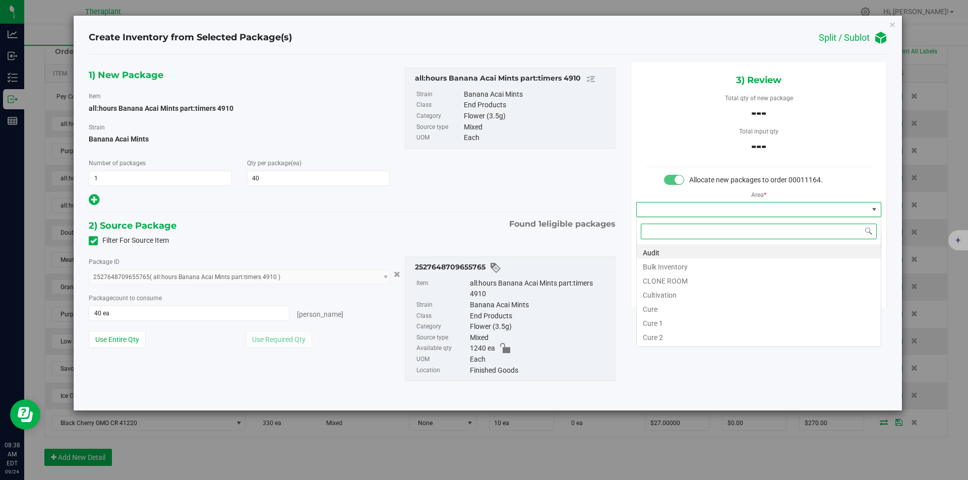
type input "v"
click at [664, 283] on li "Vault" at bounding box center [759, 280] width 244 height 14
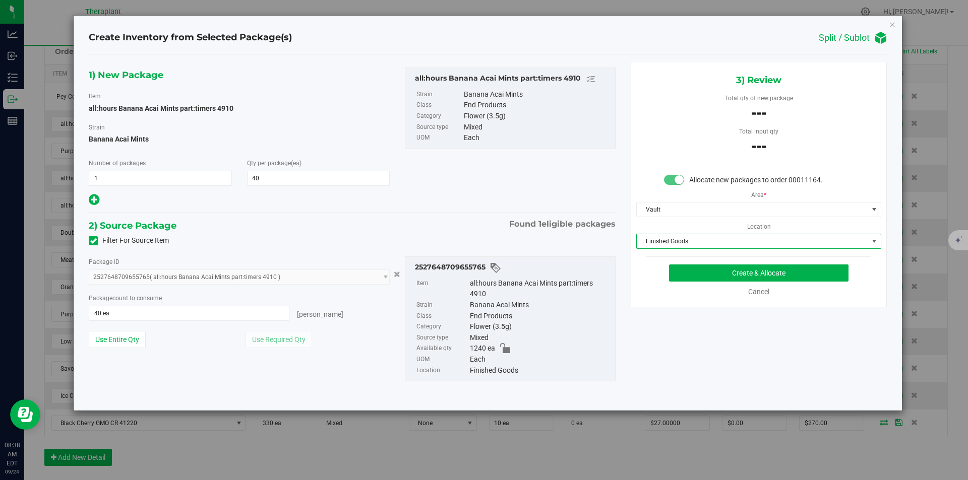
click at [675, 238] on span "Finished Goods" at bounding box center [752, 241] width 231 height 14
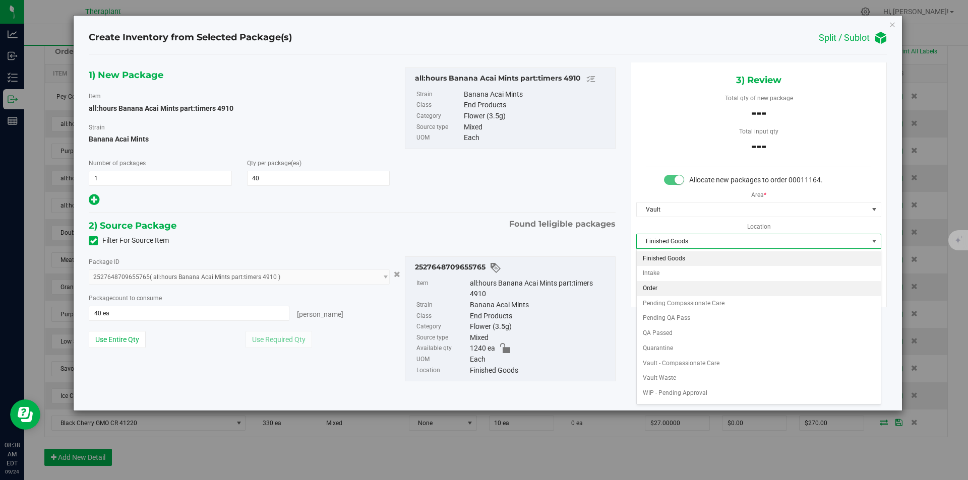
click at [665, 287] on li "Order" at bounding box center [759, 288] width 244 height 15
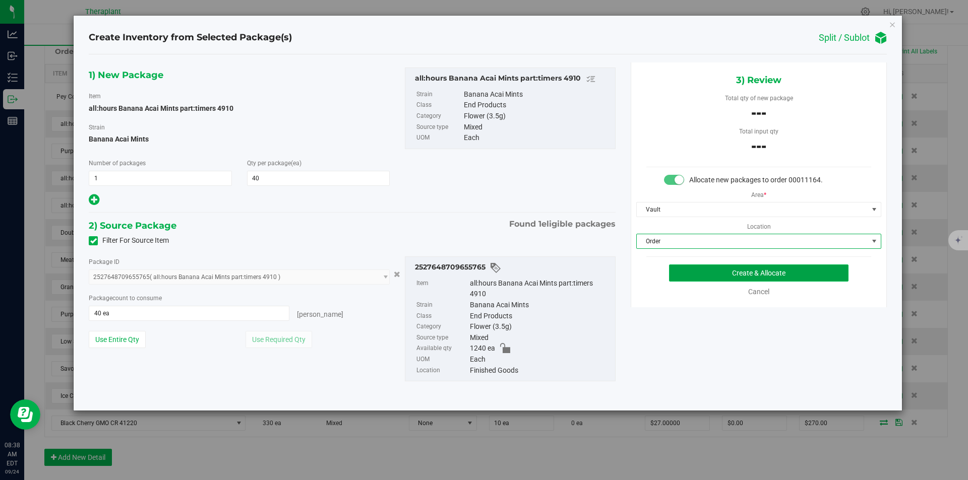
click at [697, 272] on button "Create & Allocate" at bounding box center [758, 273] width 179 height 17
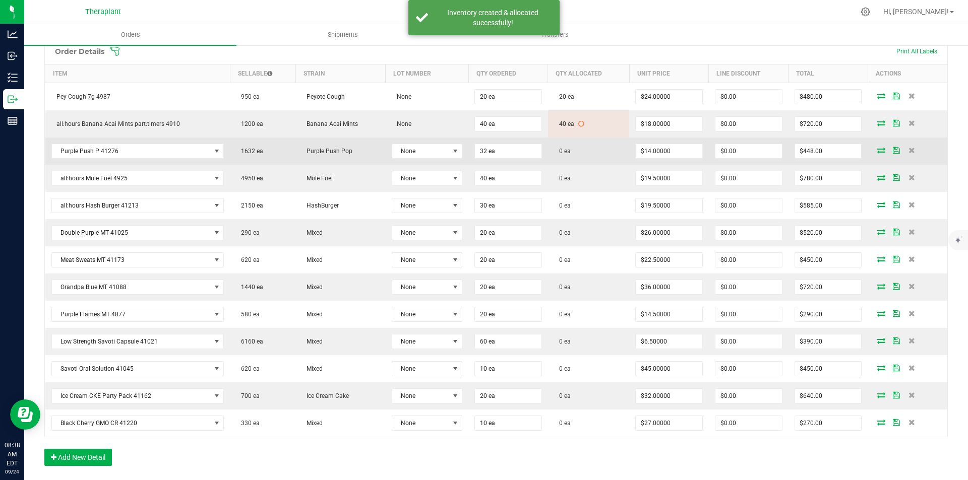
click at [877, 150] on icon at bounding box center [881, 150] width 8 height 6
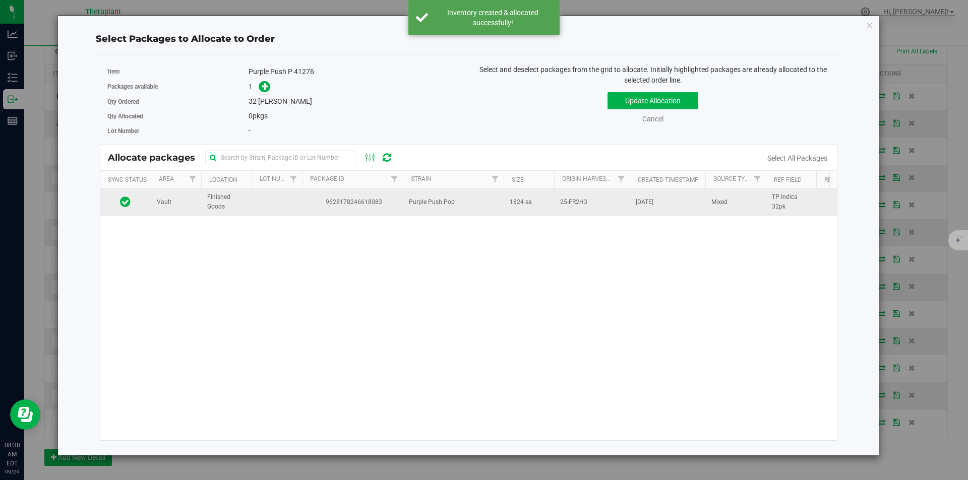
click at [343, 192] on td "9628178246618083" at bounding box center [352, 202] width 101 height 27
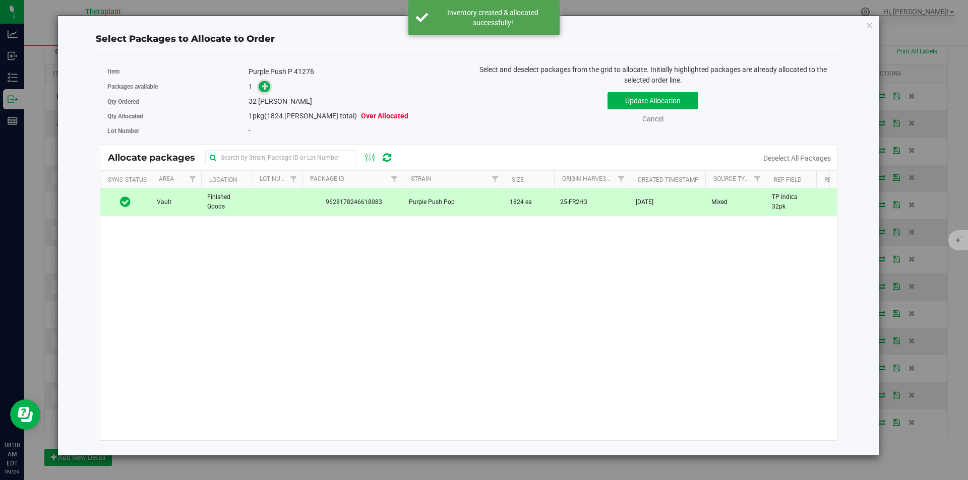
click at [266, 86] on icon at bounding box center [265, 86] width 7 height 7
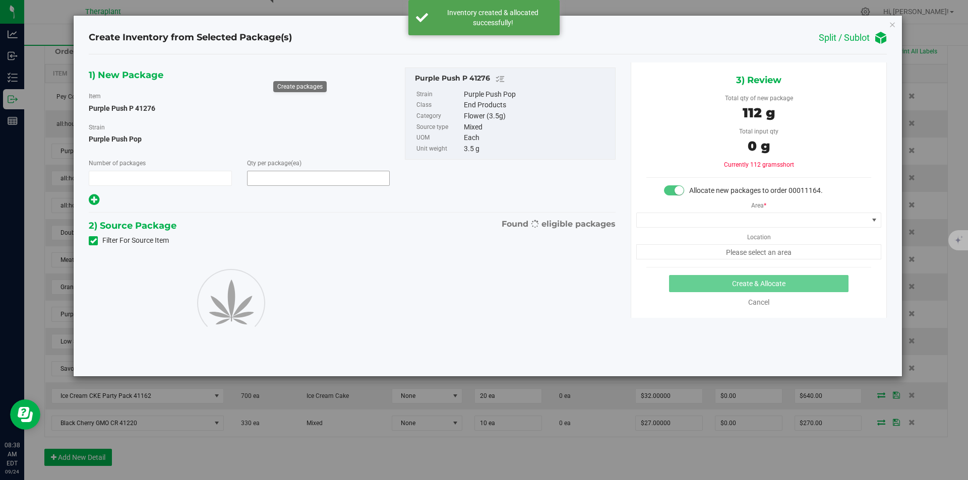
type input "1"
type input "32"
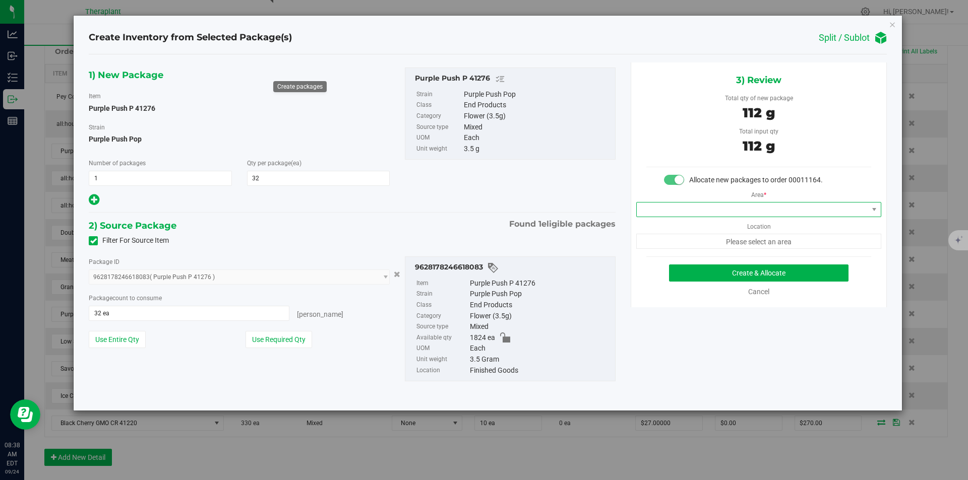
click at [644, 214] on span at bounding box center [752, 210] width 231 height 14
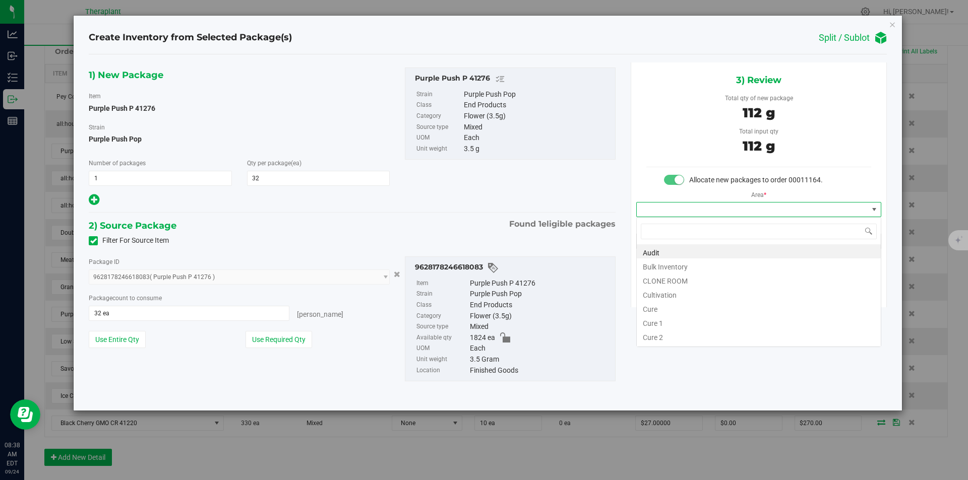
type input "v"
drag, startPoint x: 658, startPoint y: 282, endPoint x: 669, endPoint y: 257, distance: 27.5
click at [658, 281] on li "Vault" at bounding box center [759, 280] width 244 height 14
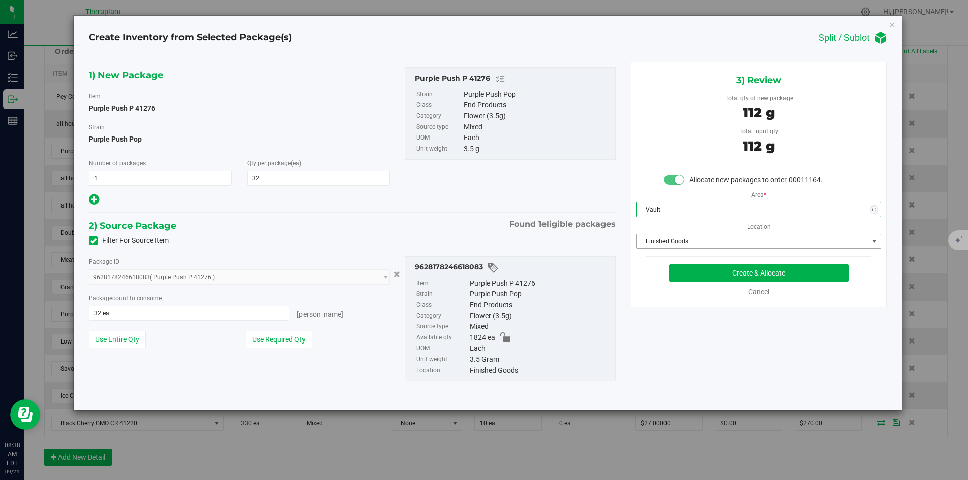
click at [675, 245] on span "Finished Goods" at bounding box center [752, 241] width 231 height 14
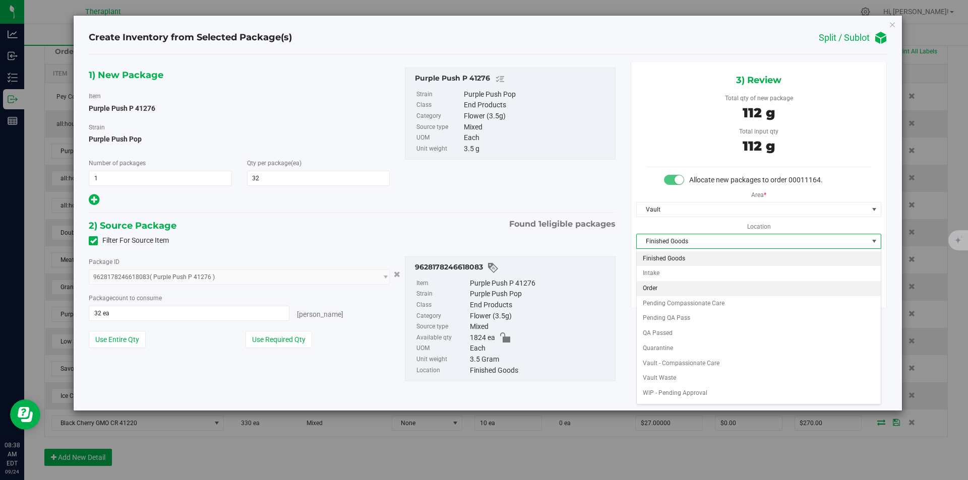
click at [655, 287] on li "Order" at bounding box center [759, 288] width 244 height 15
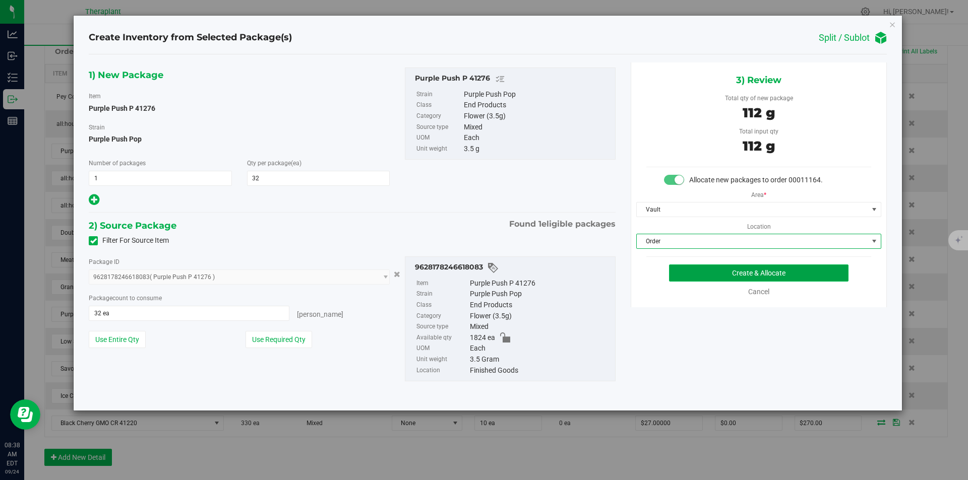
click at [697, 281] on button "Create & Allocate" at bounding box center [758, 273] width 179 height 17
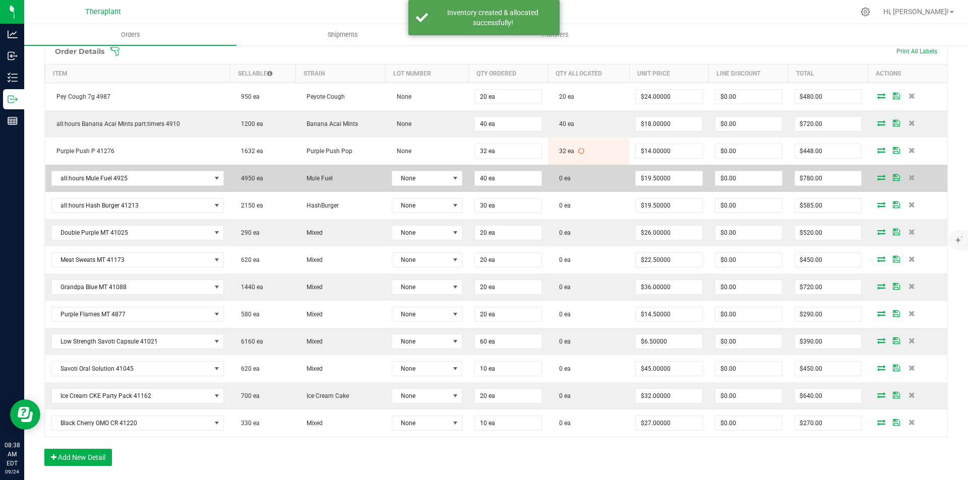
click at [877, 178] on icon at bounding box center [881, 177] width 8 height 6
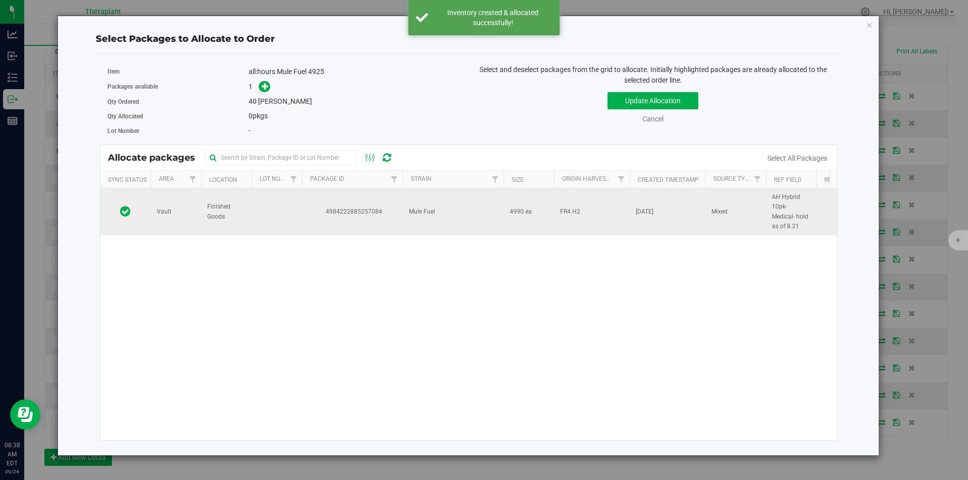
click at [295, 227] on td at bounding box center [277, 212] width 50 height 47
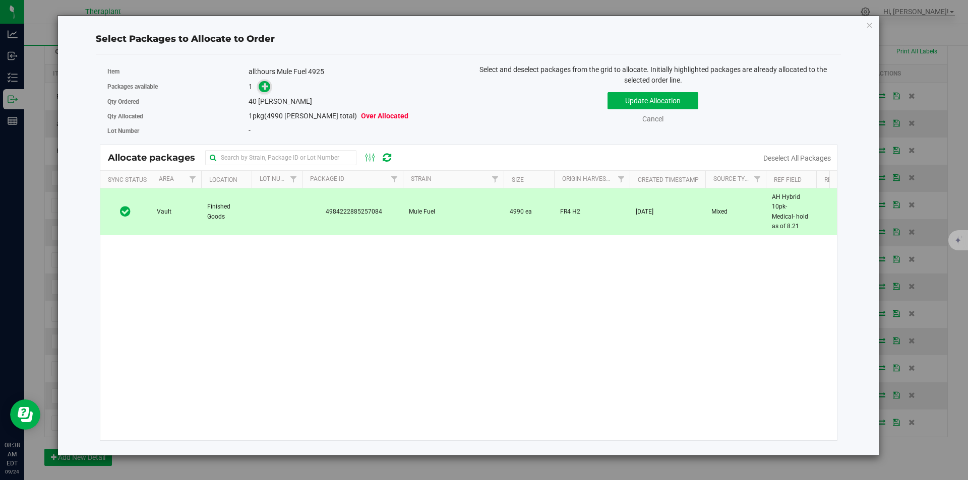
click at [266, 85] on icon at bounding box center [265, 86] width 7 height 7
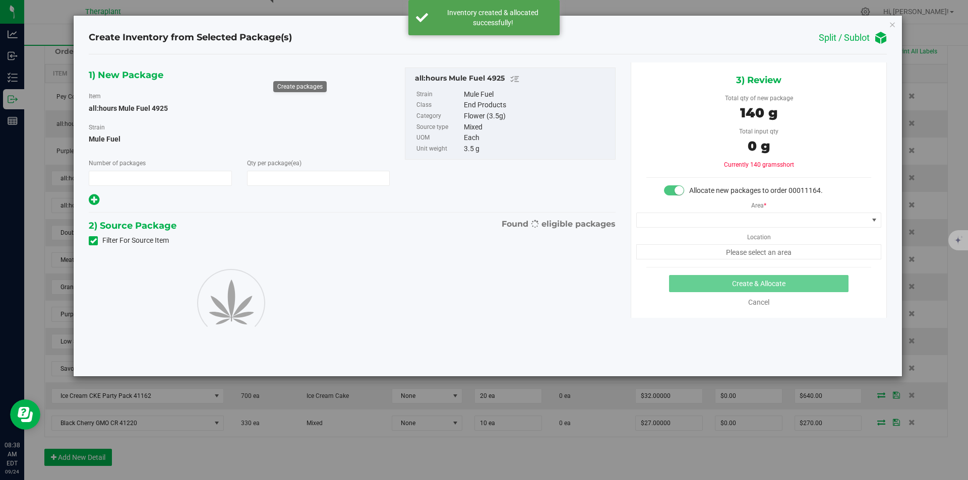
type input "1"
type input "40"
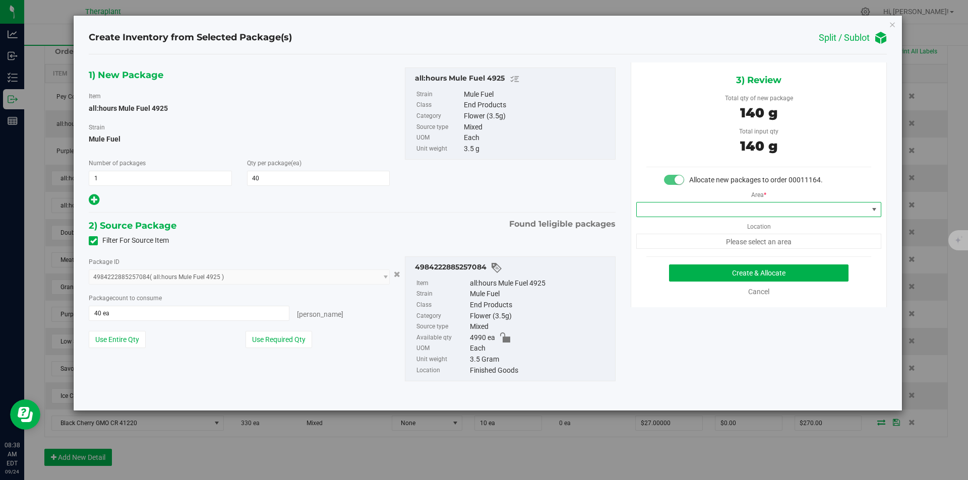
click at [658, 214] on span at bounding box center [752, 210] width 231 height 14
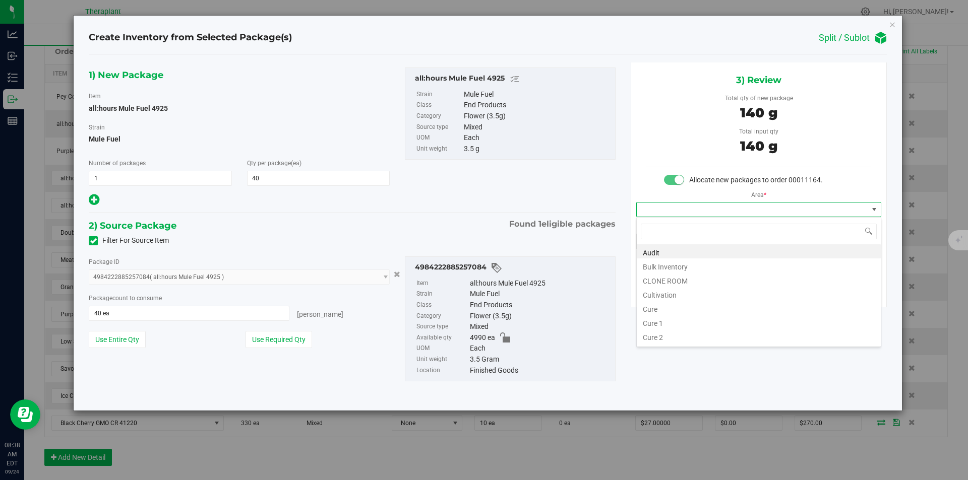
scroll to position [15, 244]
type input "v"
click at [650, 279] on li "Vault" at bounding box center [759, 280] width 244 height 14
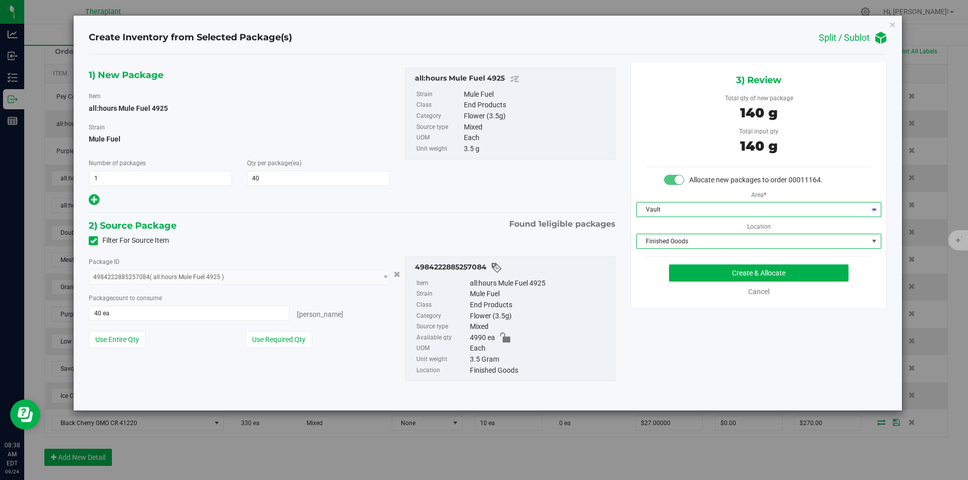
click at [665, 238] on span "Finished Goods" at bounding box center [752, 241] width 231 height 14
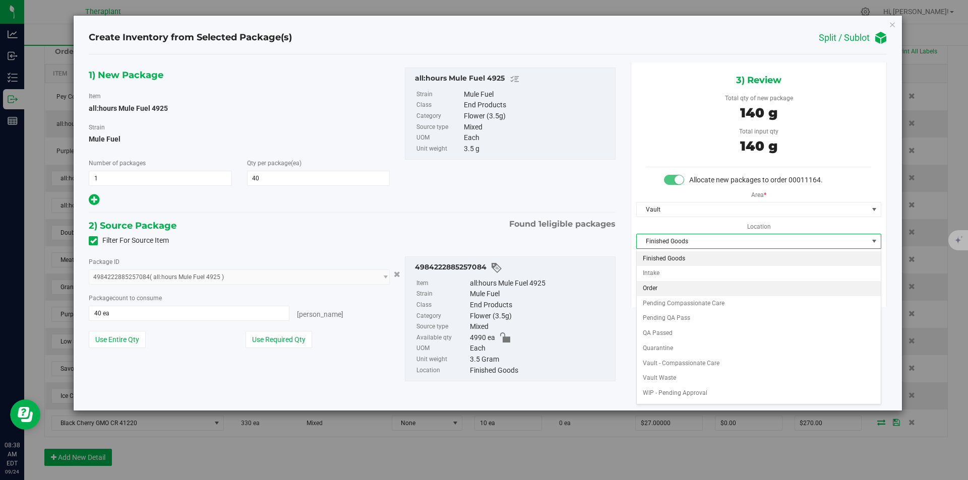
click at [661, 288] on li "Order" at bounding box center [759, 288] width 244 height 15
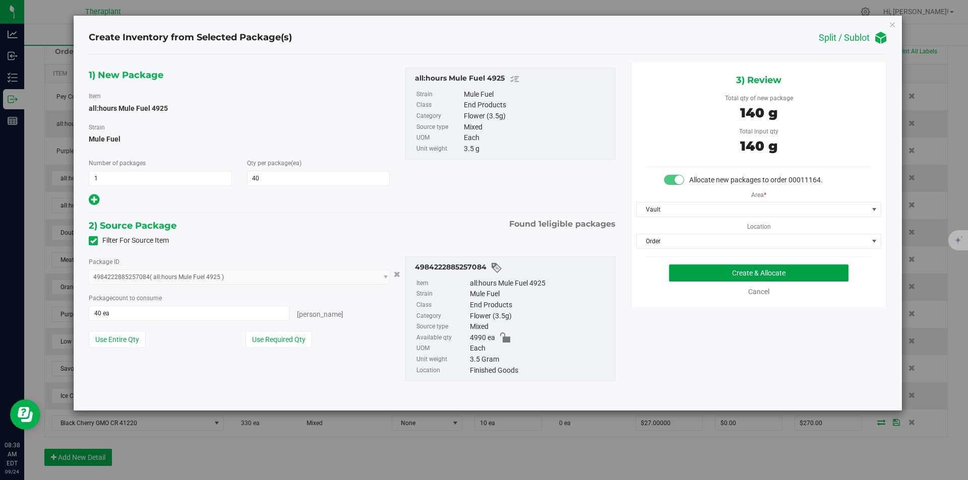
click at [673, 279] on button "Create & Allocate" at bounding box center [758, 273] width 179 height 17
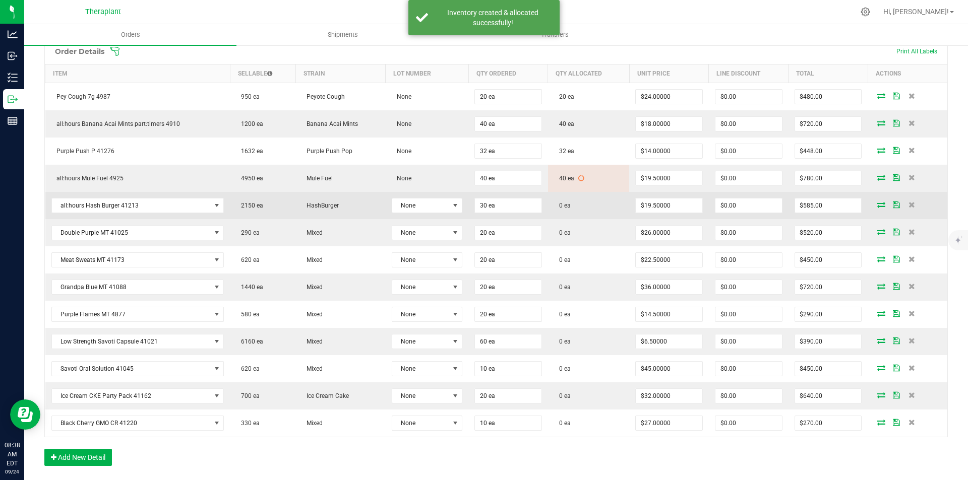
click at [877, 205] on icon at bounding box center [881, 205] width 8 height 6
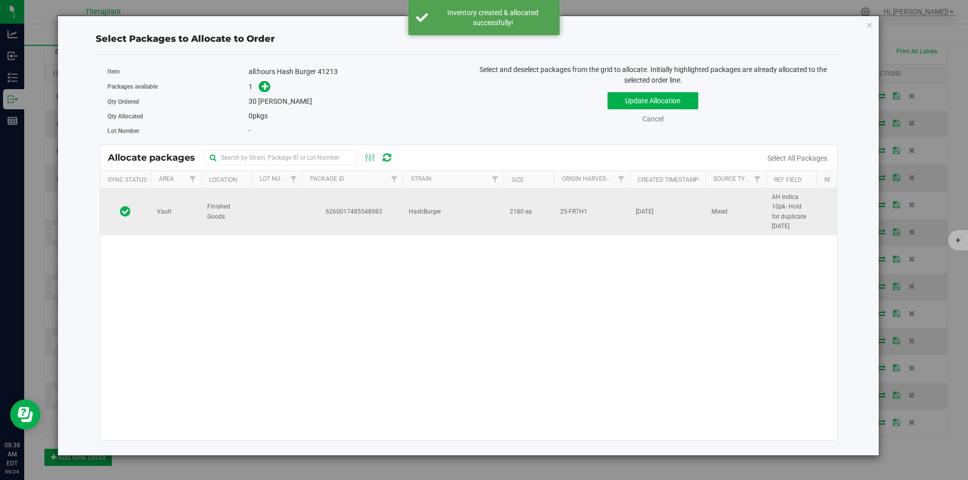
click at [318, 224] on td "6260017485548983" at bounding box center [352, 212] width 101 height 47
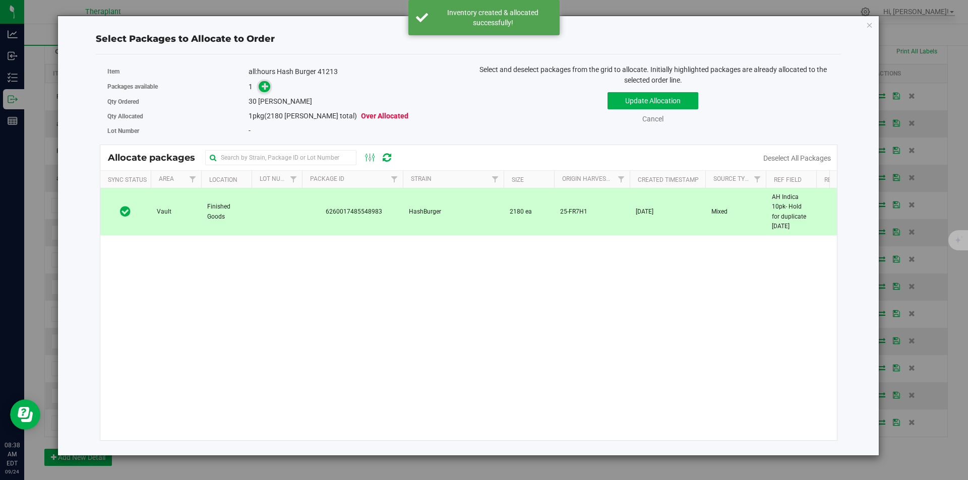
drag, startPoint x: 271, startPoint y: 86, endPoint x: 263, endPoint y: 84, distance: 8.3
click at [268, 84] on div "1" at bounding box center [355, 87] width 212 height 12
click at [263, 84] on icon at bounding box center [265, 86] width 7 height 7
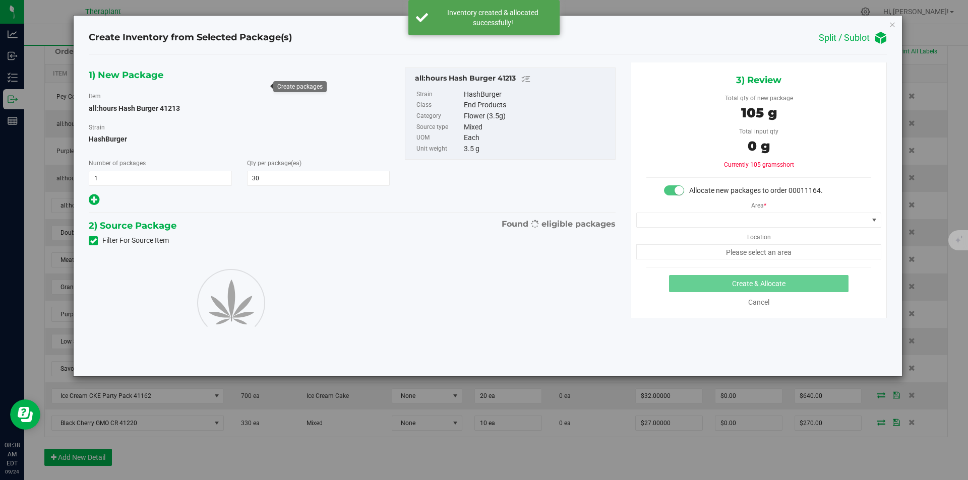
type input "30"
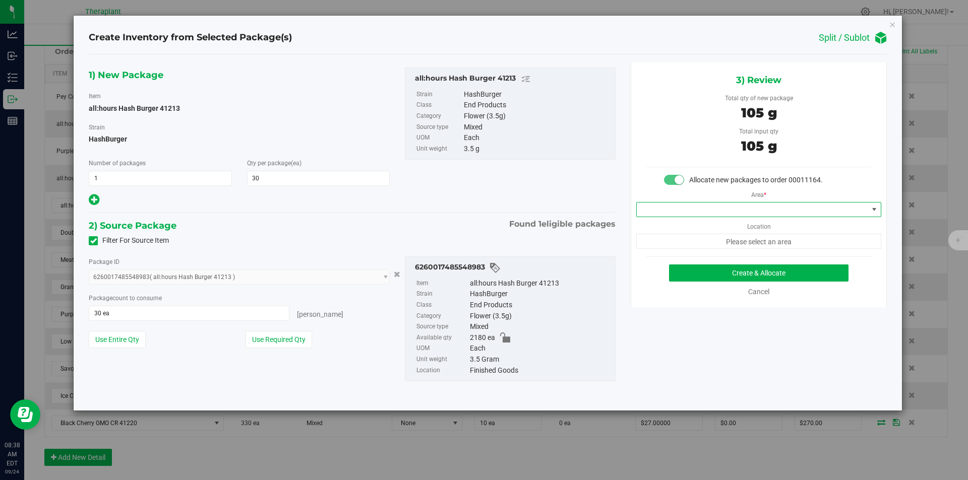
click at [684, 206] on span at bounding box center [752, 210] width 231 height 14
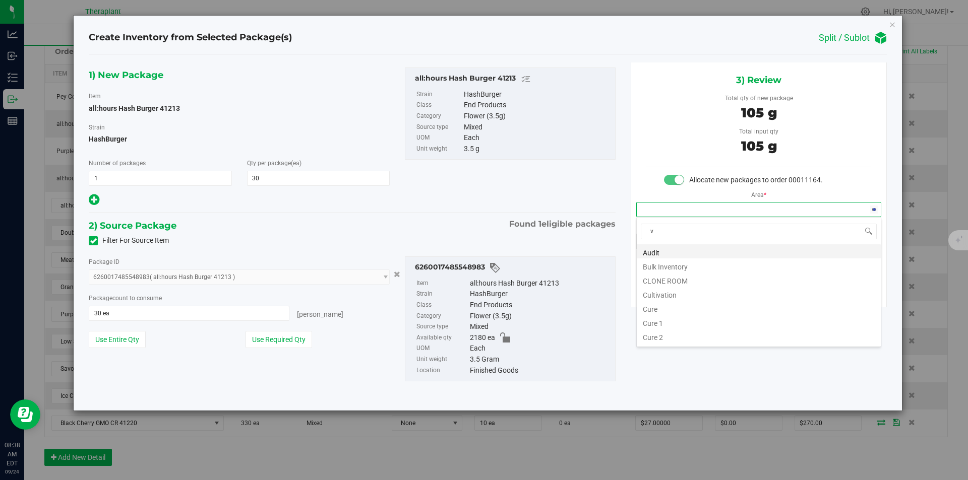
scroll to position [15, 244]
click at [665, 281] on li "Vault" at bounding box center [759, 280] width 244 height 14
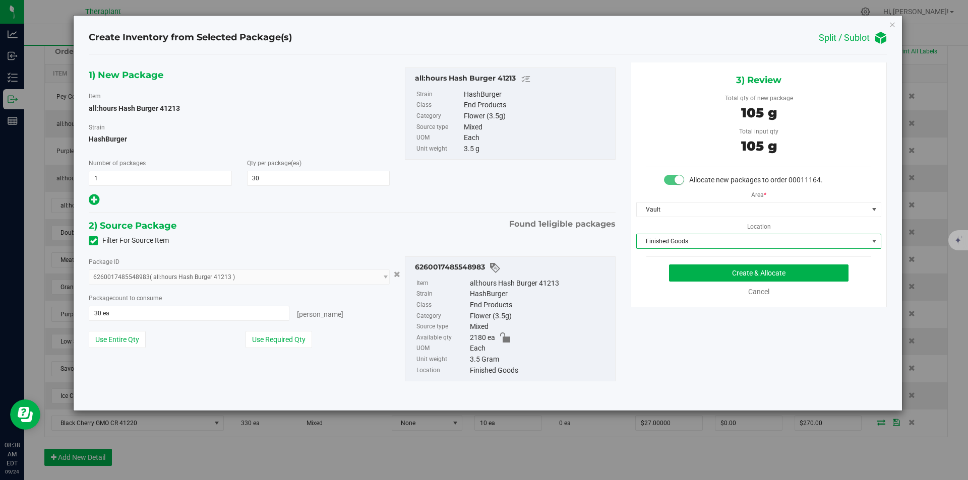
click at [670, 241] on span "Finished Goods" at bounding box center [752, 241] width 231 height 14
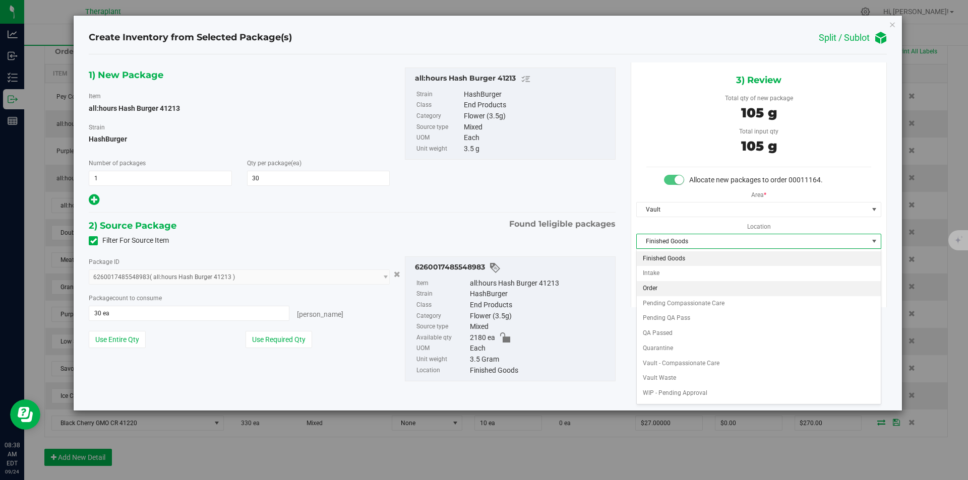
click at [665, 291] on li "Order" at bounding box center [759, 288] width 244 height 15
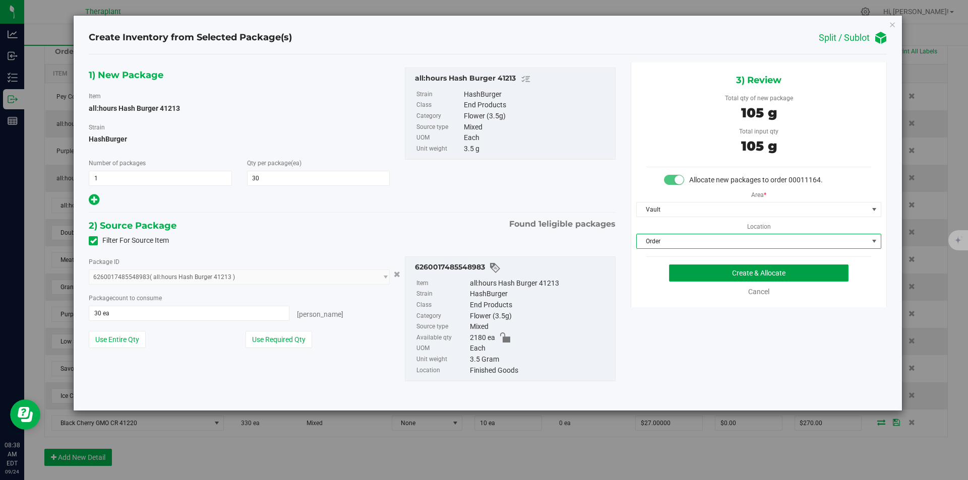
click at [685, 277] on button "Create & Allocate" at bounding box center [758, 273] width 179 height 17
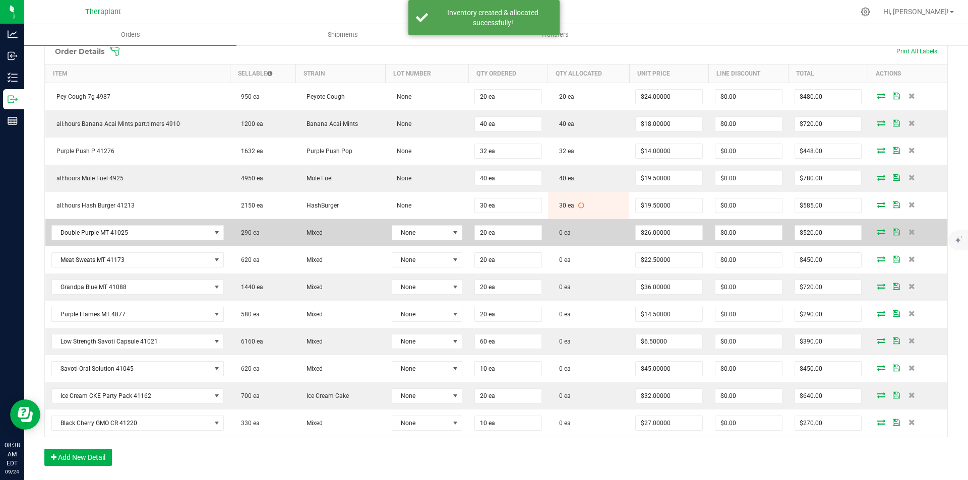
click at [877, 229] on icon at bounding box center [881, 232] width 8 height 6
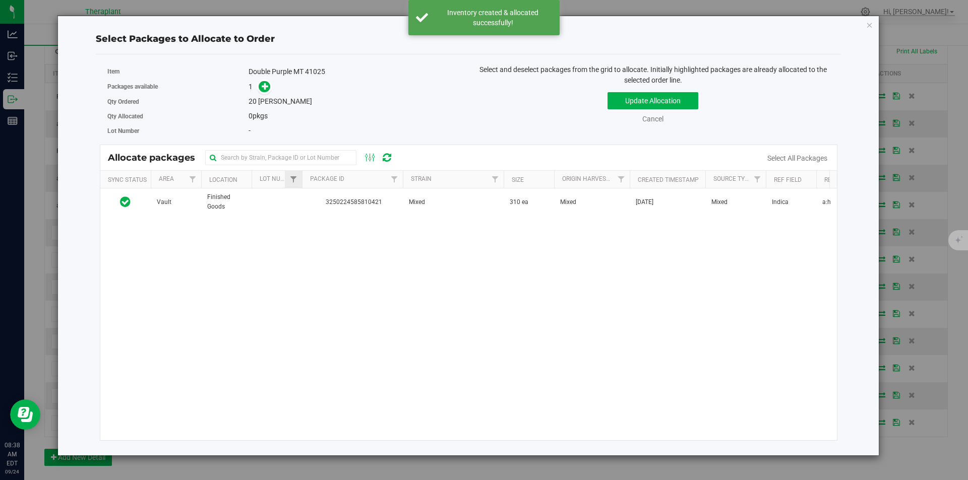
drag, startPoint x: 309, startPoint y: 199, endPoint x: 301, endPoint y: 185, distance: 15.8
click at [309, 199] on span "3250224585810421" at bounding box center [352, 203] width 89 height 10
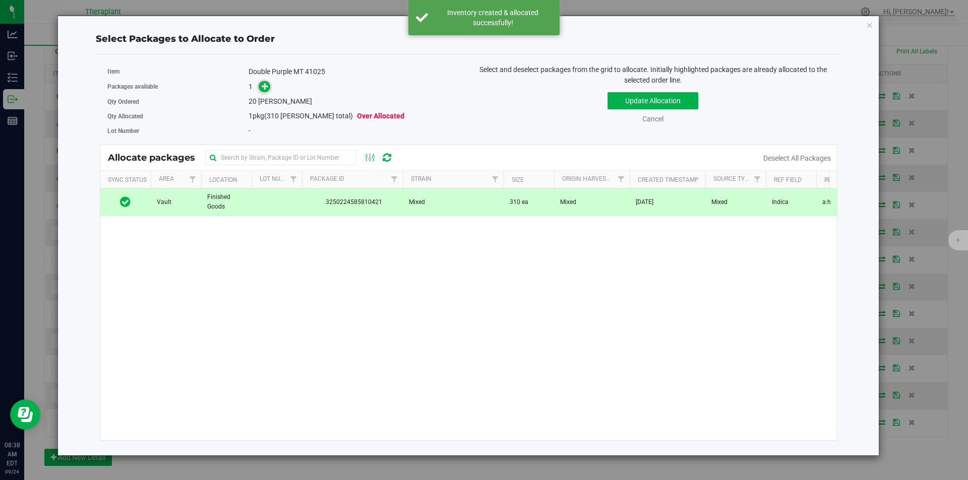
click at [268, 91] on span at bounding box center [265, 87] width 12 height 12
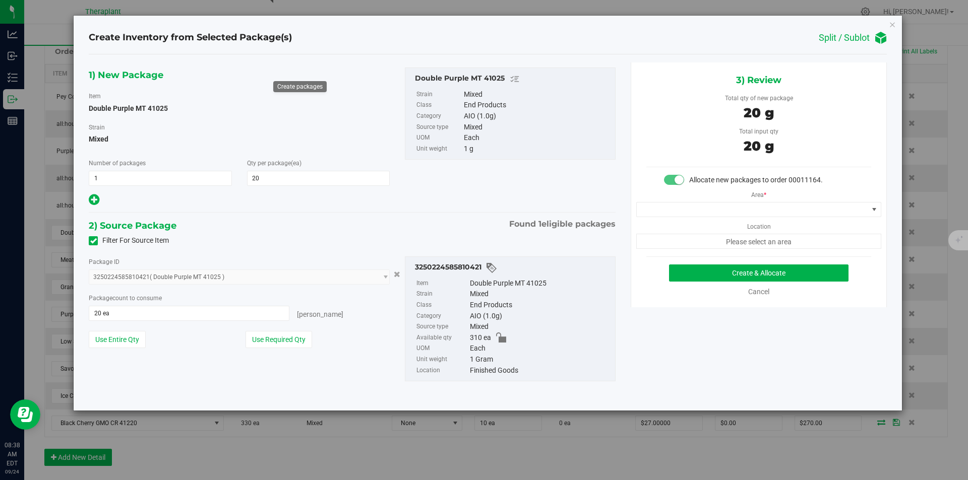
click at [674, 218] on div "Area * Location Please select an area" at bounding box center [758, 218] width 255 height 64
click at [672, 207] on span at bounding box center [752, 210] width 231 height 14
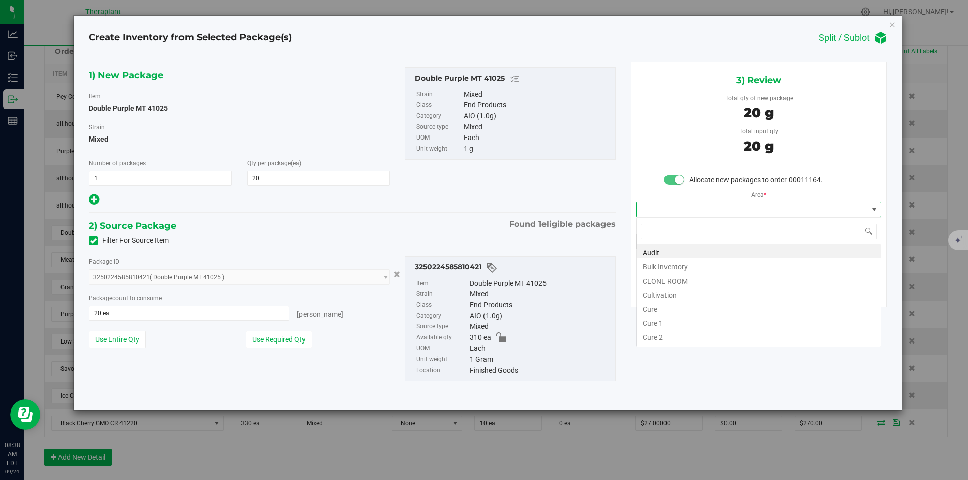
type input "v"
click at [657, 276] on li "Vault" at bounding box center [759, 280] width 244 height 14
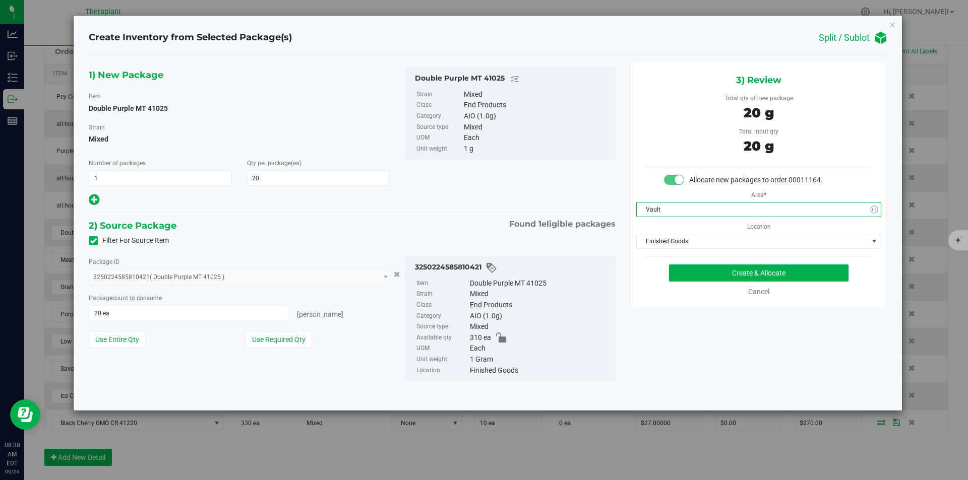
drag, startPoint x: 662, startPoint y: 250, endPoint x: 661, endPoint y: 221, distance: 28.2
click at [662, 249] on div "3) Review Total qty of new package 20 g Total input qty 20 g Allocate new packa…" at bounding box center [759, 185] width 256 height 245
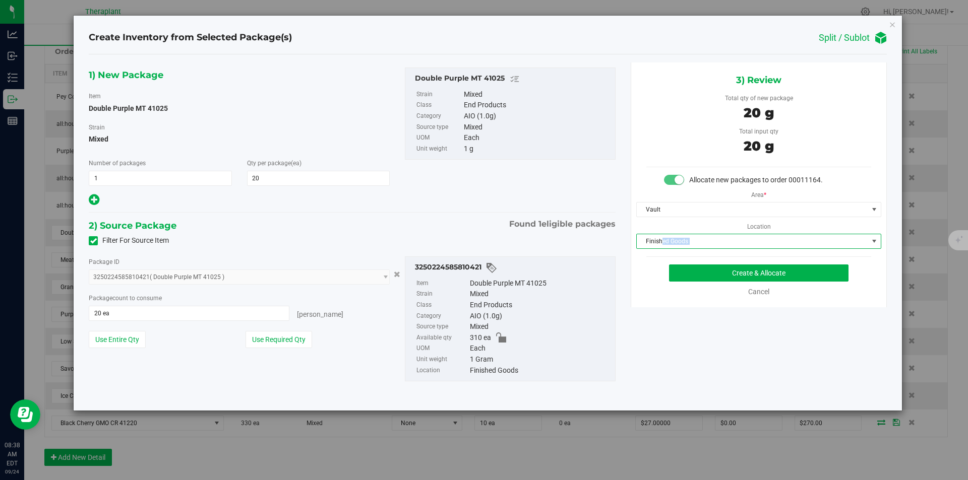
click at [660, 246] on span "Finished Goods" at bounding box center [752, 241] width 231 height 14
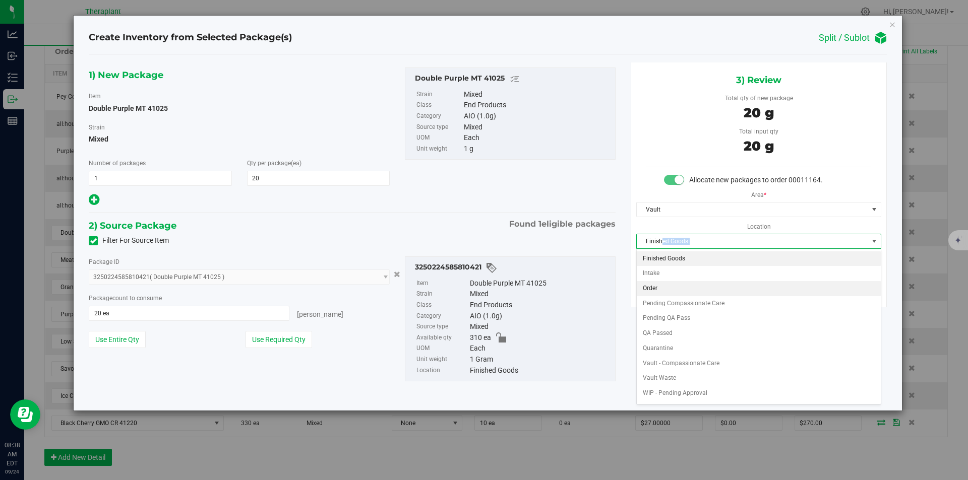
click at [660, 292] on li "Order" at bounding box center [759, 288] width 244 height 15
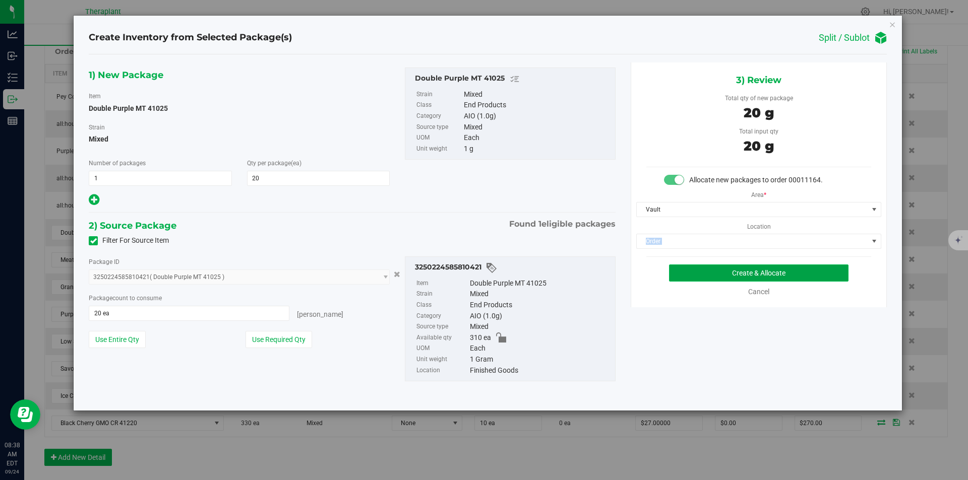
click at [691, 270] on button "Create & Allocate" at bounding box center [758, 273] width 179 height 17
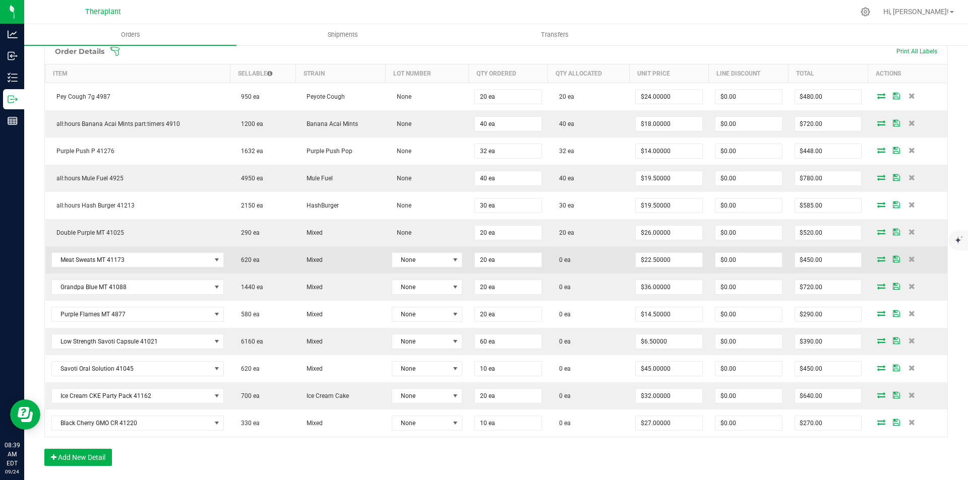
click at [874, 259] on span at bounding box center [881, 259] width 15 height 6
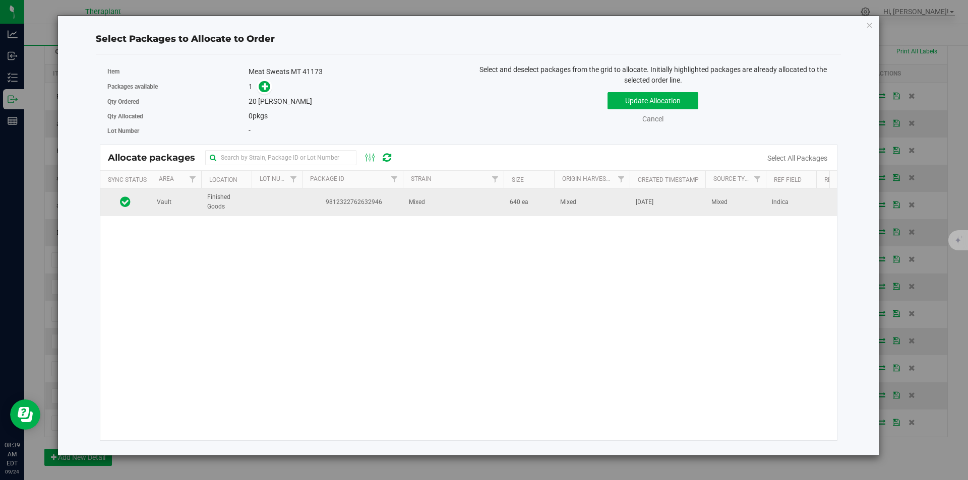
click at [379, 210] on td "9812322762632946" at bounding box center [352, 202] width 101 height 27
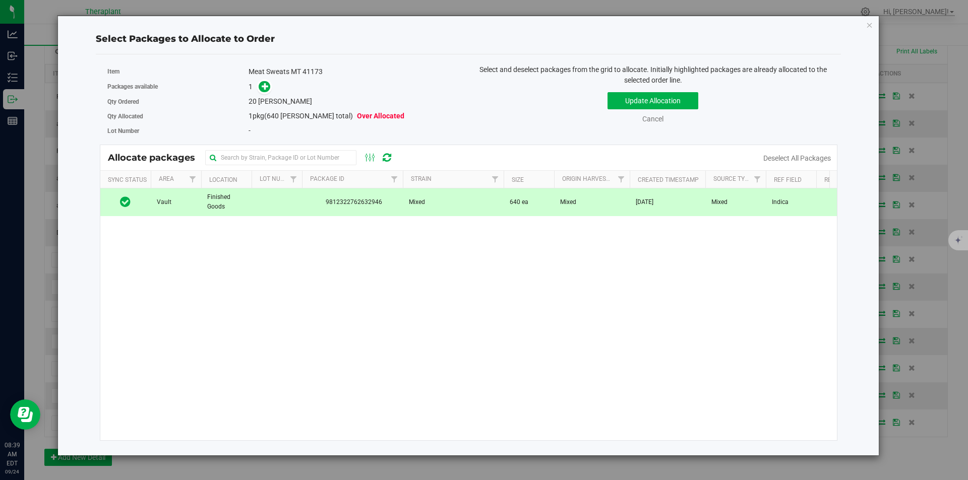
click at [255, 81] on span at bounding box center [262, 87] width 16 height 12
click at [260, 85] on span at bounding box center [265, 87] width 12 height 12
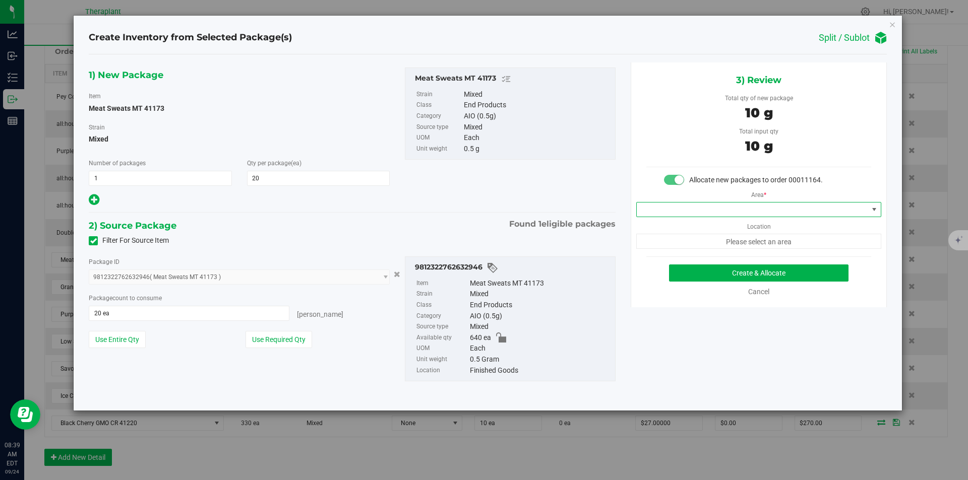
drag, startPoint x: 728, startPoint y: 214, endPoint x: 724, endPoint y: 182, distance: 32.5
click at [727, 214] on span at bounding box center [752, 210] width 231 height 14
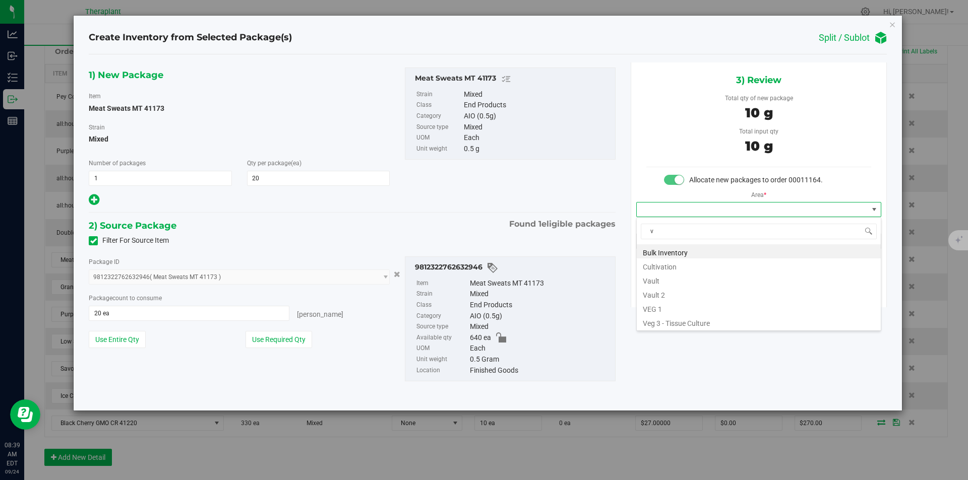
scroll to position [15, 244]
click at [667, 276] on li "Vault" at bounding box center [759, 280] width 244 height 14
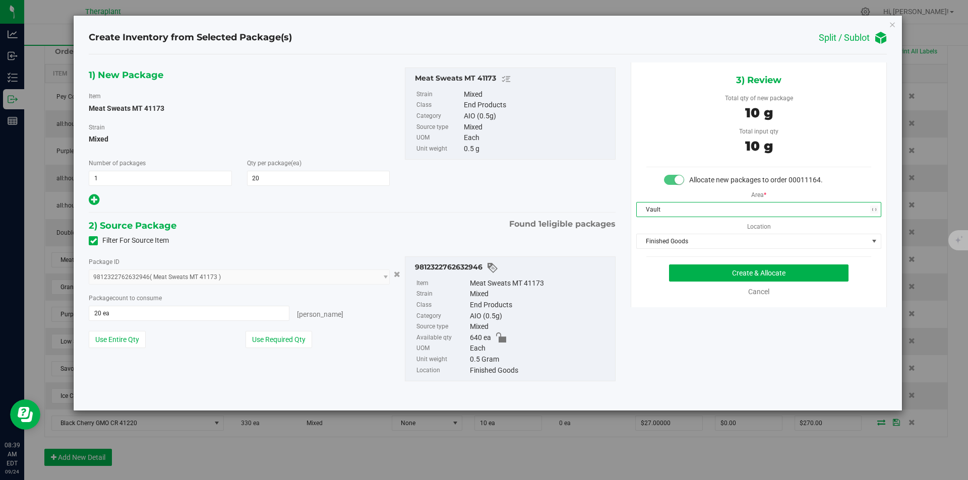
click at [677, 232] on div "Area * Vault Location Finished Goods Finished Goods Intake Order Pending Compas…" at bounding box center [758, 218] width 255 height 64
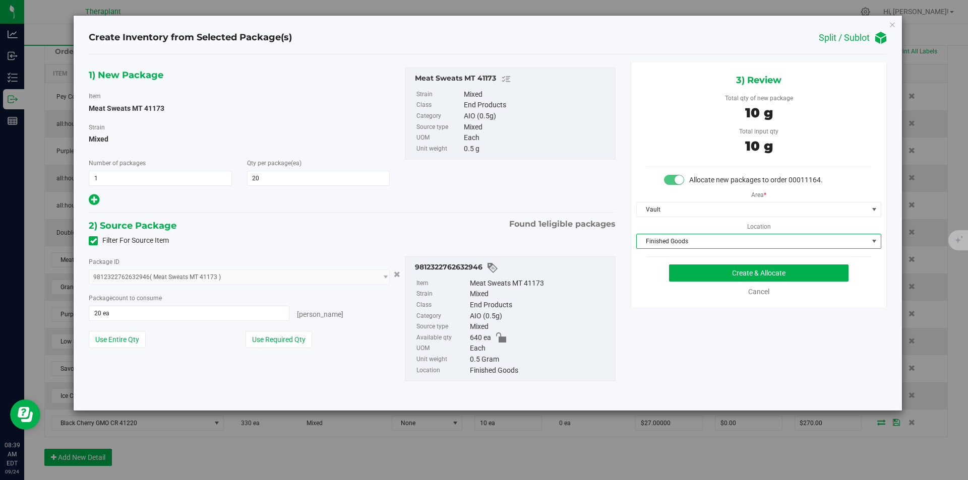
click at [672, 242] on span "Finished Goods" at bounding box center [752, 241] width 231 height 14
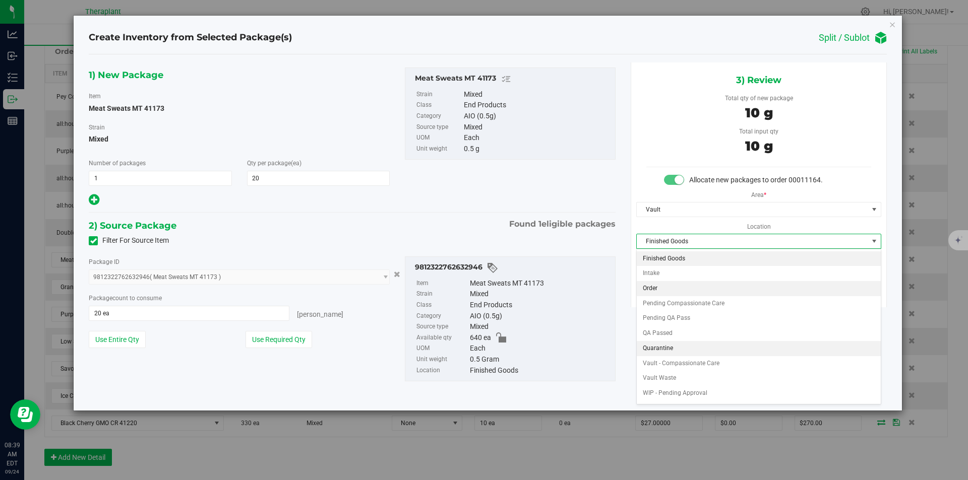
drag, startPoint x: 656, startPoint y: 282, endPoint x: 674, endPoint y: 275, distance: 19.9
click at [656, 283] on li "Order" at bounding box center [759, 288] width 244 height 15
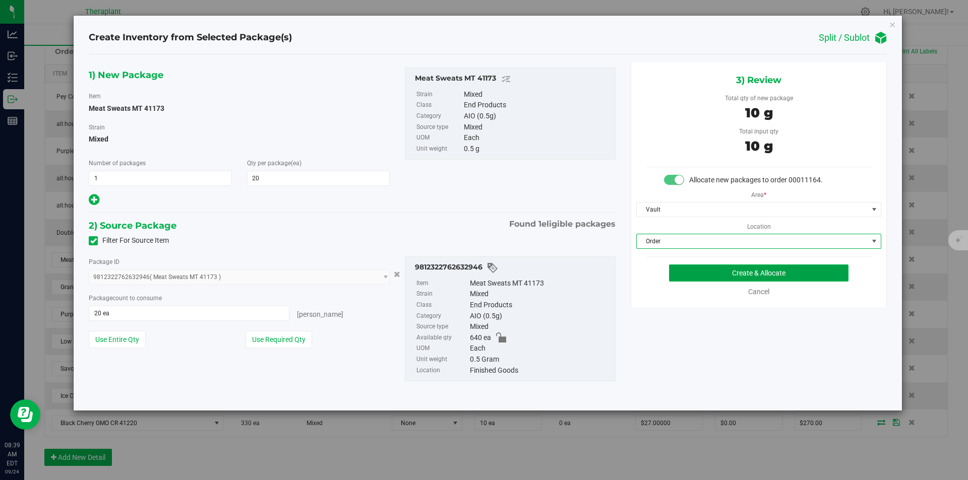
click at [682, 270] on button "Create & Allocate" at bounding box center [758, 273] width 179 height 17
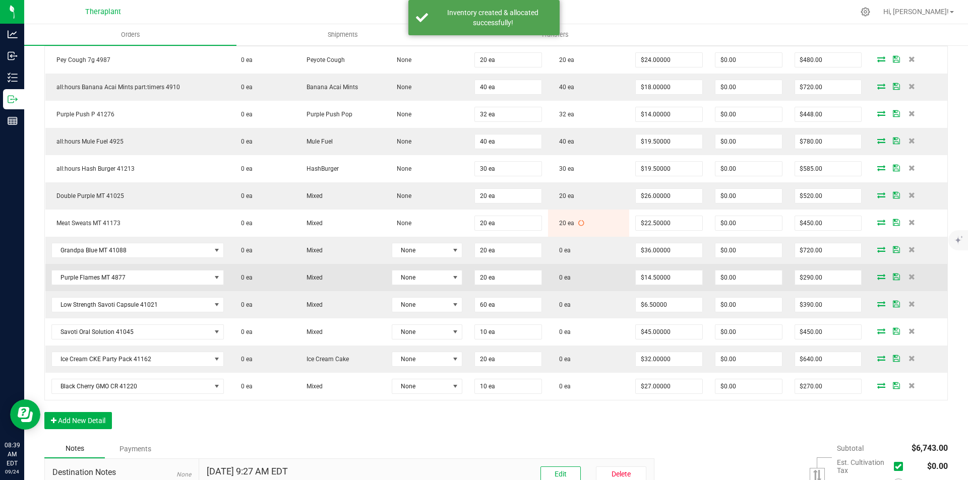
scroll to position [302, 0]
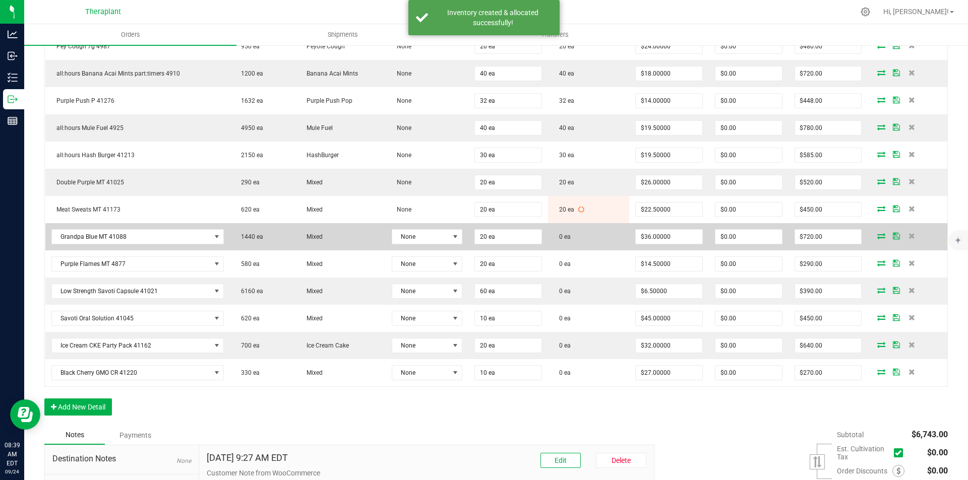
click at [877, 235] on icon at bounding box center [881, 236] width 8 height 6
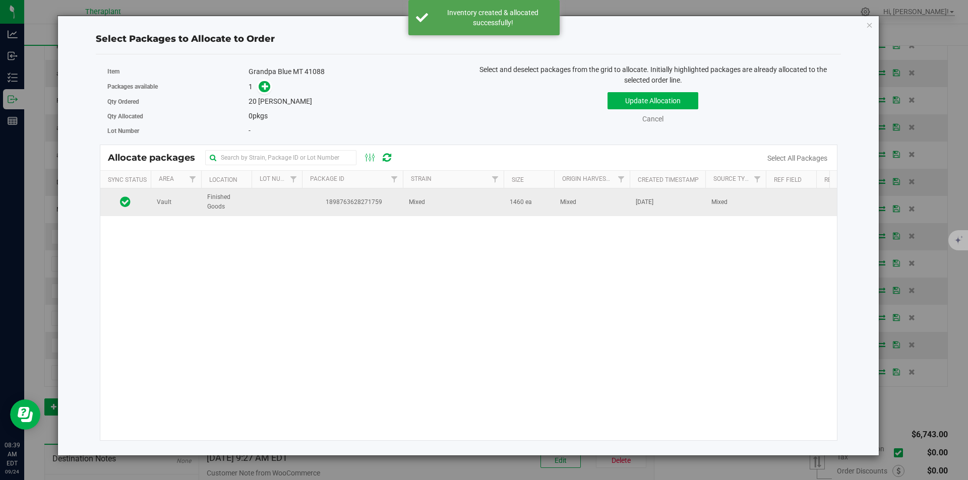
click at [381, 199] on span "1898763628271759" at bounding box center [352, 203] width 89 height 10
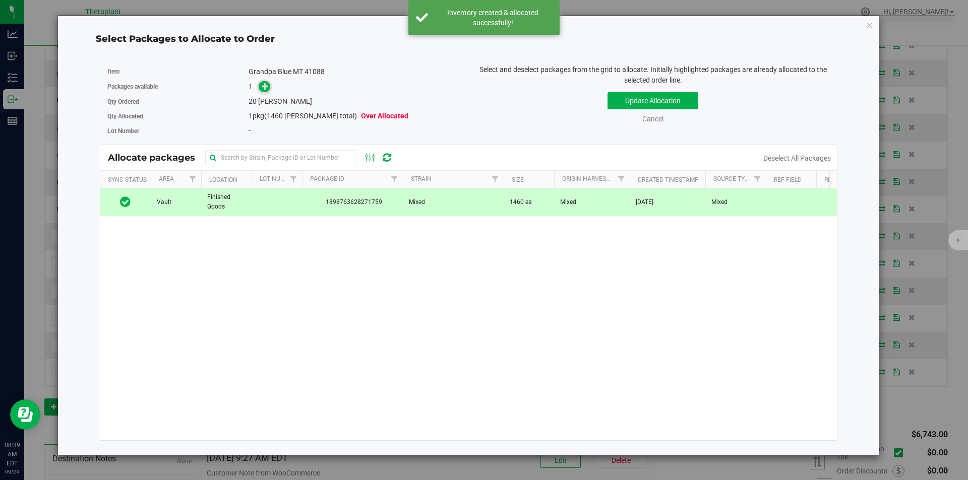
click at [266, 87] on icon at bounding box center [265, 86] width 7 height 7
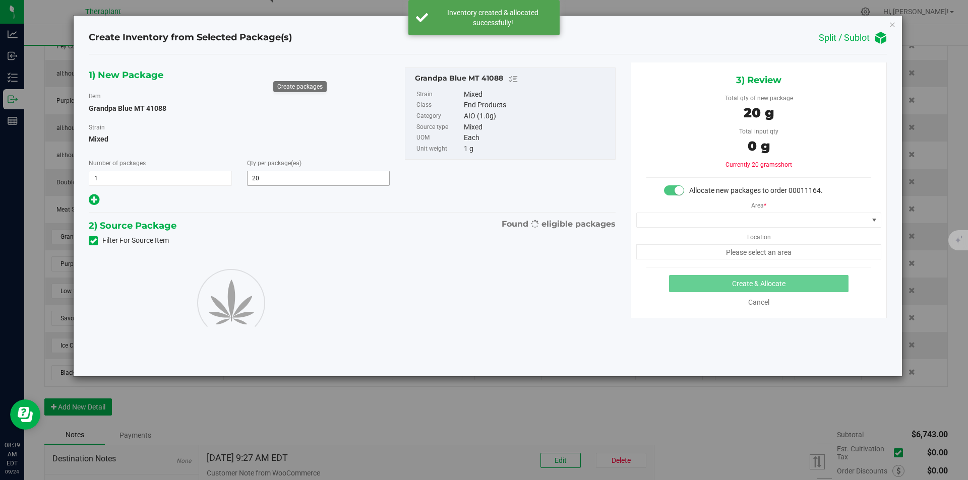
type input "20"
click at [670, 212] on div "Area * Location Please select an area" at bounding box center [758, 228] width 255 height 64
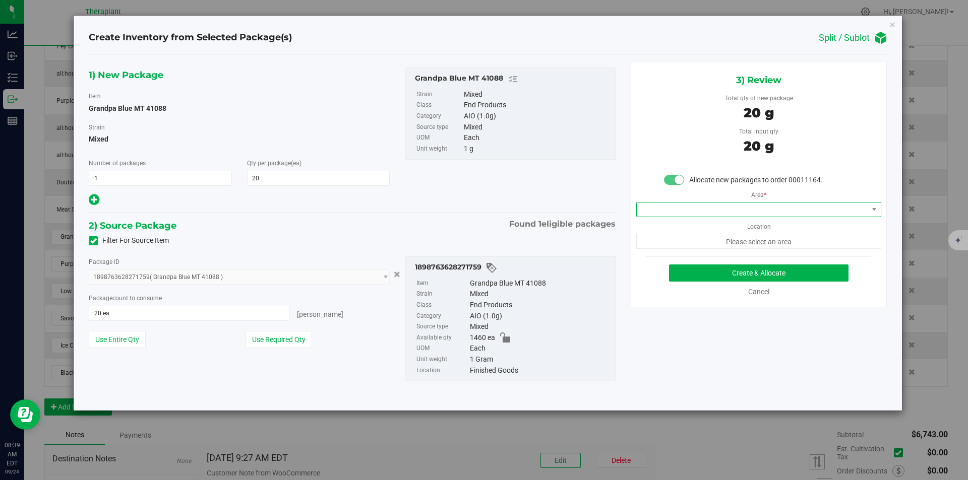
click at [666, 215] on span at bounding box center [752, 210] width 231 height 14
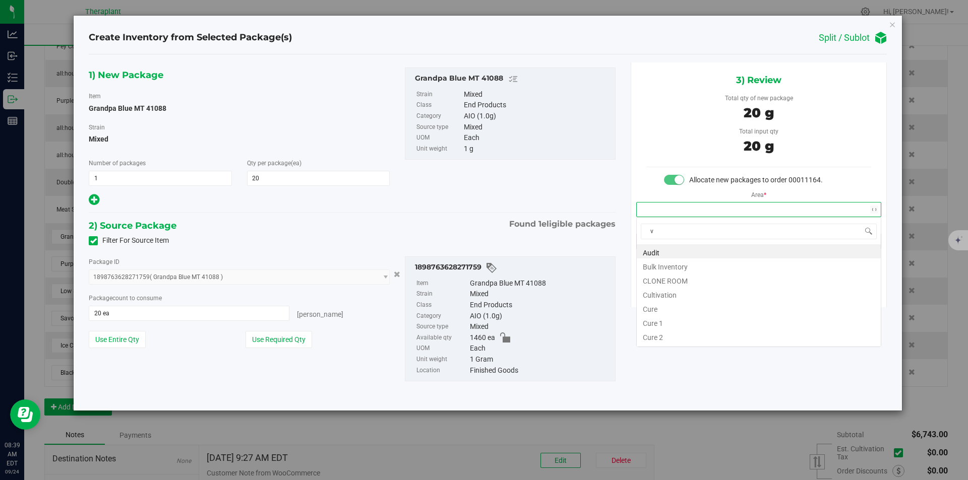
scroll to position [15, 244]
click at [650, 277] on li "Vault" at bounding box center [759, 280] width 244 height 14
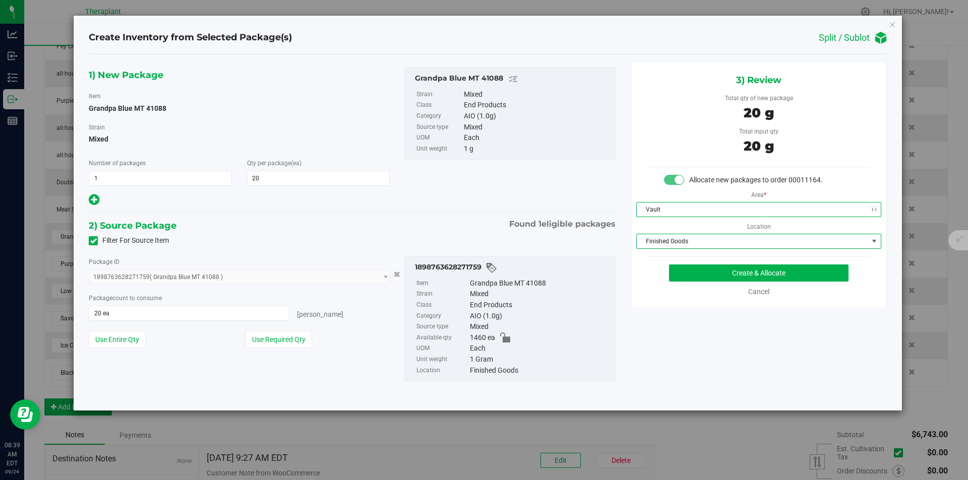
click at [662, 246] on span "Finished Goods" at bounding box center [752, 241] width 231 height 14
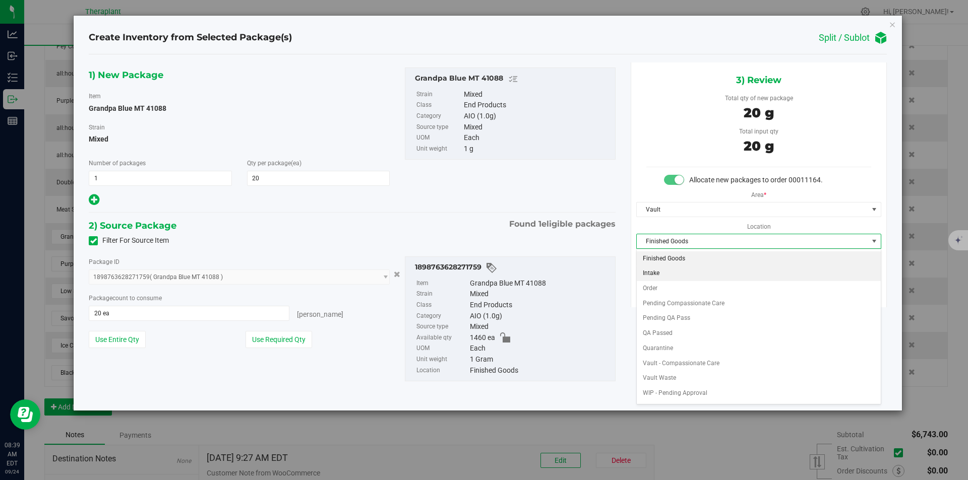
click at [659, 280] on li "Intake" at bounding box center [759, 273] width 244 height 15
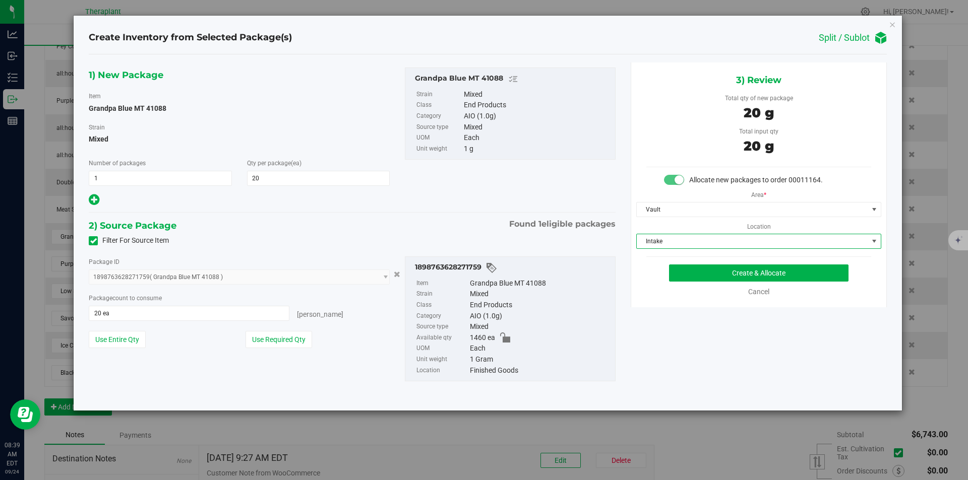
click at [664, 253] on div "3) Review Total qty of new package 20 g Total input qty 20 g Allocate new packa…" at bounding box center [759, 185] width 256 height 245
click at [664, 247] on span "Intake" at bounding box center [752, 241] width 231 height 14
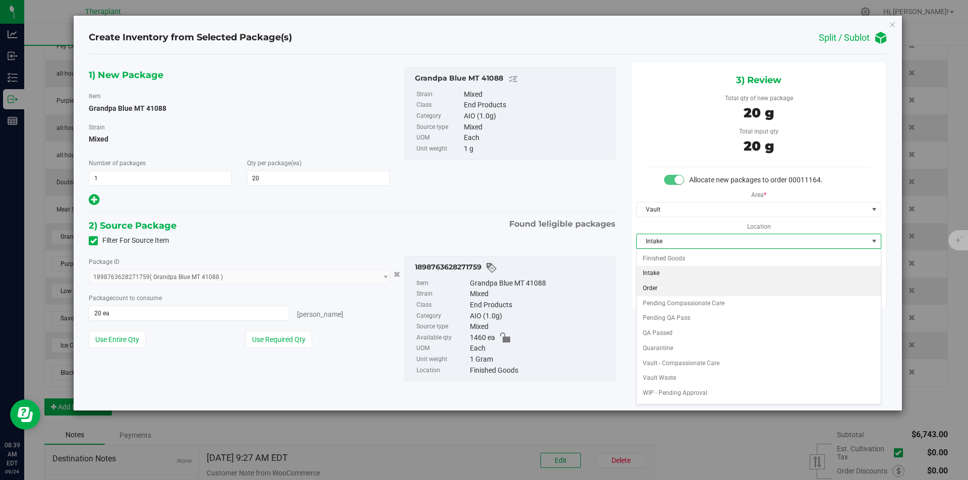
click at [661, 290] on li "Order" at bounding box center [759, 288] width 244 height 15
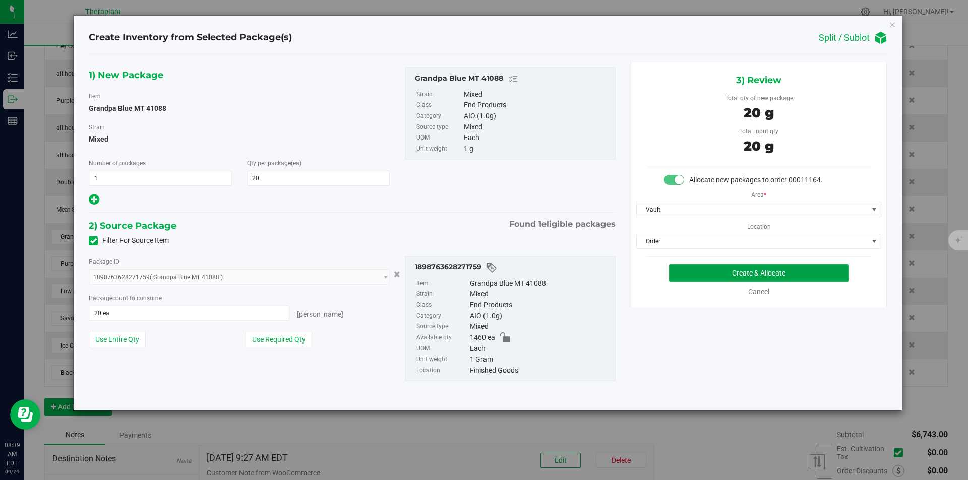
click at [695, 275] on button "Create & Allocate" at bounding box center [758, 273] width 179 height 17
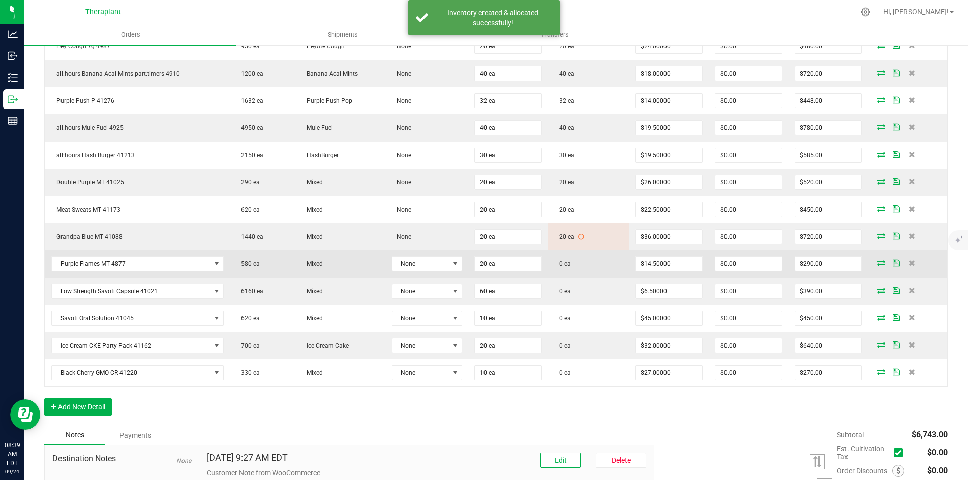
click at [877, 263] on icon at bounding box center [881, 263] width 8 height 6
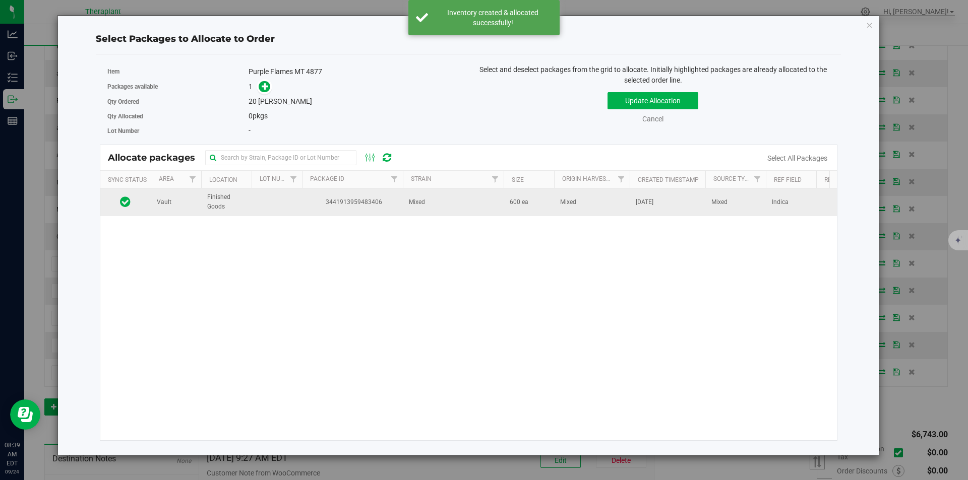
click at [362, 195] on td "3441913959483406" at bounding box center [352, 202] width 101 height 27
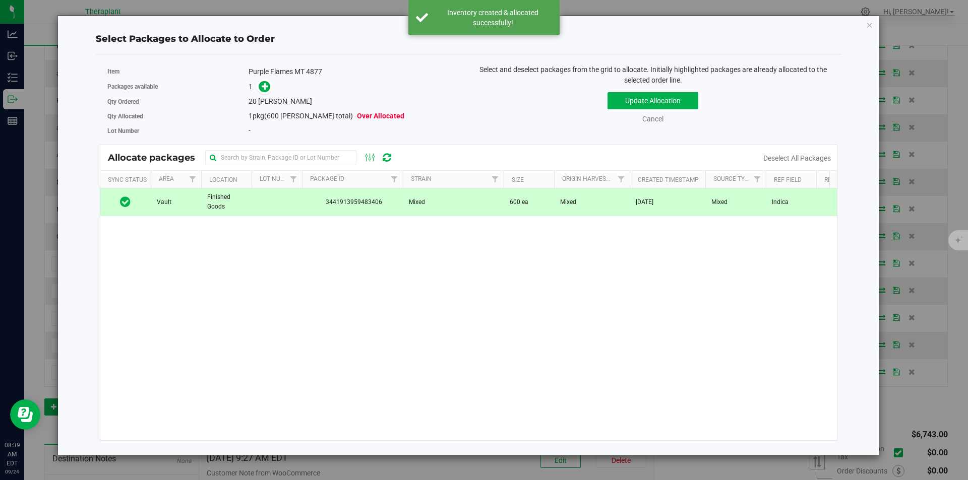
click at [270, 92] on span at bounding box center [262, 87] width 16 height 12
click at [266, 89] on icon at bounding box center [265, 86] width 7 height 7
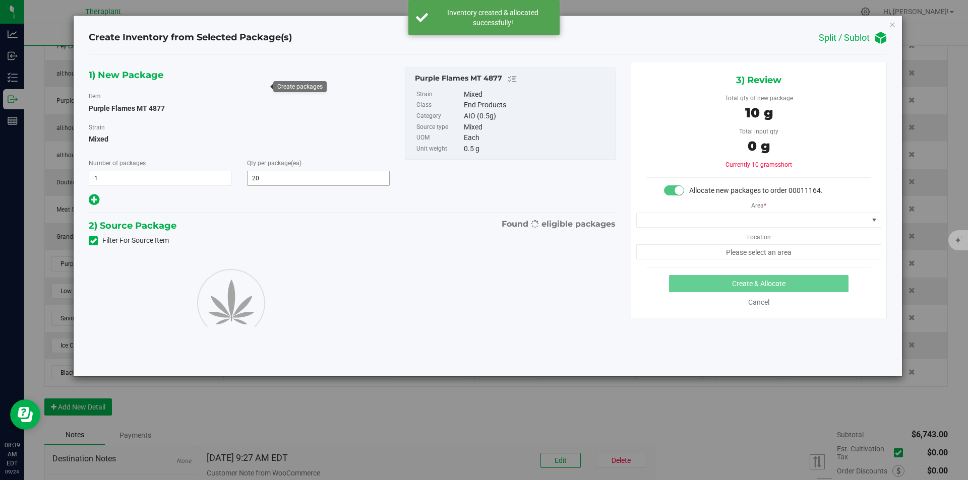
type input "20"
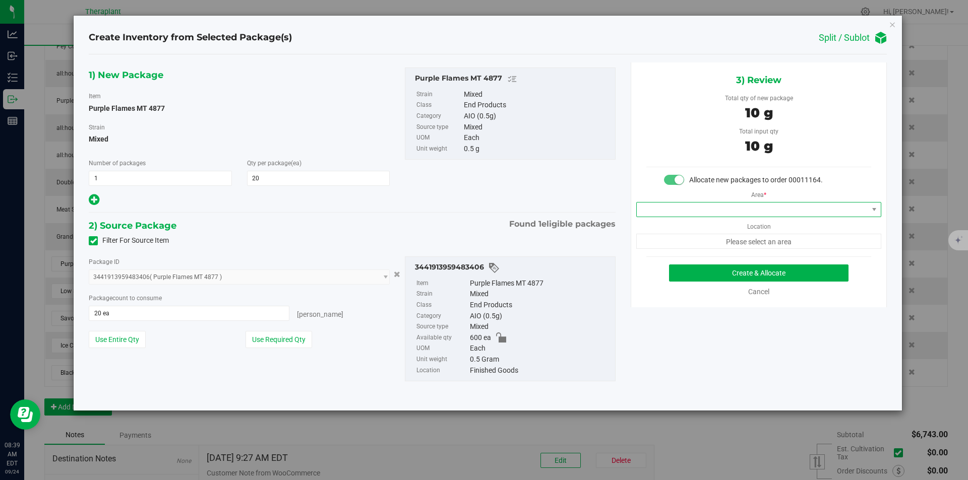
click at [679, 216] on span at bounding box center [752, 210] width 231 height 14
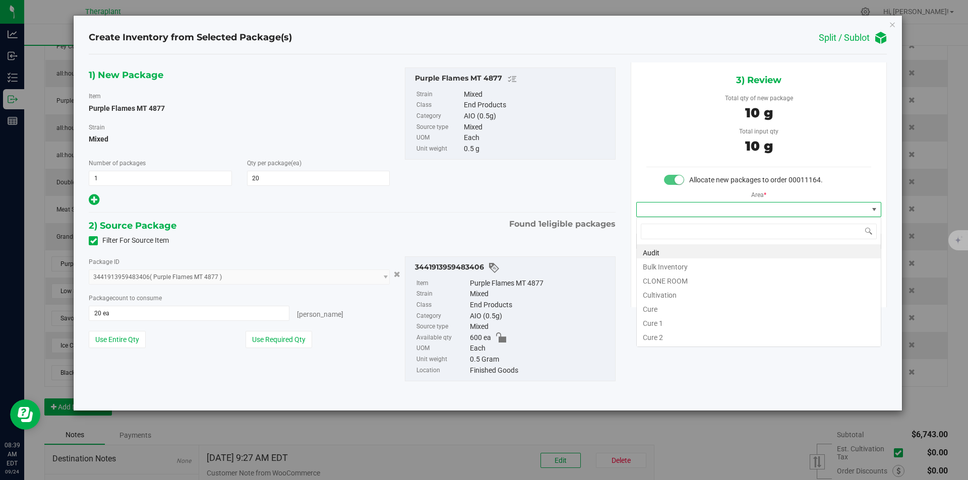
type input "v"
click at [655, 274] on li "Vault" at bounding box center [759, 280] width 244 height 14
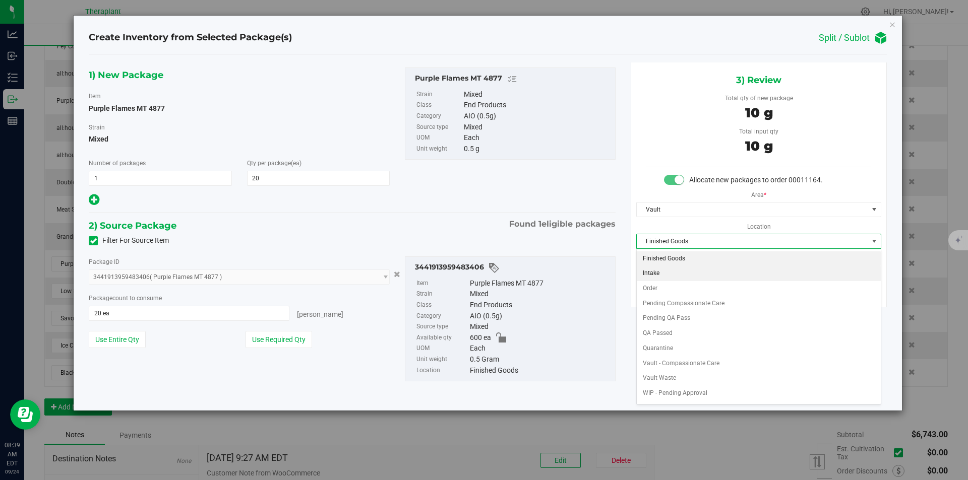
click at [650, 283] on li "Order" at bounding box center [759, 288] width 244 height 15
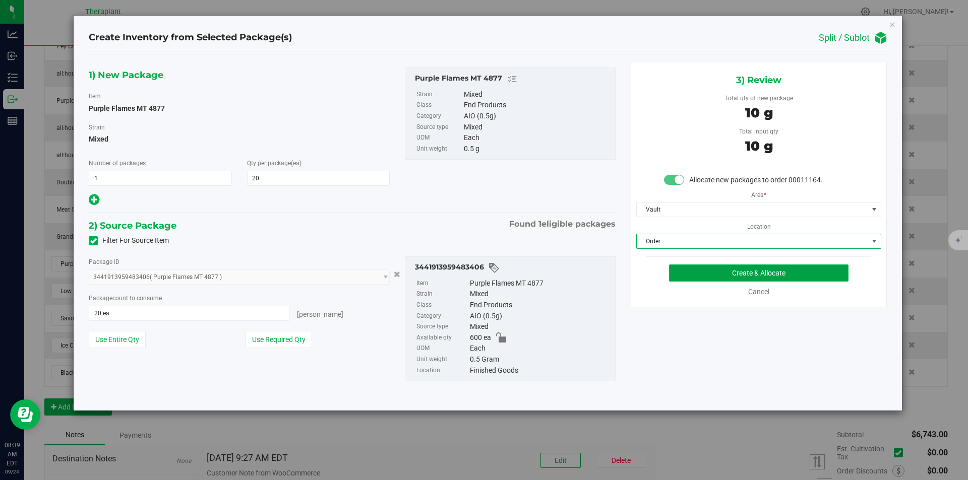
click at [676, 273] on button "Create & Allocate" at bounding box center [758, 273] width 179 height 17
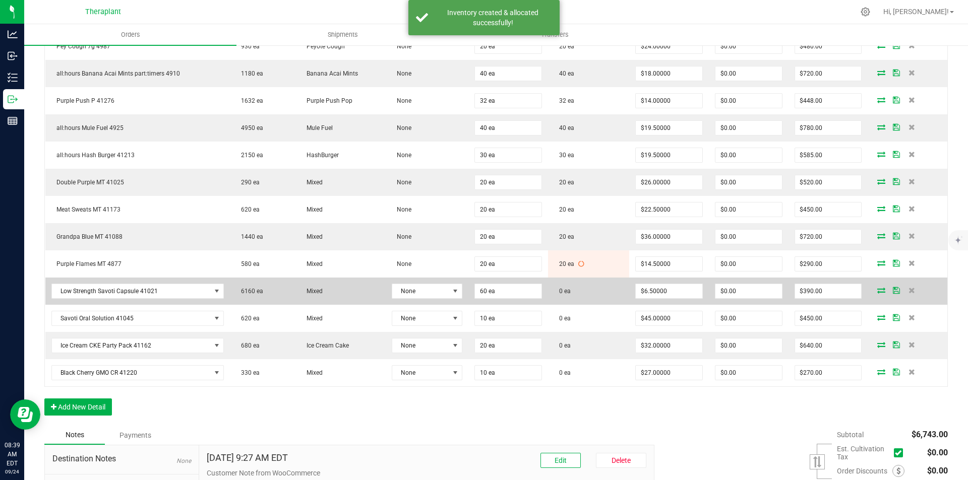
click at [877, 292] on icon at bounding box center [881, 290] width 8 height 6
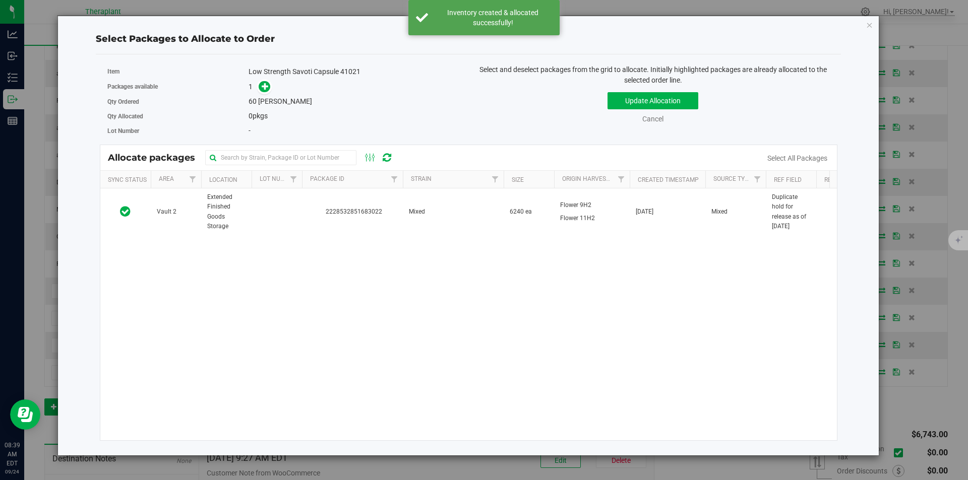
click at [396, 208] on span "2228532851683022" at bounding box center [352, 212] width 89 height 10
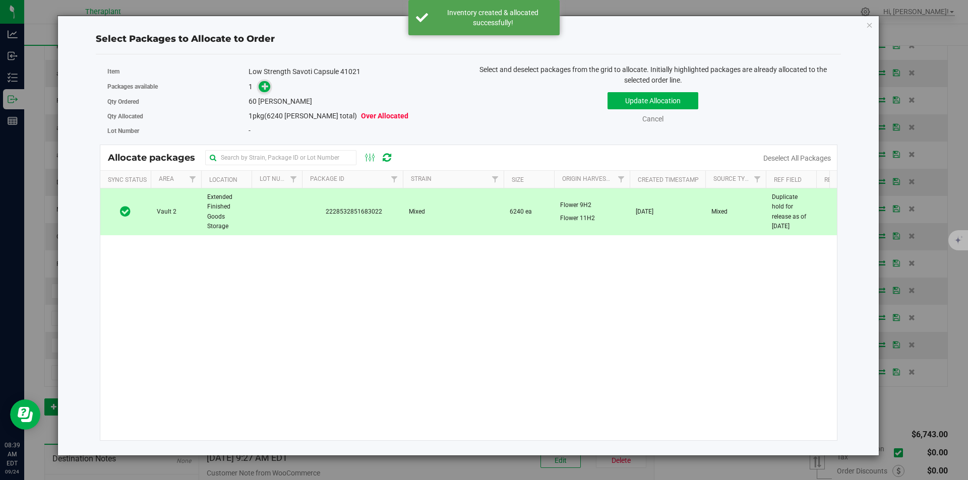
click at [264, 86] on icon at bounding box center [265, 86] width 7 height 7
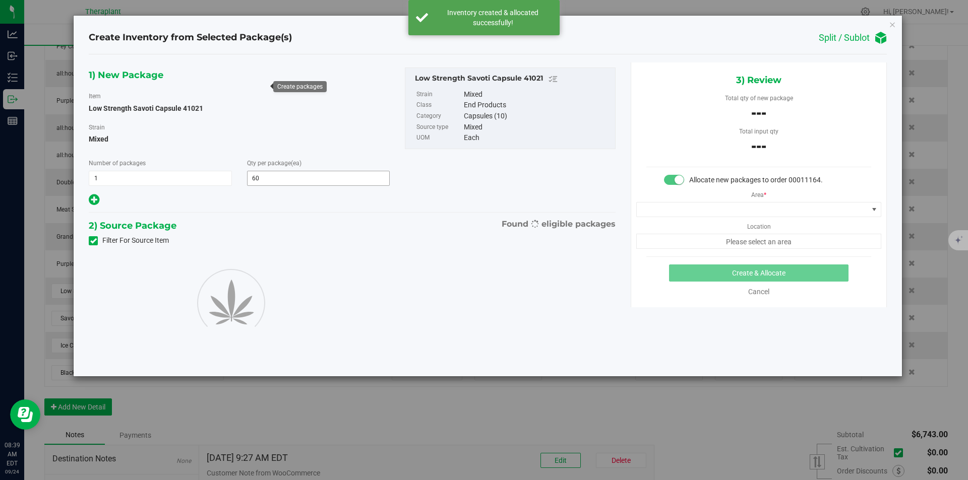
type input "60"
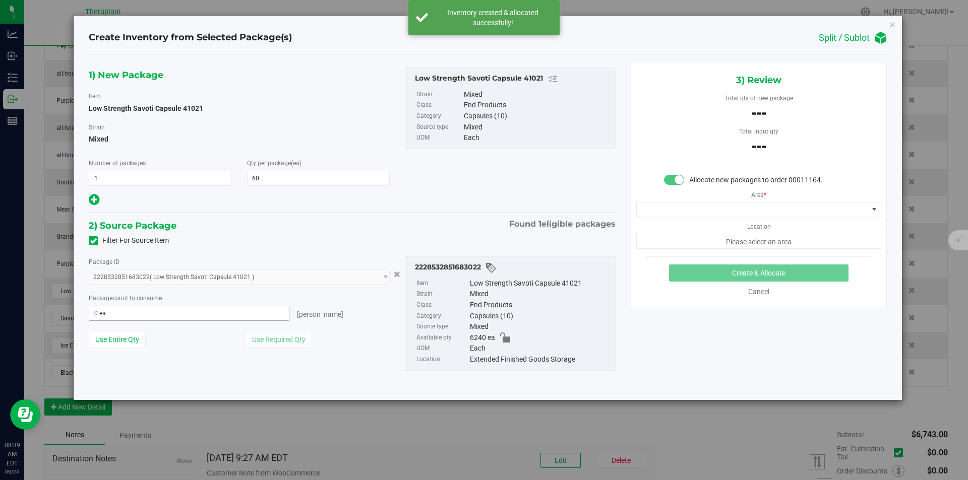
click at [160, 315] on span "0 ea 0" at bounding box center [189, 313] width 201 height 15
type input "60"
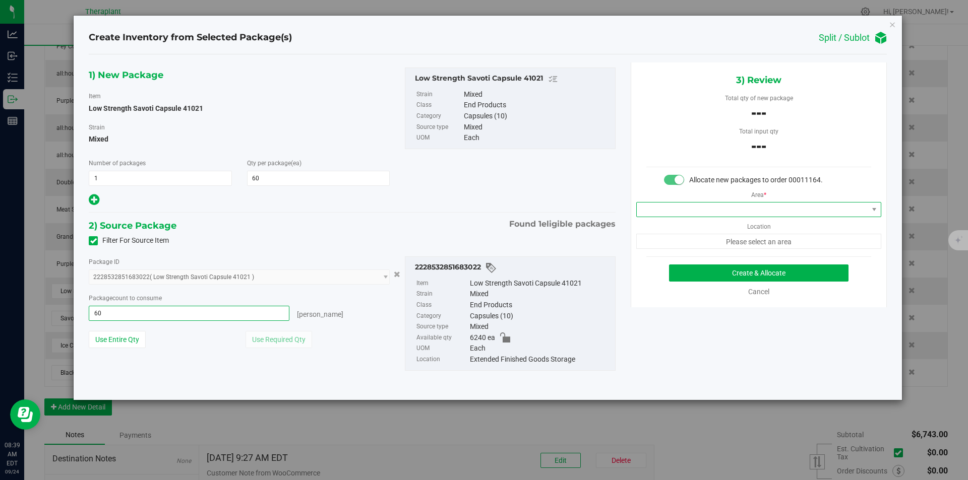
type input "60 ea"
click at [715, 211] on span at bounding box center [752, 210] width 231 height 14
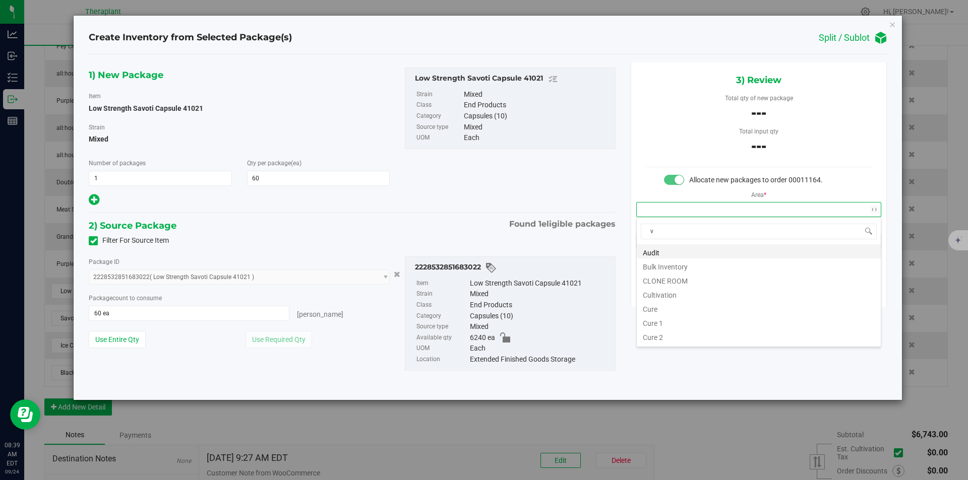
scroll to position [15, 244]
click at [673, 280] on li "Vault" at bounding box center [759, 280] width 244 height 14
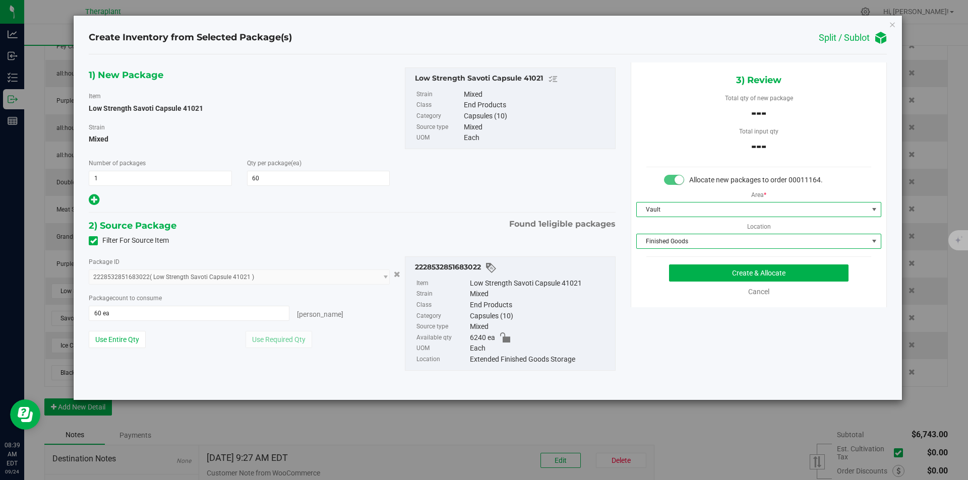
click at [678, 242] on span "Finished Goods" at bounding box center [752, 241] width 231 height 14
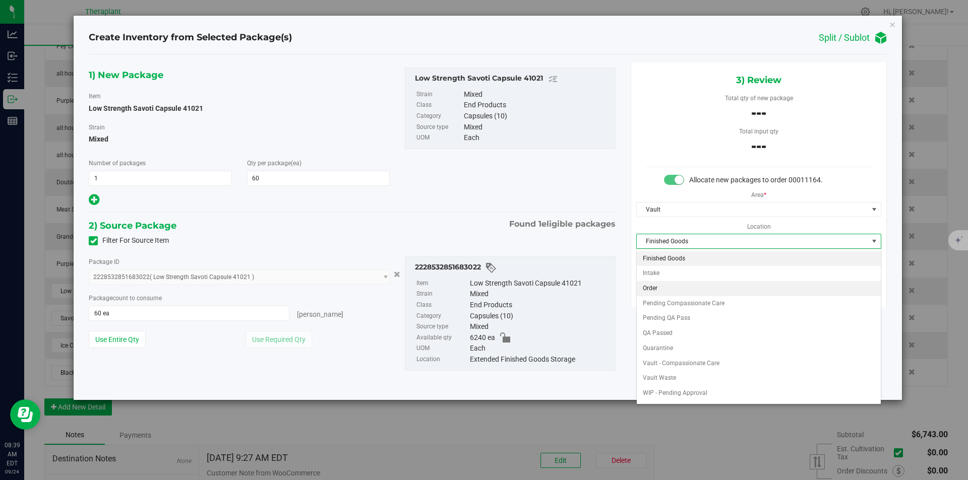
click at [667, 291] on li "Order" at bounding box center [759, 288] width 244 height 15
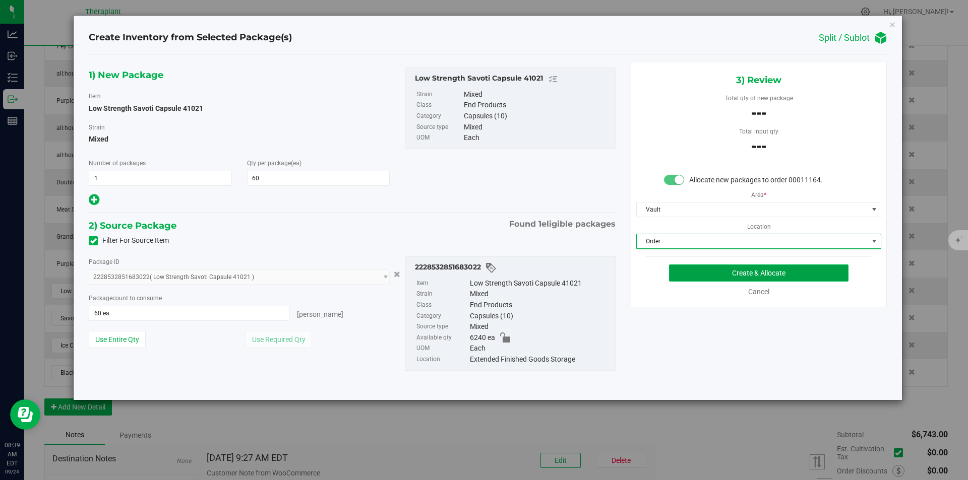
click at [695, 273] on button "Create & Allocate" at bounding box center [758, 273] width 179 height 17
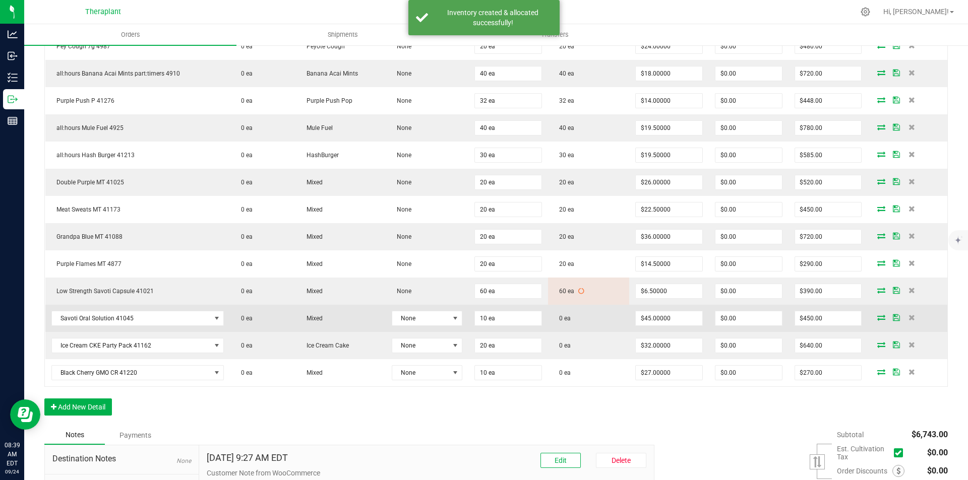
click at [877, 318] on icon at bounding box center [881, 318] width 8 height 6
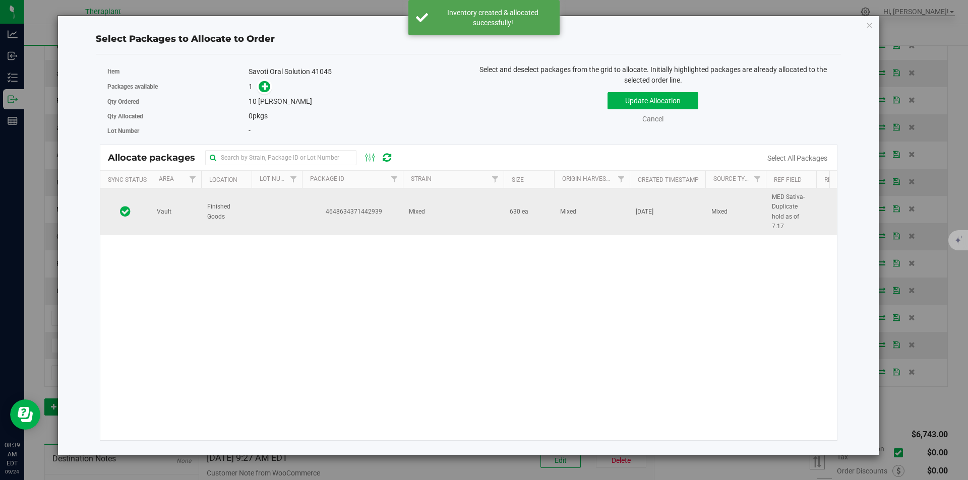
click at [312, 199] on td "4648634371442939" at bounding box center [352, 212] width 101 height 47
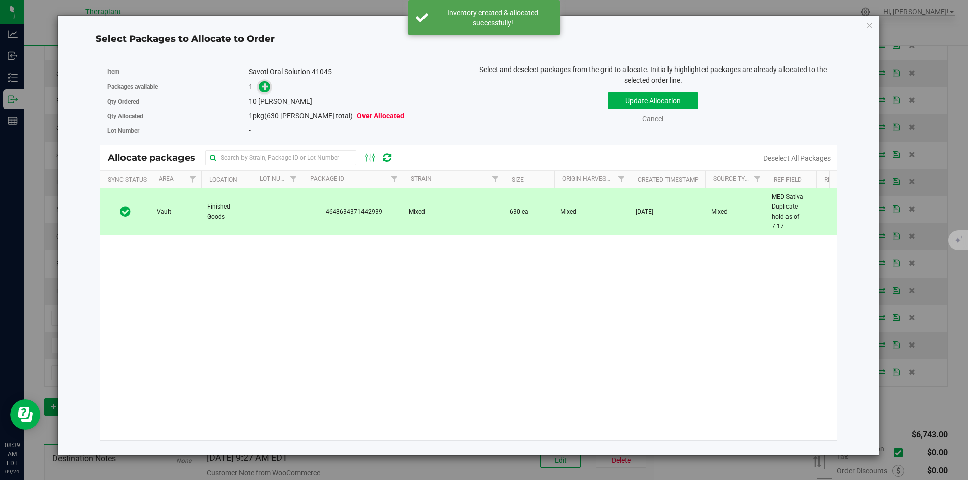
click at [266, 90] on icon at bounding box center [265, 86] width 7 height 7
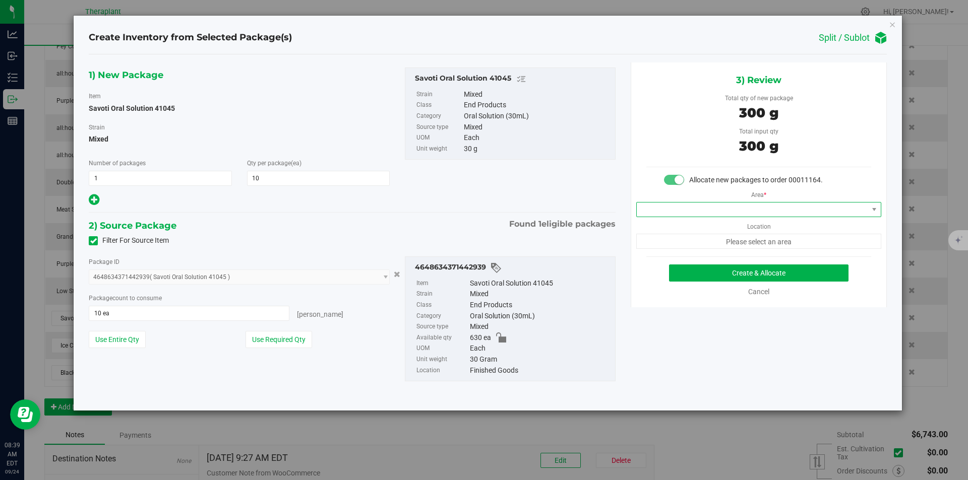
click at [712, 209] on span at bounding box center [752, 210] width 231 height 14
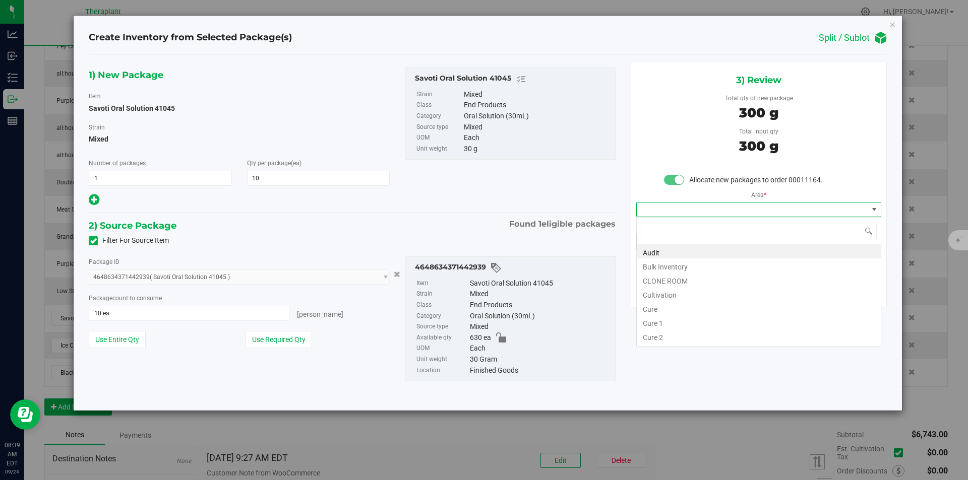
type input "v"
click at [665, 277] on li "Vault" at bounding box center [759, 280] width 244 height 14
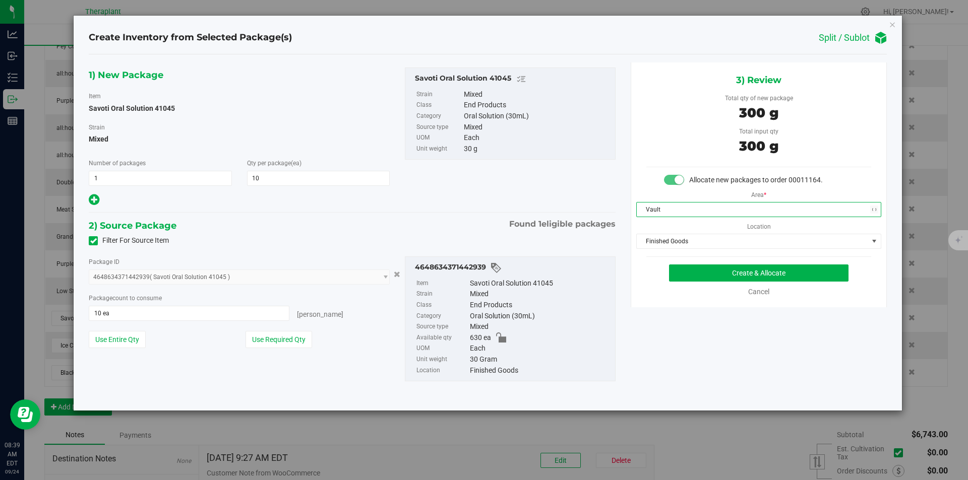
click at [669, 232] on div "Area * Vault Location Finished Goods Finished Goods Intake Order Pending Compas…" at bounding box center [758, 218] width 255 height 64
click at [667, 244] on span "Finished Goods" at bounding box center [752, 241] width 231 height 14
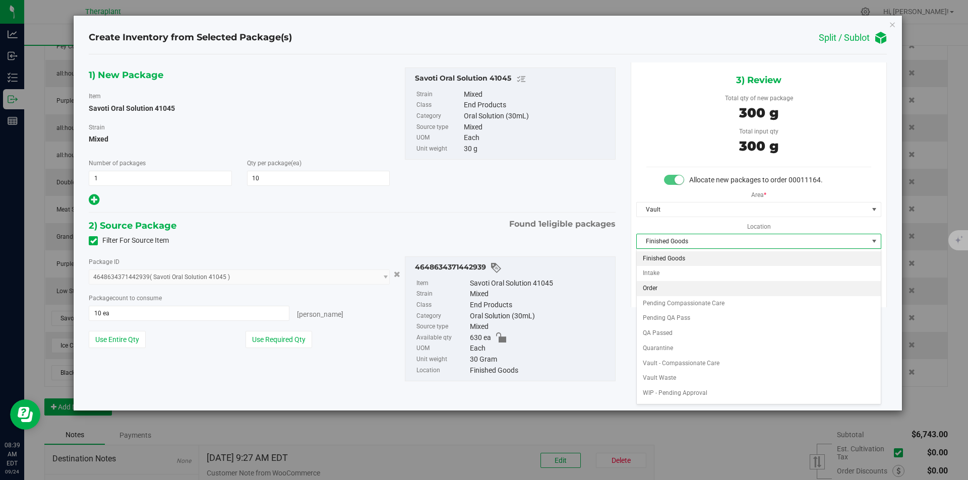
click at [656, 289] on li "Order" at bounding box center [759, 288] width 244 height 15
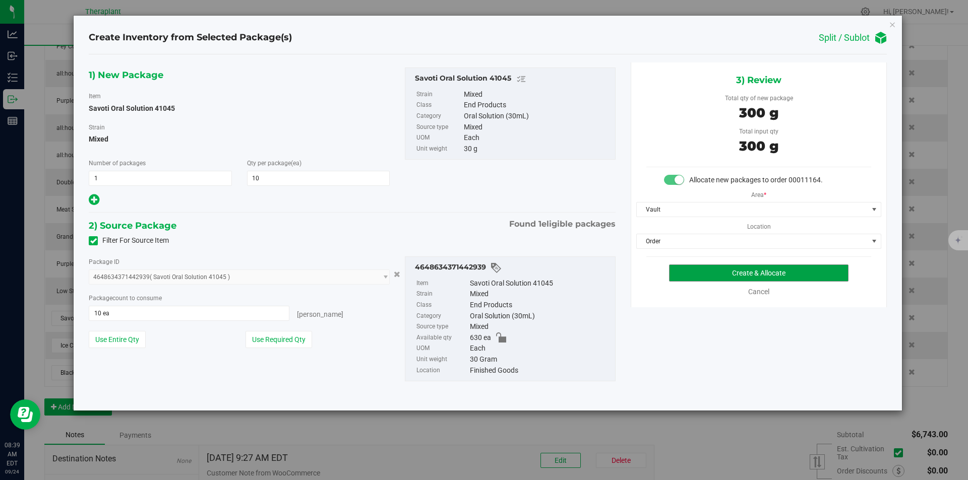
click at [689, 267] on button "Create & Allocate" at bounding box center [758, 273] width 179 height 17
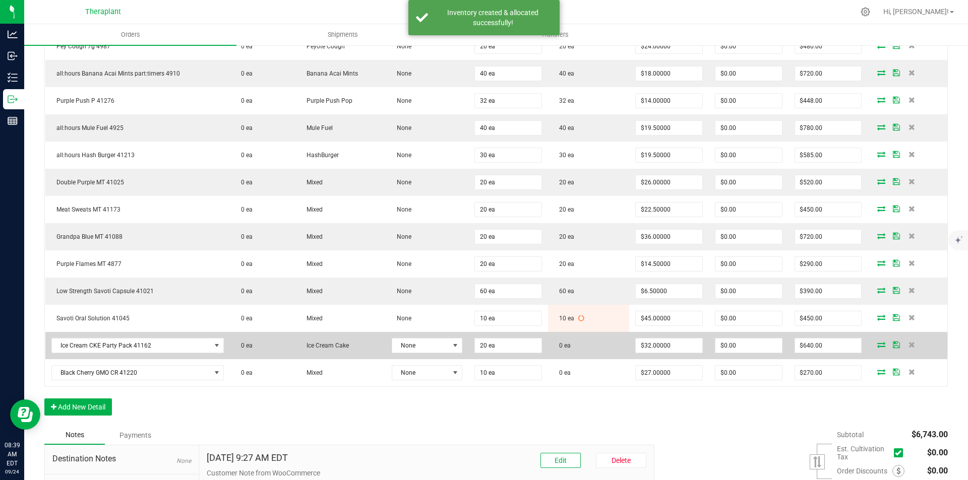
click at [877, 344] on icon at bounding box center [881, 345] width 8 height 6
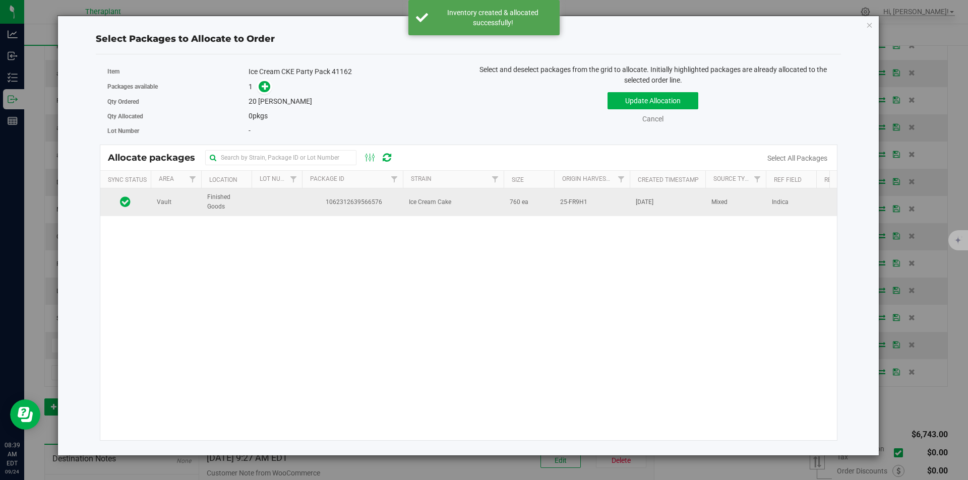
click at [367, 215] on td "1062312639566576" at bounding box center [352, 202] width 101 height 27
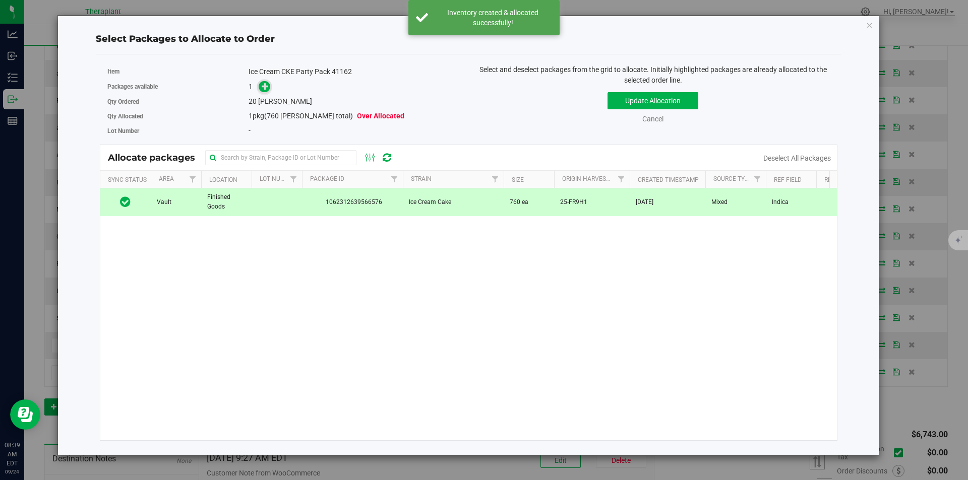
click at [267, 85] on icon at bounding box center [265, 86] width 7 height 7
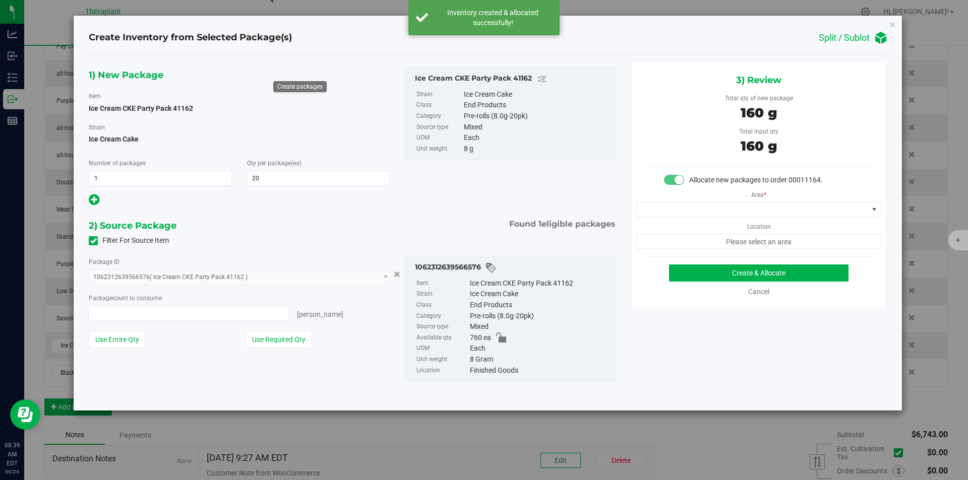
type input "20 ea"
click at [673, 201] on div "Area * Location Please select an area" at bounding box center [758, 218] width 255 height 64
click at [674, 207] on span at bounding box center [752, 210] width 231 height 14
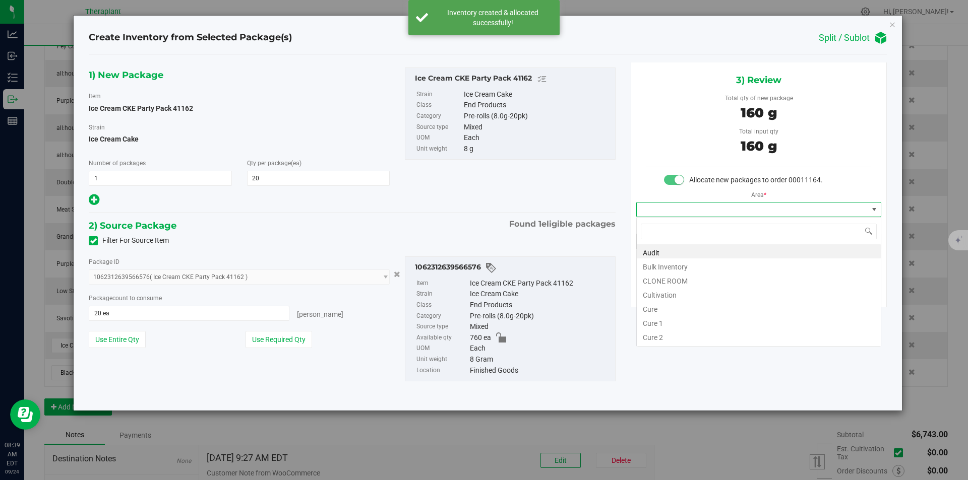
type input "v"
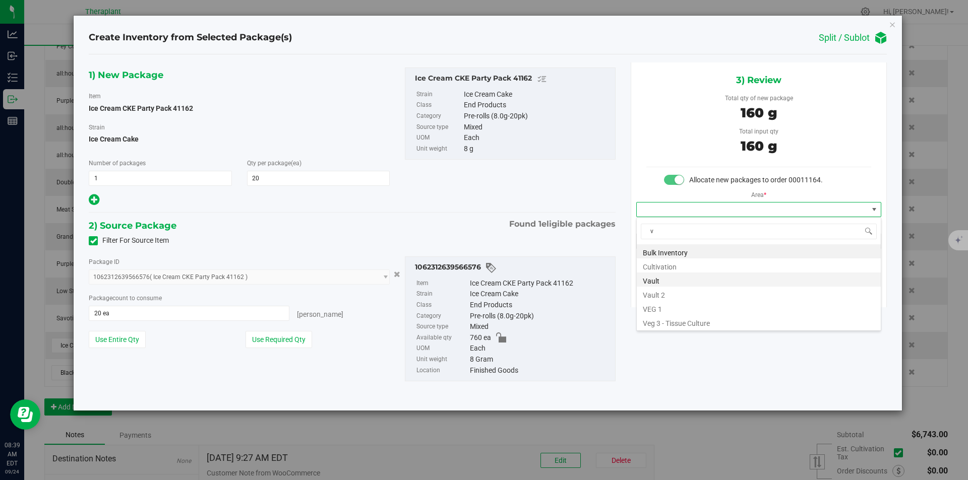
click at [658, 277] on li "Vault" at bounding box center [759, 280] width 244 height 14
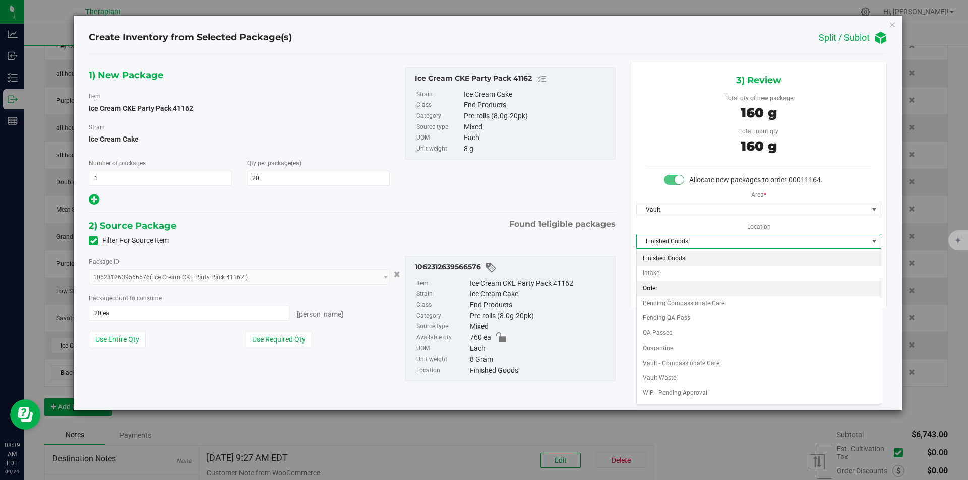
click at [664, 281] on li "Order" at bounding box center [759, 288] width 244 height 15
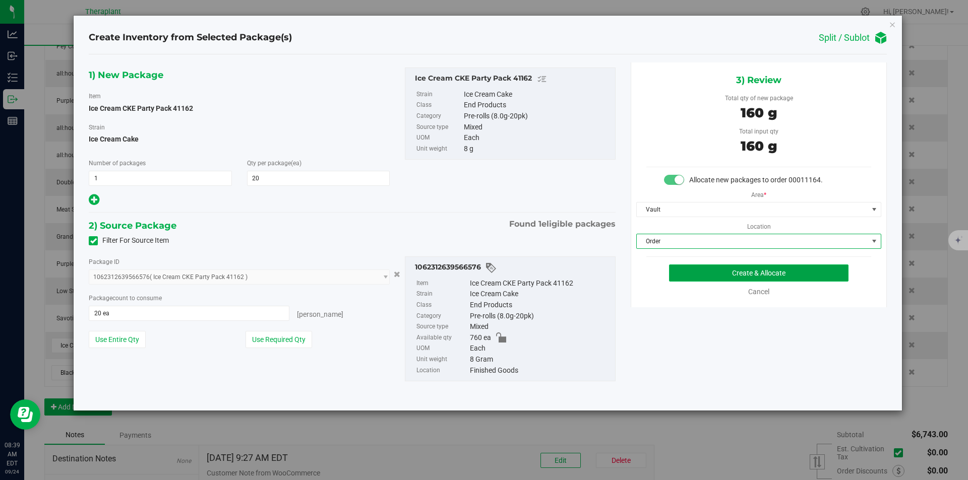
click at [670, 278] on button "Create & Allocate" at bounding box center [758, 273] width 179 height 17
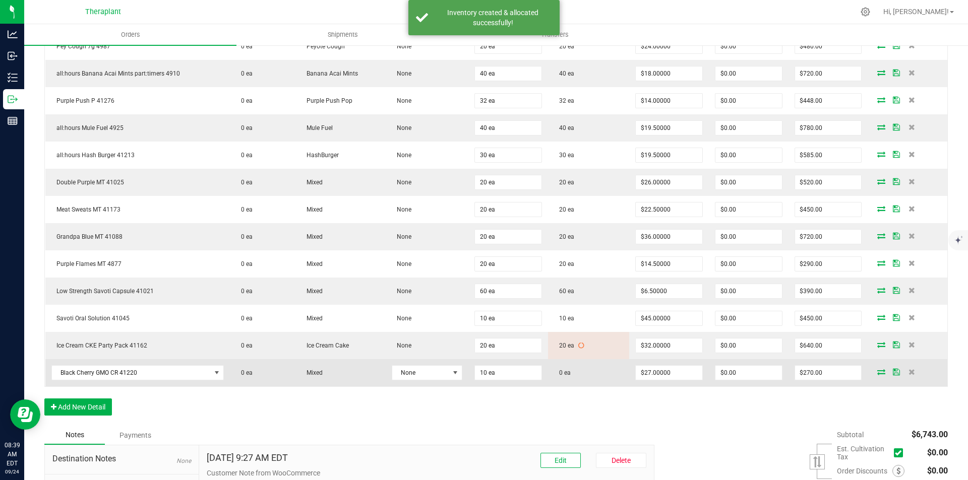
click at [877, 374] on icon at bounding box center [881, 372] width 8 height 6
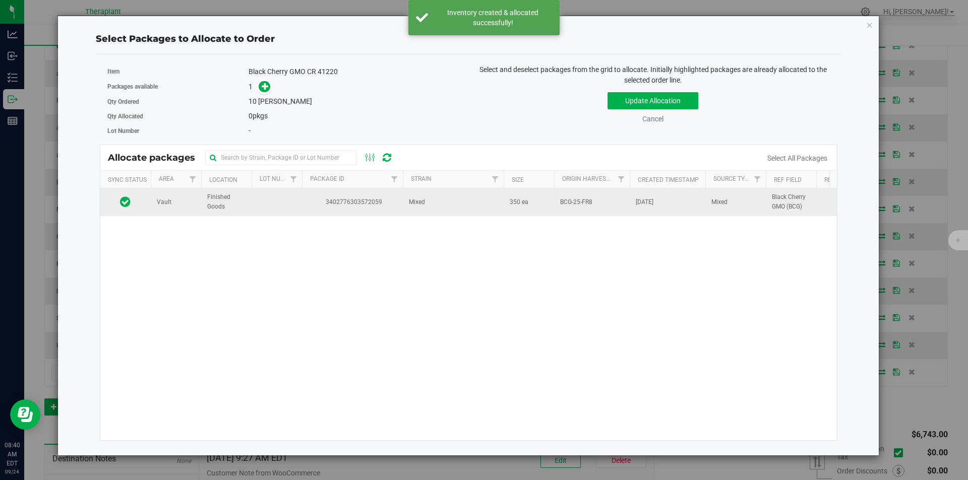
click at [372, 208] on td "3402776303572059" at bounding box center [352, 202] width 101 height 27
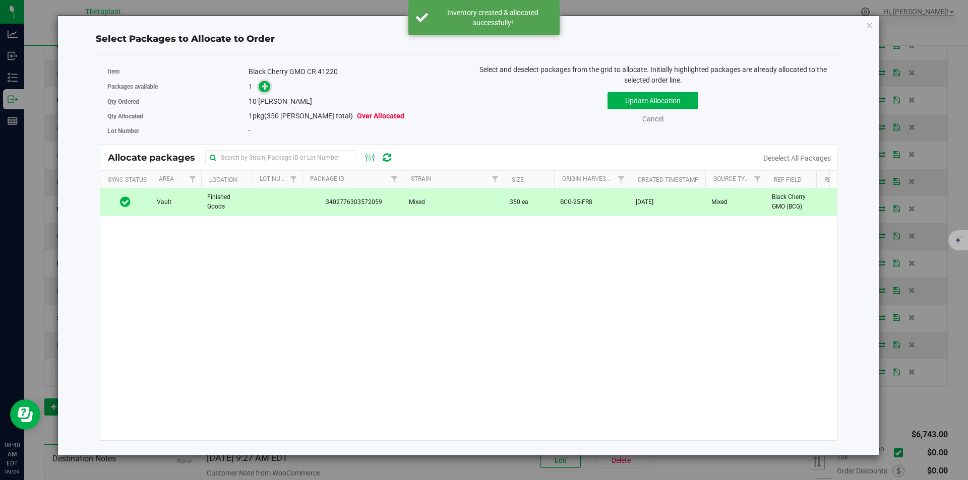
click at [268, 88] on icon at bounding box center [265, 86] width 7 height 7
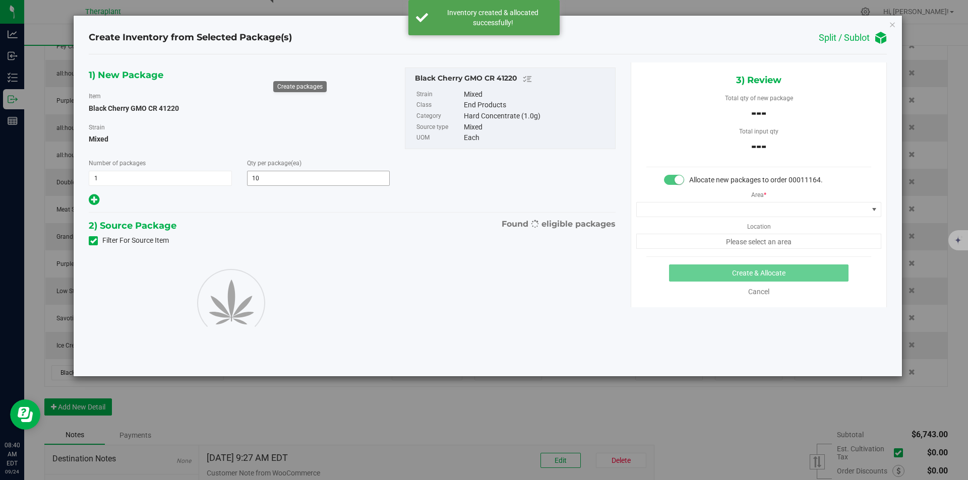
type input "10"
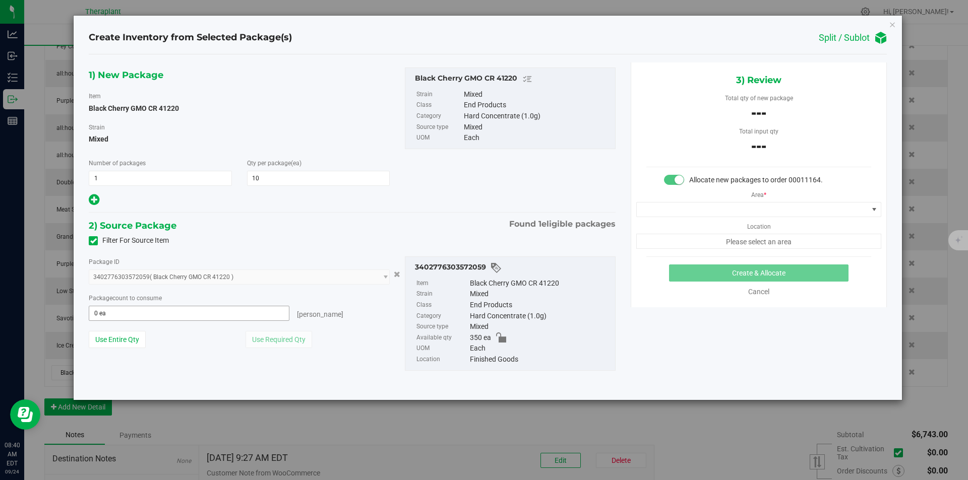
click at [225, 308] on span "0 ea 0" at bounding box center [189, 313] width 201 height 15
type input "10"
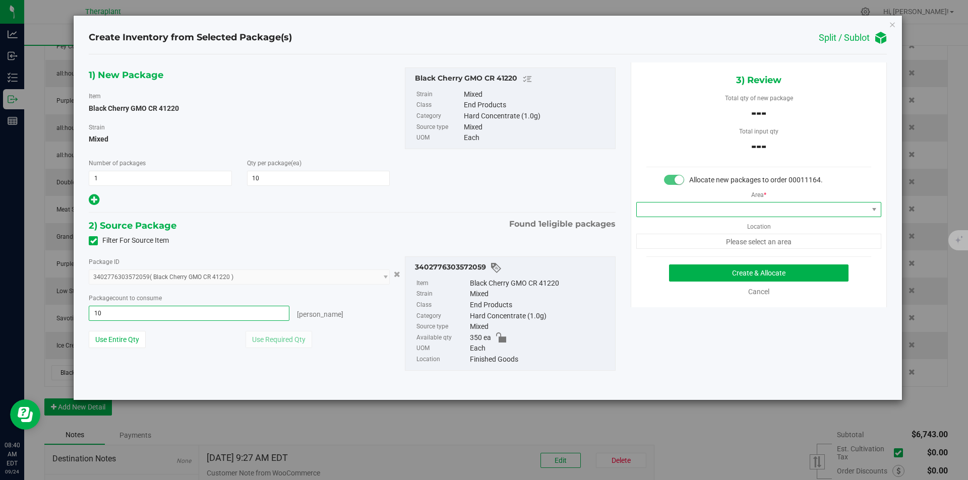
click at [685, 211] on span at bounding box center [752, 210] width 231 height 14
type input "10 ea"
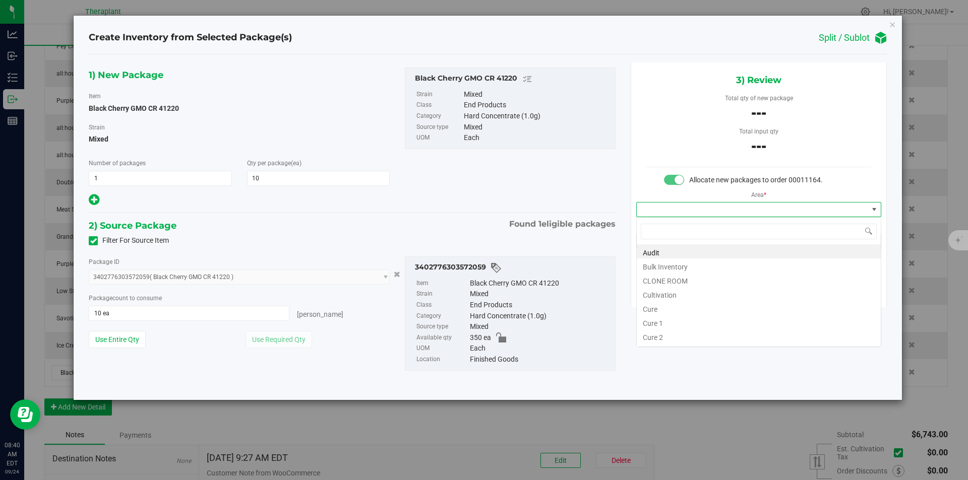
type input "v"
click at [669, 276] on li "Vault" at bounding box center [759, 280] width 244 height 14
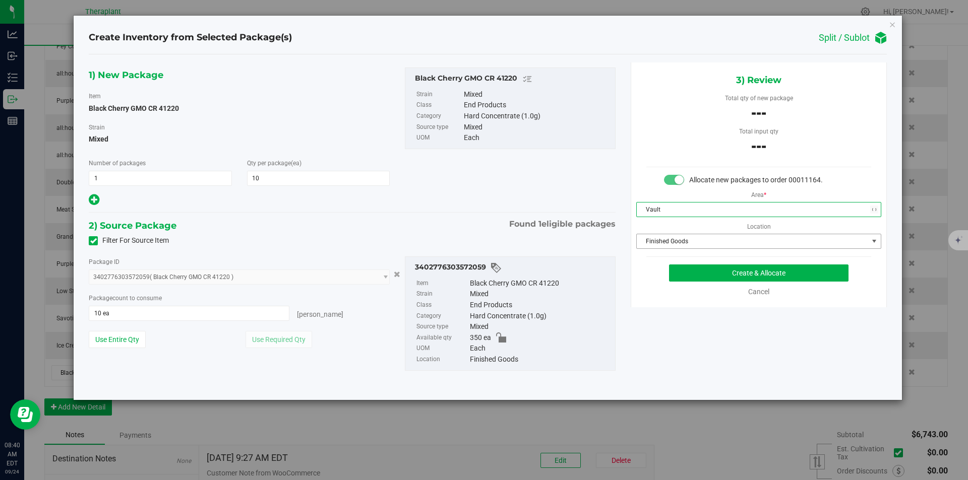
click at [676, 241] on span "Finished Goods" at bounding box center [752, 241] width 231 height 14
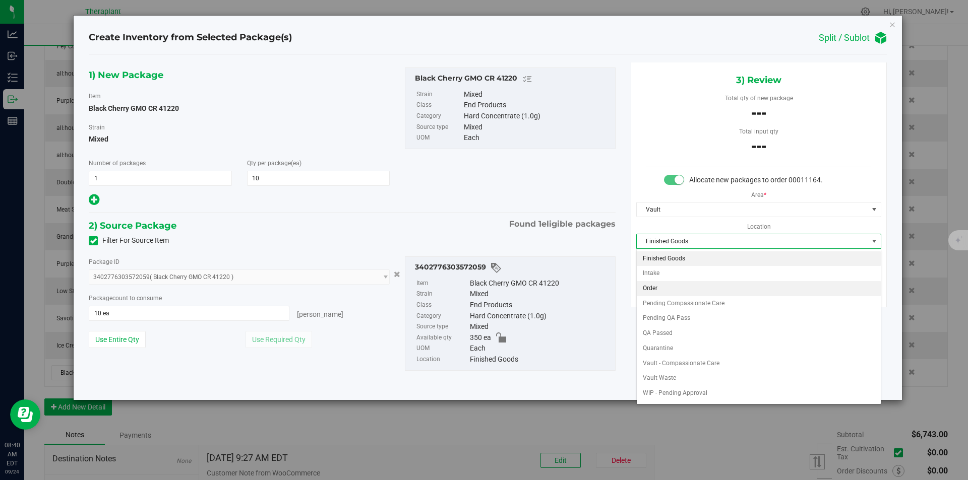
click at [669, 283] on li "Order" at bounding box center [759, 288] width 244 height 15
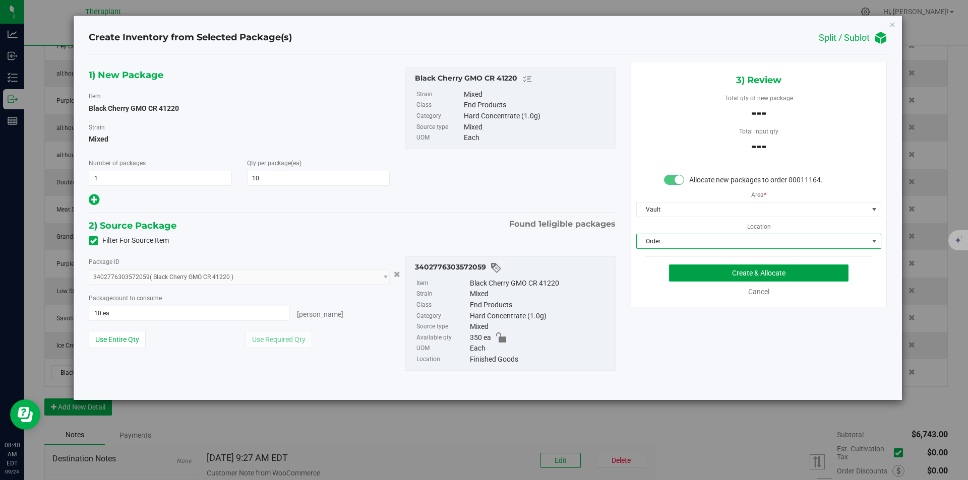
click at [685, 271] on button "Create & Allocate" at bounding box center [758, 273] width 179 height 17
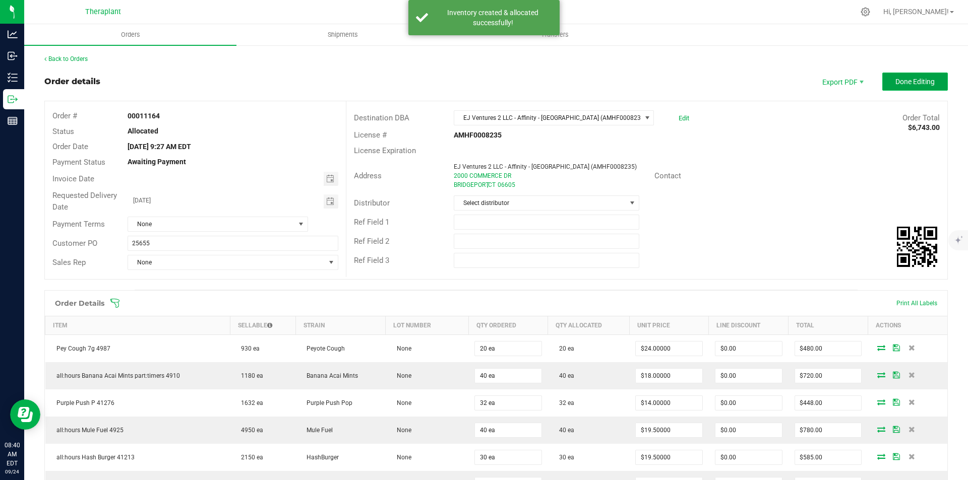
click at [921, 89] on button "Done Editing" at bounding box center [915, 82] width 66 height 18
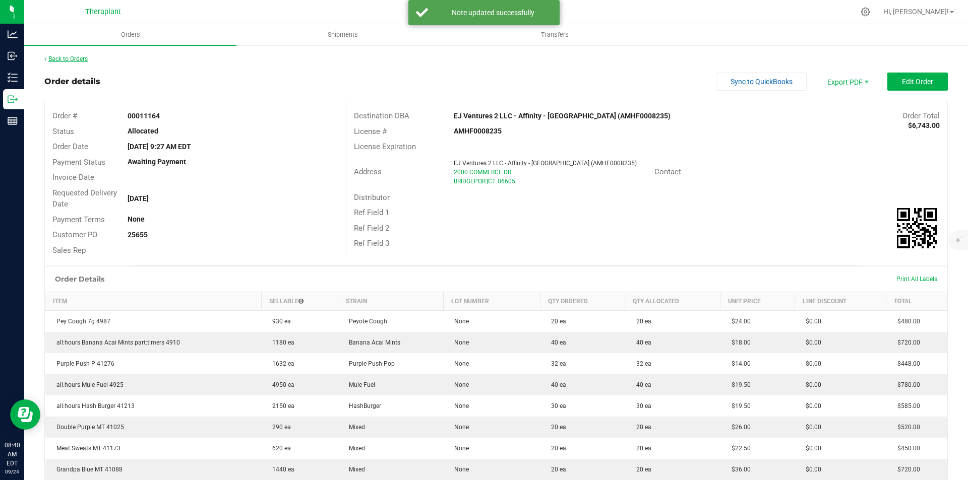
click at [68, 57] on link "Back to Orders" at bounding box center [65, 58] width 43 height 7
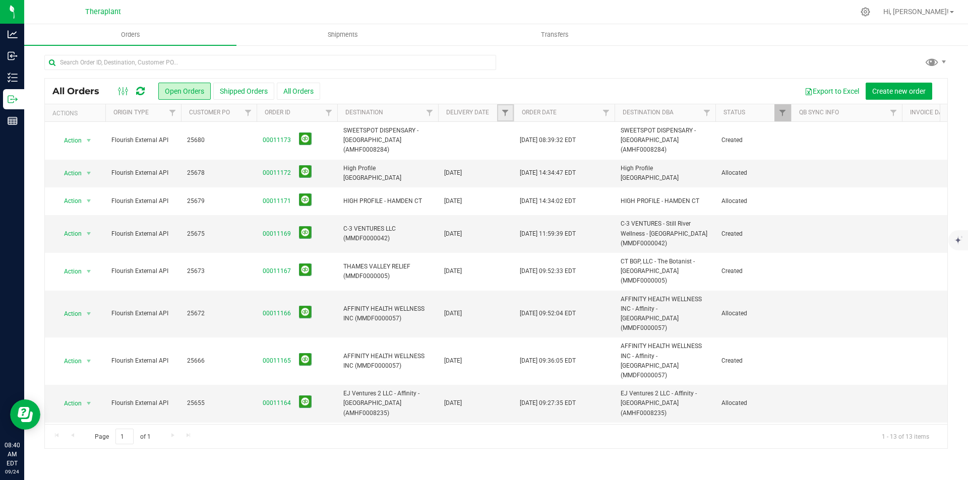
click at [500, 112] on link "Filter" at bounding box center [505, 112] width 17 height 17
click at [597, 171] on span "select" at bounding box center [599, 174] width 8 height 8
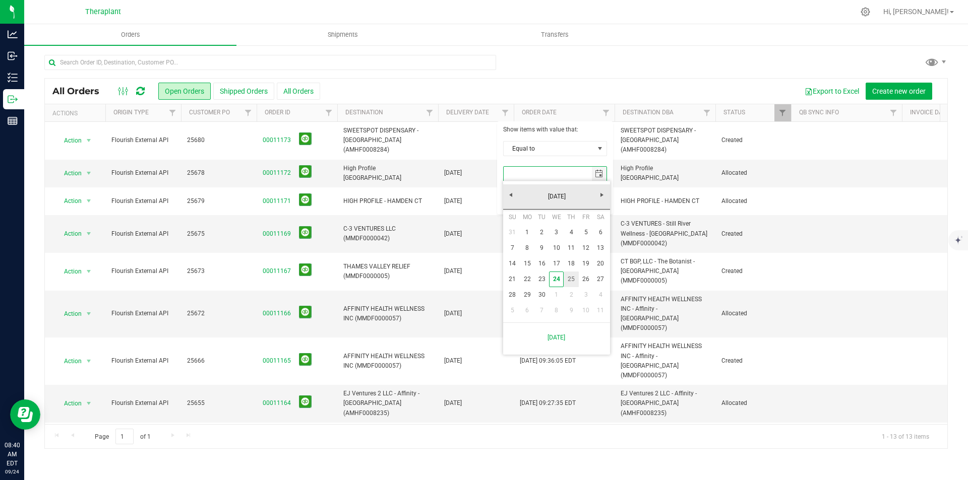
click at [569, 279] on link "25" at bounding box center [571, 280] width 15 height 16
type input "[DATE]"
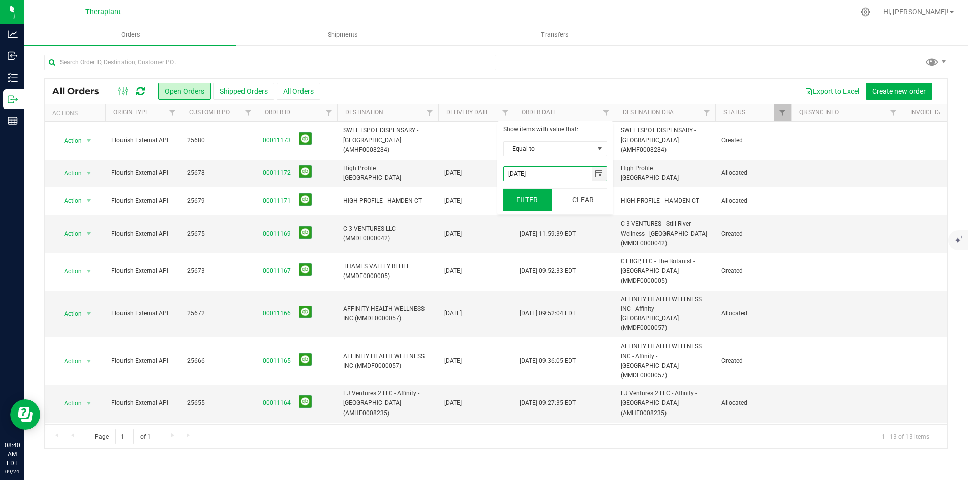
click at [508, 203] on button "Filter" at bounding box center [527, 200] width 48 height 22
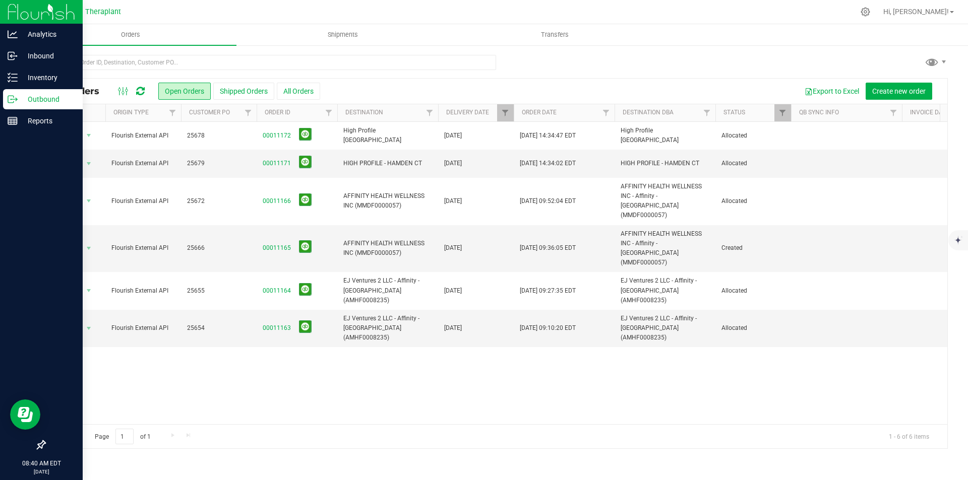
click at [9, 12] on img at bounding box center [42, 12] width 68 height 24
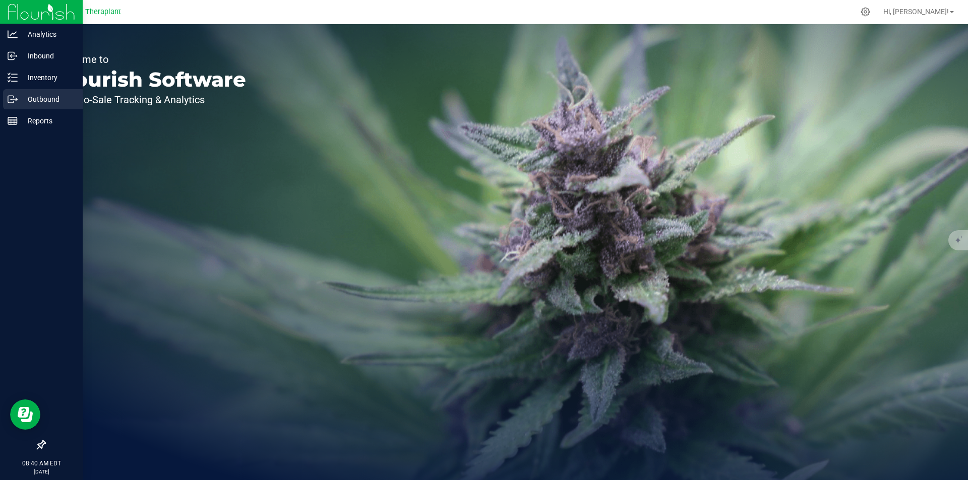
click at [31, 92] on div "Outbound" at bounding box center [43, 99] width 80 height 20
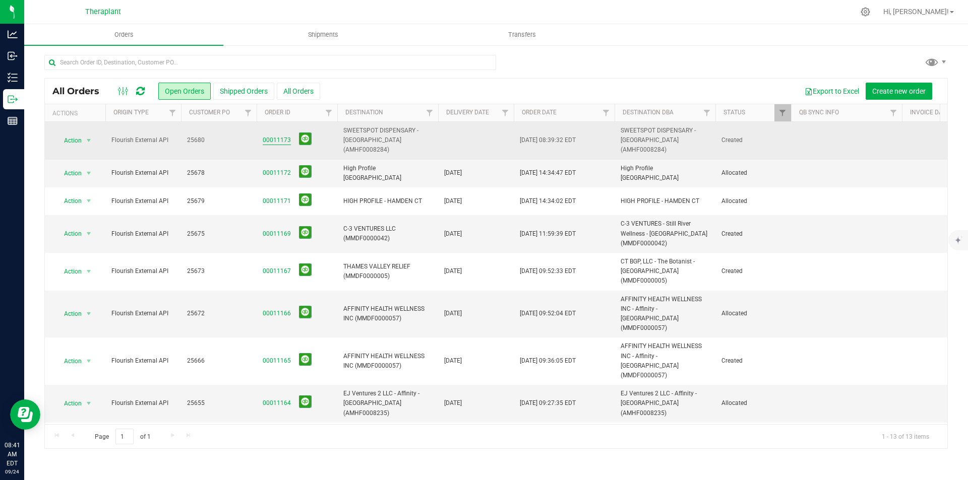
click at [271, 136] on link "00011173" at bounding box center [277, 141] width 28 height 10
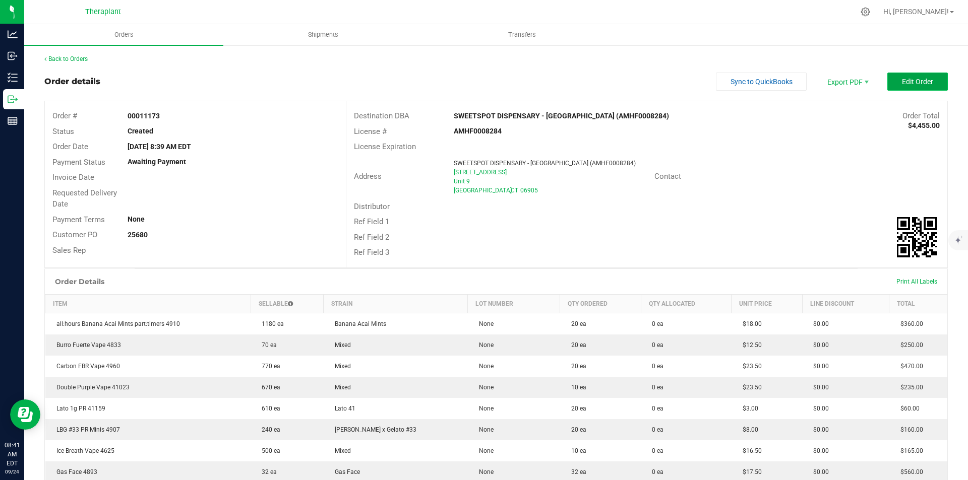
click at [902, 83] on span "Edit Order" at bounding box center [917, 82] width 31 height 8
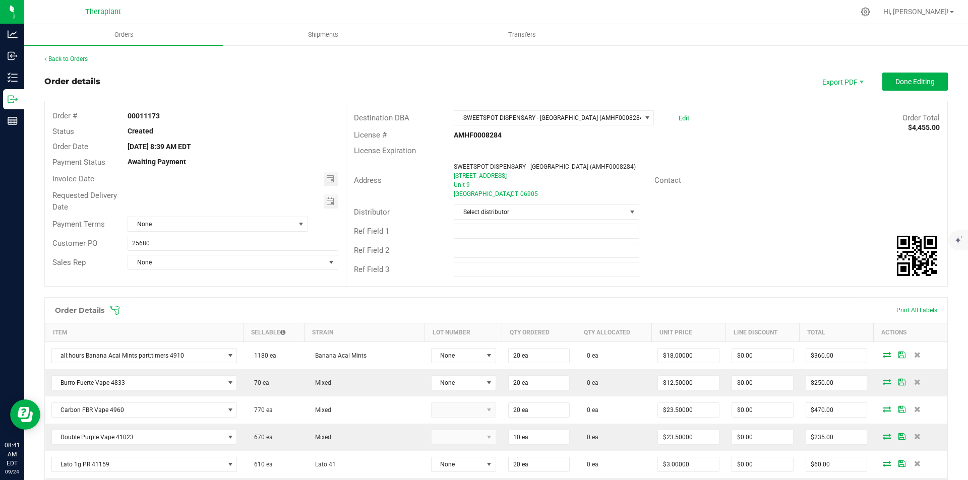
click at [328, 204] on span "Toggle calendar" at bounding box center [330, 202] width 8 height 8
click at [227, 300] on span "25" at bounding box center [231, 301] width 15 height 16
type input "[DATE]"
click at [897, 87] on button "Done Editing" at bounding box center [915, 82] width 66 height 18
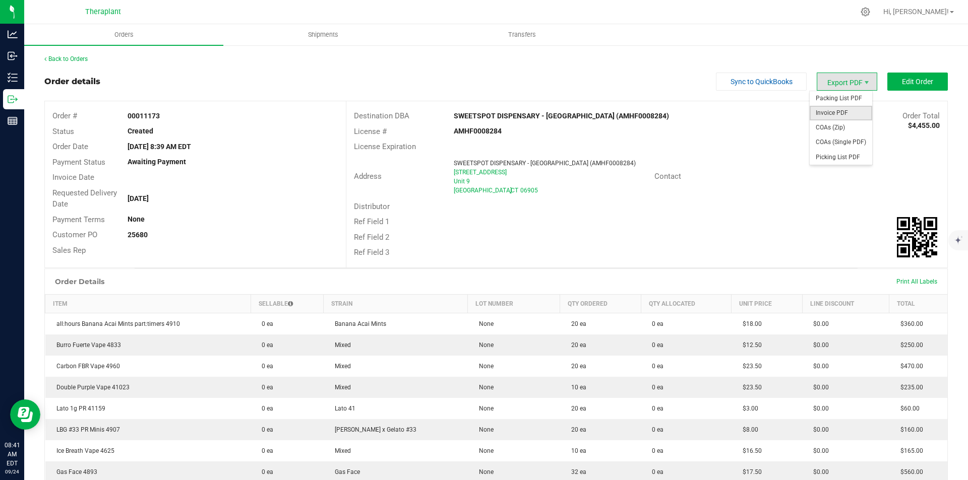
click at [831, 109] on span "Invoice PDF" at bounding box center [841, 113] width 63 height 15
click at [53, 56] on link "Back to Orders" at bounding box center [65, 58] width 43 height 7
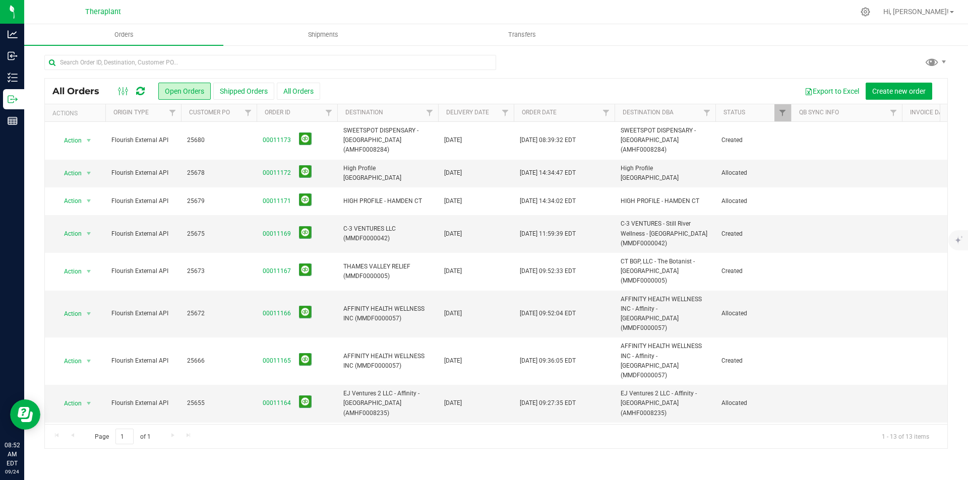
click at [137, 90] on icon at bounding box center [140, 91] width 9 height 10
click at [137, 92] on icon at bounding box center [140, 91] width 9 height 10
click at [145, 86] on div at bounding box center [131, 91] width 34 height 12
click at [142, 88] on icon at bounding box center [140, 91] width 9 height 10
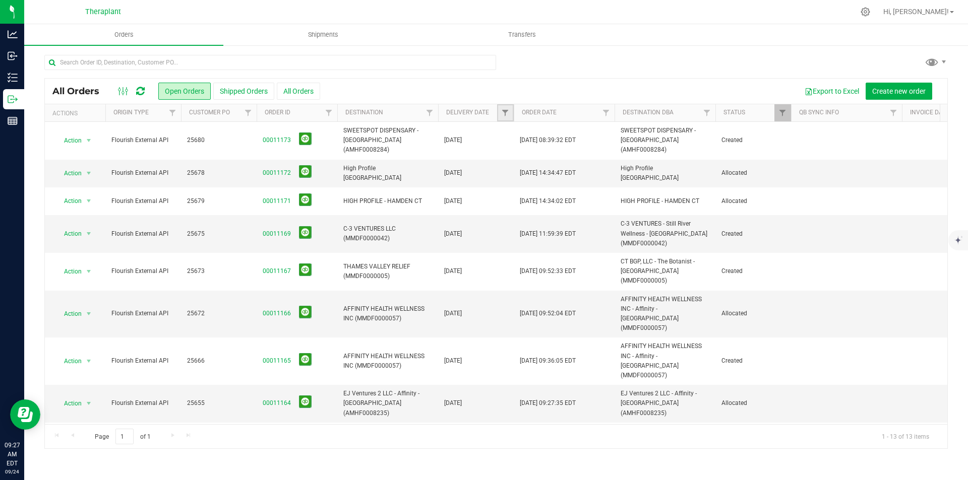
click at [500, 109] on link "Filter" at bounding box center [505, 112] width 17 height 17
click at [600, 168] on span "select" at bounding box center [599, 174] width 15 height 14
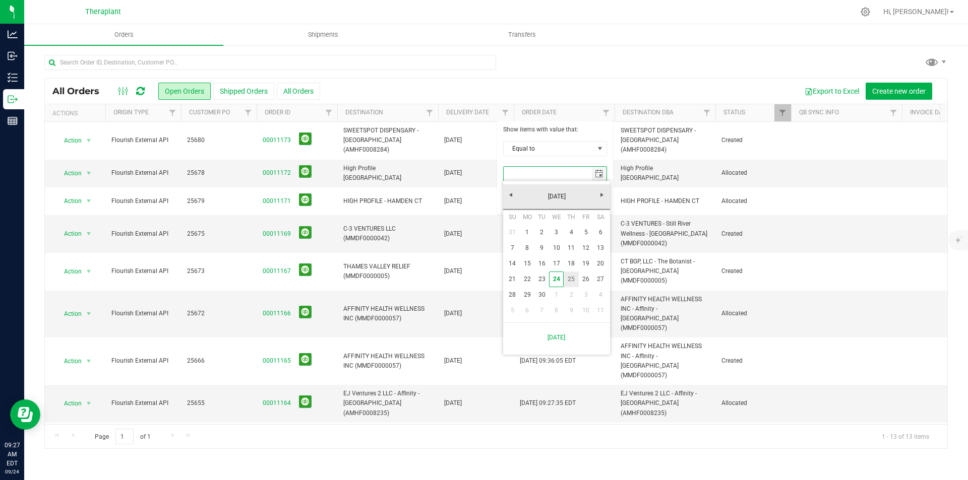
click at [567, 275] on link "25" at bounding box center [571, 280] width 15 height 16
type input "[DATE]"
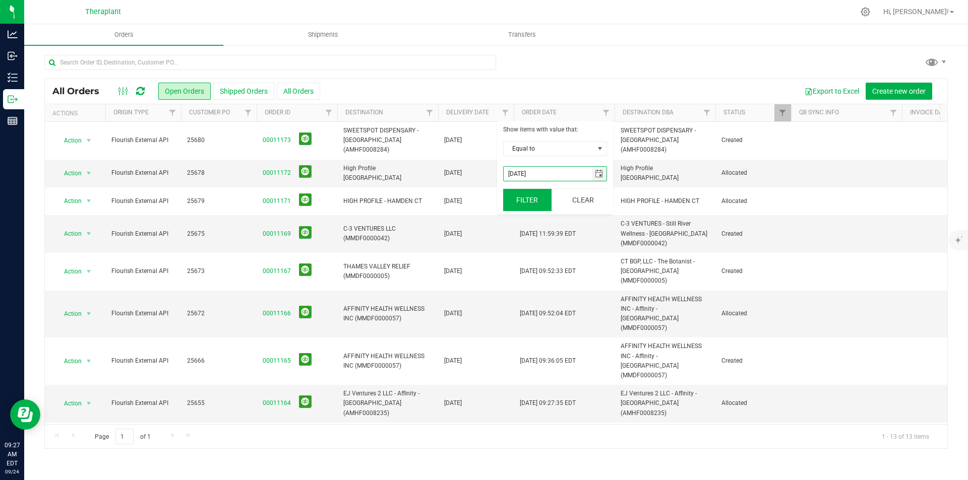
click at [522, 210] on button "Filter" at bounding box center [527, 200] width 48 height 22
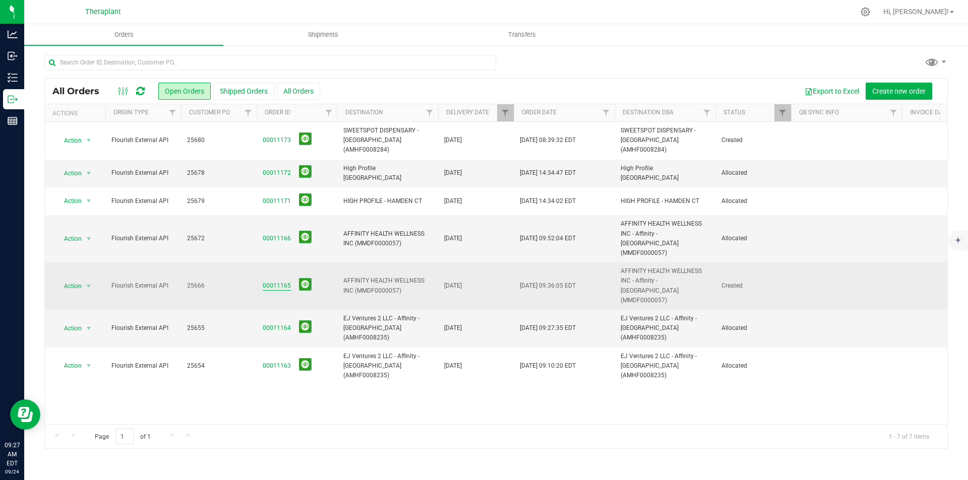
click at [278, 281] on link "00011165" at bounding box center [277, 286] width 28 height 10
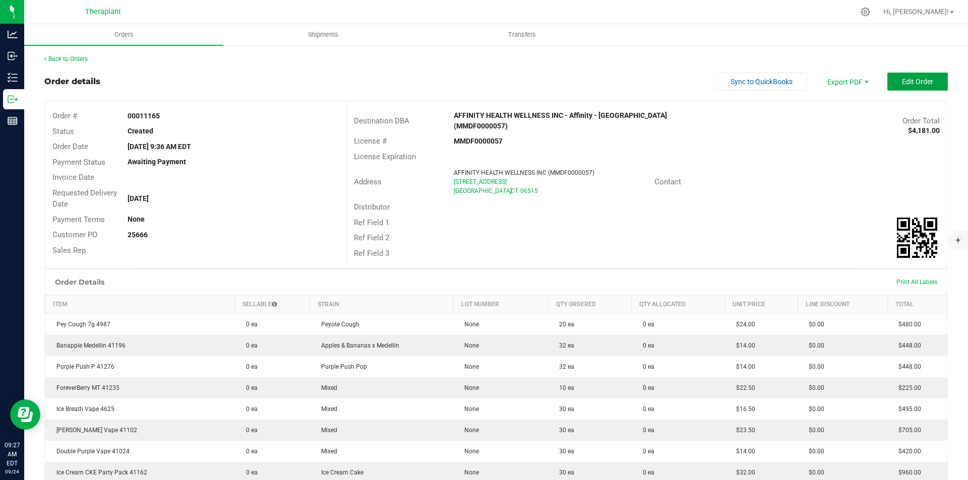
click at [891, 84] on button "Edit Order" at bounding box center [917, 82] width 60 height 18
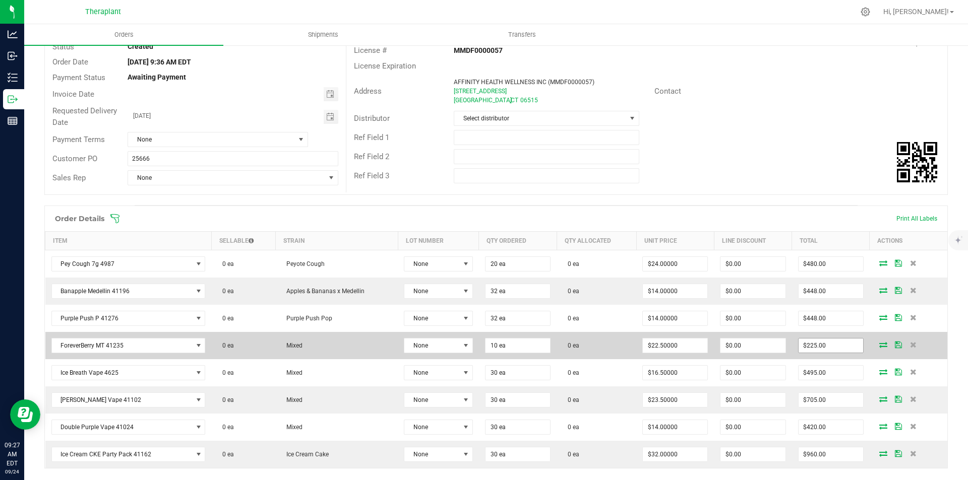
scroll to position [202, 0]
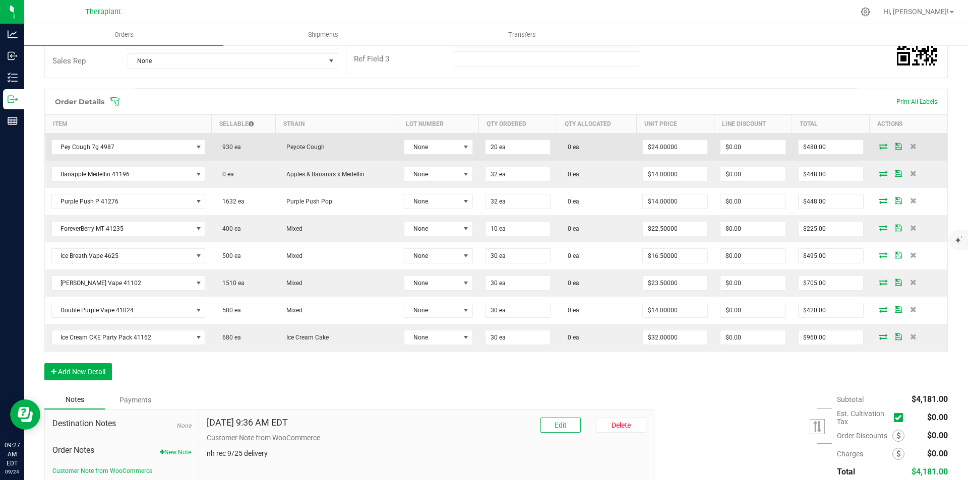
click at [879, 143] on icon at bounding box center [883, 146] width 8 height 6
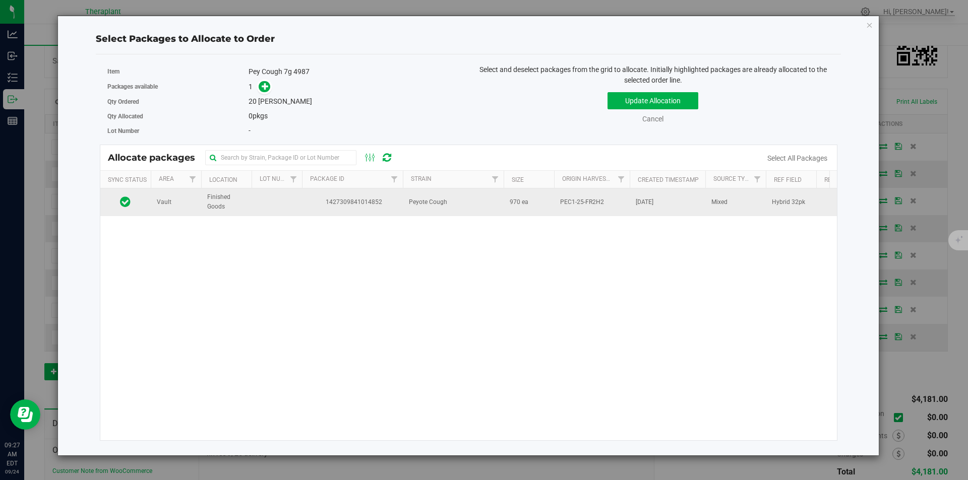
click at [448, 213] on td "Peyote Cough" at bounding box center [453, 202] width 101 height 27
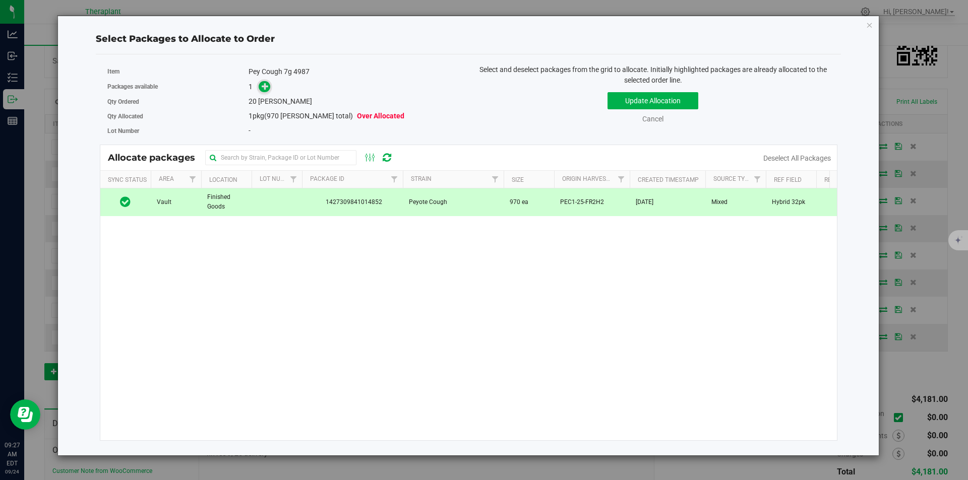
click at [265, 87] on icon at bounding box center [265, 86] width 7 height 7
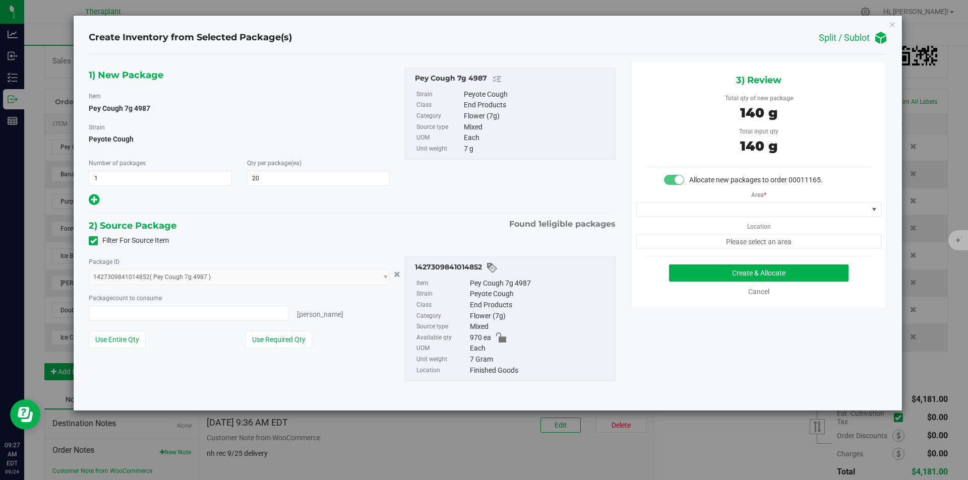
type input "20 ea"
click at [688, 199] on div "Area * Location Please select an area" at bounding box center [758, 218] width 255 height 64
click at [684, 205] on span at bounding box center [752, 210] width 231 height 14
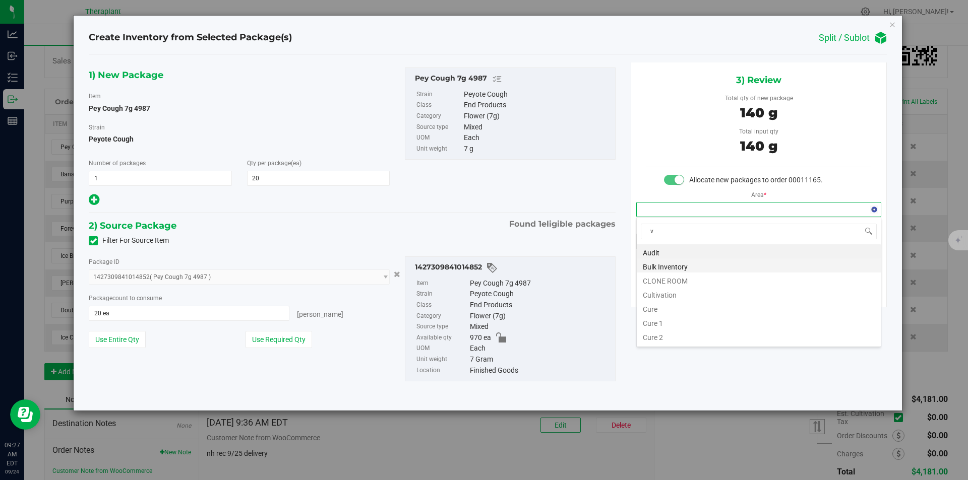
scroll to position [15, 244]
click at [664, 276] on li "Vault" at bounding box center [759, 280] width 244 height 14
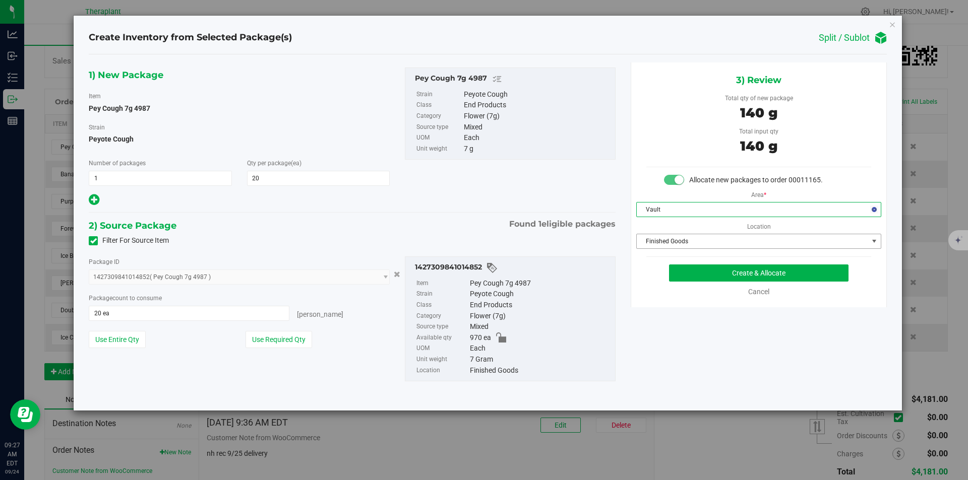
click at [659, 239] on span "Finished Goods" at bounding box center [752, 241] width 231 height 14
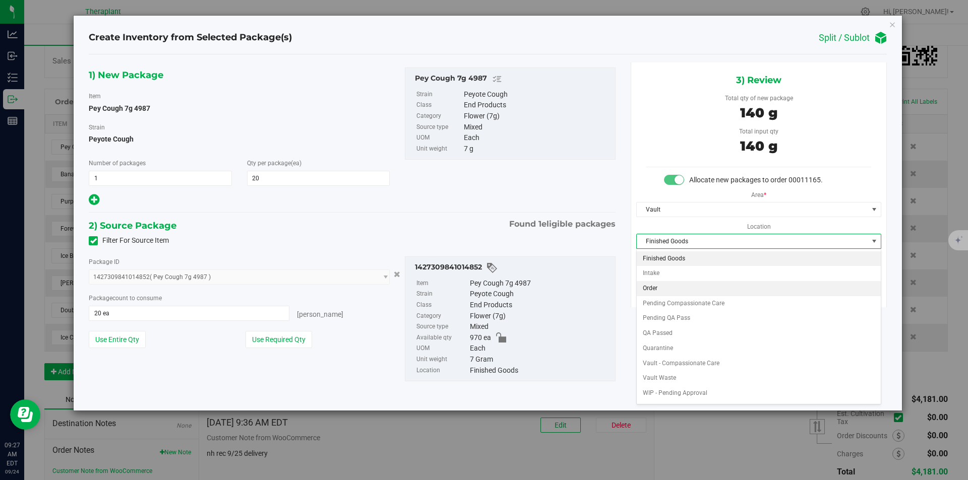
click at [665, 286] on li "Order" at bounding box center [759, 288] width 244 height 15
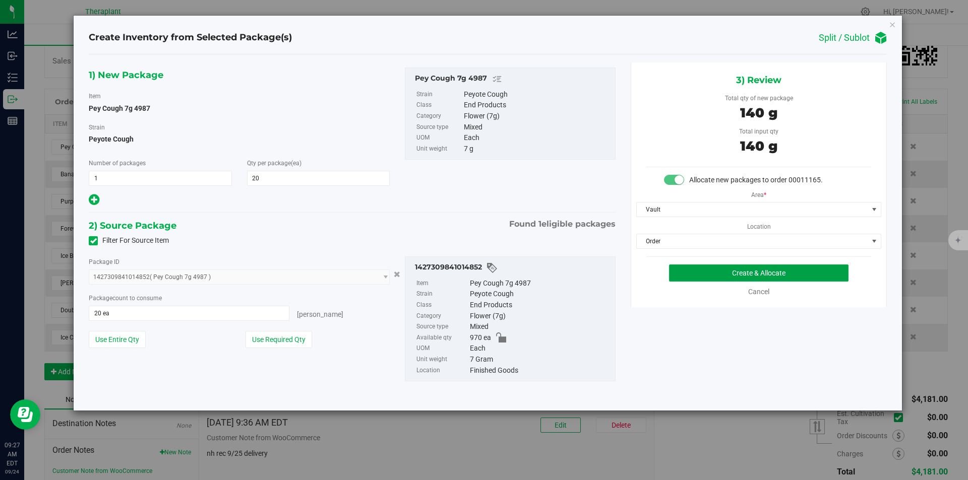
click at [687, 272] on button "Create & Allocate" at bounding box center [758, 273] width 179 height 17
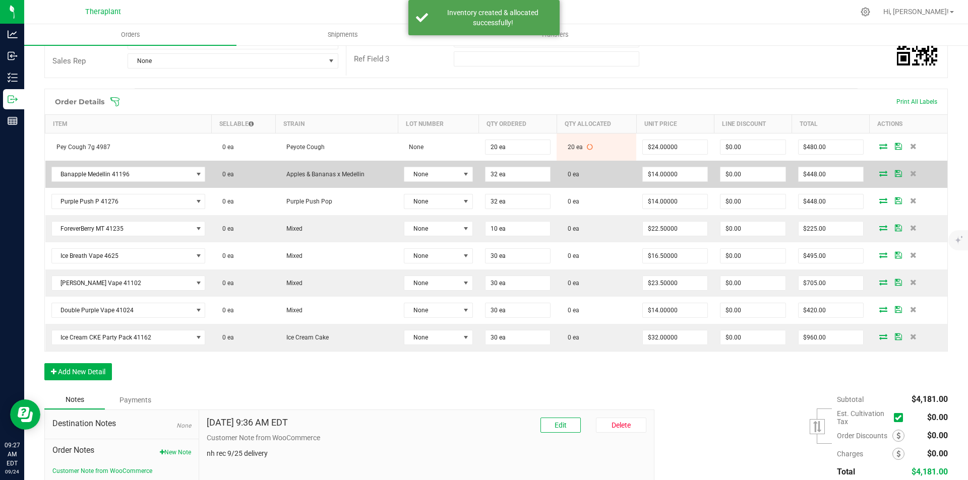
click at [879, 172] on icon at bounding box center [883, 173] width 8 height 6
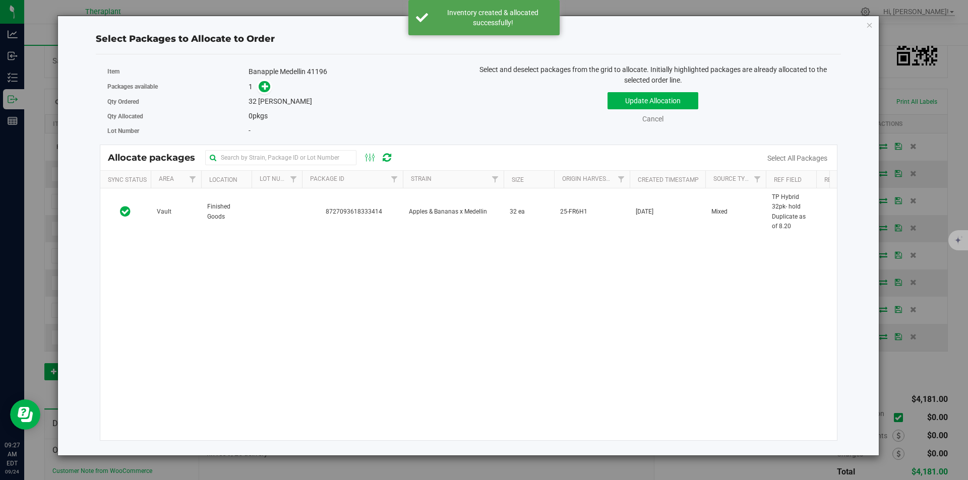
click at [537, 205] on td "32 ea" at bounding box center [529, 212] width 50 height 47
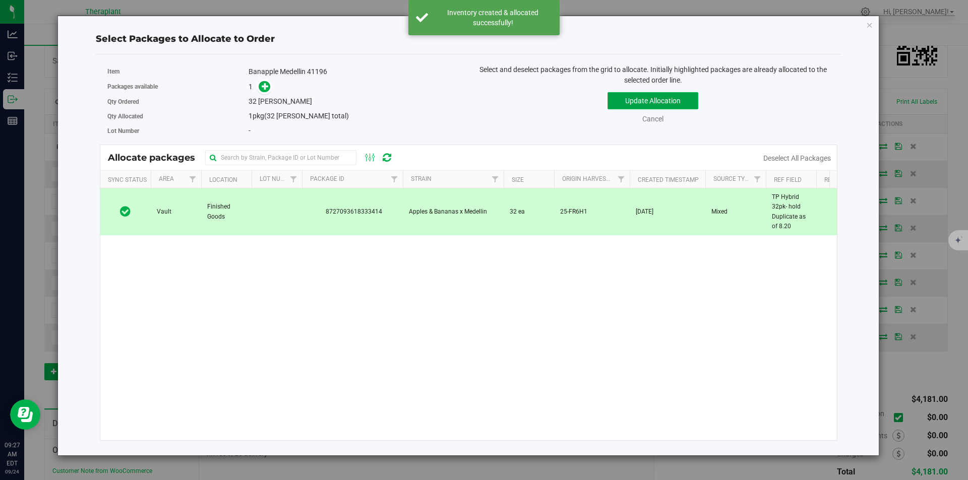
click at [629, 99] on button "Update Allocation" at bounding box center [652, 100] width 91 height 17
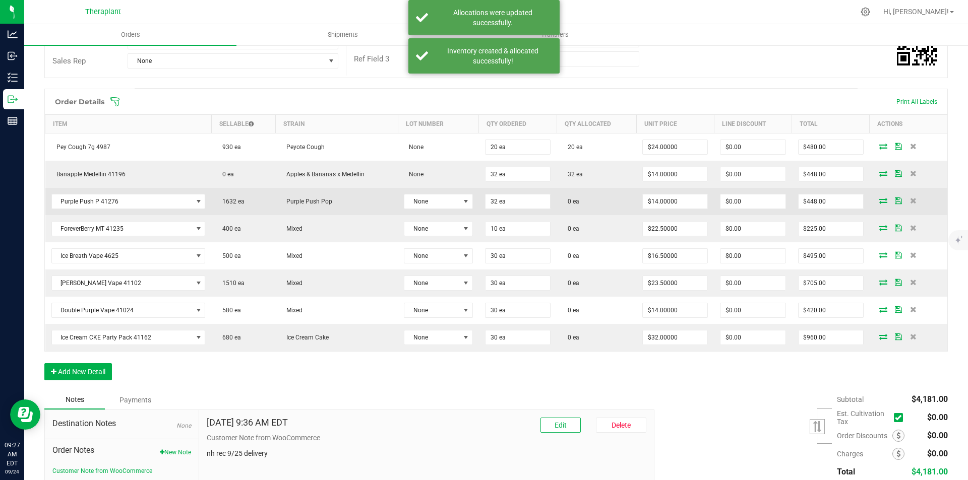
click at [879, 203] on icon at bounding box center [883, 201] width 8 height 6
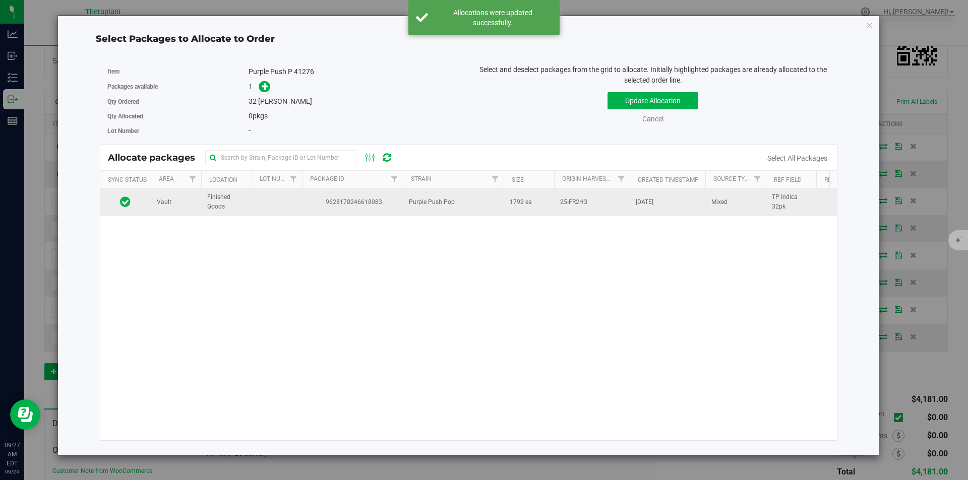
click at [354, 199] on span "9628178246618083" at bounding box center [352, 203] width 89 height 10
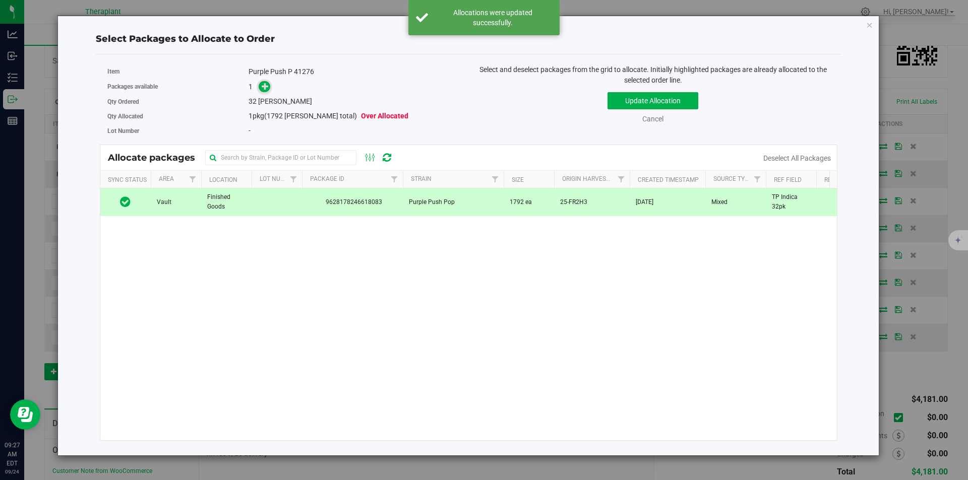
click at [269, 93] on span at bounding box center [262, 87] width 16 height 12
click at [264, 90] on icon at bounding box center [265, 86] width 7 height 7
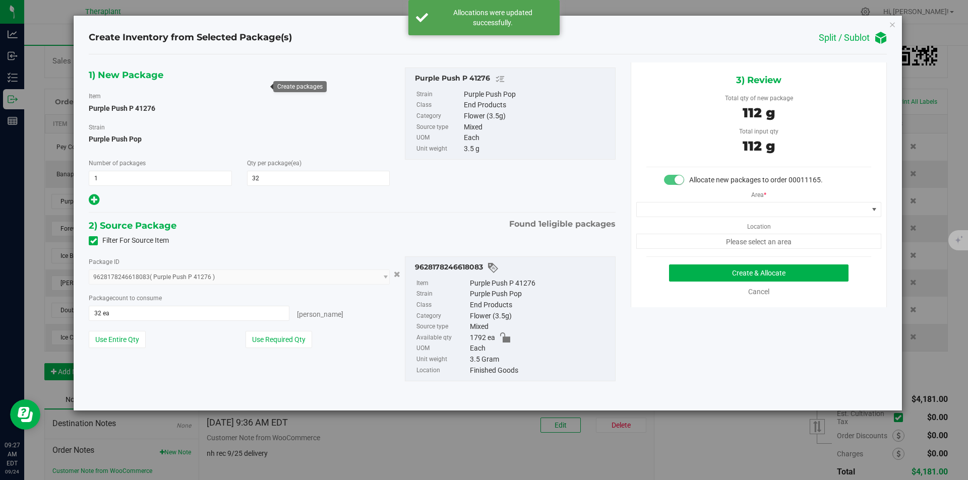
click at [748, 200] on div "Area * Location Please select an area" at bounding box center [758, 218] width 255 height 64
click at [742, 209] on span at bounding box center [752, 210] width 231 height 14
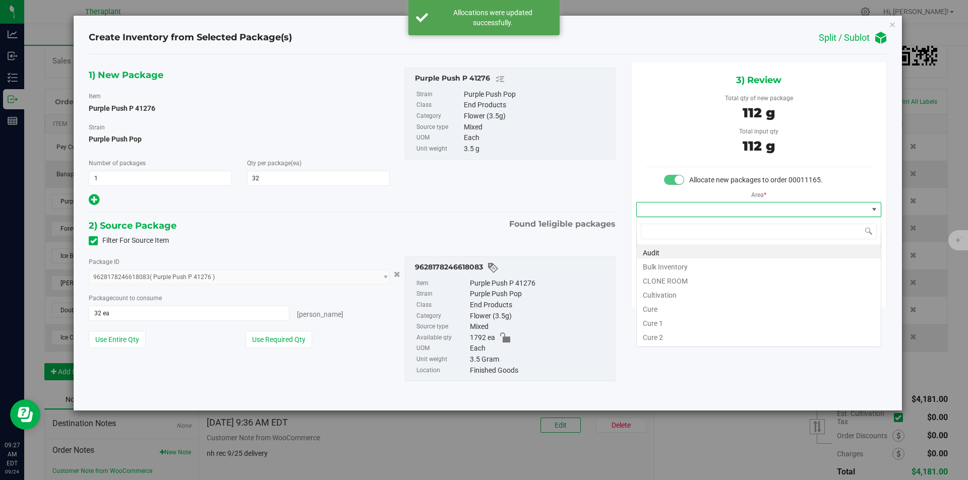
type input "v"
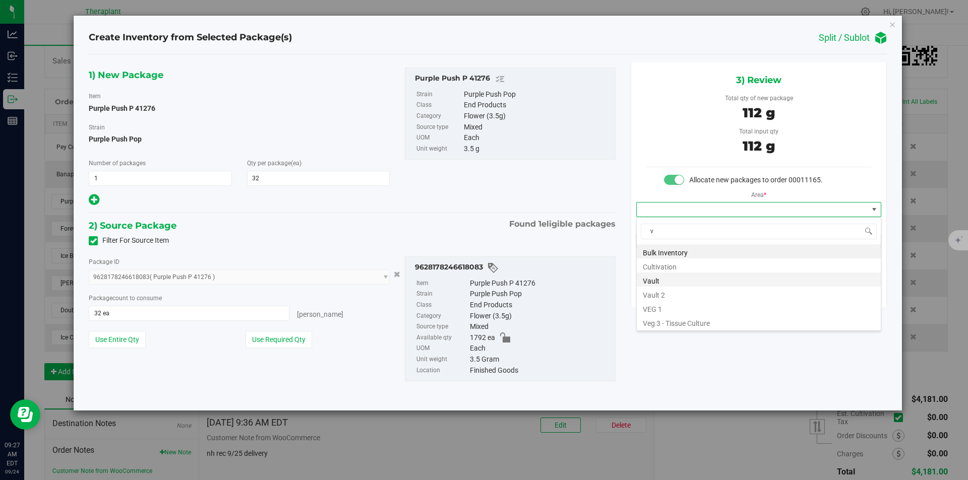
click at [669, 277] on li "Vault" at bounding box center [759, 280] width 244 height 14
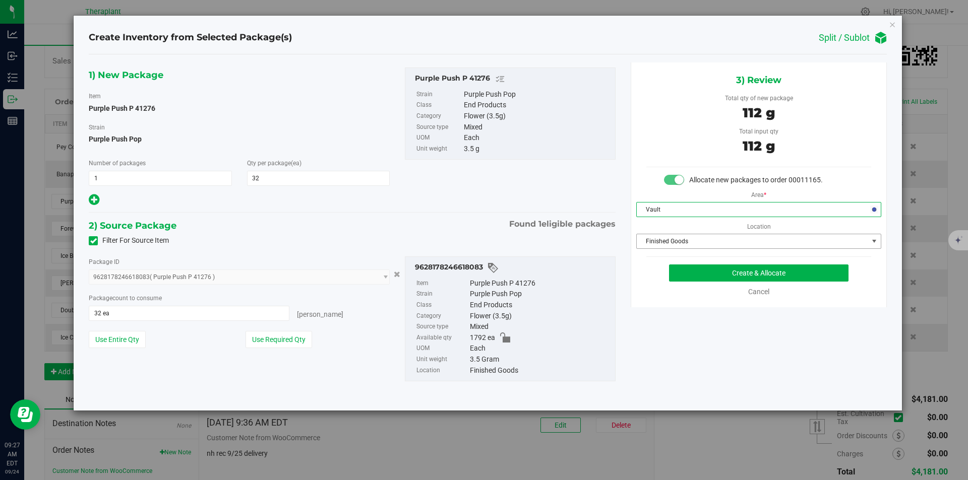
drag, startPoint x: 669, startPoint y: 246, endPoint x: 664, endPoint y: 202, distance: 45.1
click at [668, 244] on span "Finished Goods" at bounding box center [752, 241] width 231 height 14
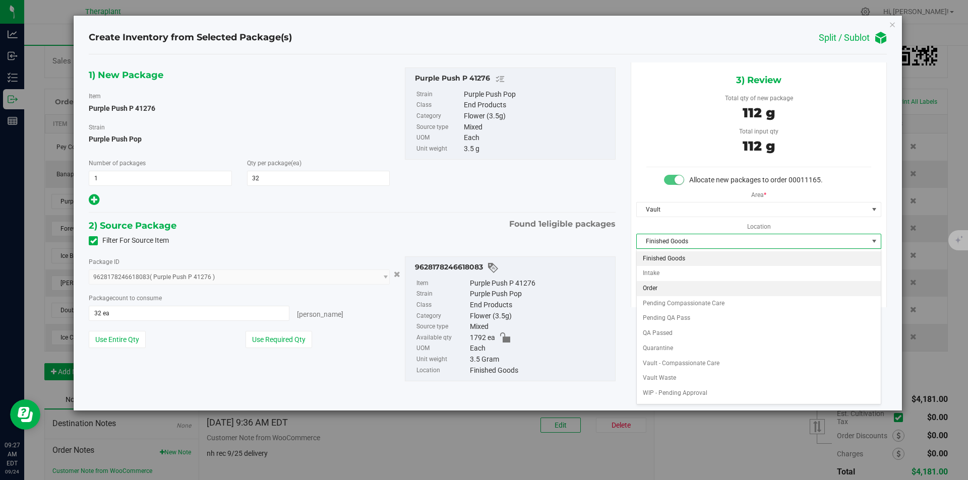
click at [664, 285] on li "Order" at bounding box center [759, 288] width 244 height 15
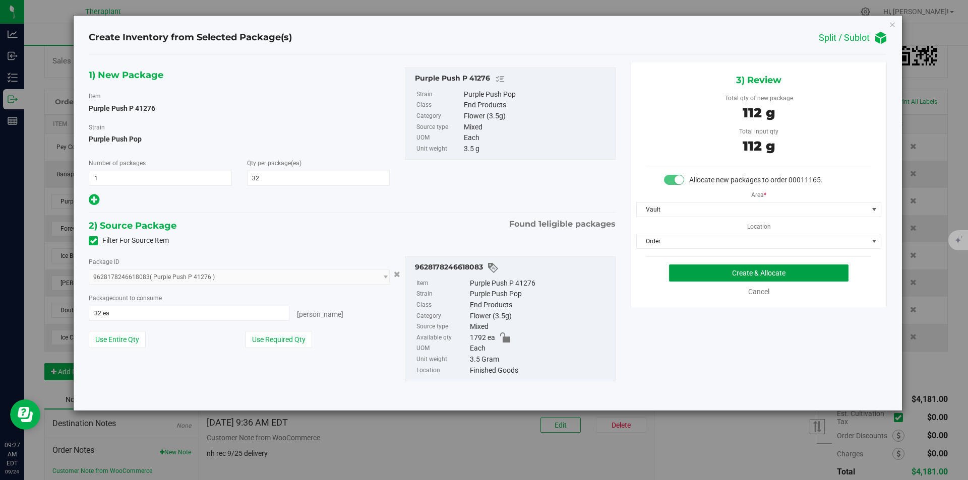
click at [680, 276] on button "Create & Allocate" at bounding box center [758, 273] width 179 height 17
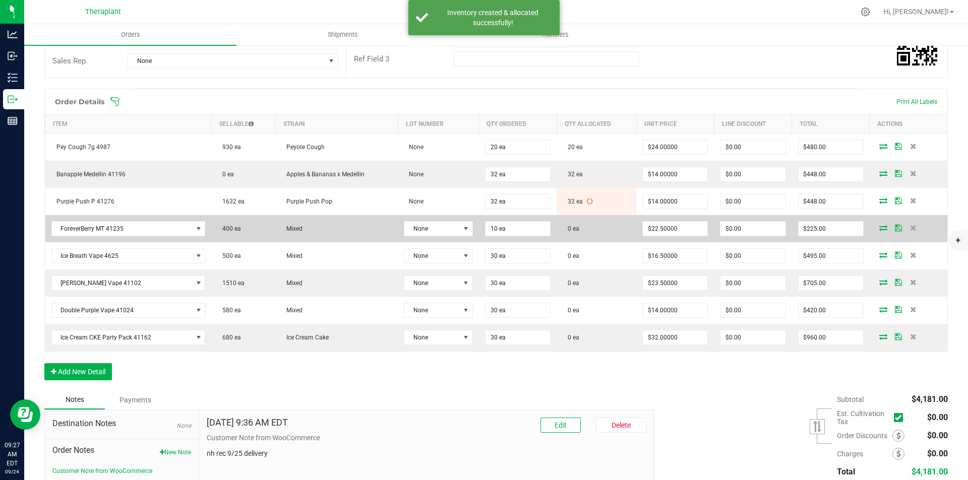
click at [879, 227] on icon at bounding box center [883, 228] width 8 height 6
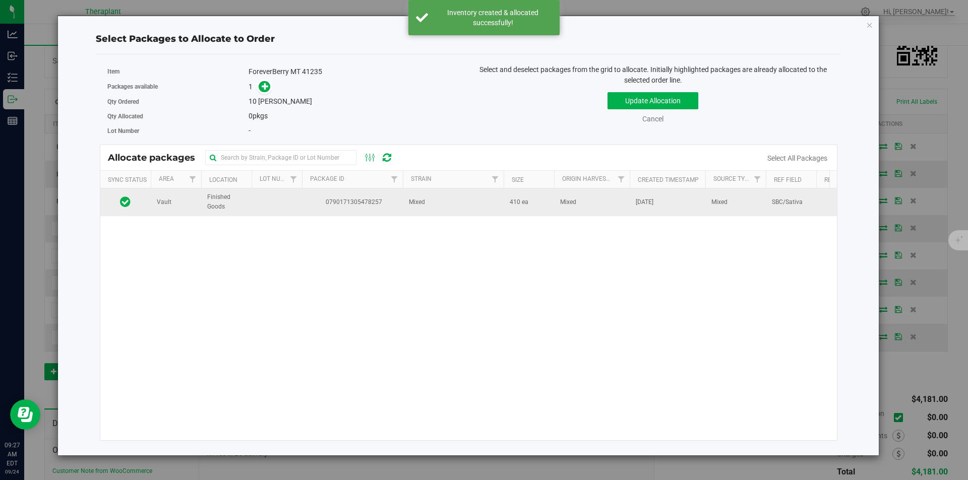
click at [432, 206] on td "Mixed" at bounding box center [453, 202] width 101 height 27
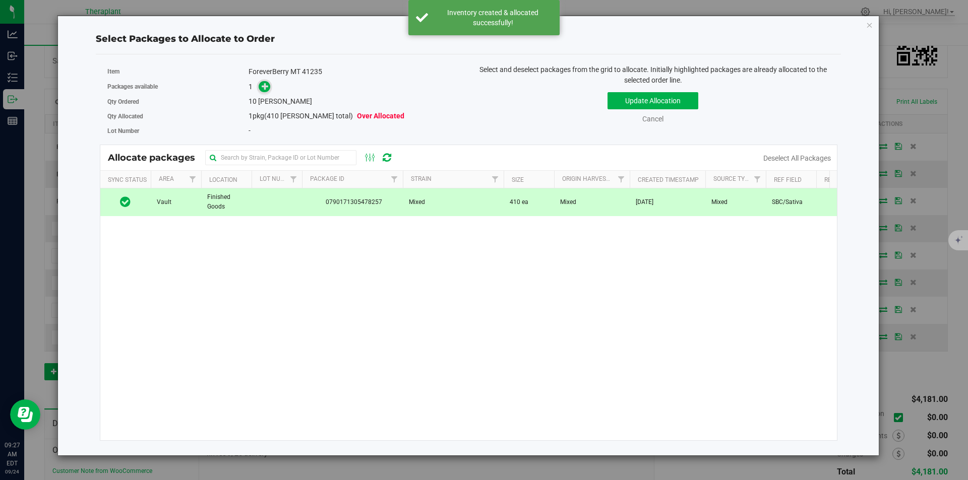
click at [263, 85] on icon at bounding box center [265, 86] width 7 height 7
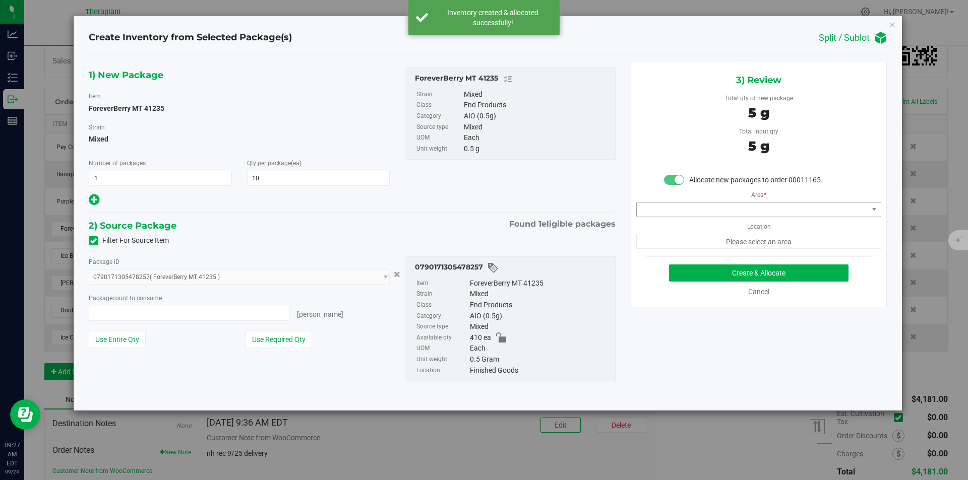
type input "10 ea"
click at [674, 207] on span at bounding box center [752, 210] width 231 height 14
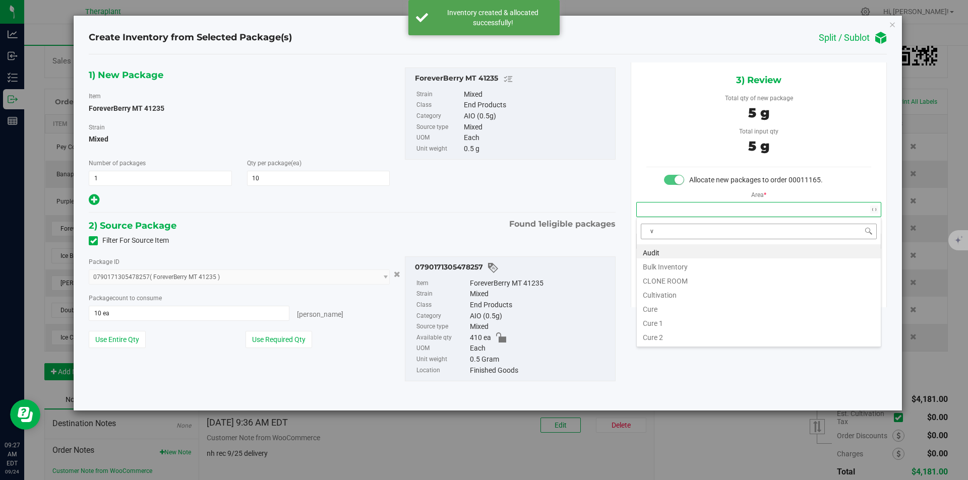
scroll to position [15, 244]
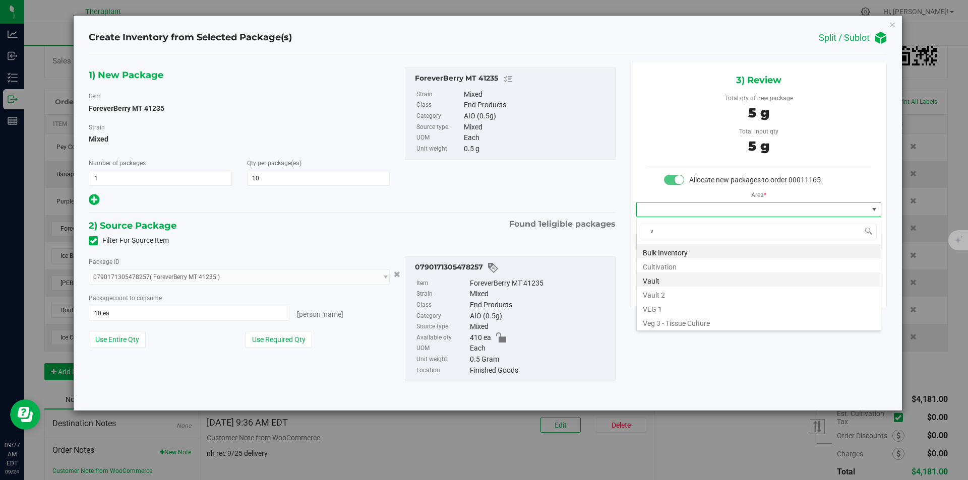
click at [657, 276] on li "Vault" at bounding box center [759, 280] width 244 height 14
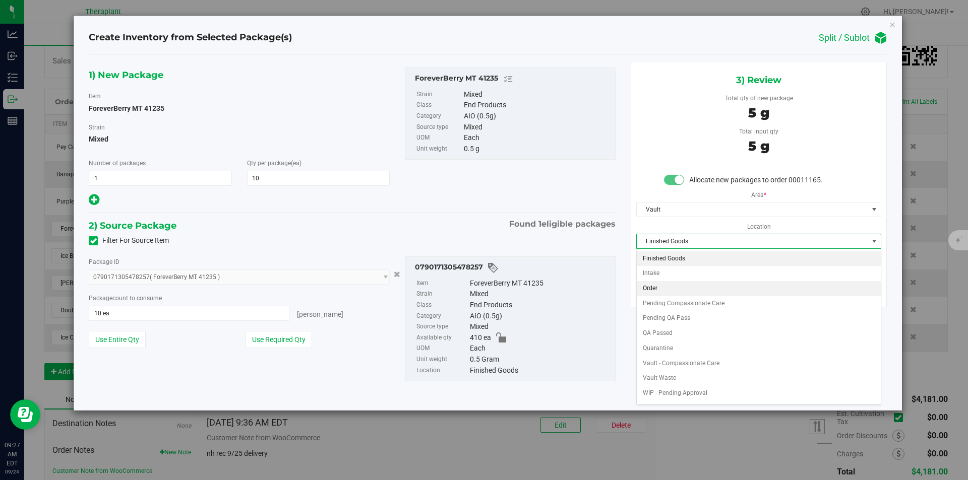
click at [663, 286] on li "Order" at bounding box center [759, 288] width 244 height 15
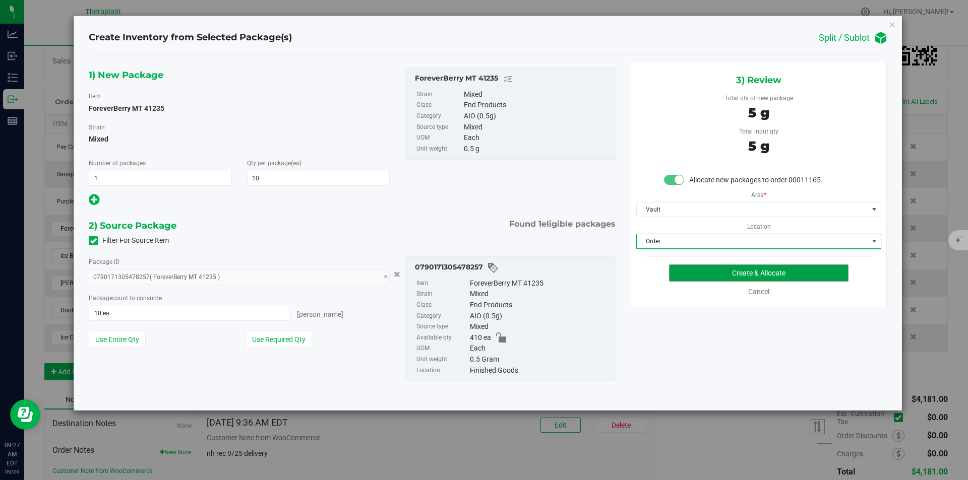
click at [682, 274] on button "Create & Allocate" at bounding box center [758, 273] width 179 height 17
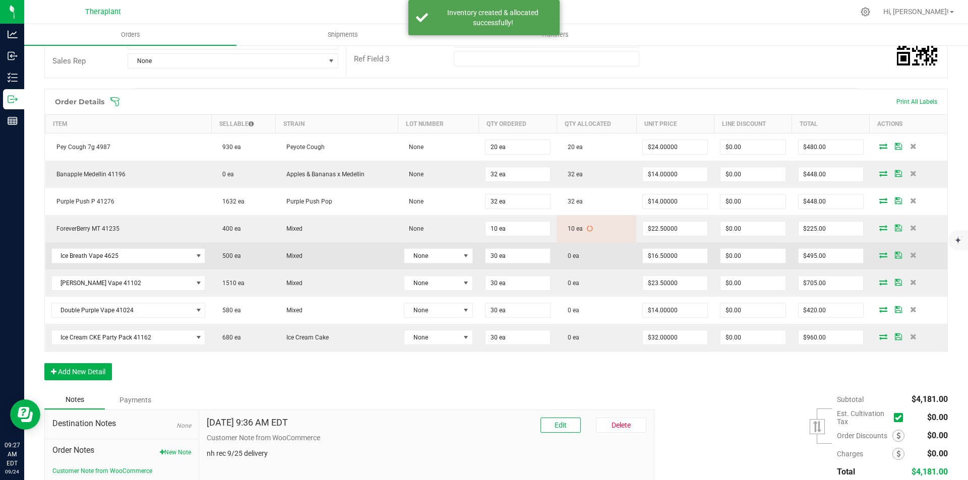
click at [879, 257] on icon at bounding box center [883, 255] width 8 height 6
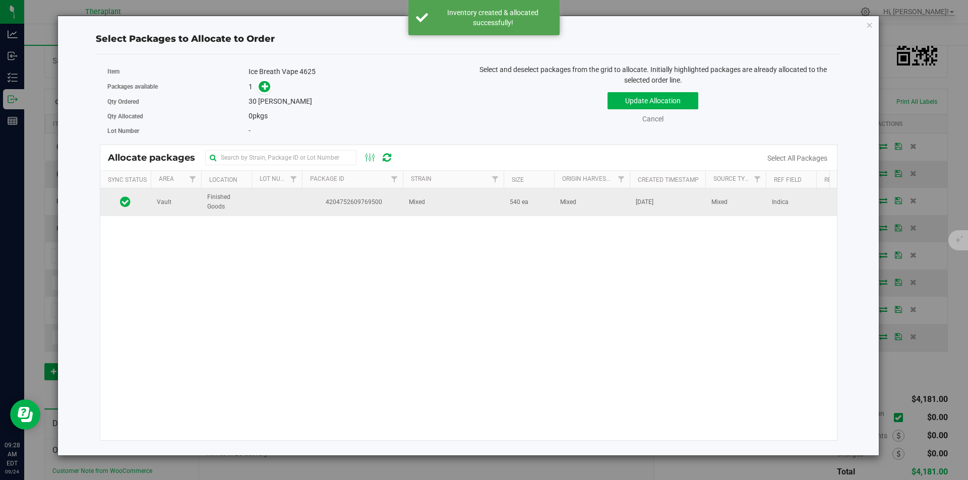
click at [442, 192] on td "Mixed" at bounding box center [453, 202] width 101 height 27
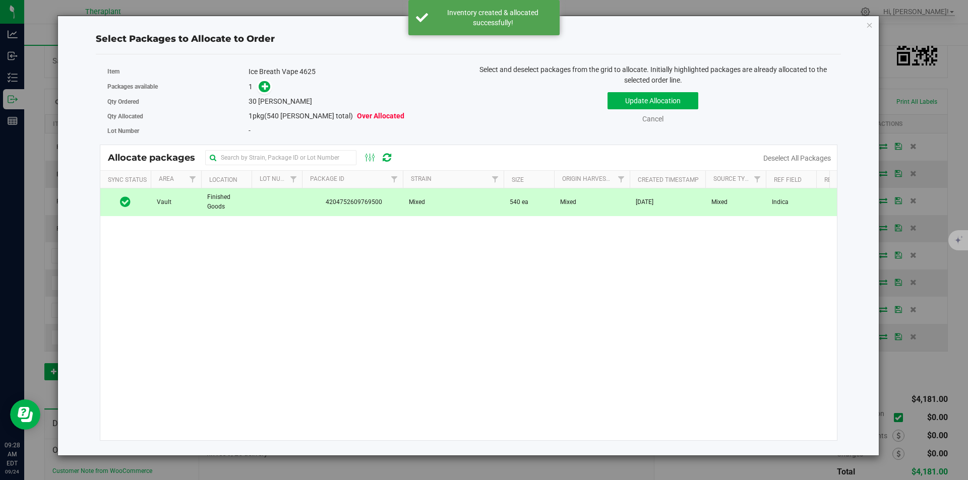
drag, startPoint x: 253, startPoint y: 75, endPoint x: 259, endPoint y: 83, distance: 9.8
click at [254, 78] on div "Item Ice Breath Vape 4625" at bounding box center [284, 72] width 354 height 15
click at [264, 84] on icon at bounding box center [265, 86] width 7 height 7
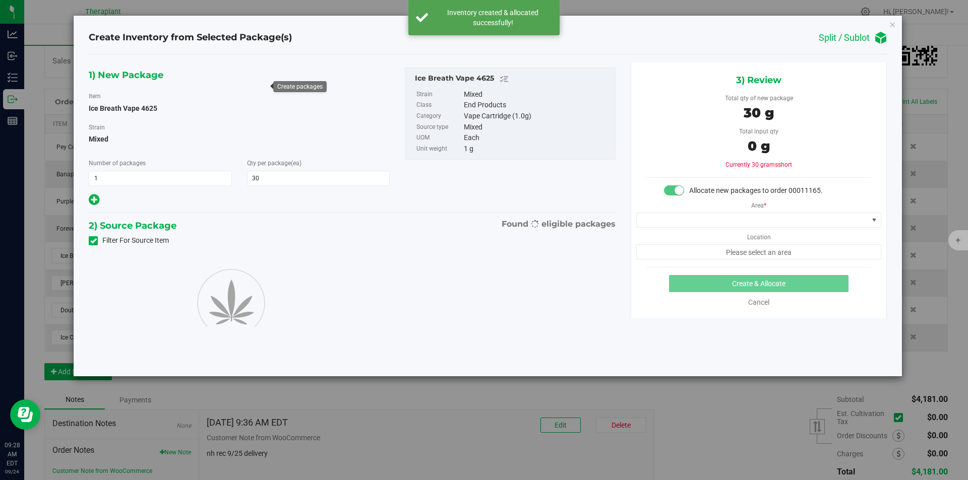
type input "30"
click at [690, 219] on div "Area * Location Please select an area" at bounding box center [758, 228] width 255 height 64
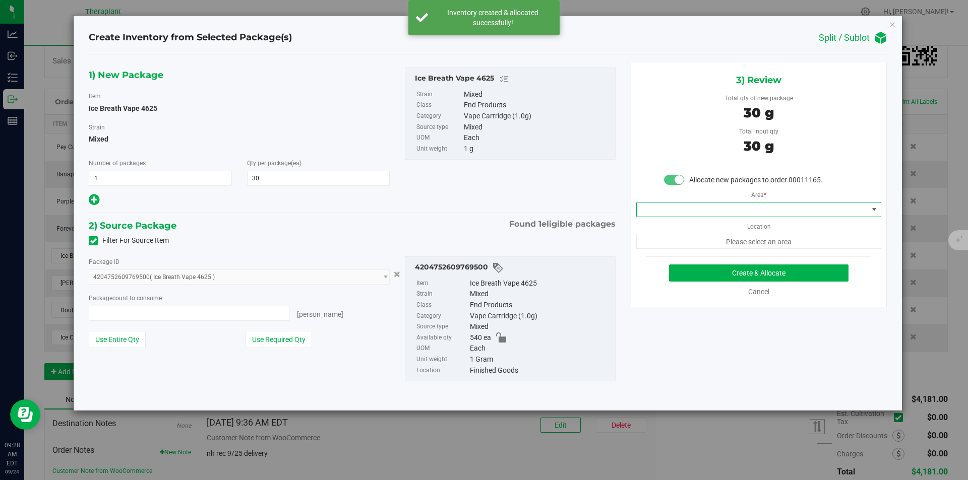
type input "30 ea"
click at [672, 215] on span at bounding box center [752, 210] width 231 height 14
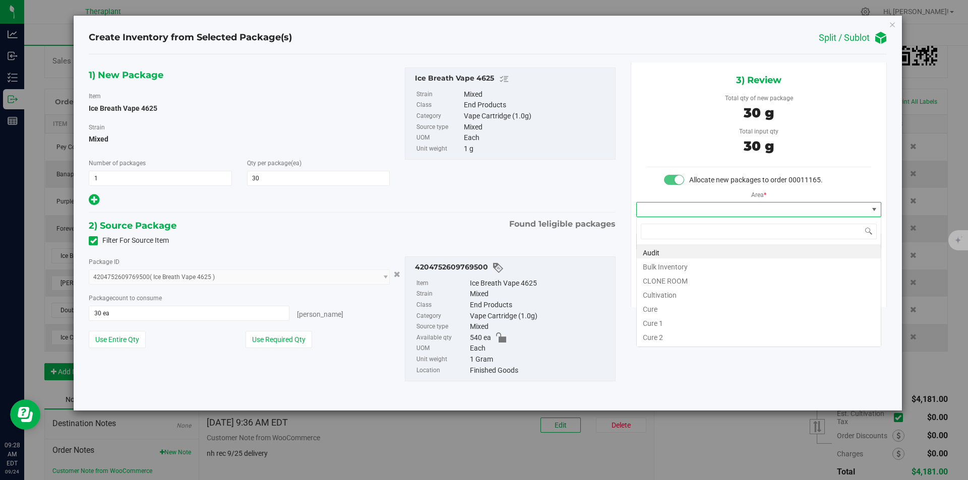
type input "v"
click at [662, 276] on li "Vault" at bounding box center [759, 280] width 244 height 14
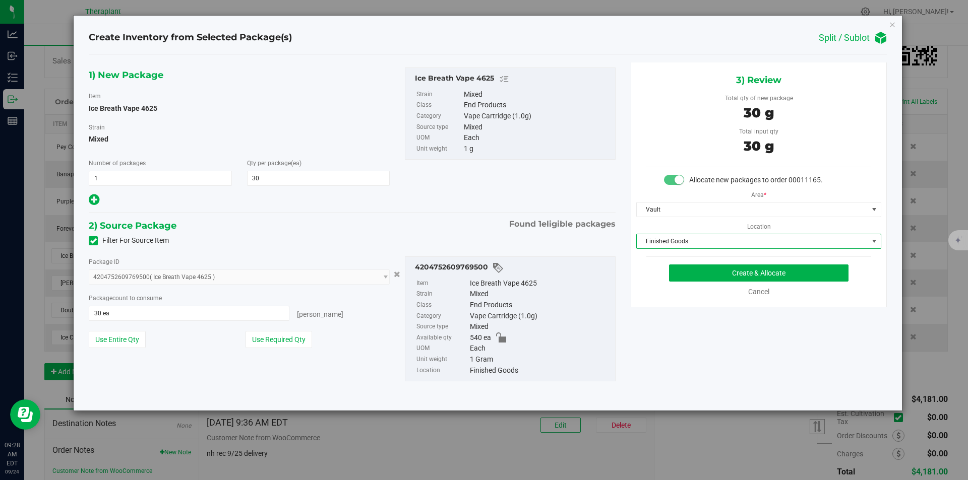
click at [662, 244] on span "Finished Goods" at bounding box center [752, 241] width 231 height 14
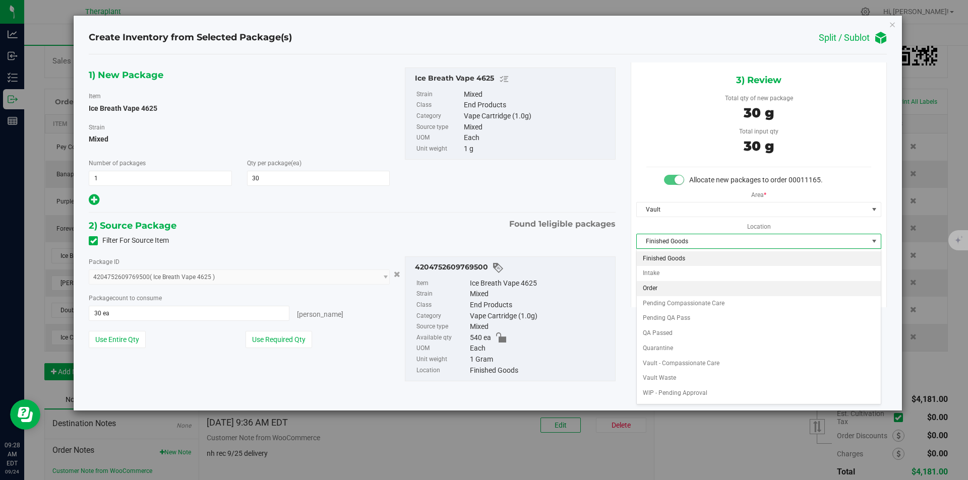
click at [661, 282] on li "Order" at bounding box center [759, 288] width 244 height 15
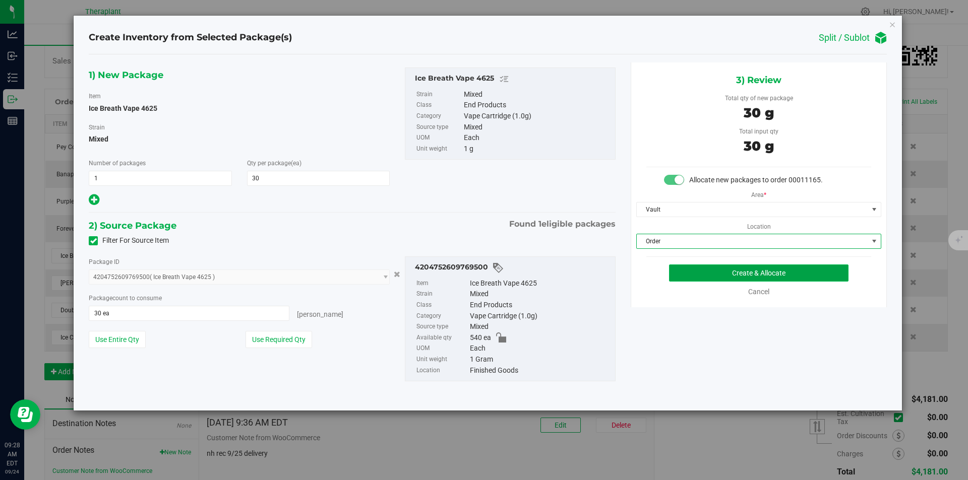
click at [669, 265] on button "Create & Allocate" at bounding box center [758, 273] width 179 height 17
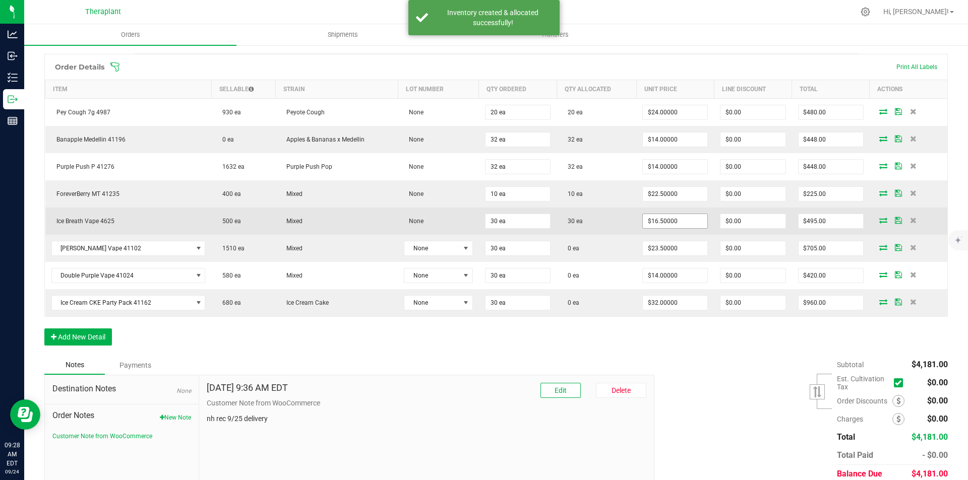
scroll to position [252, 0]
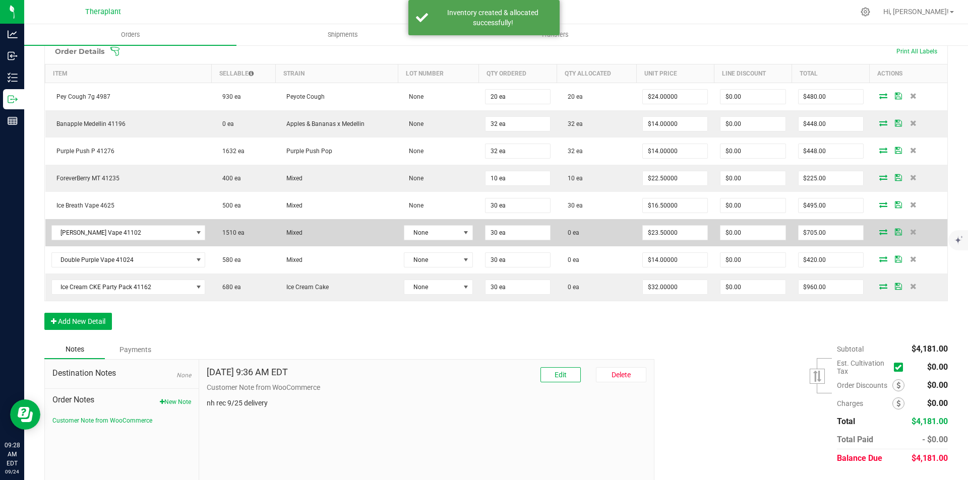
click at [879, 233] on icon at bounding box center [883, 232] width 8 height 6
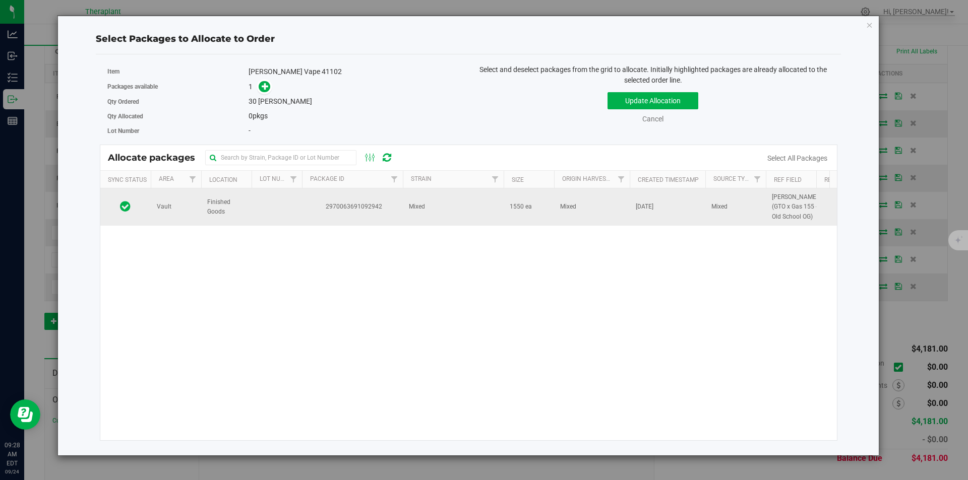
click at [321, 197] on td "2970063691092942" at bounding box center [352, 207] width 101 height 37
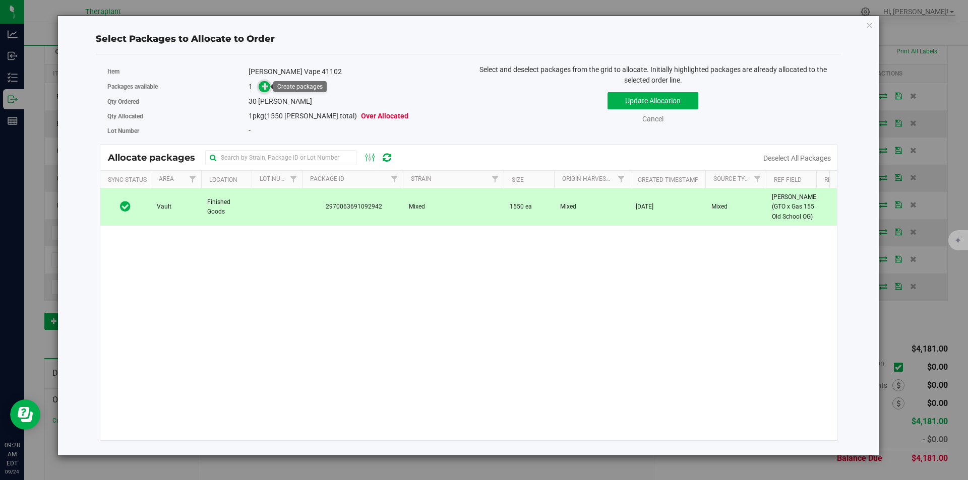
click at [266, 87] on icon at bounding box center [265, 86] width 7 height 7
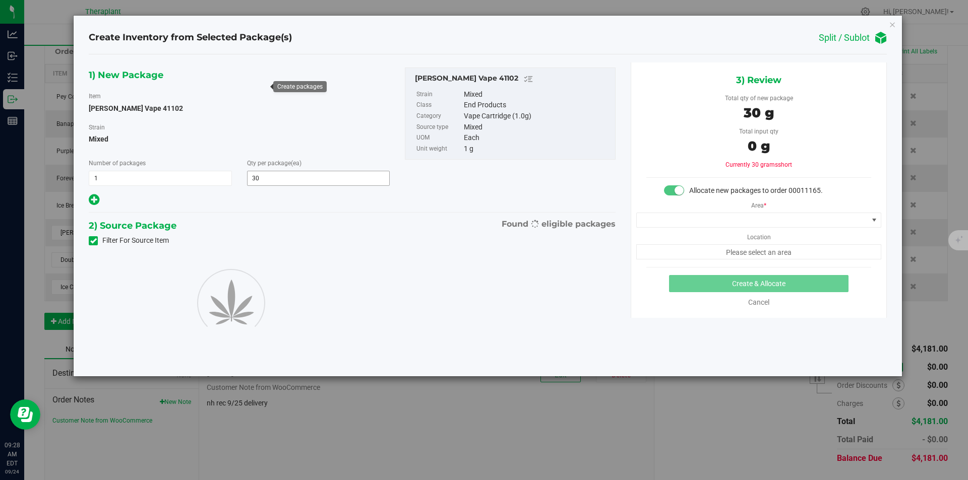
type input "30"
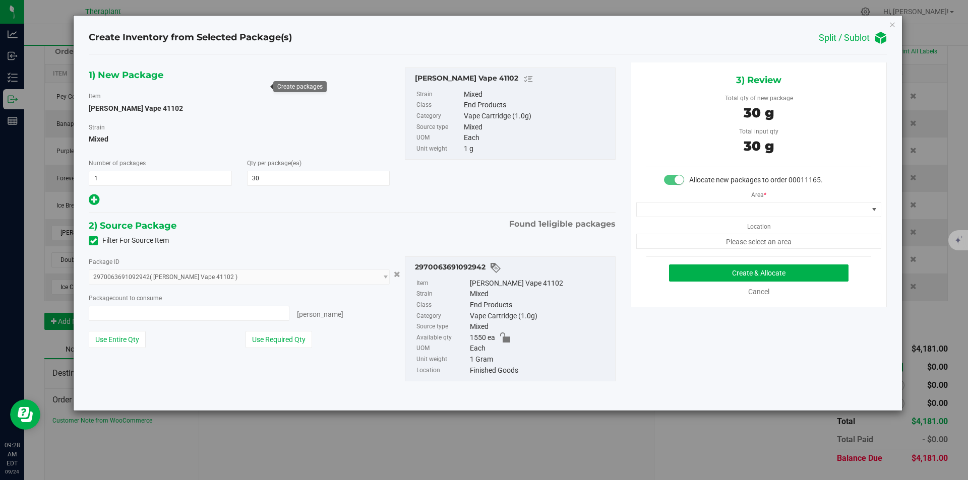
type input "30 ea"
click at [691, 213] on span at bounding box center [752, 210] width 231 height 14
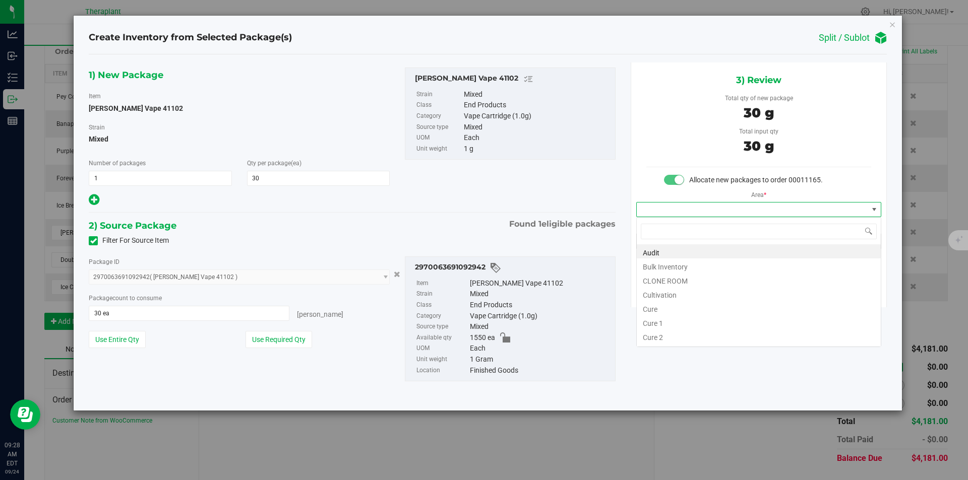
scroll to position [15, 244]
type input "v"
click at [668, 281] on li "Vault" at bounding box center [759, 280] width 244 height 14
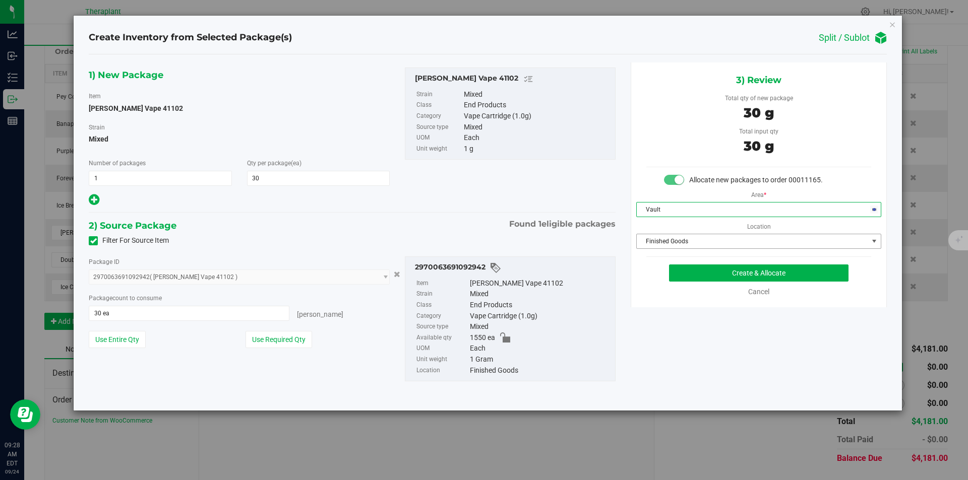
click at [665, 243] on span "Finished Goods" at bounding box center [752, 241] width 231 height 14
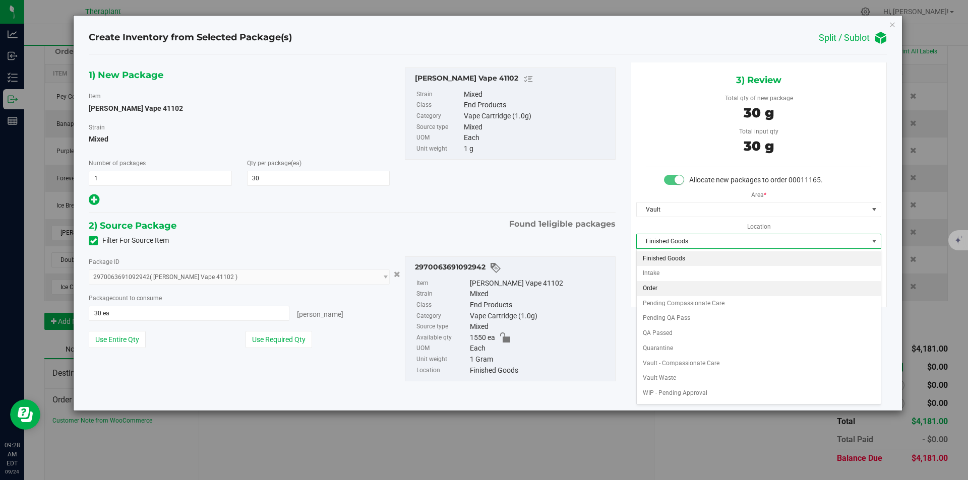
click at [670, 288] on li "Order" at bounding box center [759, 288] width 244 height 15
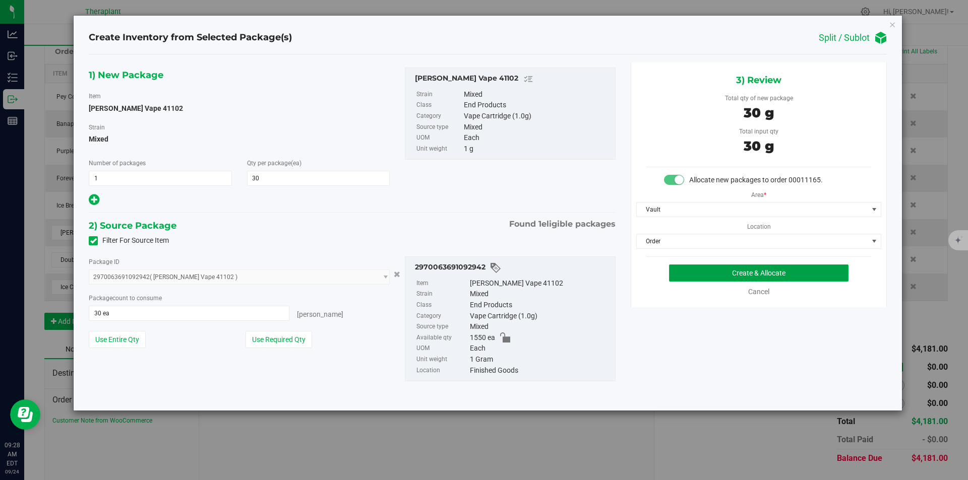
click at [687, 274] on button "Create & Allocate" at bounding box center [758, 273] width 179 height 17
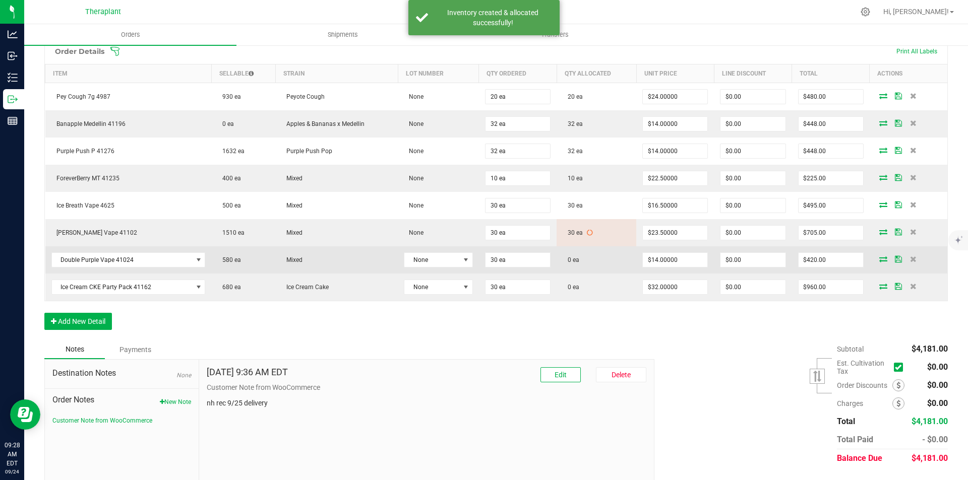
click at [879, 259] on icon at bounding box center [883, 259] width 8 height 6
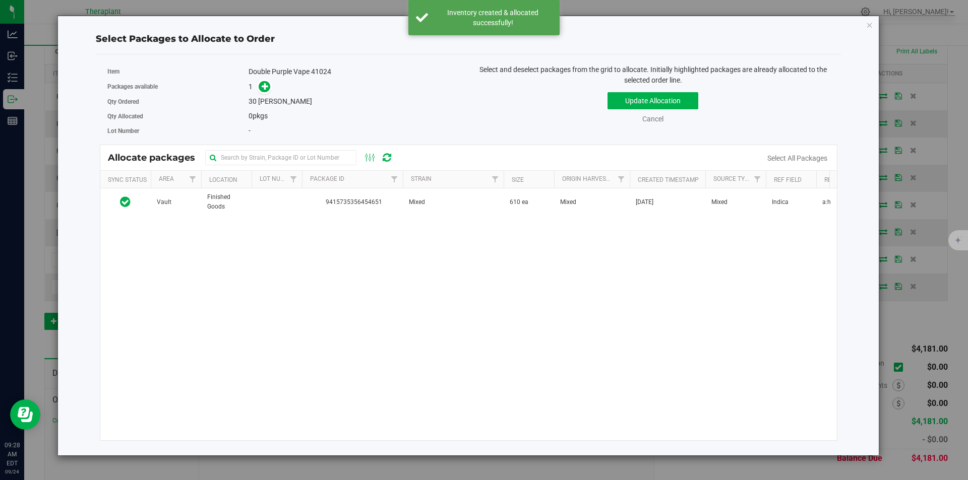
click at [343, 216] on div "Vault Finished Goods 9415735356454651 Mixed 610 ea Mixed [DATE] Mixed Indica a:…" at bounding box center [468, 315] width 737 height 252
drag, startPoint x: 305, startPoint y: 205, endPoint x: 276, endPoint y: 154, distance: 58.3
click at [302, 197] on td "9415735356454651" at bounding box center [352, 202] width 101 height 27
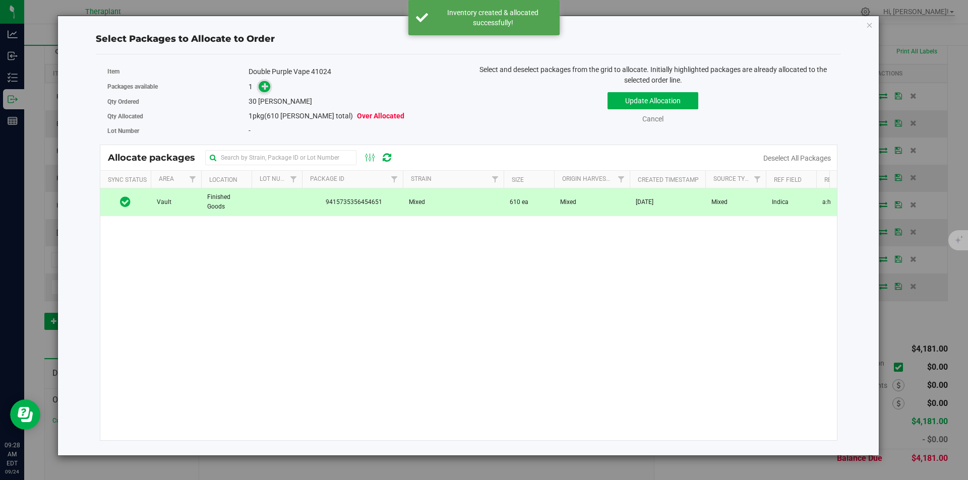
click at [261, 87] on span at bounding box center [265, 87] width 12 height 12
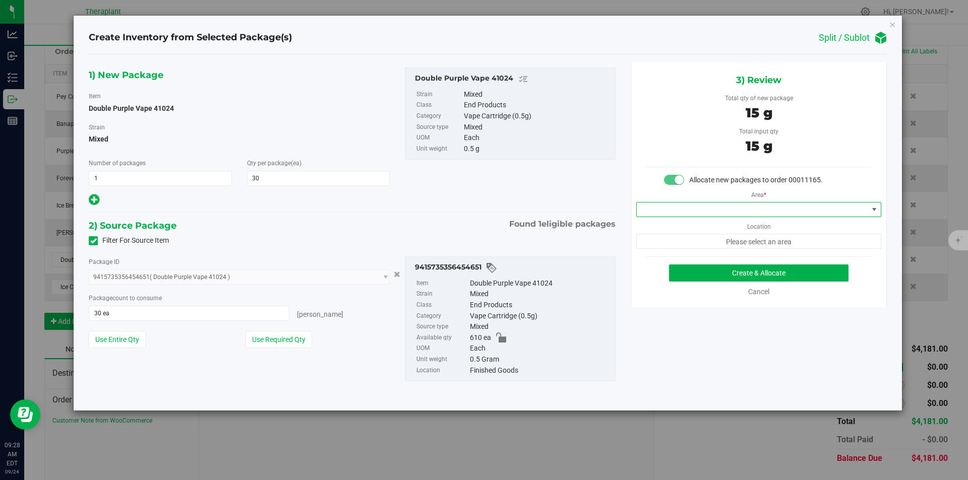
drag, startPoint x: 681, startPoint y: 213, endPoint x: 674, endPoint y: 198, distance: 16.3
click at [681, 212] on span at bounding box center [752, 210] width 231 height 14
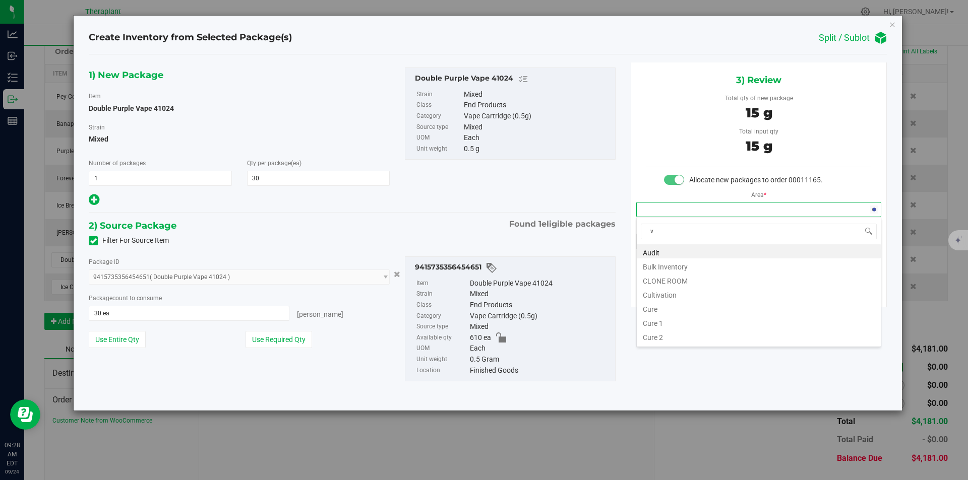
scroll to position [15, 244]
drag, startPoint x: 663, startPoint y: 288, endPoint x: 662, endPoint y: 262, distance: 25.8
click at [663, 288] on li "Vault 2" at bounding box center [759, 294] width 244 height 14
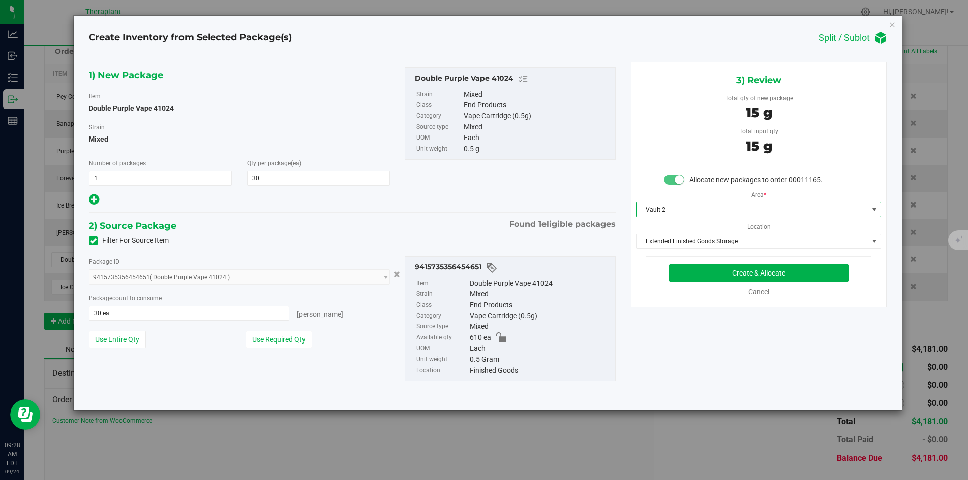
click at [657, 208] on span "Vault 2" at bounding box center [752, 210] width 231 height 14
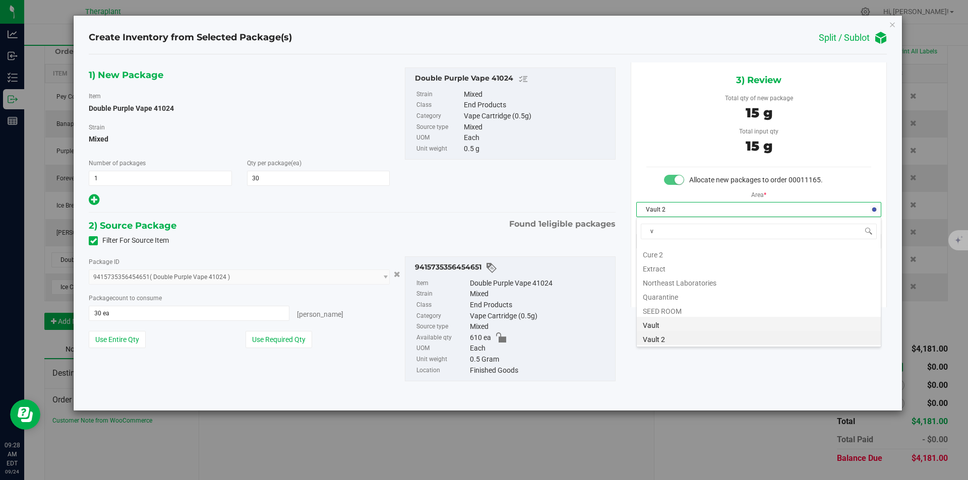
scroll to position [0, 0]
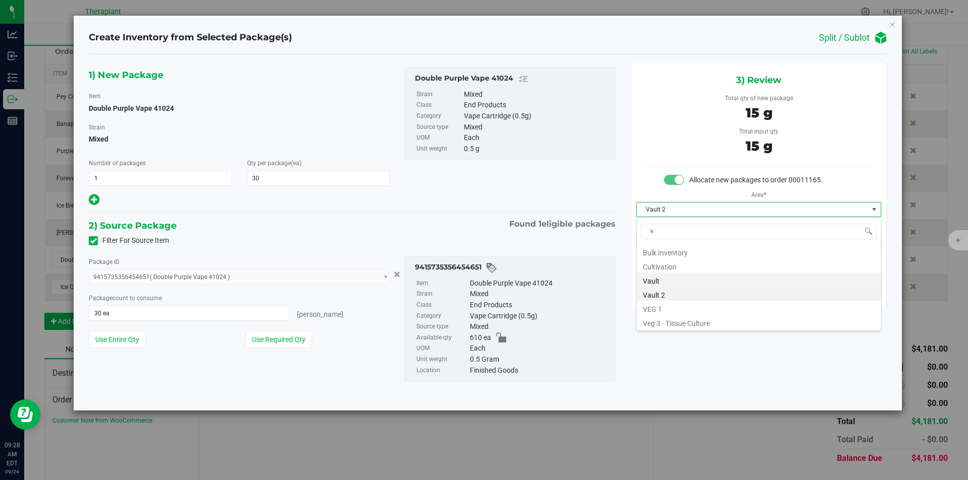
click at [654, 282] on li "Vault" at bounding box center [759, 280] width 244 height 14
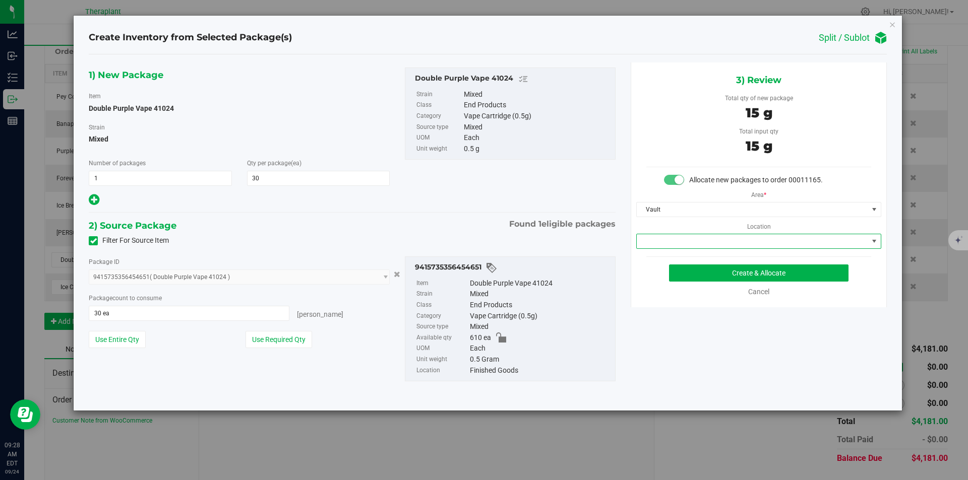
drag, startPoint x: 656, startPoint y: 247, endPoint x: 662, endPoint y: 186, distance: 61.3
click at [656, 245] on span at bounding box center [752, 241] width 231 height 14
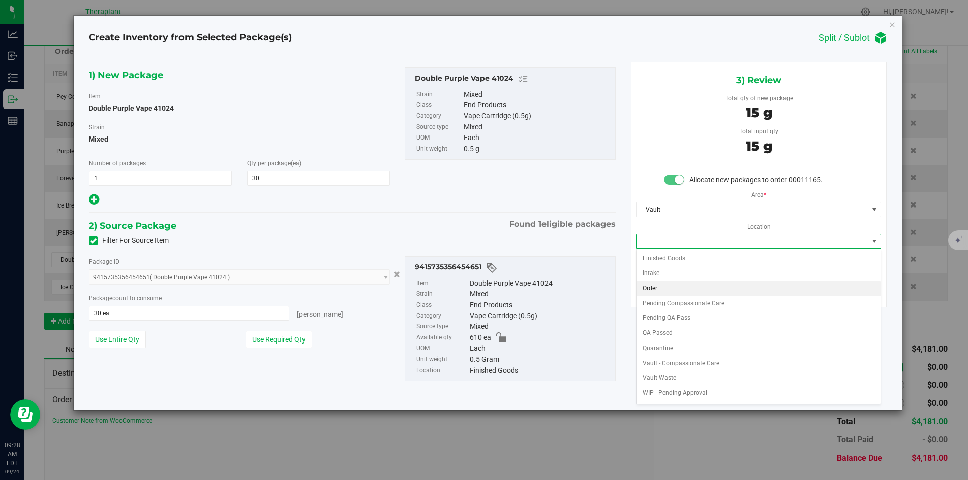
click at [663, 294] on li "Order" at bounding box center [759, 288] width 244 height 15
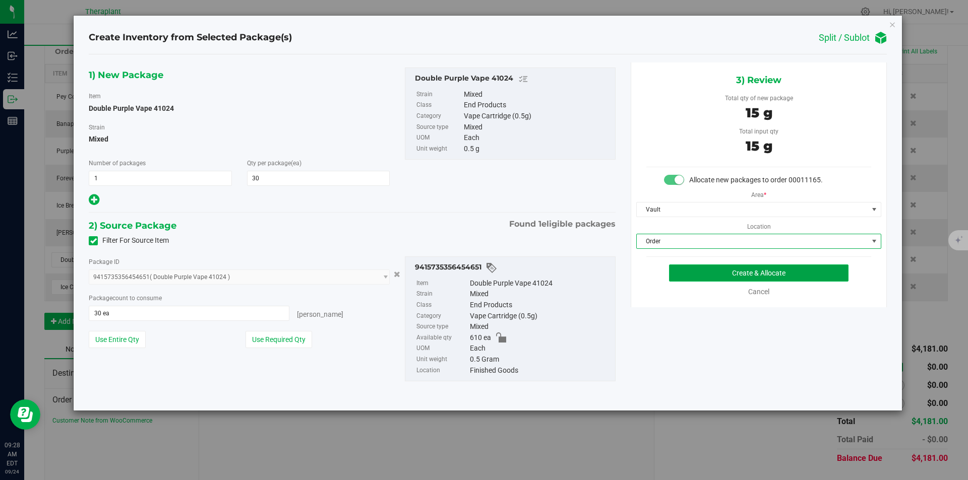
click at [676, 282] on button "Create & Allocate" at bounding box center [758, 273] width 179 height 17
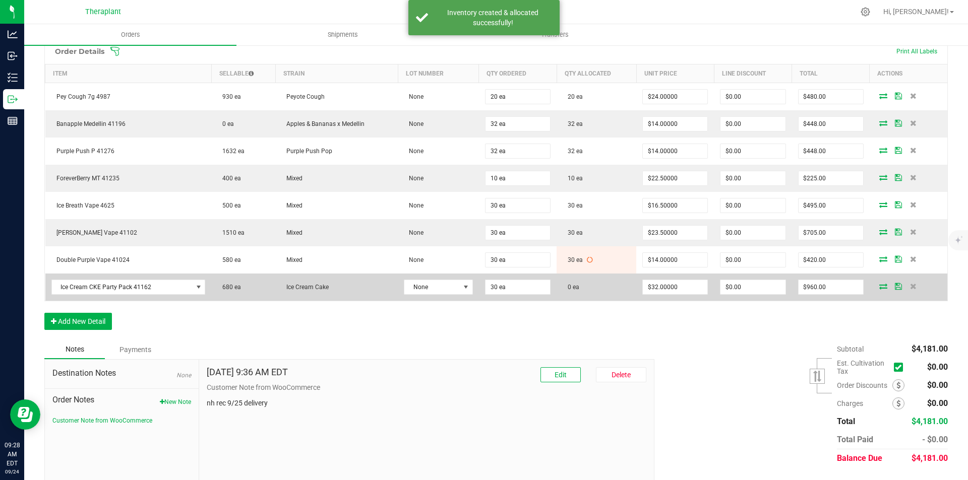
click at [879, 286] on icon at bounding box center [883, 286] width 8 height 6
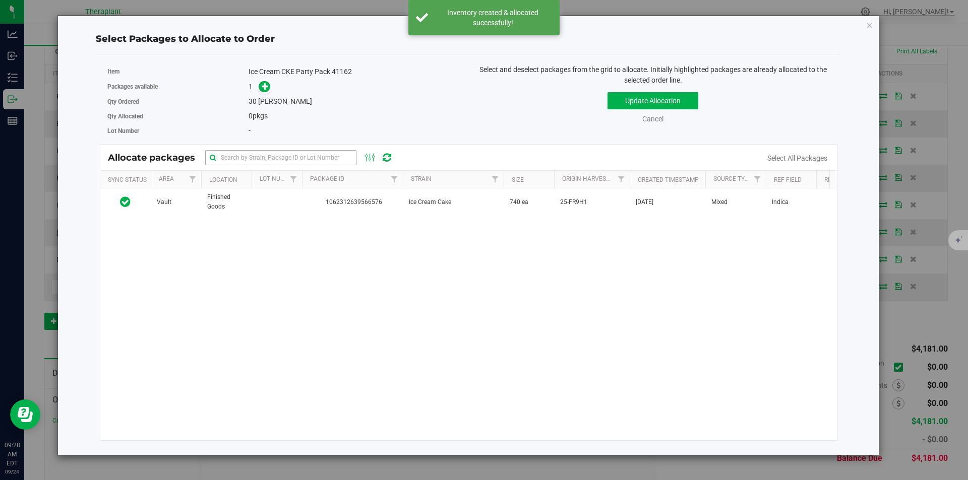
click at [420, 200] on span "Ice Cream Cake" at bounding box center [430, 203] width 42 height 10
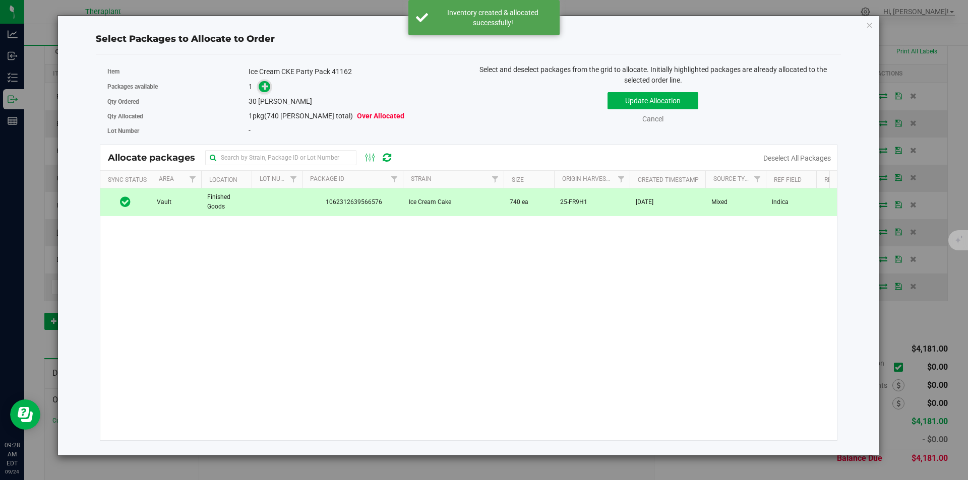
click at [268, 92] on span at bounding box center [265, 87] width 12 height 12
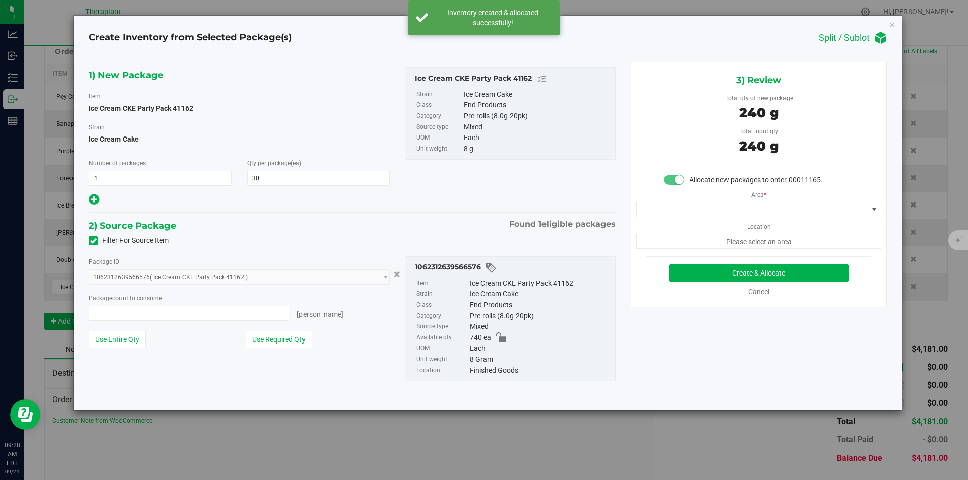
type input "30 ea"
click at [696, 202] on div "Area * Location Please select an area" at bounding box center [758, 218] width 255 height 64
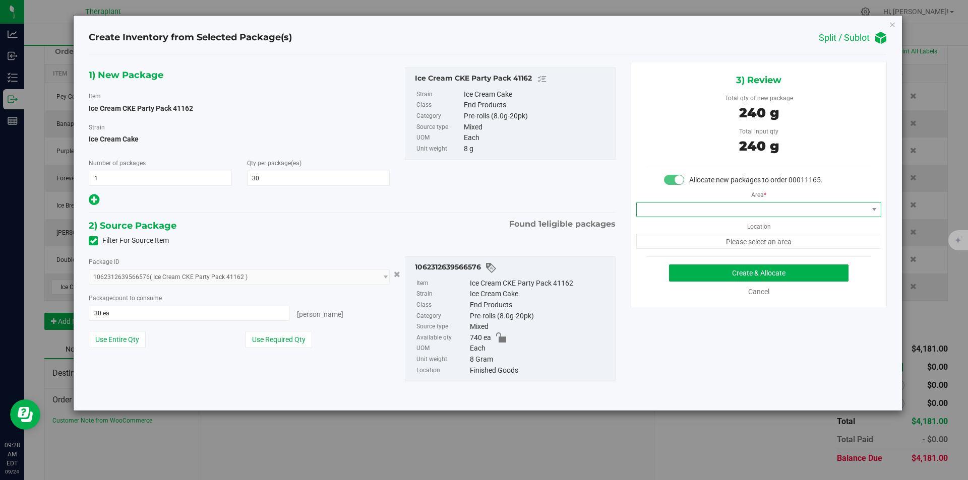
click at [687, 205] on span at bounding box center [752, 210] width 231 height 14
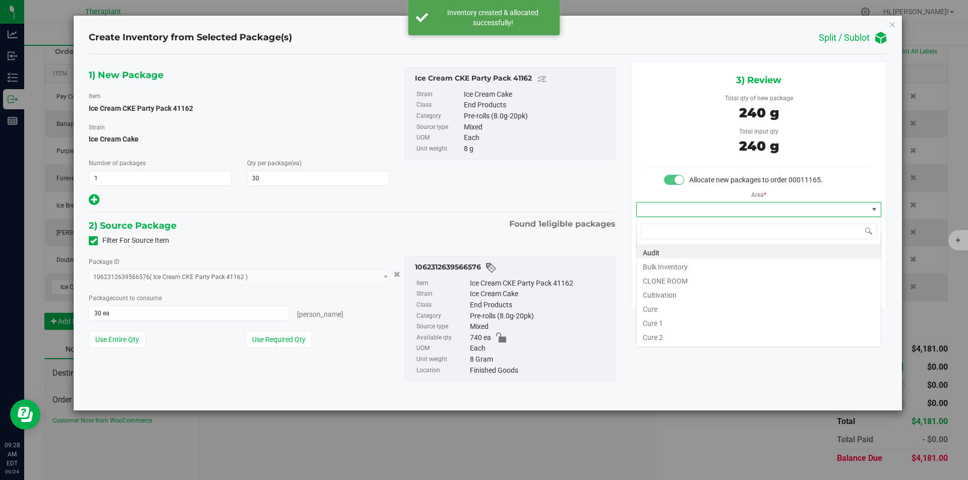
type input "v"
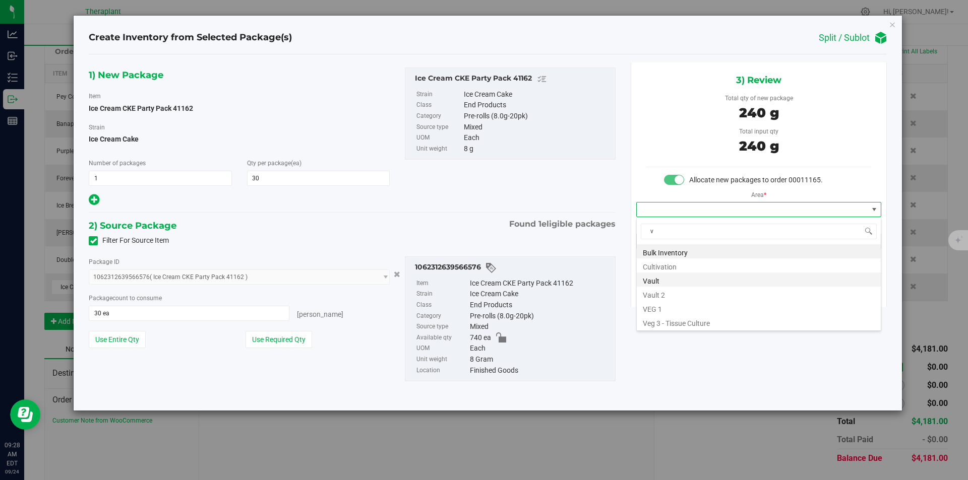
click at [660, 275] on li "Vault" at bounding box center [759, 280] width 244 height 14
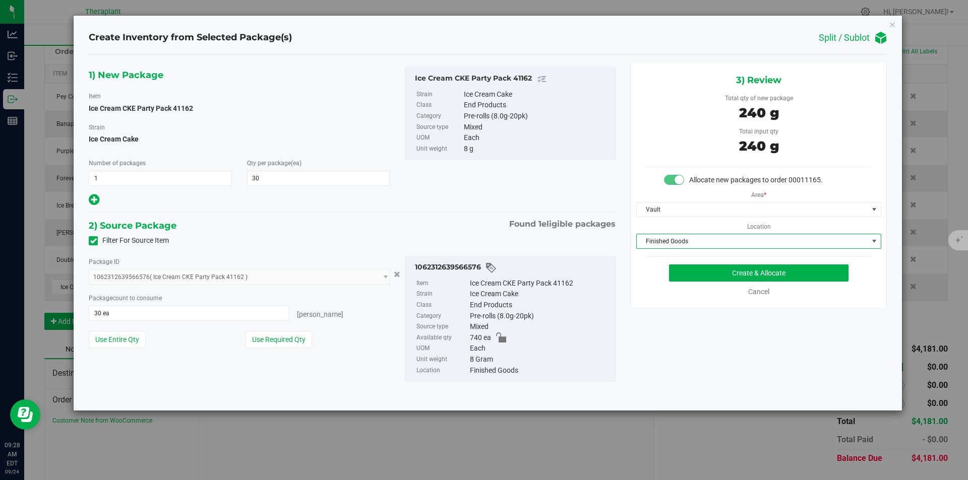
click at [660, 243] on span "Finished Goods" at bounding box center [752, 241] width 231 height 14
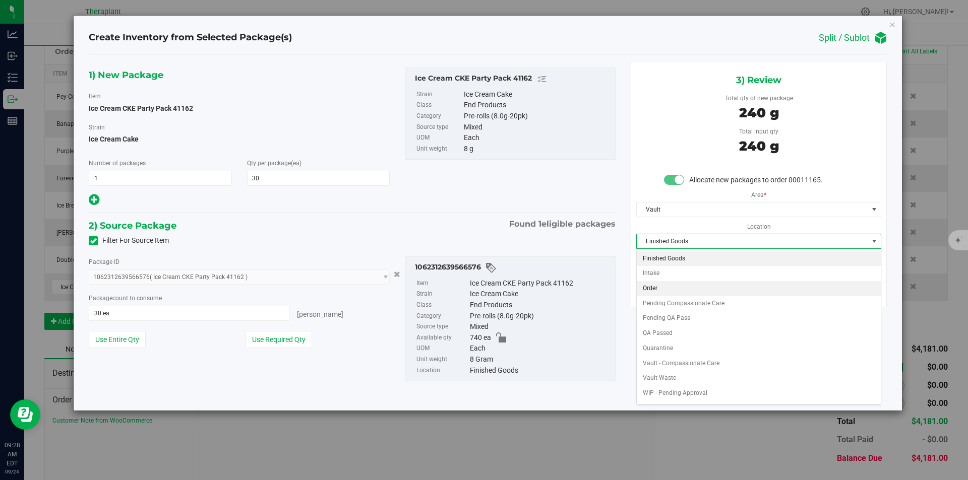
click at [658, 289] on li "Order" at bounding box center [759, 288] width 244 height 15
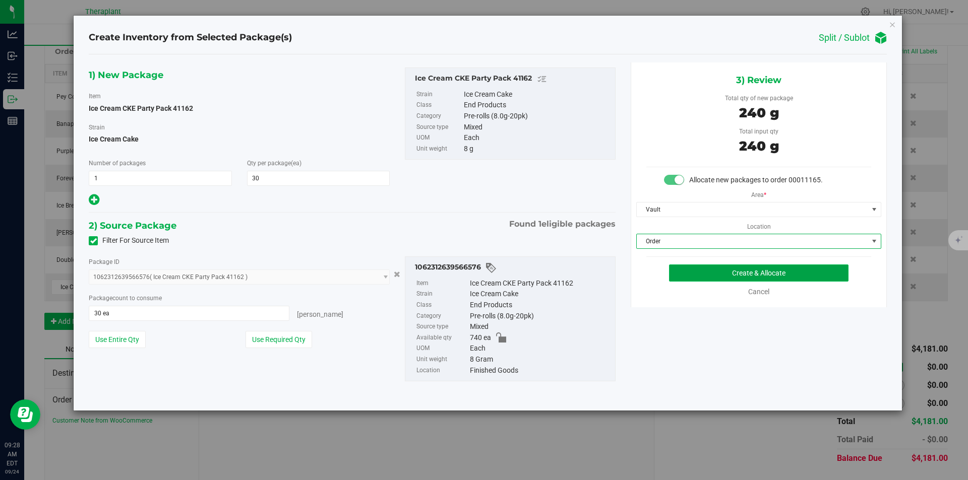
click at [706, 273] on button "Create & Allocate" at bounding box center [758, 273] width 179 height 17
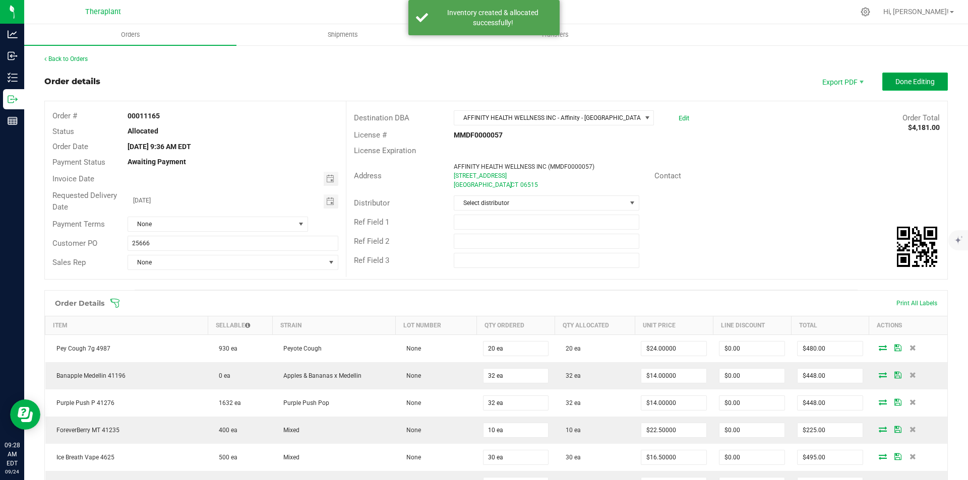
click at [899, 80] on span "Done Editing" at bounding box center [914, 82] width 39 height 8
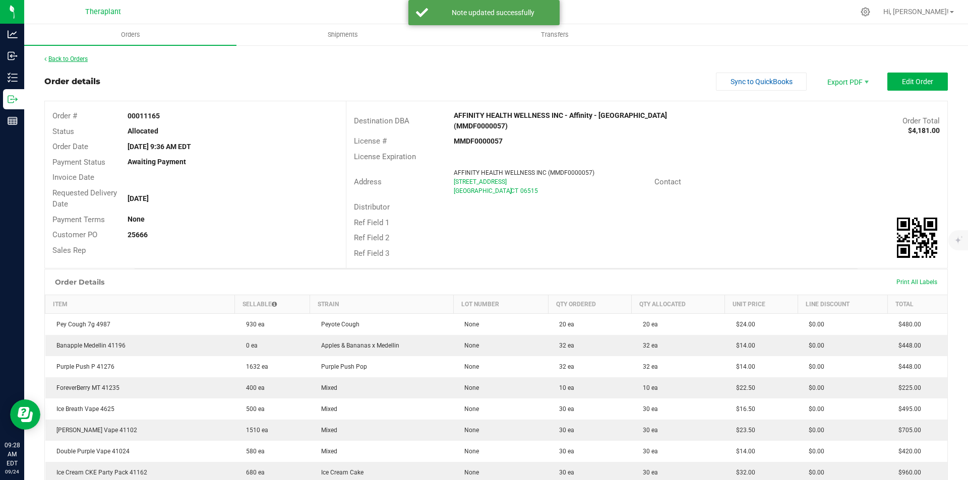
click at [72, 57] on link "Back to Orders" at bounding box center [65, 58] width 43 height 7
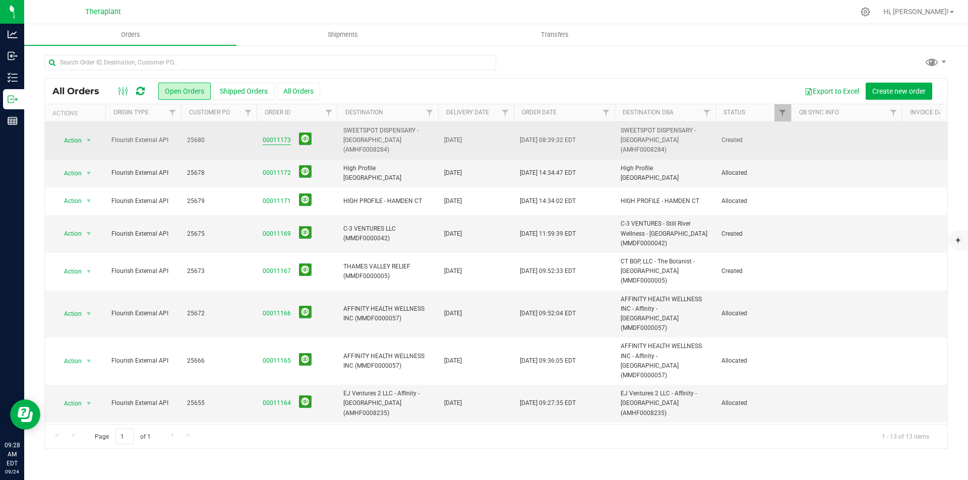
click at [277, 136] on link "00011173" at bounding box center [277, 141] width 28 height 10
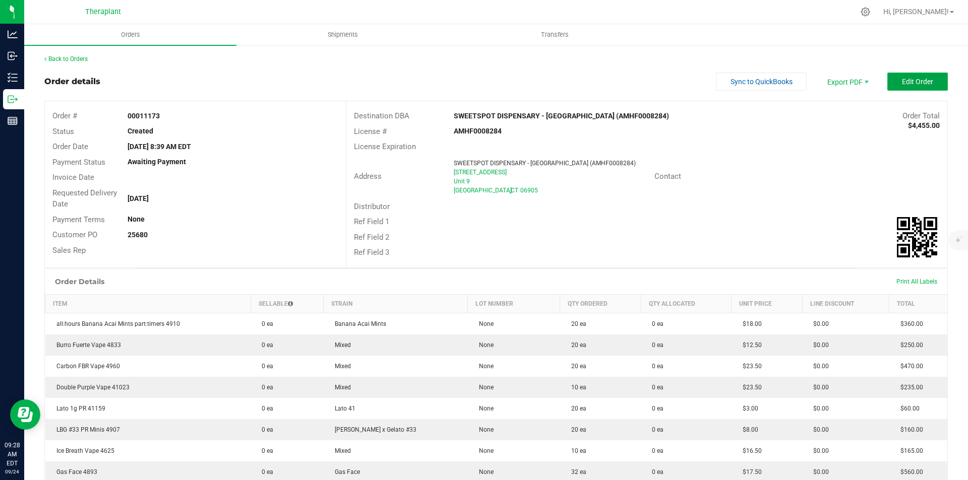
drag, startPoint x: 890, startPoint y: 78, endPoint x: 891, endPoint y: 85, distance: 7.1
click at [891, 85] on button "Edit Order" at bounding box center [917, 82] width 60 height 18
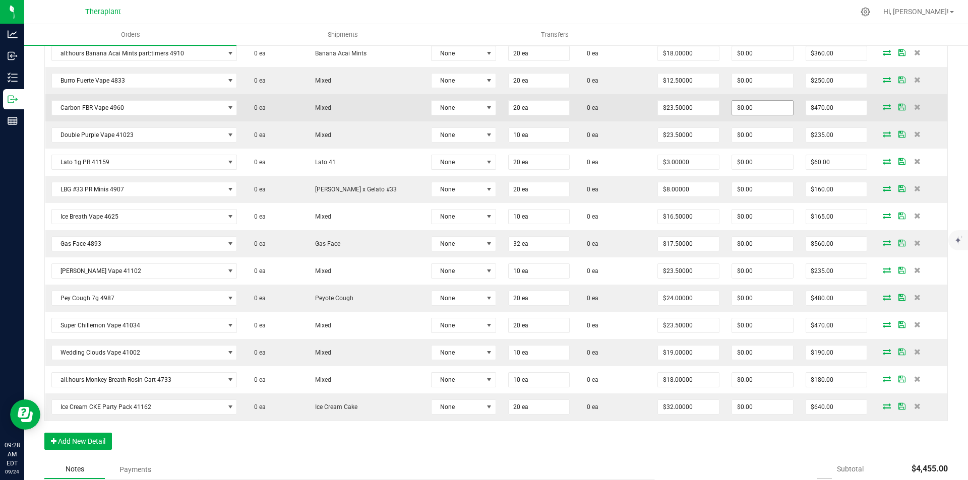
scroll to position [252, 0]
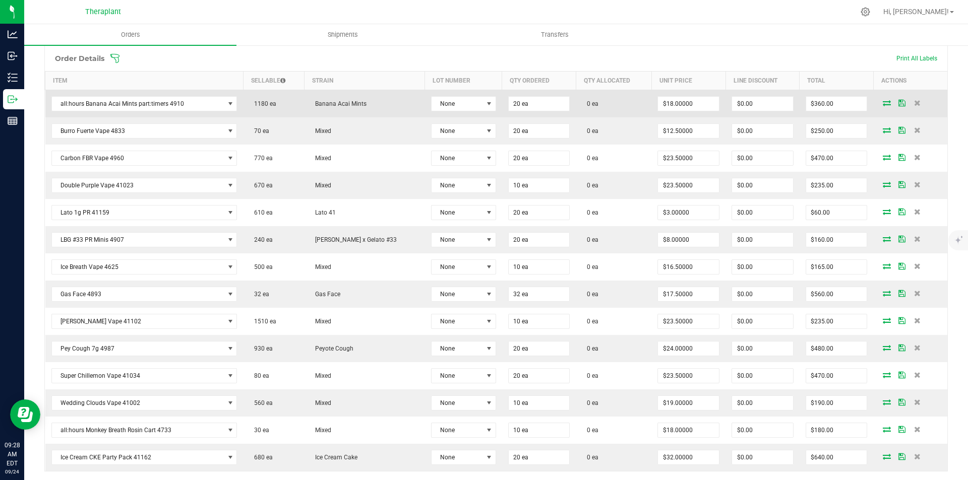
click at [883, 102] on icon at bounding box center [887, 103] width 8 height 6
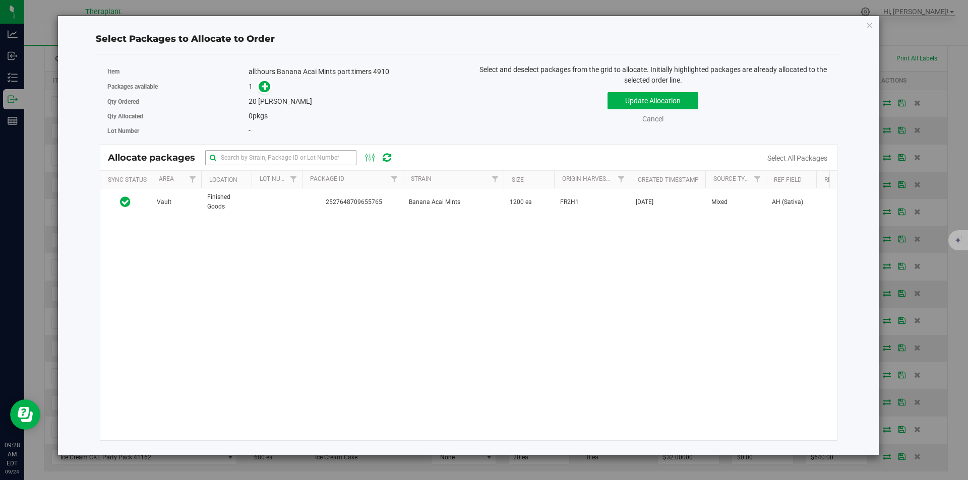
drag, startPoint x: 429, startPoint y: 189, endPoint x: 320, endPoint y: 152, distance: 115.1
click at [425, 189] on td "Banana Acai Mints" at bounding box center [453, 202] width 101 height 27
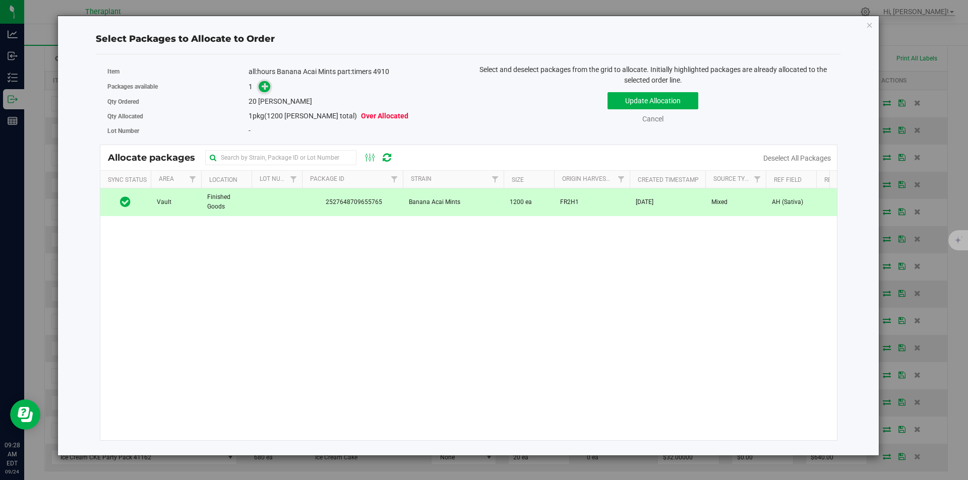
click at [264, 90] on icon at bounding box center [265, 86] width 7 height 7
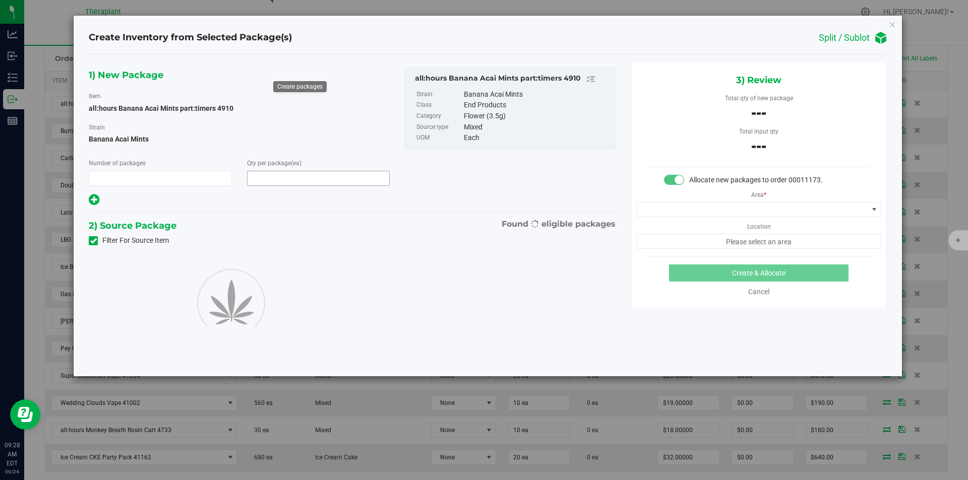
type input "1"
type input "20"
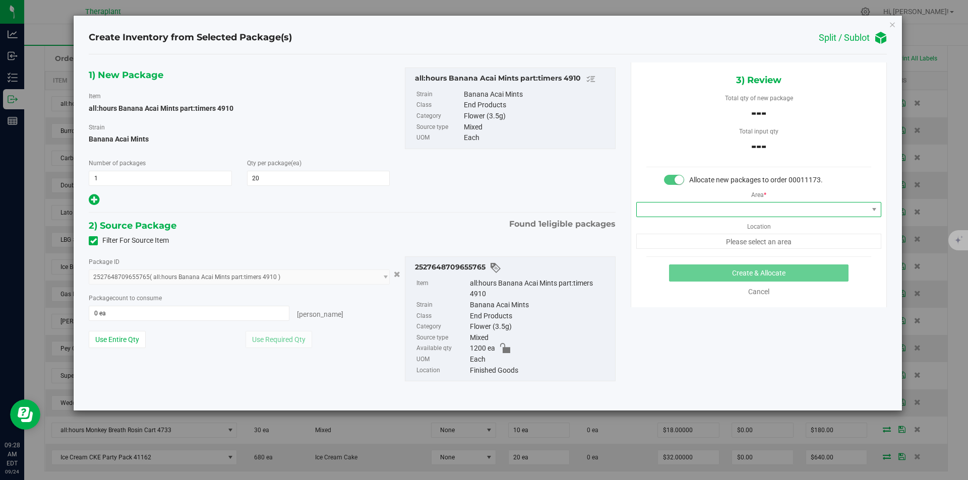
click at [685, 207] on span at bounding box center [752, 210] width 231 height 14
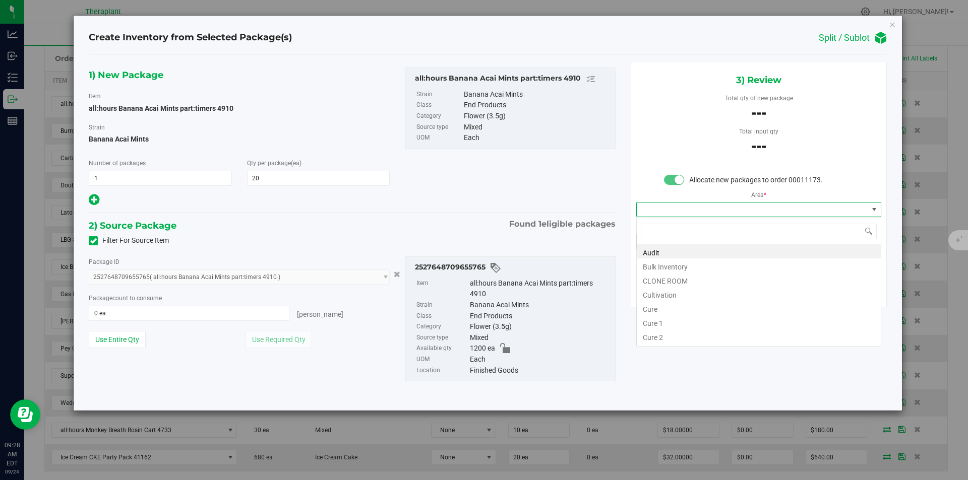
type input "v"
click at [662, 276] on li "Vault" at bounding box center [759, 280] width 244 height 14
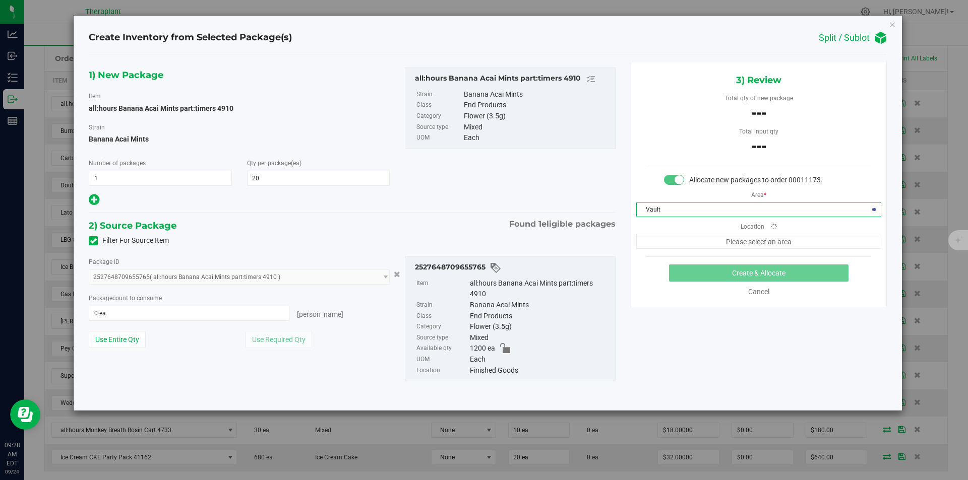
click at [663, 243] on span "Please select an area" at bounding box center [758, 241] width 245 height 15
click at [660, 249] on span "Finished Goods" at bounding box center [752, 241] width 231 height 14
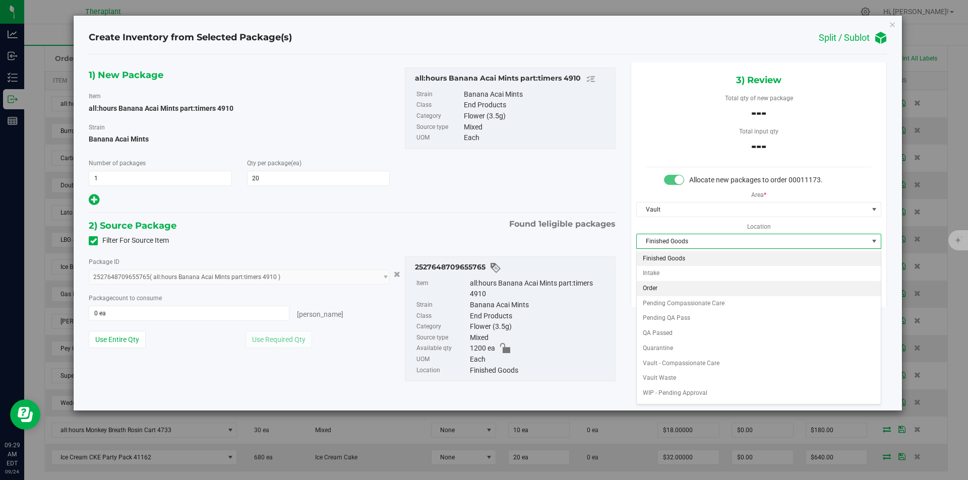
click at [654, 288] on li "Order" at bounding box center [759, 288] width 244 height 15
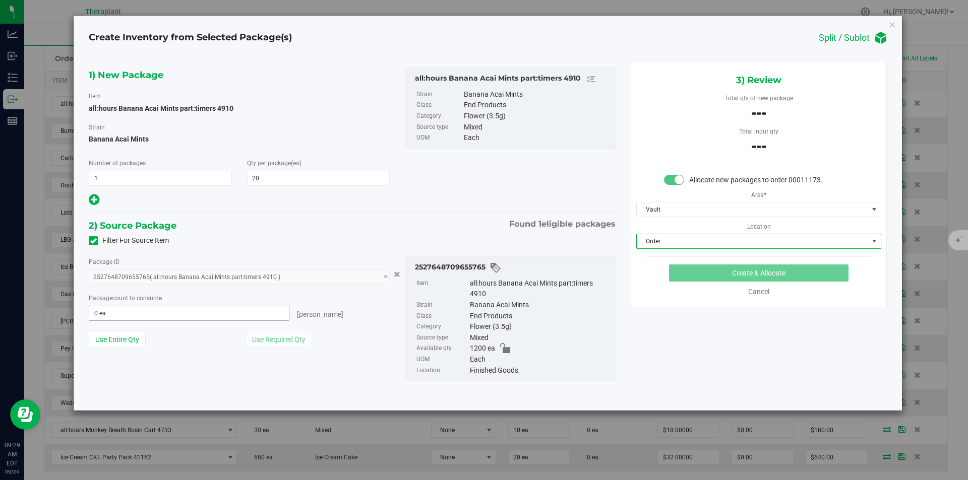
click at [243, 310] on span "0 ea 0" at bounding box center [189, 313] width 201 height 15
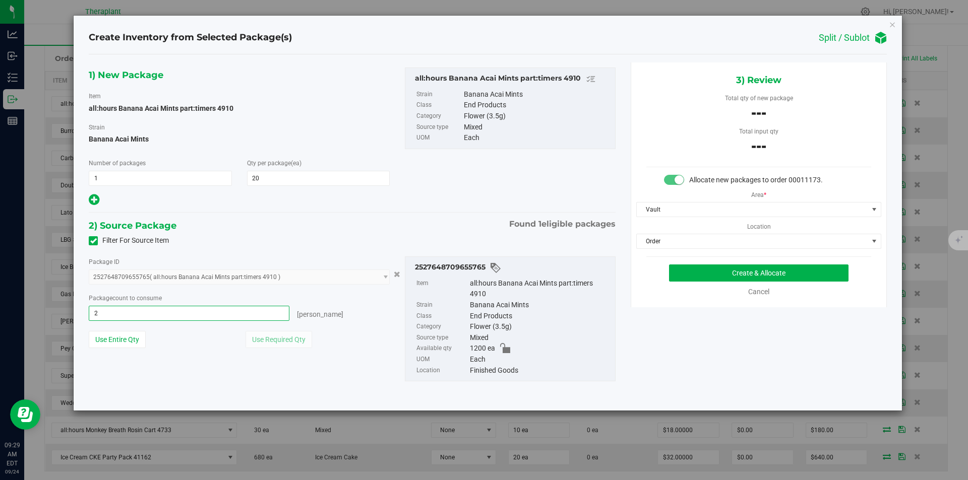
type input "20"
click at [710, 269] on button "Create & Allocate" at bounding box center [758, 273] width 179 height 17
type input "20 ea"
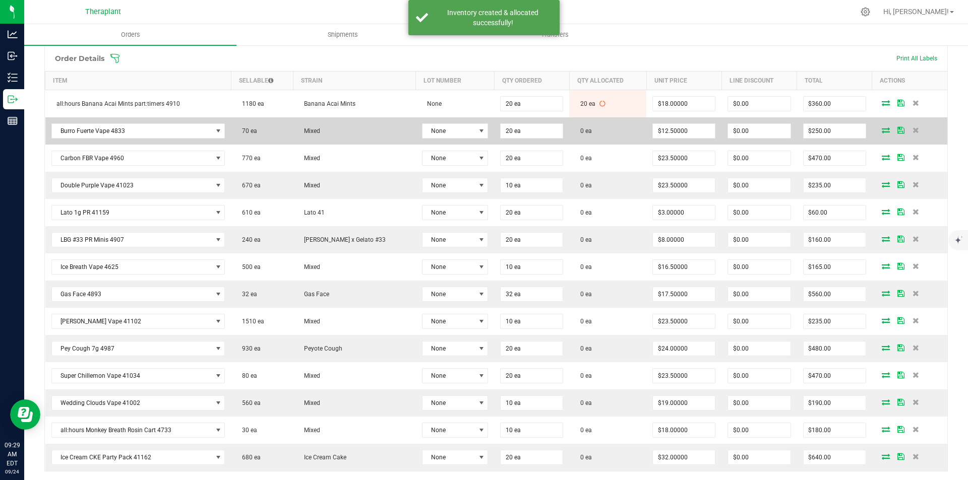
click at [882, 130] on icon at bounding box center [886, 130] width 8 height 6
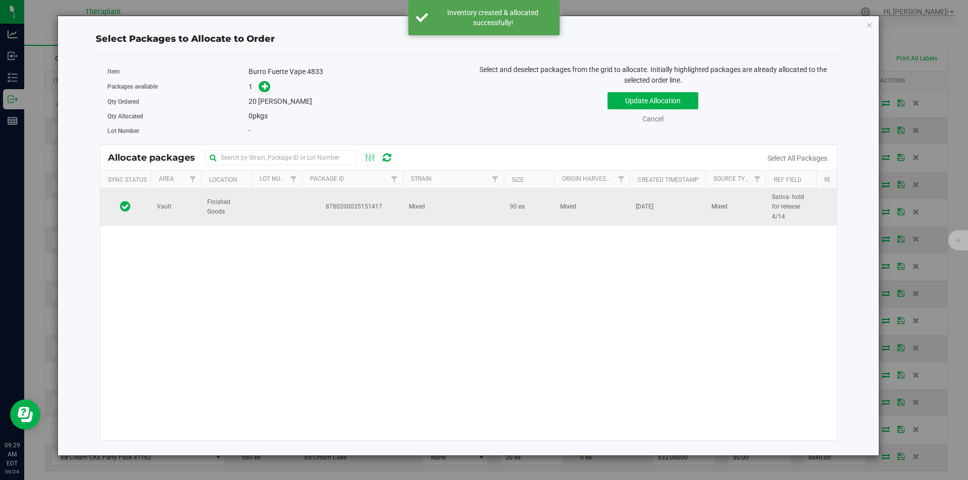
drag, startPoint x: 392, startPoint y: 207, endPoint x: 377, endPoint y: 194, distance: 20.1
click at [392, 207] on span "8780200035151417" at bounding box center [352, 207] width 89 height 10
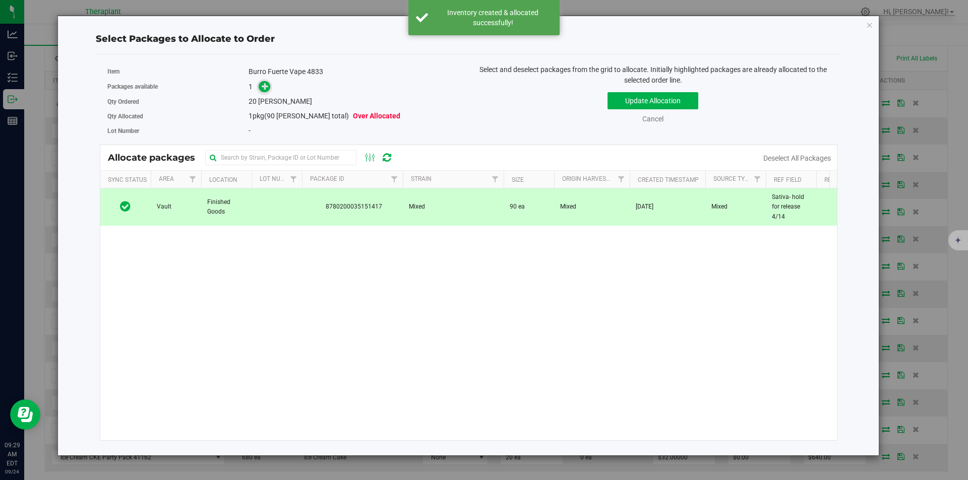
click at [269, 83] on icon at bounding box center [265, 86] width 7 height 7
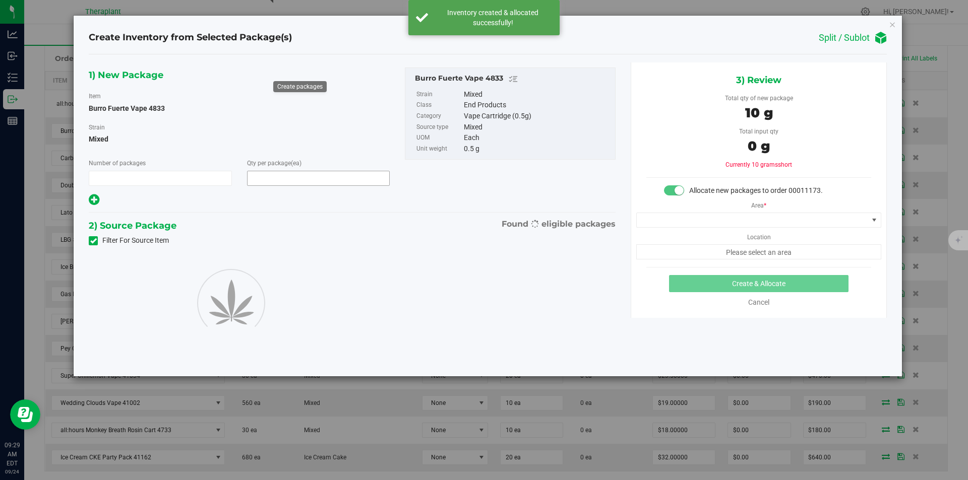
type input "1"
type input "20"
click at [695, 214] on span at bounding box center [752, 220] width 231 height 14
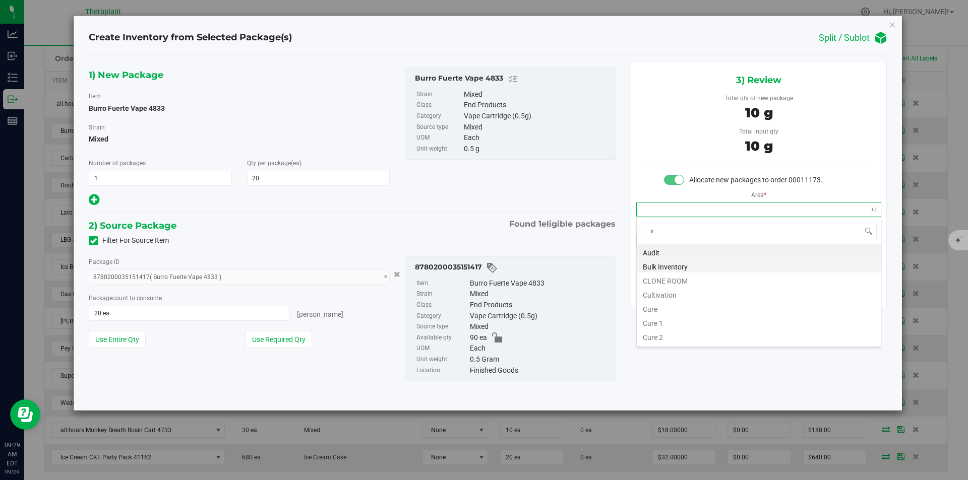
scroll to position [15, 244]
click at [665, 278] on li "Vault" at bounding box center [759, 280] width 244 height 14
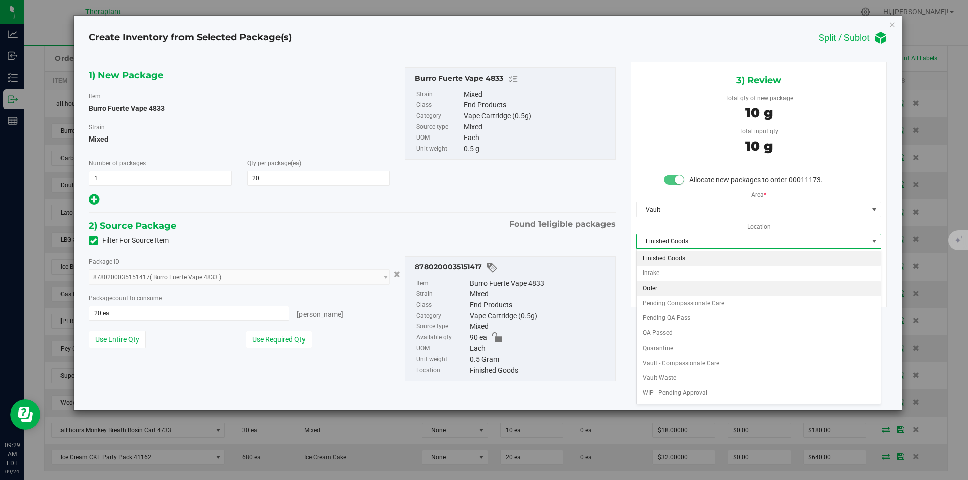
click at [662, 286] on li "Order" at bounding box center [759, 288] width 244 height 15
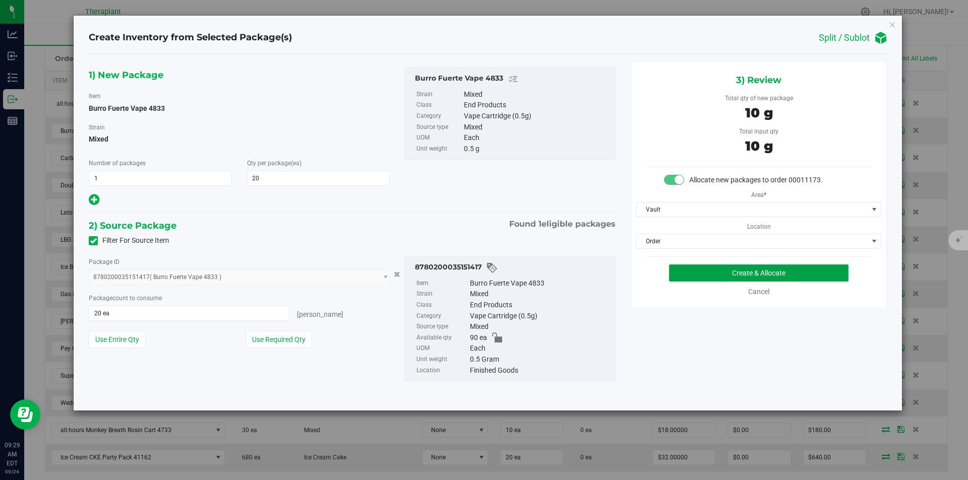
click at [677, 272] on button "Create & Allocate" at bounding box center [758, 273] width 179 height 17
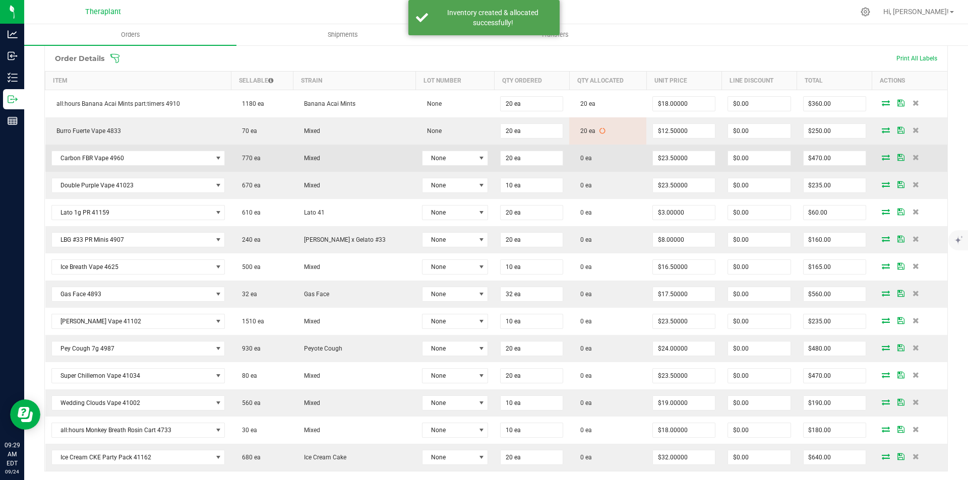
click at [882, 156] on icon at bounding box center [886, 157] width 8 height 6
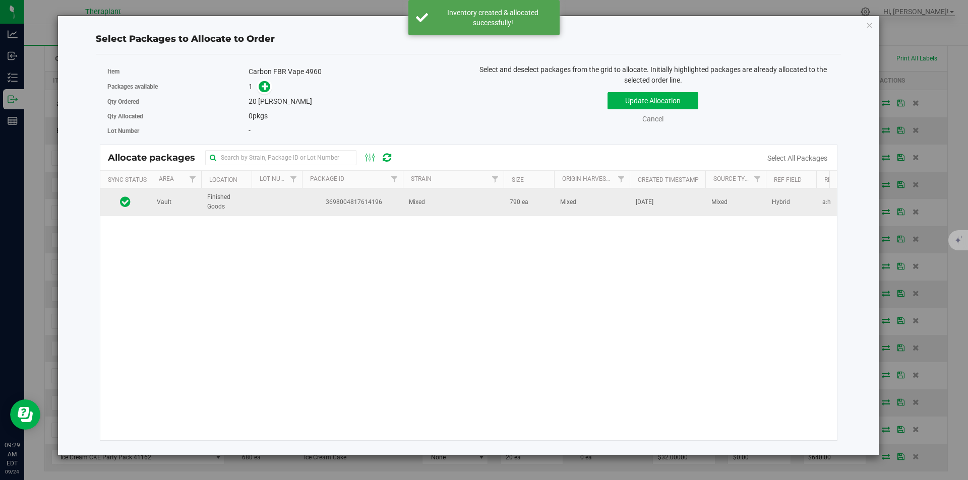
click at [357, 205] on span "3698004817614196" at bounding box center [352, 203] width 89 height 10
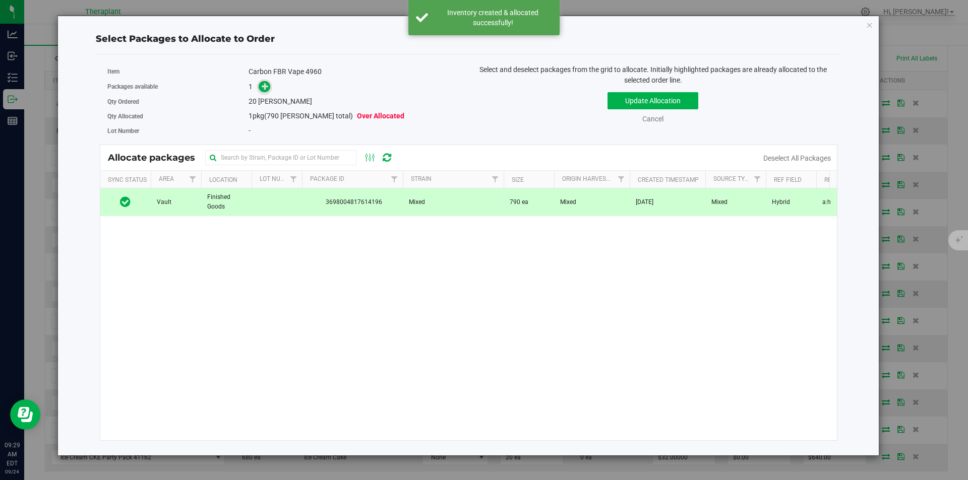
click at [267, 92] on div "Item Carbon FBR Vape 4960 Packages available 1 Qty Ordered 20 [PERSON_NAME] Qty…" at bounding box center [284, 102] width 369 height 74
click at [267, 92] on span at bounding box center [265, 87] width 12 height 12
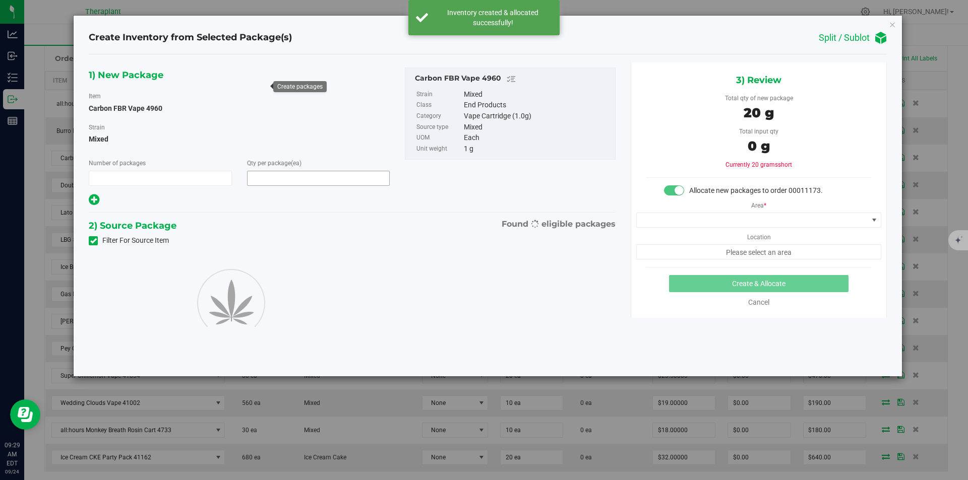
type input "1"
type input "20"
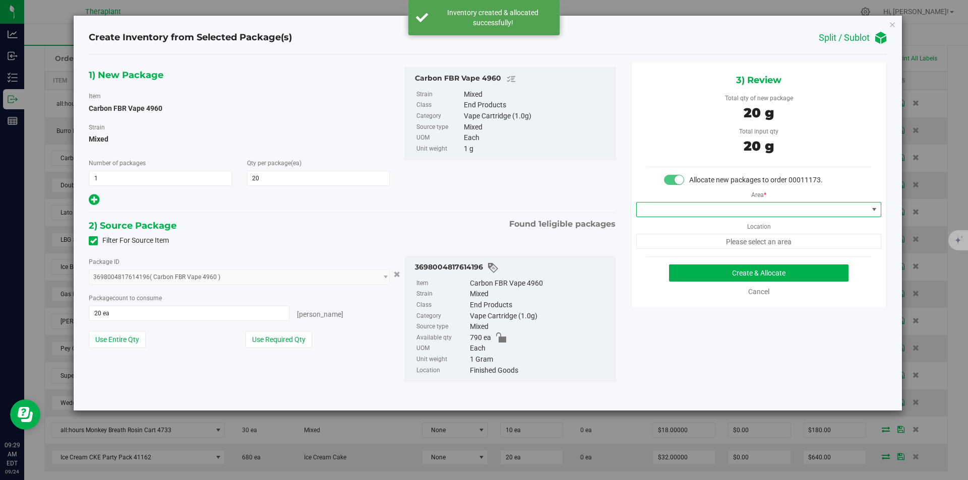
click at [654, 205] on span at bounding box center [752, 210] width 231 height 14
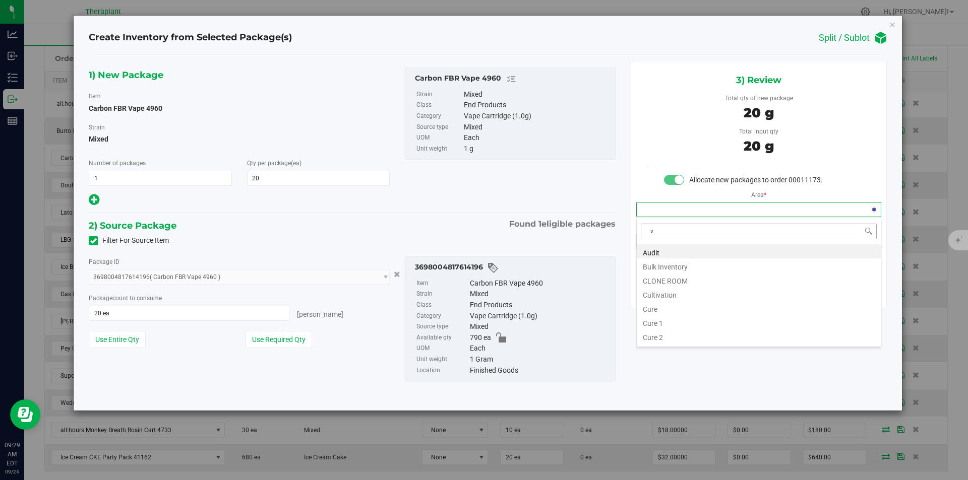
scroll to position [15, 244]
click at [655, 277] on li "Vault" at bounding box center [759, 280] width 244 height 14
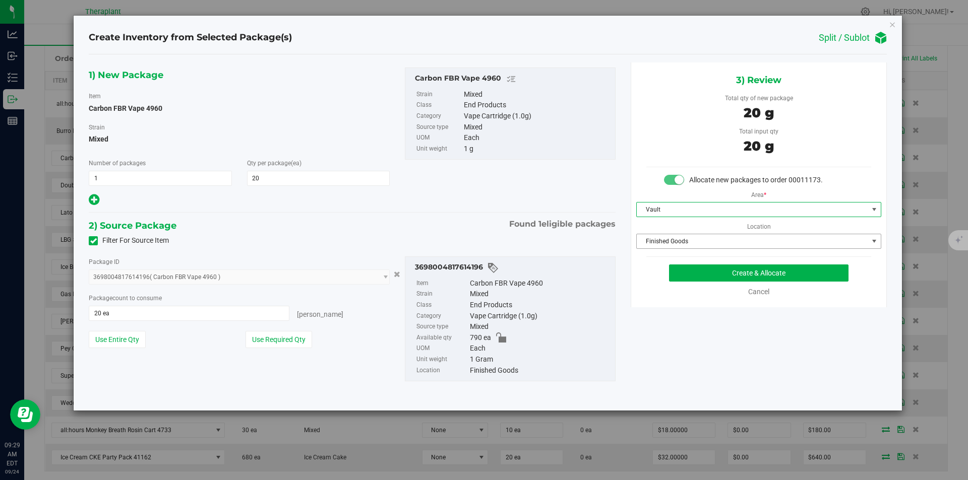
click at [663, 244] on span "Finished Goods" at bounding box center [752, 241] width 231 height 14
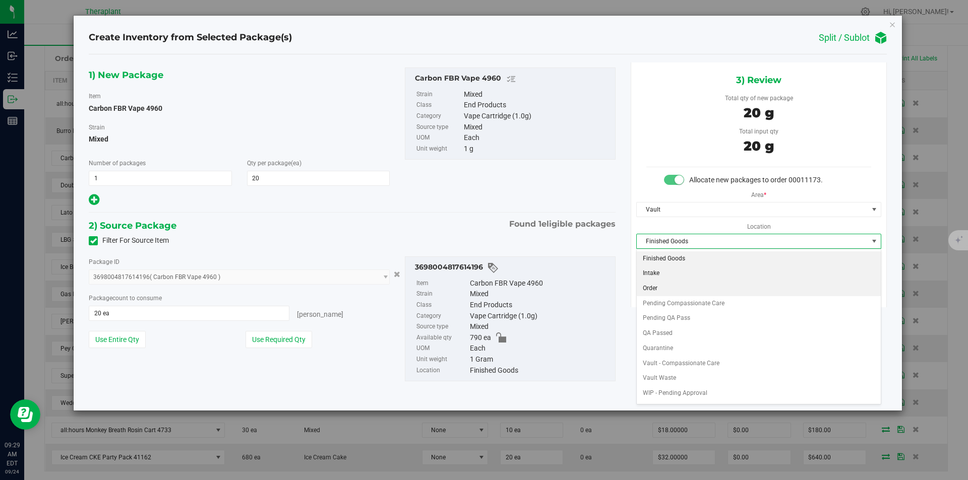
click at [668, 283] on li "Order" at bounding box center [759, 288] width 244 height 15
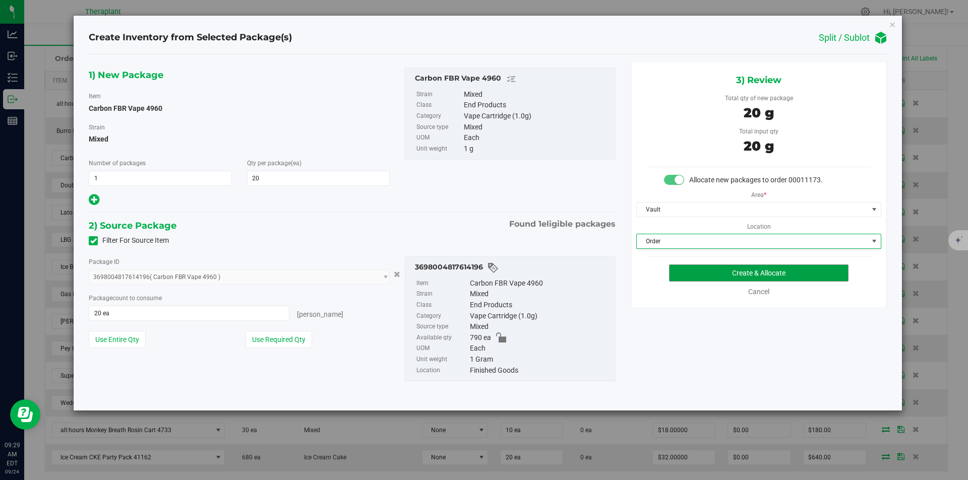
click at [676, 275] on button "Create & Allocate" at bounding box center [758, 273] width 179 height 17
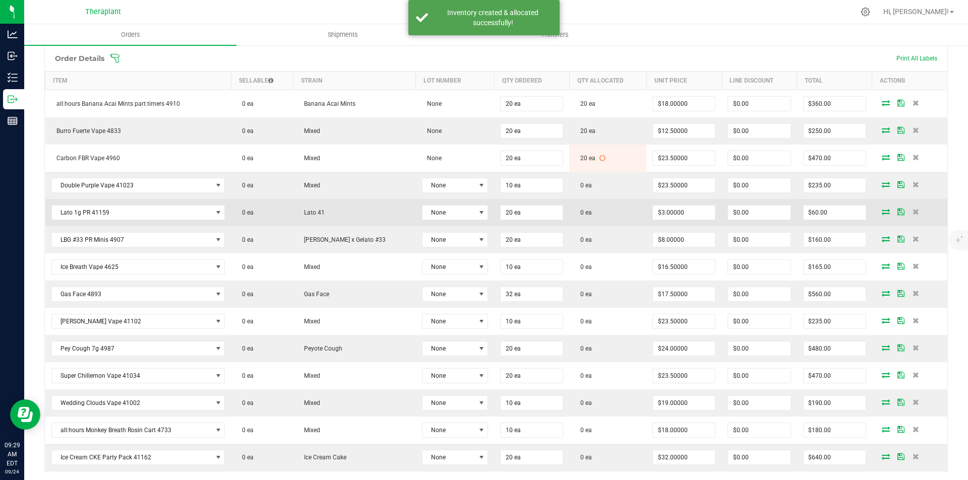
scroll to position [302, 0]
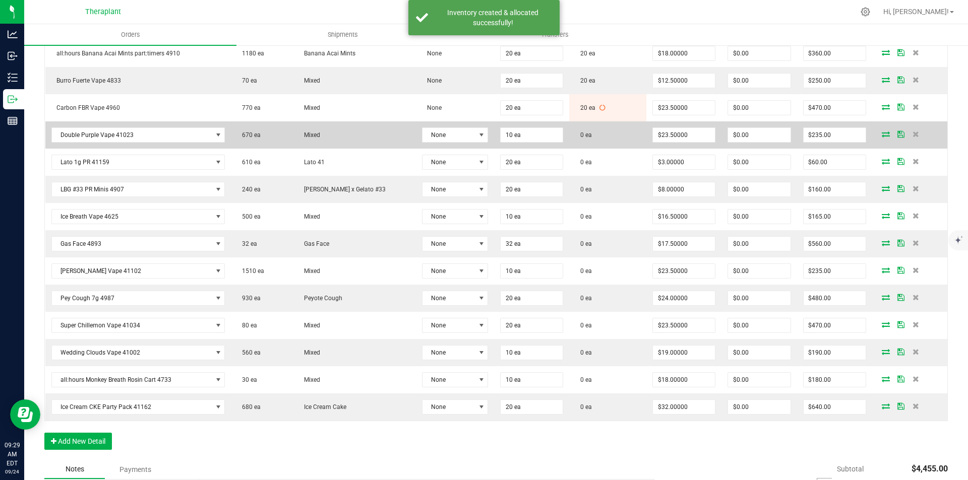
click at [882, 133] on icon at bounding box center [886, 134] width 8 height 6
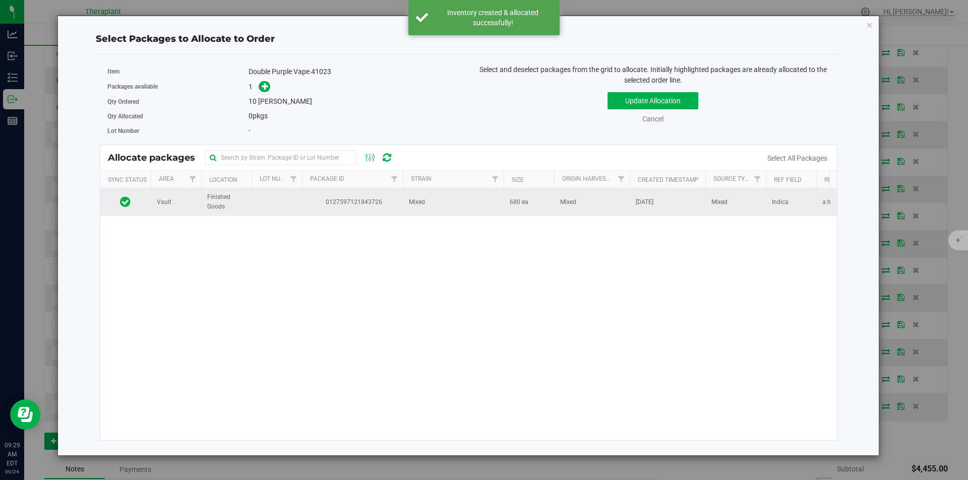
click at [392, 205] on span "0127597121843726" at bounding box center [352, 203] width 89 height 10
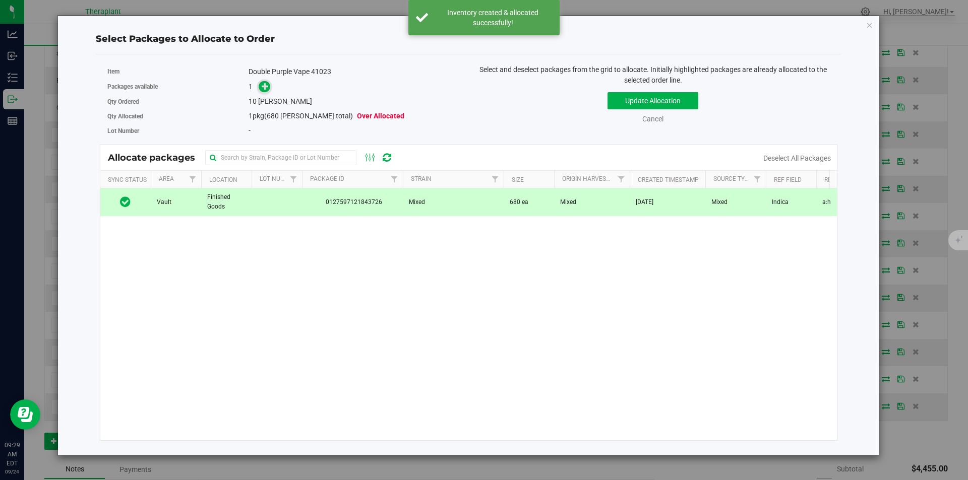
click at [266, 81] on span at bounding box center [265, 87] width 12 height 12
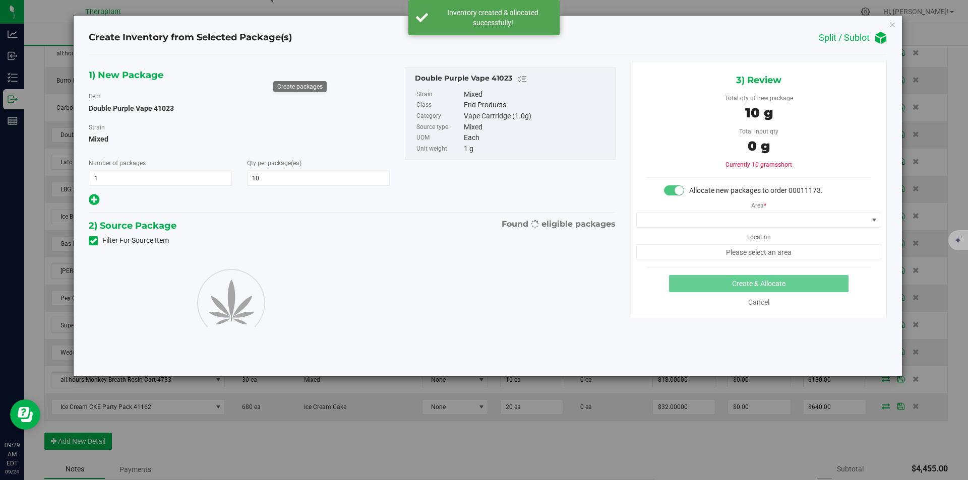
type input "10"
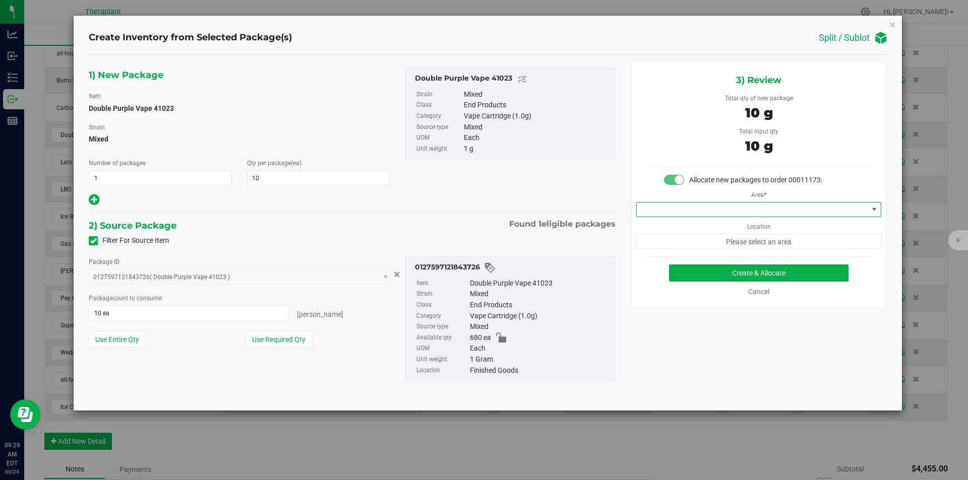
click at [678, 217] on span at bounding box center [758, 209] width 245 height 15
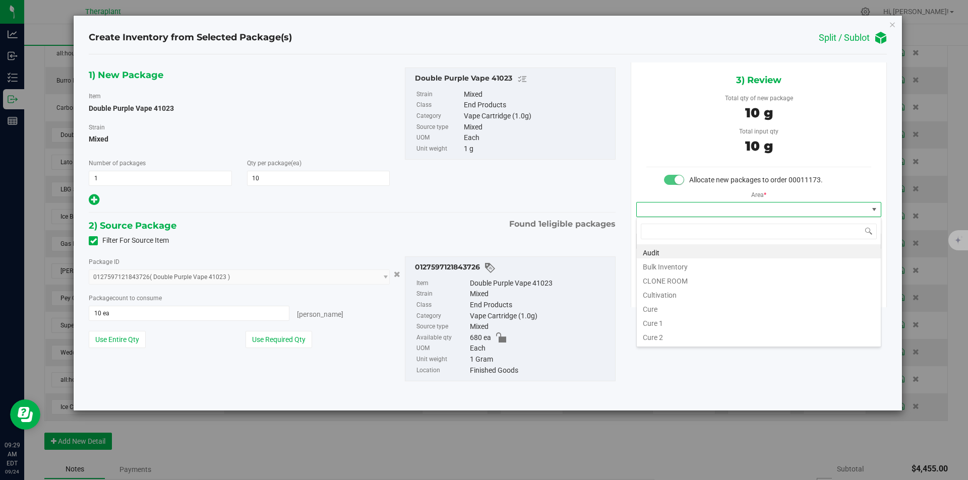
click at [676, 195] on div "Area * Location Please select an area" at bounding box center [758, 218] width 255 height 64
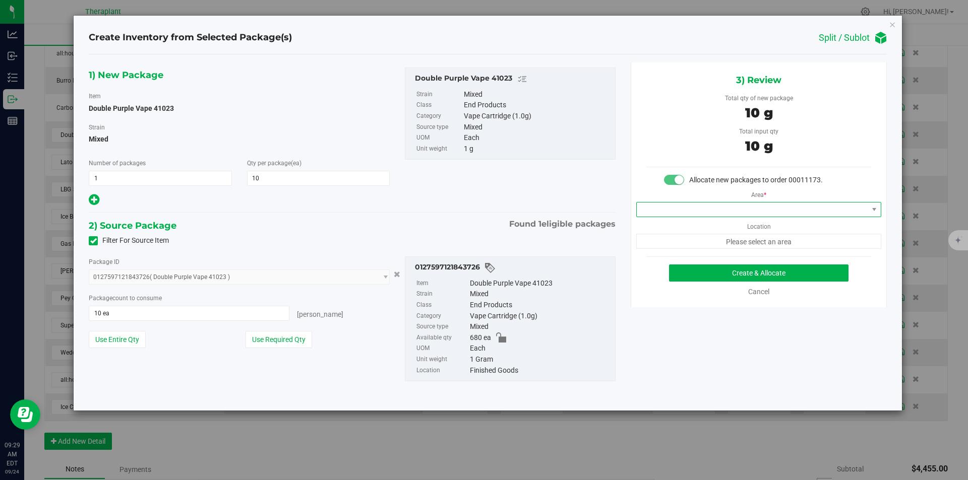
click at [672, 207] on span at bounding box center [752, 210] width 231 height 14
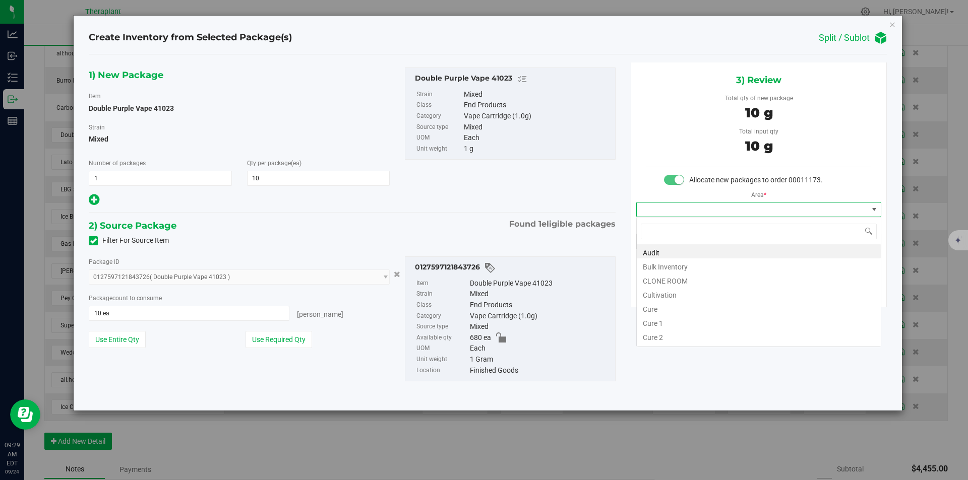
type input "v"
drag, startPoint x: 660, startPoint y: 279, endPoint x: 659, endPoint y: 250, distance: 29.8
click at [660, 279] on li "Vault" at bounding box center [759, 280] width 244 height 14
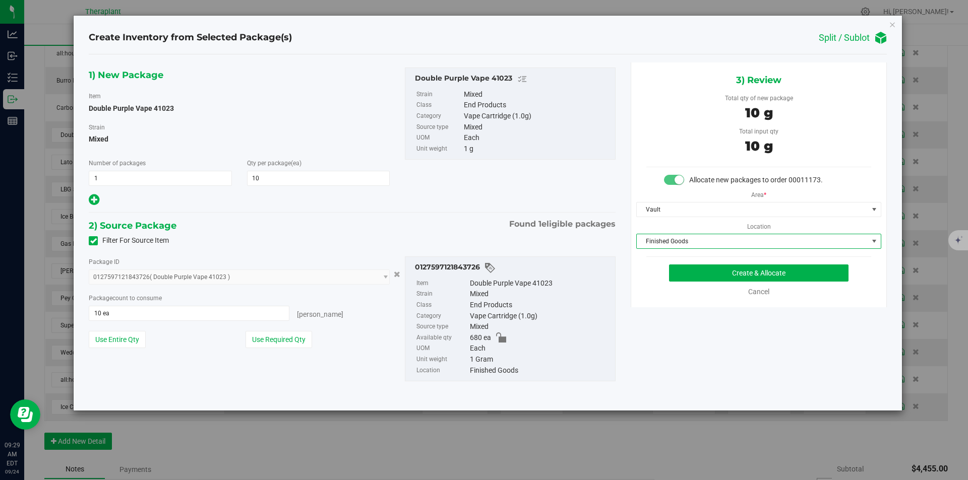
click at [660, 242] on span "Finished Goods" at bounding box center [752, 241] width 231 height 14
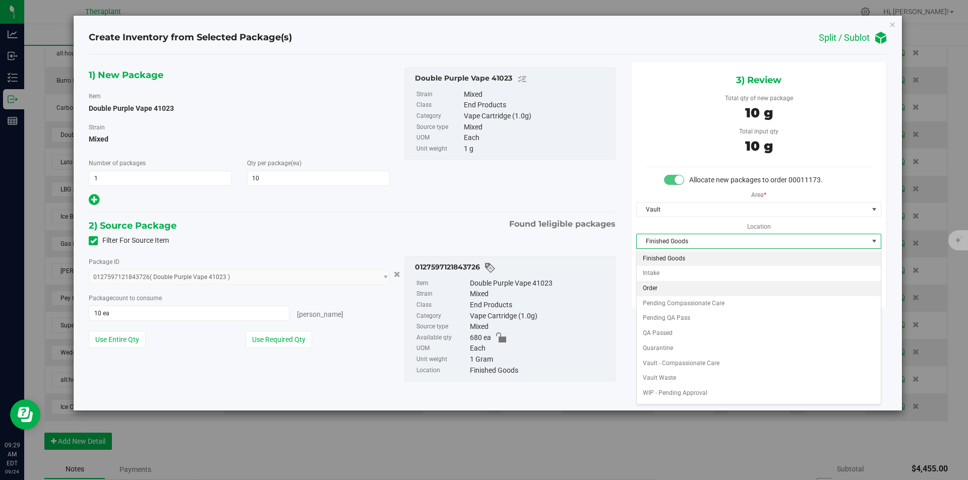
click at [667, 285] on li "Order" at bounding box center [759, 288] width 244 height 15
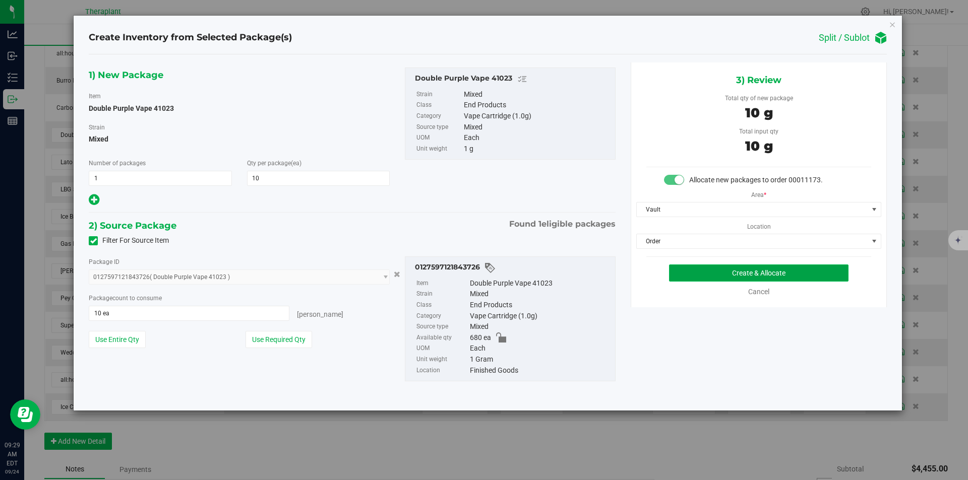
click at [680, 278] on button "Create & Allocate" at bounding box center [758, 273] width 179 height 17
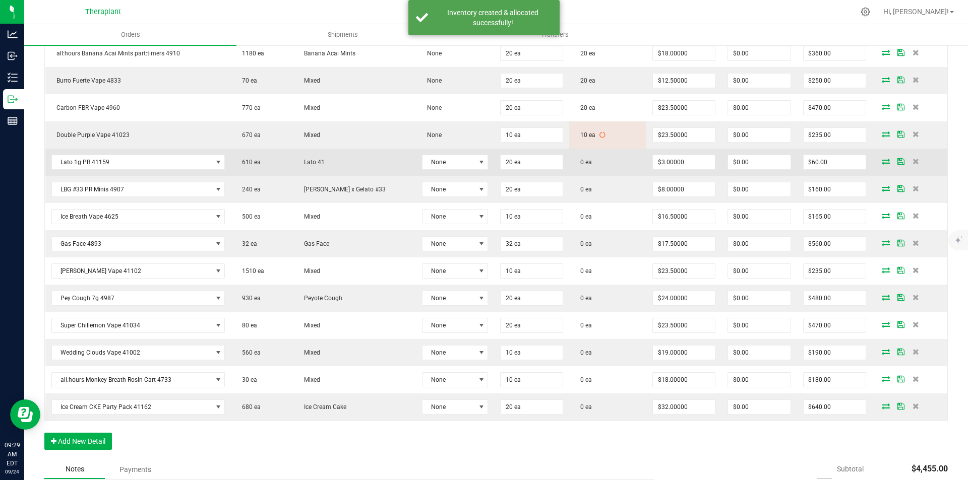
click at [882, 161] on icon at bounding box center [886, 161] width 8 height 6
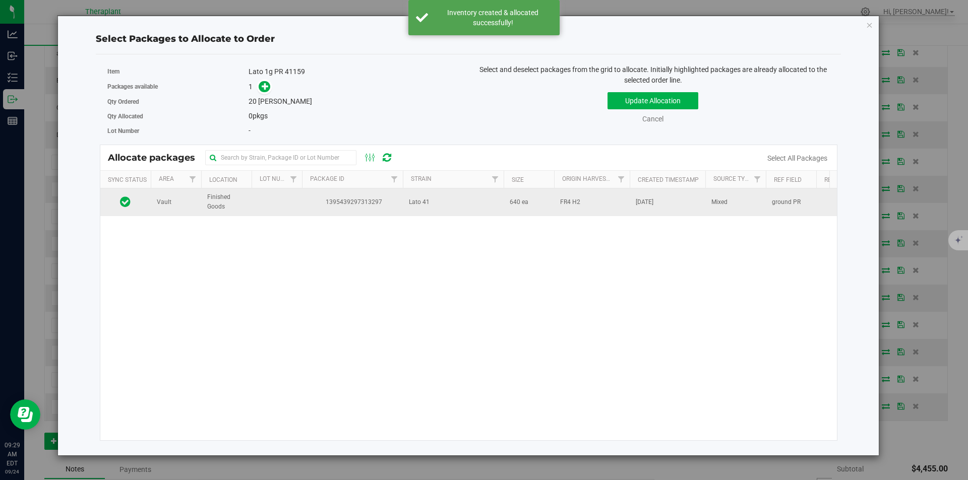
click at [373, 203] on span "1395439297313297" at bounding box center [352, 203] width 89 height 10
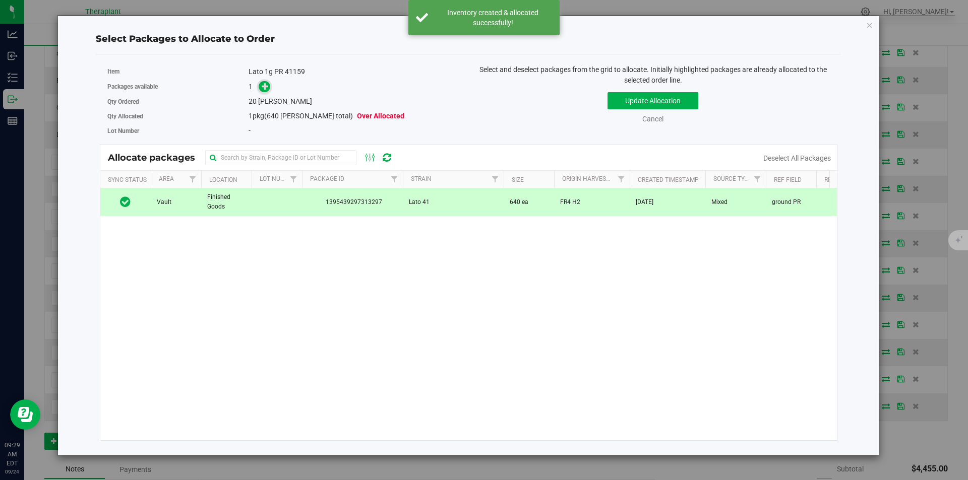
click at [262, 81] on span at bounding box center [265, 87] width 12 height 12
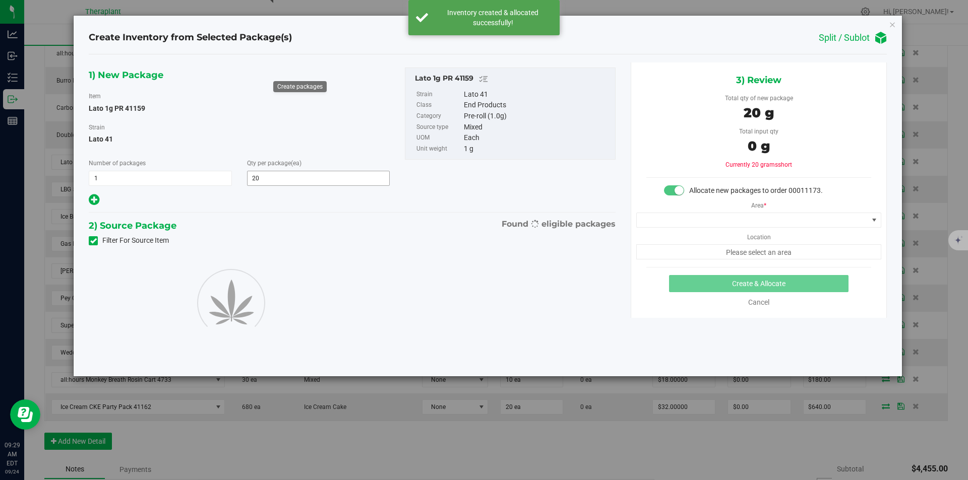
type input "20"
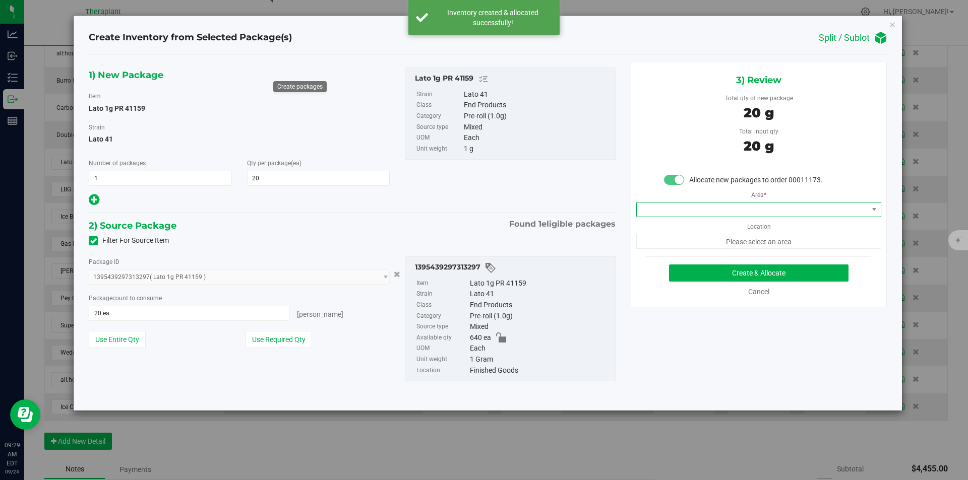
click at [653, 210] on span at bounding box center [752, 210] width 231 height 14
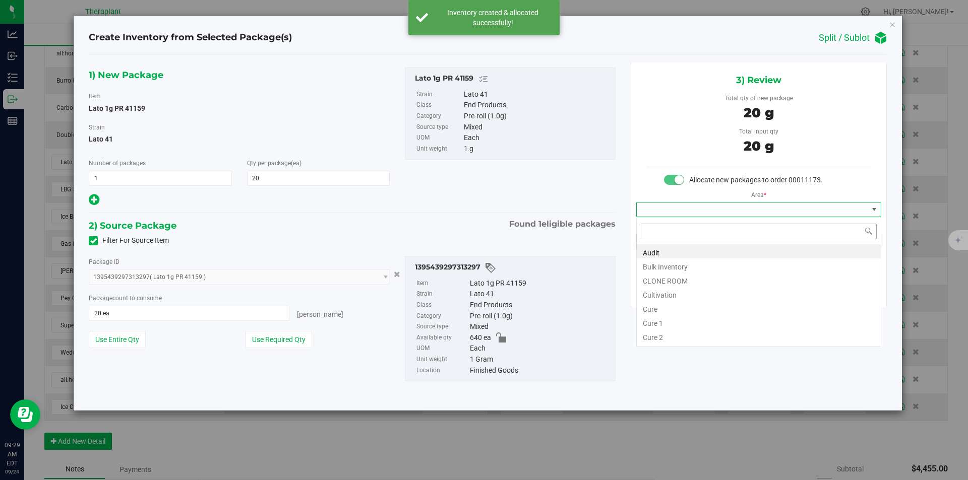
scroll to position [15, 244]
type input "v"
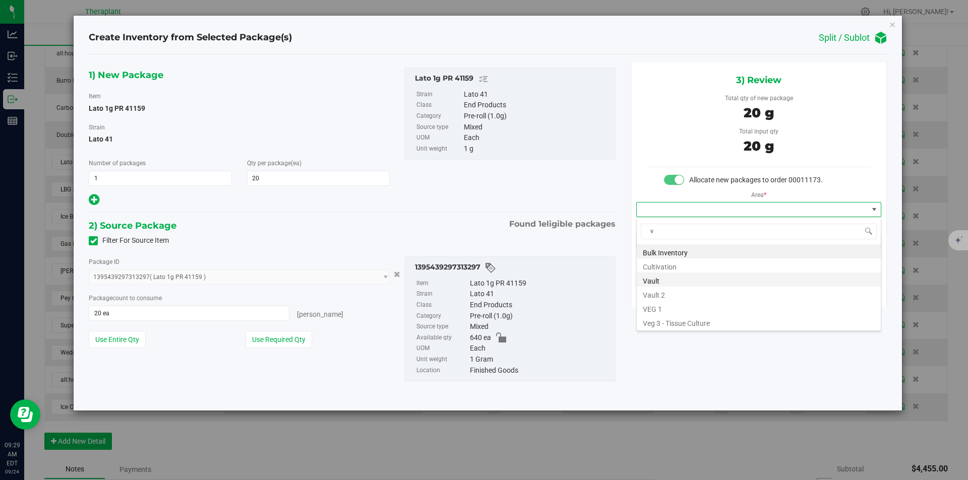
click at [658, 277] on li "Vault" at bounding box center [759, 280] width 244 height 14
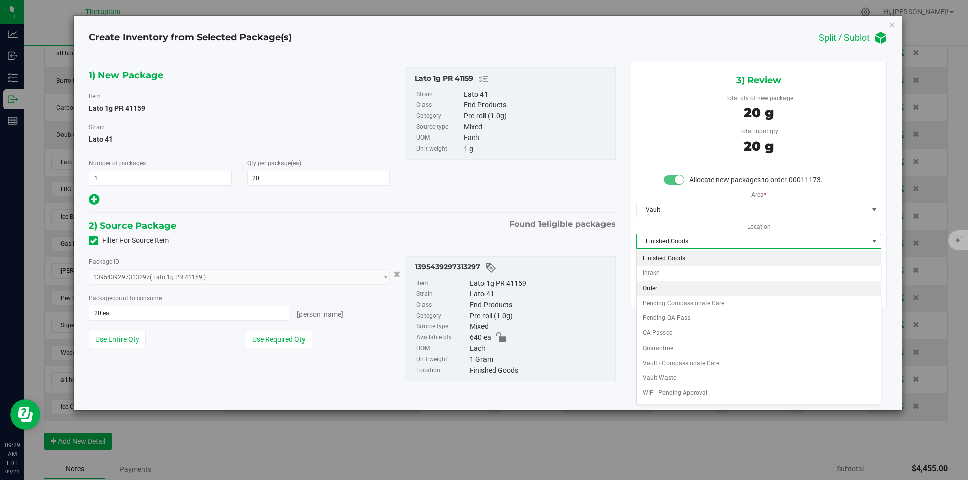
click at [661, 287] on li "Order" at bounding box center [759, 288] width 244 height 15
click at [674, 270] on button "Create & Allocate" at bounding box center [758, 273] width 179 height 17
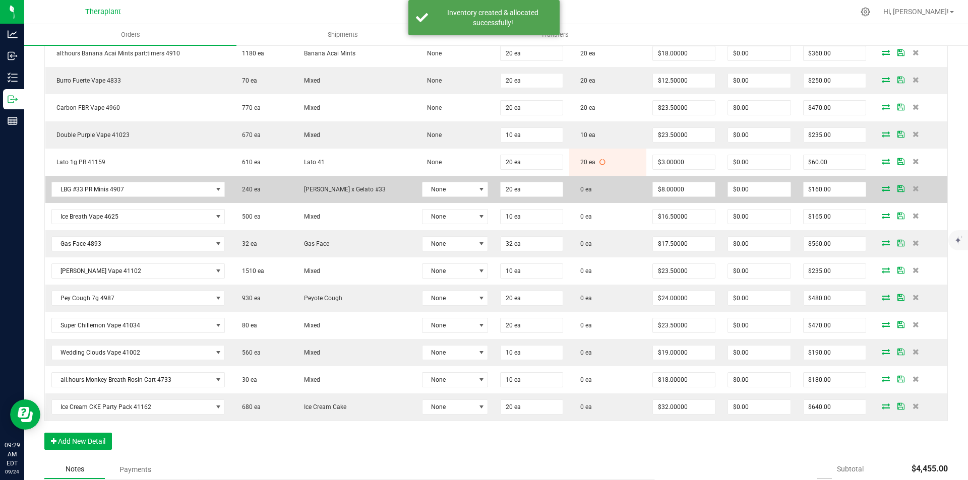
click at [882, 189] on icon at bounding box center [886, 189] width 8 height 6
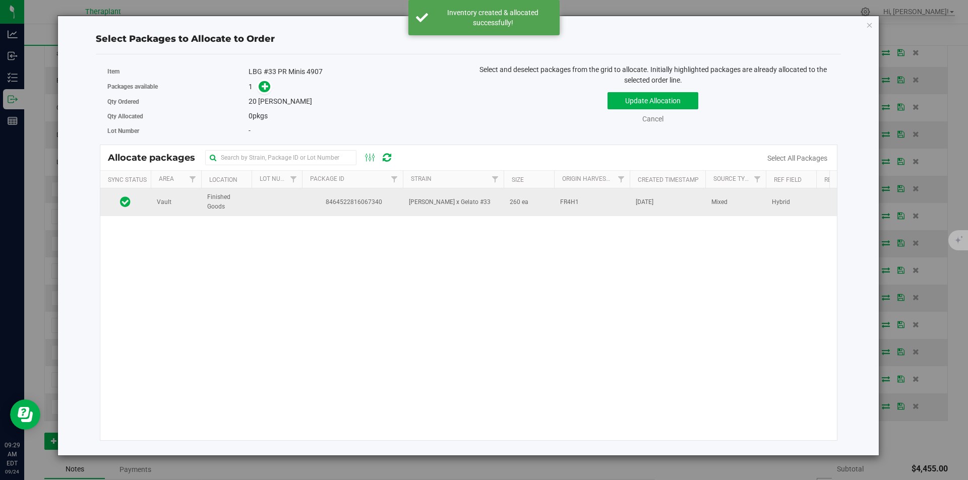
click at [332, 194] on td "8464522816067340" at bounding box center [352, 202] width 101 height 27
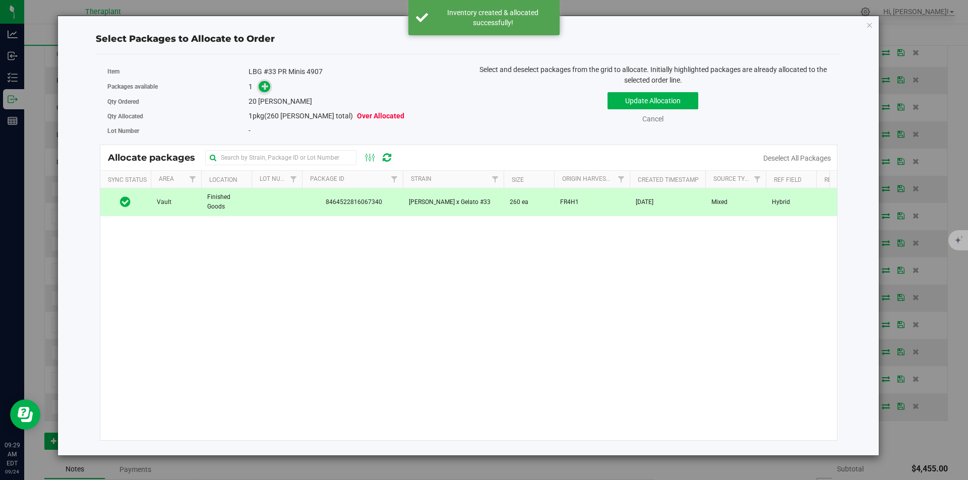
click at [270, 88] on span at bounding box center [265, 87] width 12 height 12
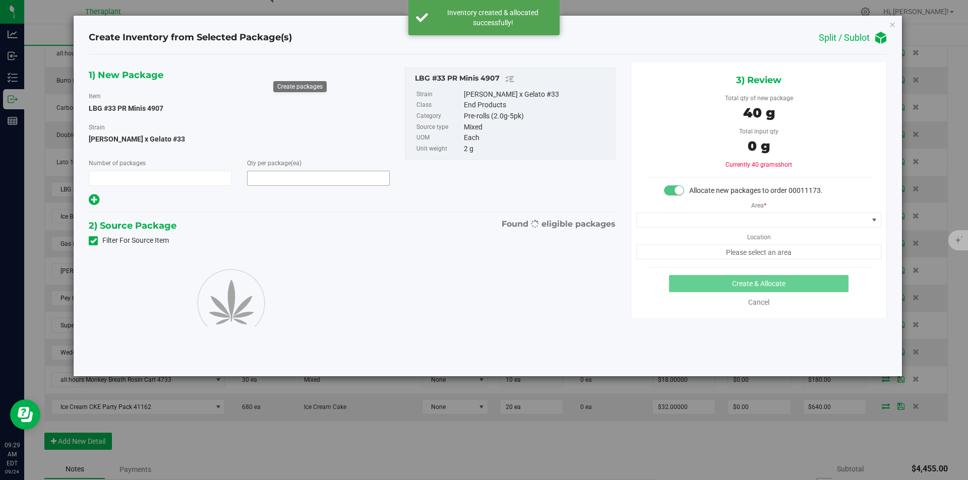
type input "1"
type input "20"
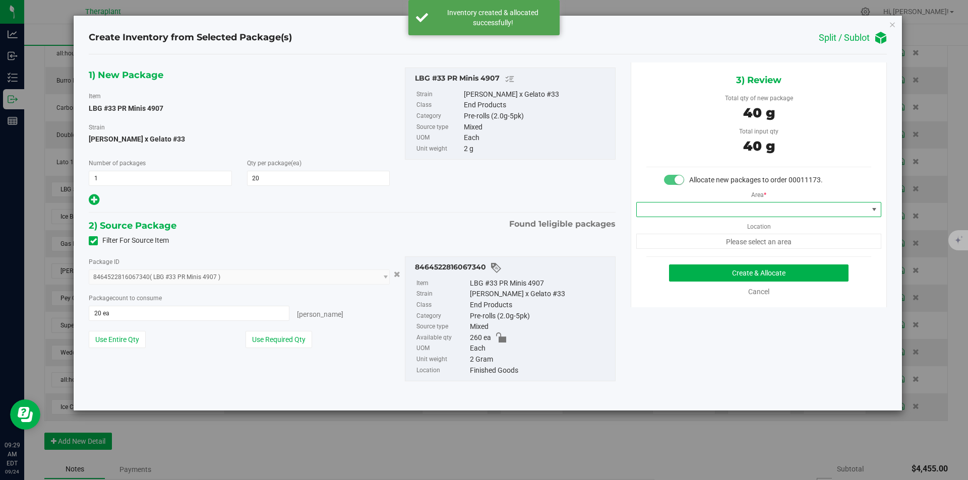
click at [715, 210] on span at bounding box center [752, 210] width 231 height 14
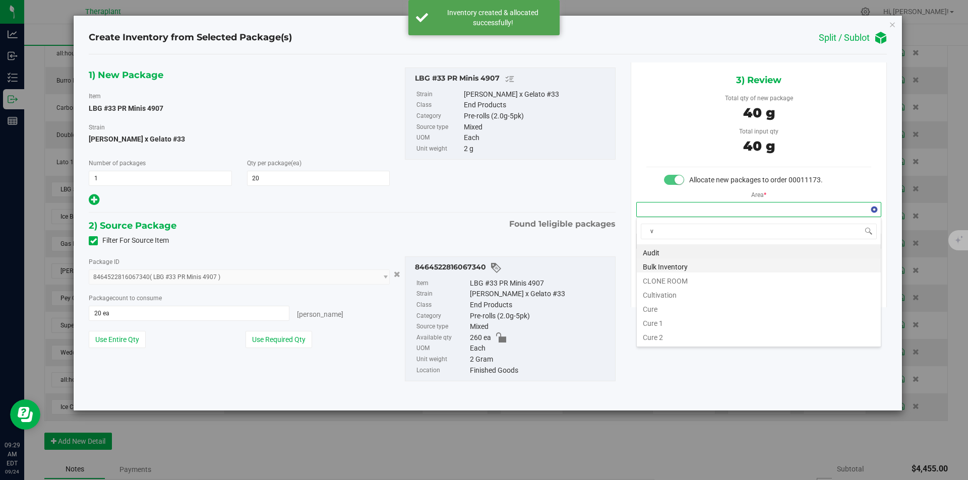
scroll to position [15, 244]
click at [666, 281] on li "Vault" at bounding box center [759, 280] width 244 height 14
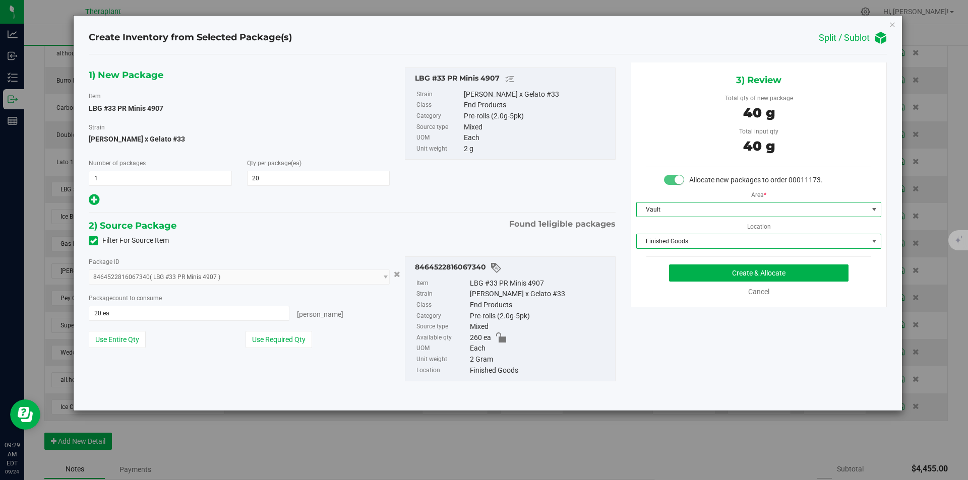
click at [671, 243] on span "Finished Goods" at bounding box center [752, 241] width 231 height 14
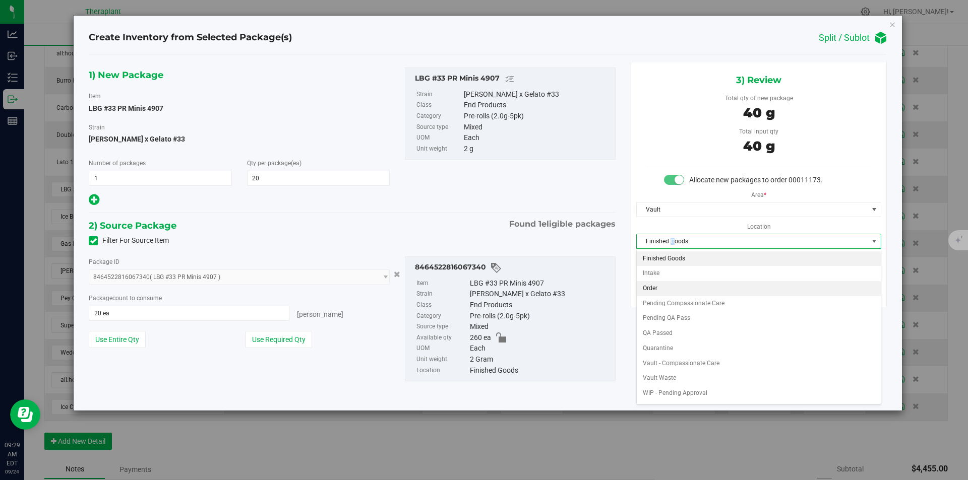
click at [663, 288] on li "Order" at bounding box center [759, 288] width 244 height 15
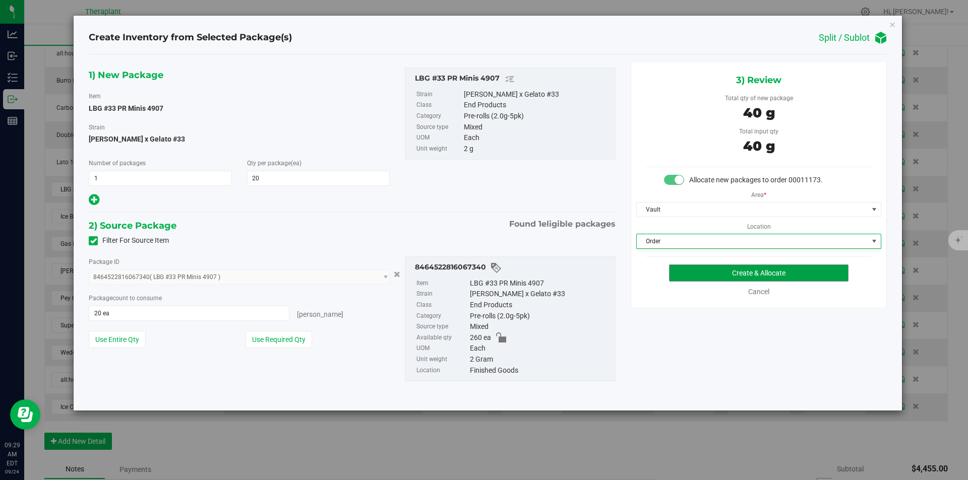
click at [690, 277] on button "Create & Allocate" at bounding box center [758, 273] width 179 height 17
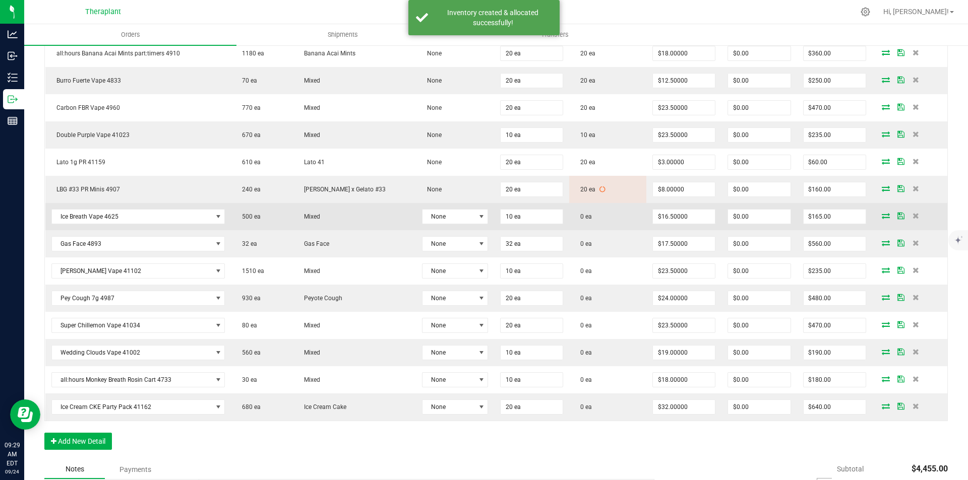
click at [882, 216] on icon at bounding box center [886, 216] width 8 height 6
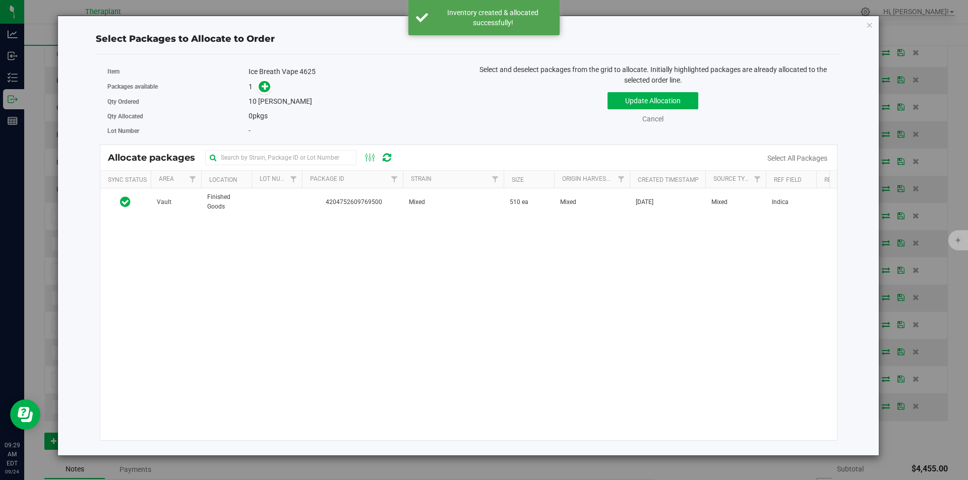
drag, startPoint x: 403, startPoint y: 209, endPoint x: 236, endPoint y: 99, distance: 200.2
click at [403, 209] on td "Mixed" at bounding box center [453, 202] width 101 height 27
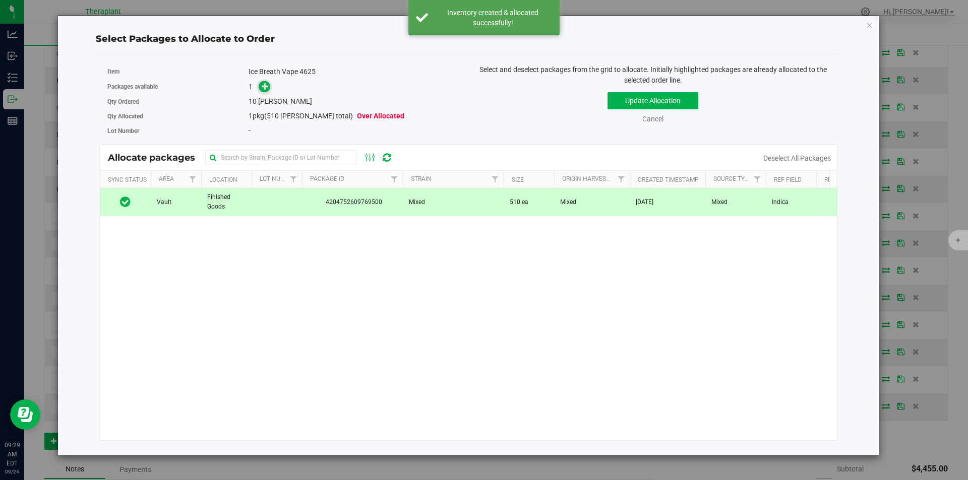
click at [266, 85] on icon at bounding box center [265, 86] width 7 height 7
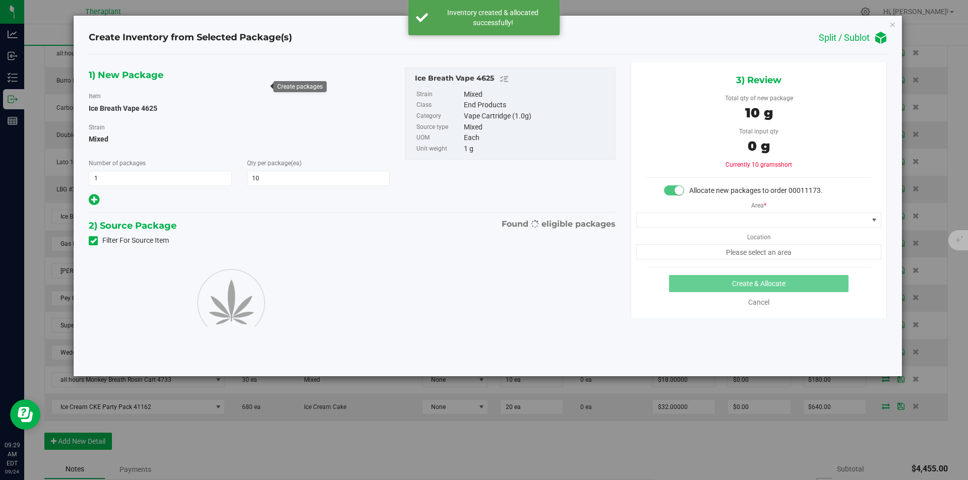
type input "10"
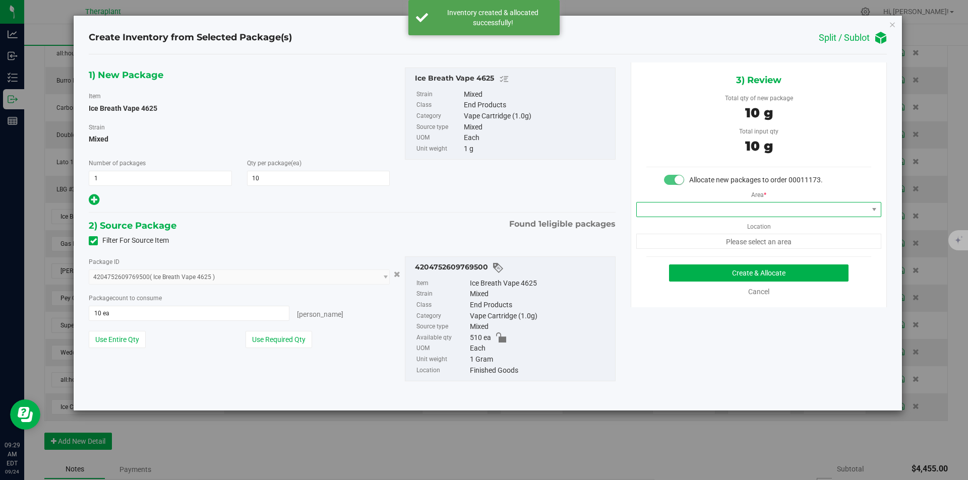
click at [651, 204] on span at bounding box center [752, 210] width 231 height 14
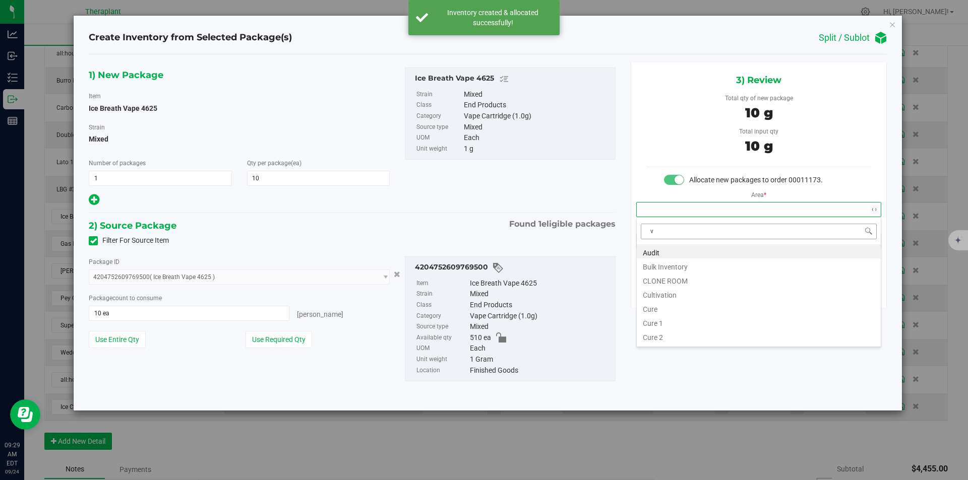
scroll to position [15, 244]
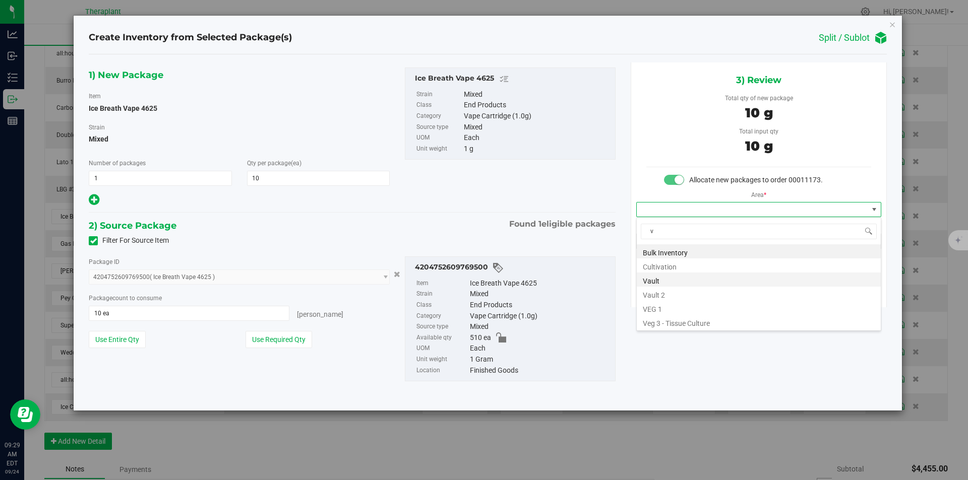
click at [654, 275] on li "Vault" at bounding box center [759, 280] width 244 height 14
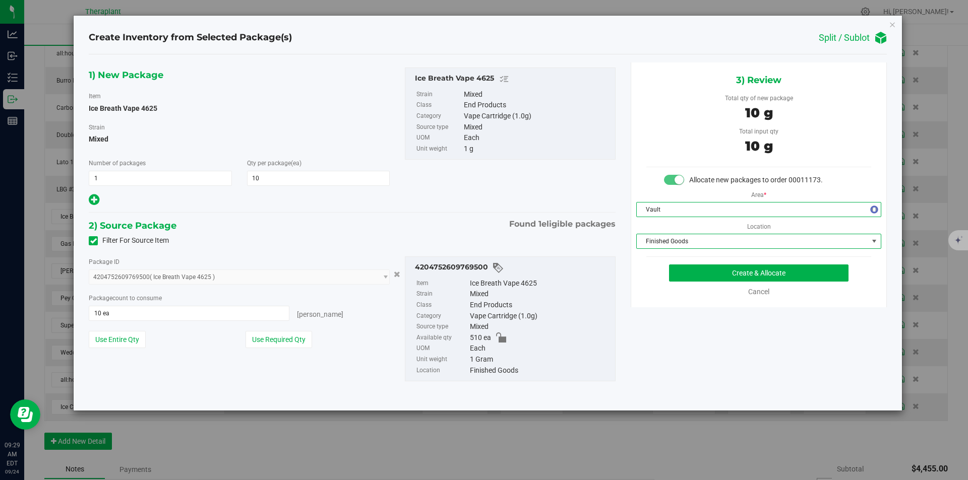
click at [665, 240] on span "Finished Goods" at bounding box center [752, 241] width 231 height 14
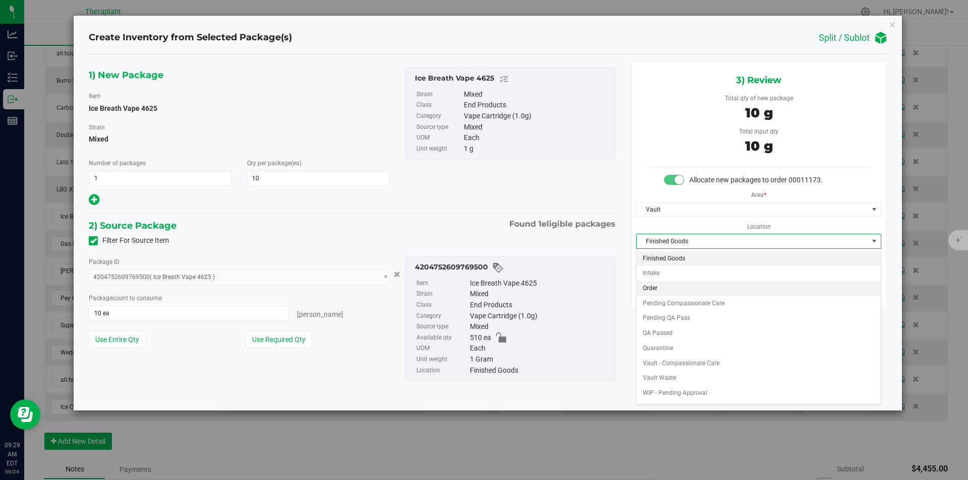
click at [656, 285] on li "Order" at bounding box center [759, 288] width 244 height 15
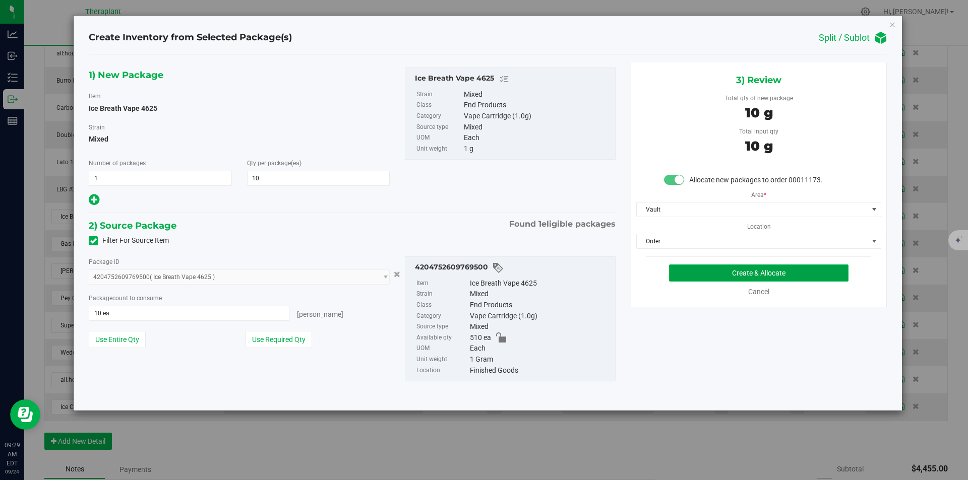
click at [686, 274] on button "Create & Allocate" at bounding box center [758, 273] width 179 height 17
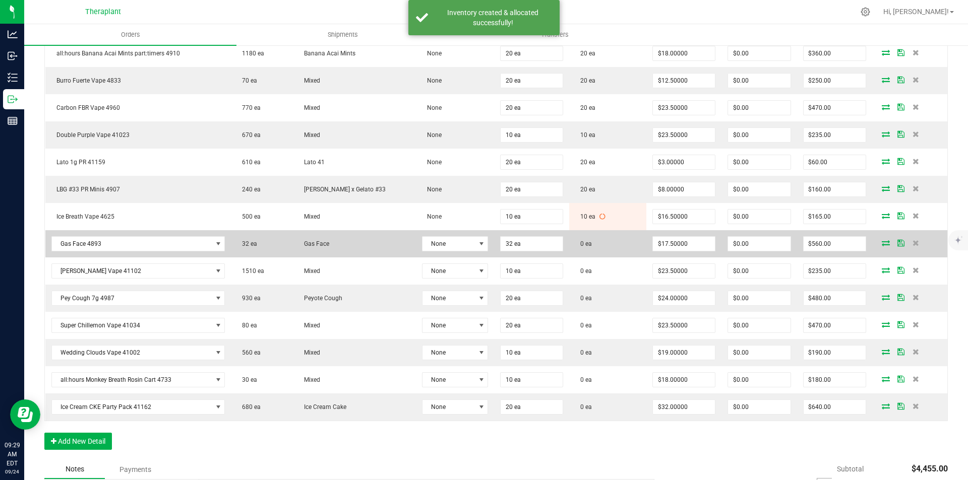
click at [882, 242] on icon at bounding box center [886, 243] width 8 height 6
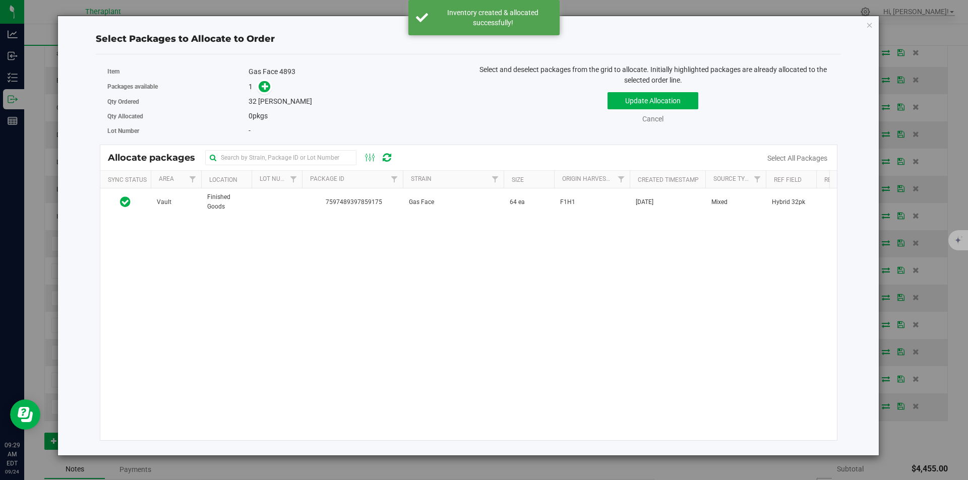
click at [362, 199] on span "7597489397859175" at bounding box center [352, 203] width 89 height 10
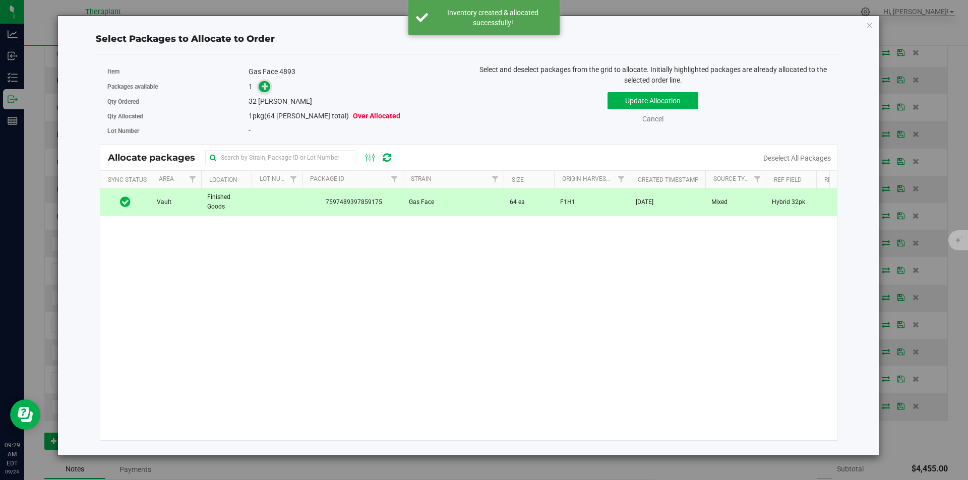
click at [264, 91] on span at bounding box center [265, 87] width 12 height 12
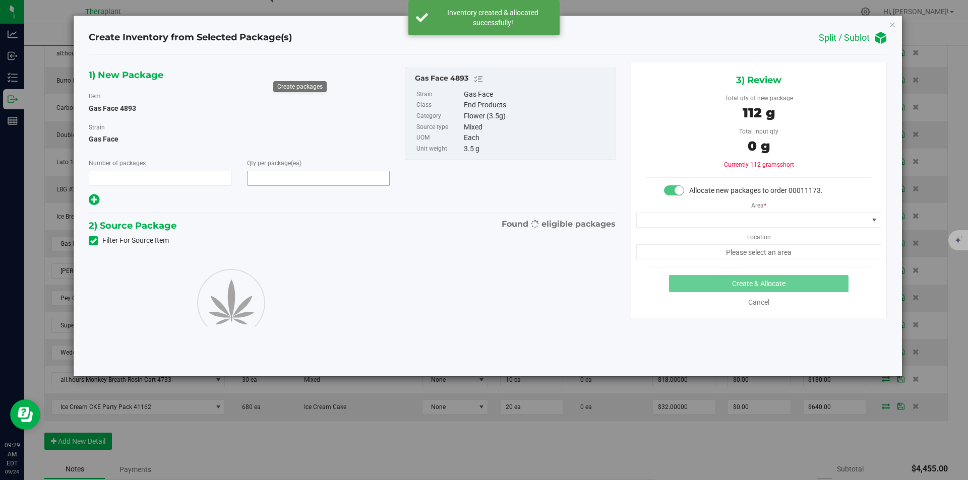
type input "1"
type input "32"
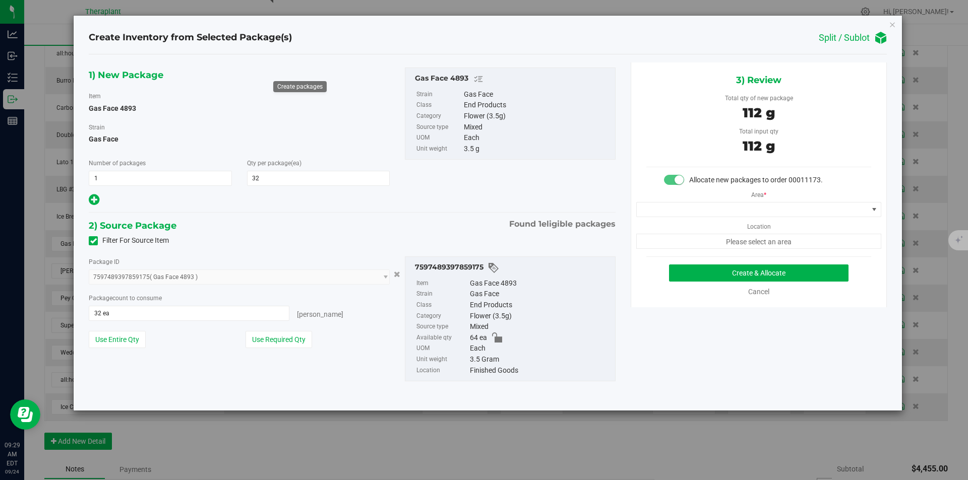
click at [657, 201] on div "Area * Location Please select an area" at bounding box center [758, 218] width 255 height 64
click at [656, 207] on span at bounding box center [752, 210] width 231 height 14
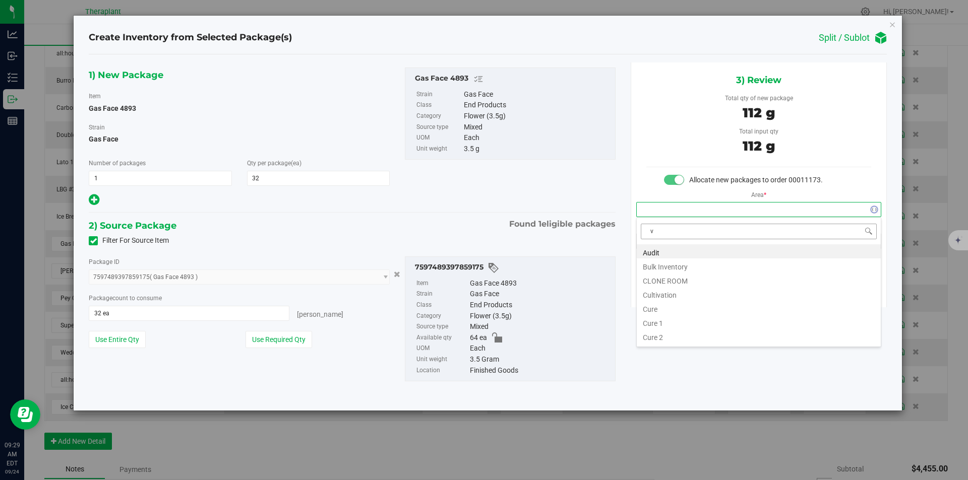
scroll to position [15, 244]
click at [660, 276] on li "Vault" at bounding box center [759, 280] width 244 height 14
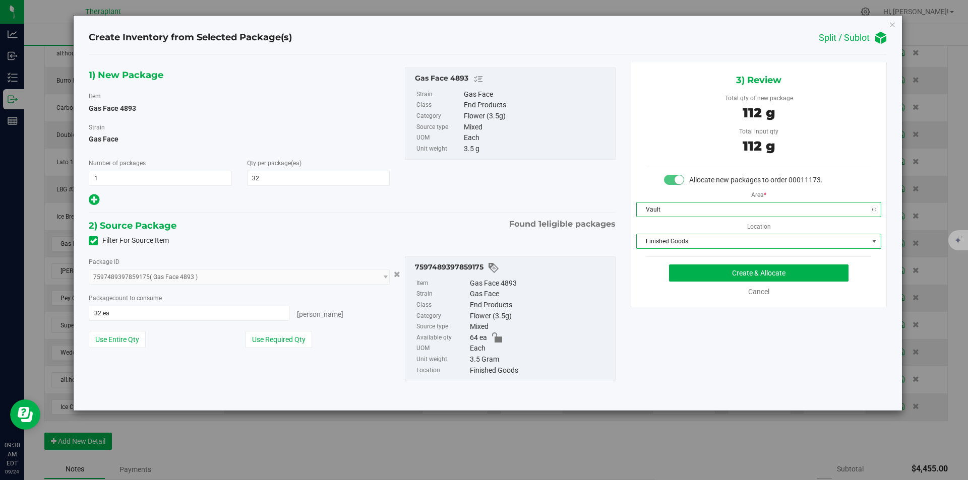
click at [663, 242] on span "Finished Goods" at bounding box center [752, 241] width 231 height 14
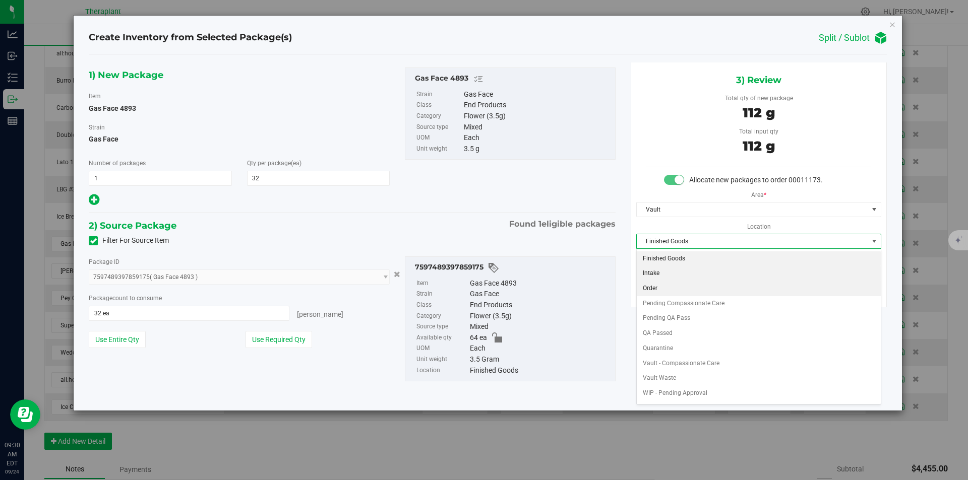
click at [659, 283] on li "Order" at bounding box center [759, 288] width 244 height 15
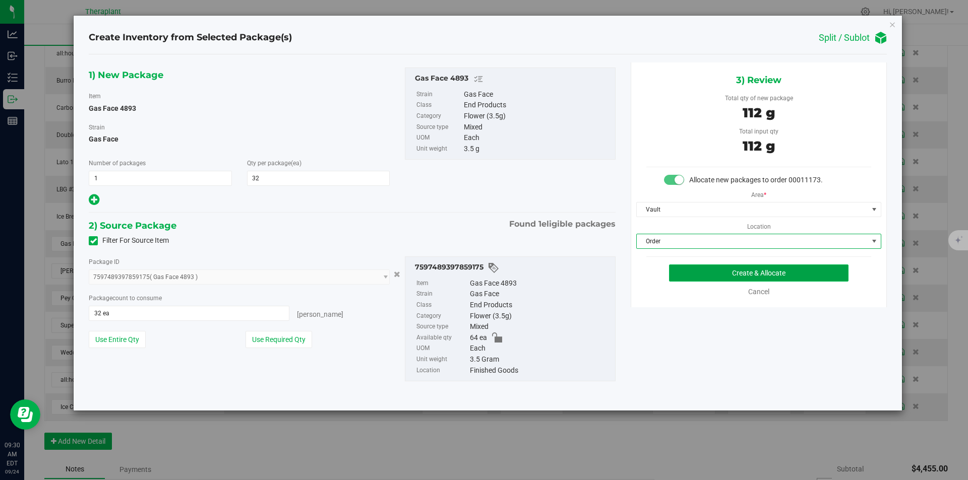
click at [677, 272] on button "Create & Allocate" at bounding box center [758, 273] width 179 height 17
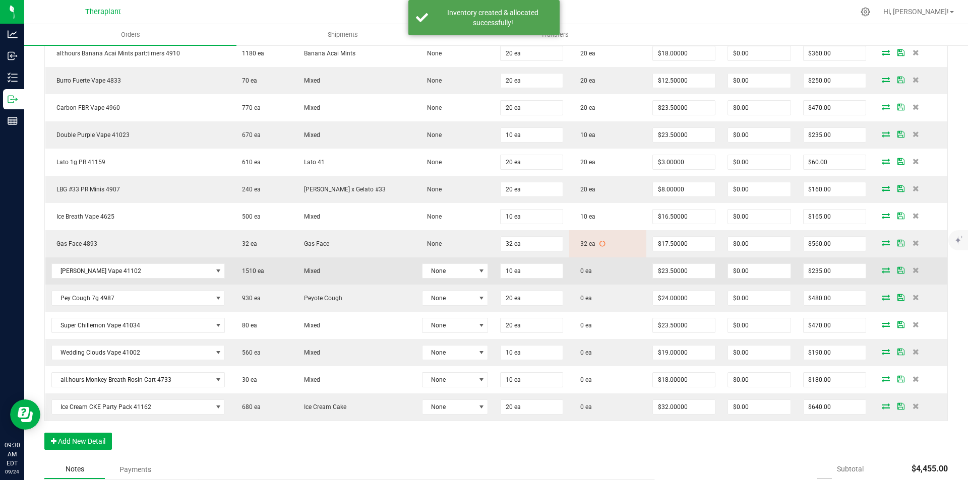
click at [882, 269] on icon at bounding box center [886, 270] width 8 height 6
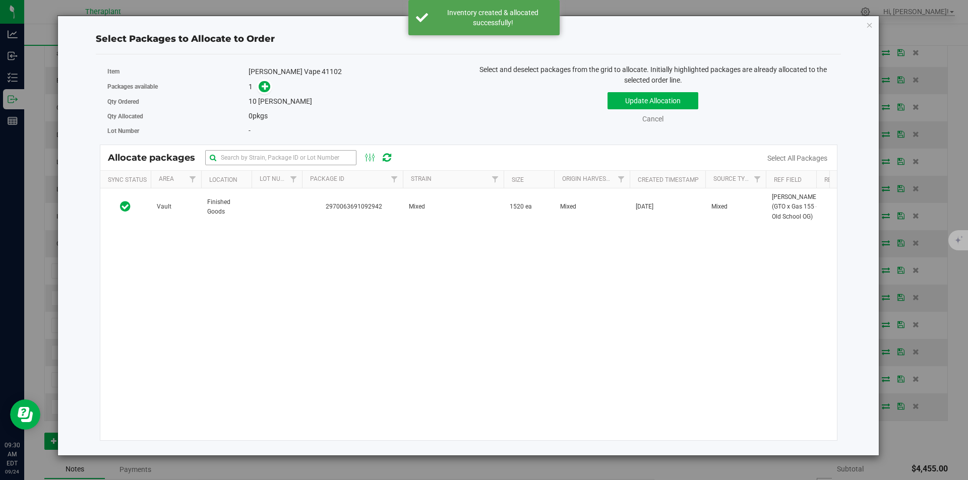
click at [282, 187] on th "Lot Number" at bounding box center [277, 180] width 50 height 18
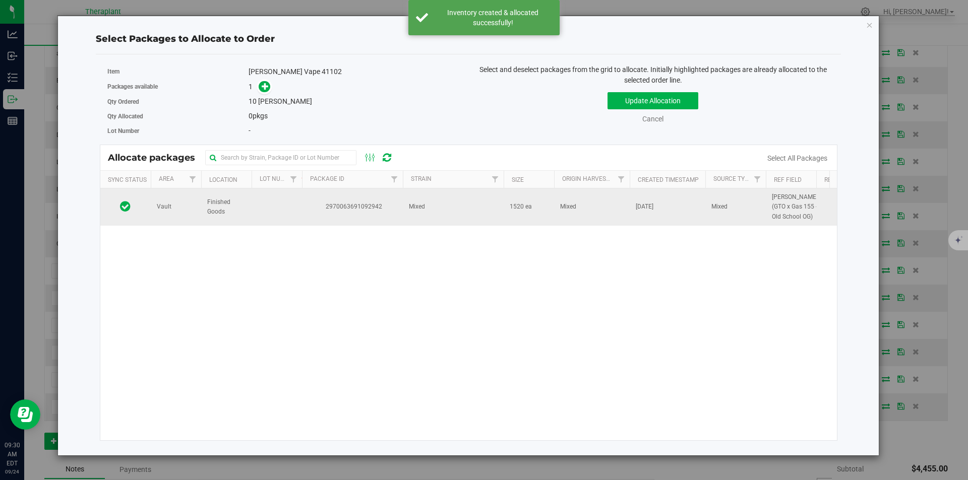
drag, startPoint x: 306, startPoint y: 214, endPoint x: 296, endPoint y: 198, distance: 18.3
click at [308, 212] on span "2970063691092942" at bounding box center [352, 207] width 89 height 10
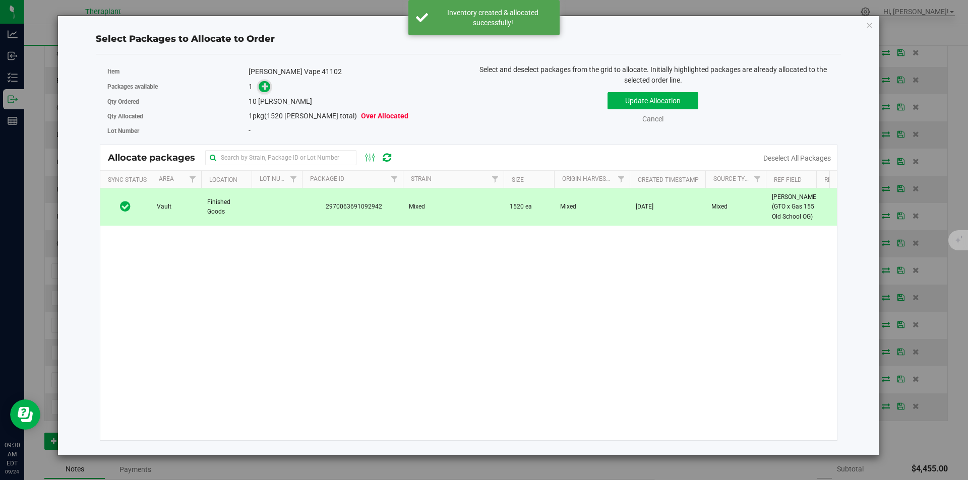
click at [265, 84] on icon at bounding box center [265, 86] width 7 height 7
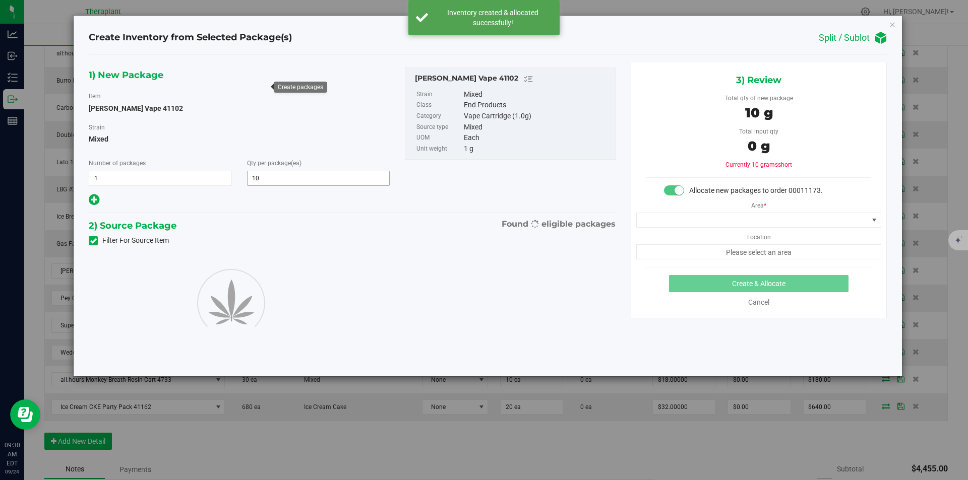
type input "10"
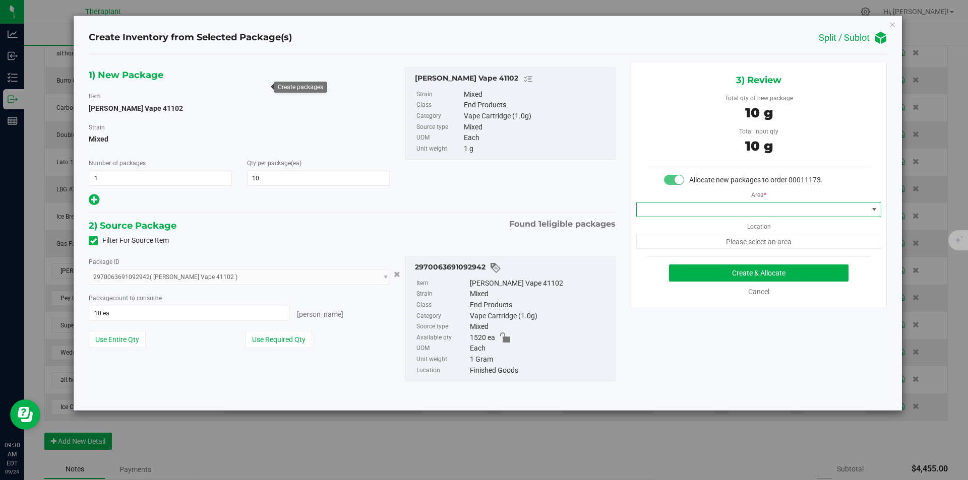
click at [727, 208] on span at bounding box center [752, 210] width 231 height 14
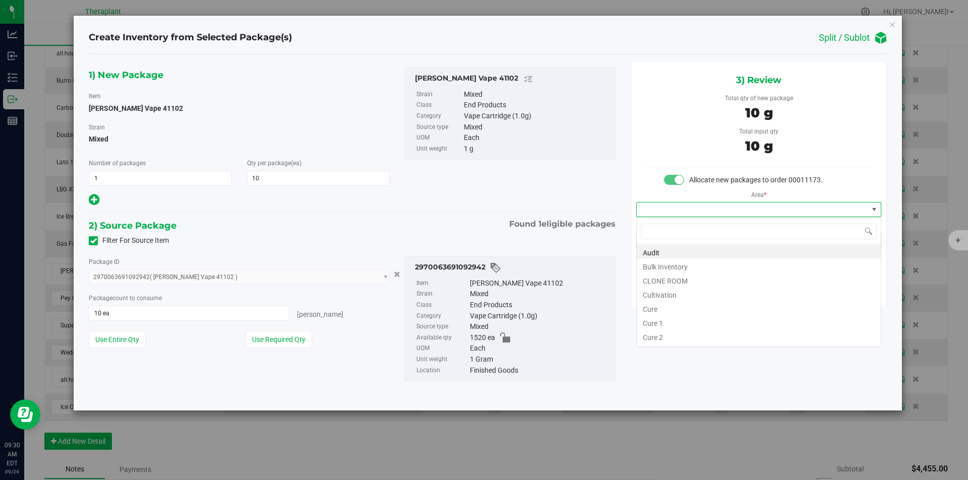
type input "v"
click at [666, 280] on li "Vault" at bounding box center [759, 280] width 244 height 14
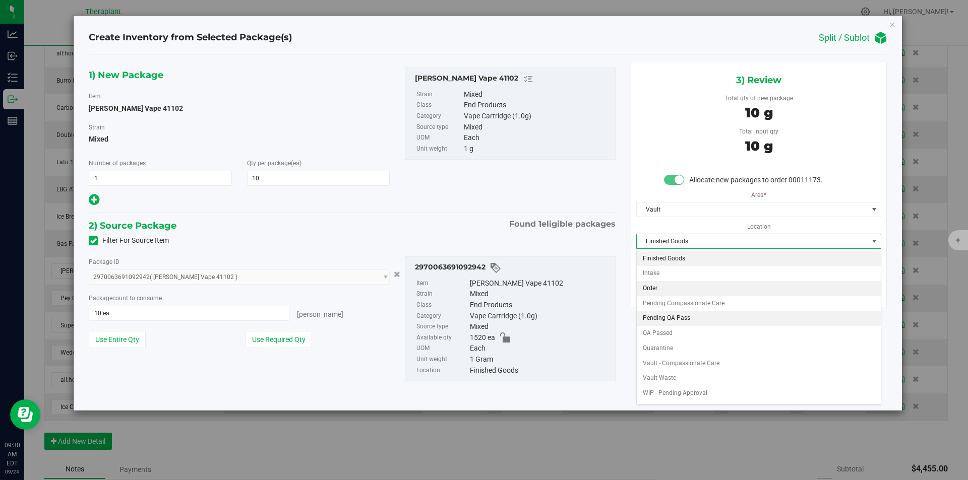
click at [662, 283] on li "Order" at bounding box center [759, 288] width 244 height 15
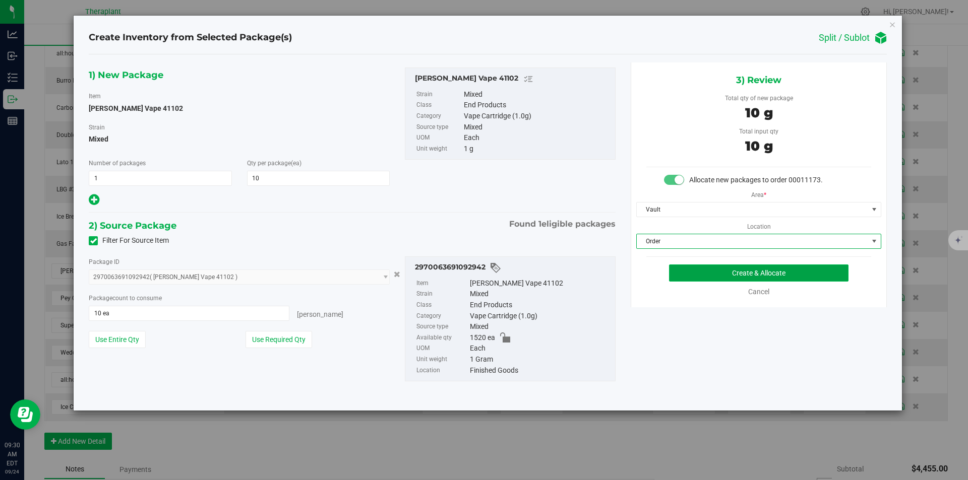
click at [675, 275] on button "Create & Allocate" at bounding box center [758, 273] width 179 height 17
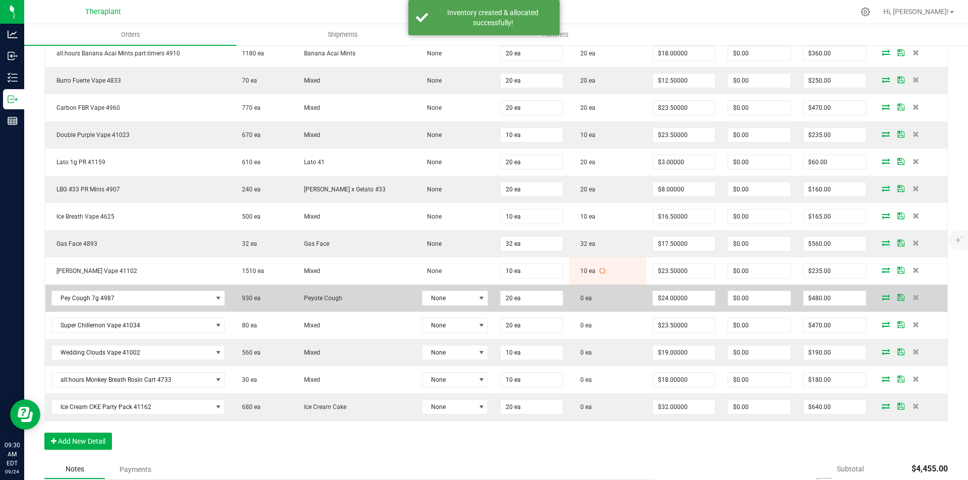
click at [882, 297] on icon at bounding box center [886, 297] width 8 height 6
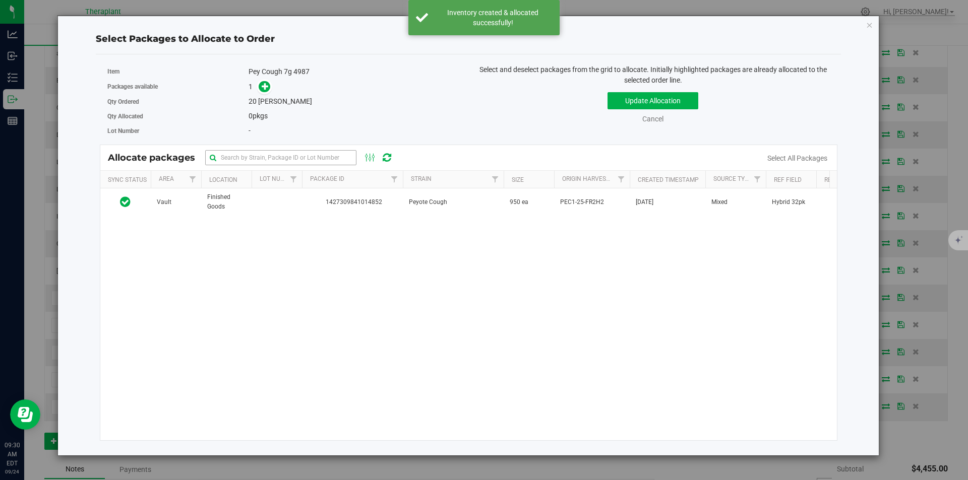
click at [266, 192] on td at bounding box center [277, 202] width 50 height 27
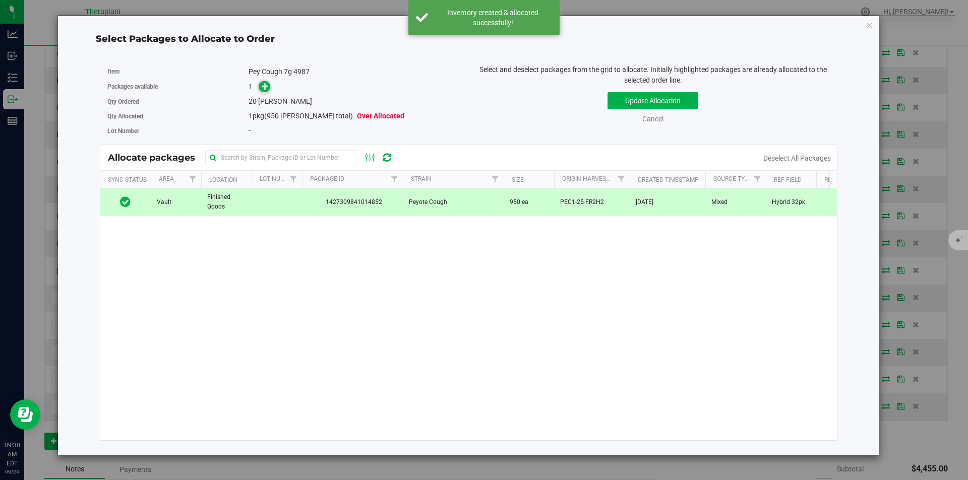
click at [266, 85] on icon at bounding box center [265, 86] width 7 height 7
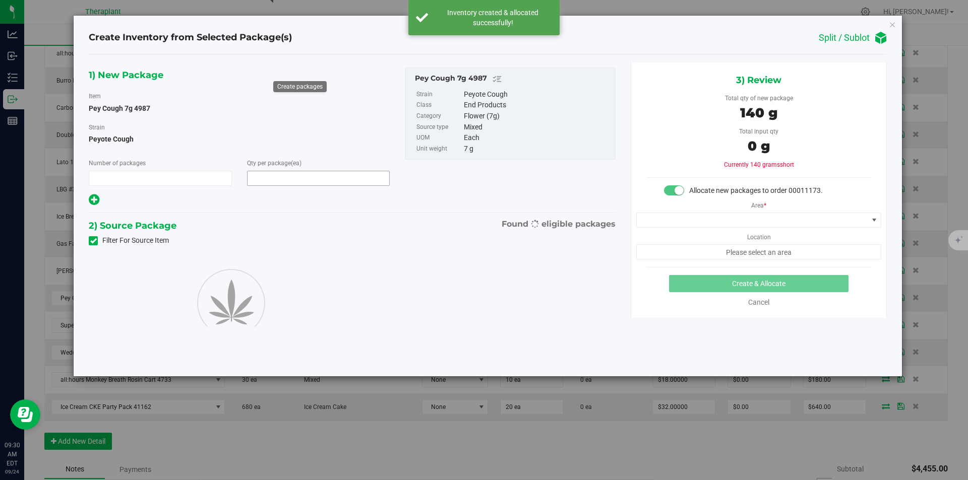
type input "1"
type input "20"
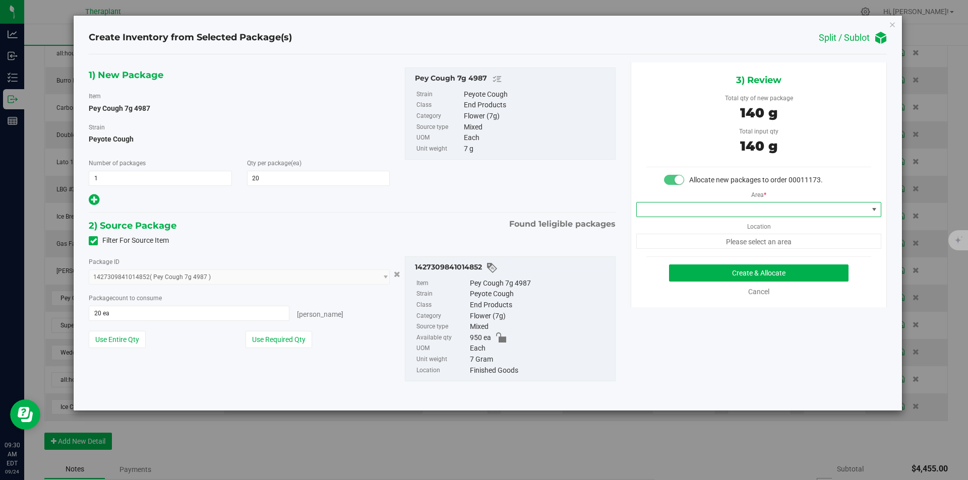
click at [710, 209] on span at bounding box center [752, 210] width 231 height 14
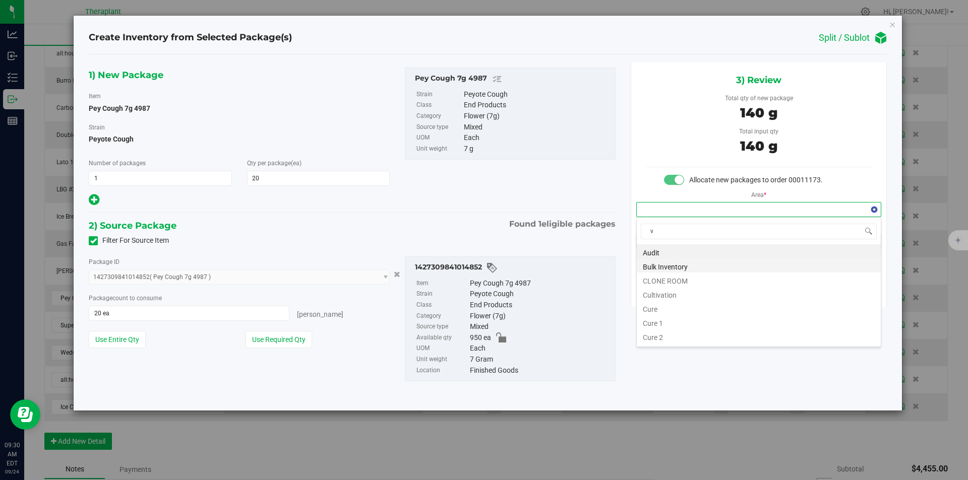
scroll to position [15, 244]
click at [661, 275] on li "Vault" at bounding box center [759, 280] width 244 height 14
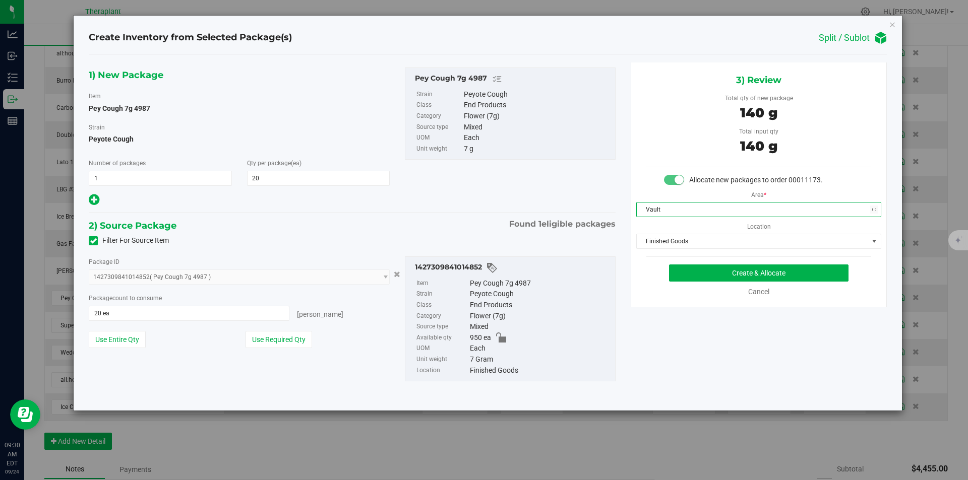
click at [668, 243] on span "Finished Goods" at bounding box center [752, 241] width 231 height 14
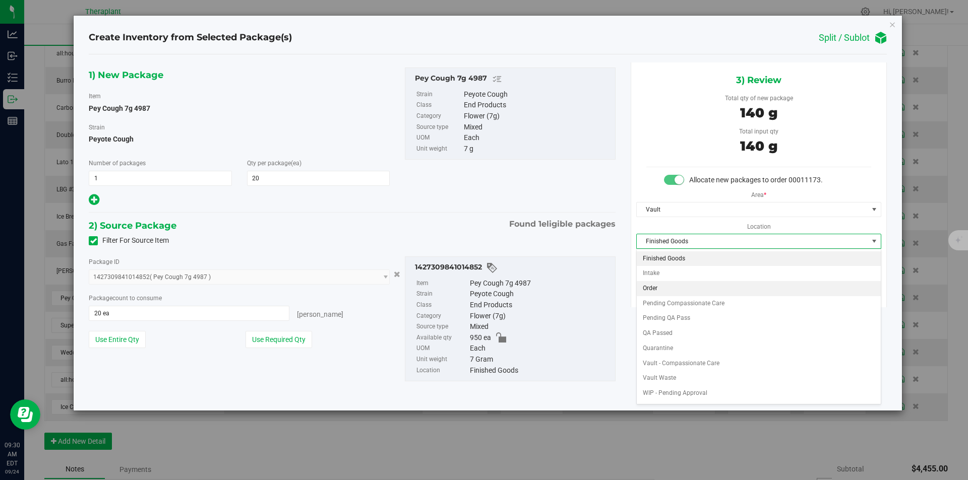
click at [660, 288] on li "Order" at bounding box center [759, 288] width 244 height 15
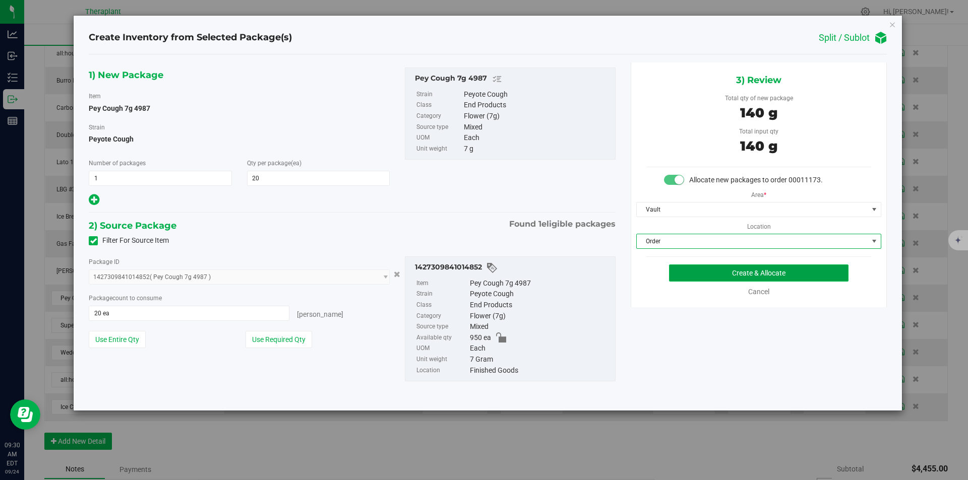
click at [694, 273] on button "Create & Allocate" at bounding box center [758, 273] width 179 height 17
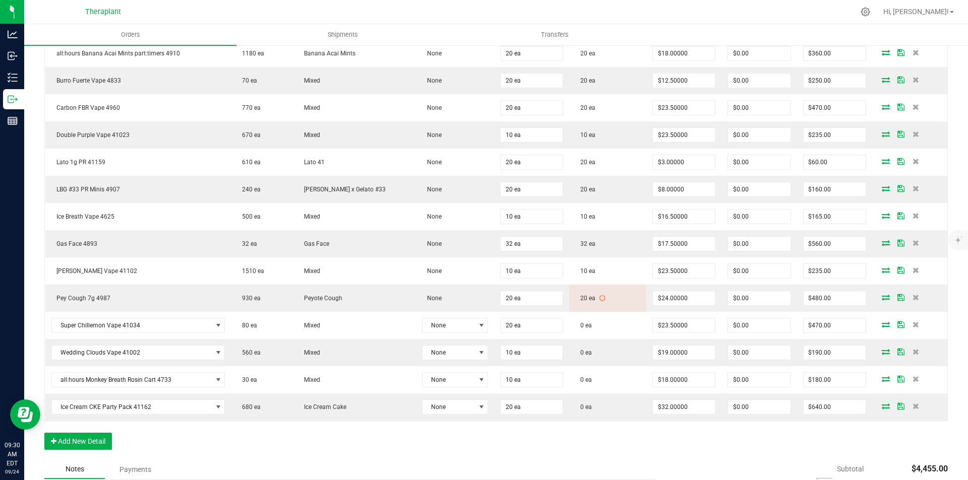
scroll to position [353, 0]
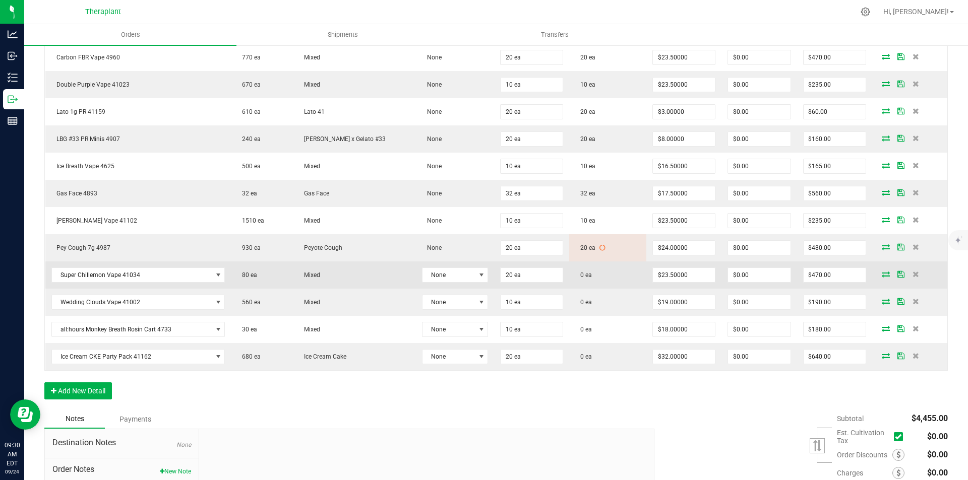
click at [882, 277] on icon at bounding box center [886, 274] width 8 height 6
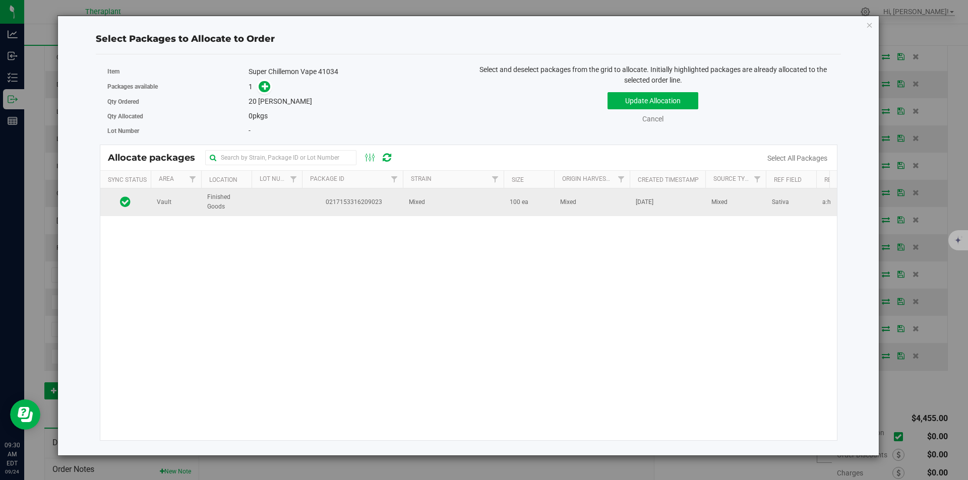
click at [279, 210] on td at bounding box center [277, 202] width 50 height 27
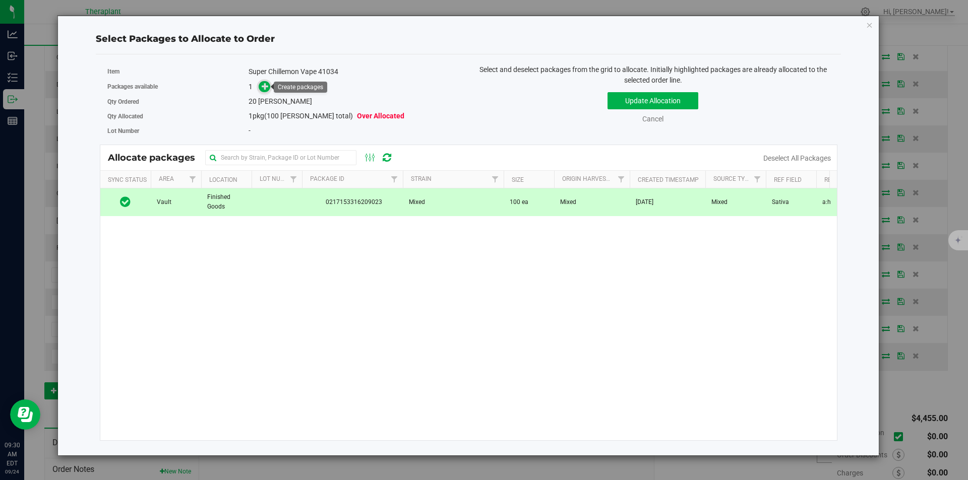
click at [270, 85] on span at bounding box center [265, 87] width 12 height 12
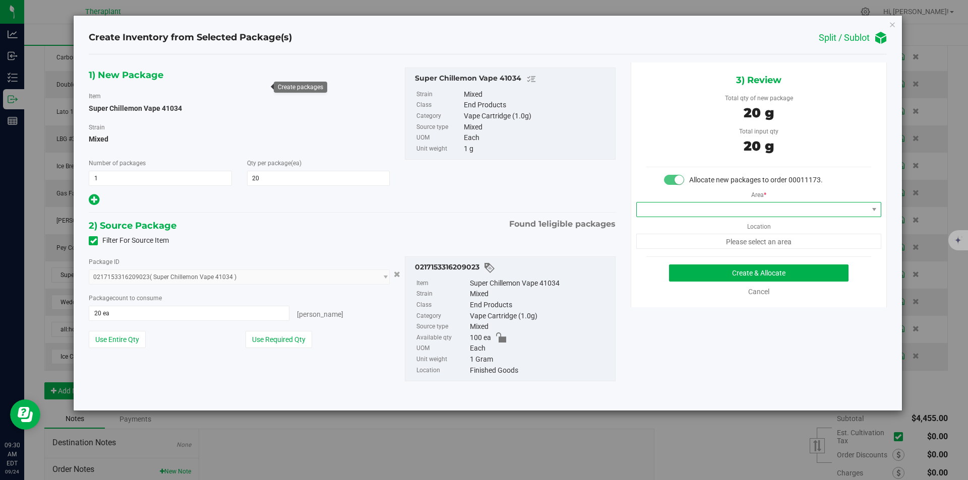
click at [692, 203] on span at bounding box center [752, 210] width 231 height 14
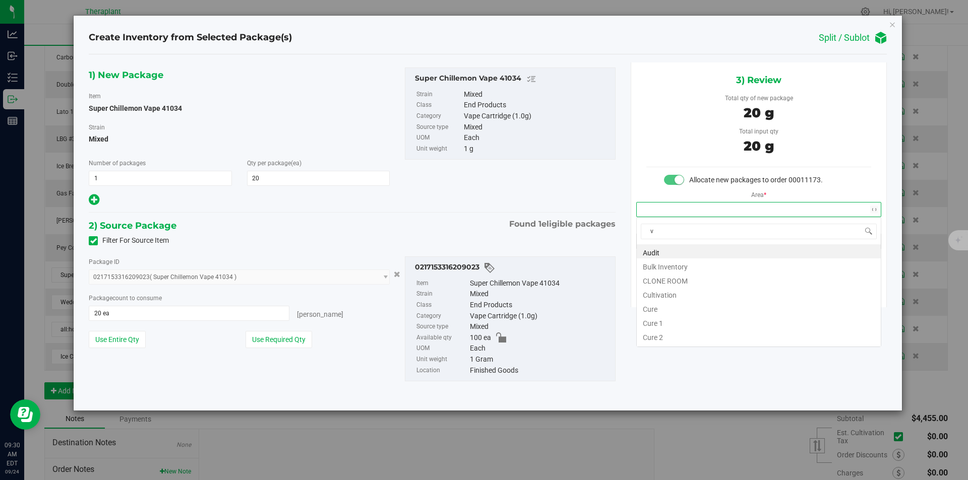
scroll to position [15, 244]
click at [658, 284] on li "Vault" at bounding box center [759, 280] width 244 height 14
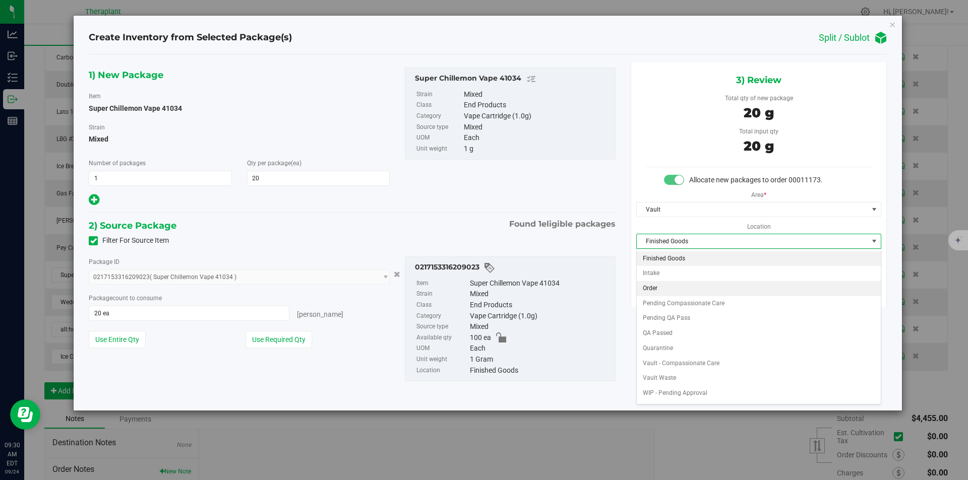
click at [651, 291] on li "Order" at bounding box center [759, 288] width 244 height 15
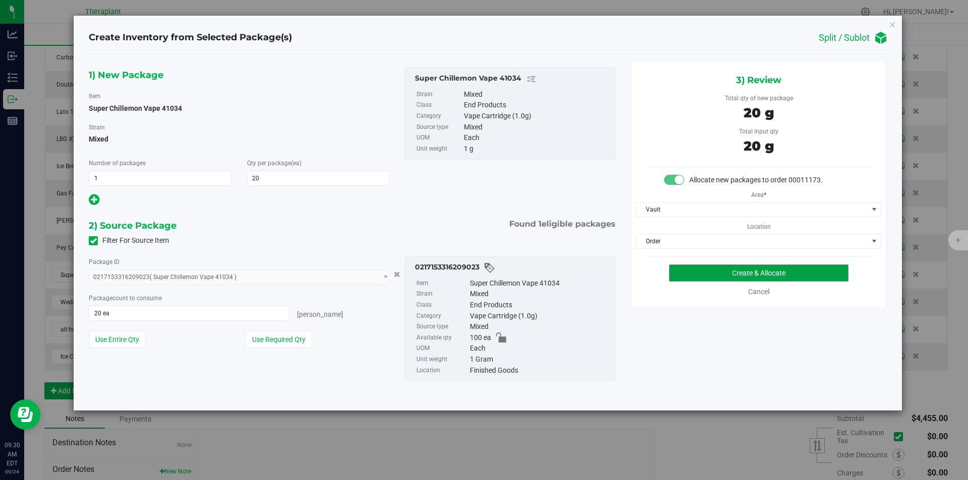
click at [689, 269] on button "Create & Allocate" at bounding box center [758, 273] width 179 height 17
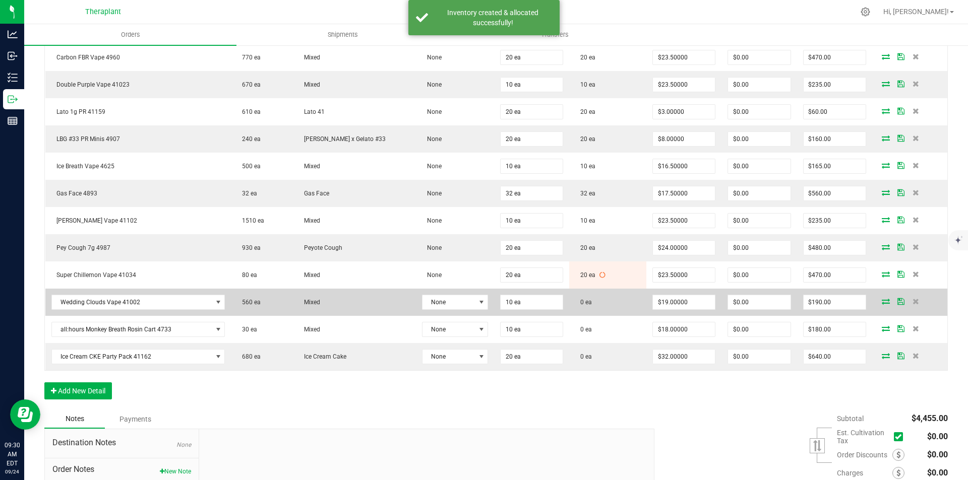
click at [882, 301] on icon at bounding box center [886, 301] width 8 height 6
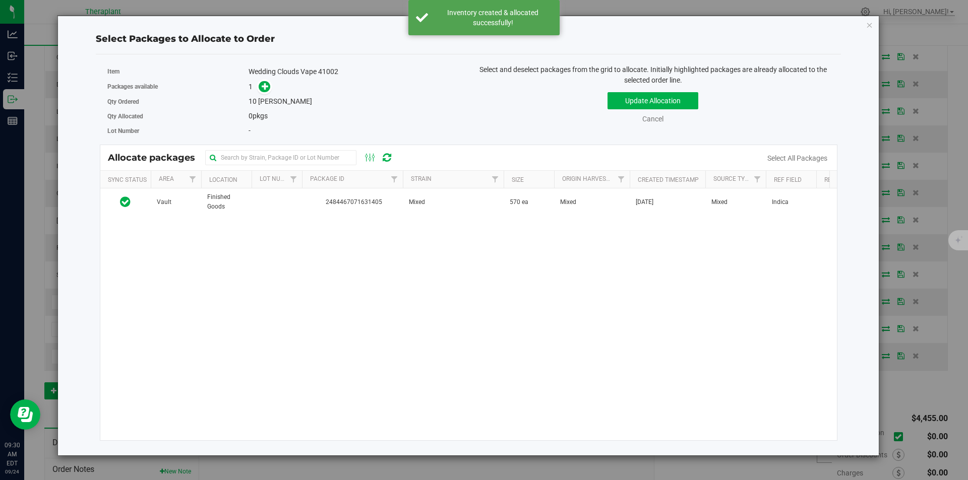
drag, startPoint x: 376, startPoint y: 188, endPoint x: 320, endPoint y: 169, distance: 59.5
click at [376, 188] on th "Package Id" at bounding box center [352, 180] width 101 height 18
click at [363, 184] on th "Package Id" at bounding box center [352, 180] width 101 height 18
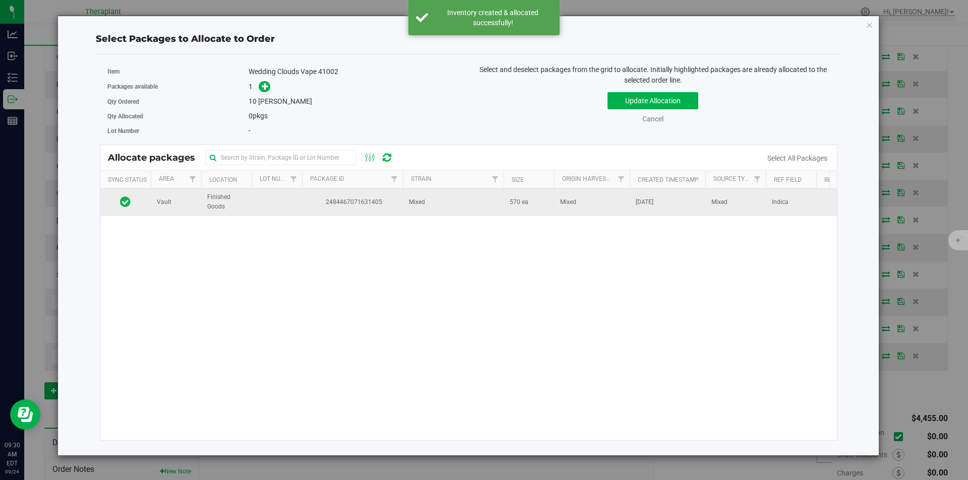
click at [351, 200] on span "2484467071631405" at bounding box center [352, 203] width 89 height 10
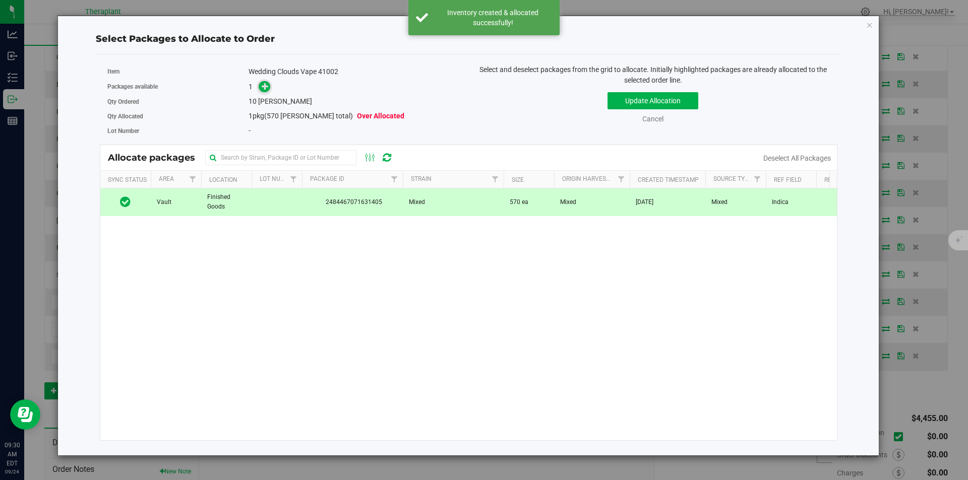
click at [260, 85] on span at bounding box center [265, 87] width 12 height 12
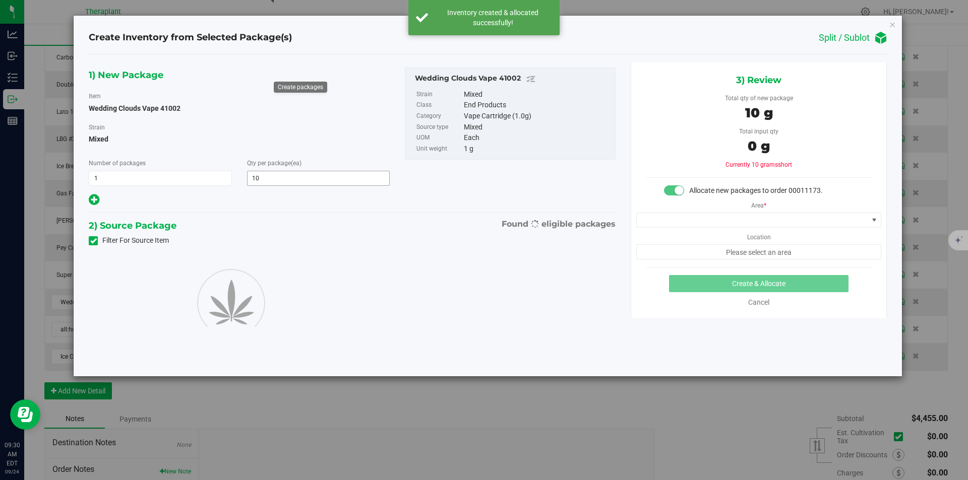
type input "10"
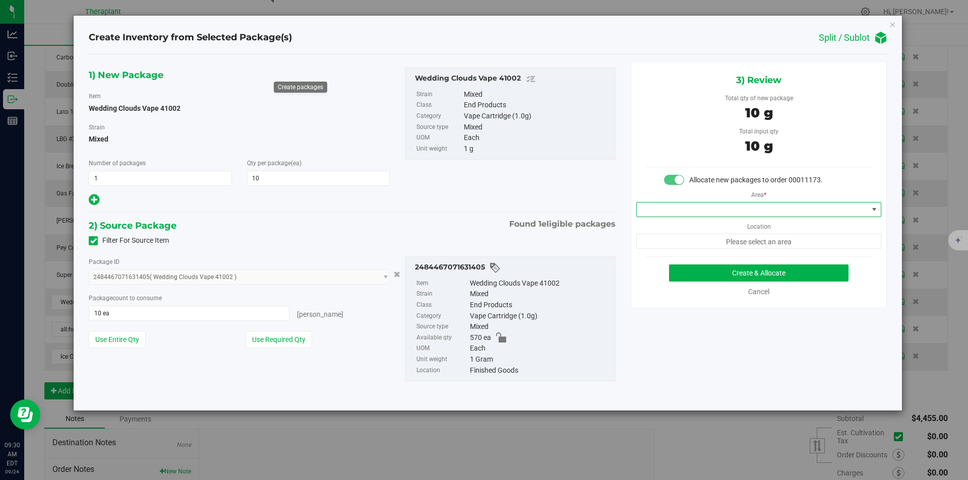
click at [660, 208] on span at bounding box center [752, 210] width 231 height 14
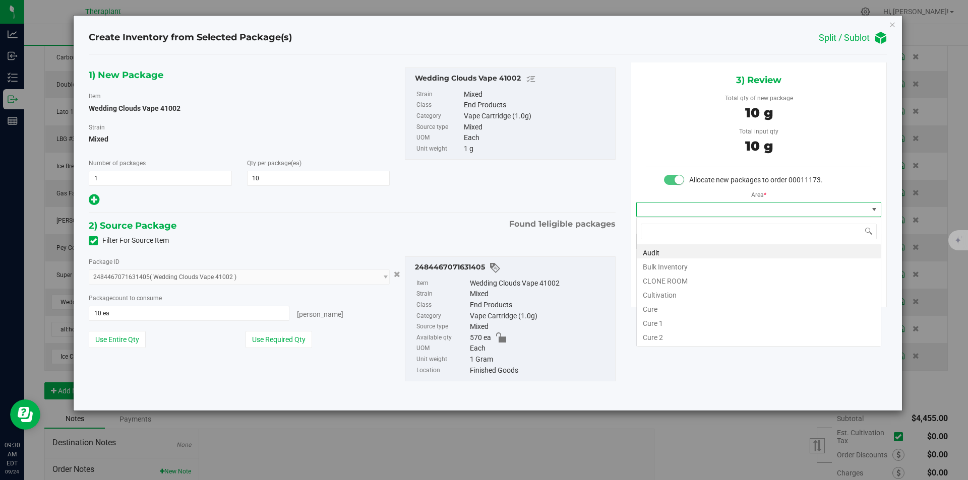
type input "v"
click at [662, 275] on li "Vault" at bounding box center [759, 280] width 244 height 14
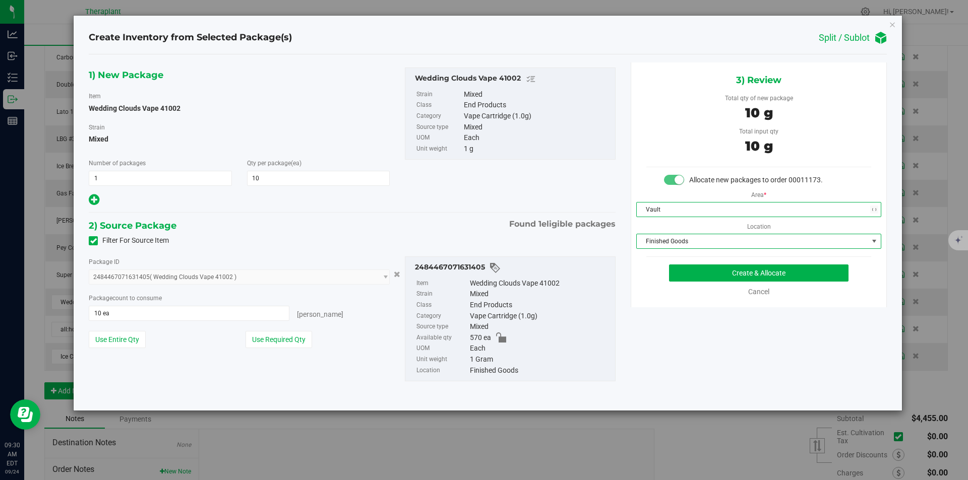
click at [666, 237] on span "Finished Goods" at bounding box center [752, 241] width 231 height 14
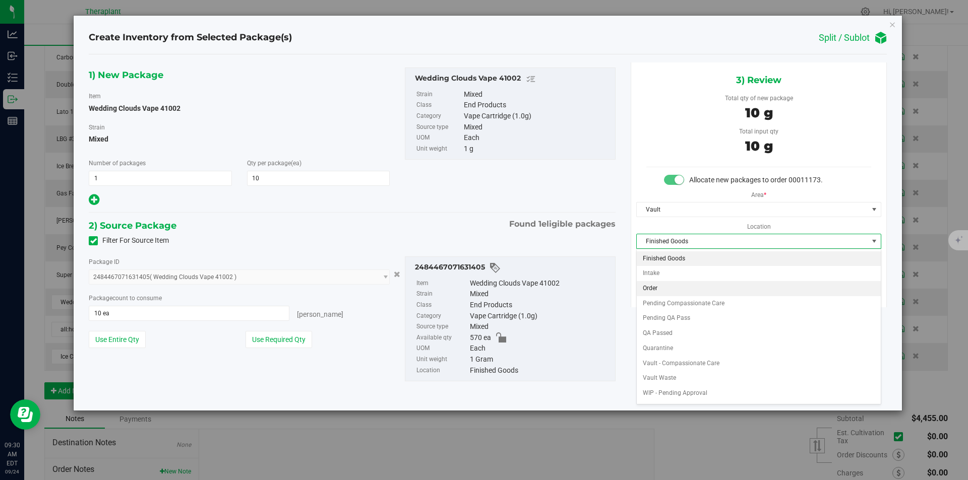
click at [659, 288] on li "Order" at bounding box center [759, 288] width 244 height 15
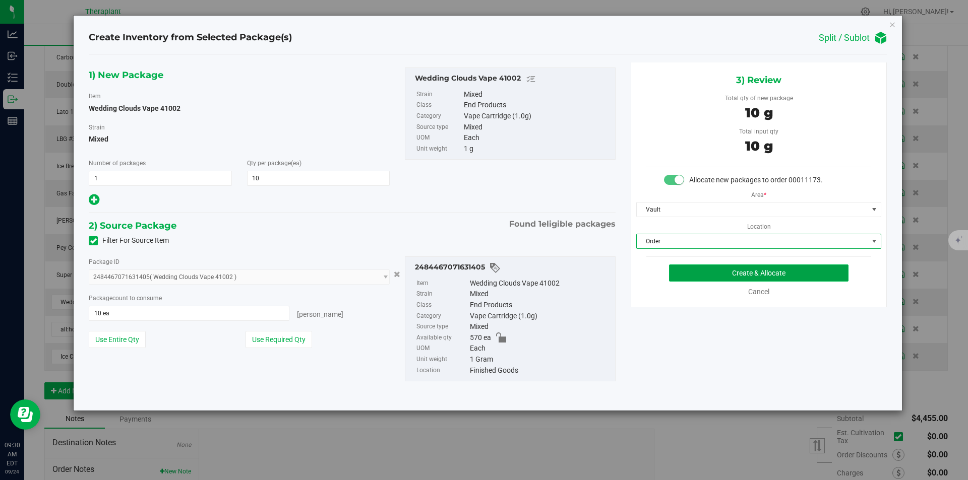
click at [686, 273] on button "Create & Allocate" at bounding box center [758, 273] width 179 height 17
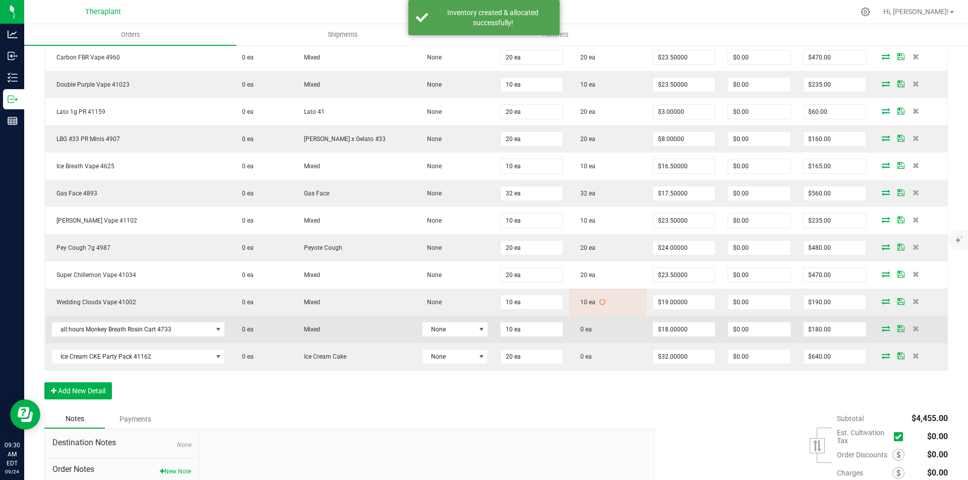
click at [882, 328] on icon at bounding box center [886, 329] width 8 height 6
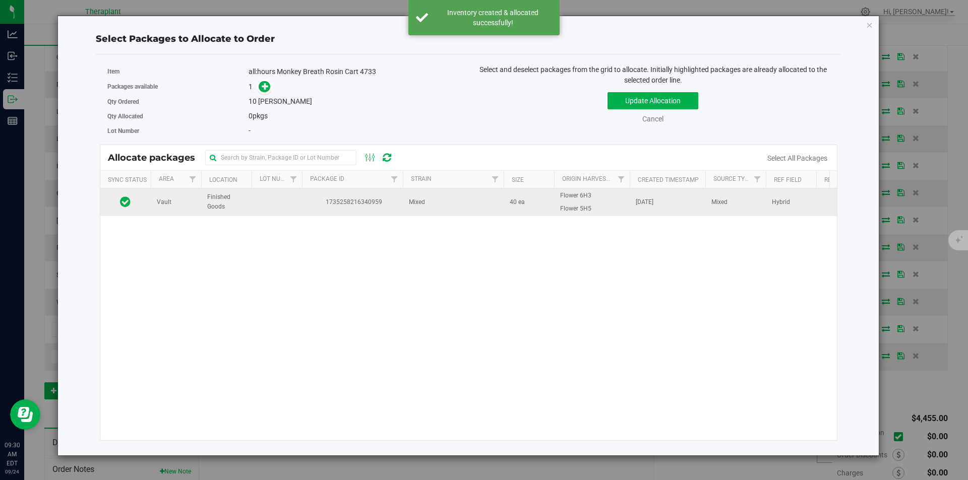
click at [334, 198] on span "1735258216340959" at bounding box center [352, 203] width 89 height 10
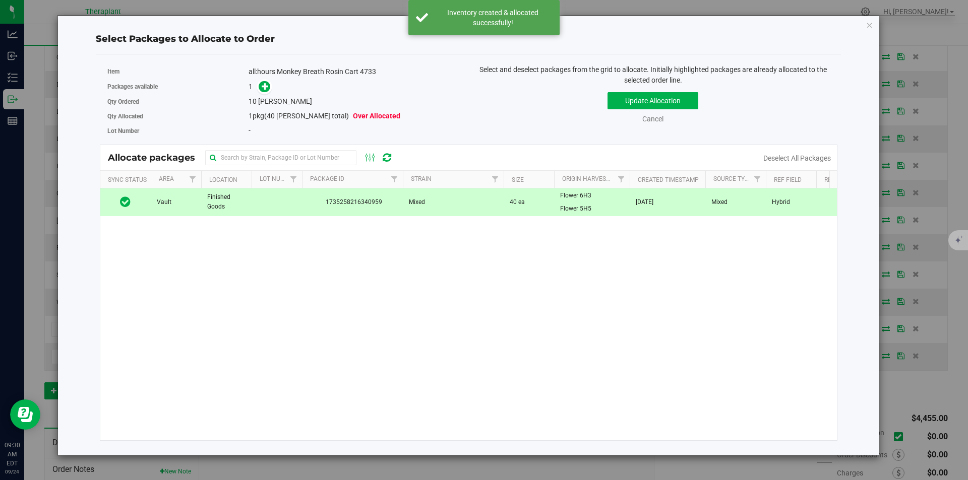
click at [256, 82] on span at bounding box center [262, 87] width 16 height 12
click at [262, 86] on icon at bounding box center [265, 86] width 7 height 7
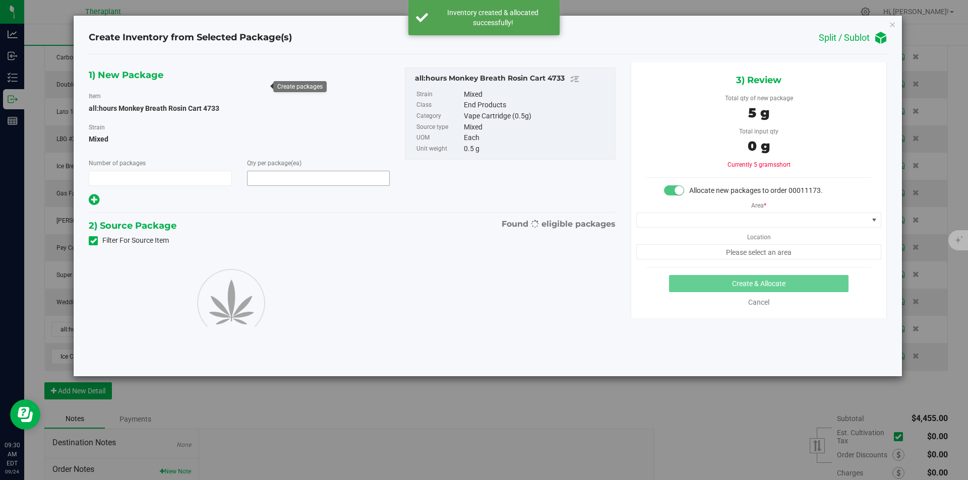
type input "1"
type input "10"
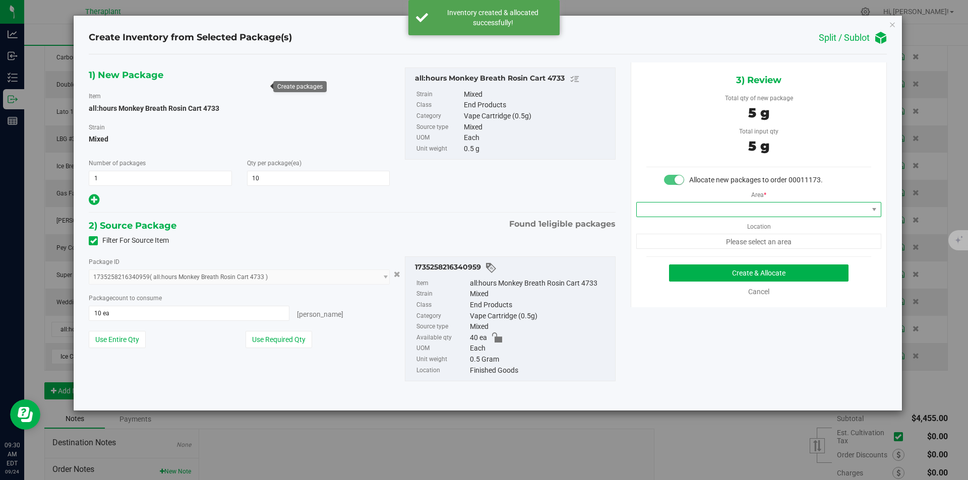
click at [666, 211] on span at bounding box center [752, 210] width 231 height 14
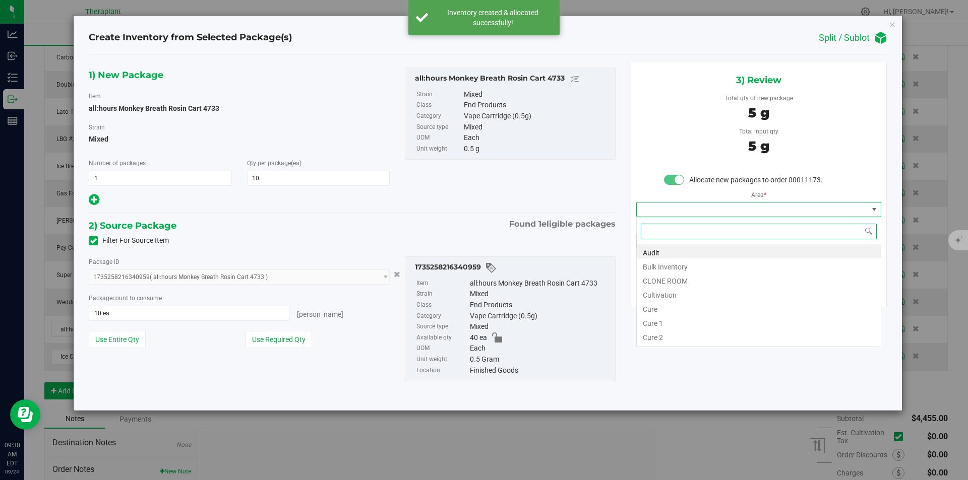
type input "v"
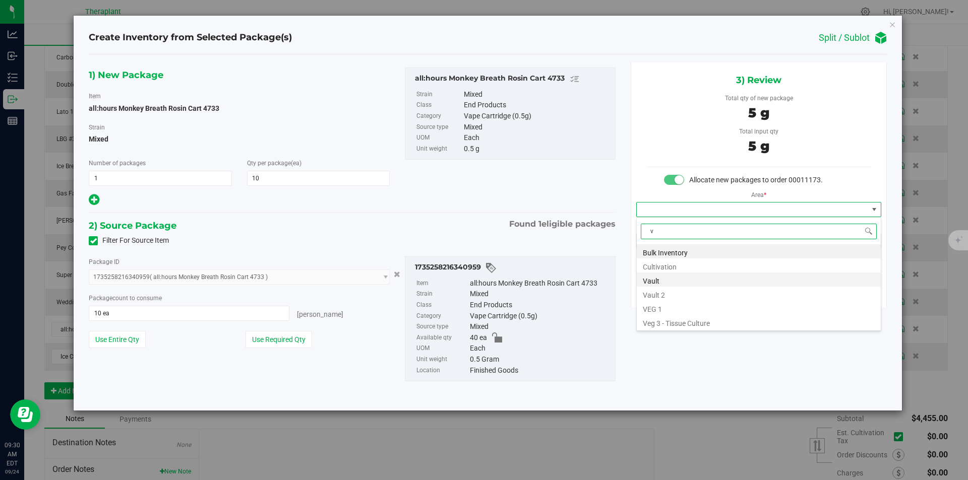
click at [660, 274] on li "Vault" at bounding box center [759, 280] width 244 height 14
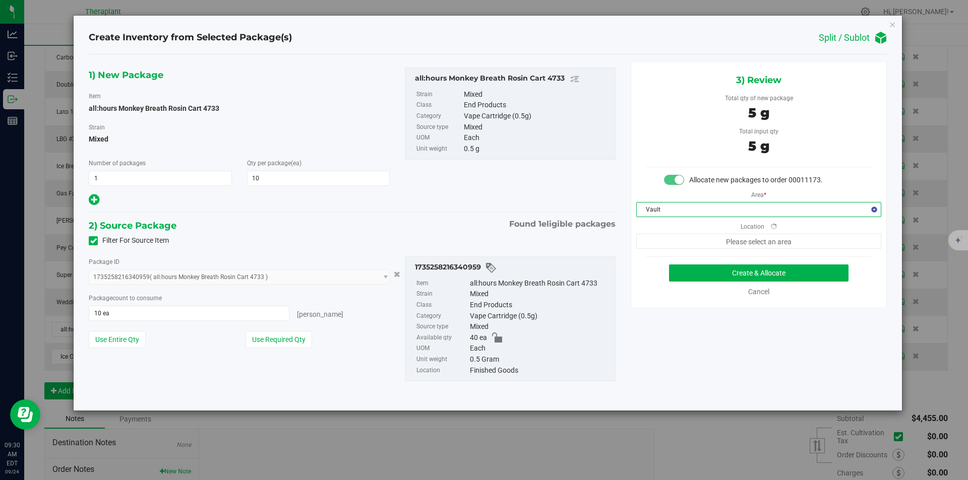
click at [666, 244] on span "Please select an area" at bounding box center [758, 241] width 245 height 15
click at [660, 242] on span "Finished Goods" at bounding box center [752, 241] width 231 height 14
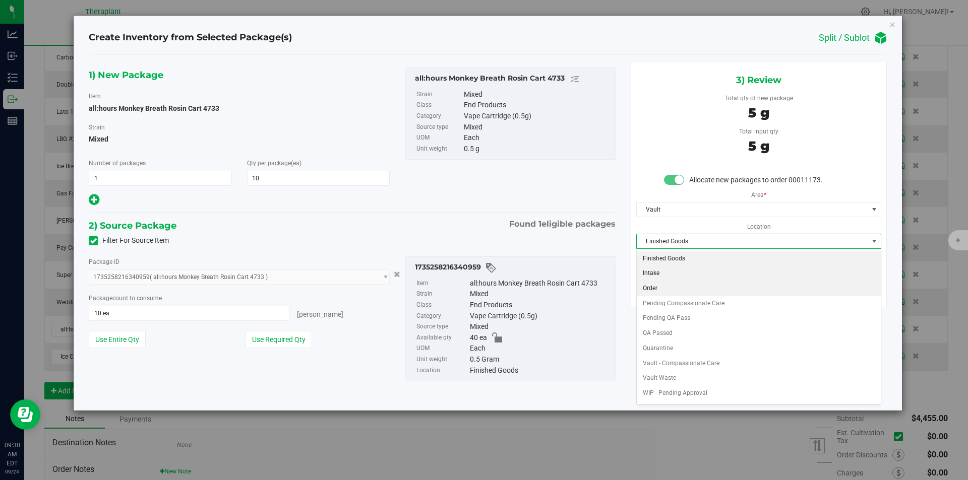
click at [658, 285] on li "Order" at bounding box center [759, 288] width 244 height 15
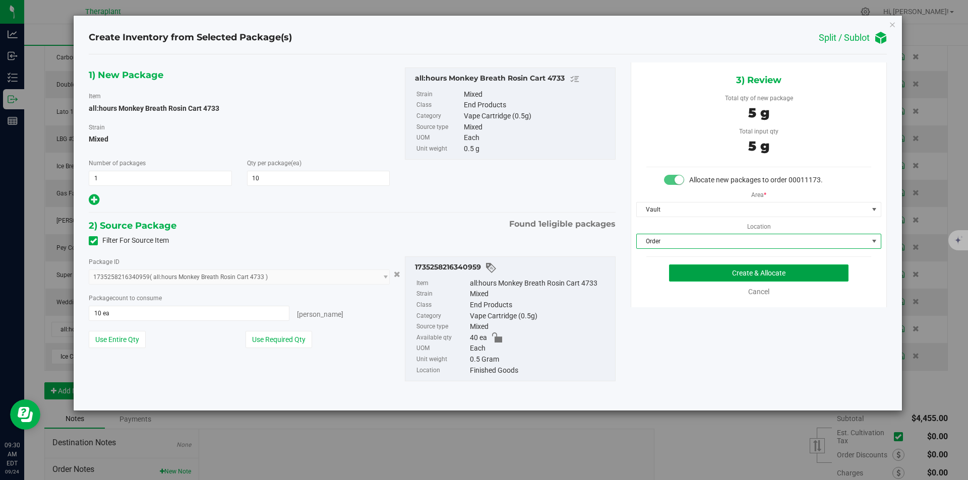
click at [672, 281] on button "Create & Allocate" at bounding box center [758, 273] width 179 height 17
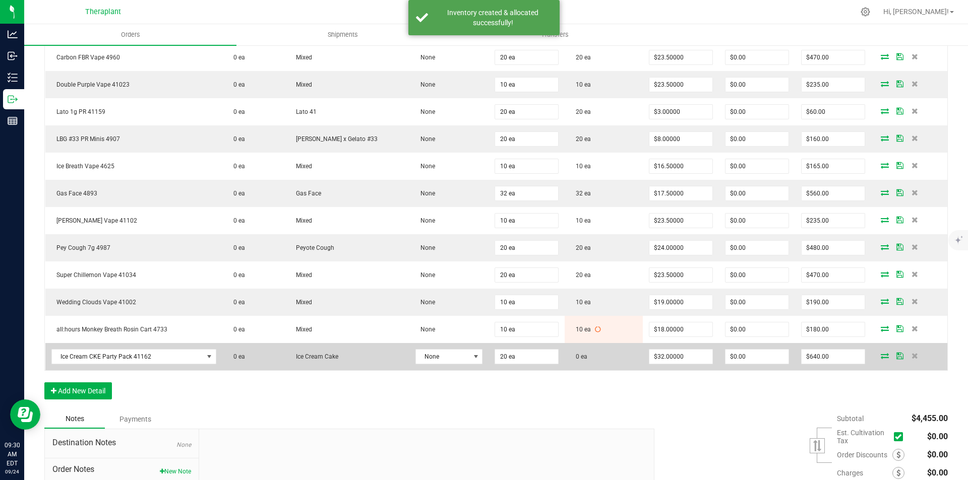
click at [881, 357] on icon at bounding box center [885, 356] width 8 height 6
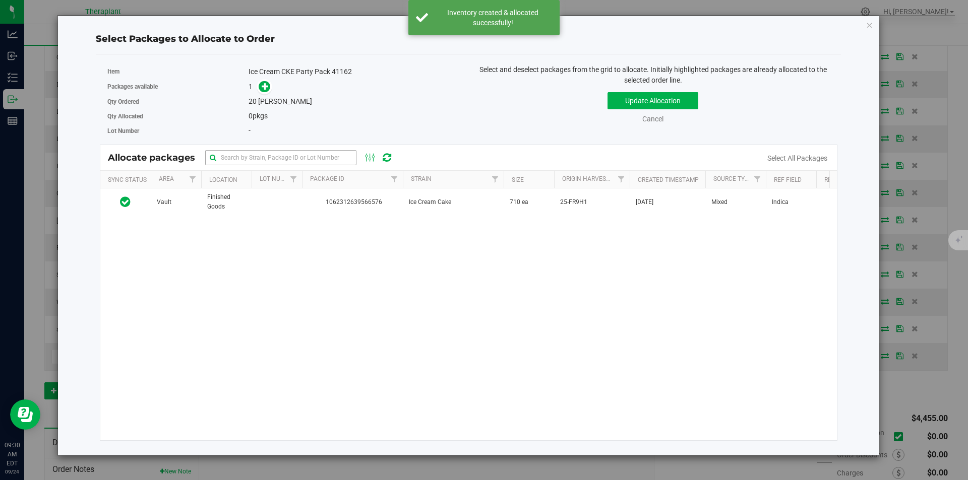
drag, startPoint x: 314, startPoint y: 197, endPoint x: 280, endPoint y: 152, distance: 55.4
click at [313, 197] on td "1062312639566576" at bounding box center [352, 202] width 101 height 27
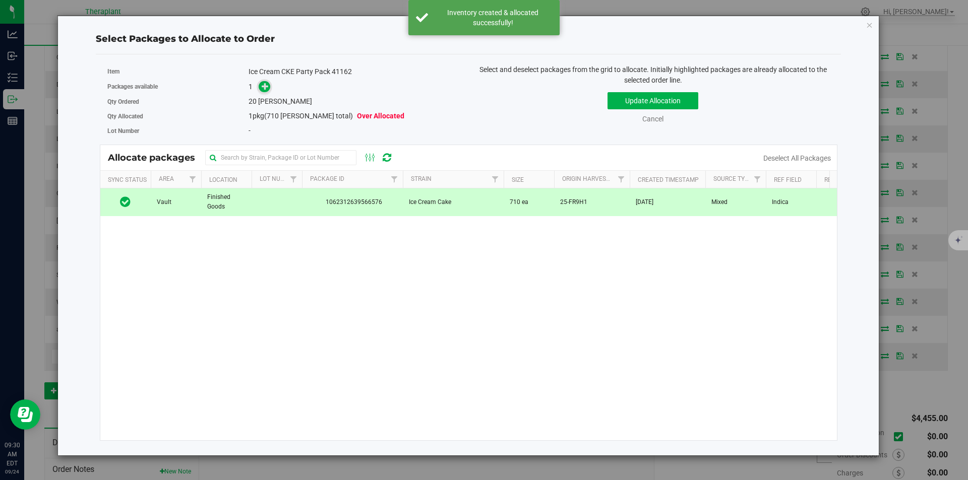
click at [269, 86] on icon at bounding box center [265, 86] width 7 height 7
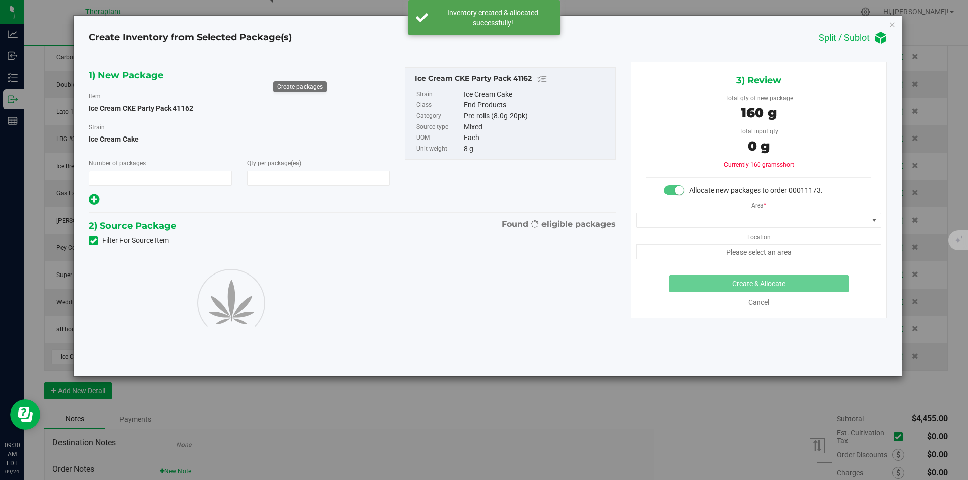
type input "1"
type input "20"
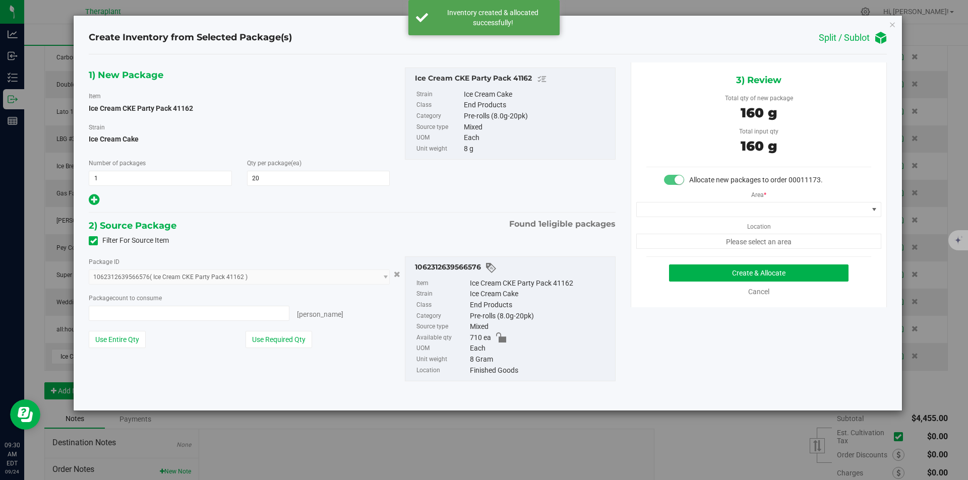
type input "20 ea"
click at [689, 207] on span at bounding box center [752, 210] width 231 height 14
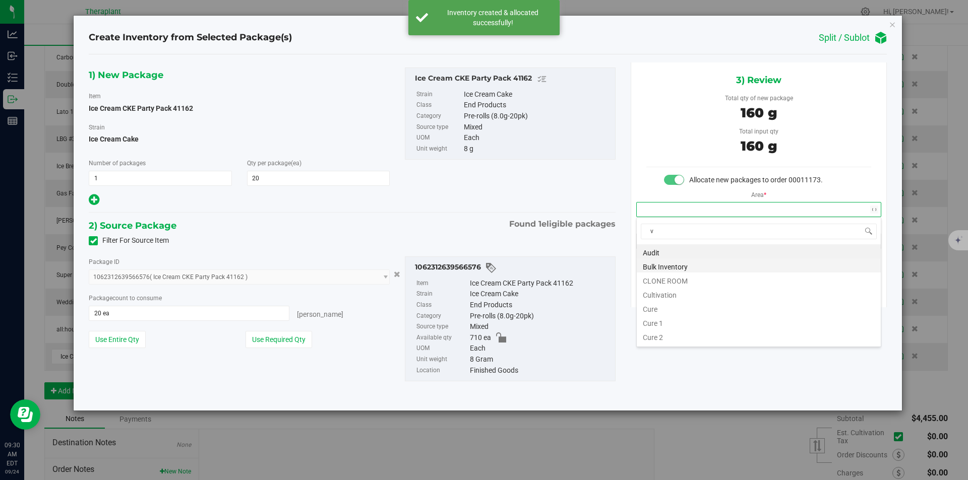
scroll to position [15, 244]
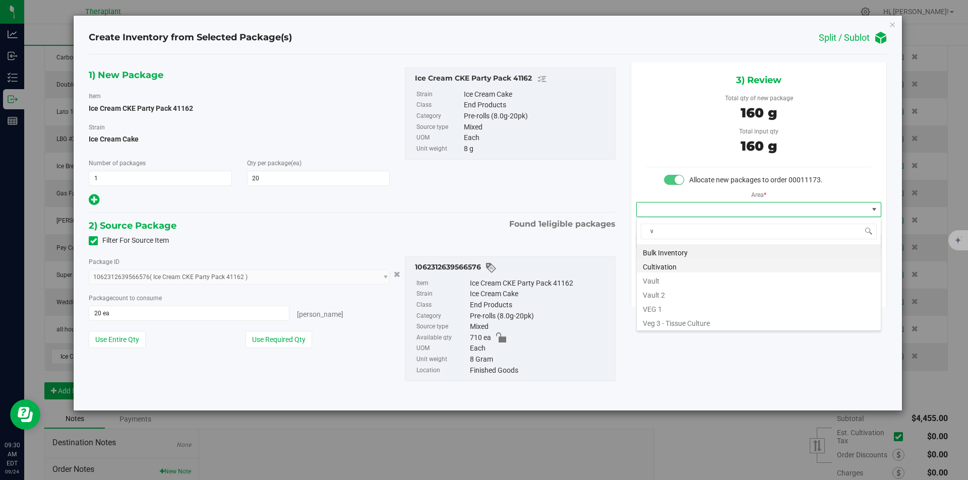
click at [658, 272] on li "Cultivation" at bounding box center [759, 266] width 244 height 14
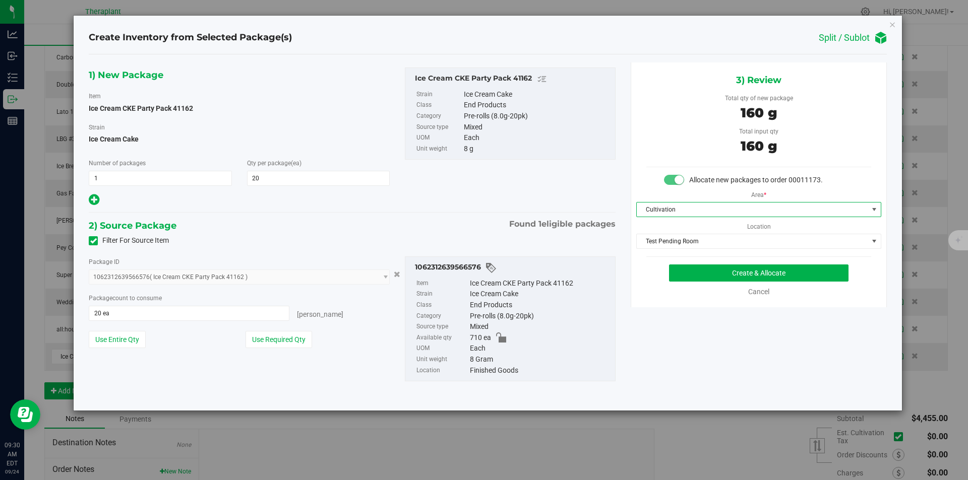
click at [652, 204] on span "Cultivation" at bounding box center [752, 210] width 231 height 14
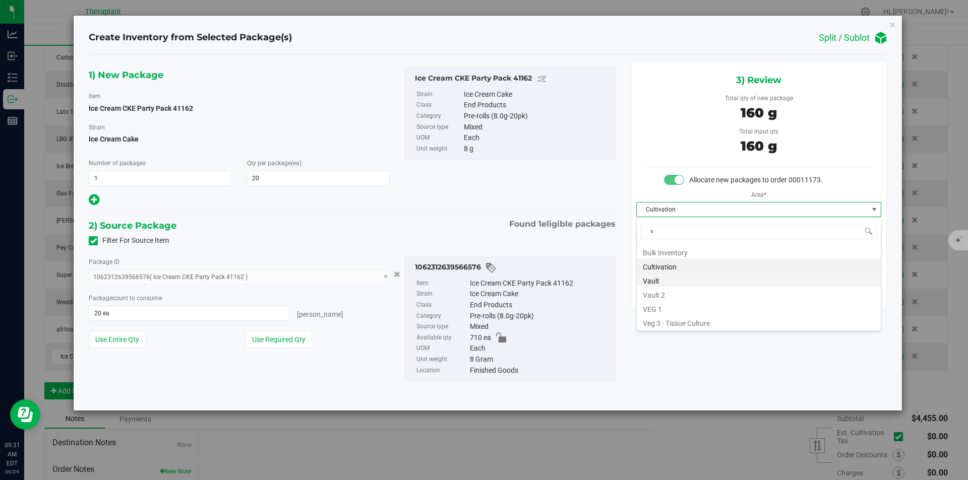
click at [659, 273] on li "Vault" at bounding box center [759, 280] width 244 height 14
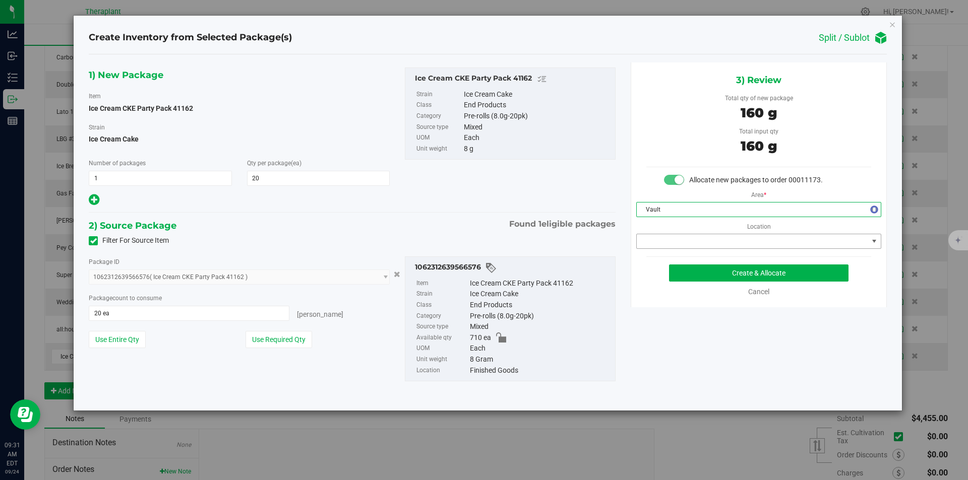
click at [661, 248] on span at bounding box center [752, 241] width 231 height 14
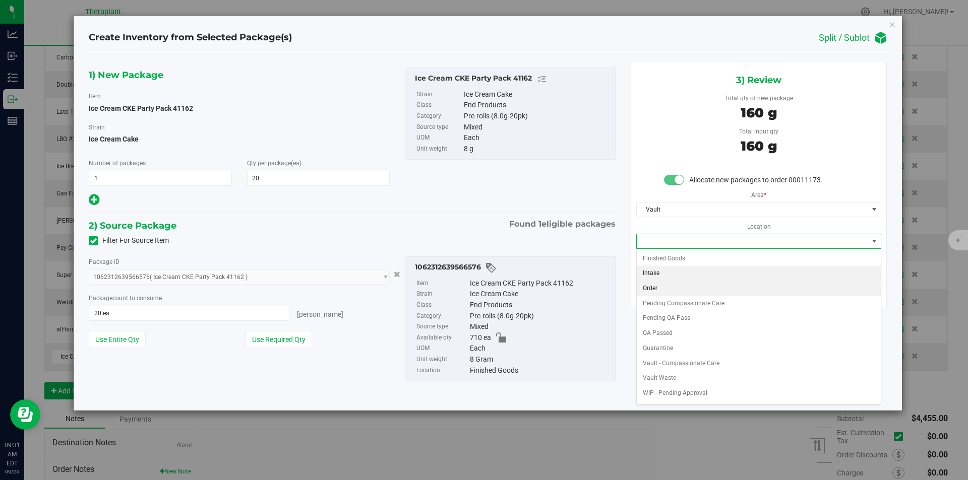
drag, startPoint x: 660, startPoint y: 287, endPoint x: 687, endPoint y: 277, distance: 28.1
click at [661, 287] on li "Order" at bounding box center [759, 288] width 244 height 15
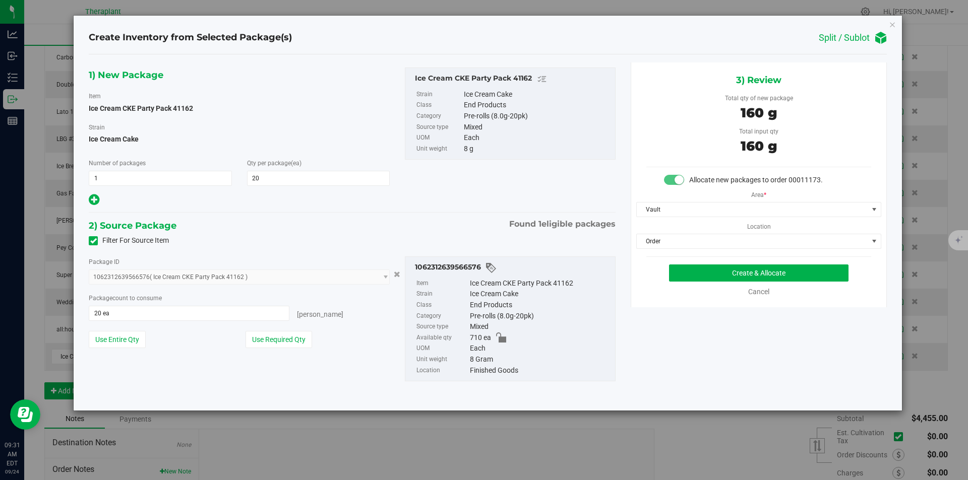
click at [687, 277] on body "Create Inventory from Selected Package(s) Split / Sublot 1) New Package Item Ic…" at bounding box center [484, 240] width 968 height 480
click at [686, 272] on button "Create & Allocate" at bounding box center [758, 273] width 179 height 17
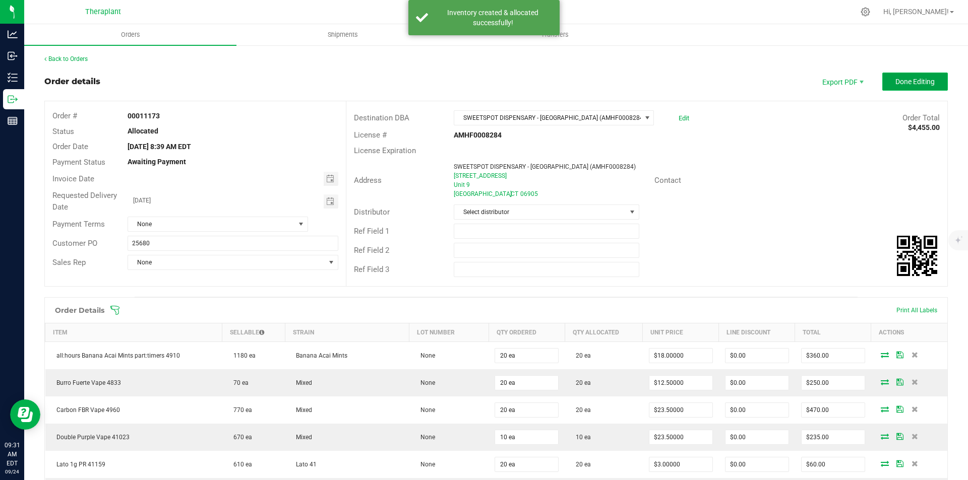
click at [916, 75] on button "Done Editing" at bounding box center [915, 82] width 66 height 18
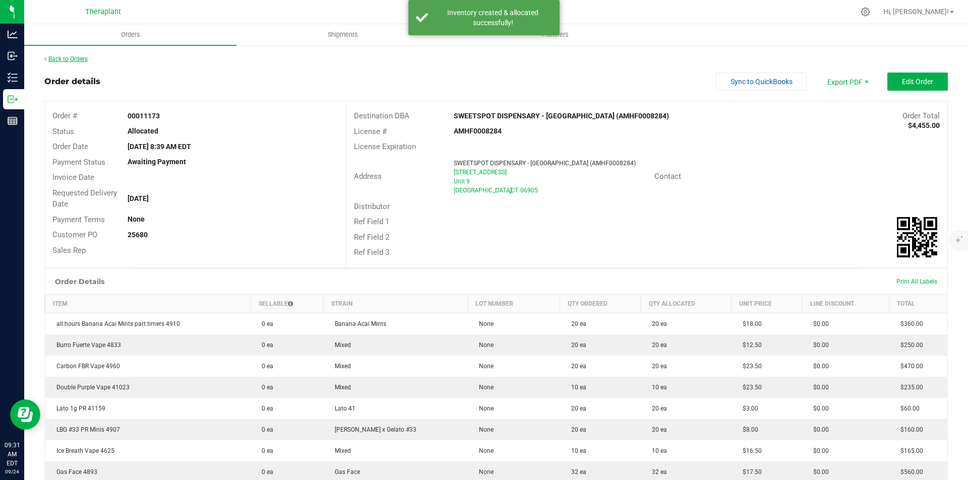
click at [58, 61] on link "Back to Orders" at bounding box center [65, 58] width 43 height 7
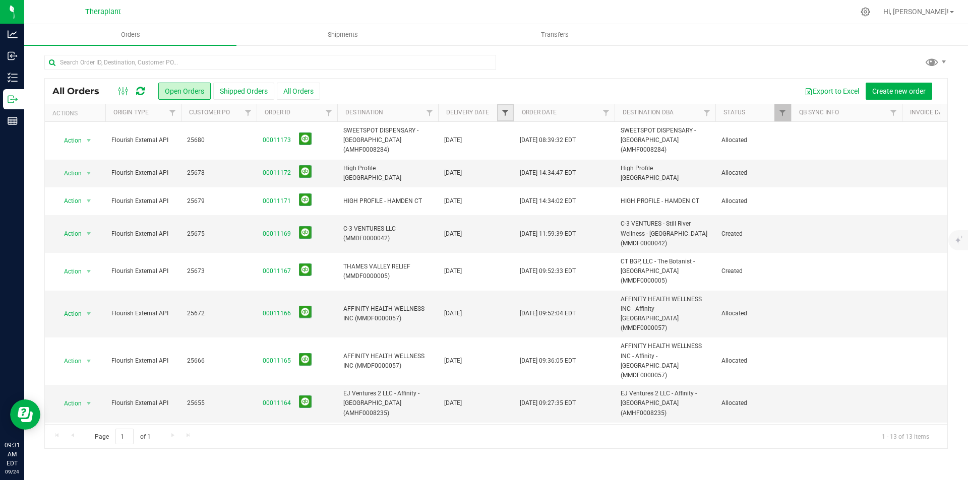
click at [503, 113] on span "Filter" at bounding box center [505, 113] width 8 height 8
click at [596, 174] on span "select" at bounding box center [599, 174] width 8 height 8
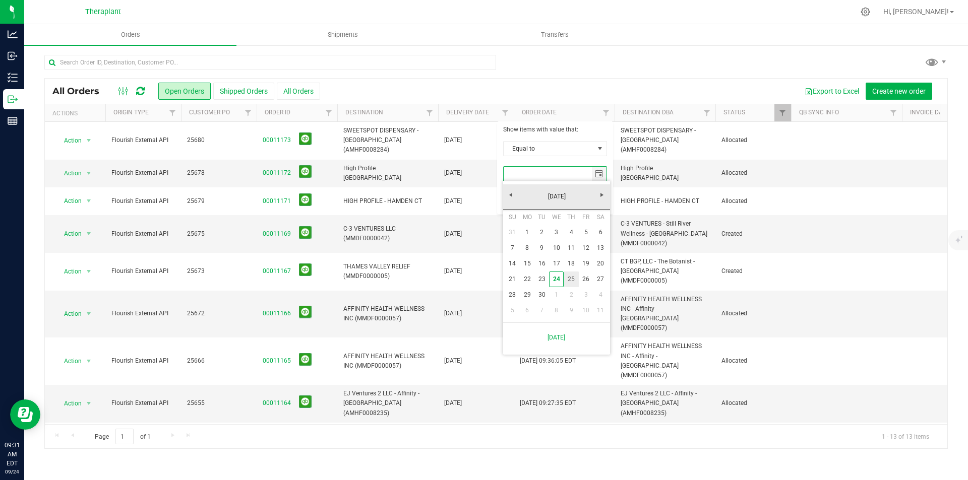
click at [571, 275] on link "25" at bounding box center [571, 280] width 15 height 16
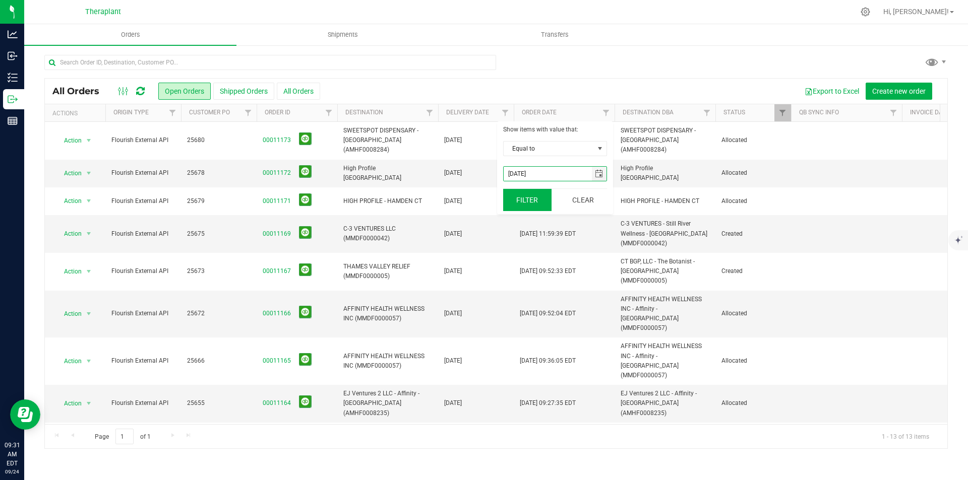
click at [533, 205] on button "Filter" at bounding box center [527, 200] width 48 height 22
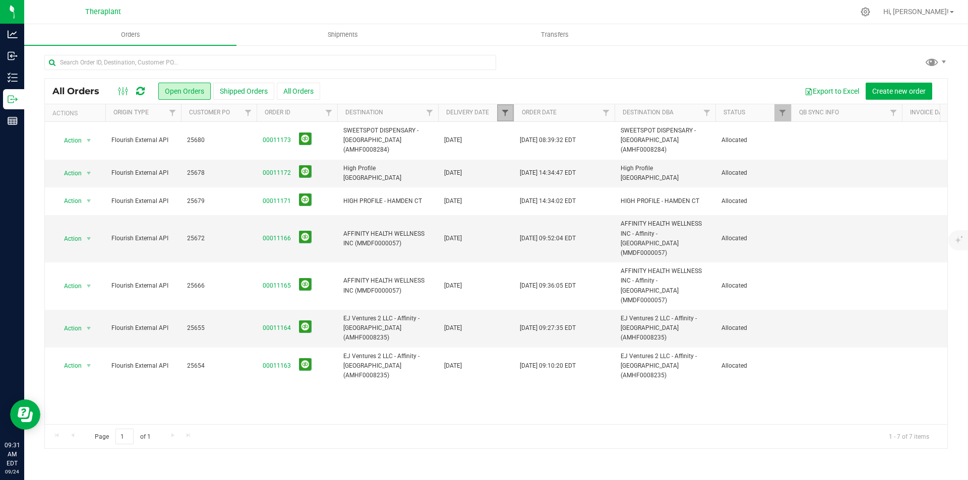
click at [505, 113] on span "Filter" at bounding box center [505, 113] width 8 height 8
click at [598, 173] on span "select" at bounding box center [599, 174] width 8 height 8
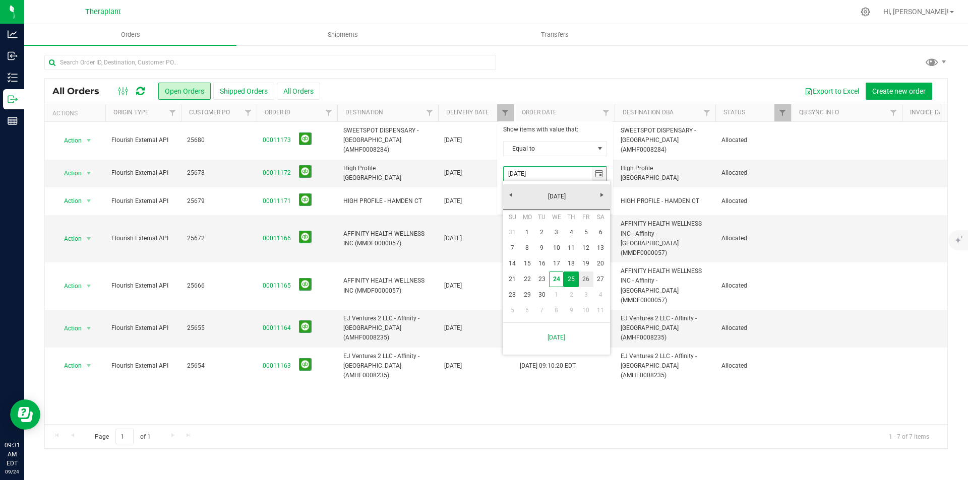
click at [584, 280] on link "26" at bounding box center [586, 280] width 15 height 16
type input "[DATE]"
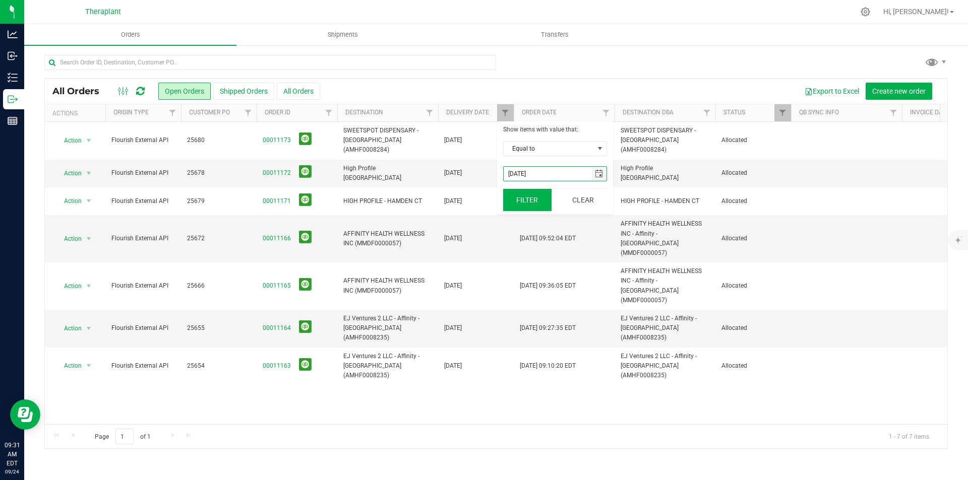
click at [525, 207] on button "Filter" at bounding box center [527, 200] width 48 height 22
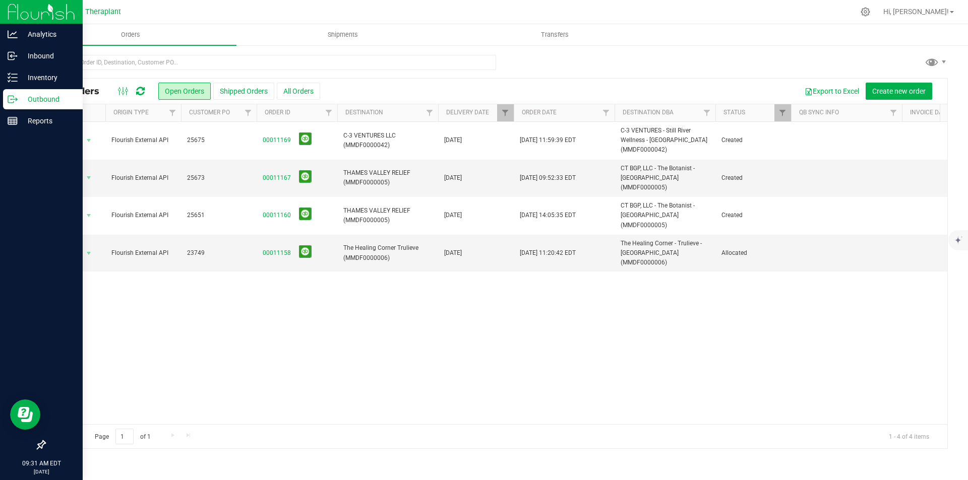
click at [24, 17] on img at bounding box center [42, 12] width 68 height 24
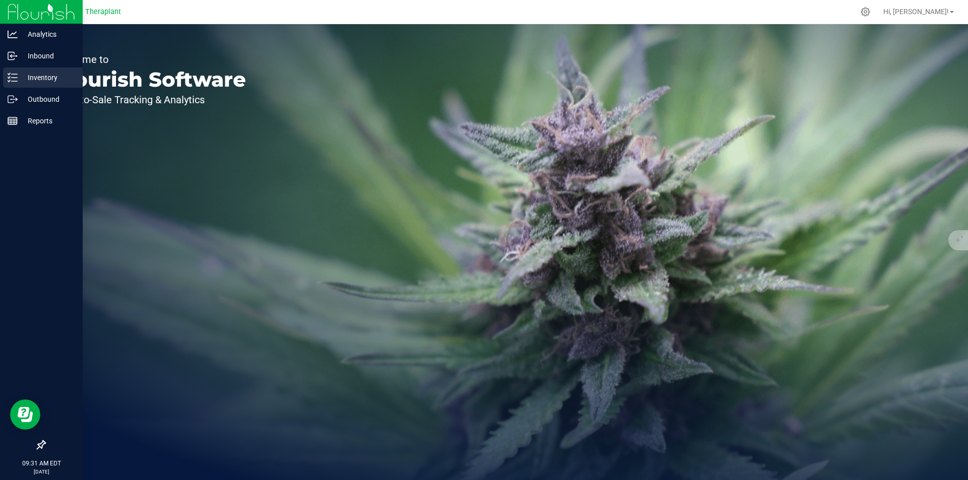
click at [54, 89] on link "Inventory" at bounding box center [41, 79] width 83 height 22
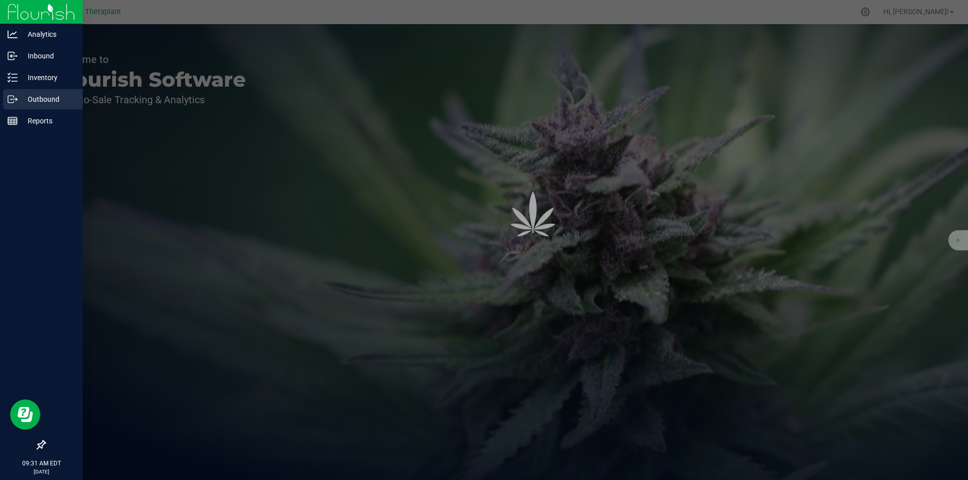
click at [49, 103] on p "Outbound" at bounding box center [48, 99] width 60 height 12
